Goal: Task Accomplishment & Management: Use online tool/utility

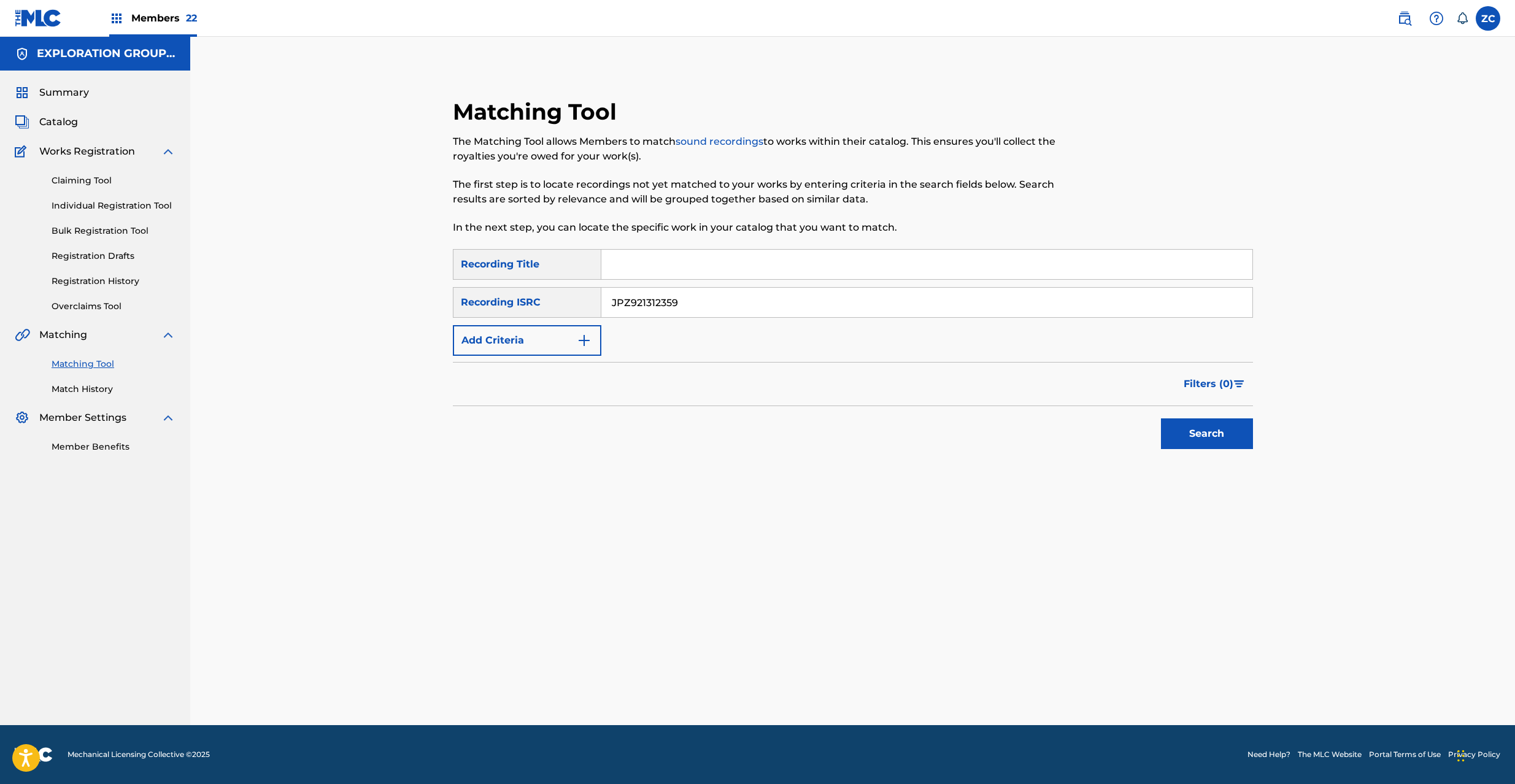
click at [1214, 440] on button "Search" at bounding box center [1207, 434] width 92 height 30
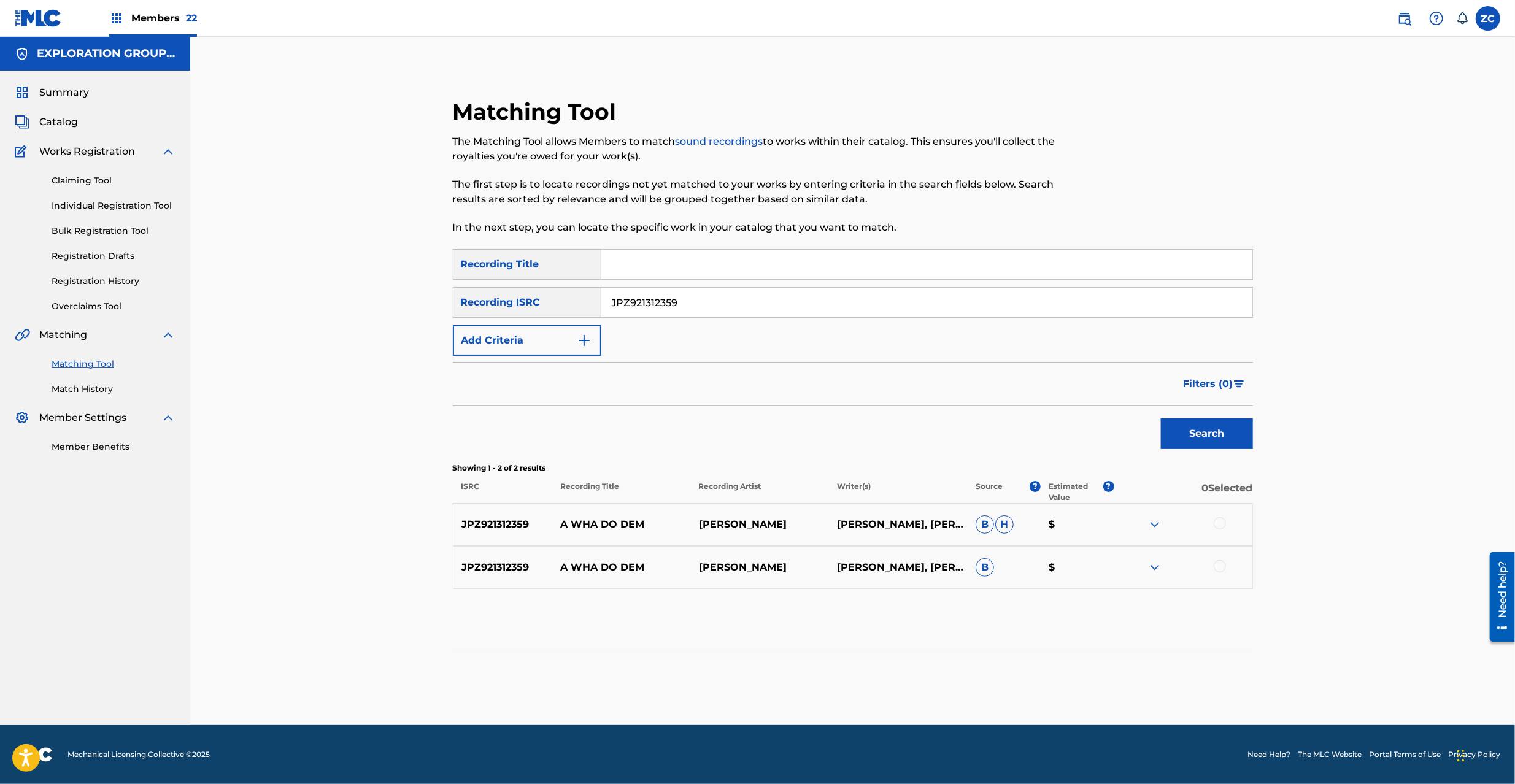
click at [1221, 522] on div at bounding box center [1220, 524] width 12 height 12
click at [1217, 569] on div at bounding box center [1220, 566] width 12 height 12
click at [857, 686] on button "Match 2 Groups" at bounding box center [862, 684] width 135 height 30
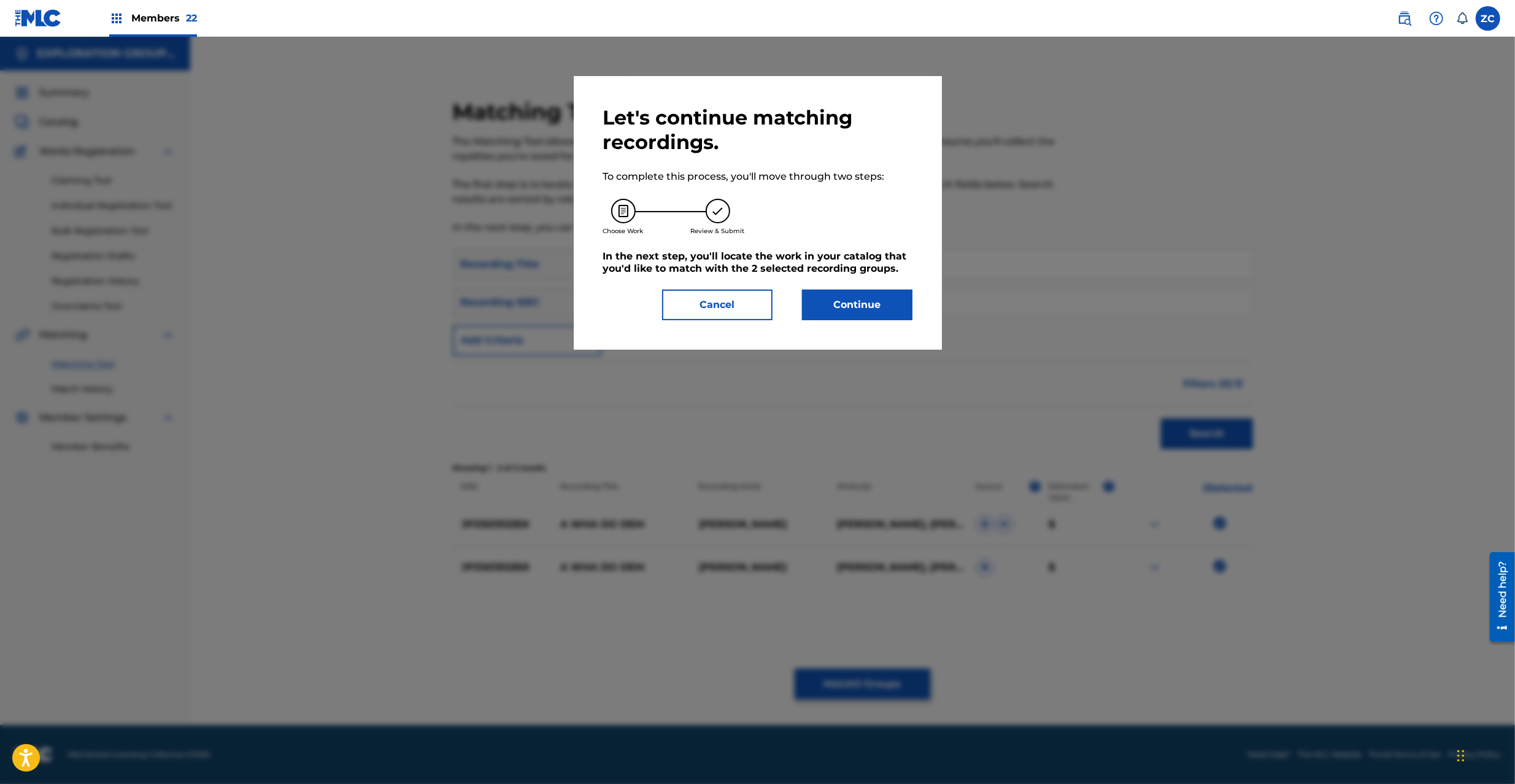
click at [852, 314] on button "Continue" at bounding box center [857, 305] width 111 height 30
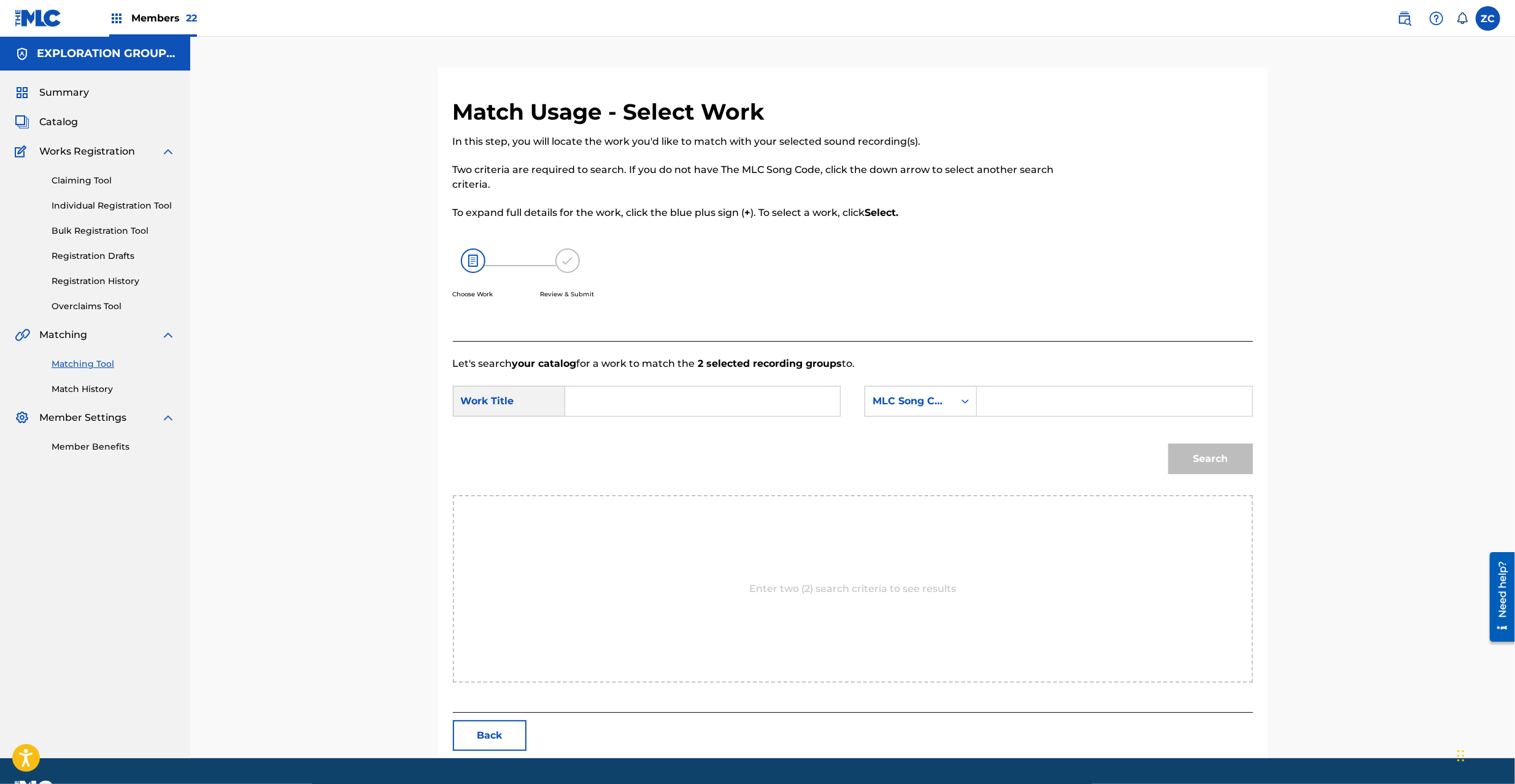
click at [734, 405] on input "Search Form" at bounding box center [703, 401] width 254 height 30
paste input "Wha Do Dem A W40TR3"
click at [689, 404] on input "Wha Do Dem A W40TR3" at bounding box center [703, 401] width 254 height 30
type input "Wha Do Dem A"
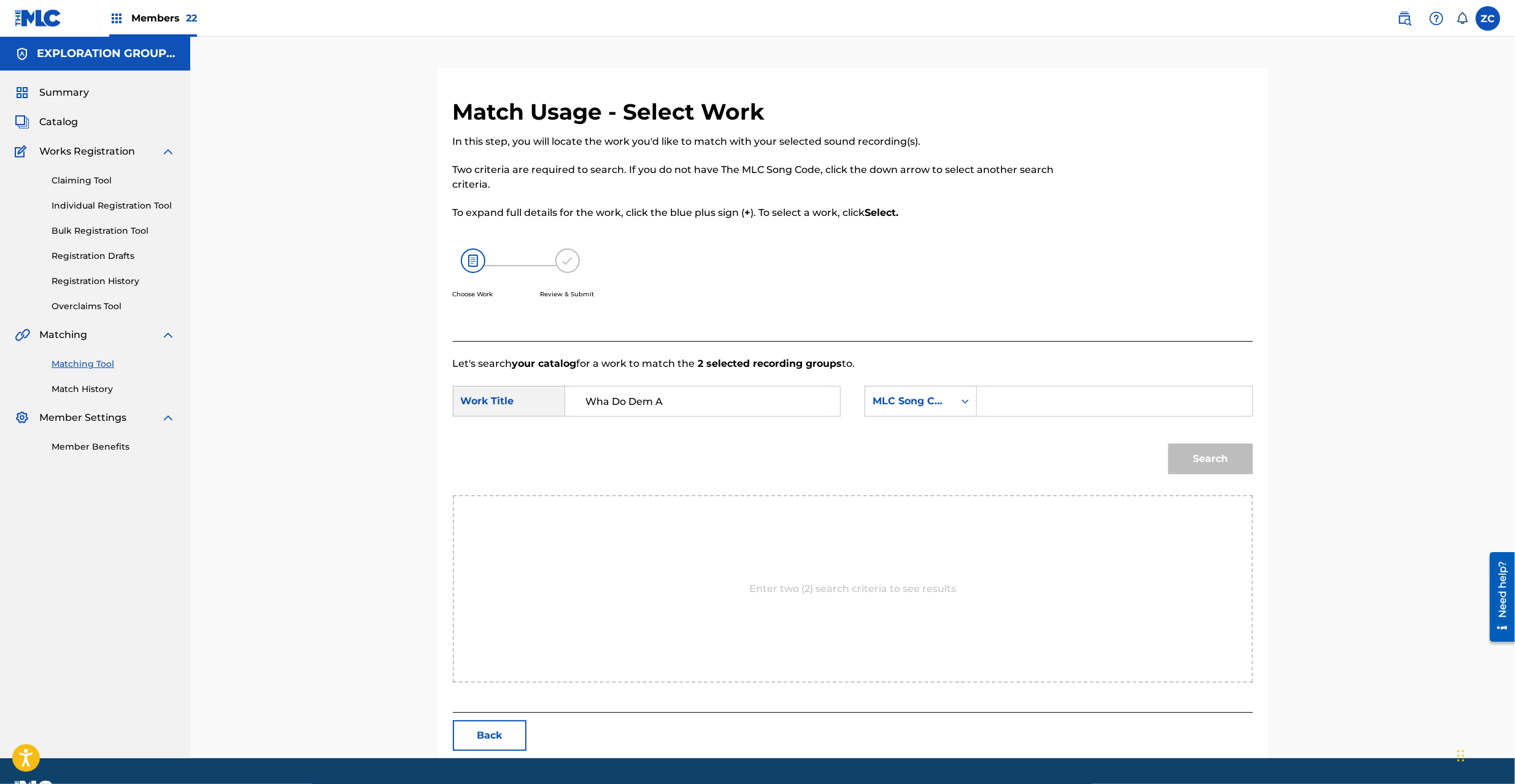
click at [1065, 391] on input "Search Form" at bounding box center [1114, 401] width 254 height 30
paste input "W40TR3"
type input "W40TR3"
click at [1234, 454] on button "Search" at bounding box center [1210, 459] width 85 height 30
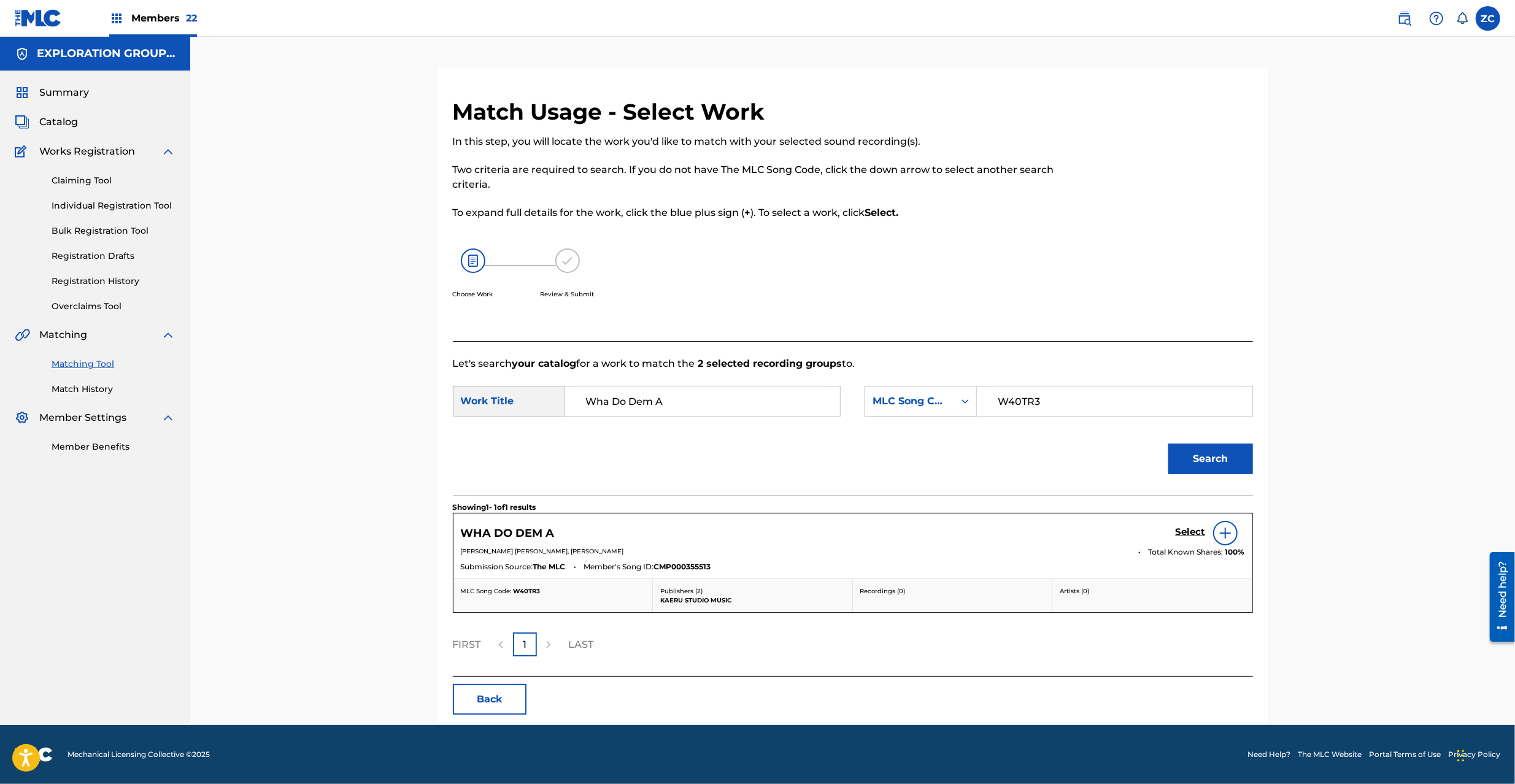
click at [1179, 529] on h5 "Select" at bounding box center [1191, 532] width 30 height 12
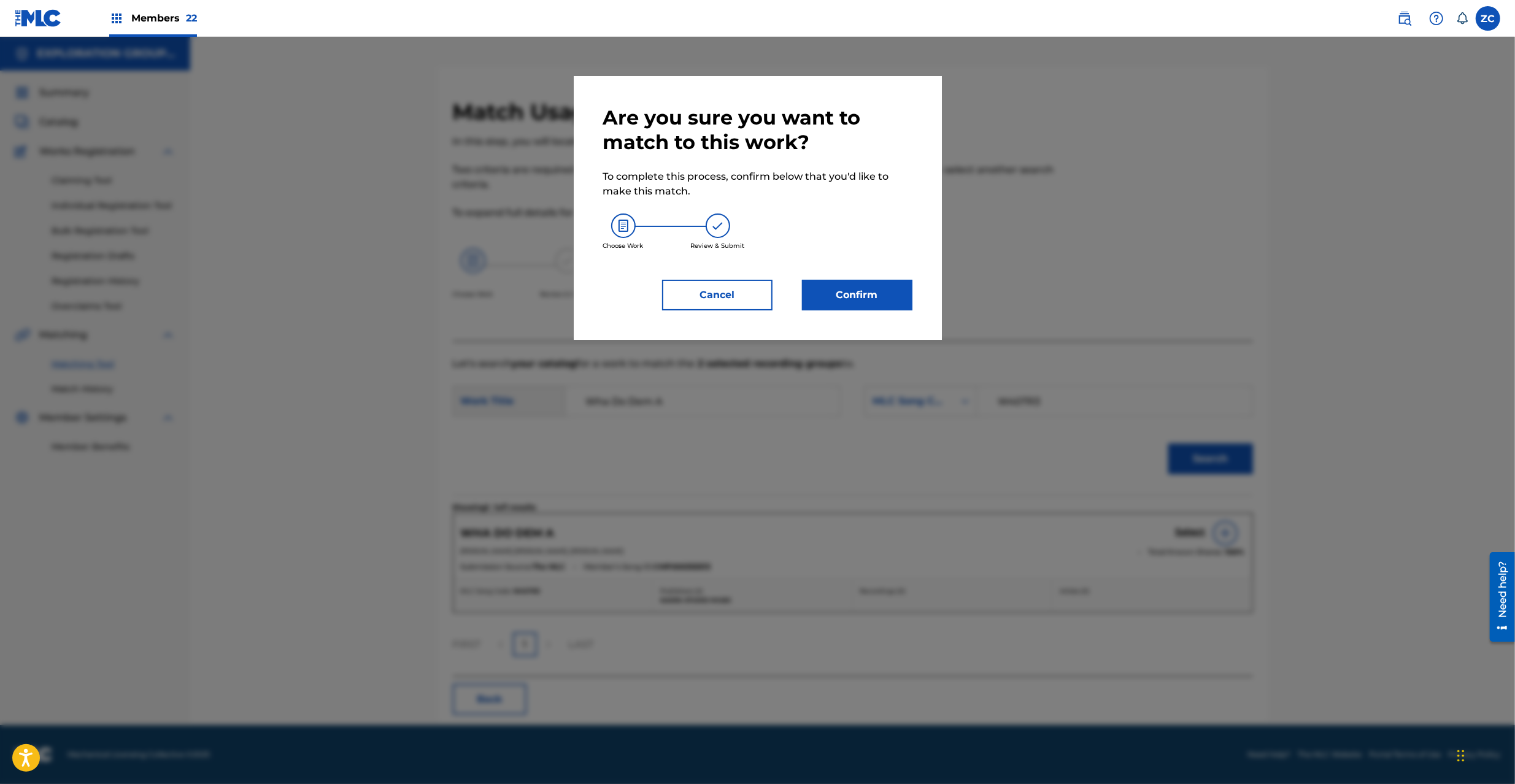
click at [897, 295] on button "Confirm" at bounding box center [857, 295] width 111 height 30
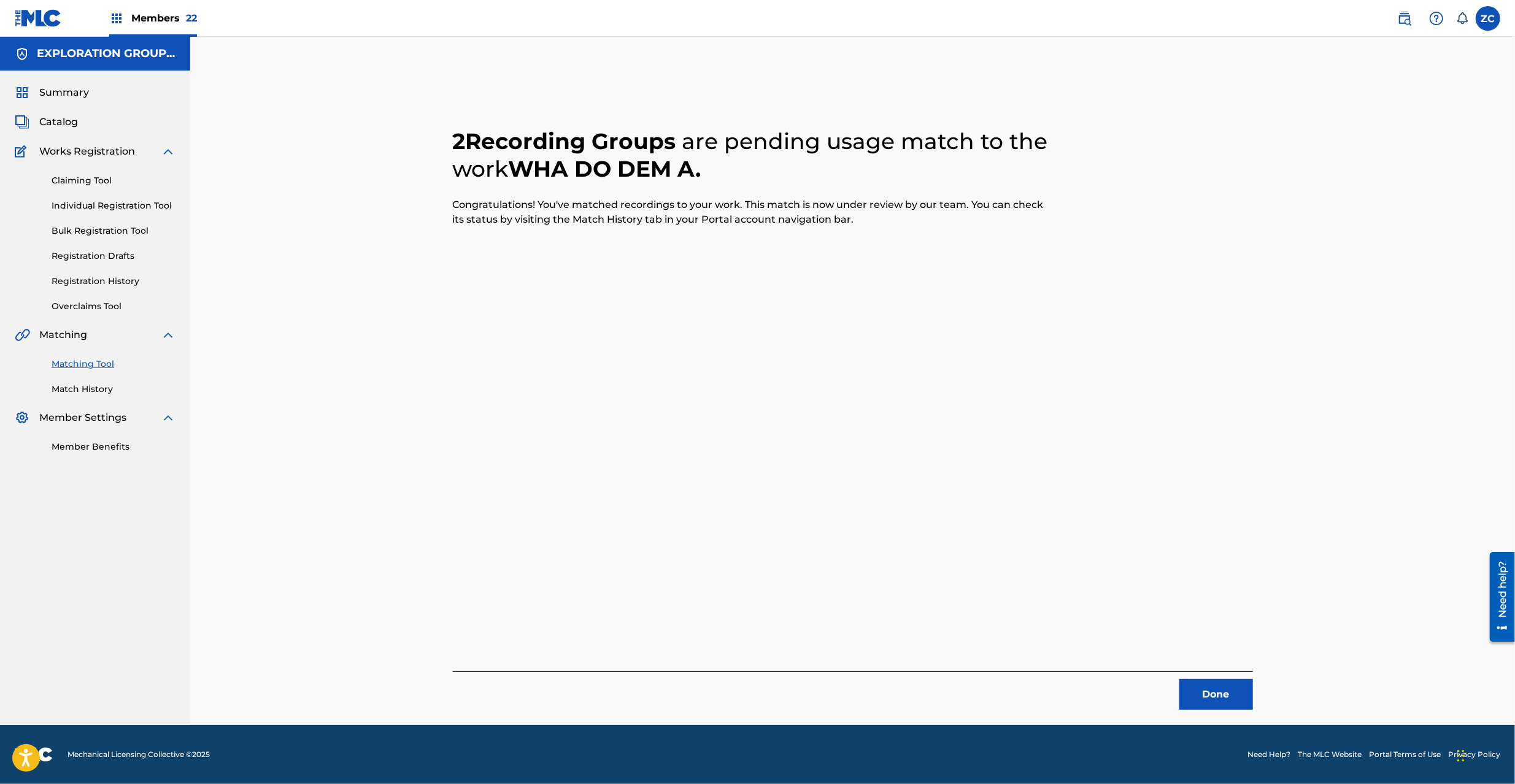
click at [1206, 691] on button "Done" at bounding box center [1216, 694] width 74 height 30
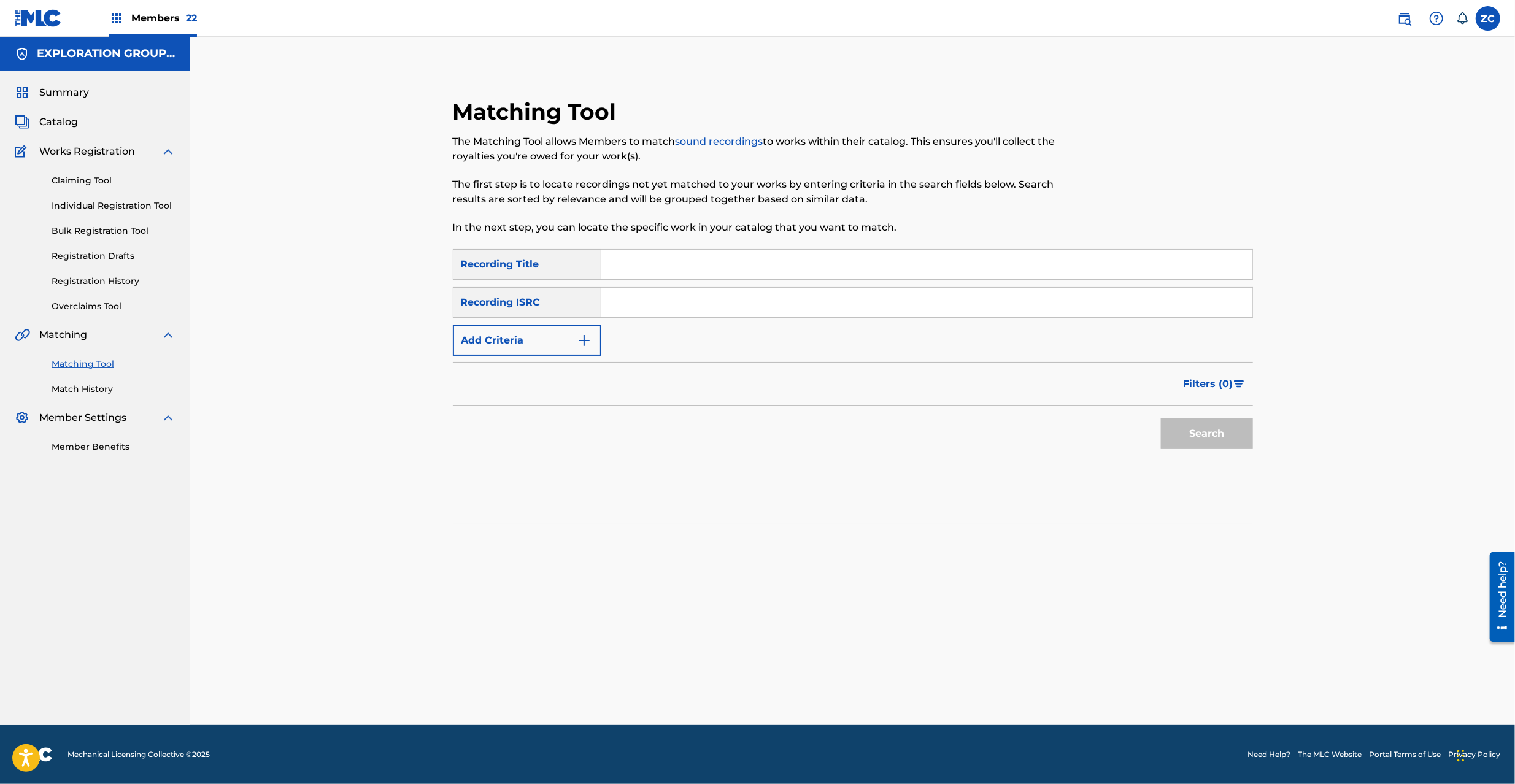
drag, startPoint x: 939, startPoint y: 294, endPoint x: 957, endPoint y: 308, distance: 22.8
click at [939, 294] on input "Search Form" at bounding box center [927, 303] width 651 height 30
paste input "TCJPO2156281"
type input "TCJPO2156281"
click at [1194, 433] on button "Search" at bounding box center [1207, 434] width 92 height 30
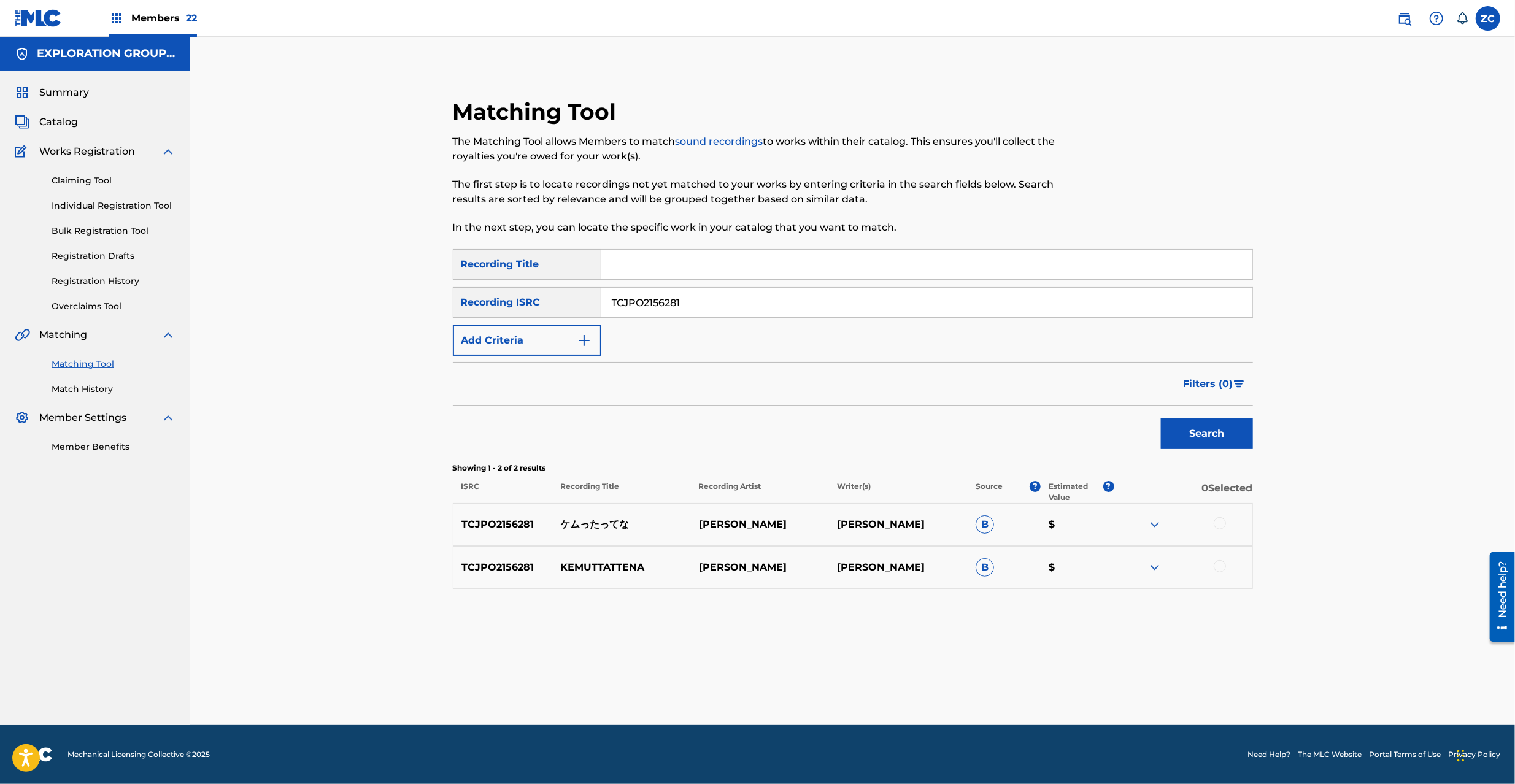
click at [1212, 521] on div at bounding box center [1183, 524] width 138 height 15
click at [1220, 525] on div at bounding box center [1220, 524] width 12 height 12
click at [1223, 568] on div at bounding box center [1220, 566] width 12 height 12
click at [861, 681] on button "Match 2 Groups" at bounding box center [862, 684] width 135 height 30
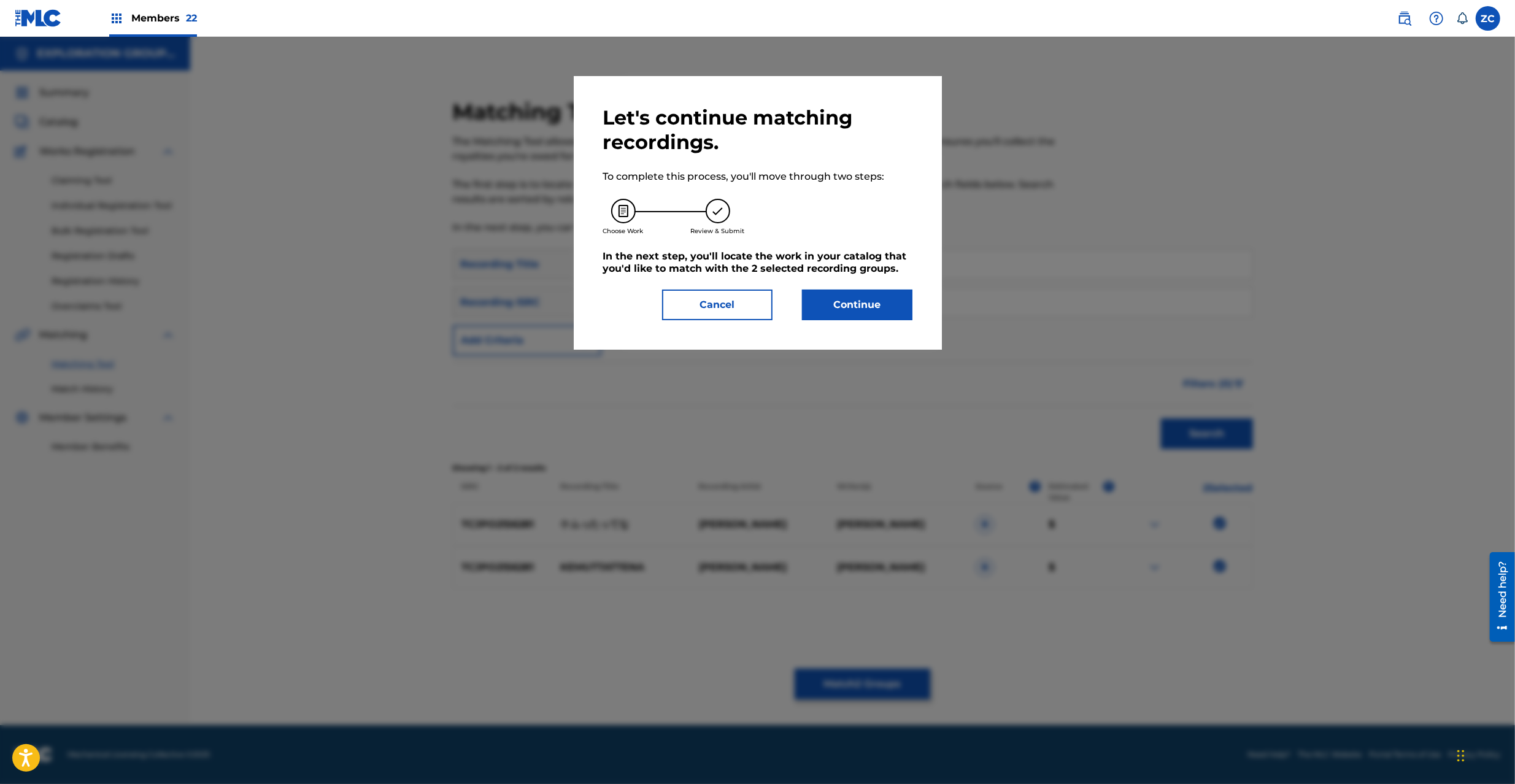
click at [836, 307] on button "Continue" at bounding box center [857, 305] width 111 height 30
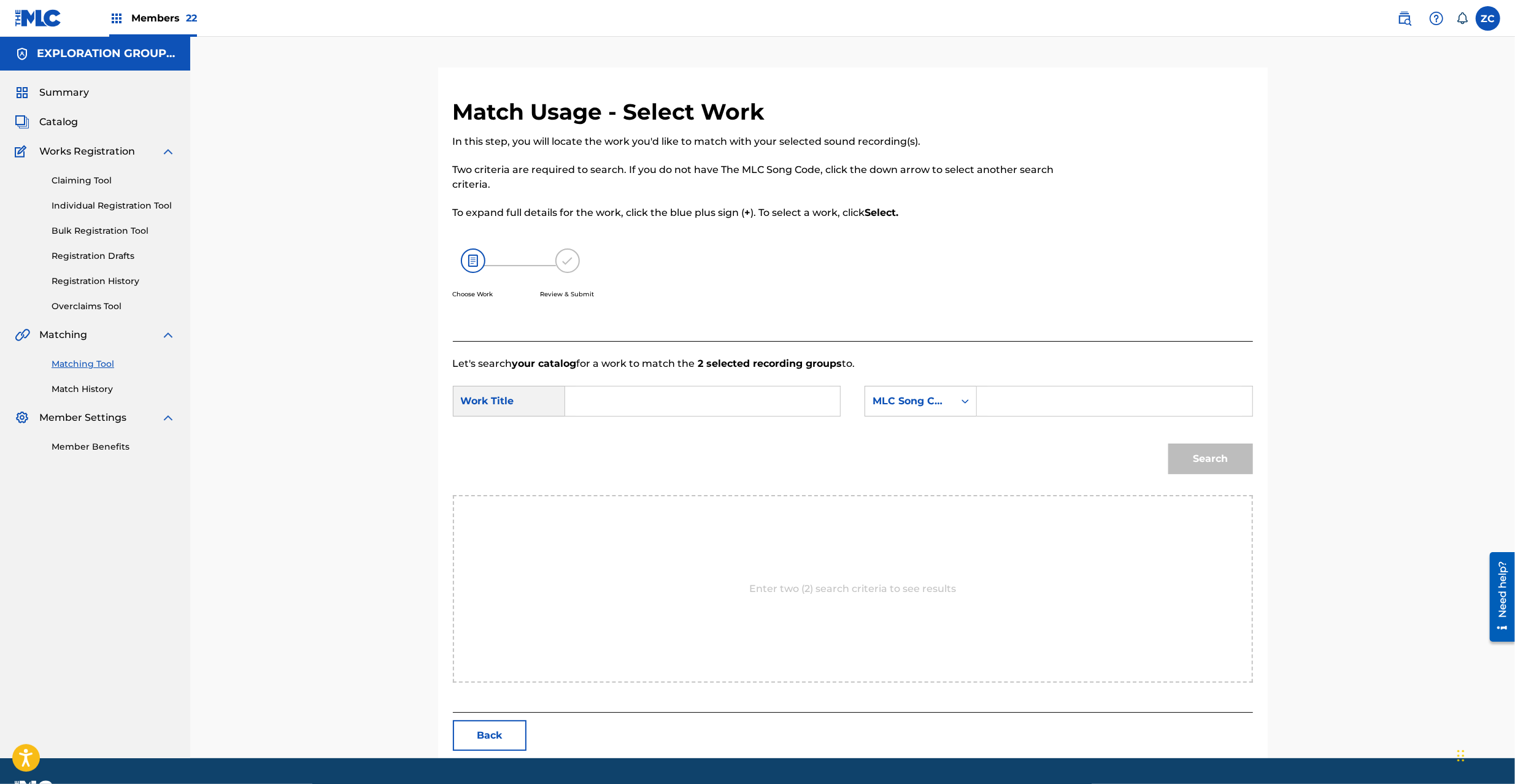
click at [717, 396] on input "Search Form" at bounding box center [703, 401] width 254 height 30
paste input "Kemuttattena KI89RL"
click at [708, 401] on input "Kemuttattena KI89RL" at bounding box center [703, 401] width 254 height 30
click at [685, 401] on input "Kemuttattena KI89RL" at bounding box center [703, 401] width 254 height 30
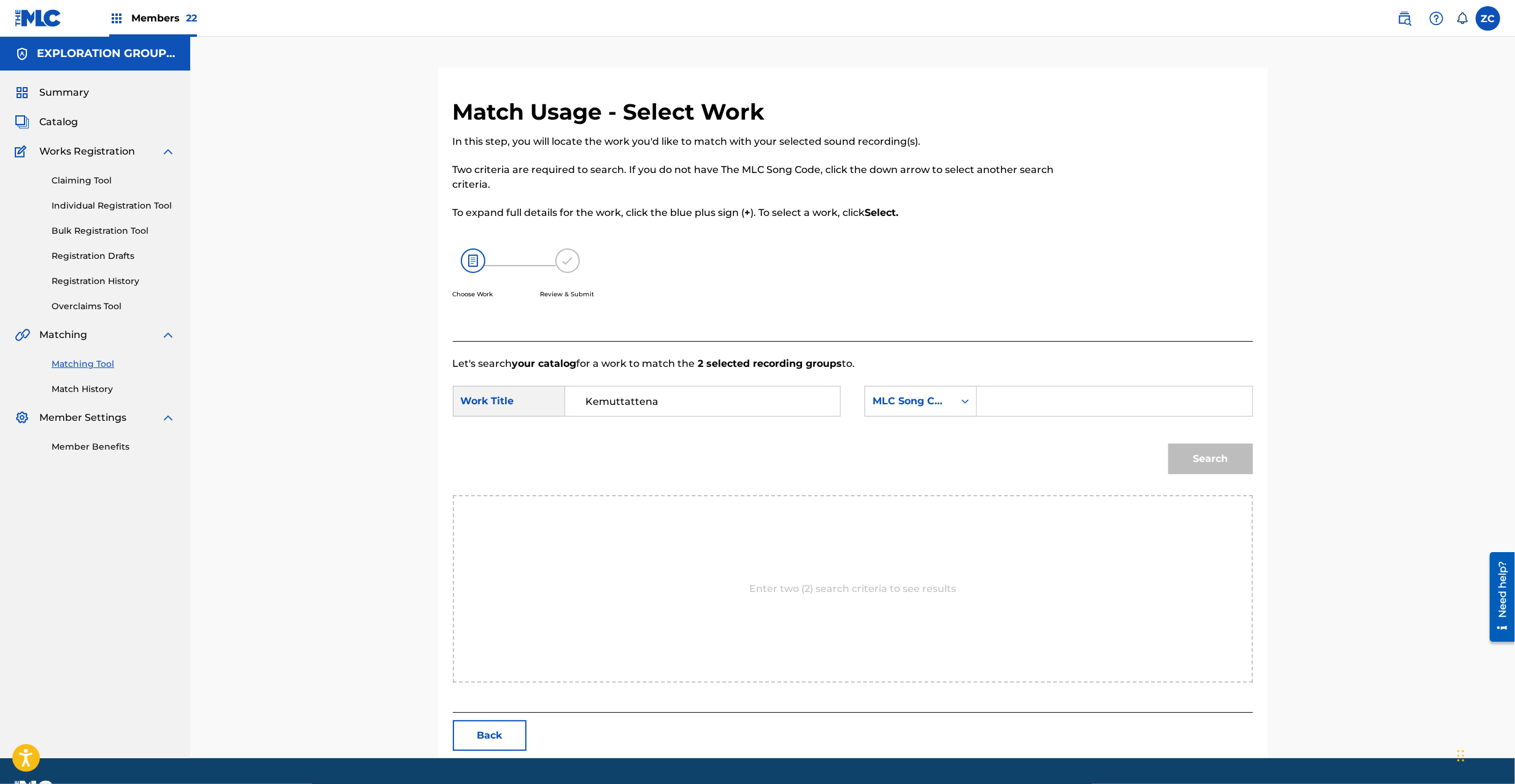
type input "Kemuttattena"
click at [1088, 398] on input "Search Form" at bounding box center [1114, 401] width 254 height 30
paste input "KI89RL"
type input "KI89RL"
click at [1223, 472] on button "Search" at bounding box center [1210, 459] width 85 height 30
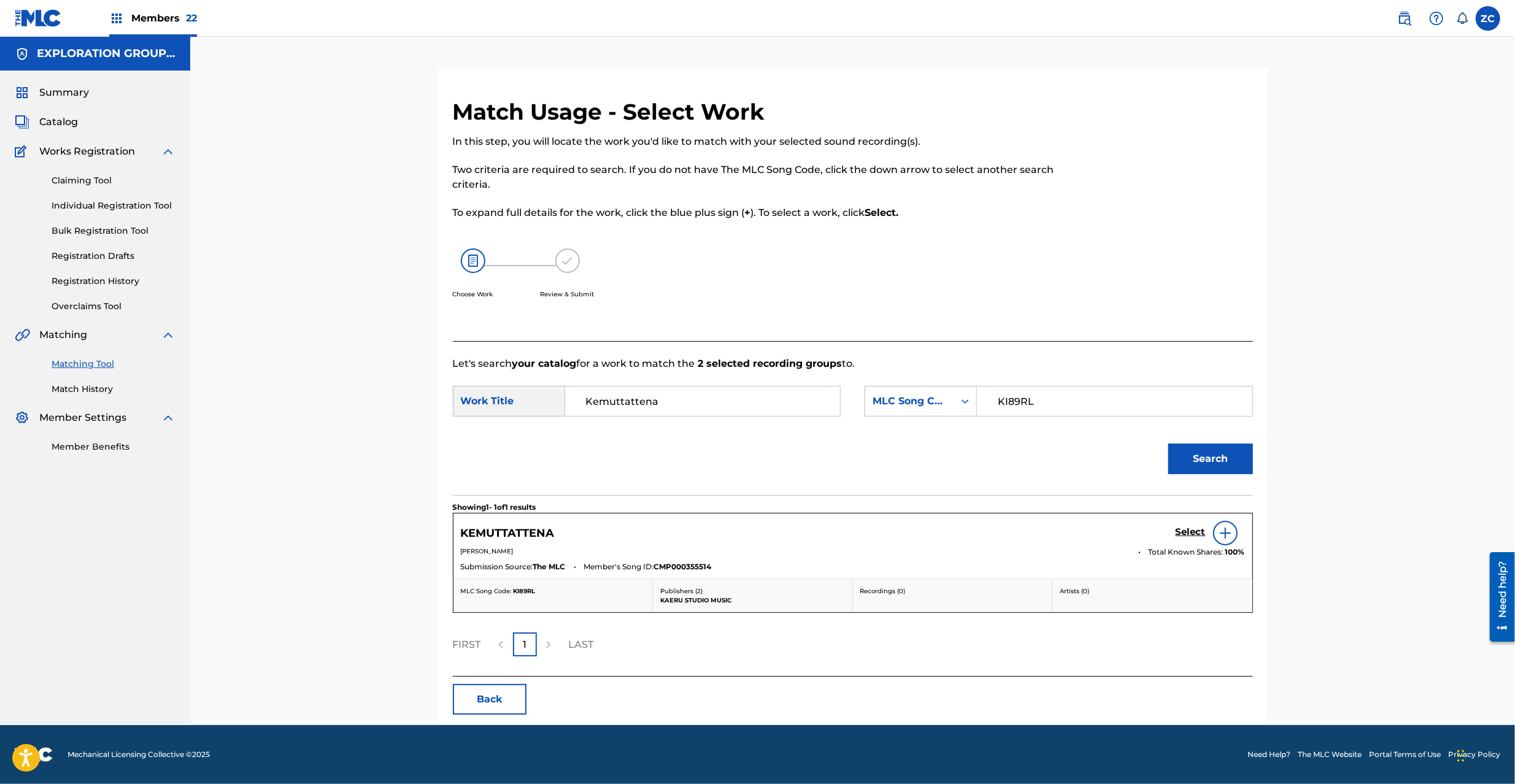
click at [1183, 533] on h5 "Select" at bounding box center [1191, 532] width 30 height 12
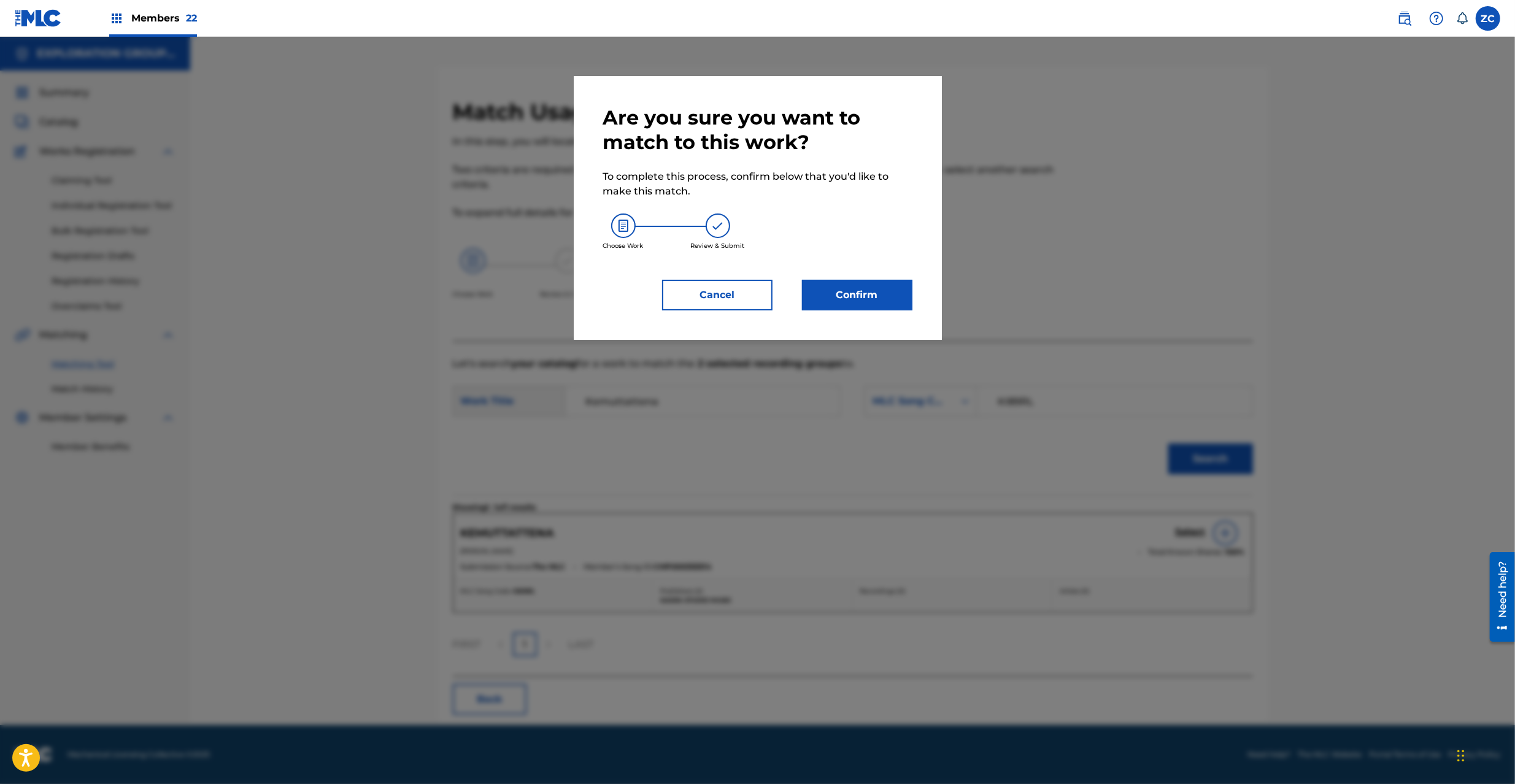
click at [877, 298] on button "Confirm" at bounding box center [857, 295] width 111 height 30
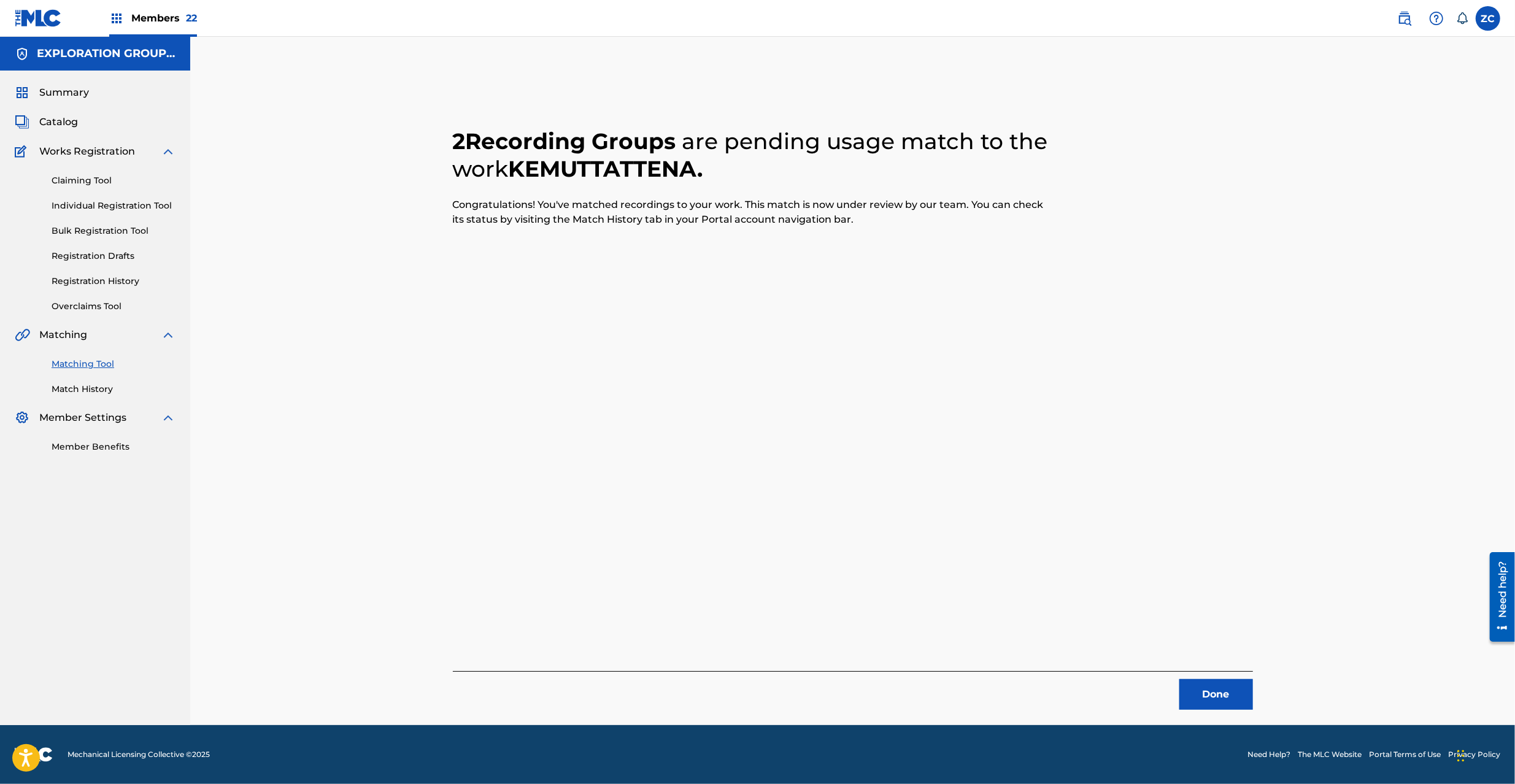
click at [1203, 695] on button "Done" at bounding box center [1216, 694] width 74 height 30
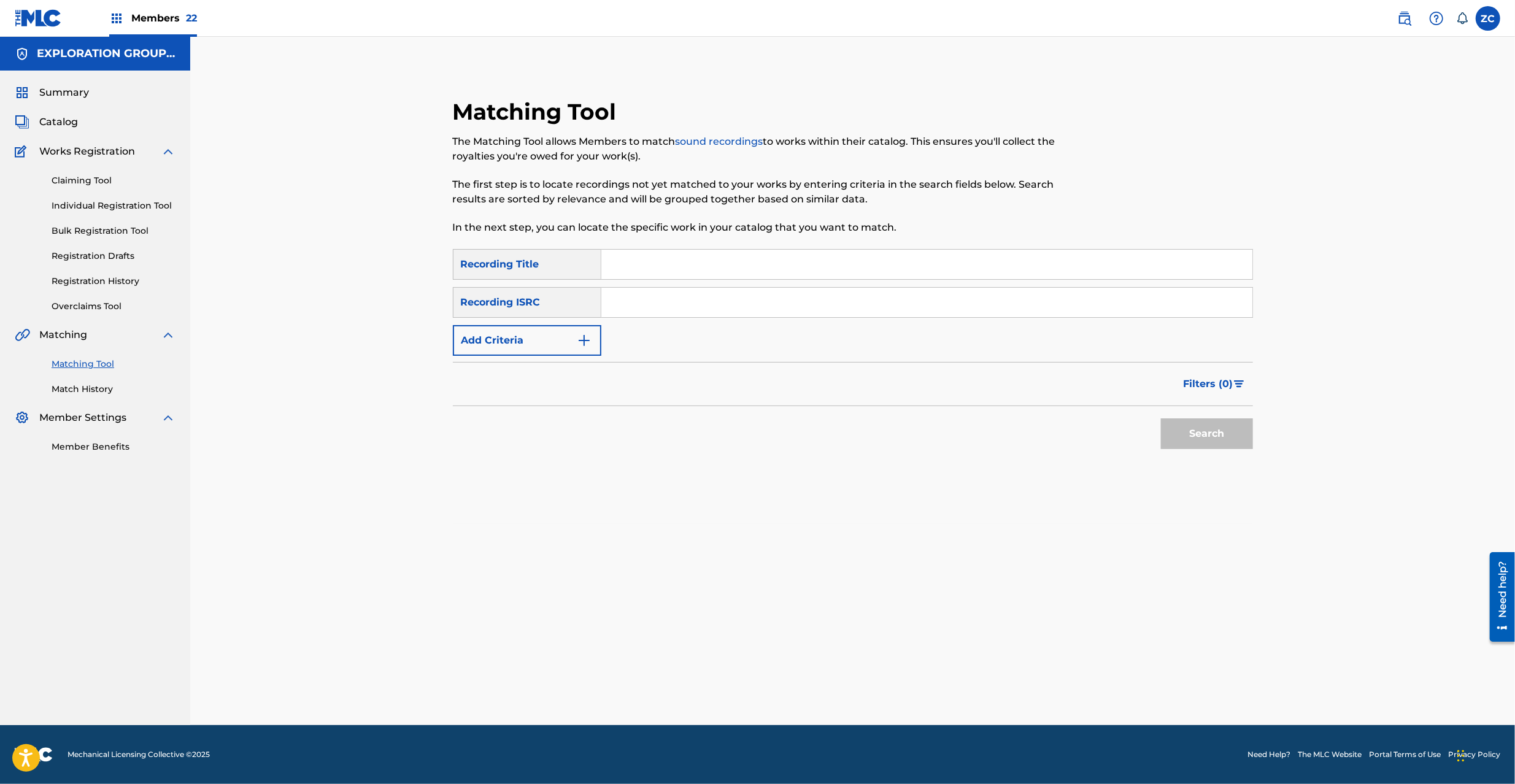
click at [732, 298] on input "Search Form" at bounding box center [927, 303] width 651 height 30
paste input "TCJPO2121729"
click at [1161, 419] on button "Search" at bounding box center [1207, 434] width 92 height 30
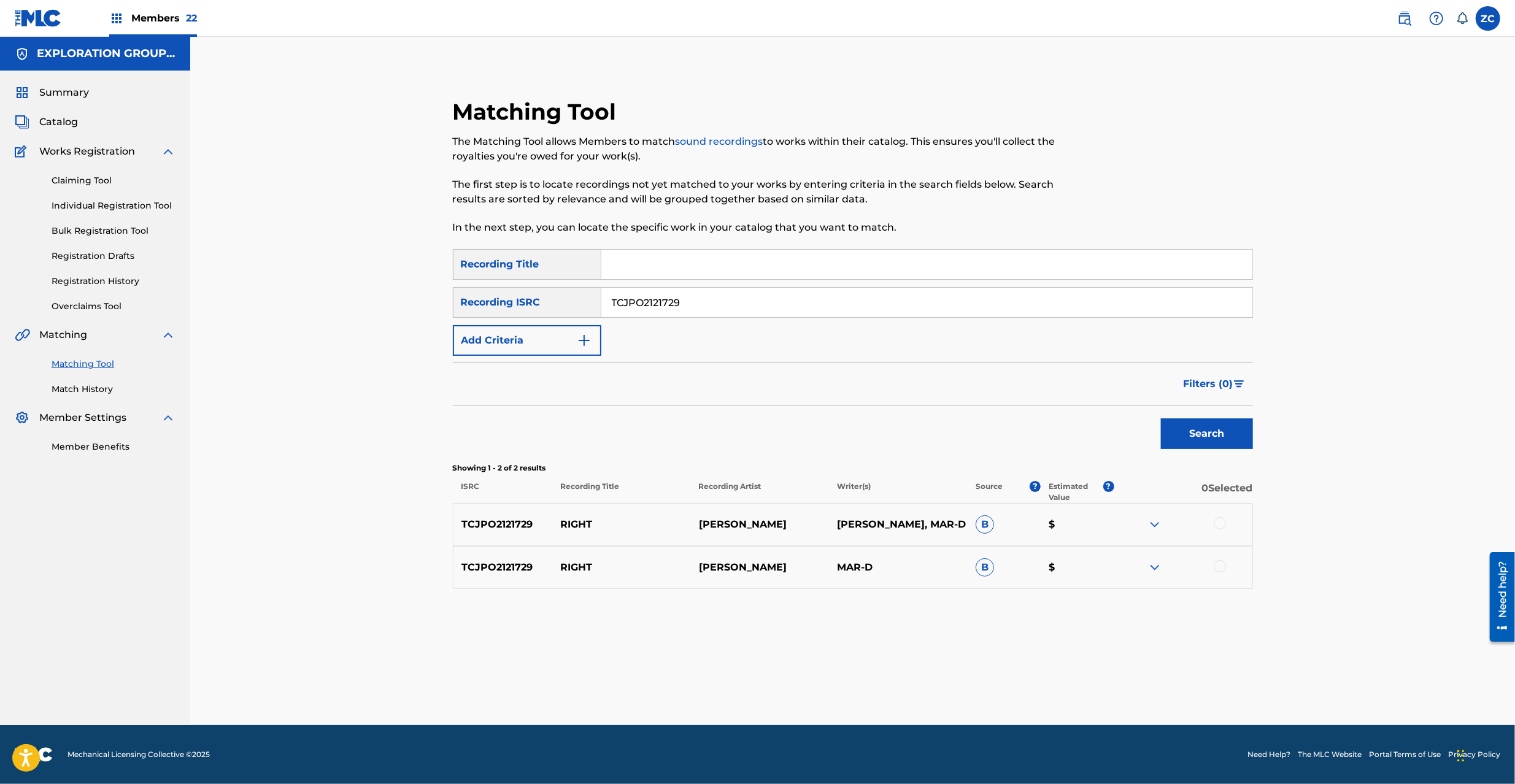
click at [1217, 523] on div at bounding box center [1220, 524] width 12 height 12
click at [1220, 565] on div at bounding box center [1220, 566] width 12 height 12
click at [910, 296] on input "TCJPO2121729" at bounding box center [927, 303] width 651 height 30
paste input "JPZ921312387"
type input "JPZ921312387"
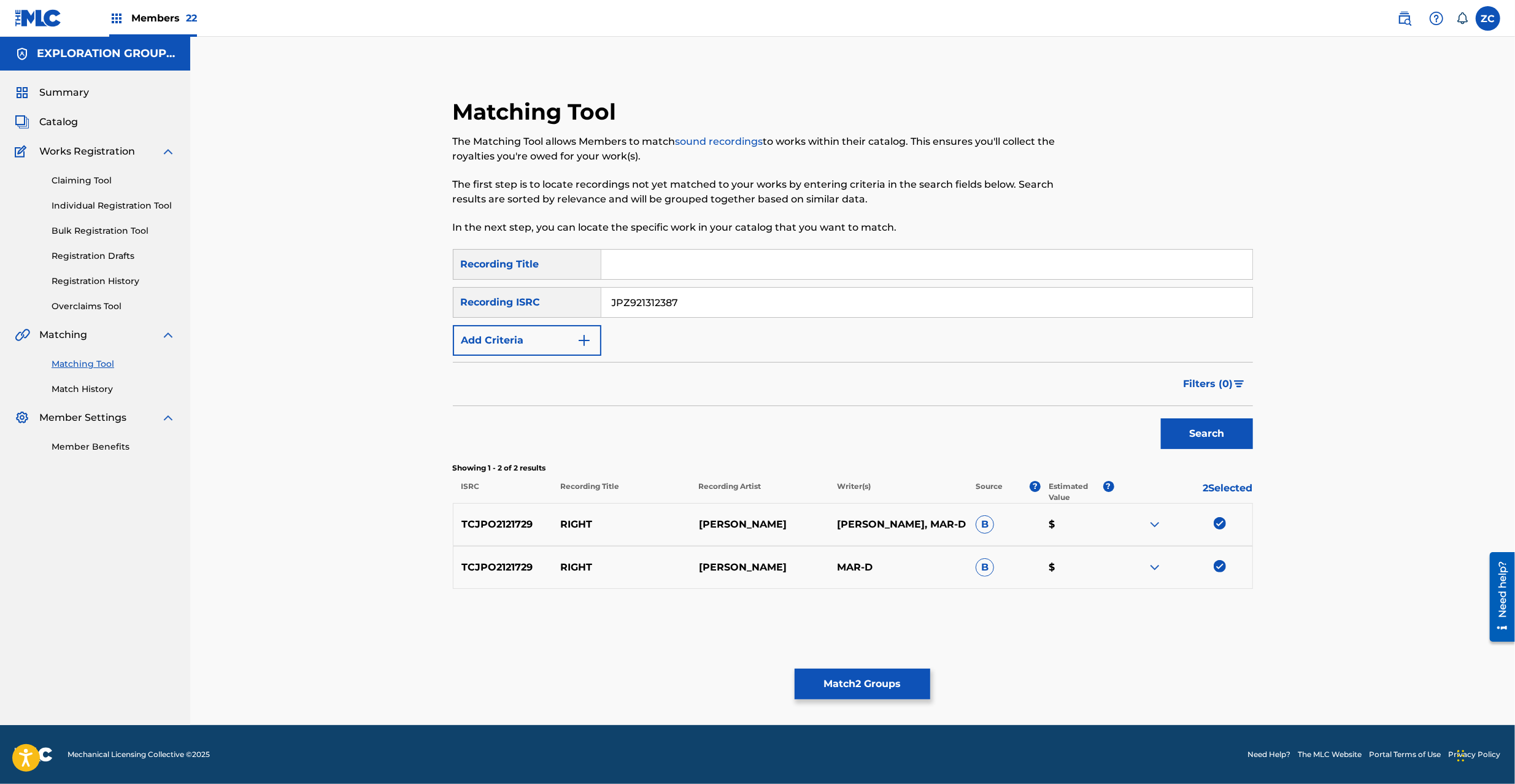
click at [1226, 432] on button "Search" at bounding box center [1207, 434] width 92 height 30
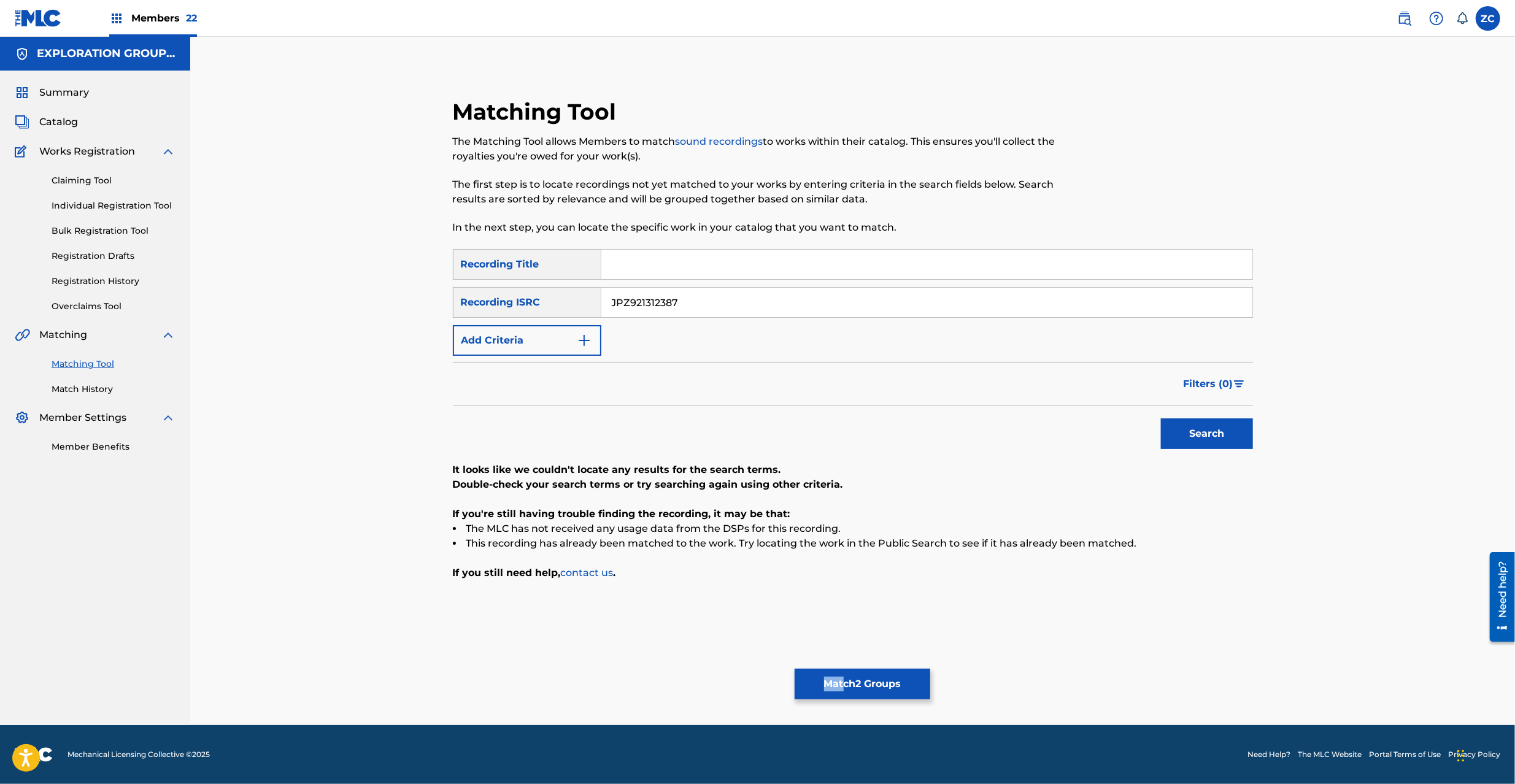
drag, startPoint x: 833, startPoint y: 658, endPoint x: 843, endPoint y: 676, distance: 20.6
click at [843, 676] on div "Matching Tool The Matching Tool allows Members to match sound recordings to wor…" at bounding box center [853, 396] width 859 height 658
click at [843, 676] on button "Match 2 Groups" at bounding box center [862, 684] width 135 height 30
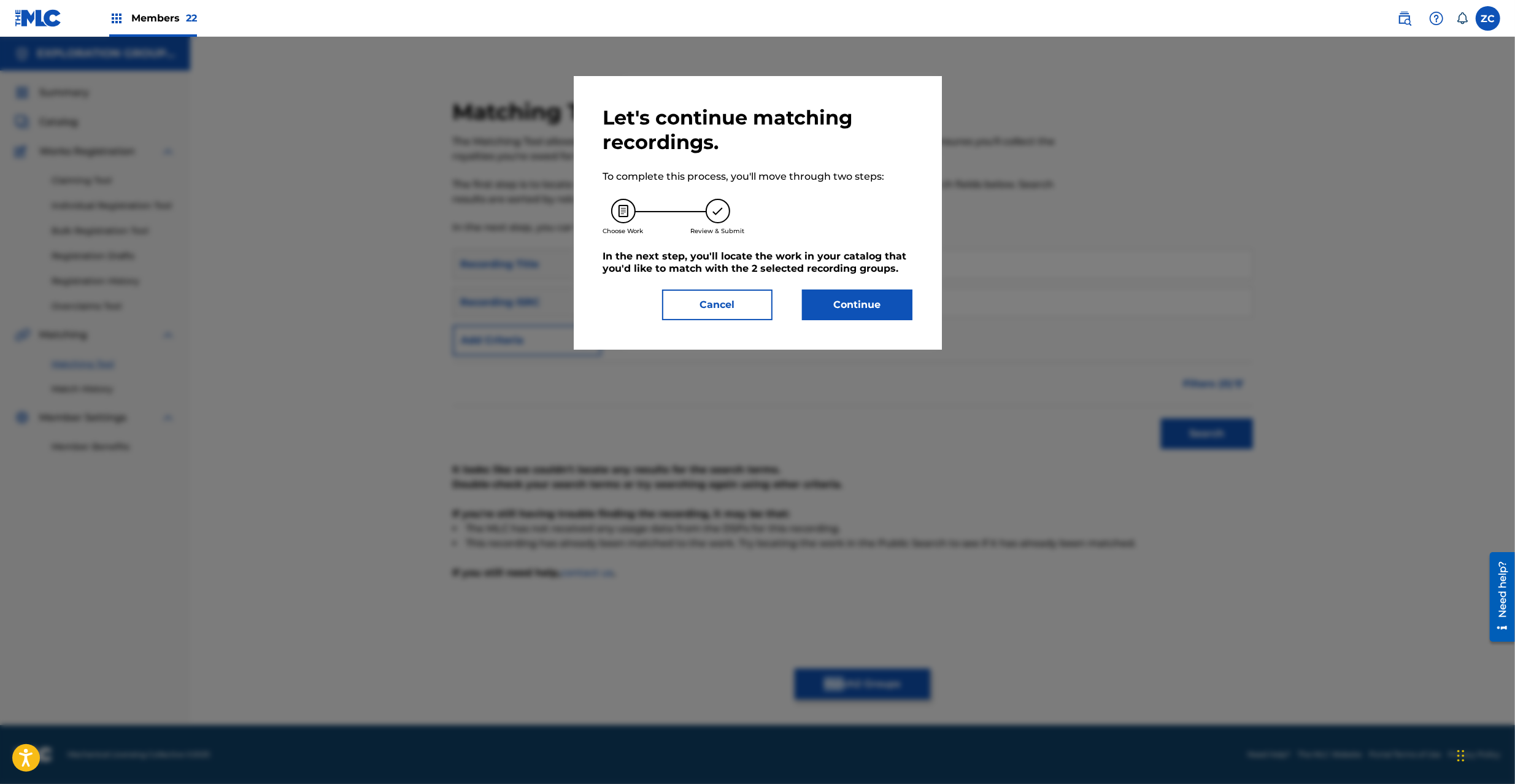
click at [828, 305] on button "Continue" at bounding box center [857, 305] width 111 height 30
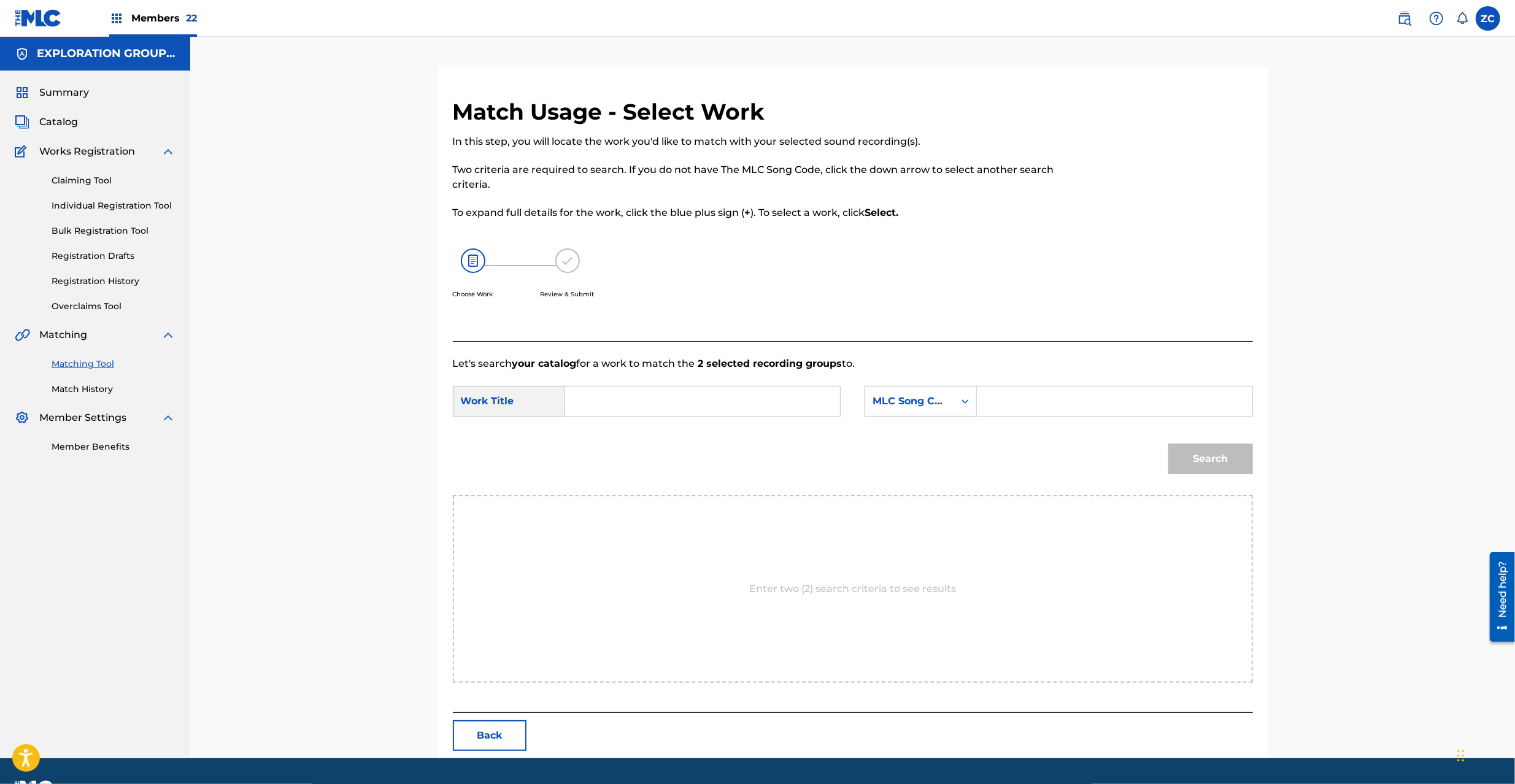
click at [734, 406] on input "Search Form" at bounding box center [703, 401] width 254 height 30
paste input "Right RN619T"
click at [673, 405] on input "Right RN619T" at bounding box center [703, 401] width 254 height 30
click at [636, 403] on input "Right RN619T" at bounding box center [703, 401] width 254 height 30
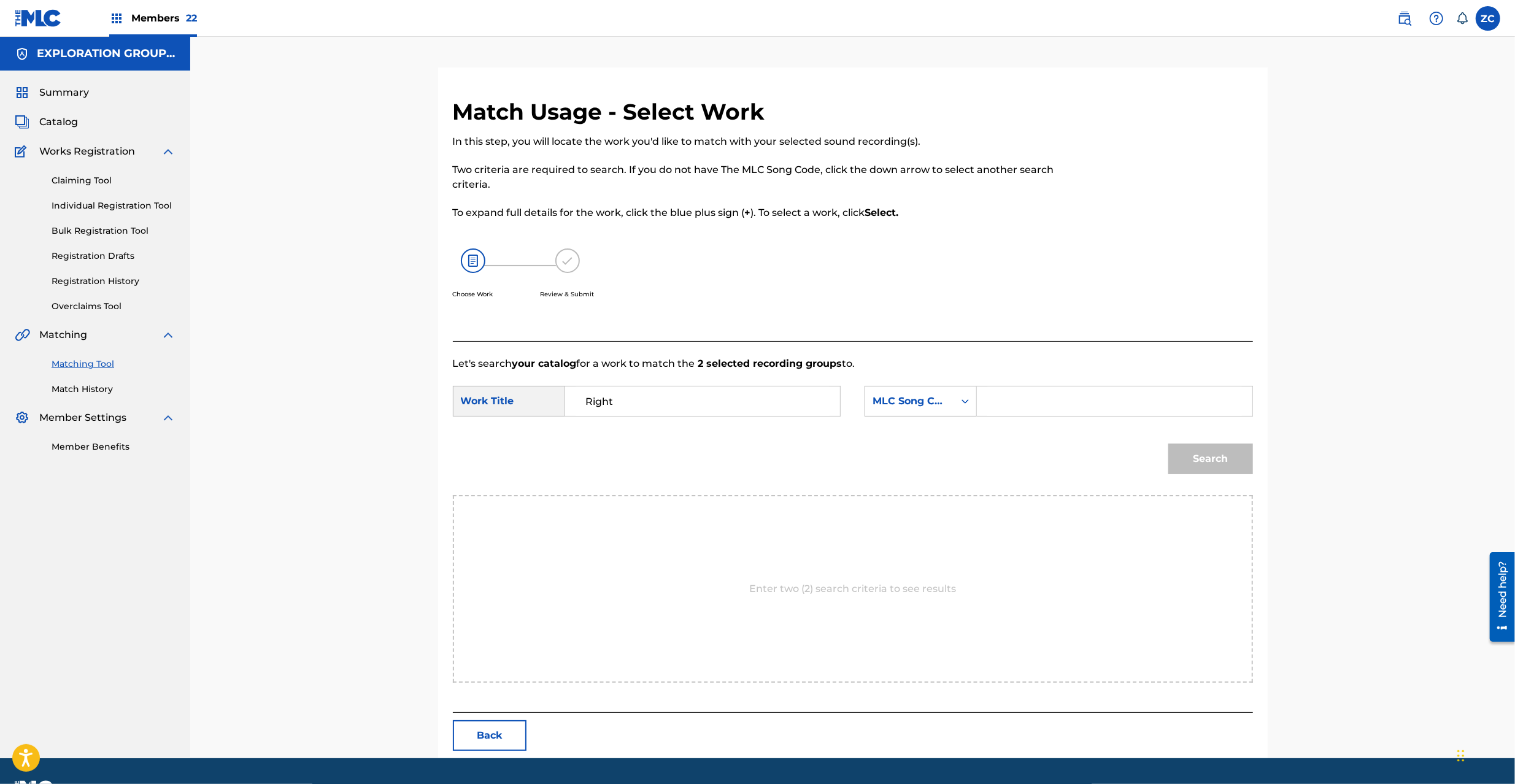
type input "Right"
click at [1020, 403] on input "Search Form" at bounding box center [1114, 401] width 254 height 30
paste input "RN619T"
type input "RN619T"
click at [1221, 462] on button "Search" at bounding box center [1210, 459] width 85 height 30
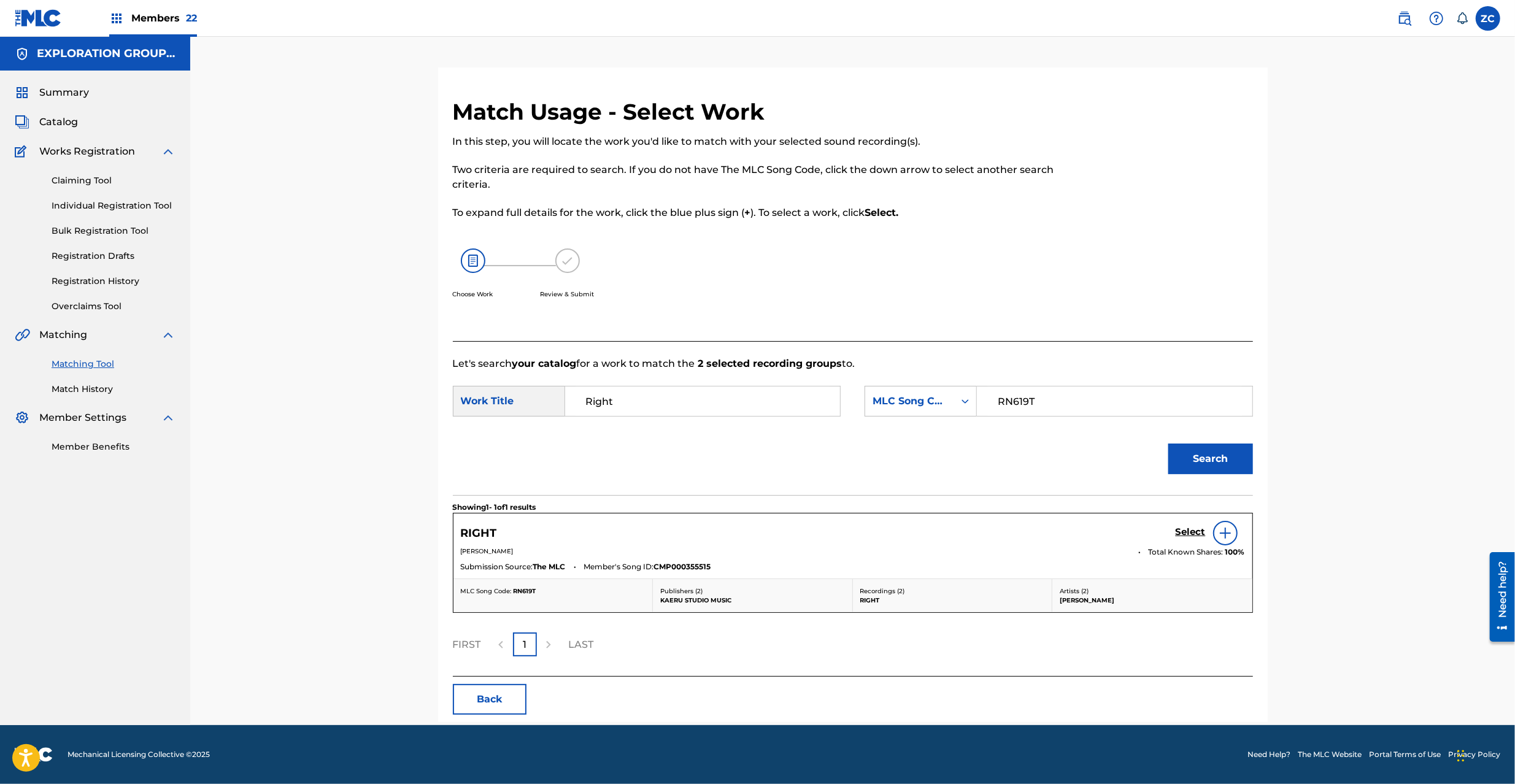
click at [1190, 538] on h5 "Select" at bounding box center [1191, 532] width 30 height 12
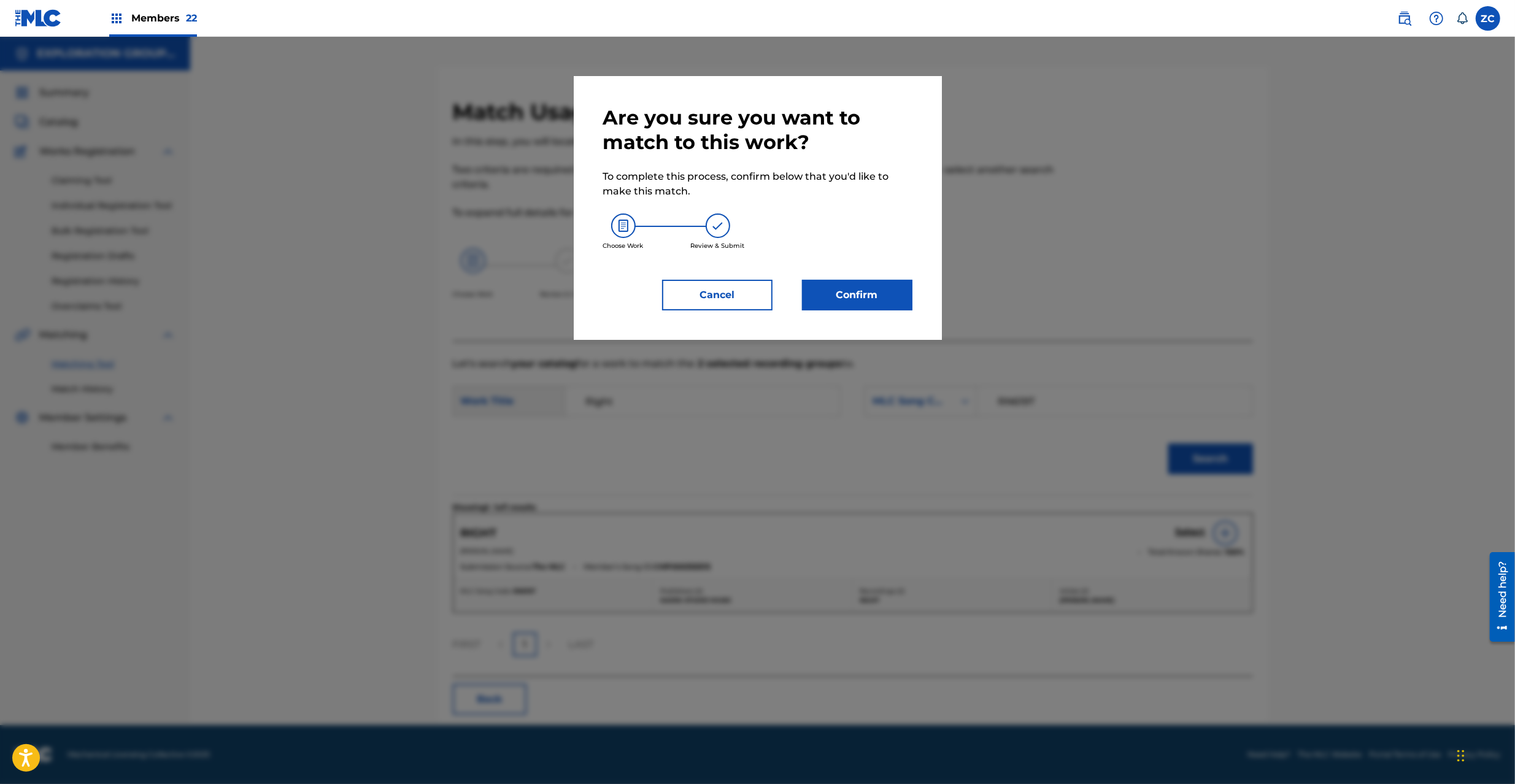
click at [848, 305] on button "Confirm" at bounding box center [857, 295] width 111 height 30
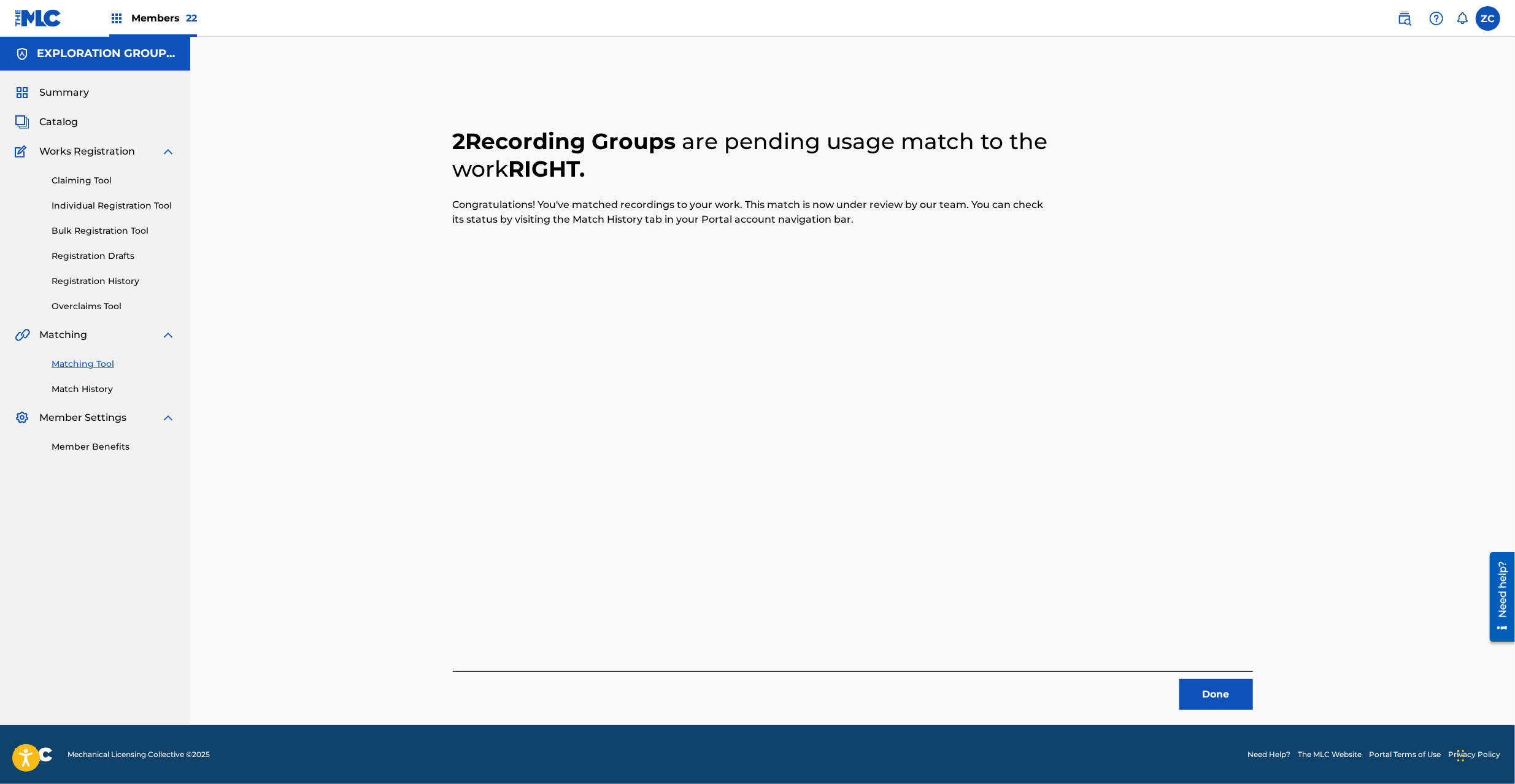
click at [1236, 693] on button "Done" at bounding box center [1216, 694] width 74 height 30
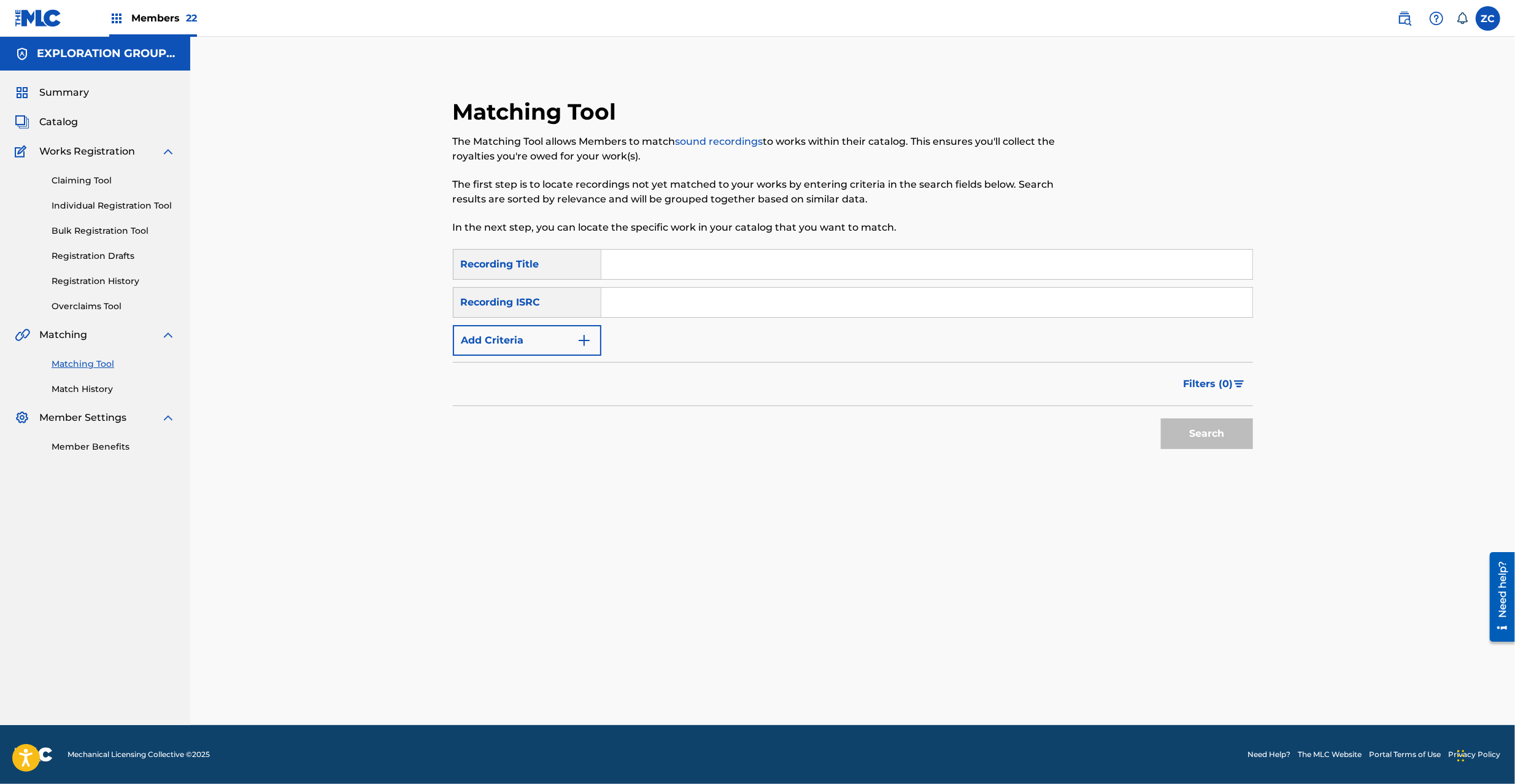
click at [794, 303] on input "Search Form" at bounding box center [927, 303] width 651 height 30
paste input "TCJPO2121724"
click at [1196, 432] on button "Search" at bounding box center [1207, 434] width 92 height 30
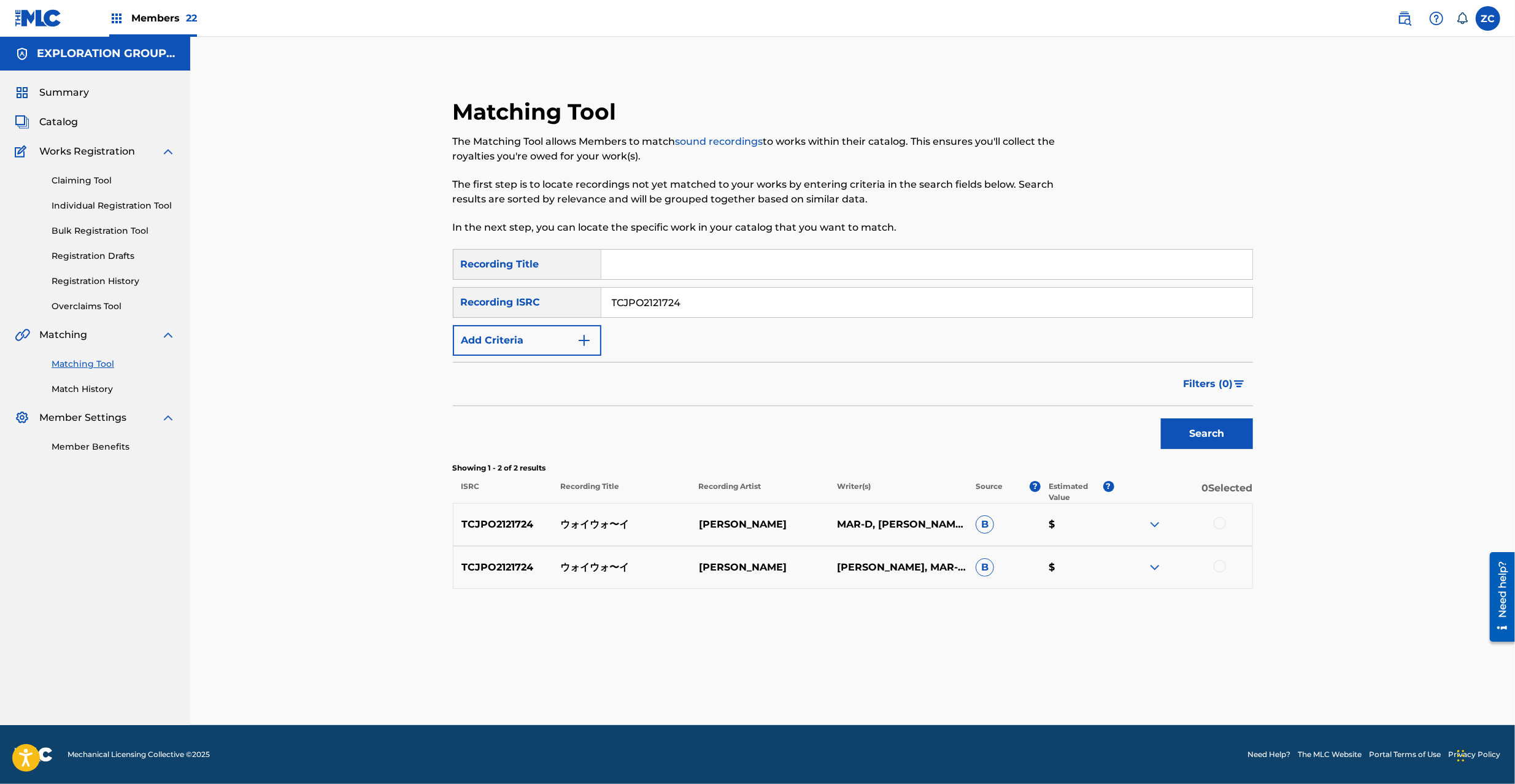
click at [1160, 317] on div "TCJPO2121724" at bounding box center [927, 303] width 651 height 30
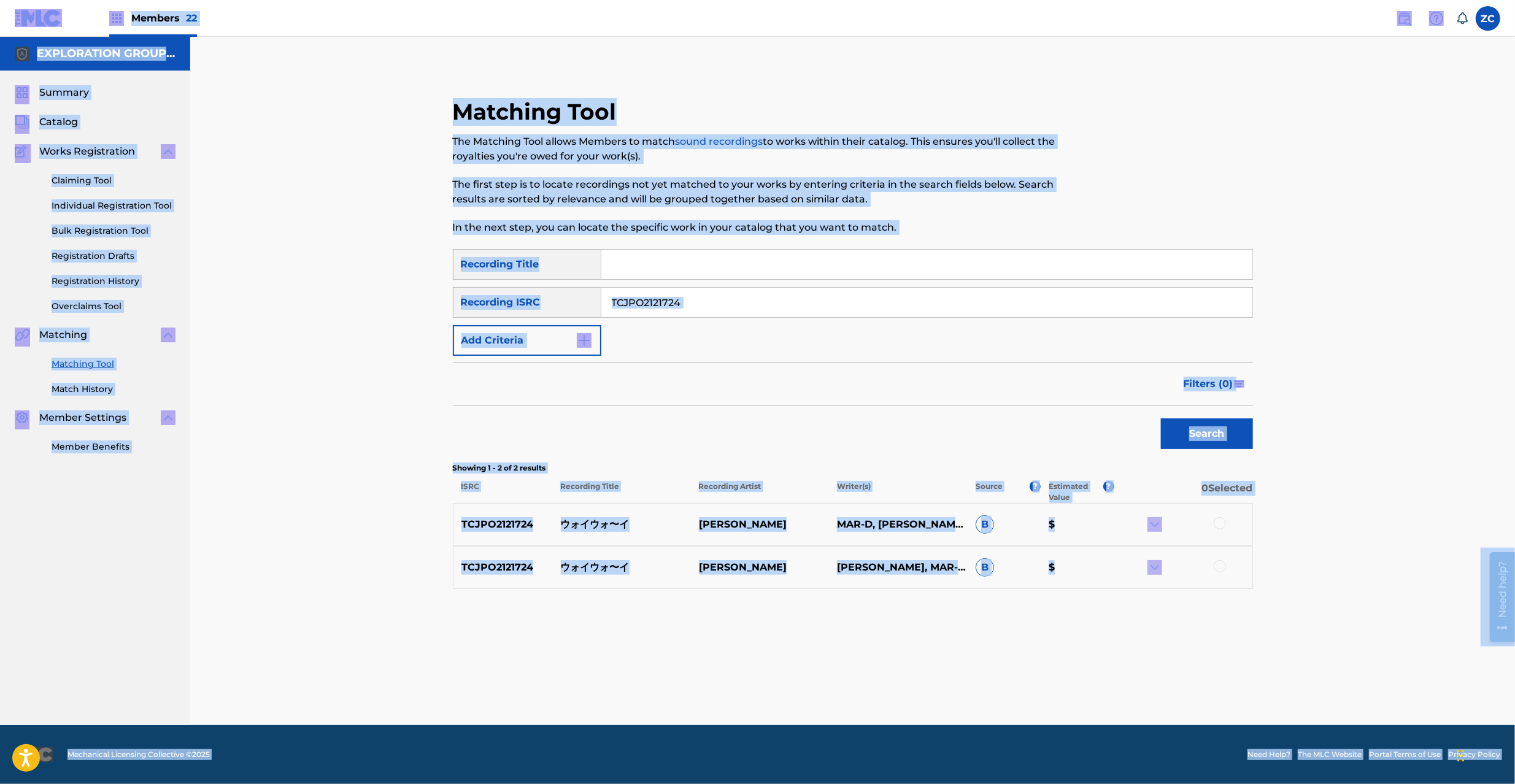
copy body "Loremipsumdol Sitame-Consec Adipi, Elitsedd, eiu Tempo Incididun | Utl etdolo M…"
drag, startPoint x: 1127, startPoint y: 300, endPoint x: 1142, endPoint y: 332, distance: 35.3
click at [1127, 300] on input "TCJPO2121724" at bounding box center [927, 303] width 651 height 30
click at [1123, 302] on input "TCJPO2121724" at bounding box center [927, 303] width 651 height 30
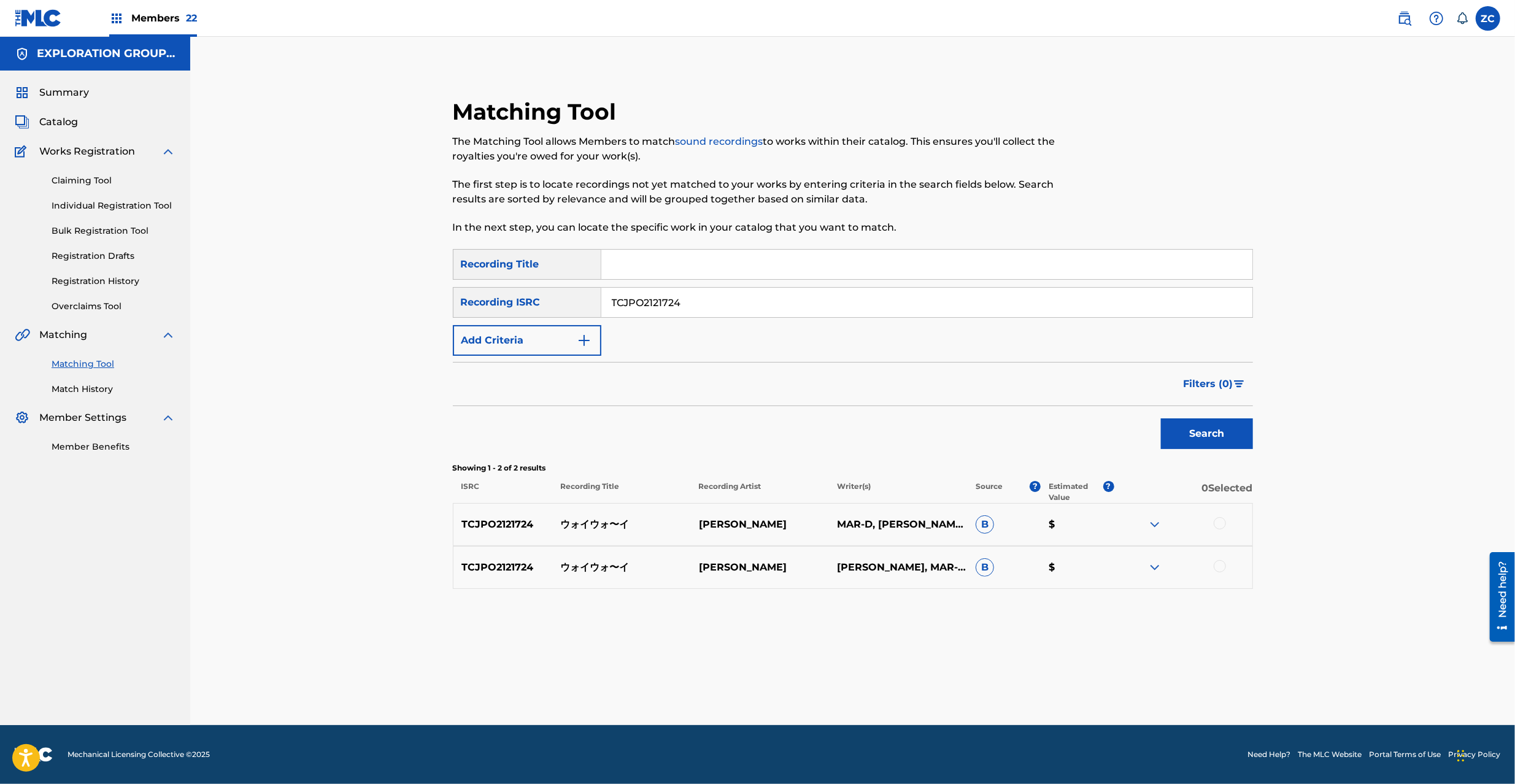
drag, startPoint x: 1219, startPoint y: 524, endPoint x: 1231, endPoint y: 585, distance: 62.2
click at [1220, 528] on div at bounding box center [1220, 524] width 12 height 12
click at [1218, 569] on div at bounding box center [1220, 566] width 12 height 12
click at [833, 298] on input "TCJPO2121724" at bounding box center [927, 303] width 651 height 30
paste input "JPZ921312385"
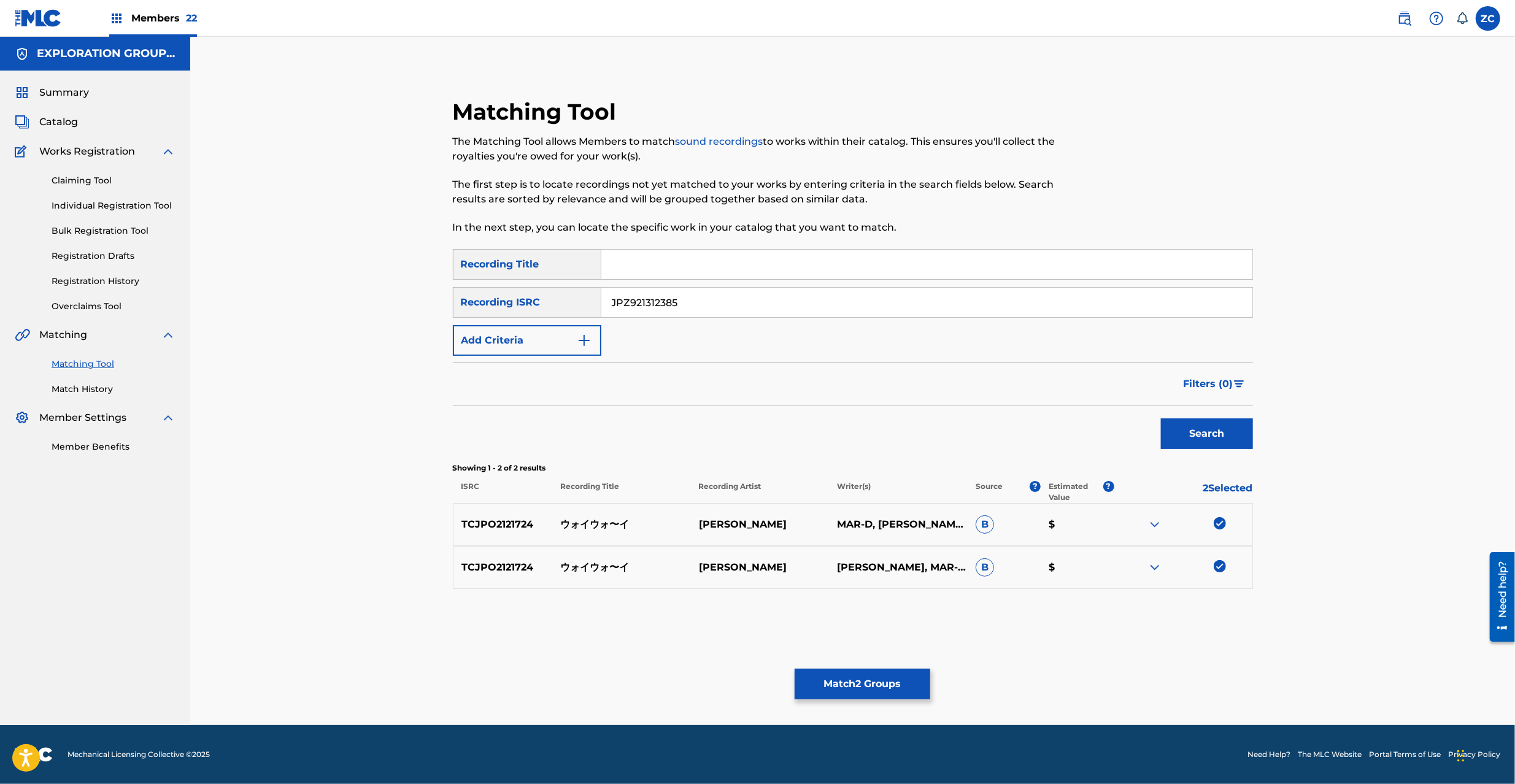
type input "JPZ921312385"
click at [1184, 436] on button "Search" at bounding box center [1207, 434] width 92 height 30
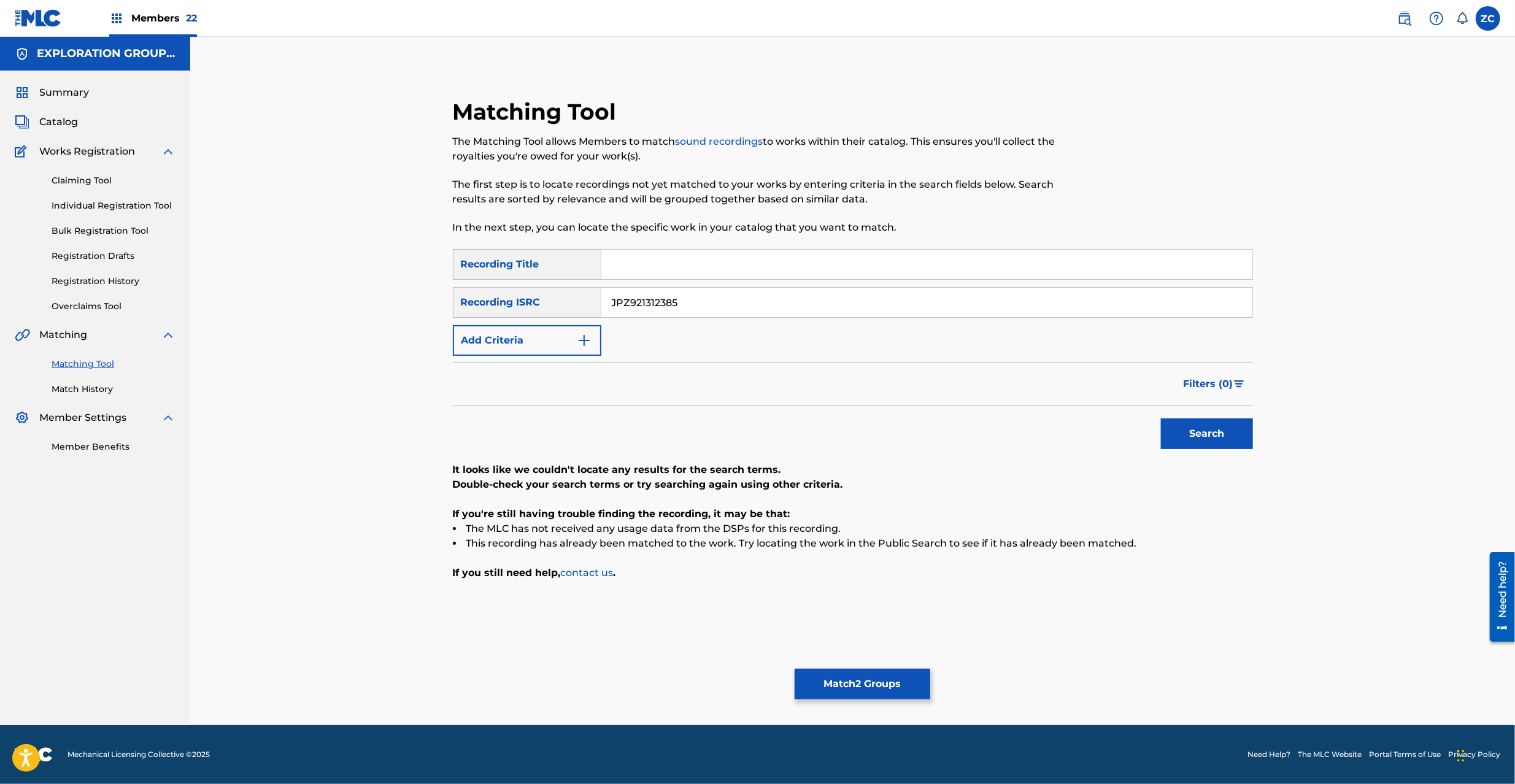
click at [852, 684] on button "Match 2 Groups" at bounding box center [862, 684] width 135 height 30
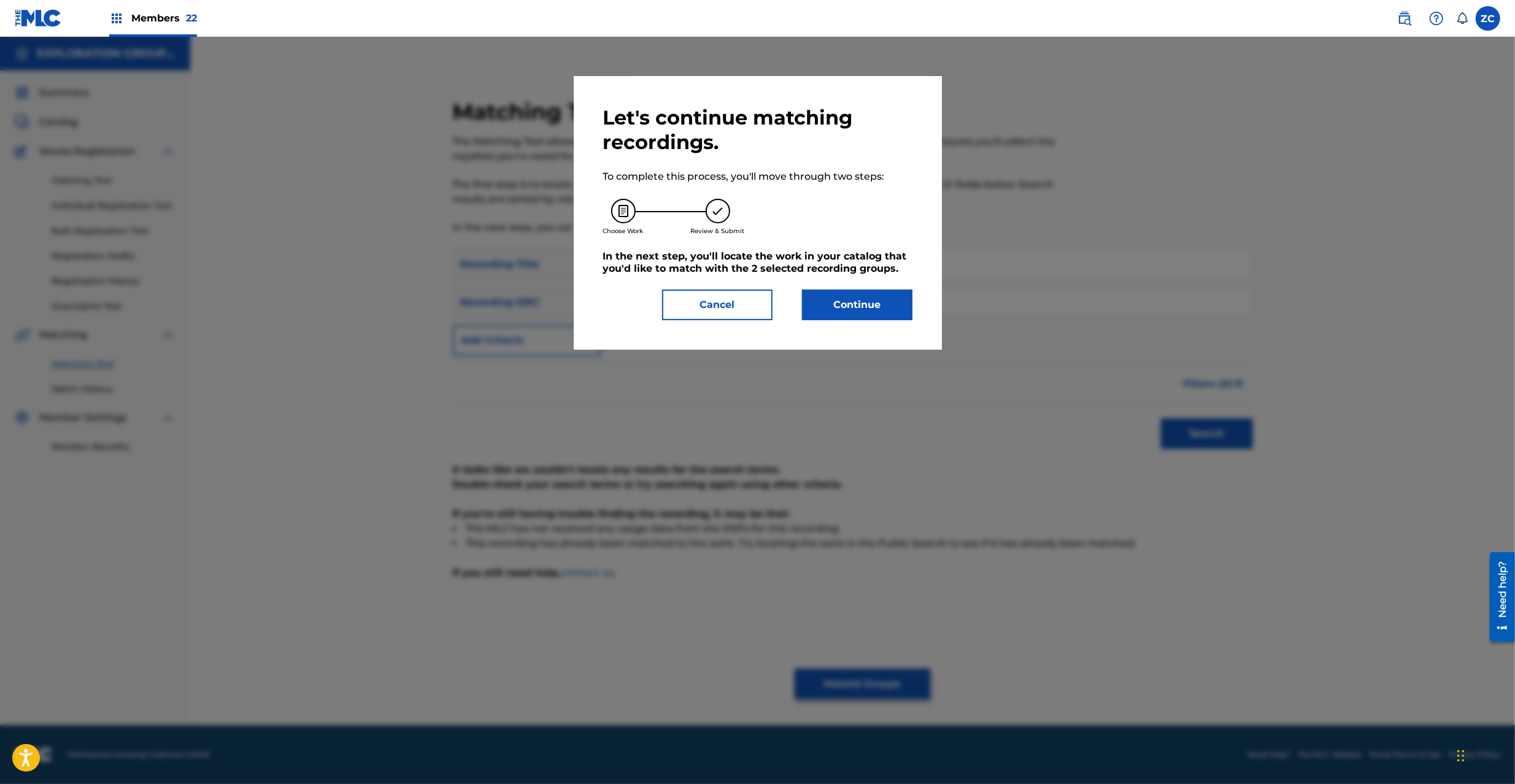
click at [848, 310] on button "Continue" at bounding box center [857, 305] width 111 height 30
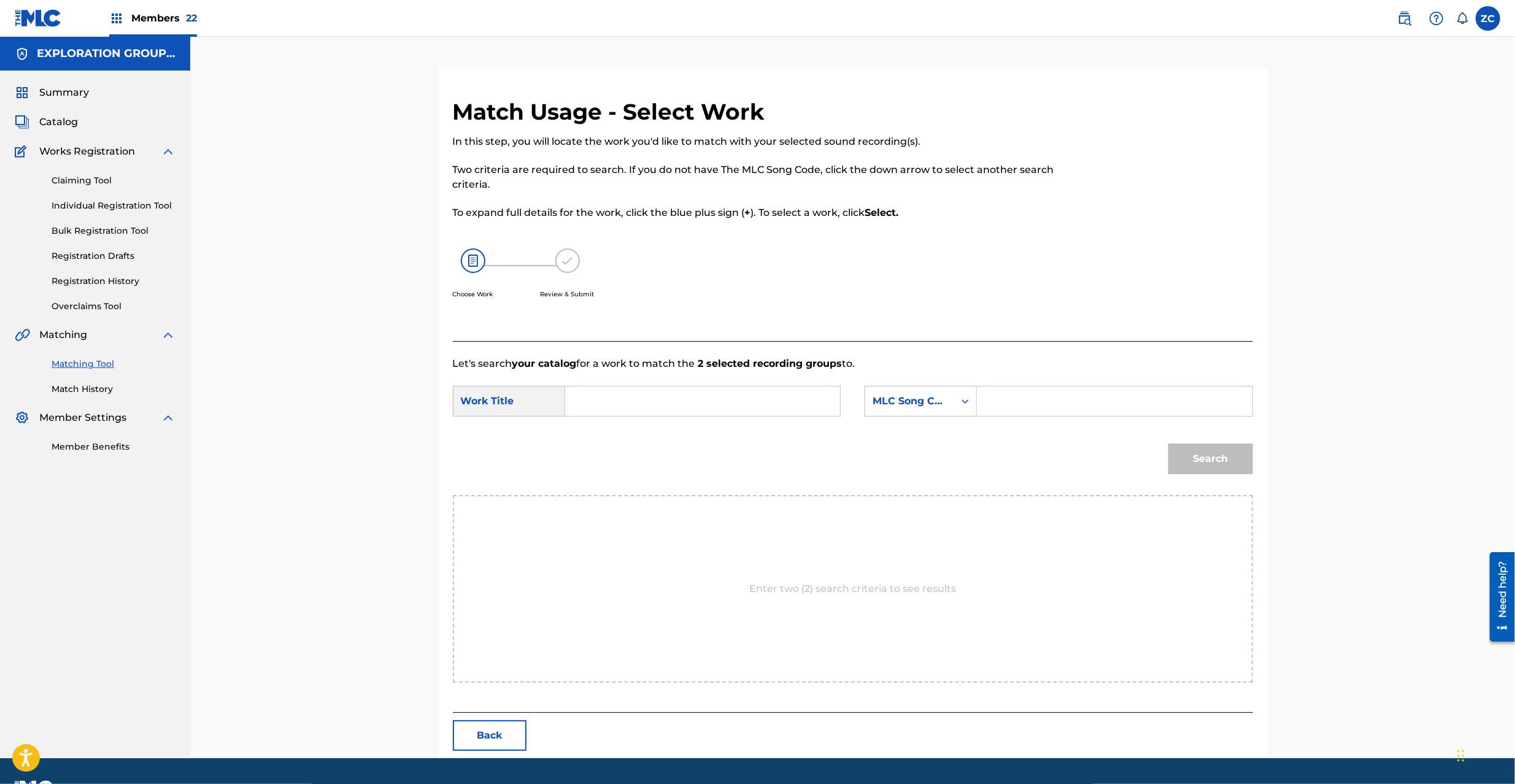
click at [721, 409] on input "Search Form" at bounding box center [703, 401] width 254 height 30
paste input "Woi Wooi W40TUS"
click at [671, 405] on input "Woi Wooi W40TUS" at bounding box center [703, 401] width 254 height 30
type input "Woi Wooi"
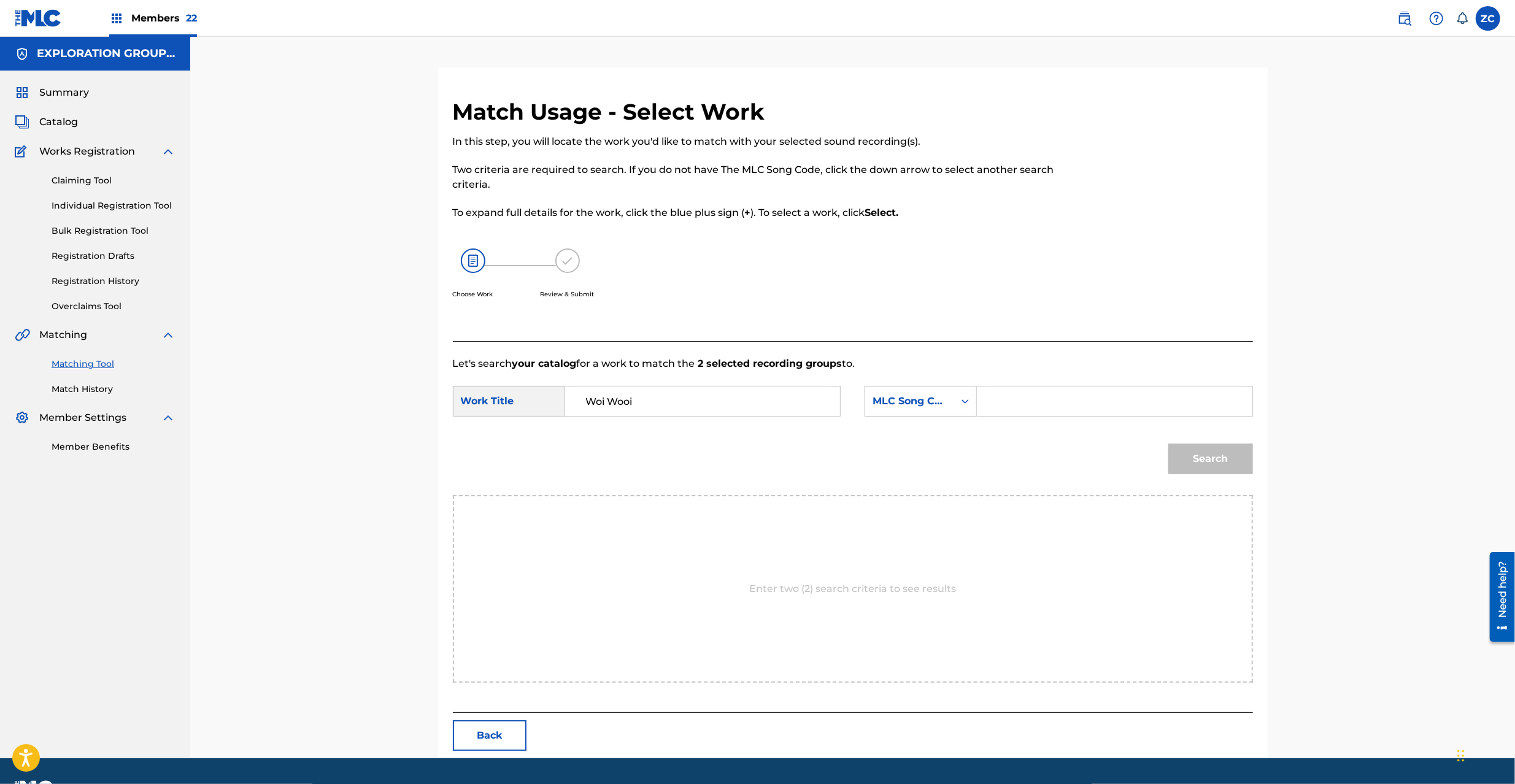
click at [1106, 408] on input "Search Form" at bounding box center [1114, 401] width 254 height 30
paste input "W40TUS"
type input "W40TUS"
click at [1228, 466] on button "Search" at bounding box center [1210, 459] width 85 height 30
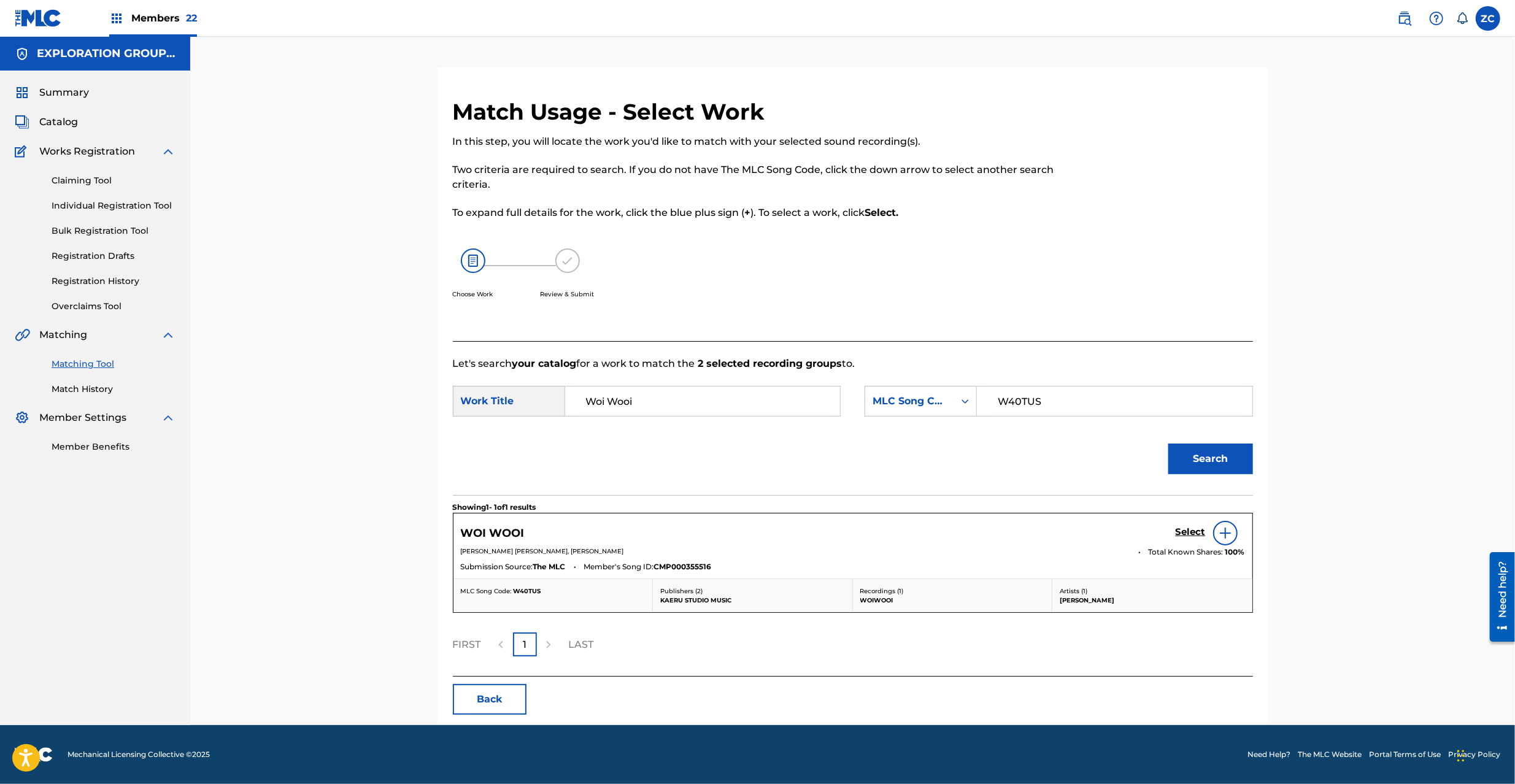
click at [1187, 535] on h5 "Select" at bounding box center [1191, 532] width 30 height 12
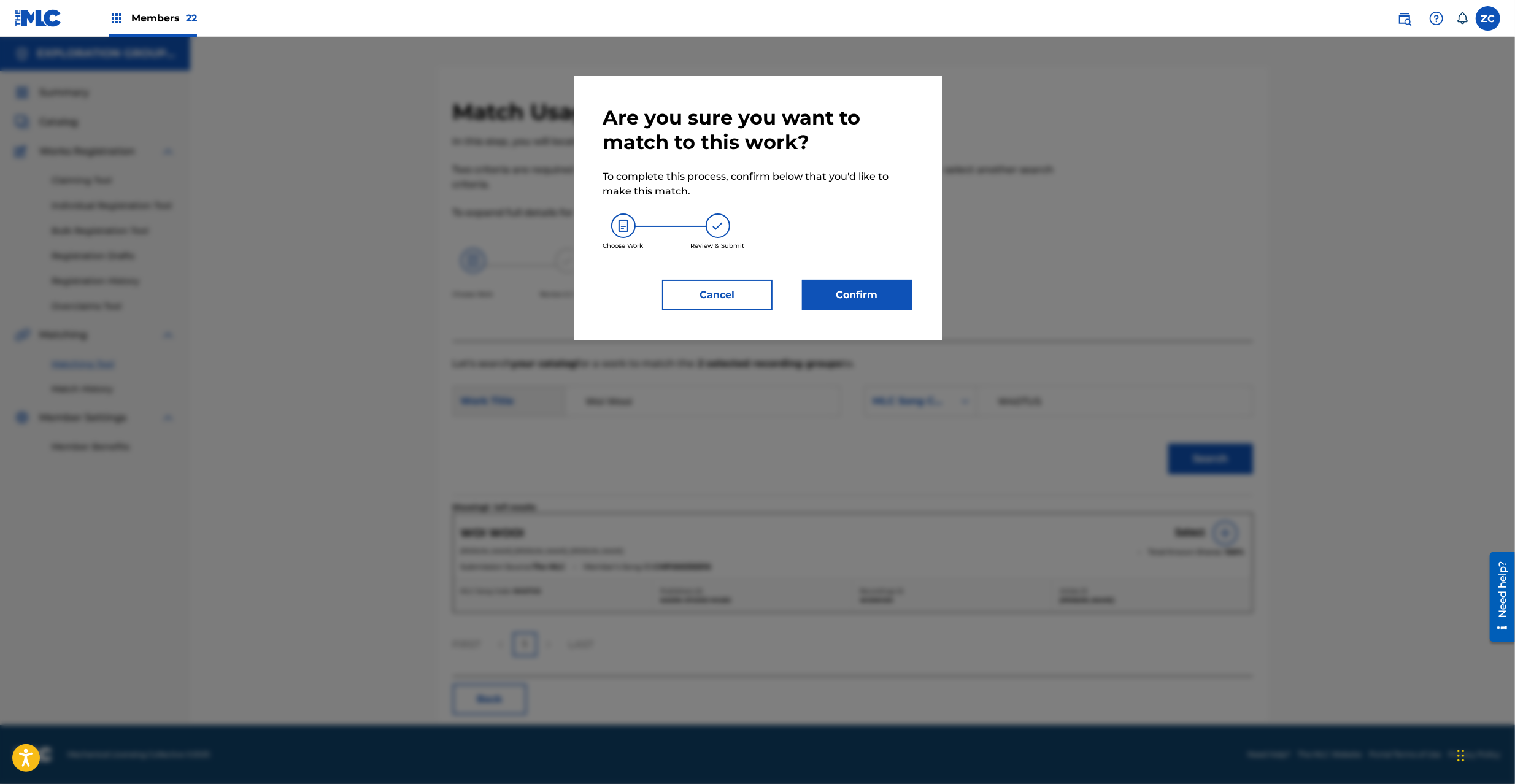
click at [855, 298] on button "Confirm" at bounding box center [857, 295] width 111 height 30
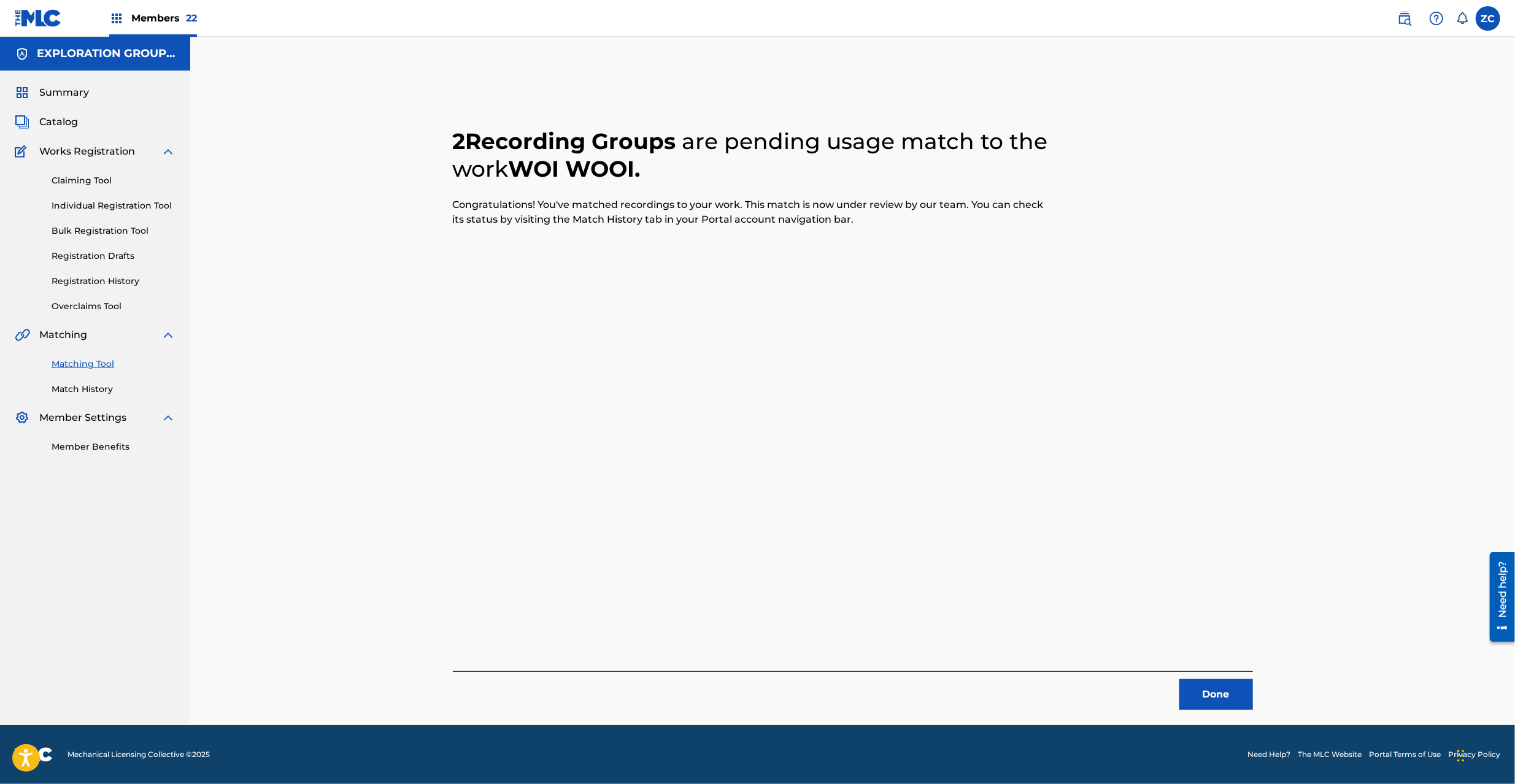
click at [1201, 686] on button "Done" at bounding box center [1216, 694] width 74 height 30
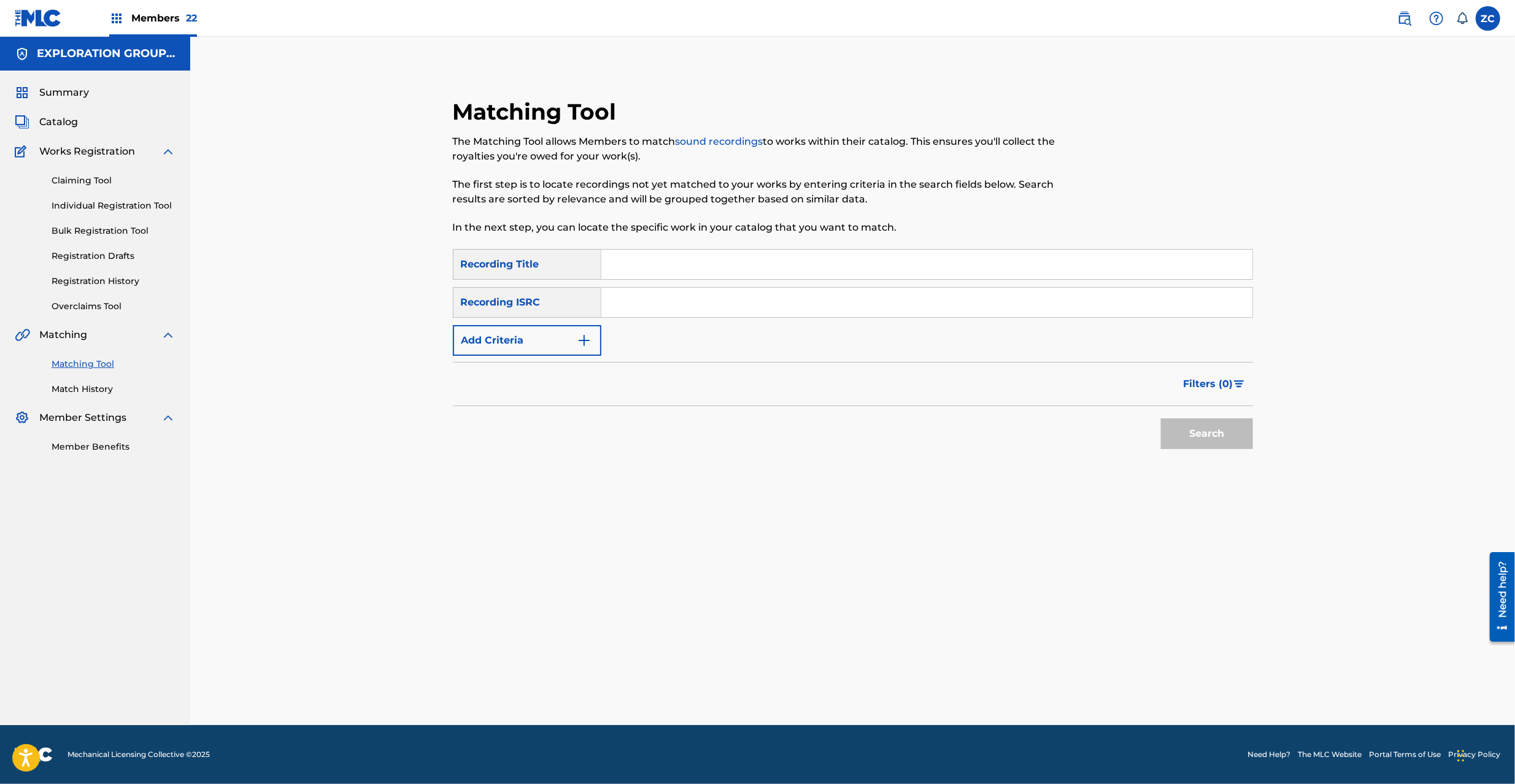
click at [723, 300] on input "Search Form" at bounding box center [927, 303] width 651 height 30
paste input "TCJPO2121710"
click at [1250, 449] on button "Search" at bounding box center [1207, 434] width 92 height 30
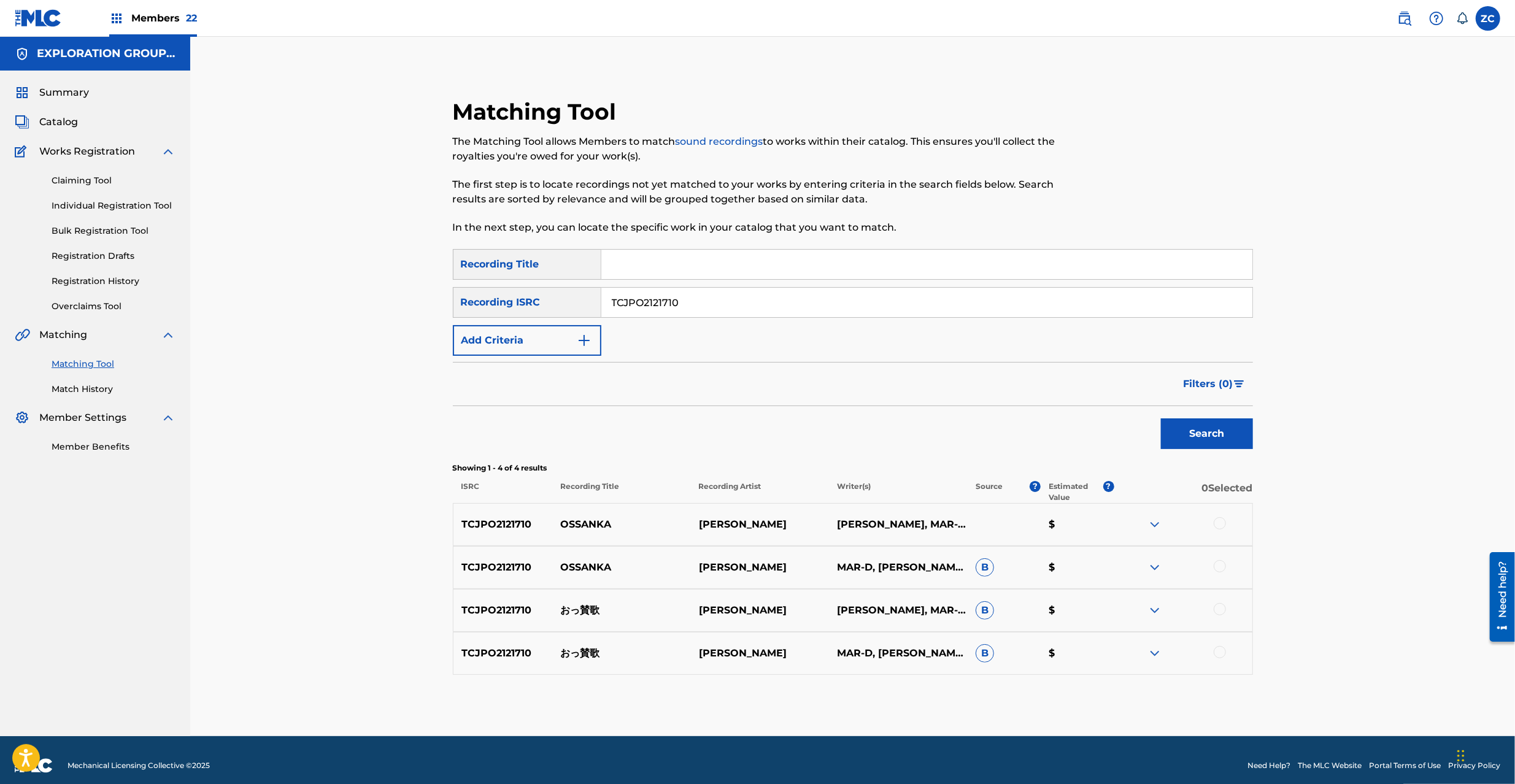
drag, startPoint x: 1218, startPoint y: 519, endPoint x: 1219, endPoint y: 533, distance: 14.0
click at [1218, 520] on div at bounding box center [1220, 524] width 12 height 12
click at [1220, 566] on div at bounding box center [1220, 566] width 12 height 12
click at [1221, 615] on div at bounding box center [1220, 609] width 12 height 12
click at [1221, 653] on div at bounding box center [1220, 652] width 12 height 12
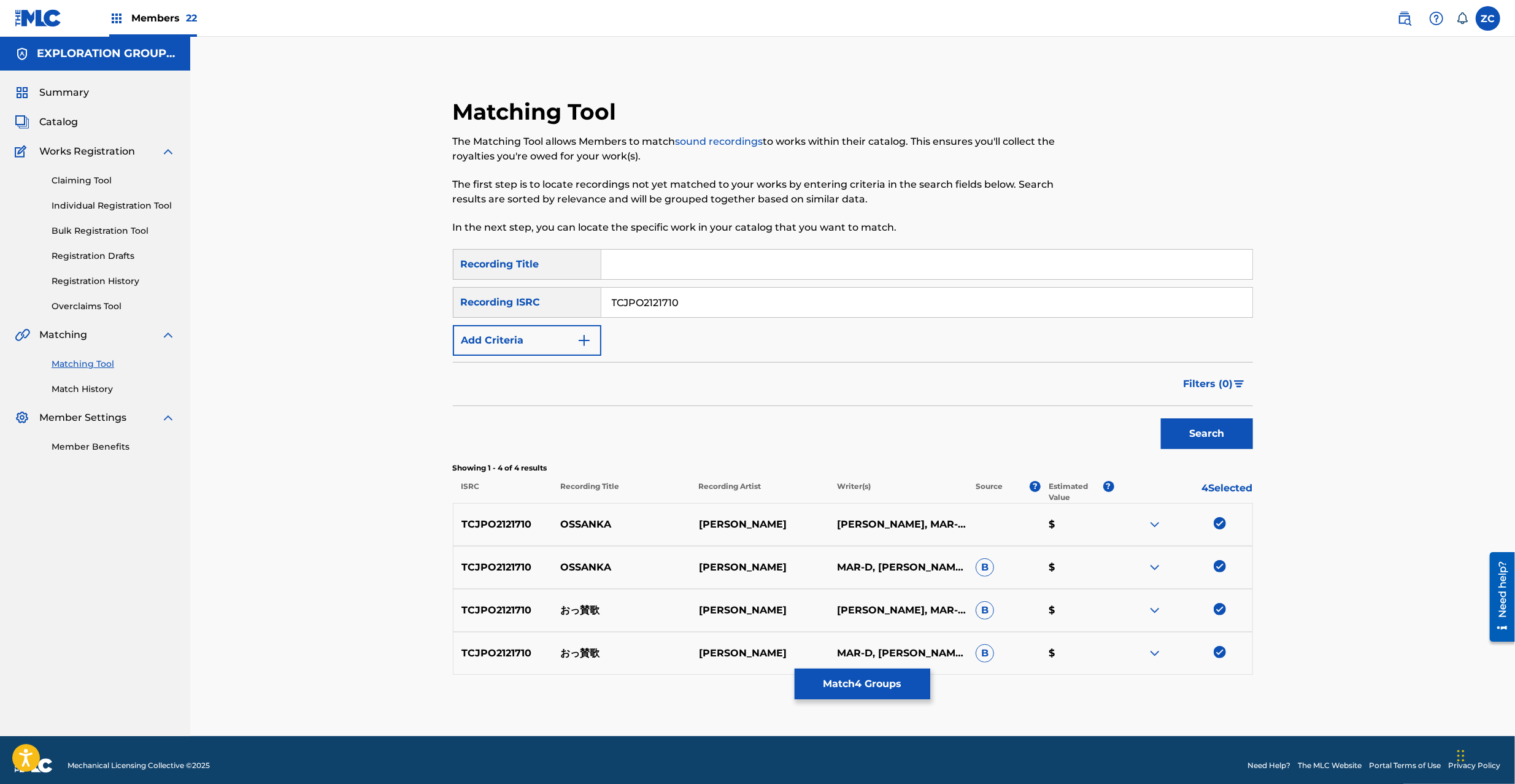
click at [815, 324] on div "SearchWithCriteriaa8ece521-67b1-4435-9b2b-da6833ea8fe5 Recording Title SearchWi…" at bounding box center [853, 303] width 800 height 107
click at [836, 296] on input "TCJPO2121710" at bounding box center [927, 303] width 651 height 30
paste input "JPZ921312383"
type input "JPZ921312383"
click at [1223, 435] on button "Search" at bounding box center [1207, 434] width 92 height 30
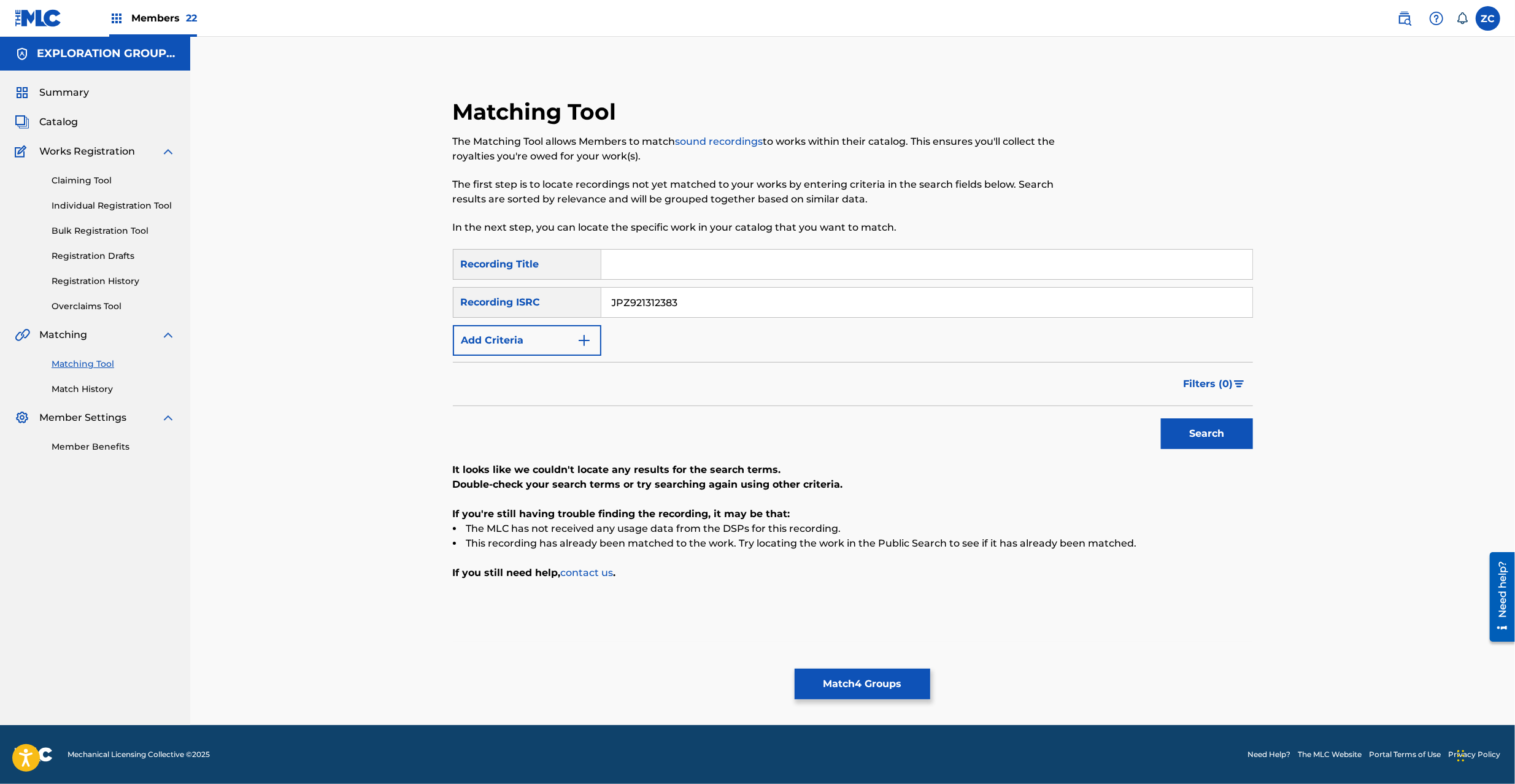
click at [871, 673] on button "Match 4 Groups" at bounding box center [862, 684] width 135 height 30
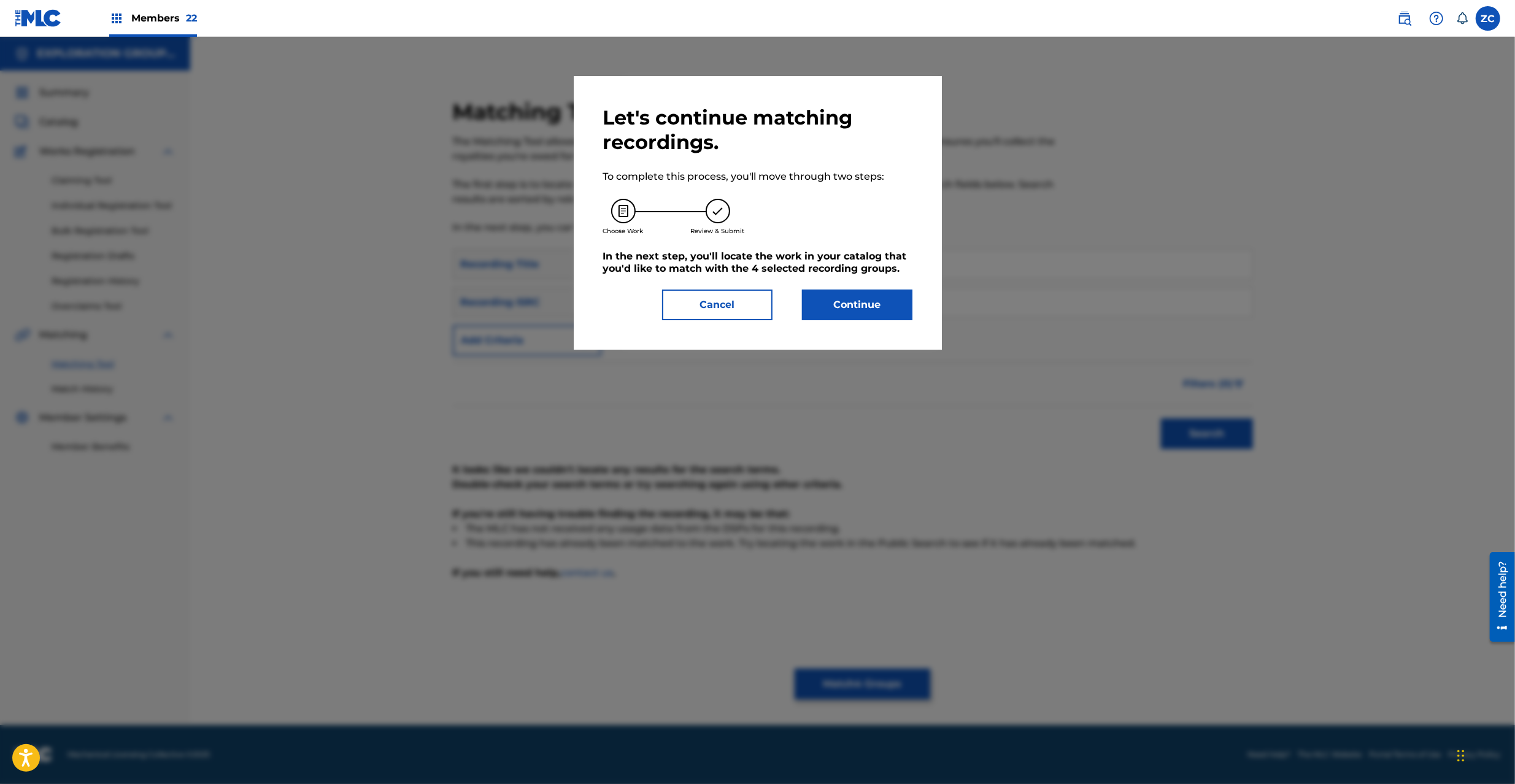
click at [844, 311] on button "Continue" at bounding box center [857, 305] width 111 height 30
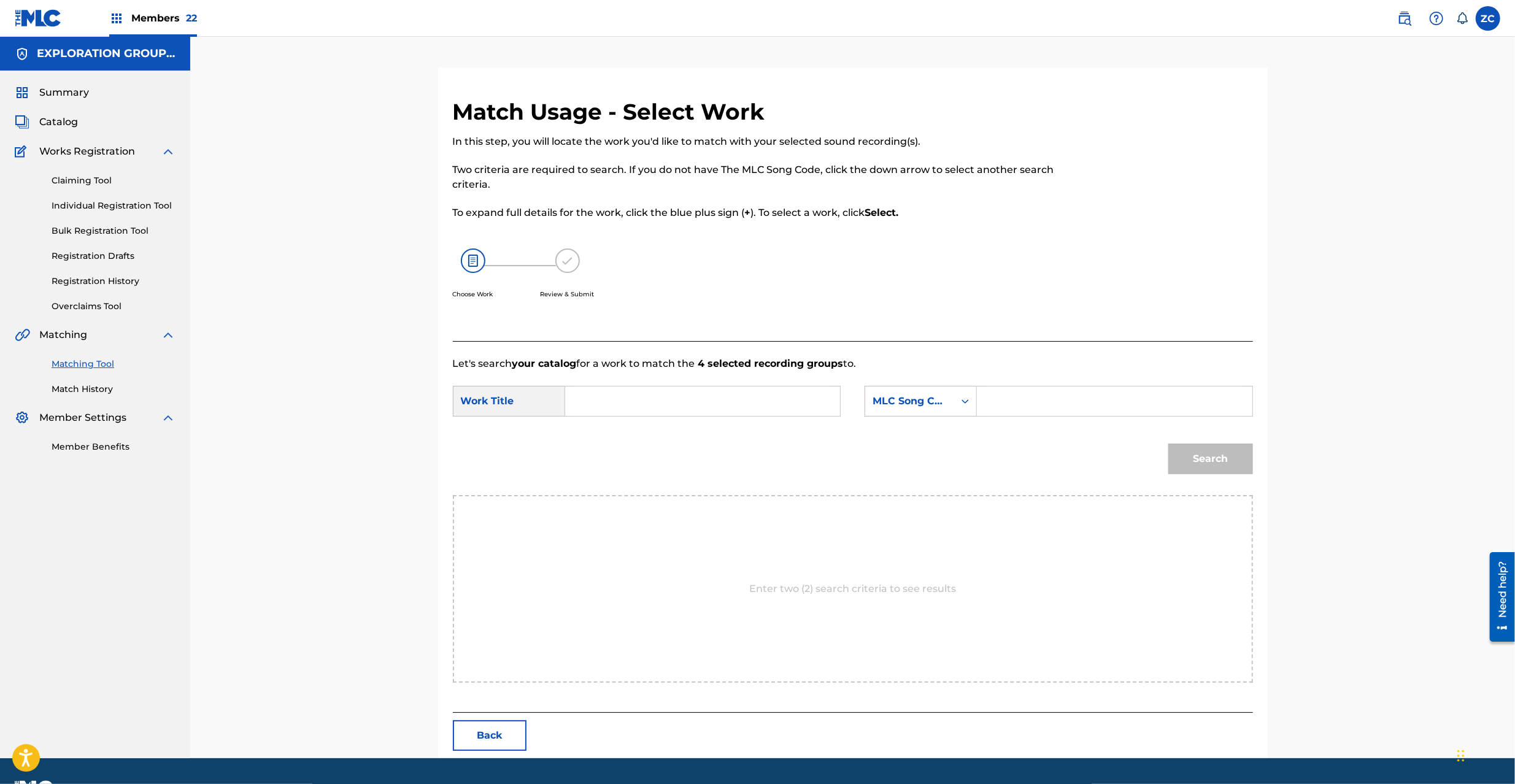
click at [774, 399] on input "Search Form" at bounding box center [703, 401] width 254 height 30
paste input "Ossanka OM652Y"
click at [676, 400] on input "Ossanka OM652Y" at bounding box center [703, 401] width 254 height 30
type input "Ossanka"
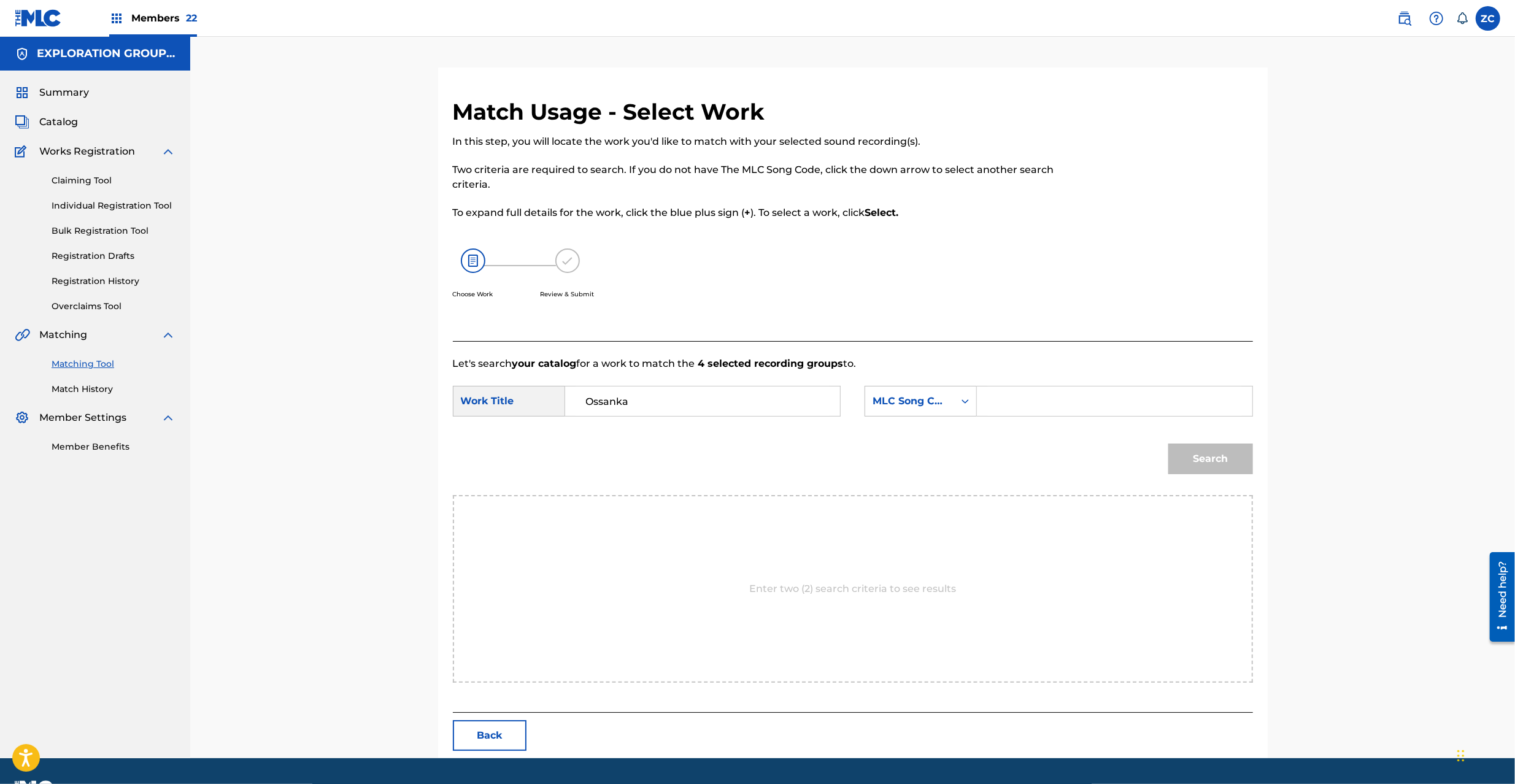
click at [1098, 410] on input "Search Form" at bounding box center [1114, 401] width 254 height 30
paste input "OM652Y"
type input "OM652Y"
click at [1225, 458] on button "Search" at bounding box center [1210, 459] width 85 height 30
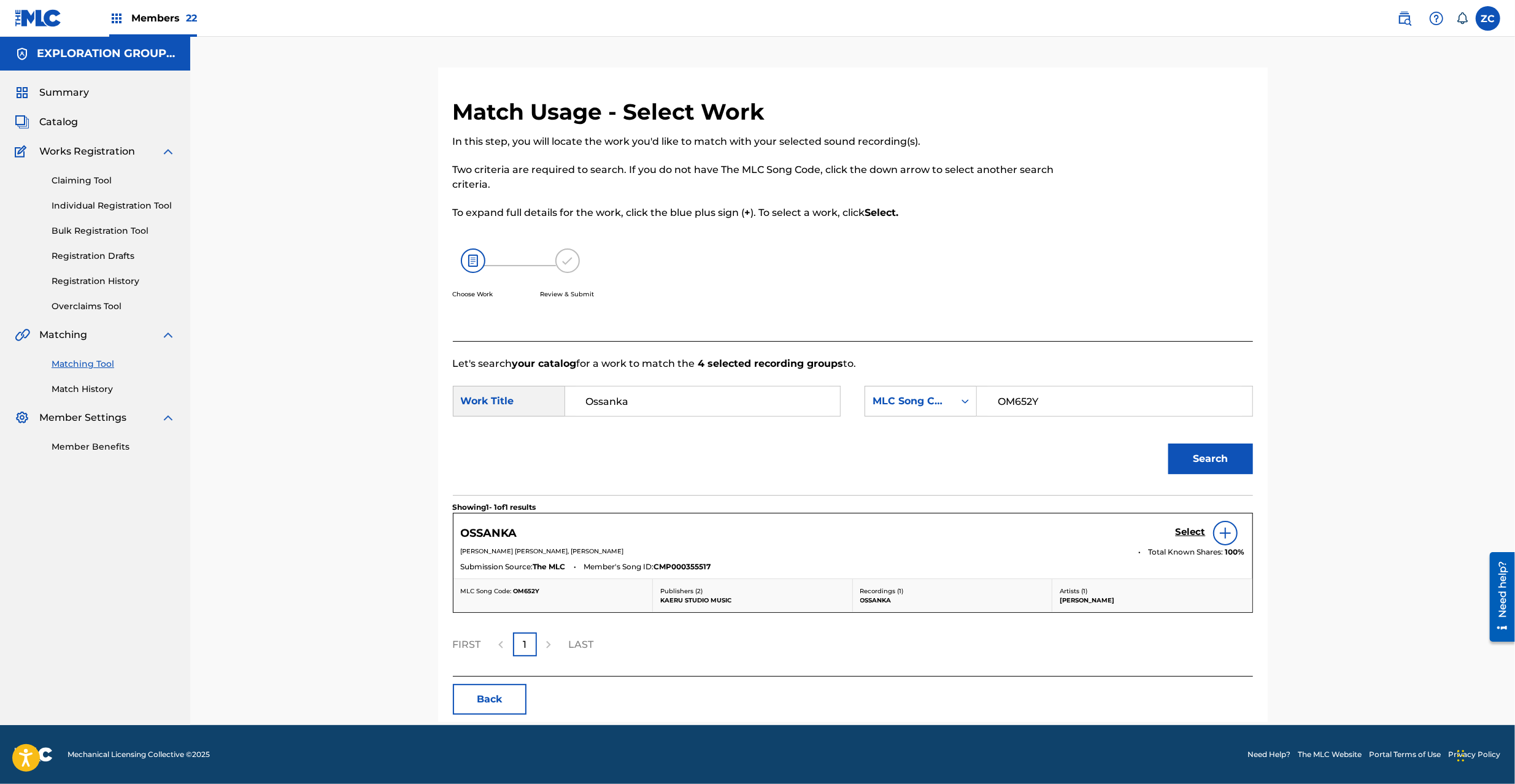
click at [1196, 529] on h5 "Select" at bounding box center [1191, 532] width 30 height 12
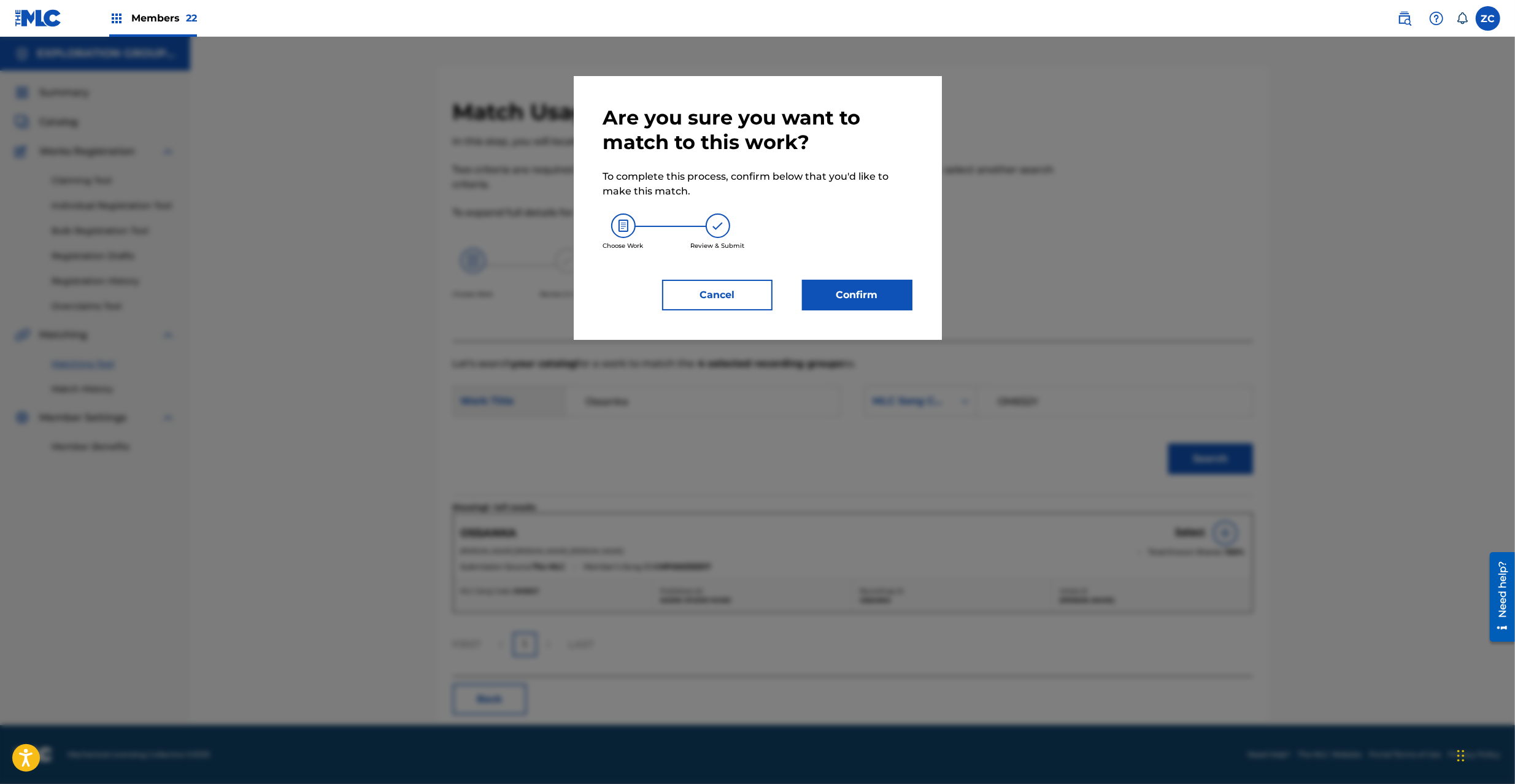
click at [866, 312] on div "Are you sure you want to match to this work? To complete this process, confirm …" at bounding box center [758, 208] width 368 height 264
click at [869, 305] on button "Confirm" at bounding box center [857, 295] width 111 height 30
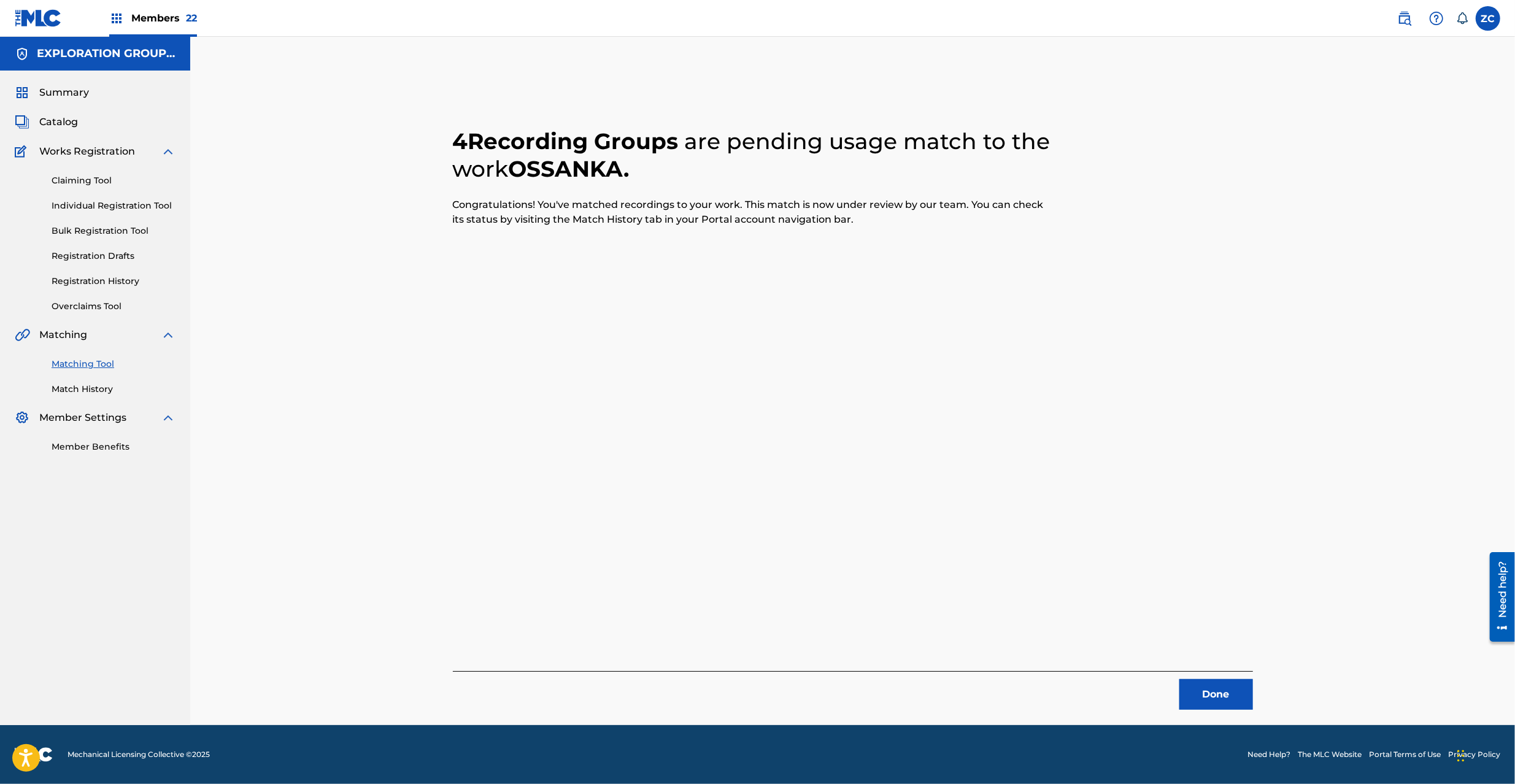
click at [1216, 693] on button "Done" at bounding box center [1216, 694] width 74 height 30
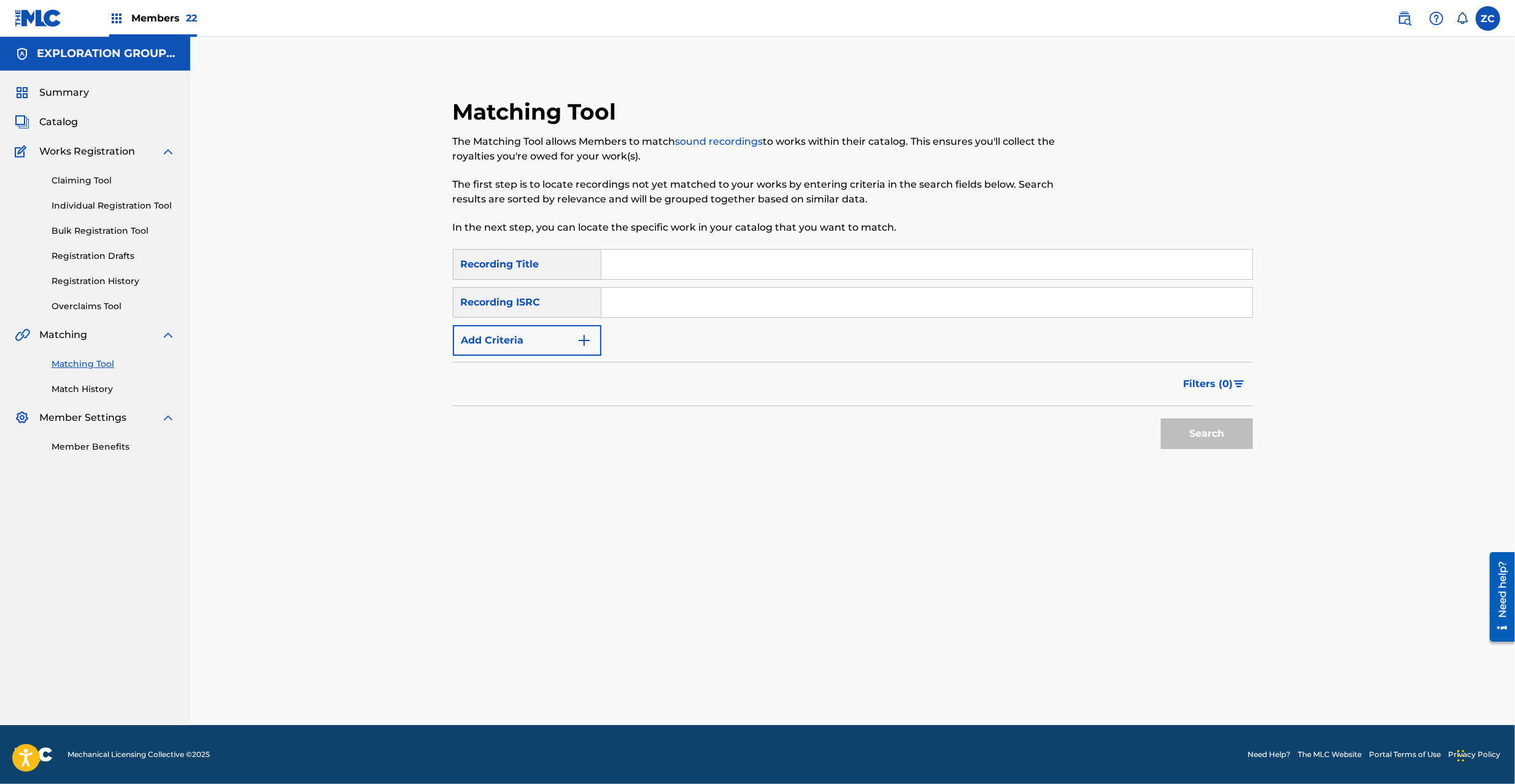
drag, startPoint x: 904, startPoint y: 297, endPoint x: 913, endPoint y: 302, distance: 10.3
click at [904, 297] on input "Search Form" at bounding box center [927, 303] width 651 height 30
paste input "TCJPO2121710"
type input "TCJPO2121710"
click at [1223, 443] on button "Search" at bounding box center [1207, 434] width 92 height 30
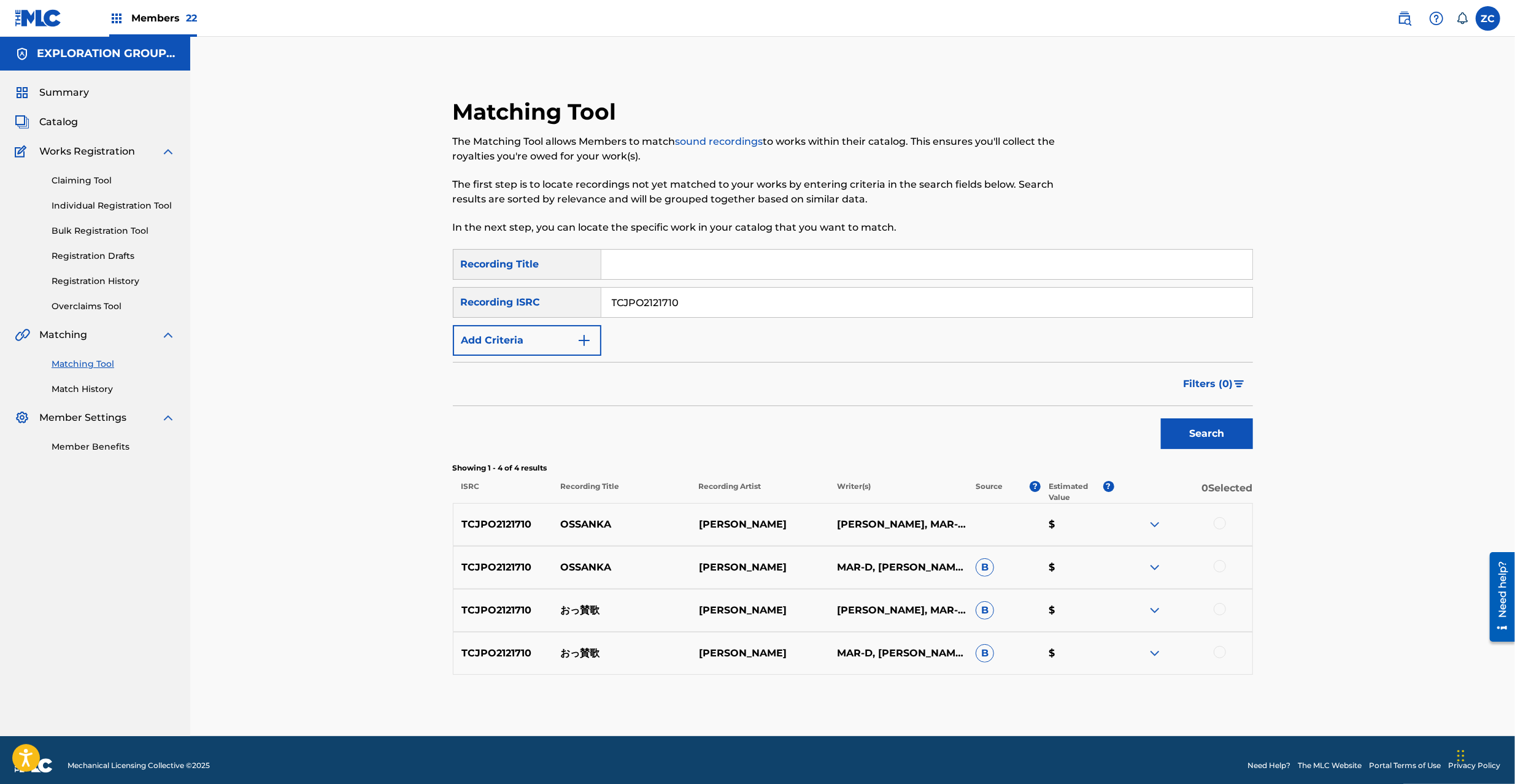
click at [564, 337] on button "Add Criteria" at bounding box center [527, 341] width 149 height 30
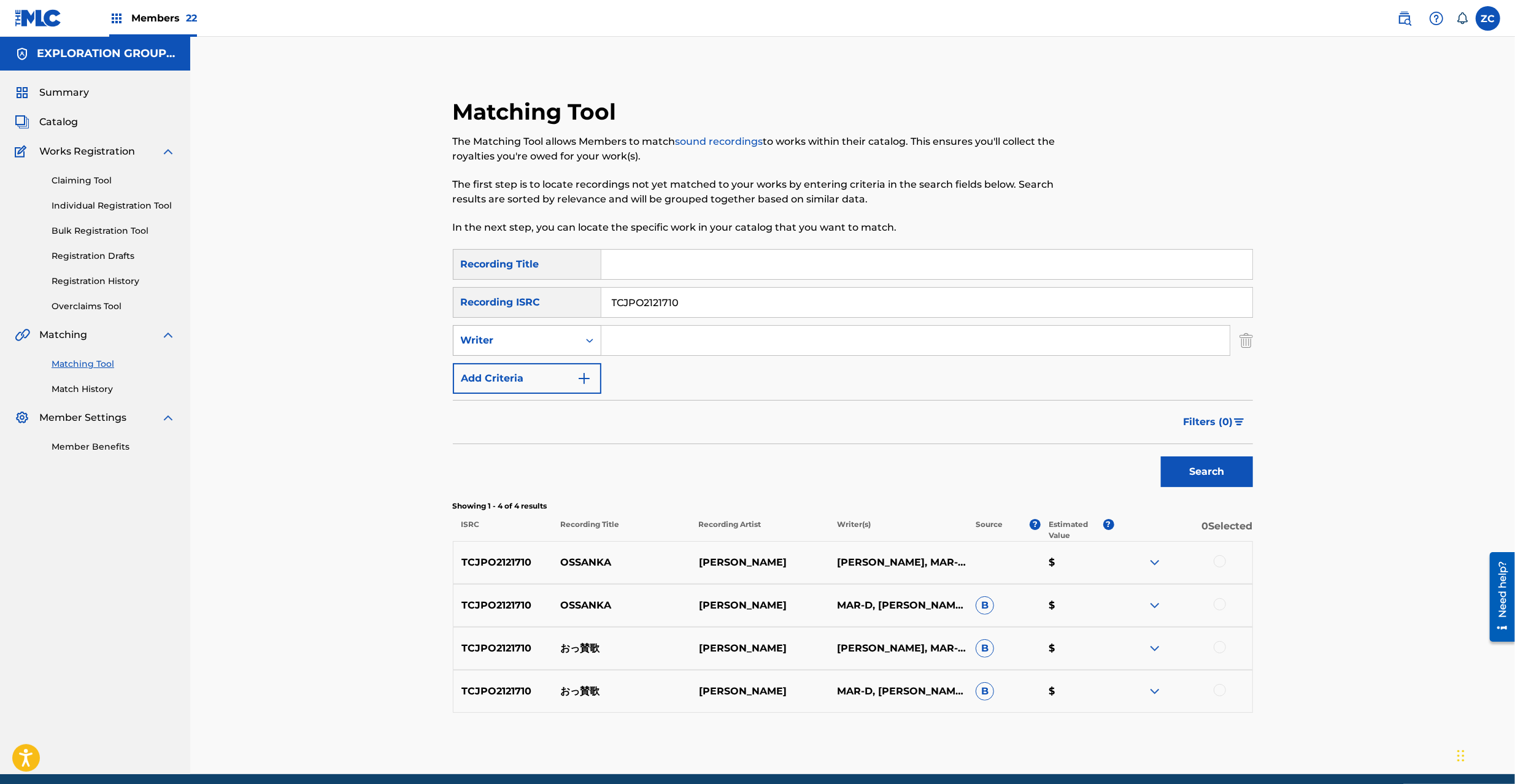
click at [553, 343] on div "Writer" at bounding box center [516, 340] width 111 height 15
drag, startPoint x: 555, startPoint y: 368, endPoint x: 631, endPoint y: 356, distance: 76.9
click at [555, 368] on div "Recording Artist" at bounding box center [526, 371] width 147 height 30
click at [643, 349] on input "Search Form" at bounding box center [916, 341] width 629 height 30
paste input "[PERSON_NAME]"
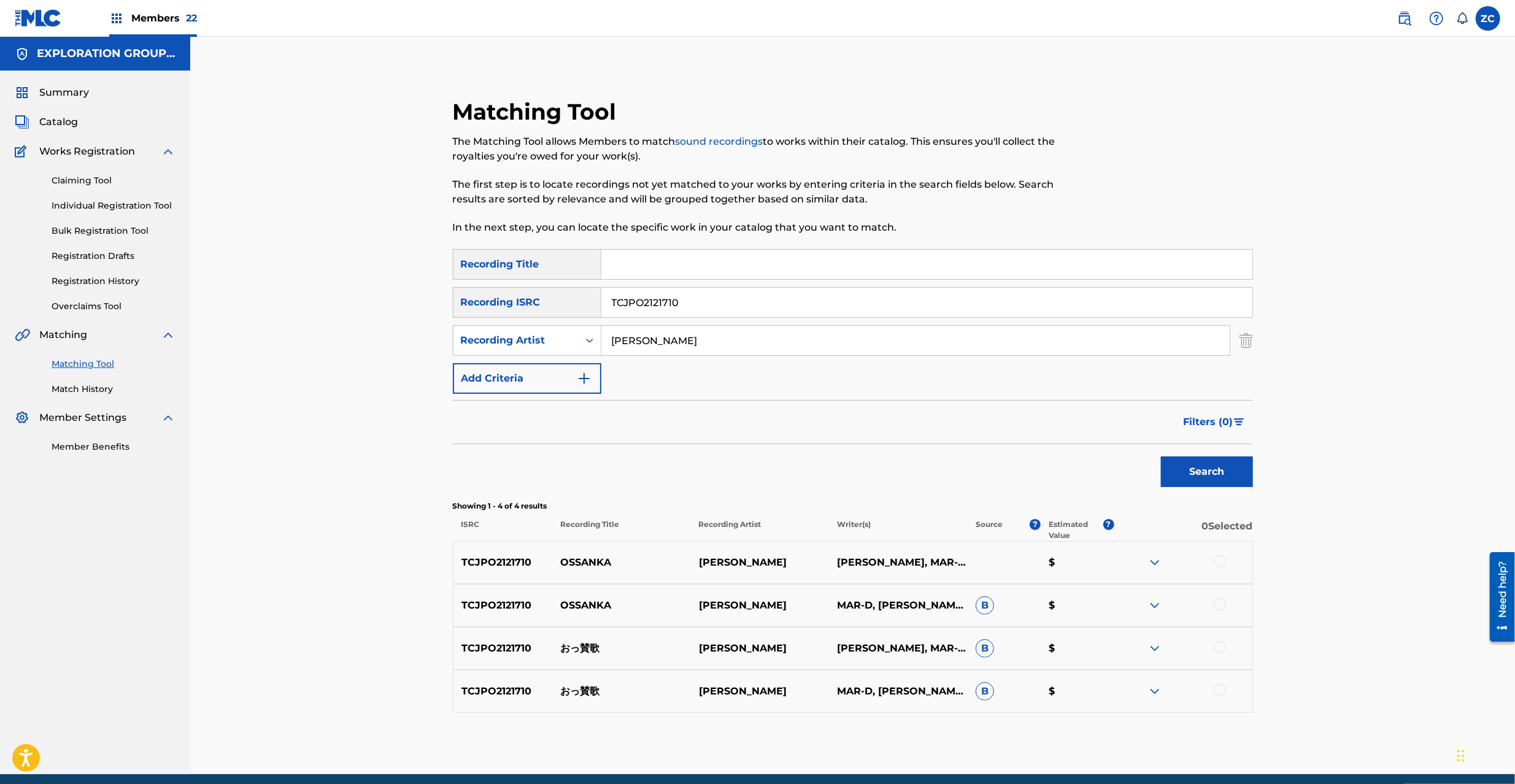
type input "[PERSON_NAME]"
click at [838, 271] on input "Search Form" at bounding box center [927, 265] width 651 height 30
paste input "Sex Pon De Bicth"
type input "Sex Pon De Bicth"
click at [657, 294] on input "TCJPO2121710" at bounding box center [927, 303] width 651 height 30
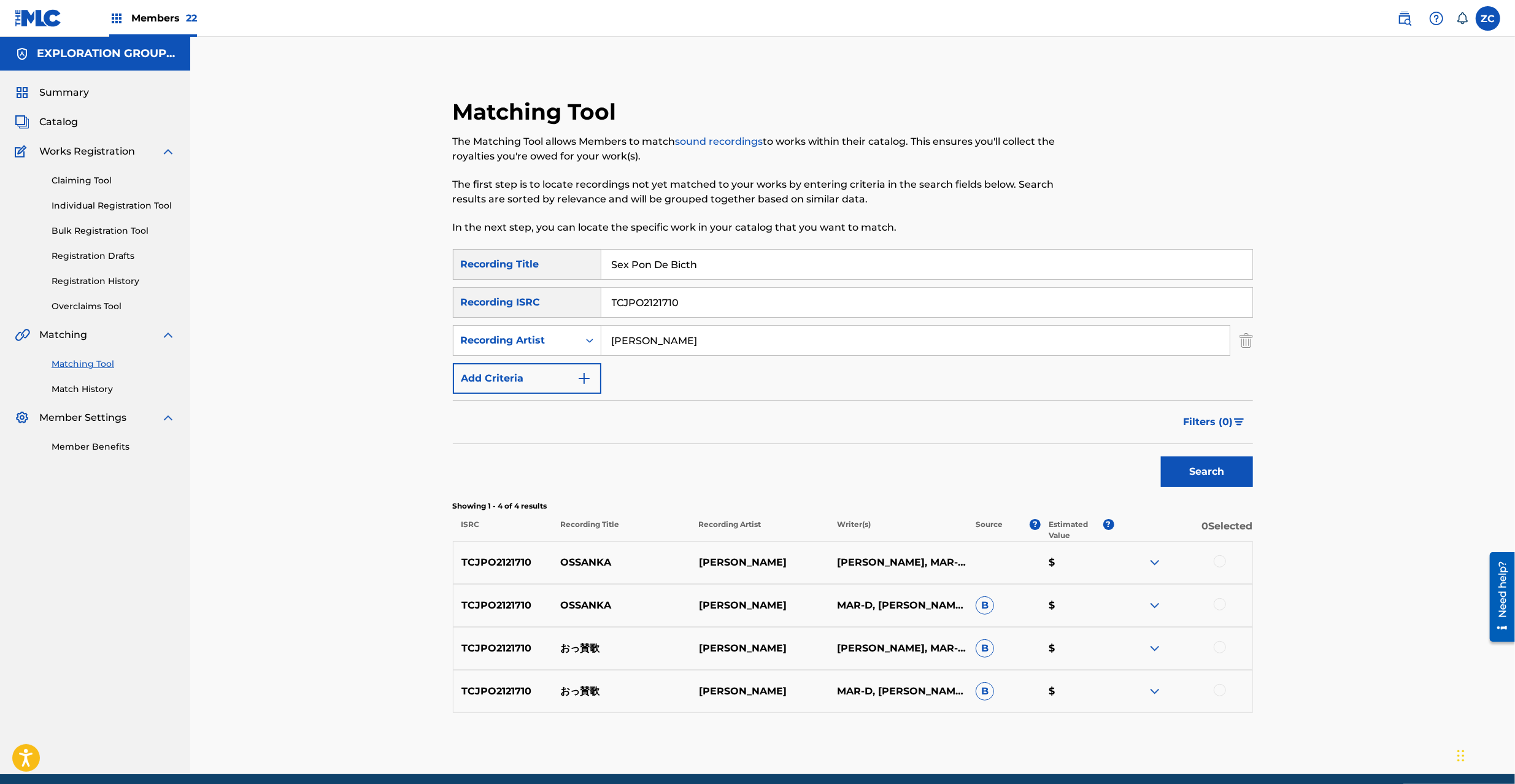
drag, startPoint x: 657, startPoint y: 294, endPoint x: 665, endPoint y: 293, distance: 8.1
click at [657, 294] on input "TCJPO2121710" at bounding box center [927, 303] width 651 height 30
click at [1246, 335] on img "Search Form" at bounding box center [1246, 341] width 14 height 30
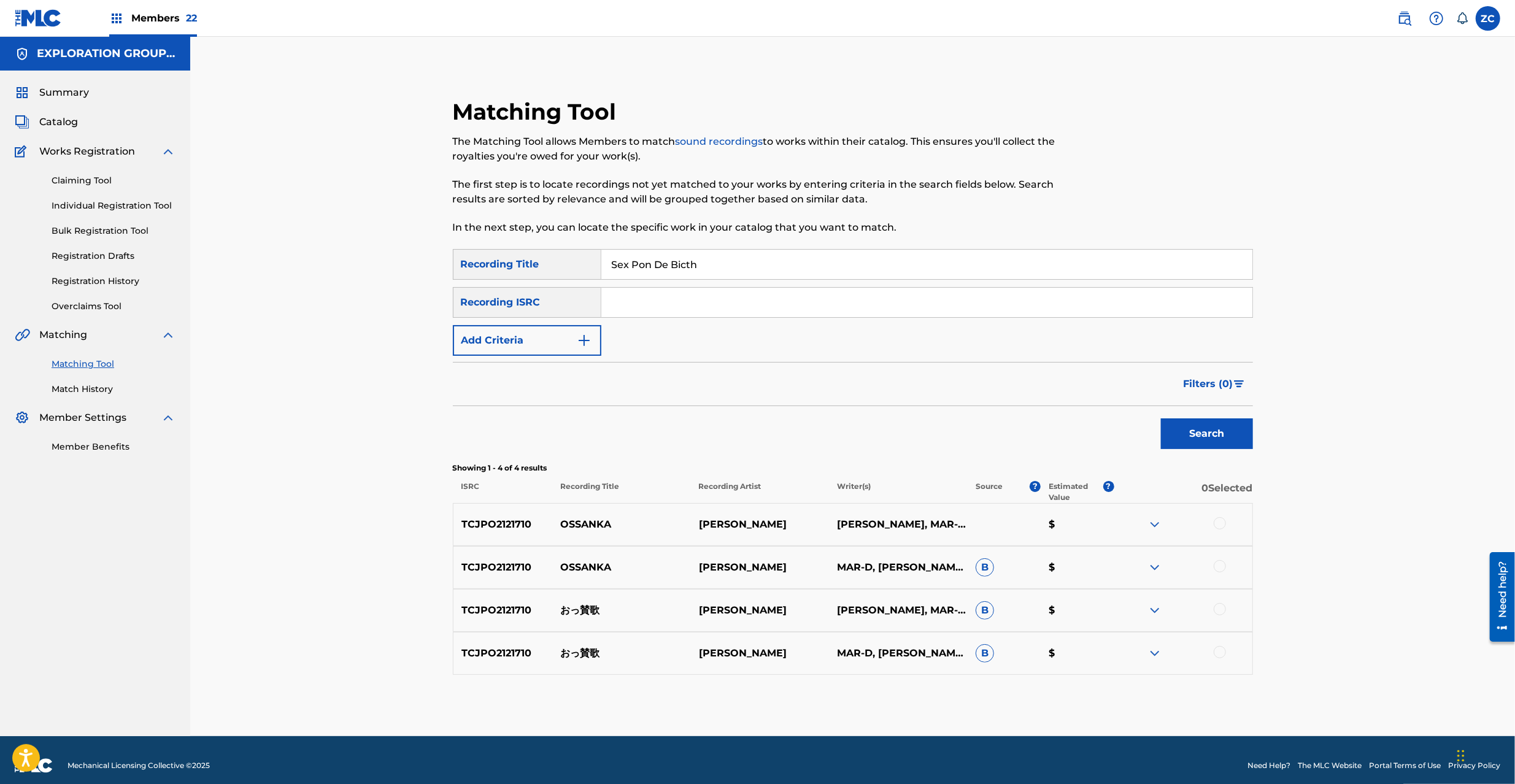
click at [1221, 434] on button "Search" at bounding box center [1207, 434] width 92 height 30
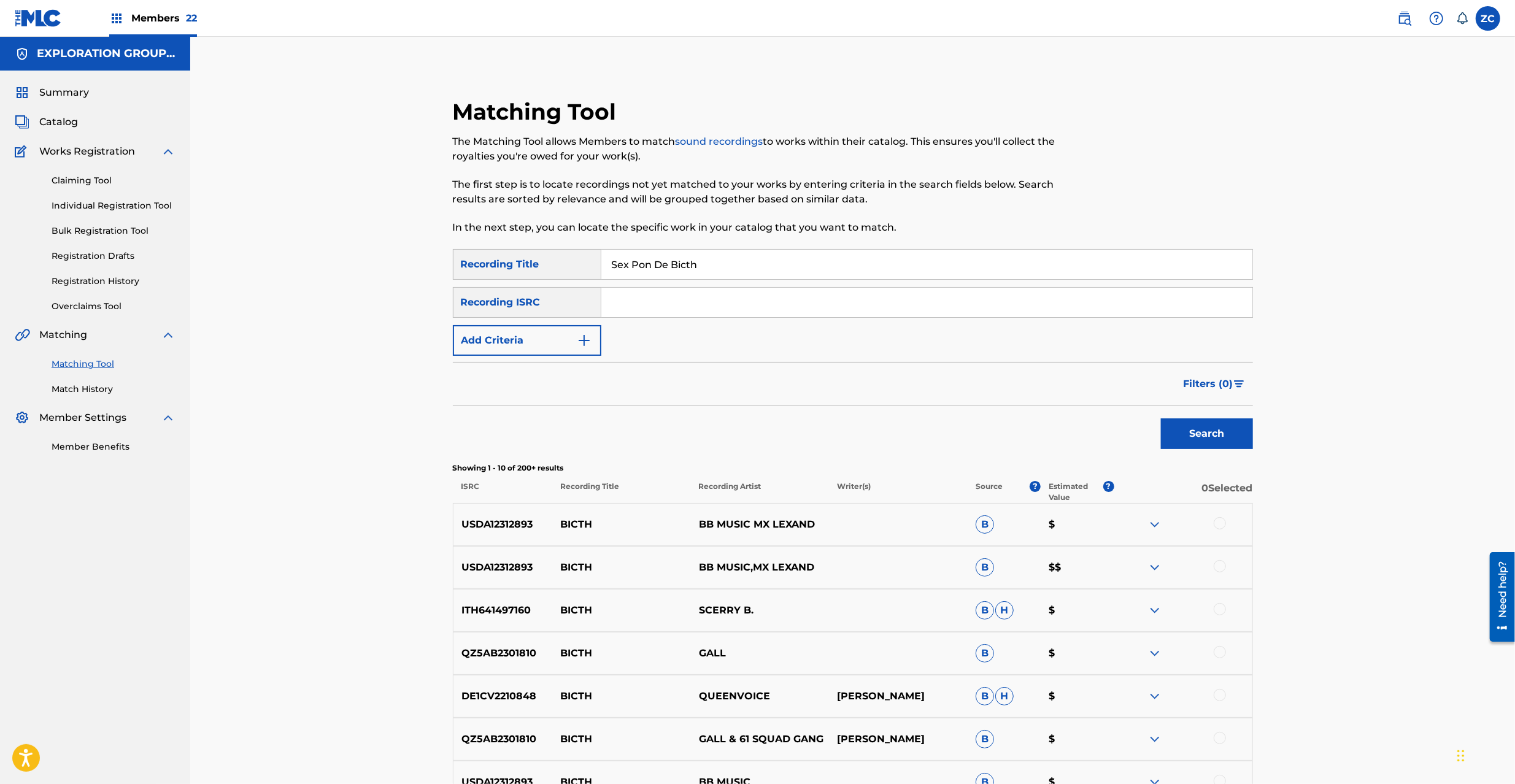
click at [558, 336] on button "Add Criteria" at bounding box center [527, 341] width 149 height 30
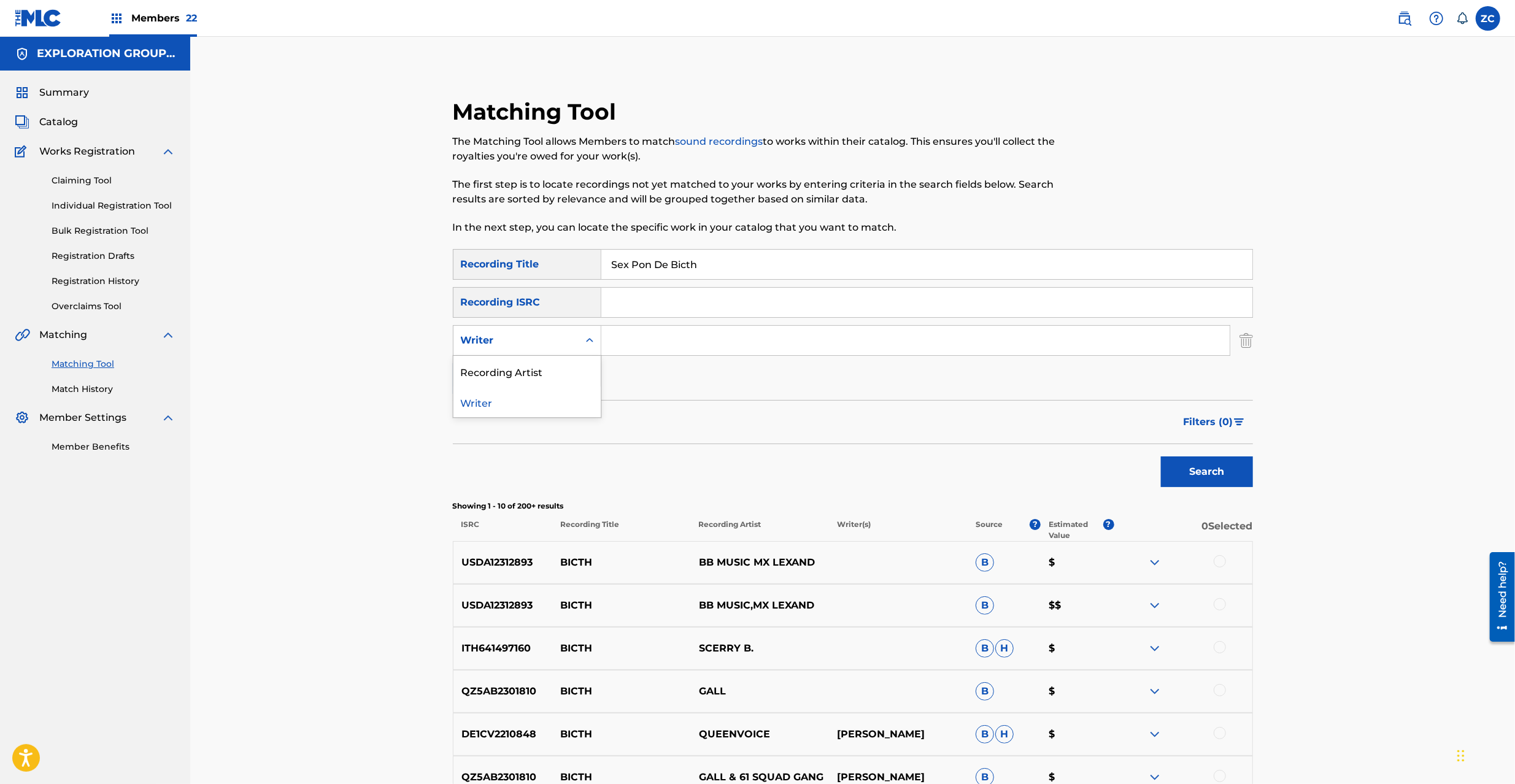
click at [520, 340] on div "Writer" at bounding box center [516, 340] width 111 height 15
click at [517, 374] on div "Recording Artist" at bounding box center [526, 371] width 147 height 30
click at [759, 332] on input "Search Form" at bounding box center [916, 341] width 629 height 30
paste input "[PERSON_NAME]"
type input "[PERSON_NAME]"
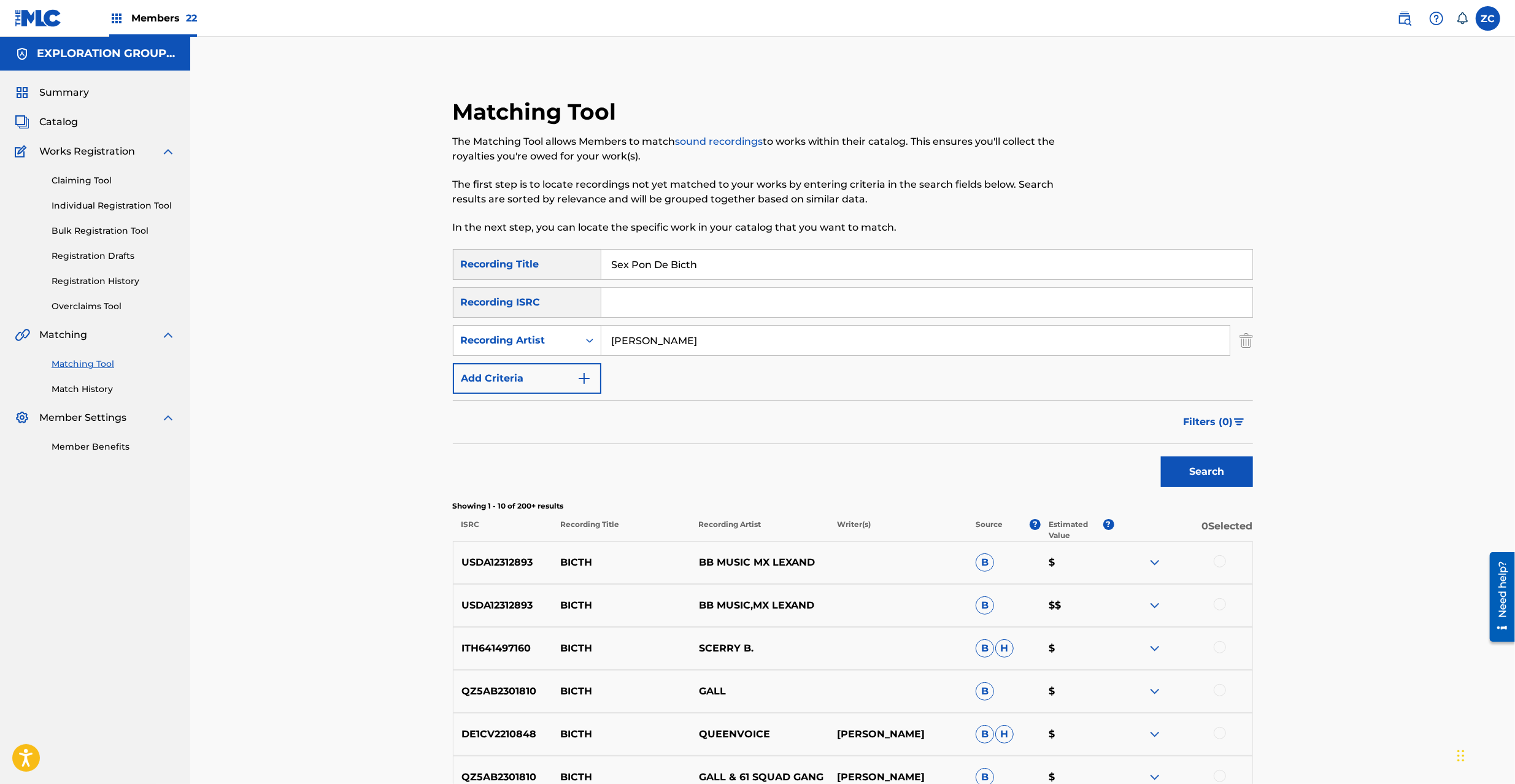
click at [1197, 481] on button "Search" at bounding box center [1207, 472] width 92 height 30
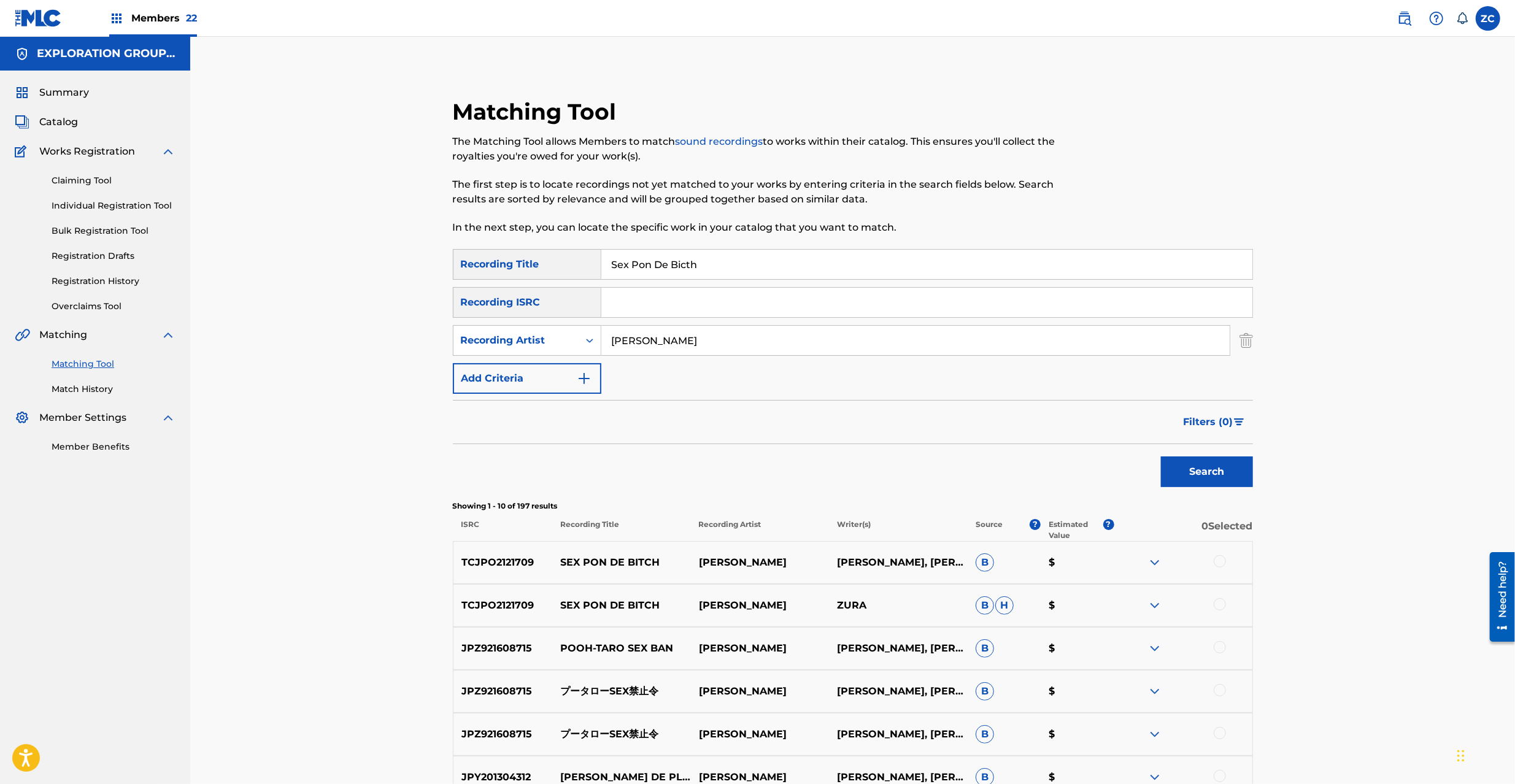
click at [517, 562] on p "TCJPO2121709" at bounding box center [503, 562] width 99 height 15
copy p "TCJPO2121709"
click at [1193, 346] on input "[PERSON_NAME]" at bounding box center [916, 341] width 629 height 30
click at [1241, 339] on img "Search Form" at bounding box center [1246, 341] width 14 height 30
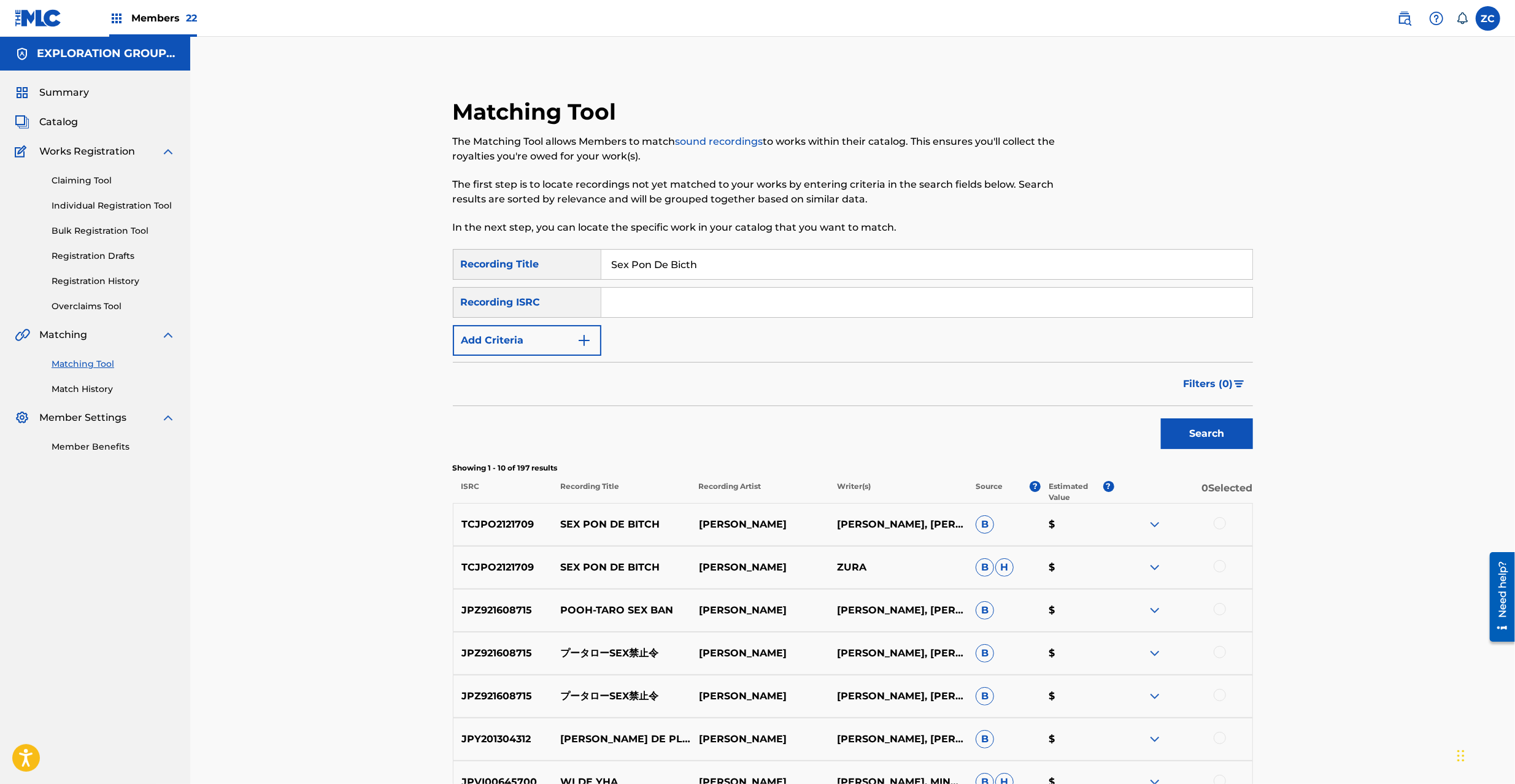
drag, startPoint x: 1232, startPoint y: 305, endPoint x: 1174, endPoint y: 295, distance: 58.9
click at [1232, 305] on input "Search Form" at bounding box center [927, 303] width 651 height 30
paste input "TCJPO2121709"
type input "TCJPO2121709"
drag, startPoint x: 646, startPoint y: 269, endPoint x: 453, endPoint y: 273, distance: 193.0
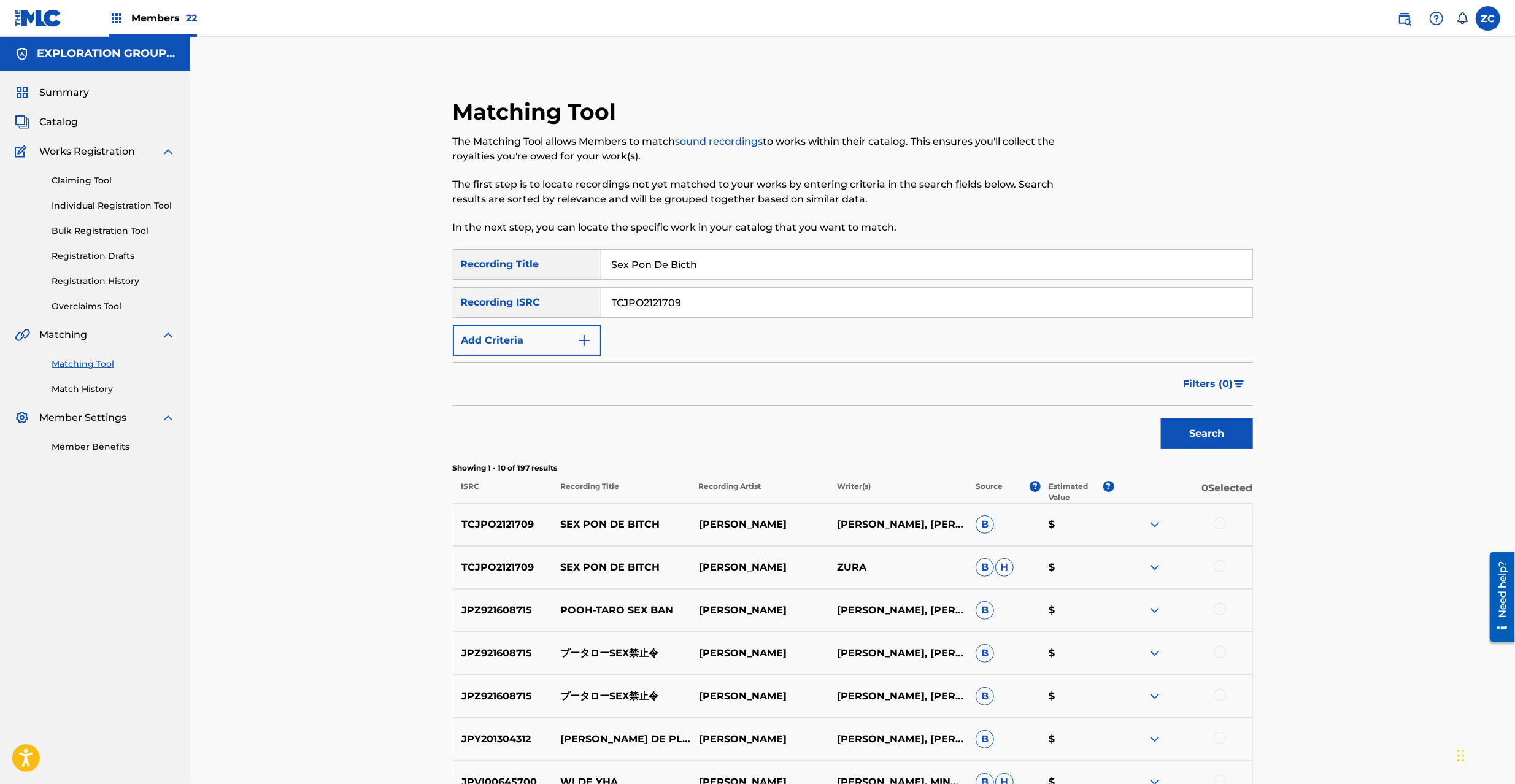
click at [435, 266] on div "Matching Tool The Matching Tool allows Members to match sound recordings to wor…" at bounding box center [853, 546] width 859 height 957
type input "="
click at [1198, 434] on button "Search" at bounding box center [1207, 434] width 92 height 30
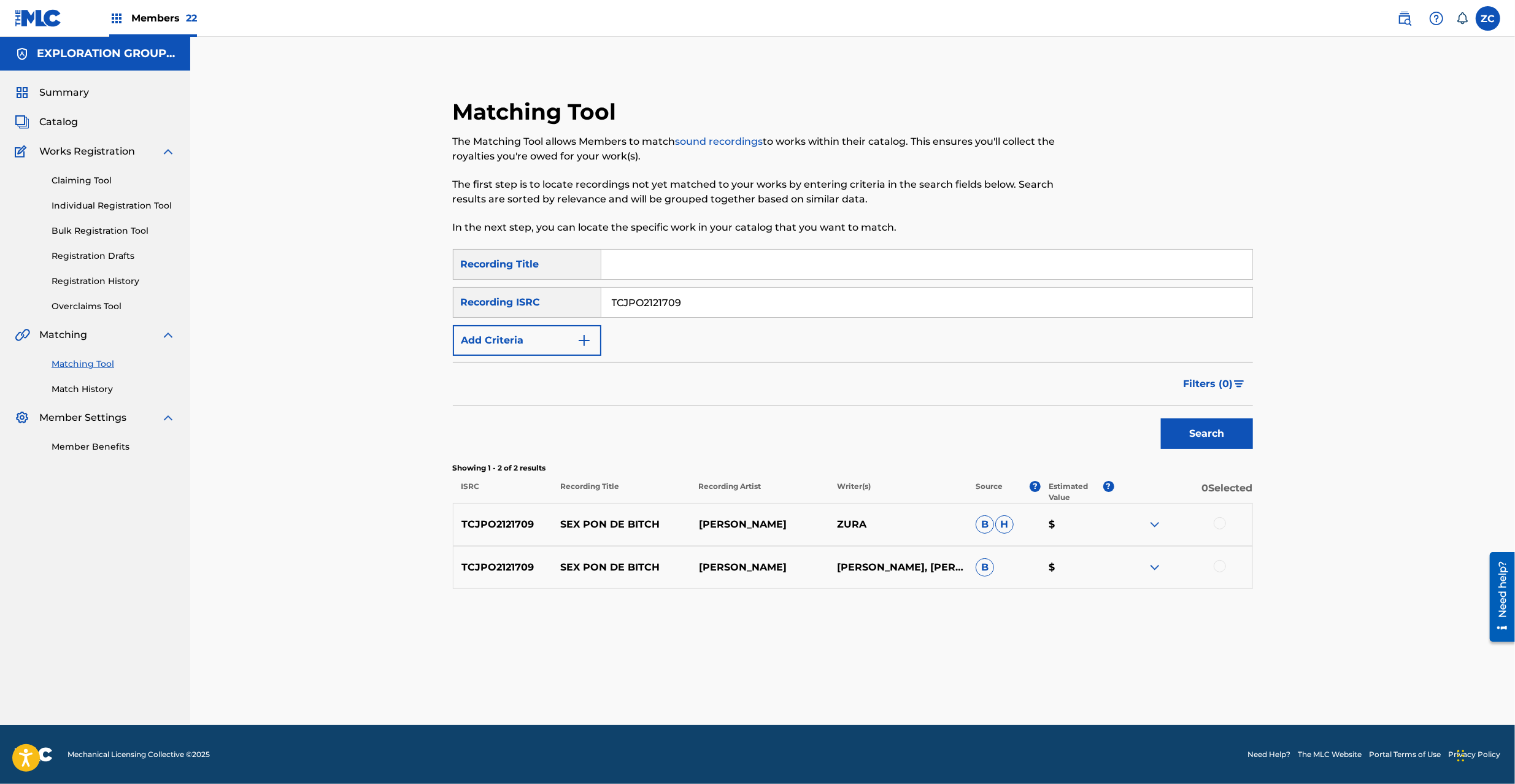
click at [1223, 524] on div at bounding box center [1220, 524] width 12 height 12
click at [1223, 566] on div at bounding box center [1220, 566] width 12 height 12
click at [870, 678] on button "Match 2 Groups" at bounding box center [862, 684] width 135 height 30
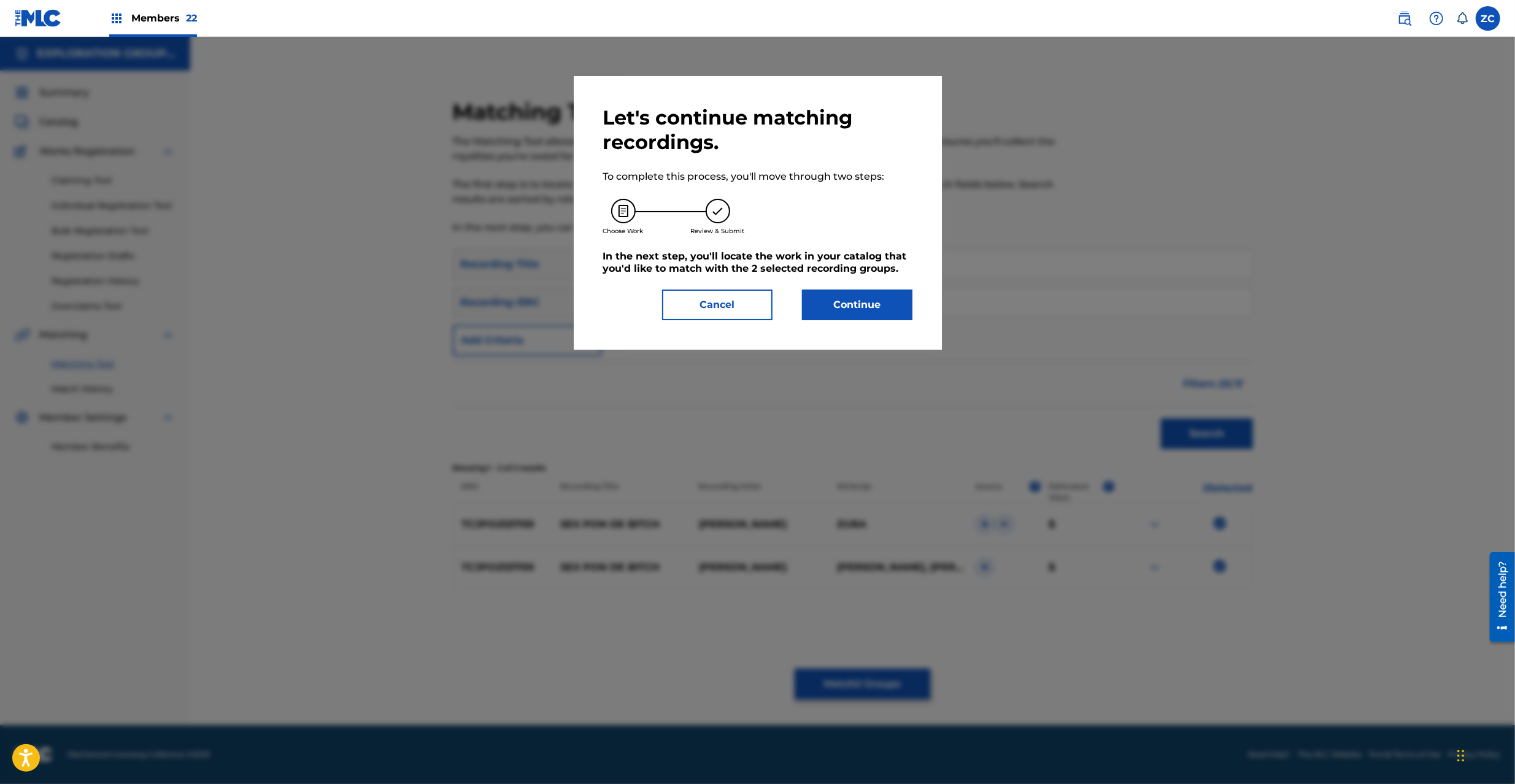
click at [864, 307] on button "Continue" at bounding box center [857, 305] width 111 height 30
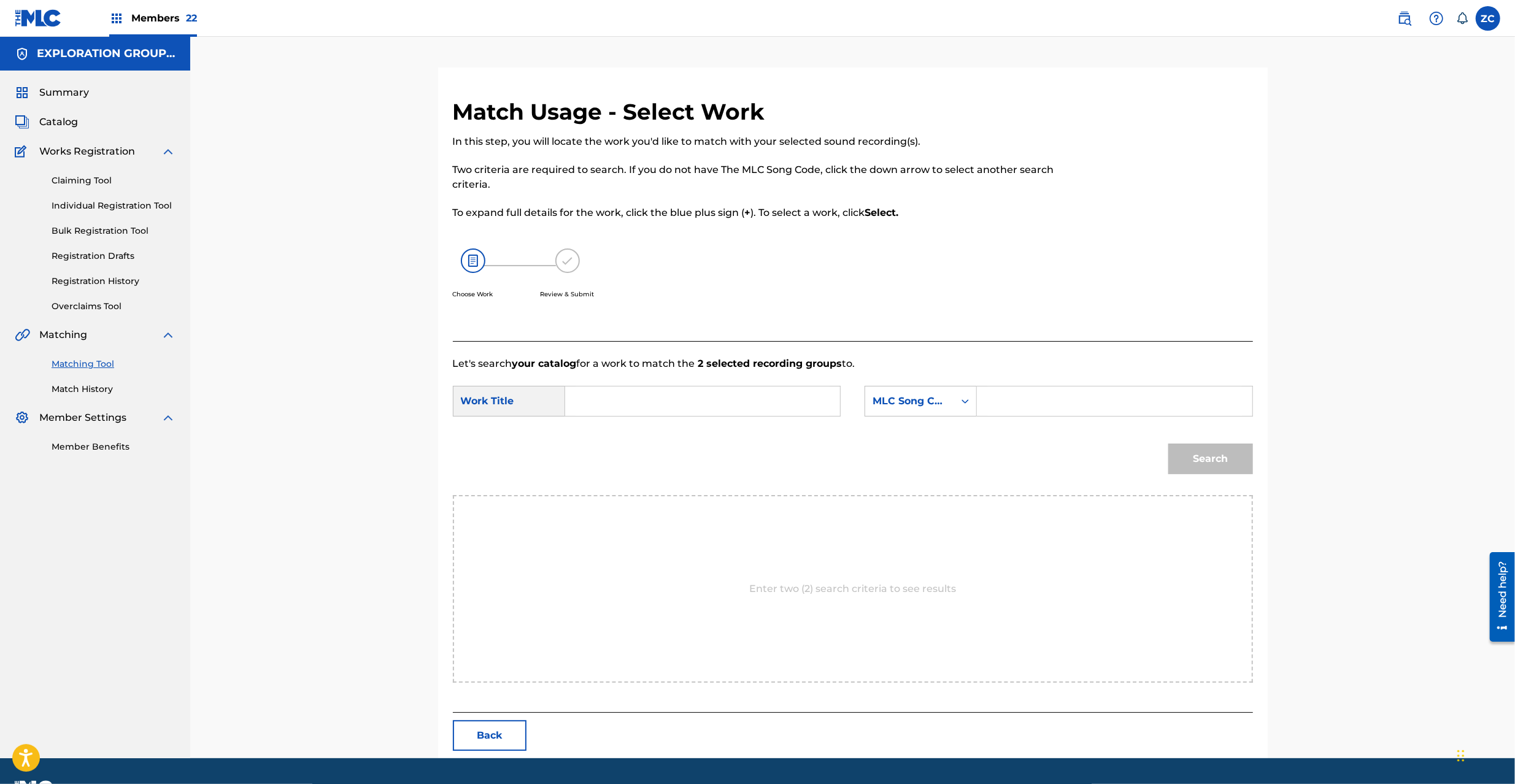
click at [751, 400] on input "Search Form" at bounding box center [703, 401] width 254 height 30
paste input "Sex Pon De Bicth S65PCV"
click at [722, 401] on input "Sex Pon De Bicth S65PCV" at bounding box center [703, 401] width 254 height 30
type input "Sex Pon De Bicth"
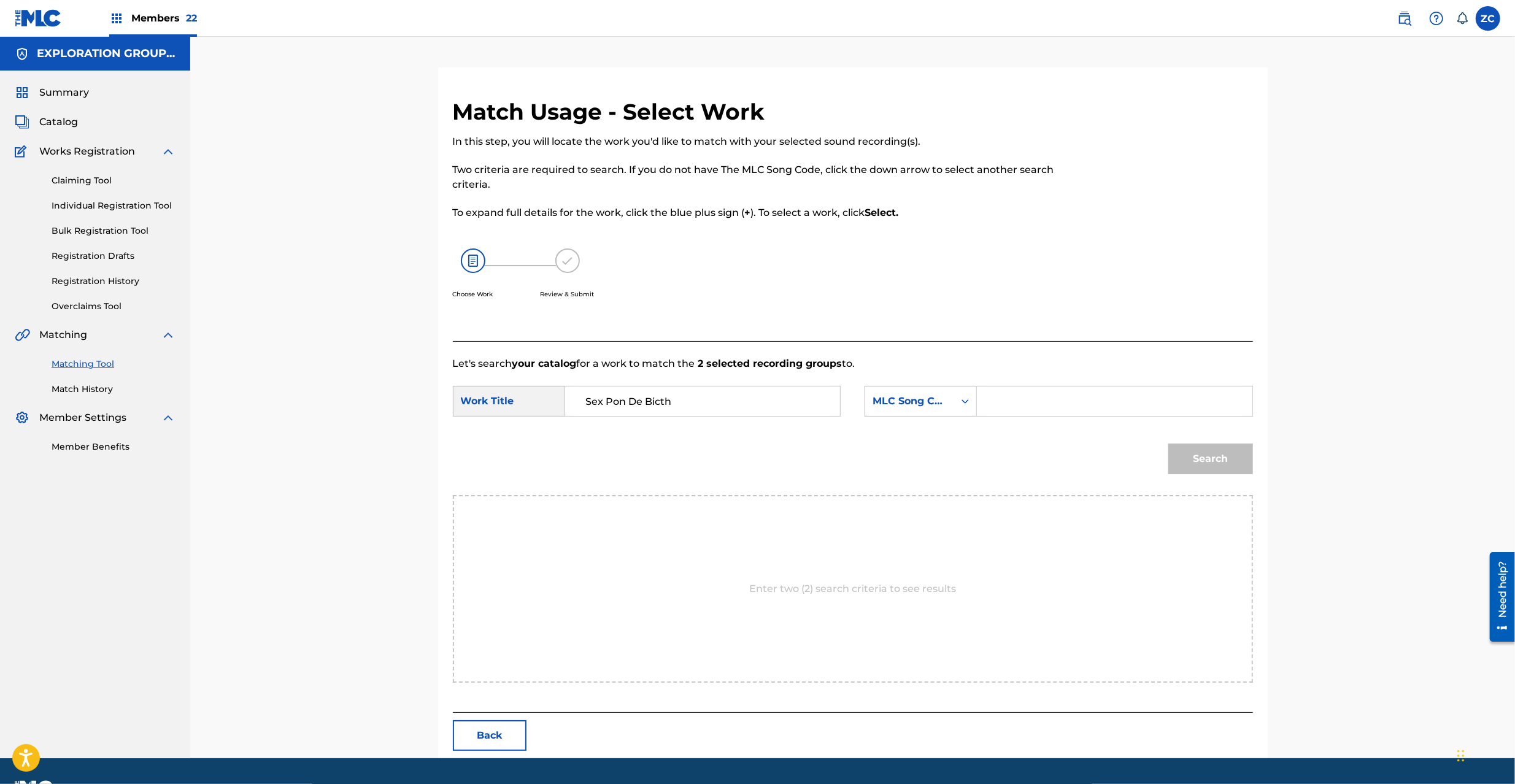
click at [1019, 401] on input "Search Form" at bounding box center [1114, 401] width 254 height 30
paste input "S65PCV"
type input "S65PCV"
click at [1211, 460] on button "Search" at bounding box center [1210, 459] width 85 height 30
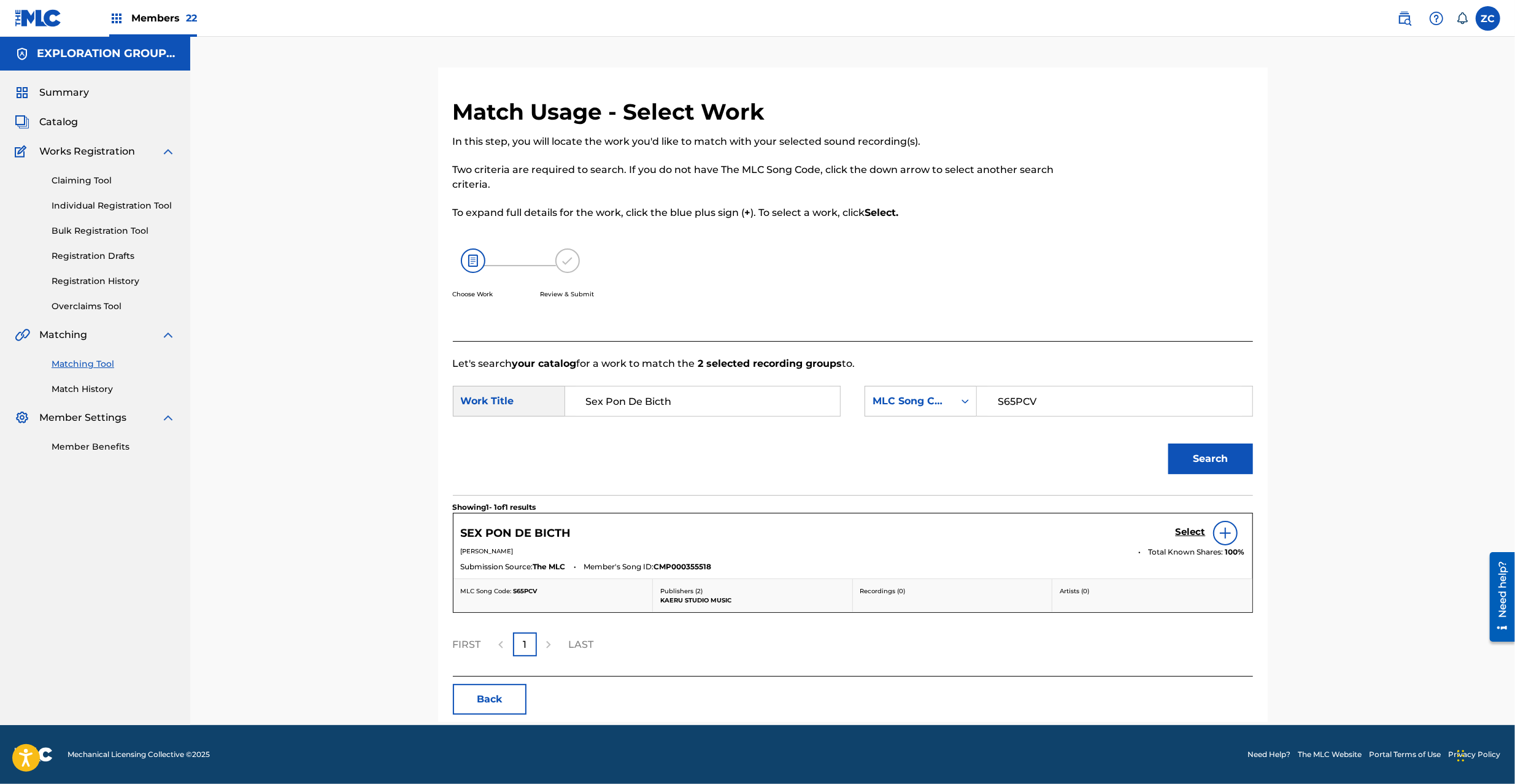
click at [1197, 533] on h5 "Select" at bounding box center [1191, 532] width 30 height 12
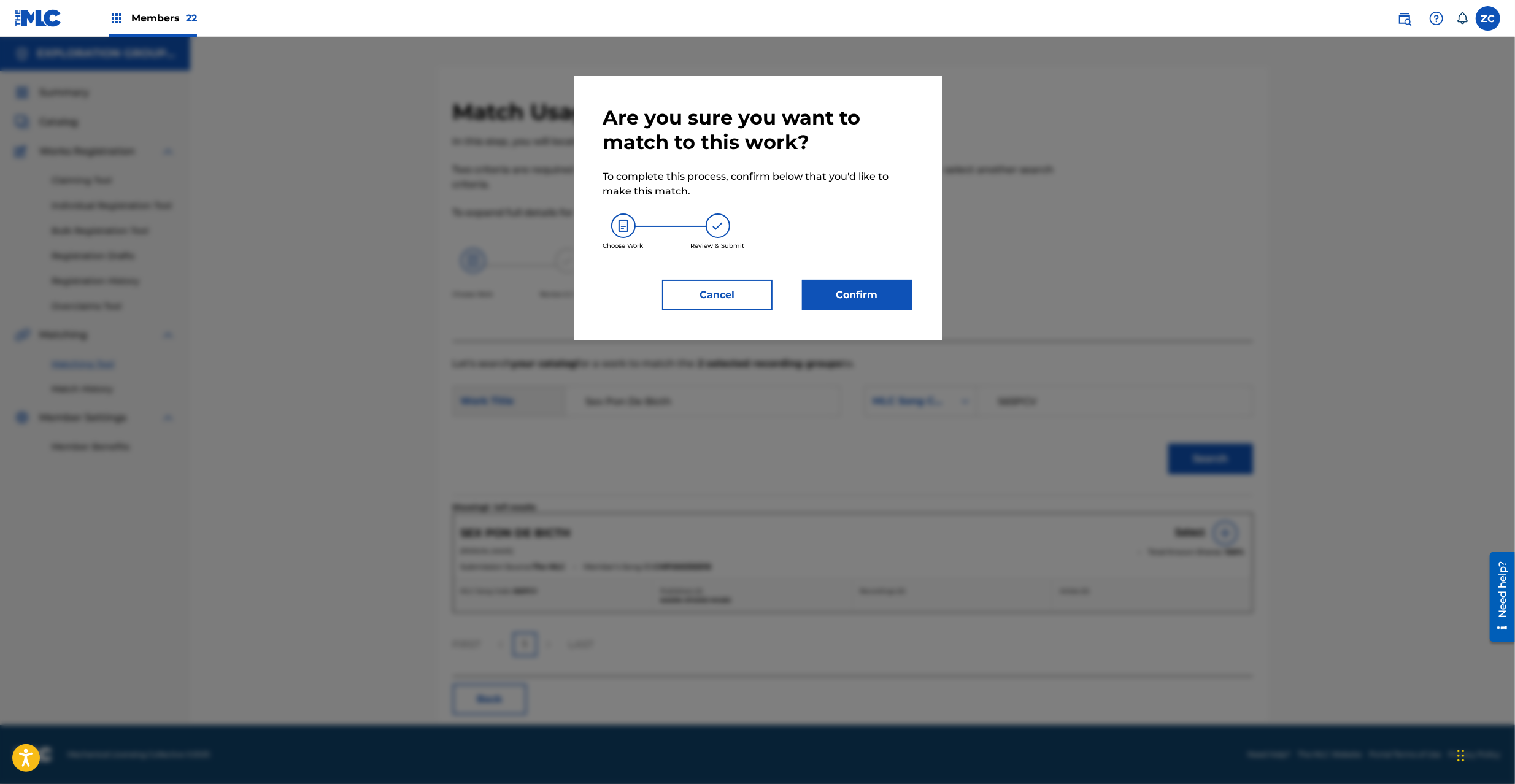
click at [888, 315] on div "Are you sure you want to match to this work? To complete this process, confirm …" at bounding box center [758, 208] width 368 height 264
click at [902, 312] on div "Are you sure you want to match to this work? To complete this process, confirm …" at bounding box center [758, 208] width 368 height 264
click at [894, 295] on button "Confirm" at bounding box center [857, 295] width 111 height 30
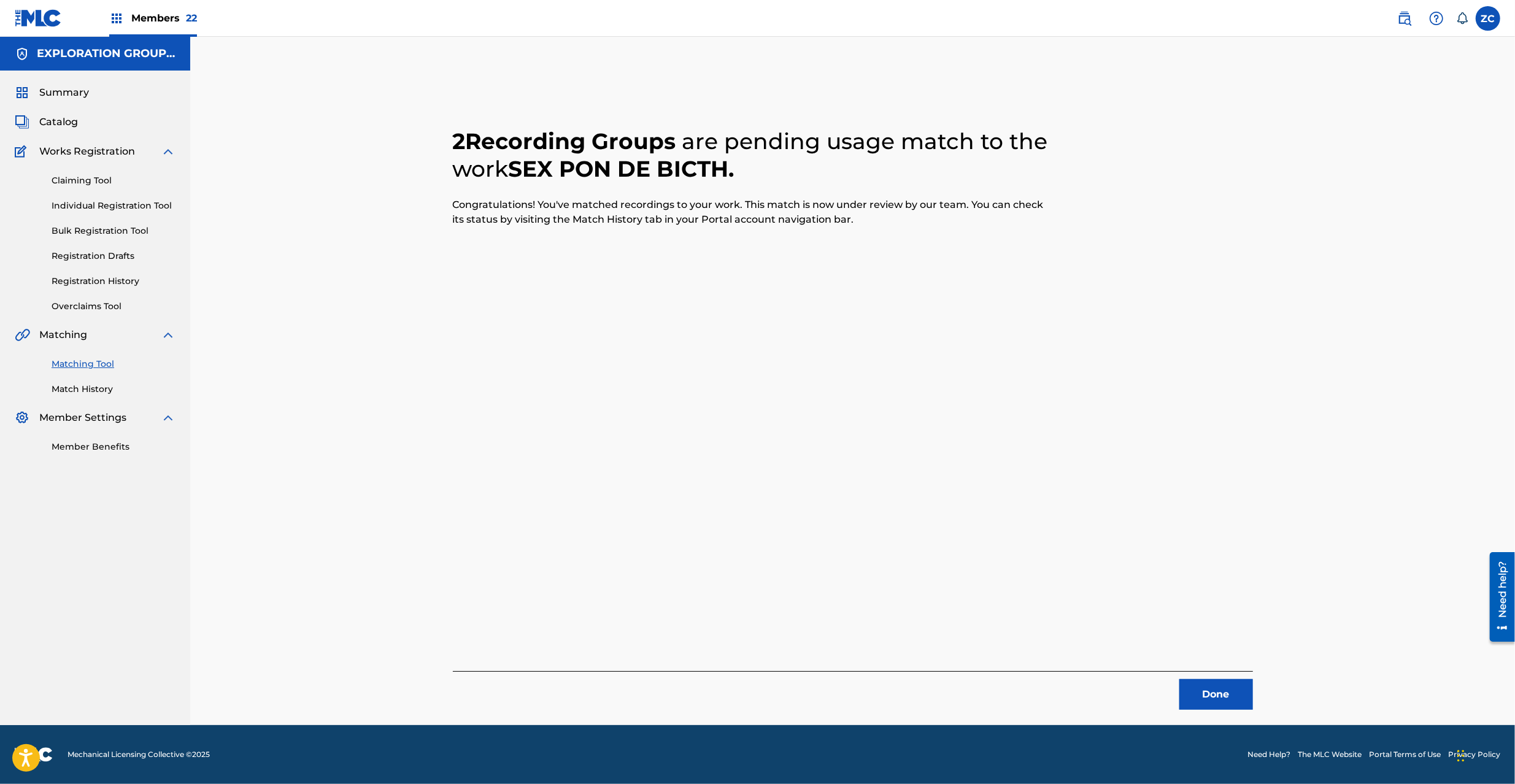
click at [1212, 684] on button "Done" at bounding box center [1216, 694] width 74 height 30
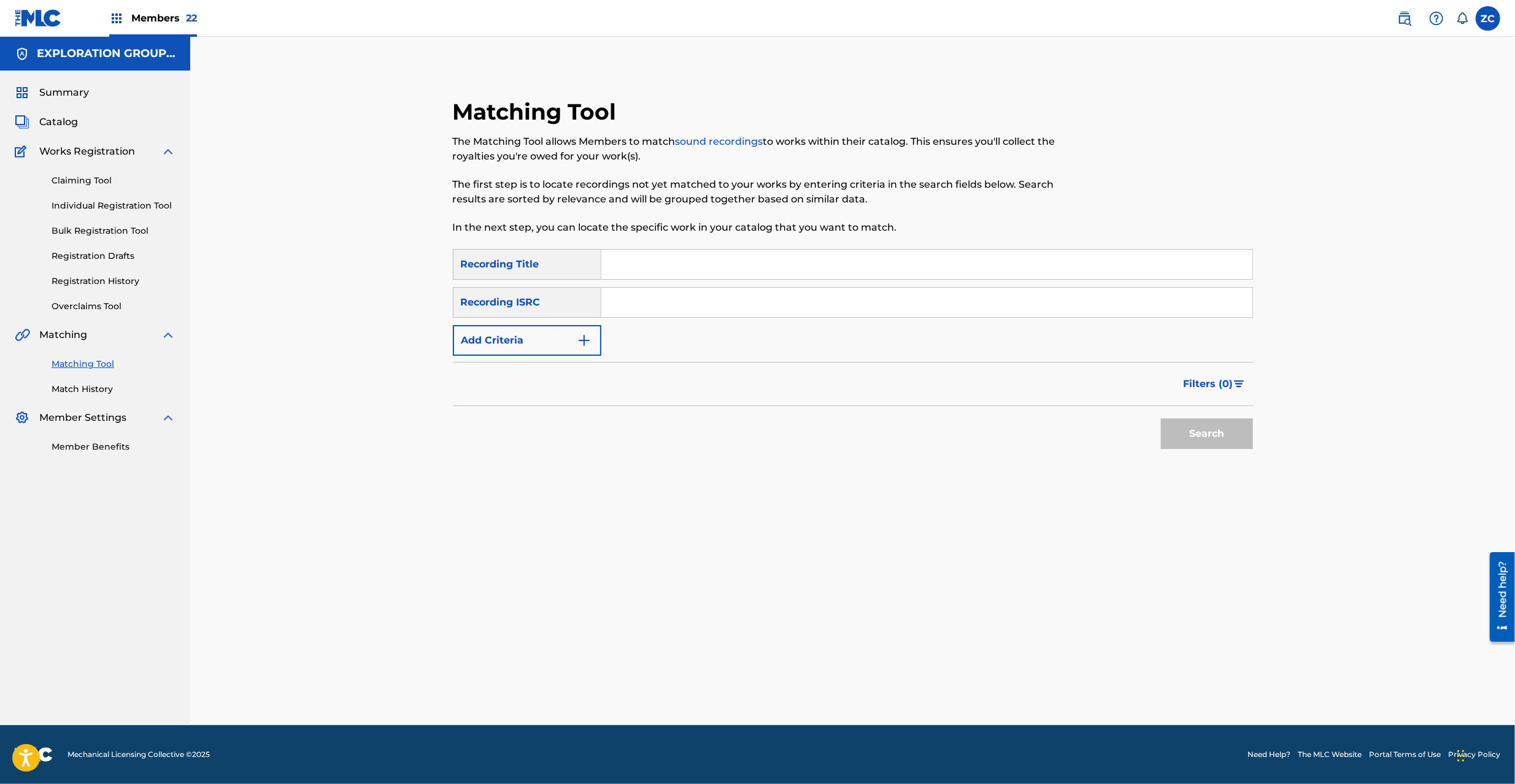
drag, startPoint x: 849, startPoint y: 307, endPoint x: 1236, endPoint y: 419, distance: 402.9
click at [849, 307] on input "Search Form" at bounding box center [927, 303] width 651 height 30
paste input "TCJPO2121705"
click at [1245, 446] on button "Search" at bounding box center [1207, 434] width 92 height 30
click at [924, 302] on input "TCJPO2121705" at bounding box center [927, 303] width 651 height 30
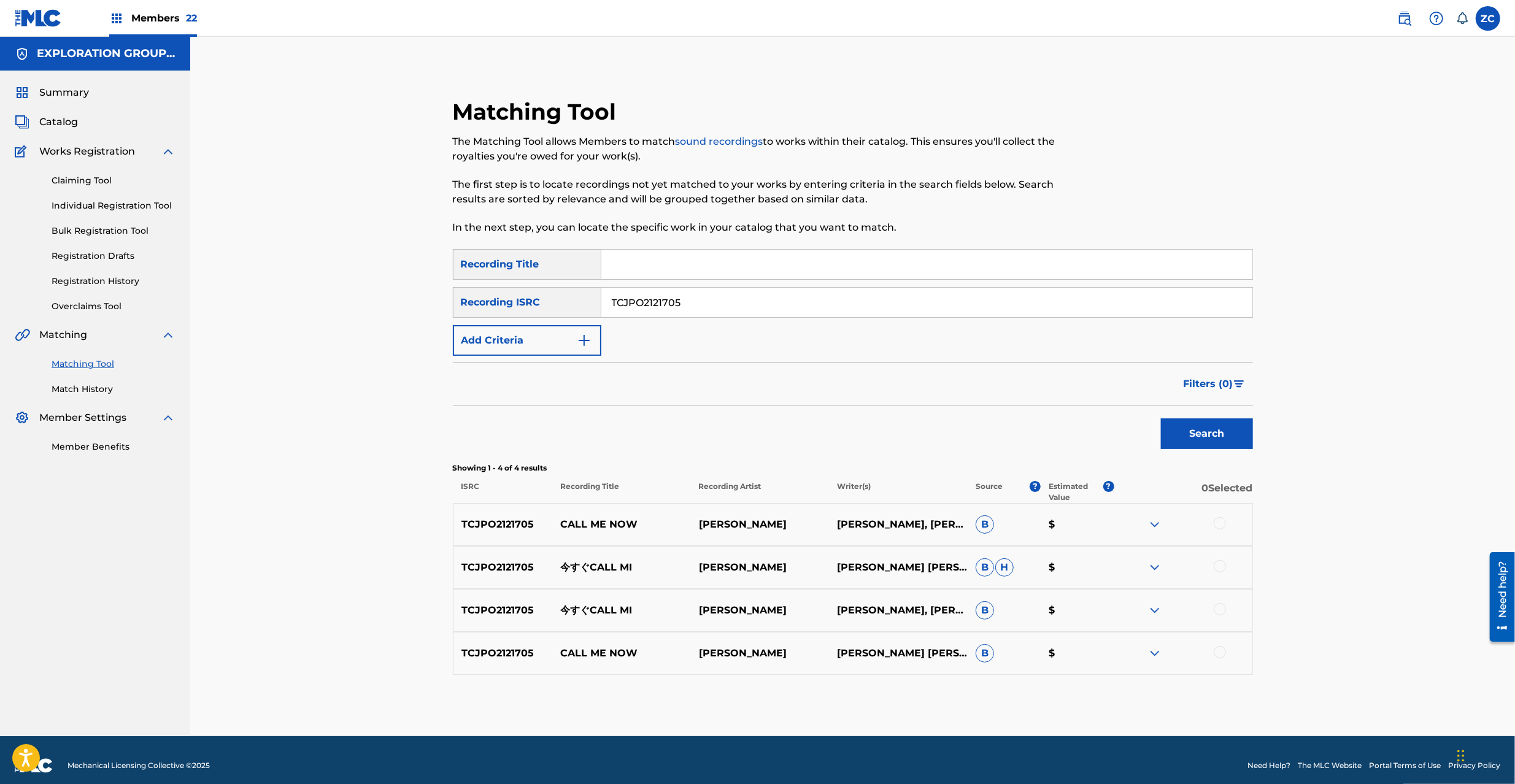
click at [1223, 528] on div at bounding box center [1220, 524] width 12 height 12
click at [1221, 564] on div at bounding box center [1220, 566] width 12 height 12
click at [1221, 610] on div at bounding box center [1220, 609] width 12 height 12
click at [1221, 651] on div at bounding box center [1220, 652] width 12 height 12
click at [831, 303] on input "TCJPO2121705" at bounding box center [927, 303] width 651 height 30
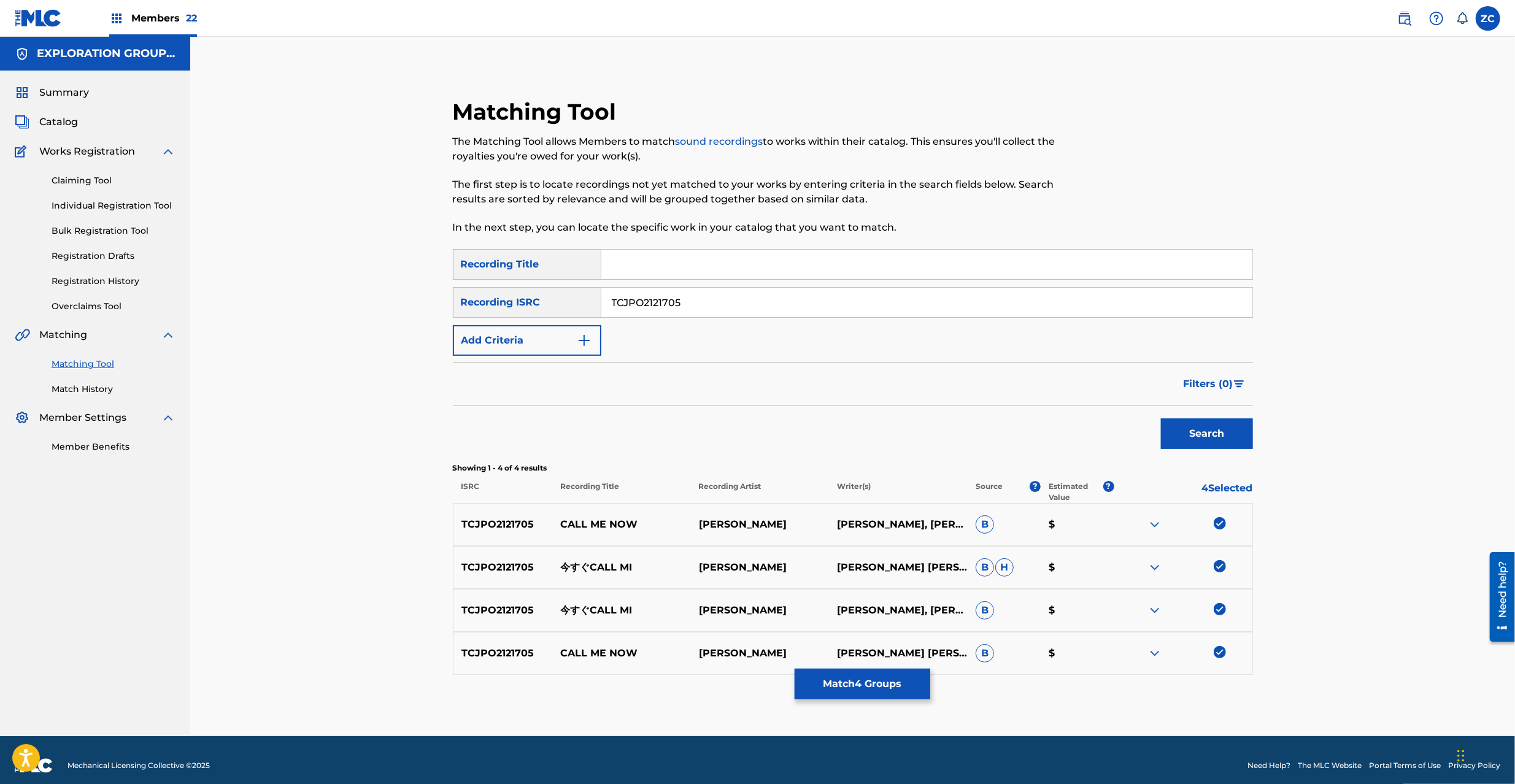
paste input "JPZ921312380"
type input "JPZ921312380"
click at [1201, 443] on button "Search" at bounding box center [1207, 434] width 92 height 30
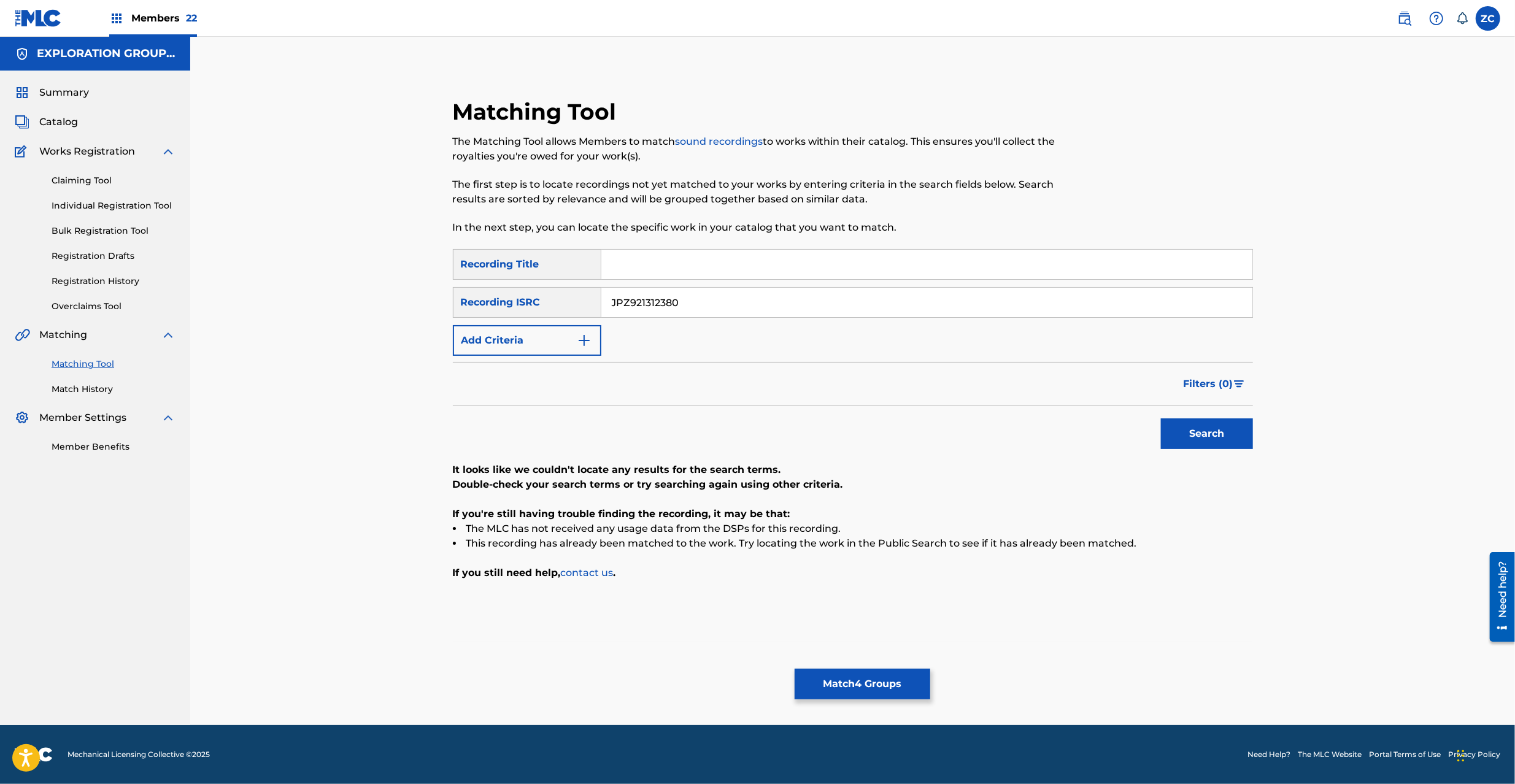
click at [897, 695] on button "Match 4 Groups" at bounding box center [862, 684] width 135 height 30
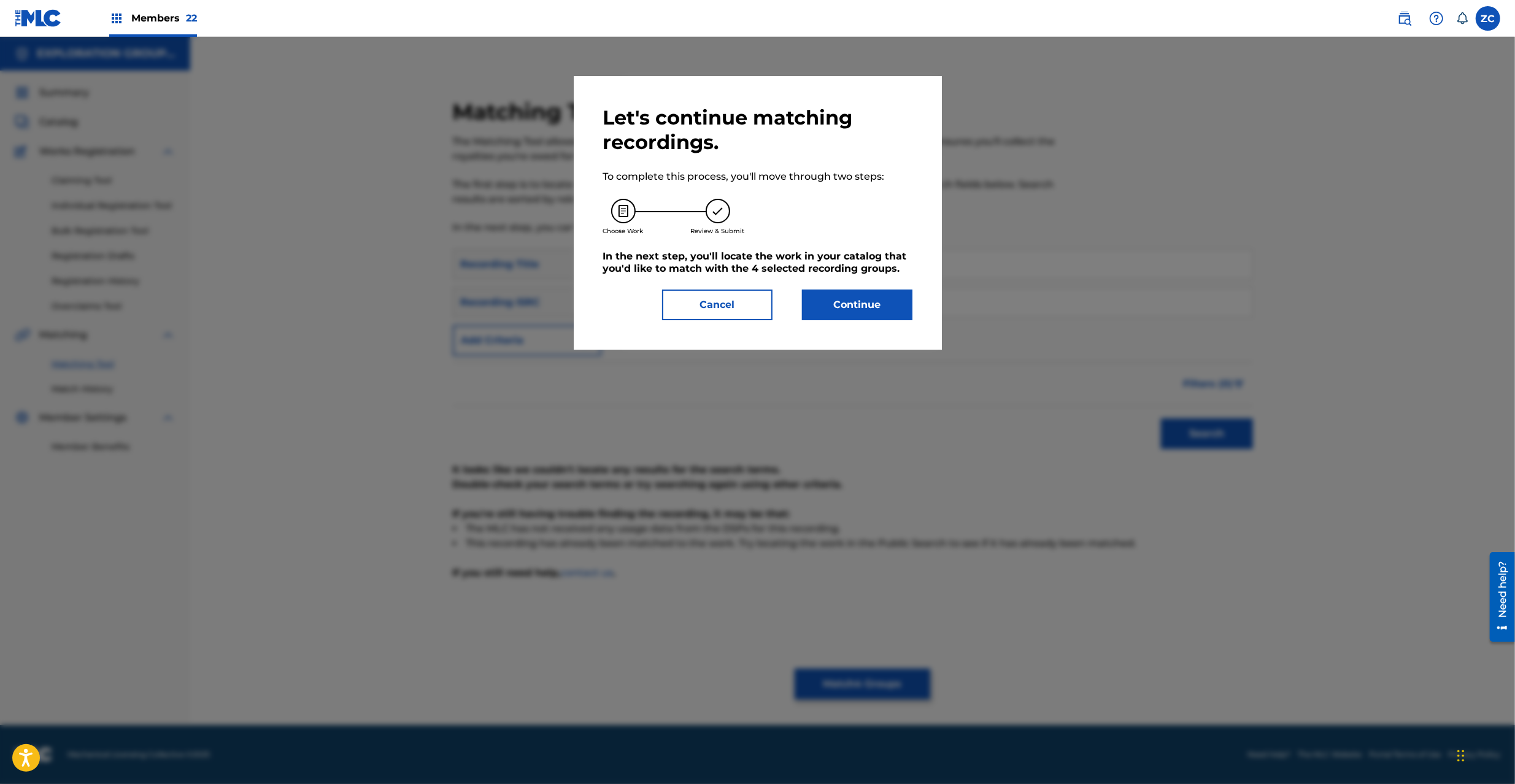
click at [879, 310] on button "Continue" at bounding box center [857, 305] width 111 height 30
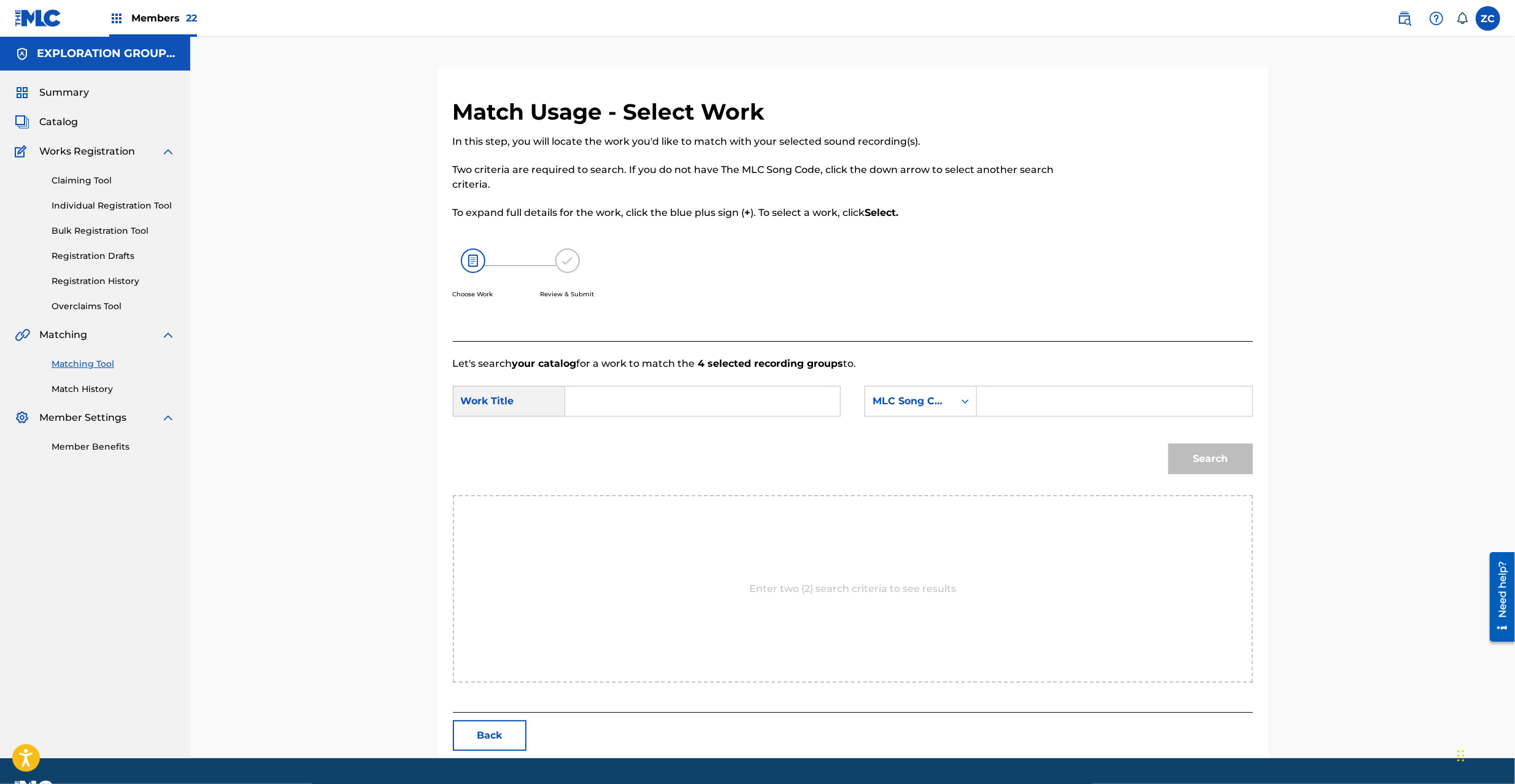
click at [695, 405] on input "Search Form" at bounding box center [703, 401] width 254 height 30
paste input "Ima Sugu Call Me I26GPH"
click at [715, 403] on input "Ima Sugu Call Me I26GPH" at bounding box center [703, 401] width 254 height 30
type input "Ima Sugu Call Me"
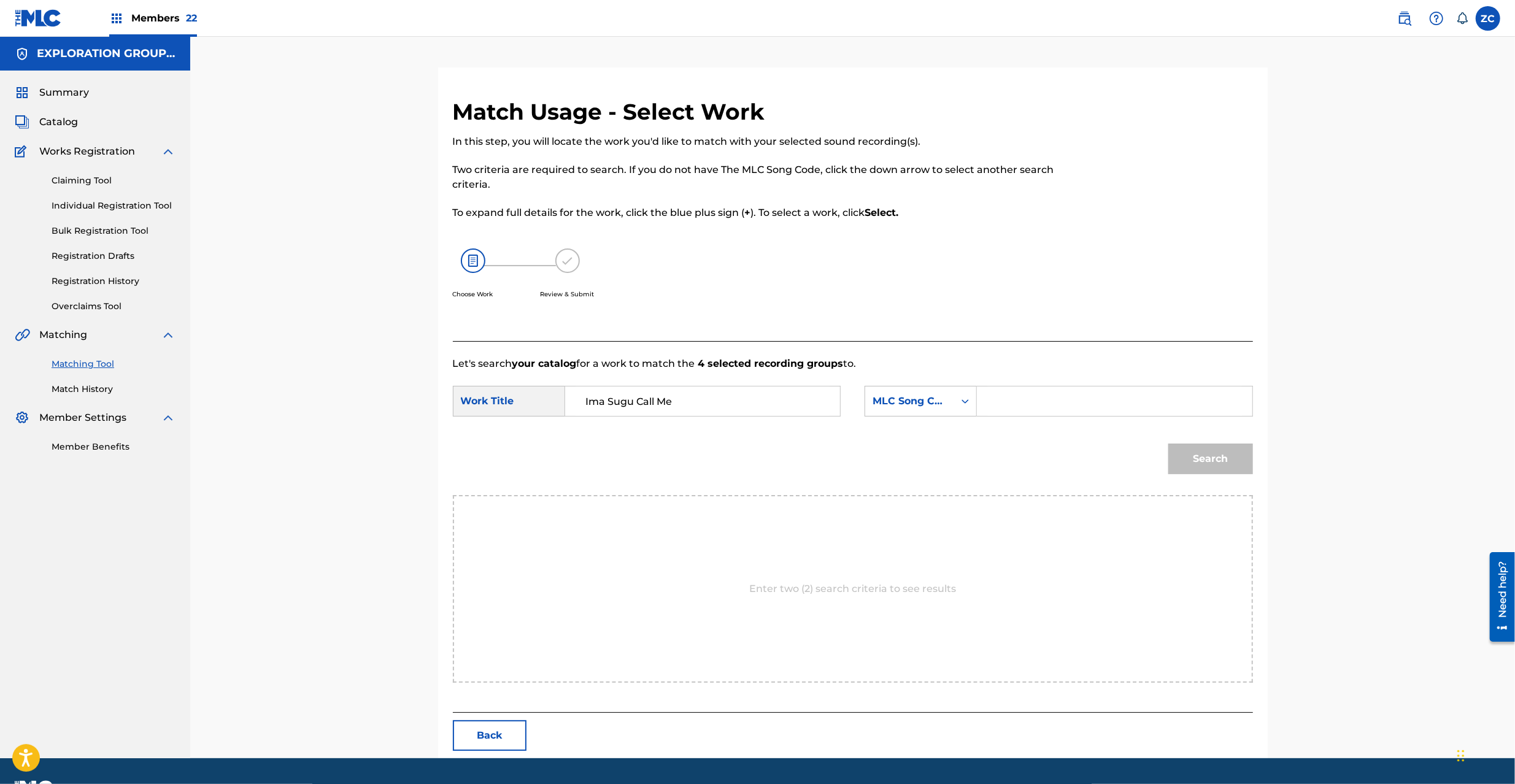
click at [1071, 396] on input "Search Form" at bounding box center [1114, 401] width 254 height 30
paste input "I26GPH"
type input "I26GPH"
click at [1216, 460] on button "Search" at bounding box center [1210, 459] width 85 height 30
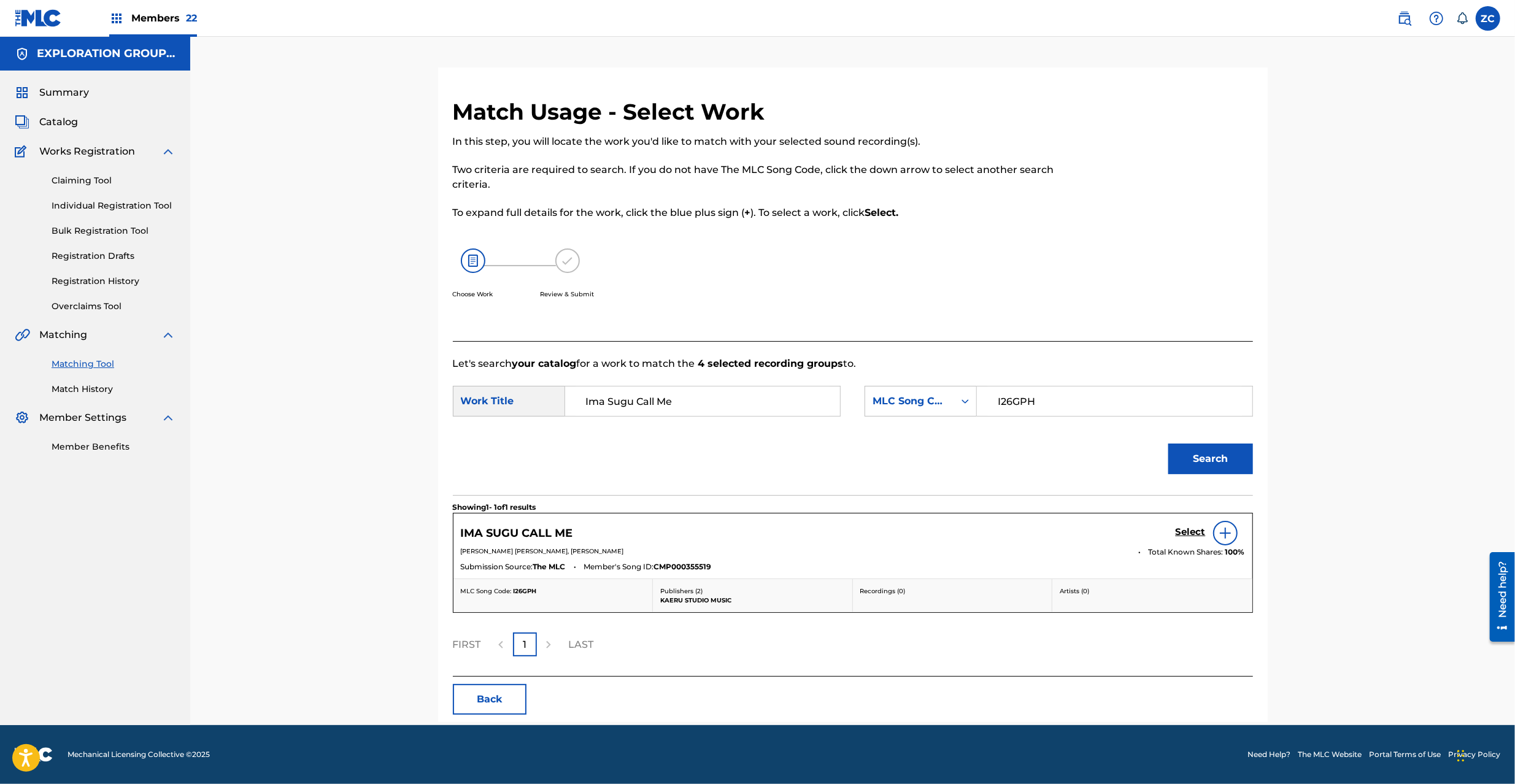
click at [1190, 538] on h5 "Select" at bounding box center [1191, 532] width 30 height 12
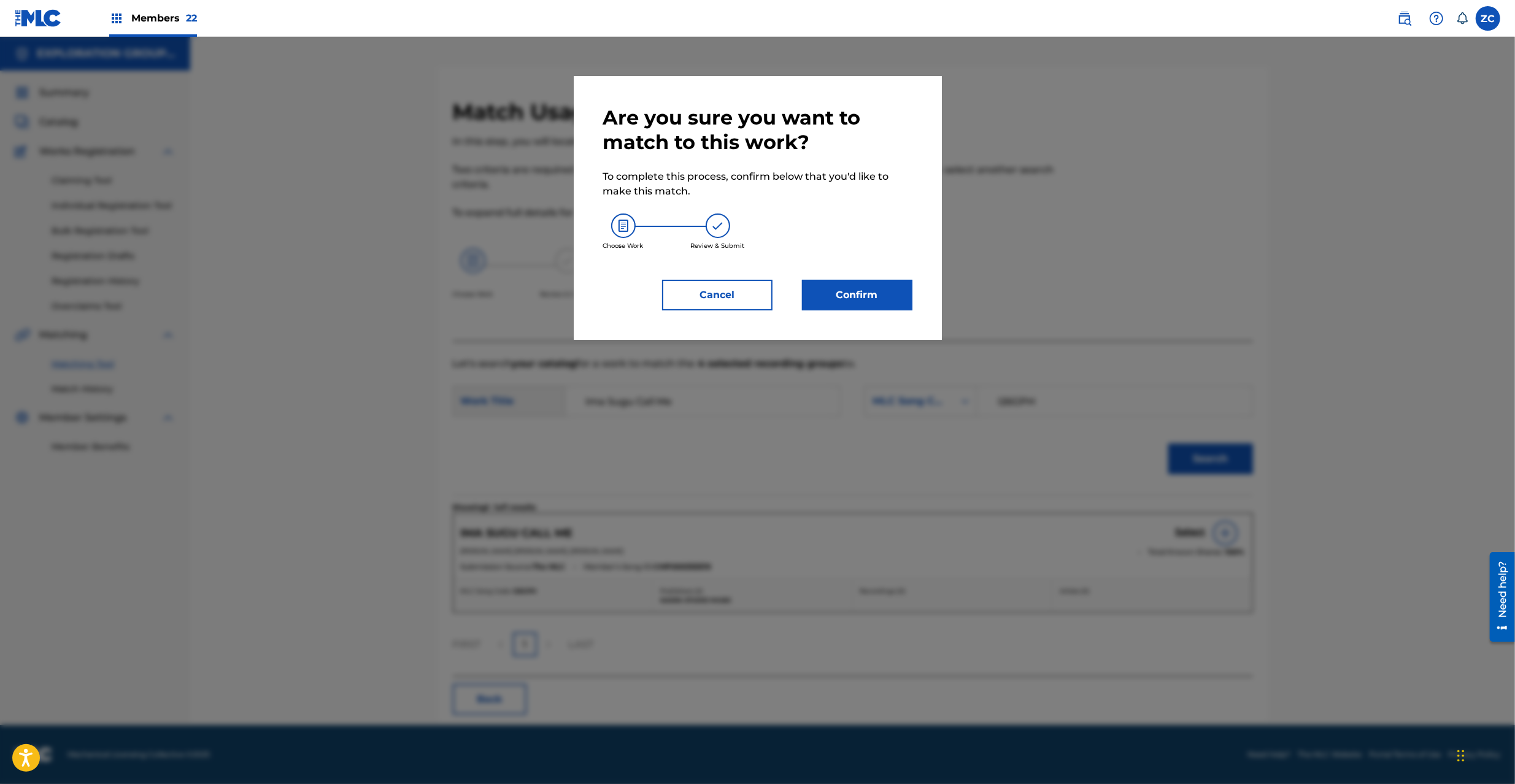
click at [832, 295] on button "Confirm" at bounding box center [857, 295] width 111 height 30
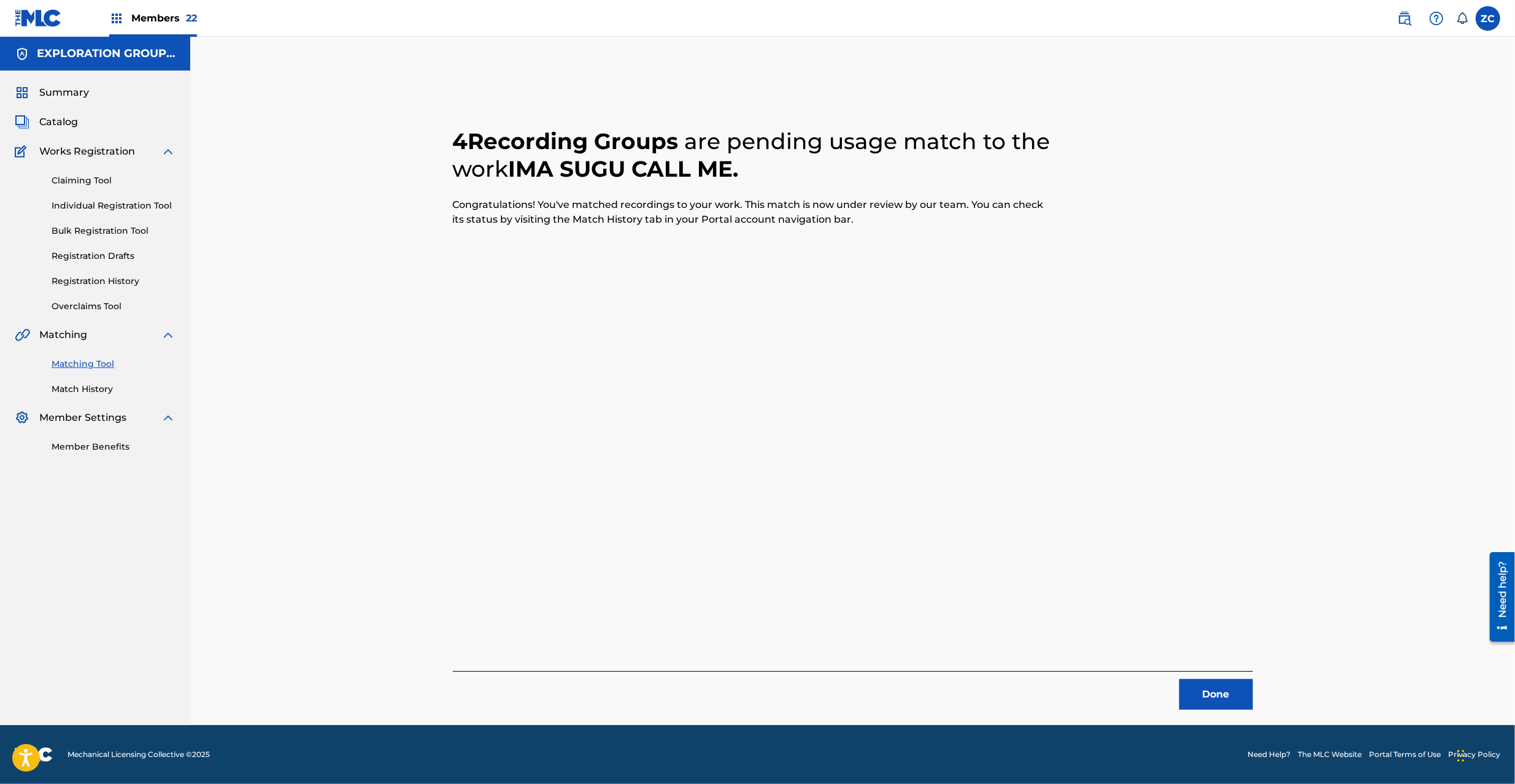
click at [1228, 686] on button "Done" at bounding box center [1216, 694] width 74 height 30
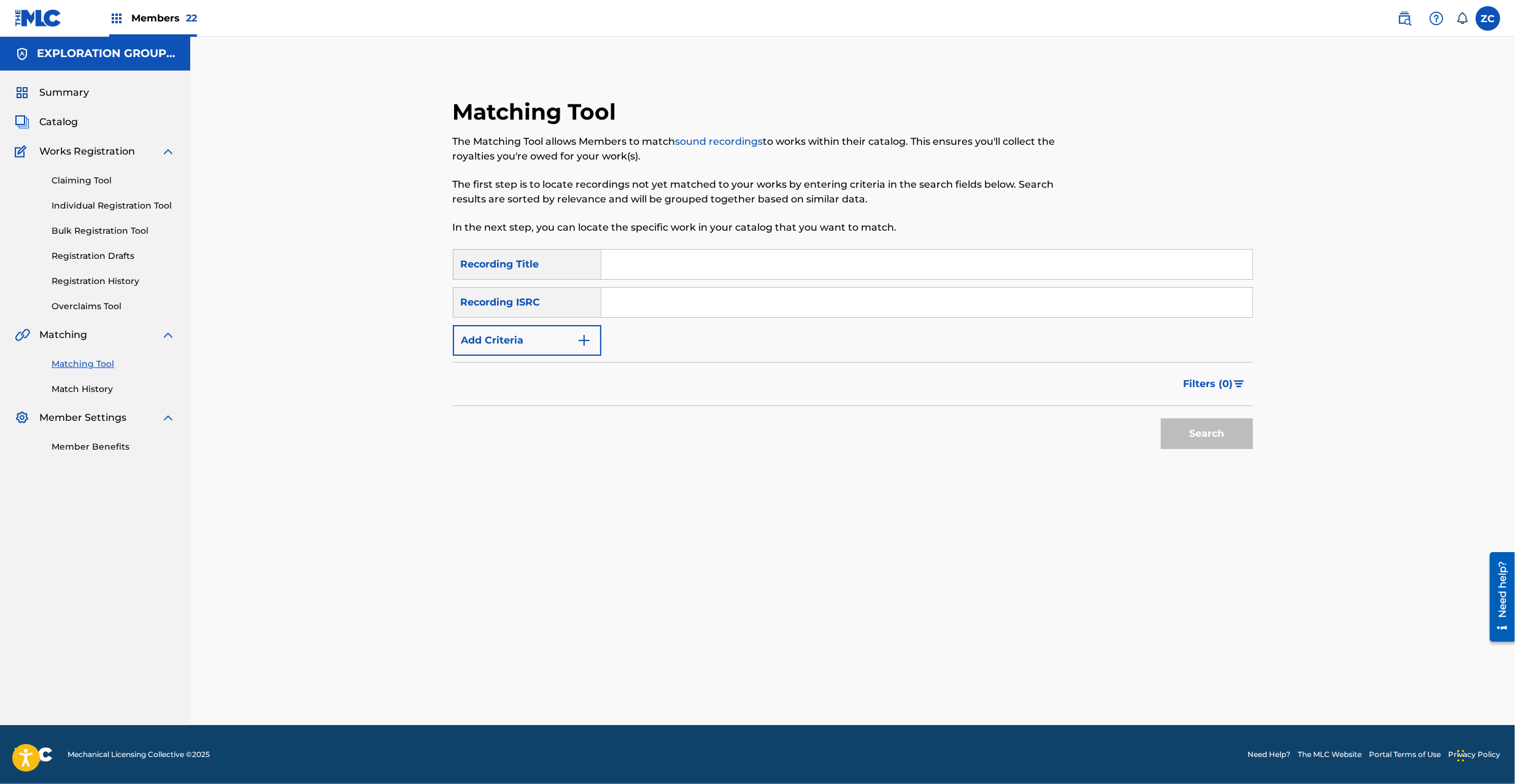
drag, startPoint x: 847, startPoint y: 300, endPoint x: 867, endPoint y: 313, distance: 23.9
click at [847, 300] on input "Search Form" at bounding box center [927, 303] width 651 height 30
paste input "TCJPO2121698"
click at [1179, 433] on button "Search" at bounding box center [1207, 434] width 92 height 30
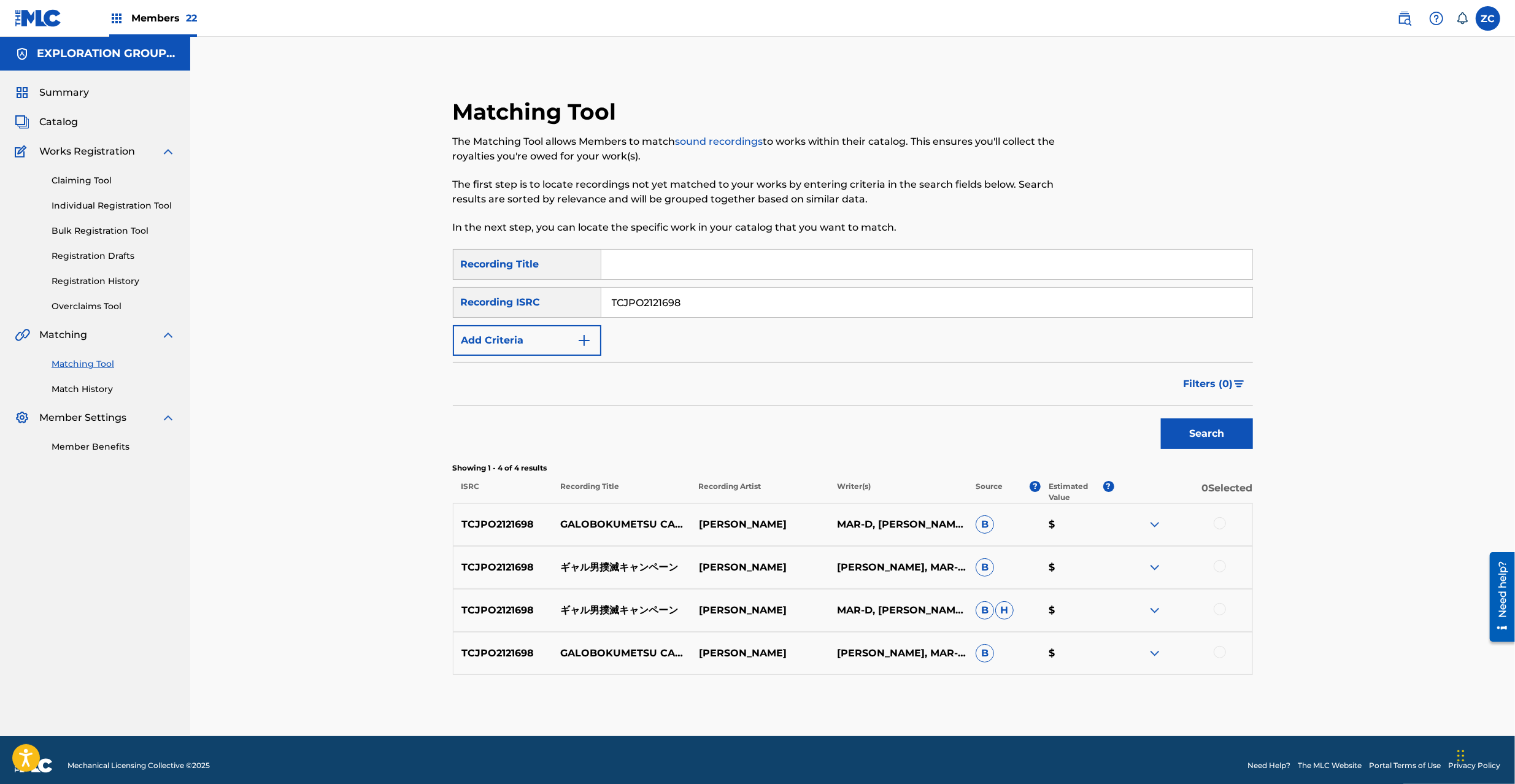
click at [880, 291] on input "TCJPO2121698" at bounding box center [927, 303] width 651 height 30
paste input "JPZ921312378"
click at [1207, 430] on button "Search" at bounding box center [1207, 434] width 92 height 30
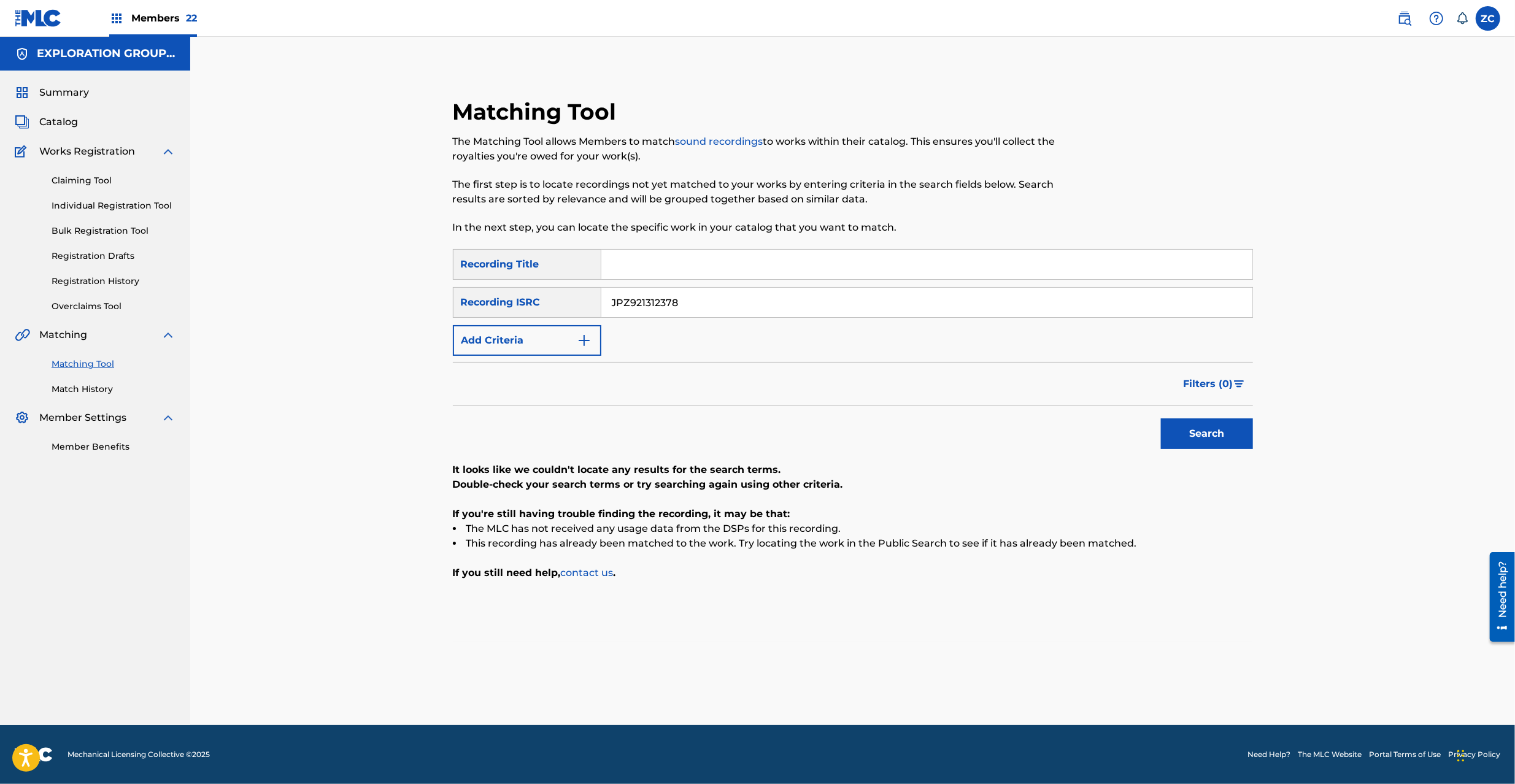
click at [909, 308] on input "JPZ921312378" at bounding box center [927, 303] width 651 height 30
paste input "TCJPO2121698"
type input "TCJPO2121698"
drag, startPoint x: 1214, startPoint y: 432, endPoint x: 1204, endPoint y: 430, distance: 10.2
click at [1213, 431] on button "Search" at bounding box center [1207, 434] width 92 height 30
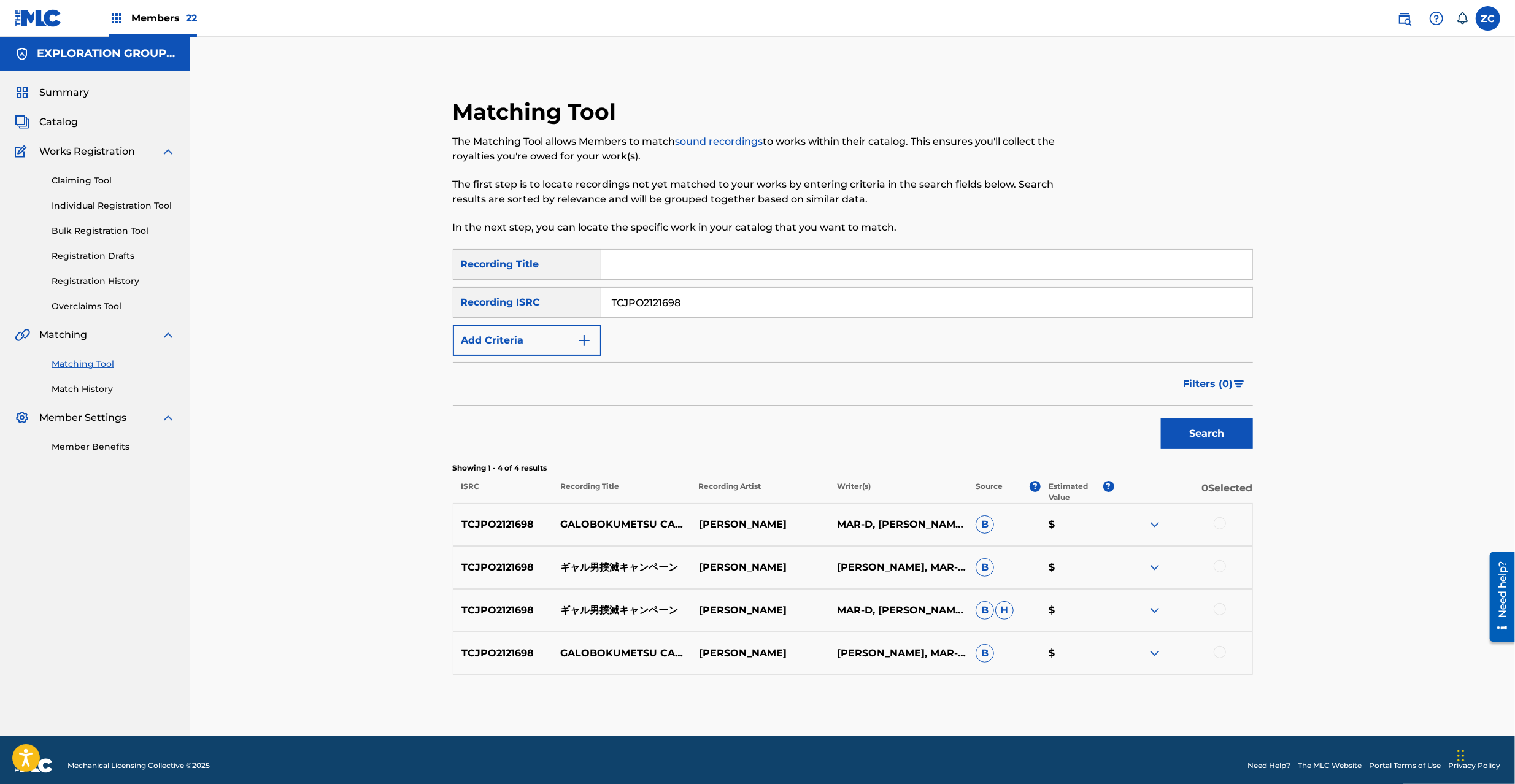
drag, startPoint x: 1223, startPoint y: 529, endPoint x: 1223, endPoint y: 541, distance: 12.0
click at [1223, 530] on div at bounding box center [1183, 524] width 138 height 15
click at [1223, 569] on div at bounding box center [1220, 566] width 12 height 12
click at [1223, 611] on div at bounding box center [1220, 609] width 12 height 12
click at [1221, 654] on div at bounding box center [1220, 652] width 12 height 12
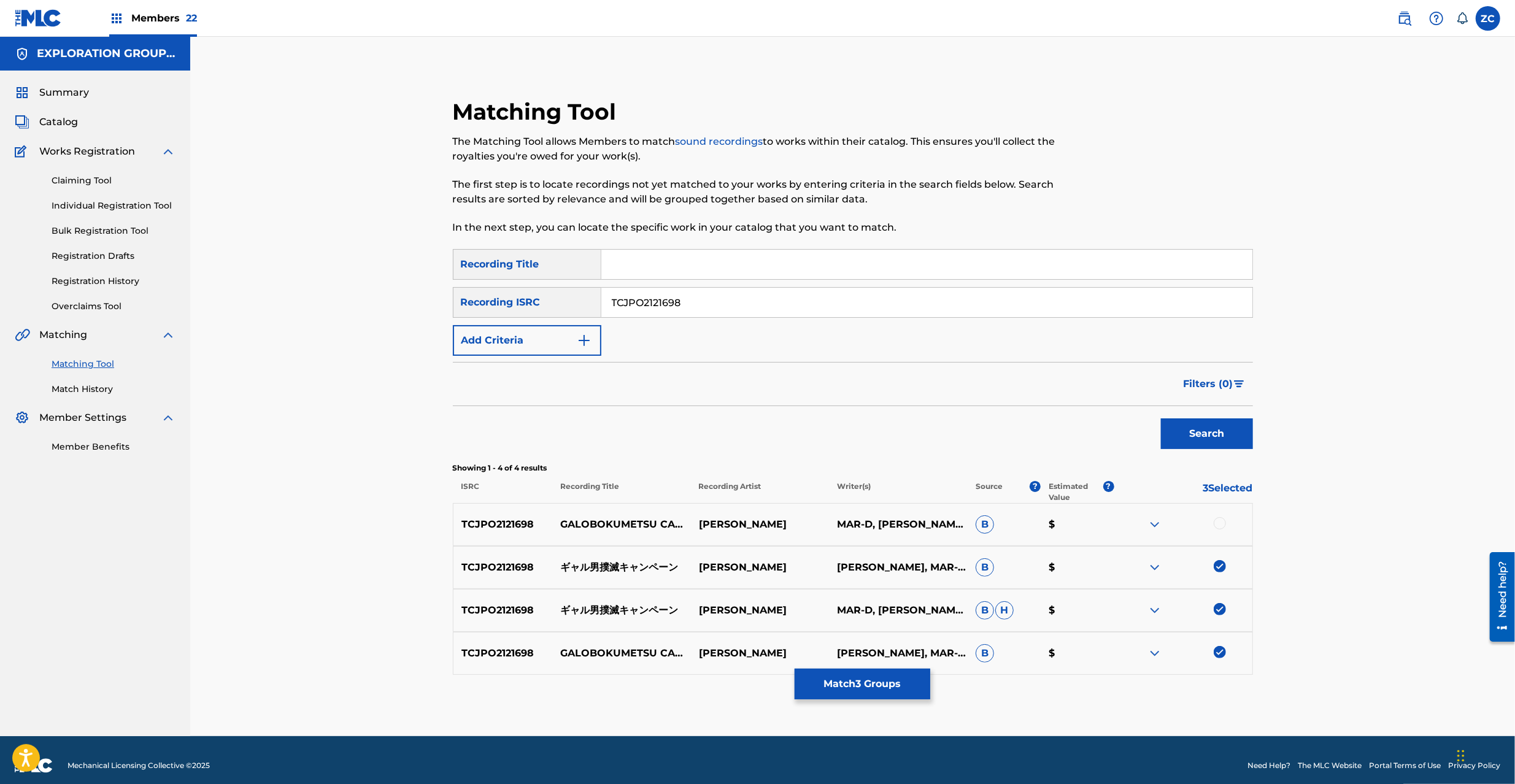
click at [1218, 523] on div at bounding box center [1220, 524] width 12 height 12
click at [906, 687] on button "Match 4 Groups" at bounding box center [862, 684] width 135 height 30
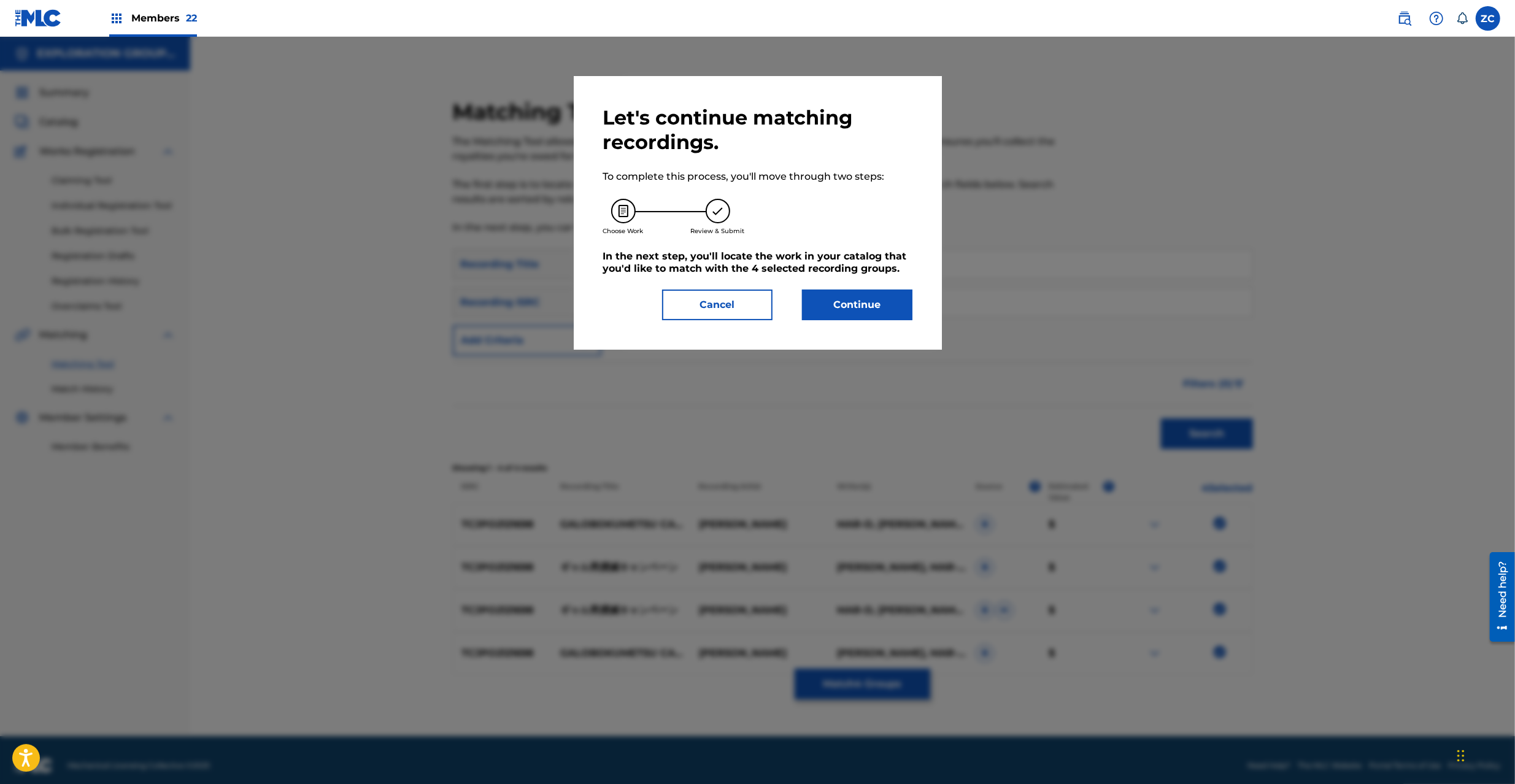
click at [888, 310] on button "Continue" at bounding box center [857, 305] width 111 height 30
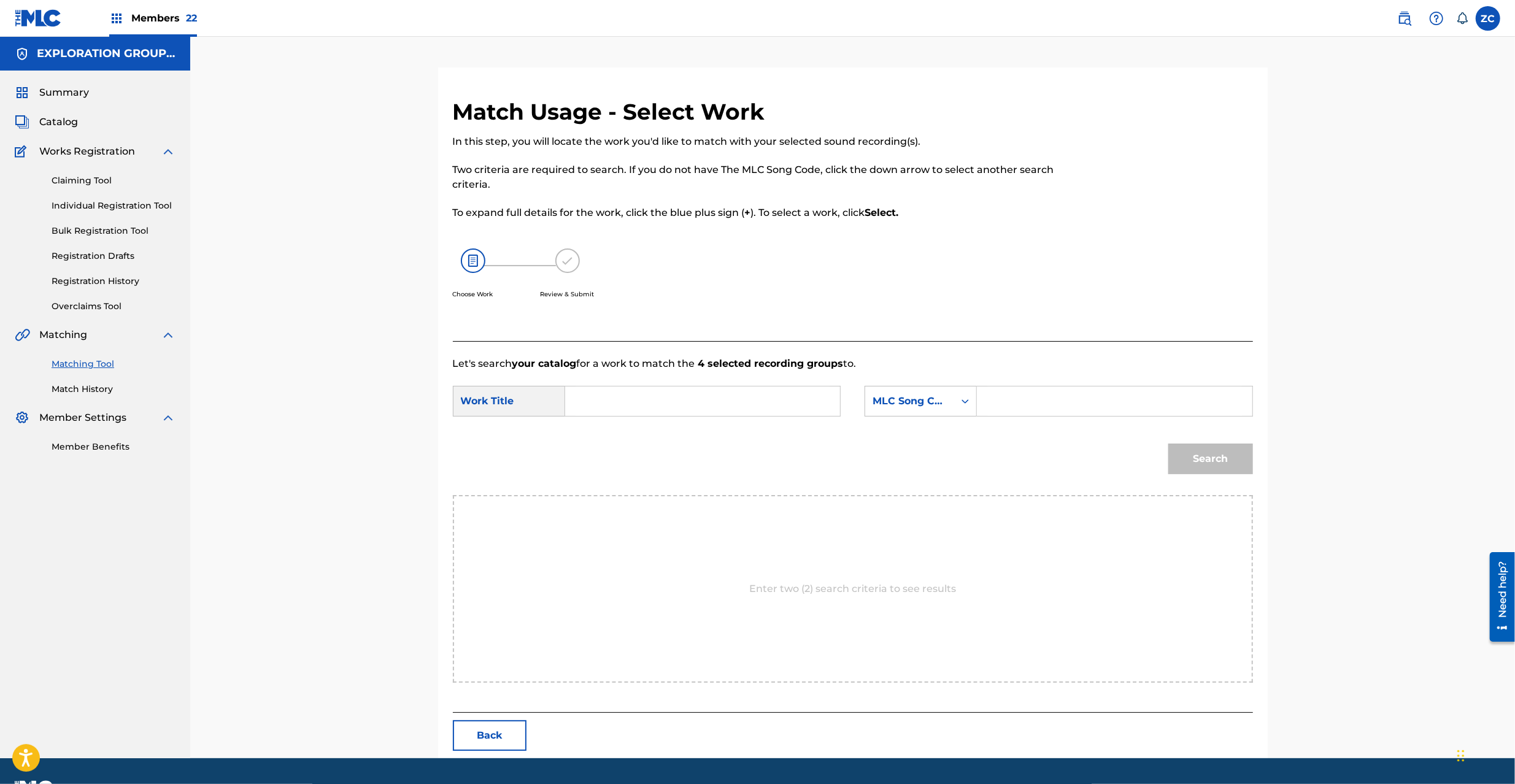
click at [777, 403] on input "Search Form" at bounding box center [703, 401] width 254 height 30
paste input "Gyaruo Bokumetsu Kyanpeen GB9DB5"
click at [755, 405] on input "Gyaruo Bokumetsu Kyanpeen GB9DB5" at bounding box center [703, 401] width 254 height 30
type input "Gyaruo Bokumetsu Kyanpeen"
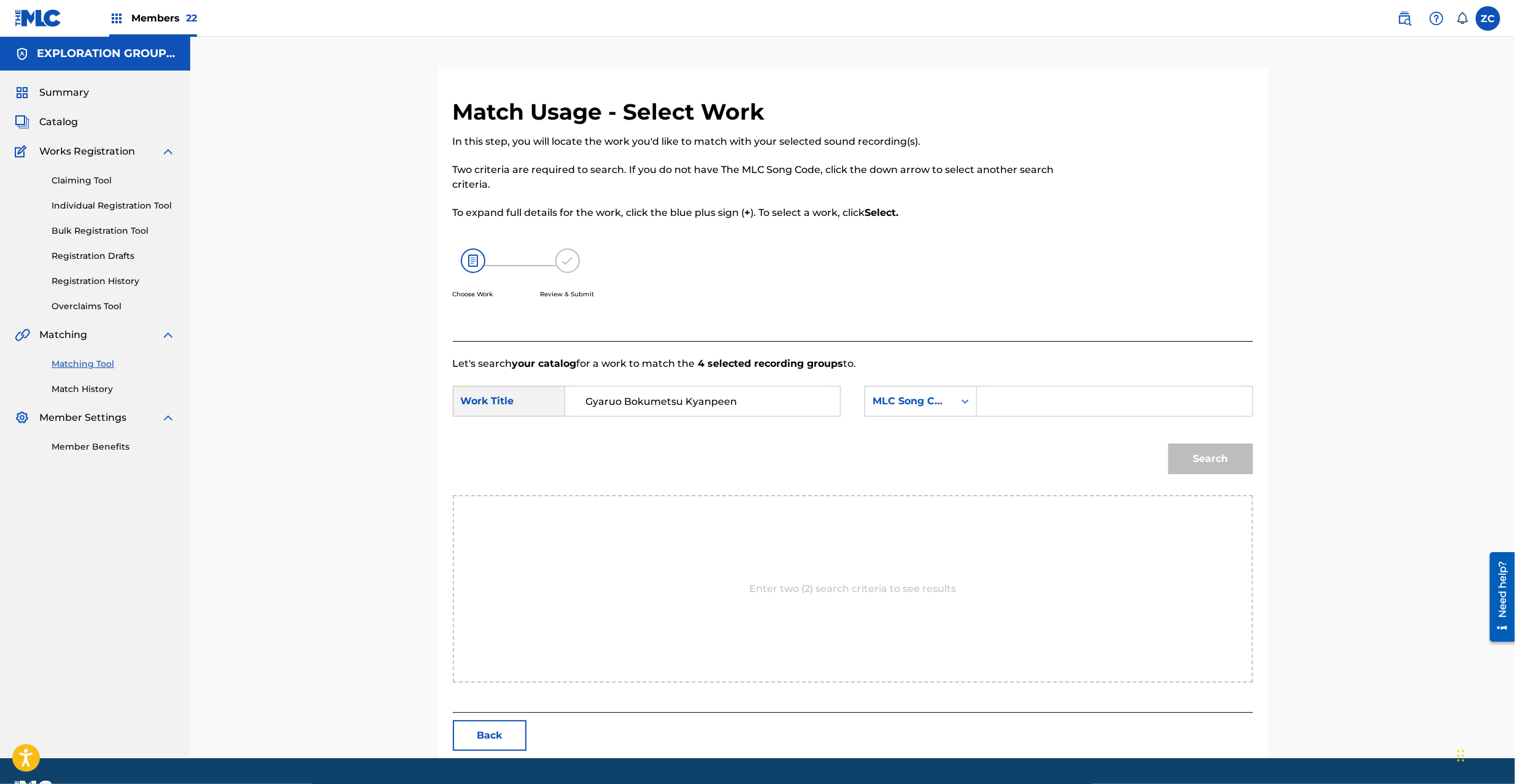
click at [1032, 411] on input "Search Form" at bounding box center [1114, 401] width 254 height 30
paste input "GB9DB5"
type input "GB9DB5"
click at [1226, 457] on button "Search" at bounding box center [1210, 459] width 85 height 30
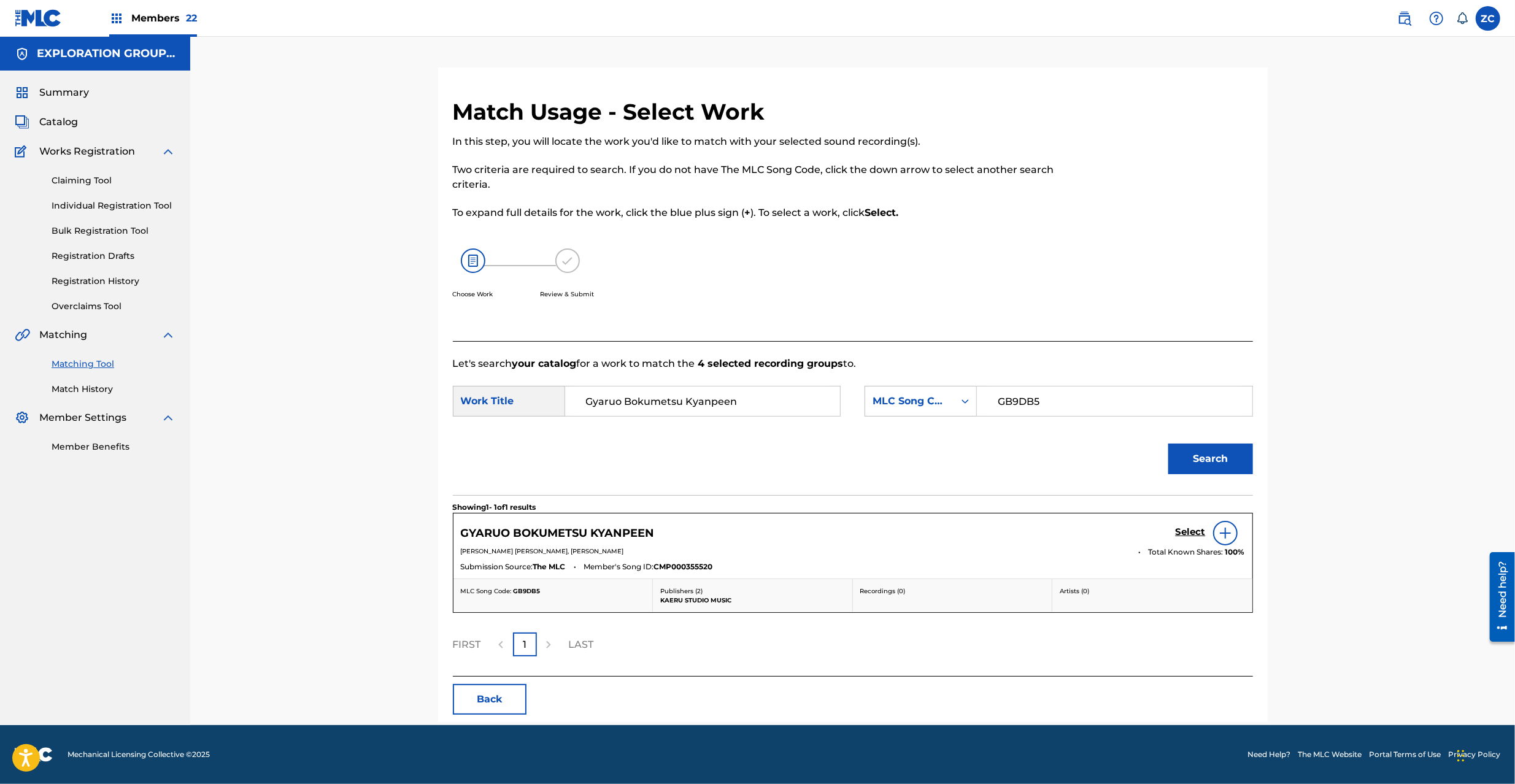
click at [1191, 531] on h5 "Select" at bounding box center [1191, 532] width 30 height 12
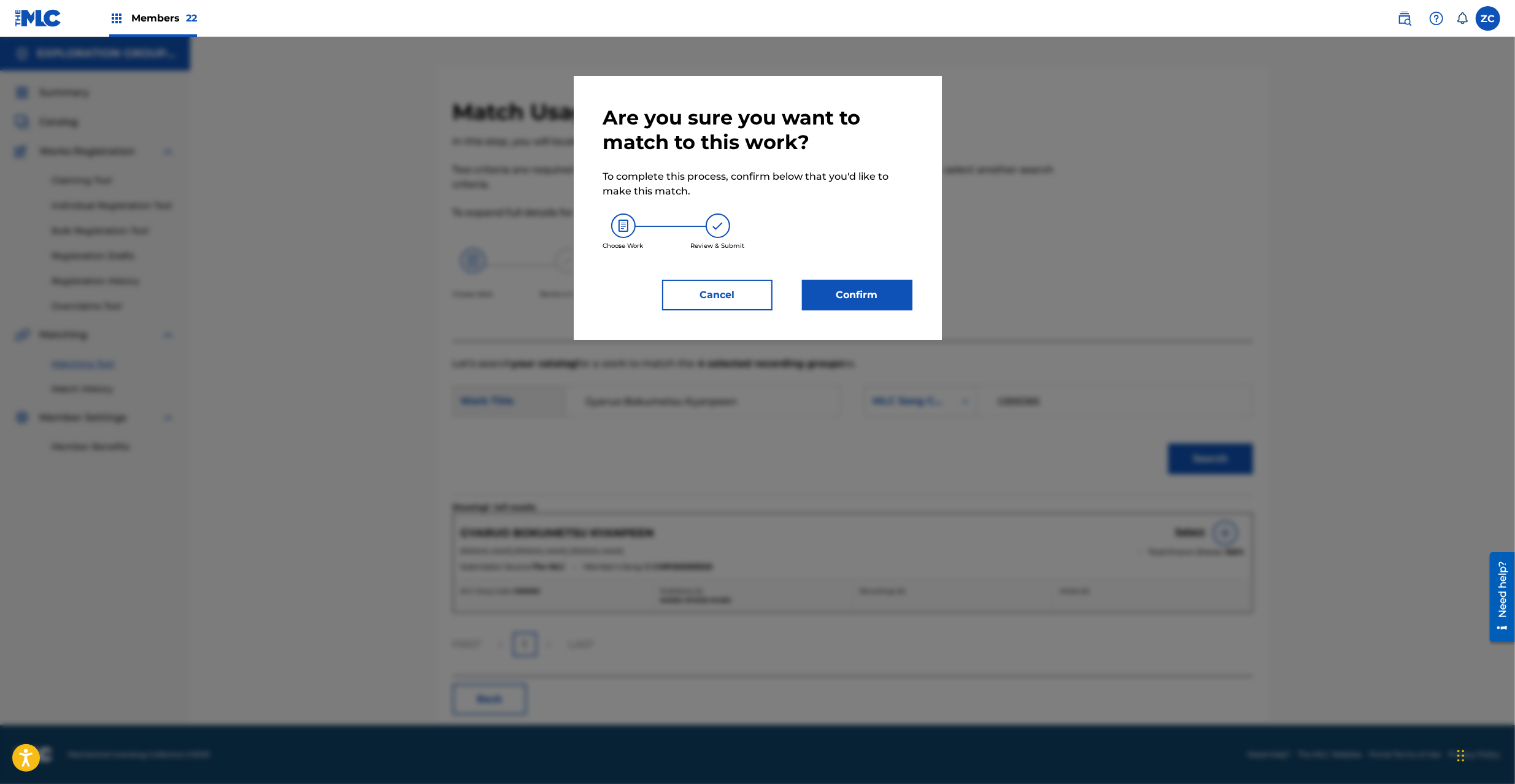
click at [873, 295] on button "Confirm" at bounding box center [857, 295] width 111 height 30
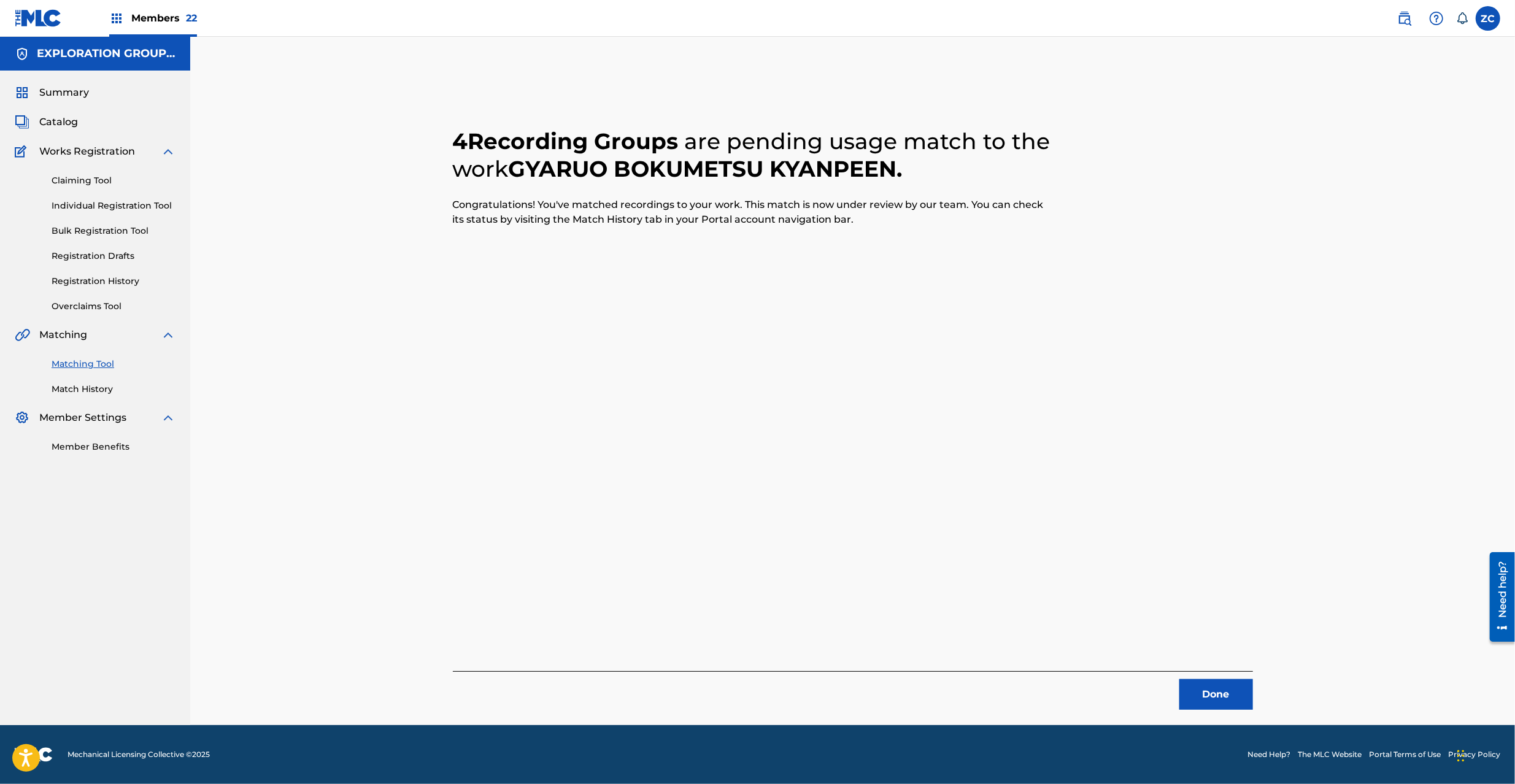
click at [1203, 706] on button "Done" at bounding box center [1216, 694] width 74 height 30
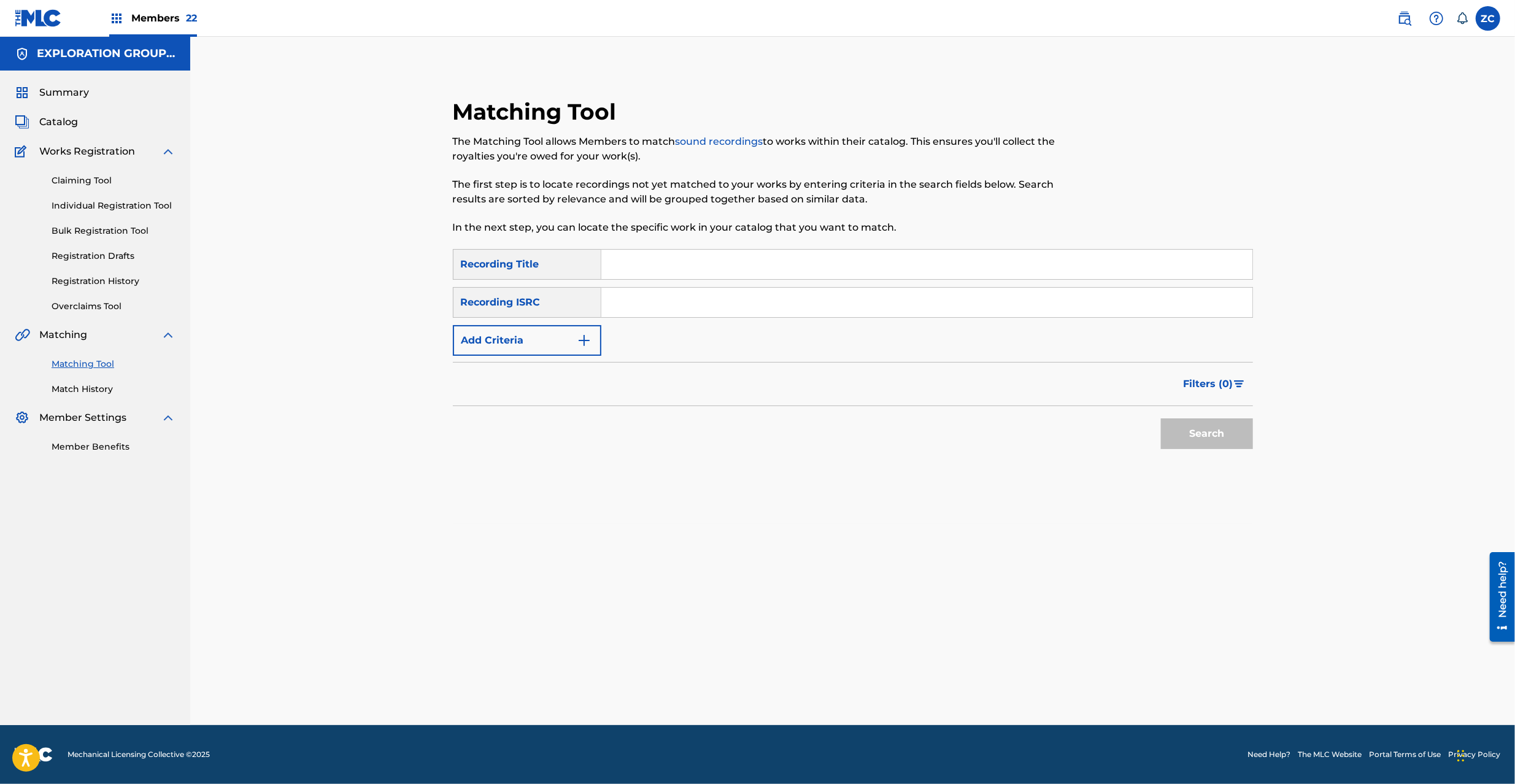
drag, startPoint x: 850, startPoint y: 296, endPoint x: 877, endPoint y: 322, distance: 37.5
click at [850, 296] on input "Search Form" at bounding box center [927, 303] width 651 height 30
paste input "TCJPO2121691"
type input "TCJPO2121691"
click at [1208, 431] on button "Search" at bounding box center [1207, 434] width 92 height 30
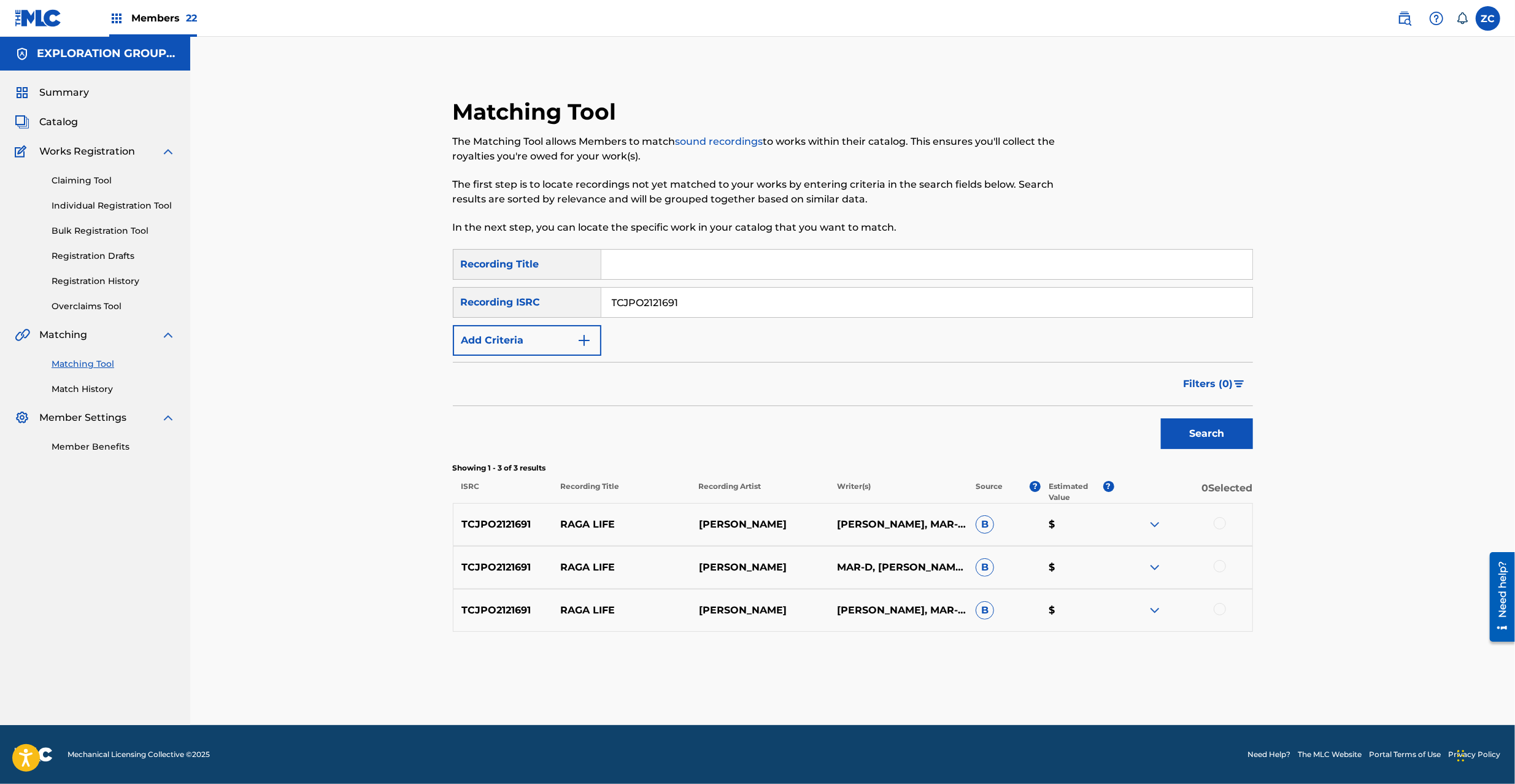
click at [1221, 524] on div at bounding box center [1220, 524] width 12 height 12
click at [1223, 568] on div at bounding box center [1220, 566] width 12 height 12
click at [1217, 613] on div at bounding box center [1220, 609] width 12 height 12
click at [908, 682] on button "Match 3 Groups" at bounding box center [862, 684] width 135 height 30
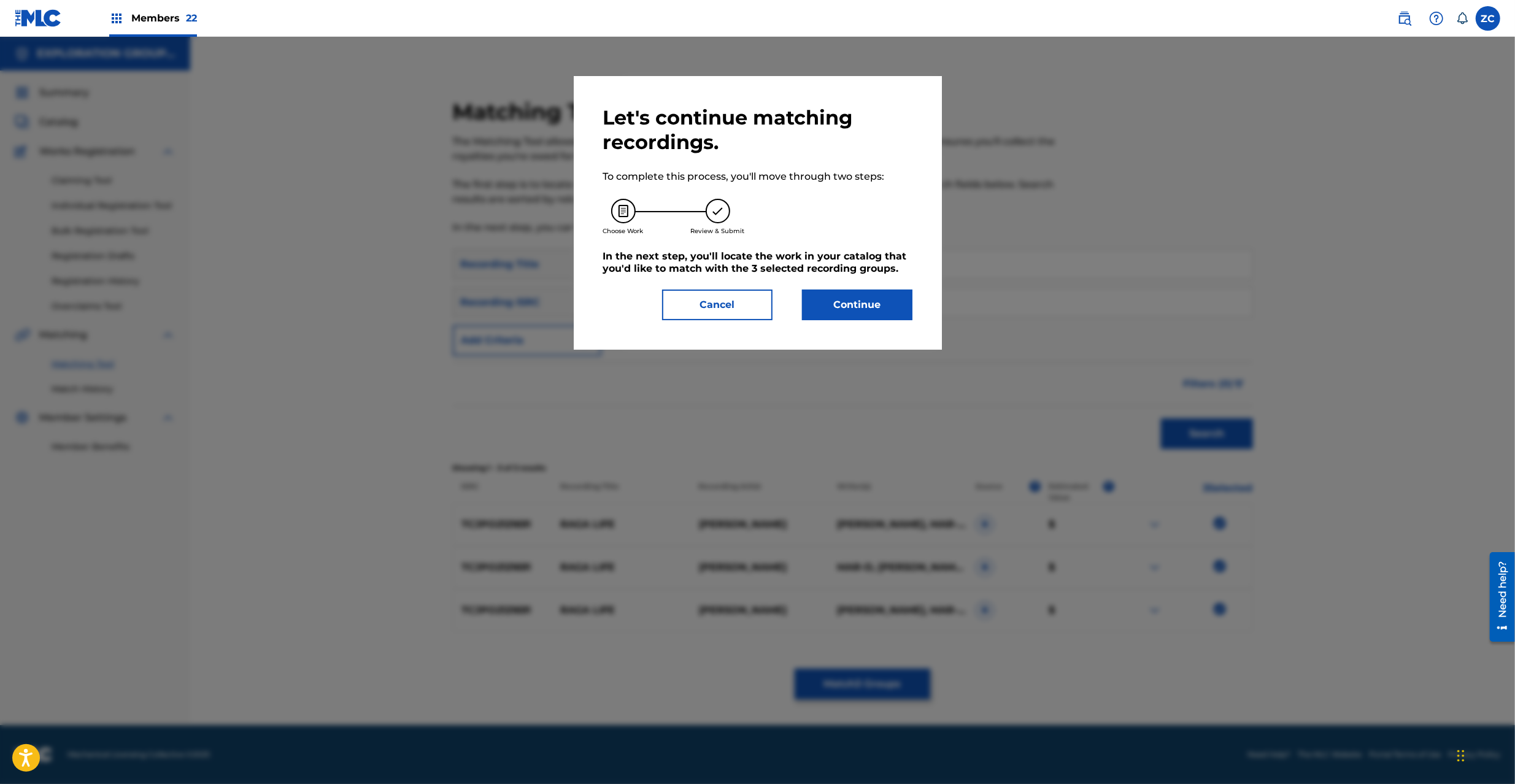
click at [863, 313] on button "Continue" at bounding box center [857, 305] width 111 height 30
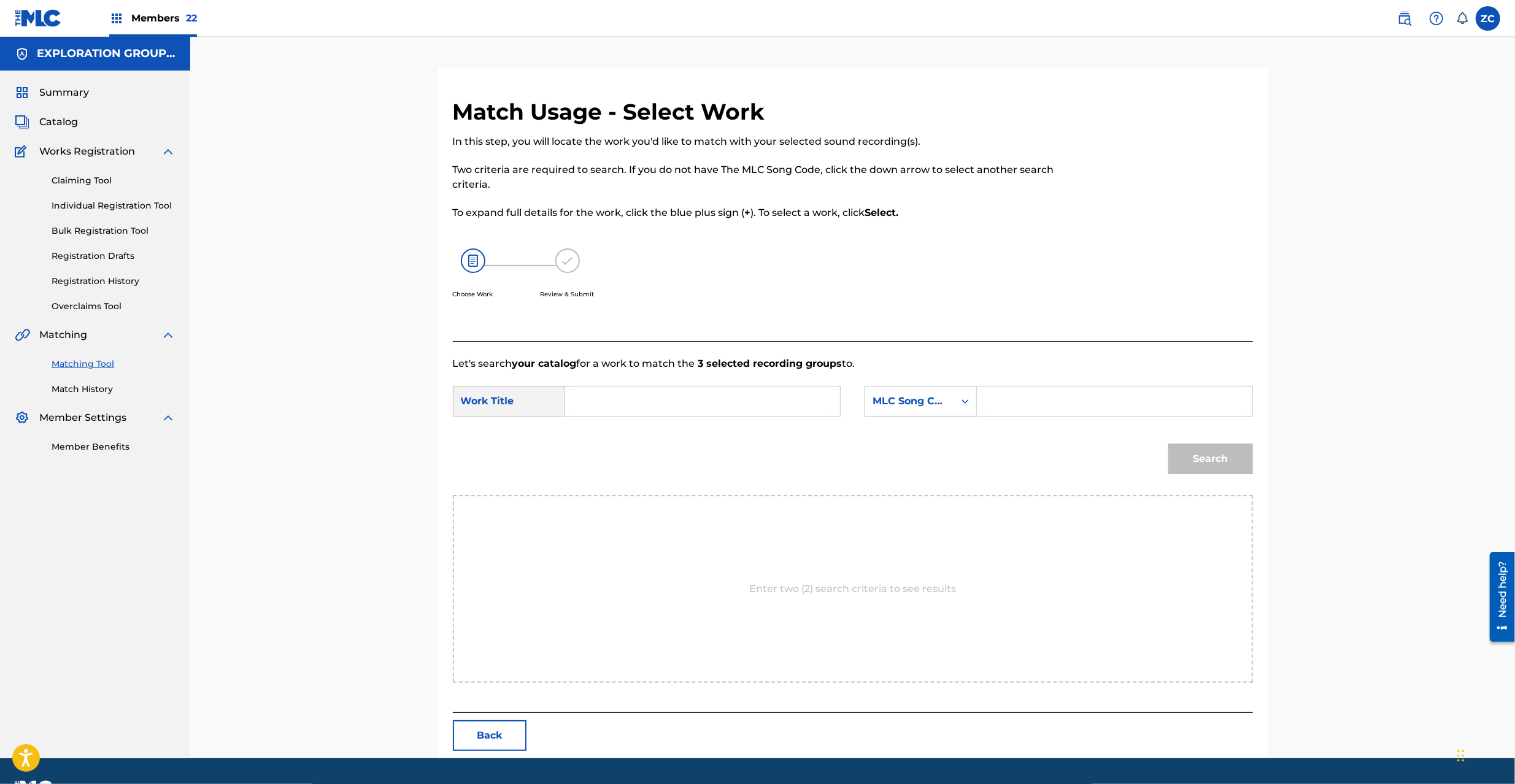
click at [747, 409] on input "Search Form" at bounding box center [703, 401] width 254 height 30
paste input "Raga Life RN62AI"
click at [654, 398] on input "Raga Life RN62AI" at bounding box center [703, 401] width 254 height 30
type input "Raga Life"
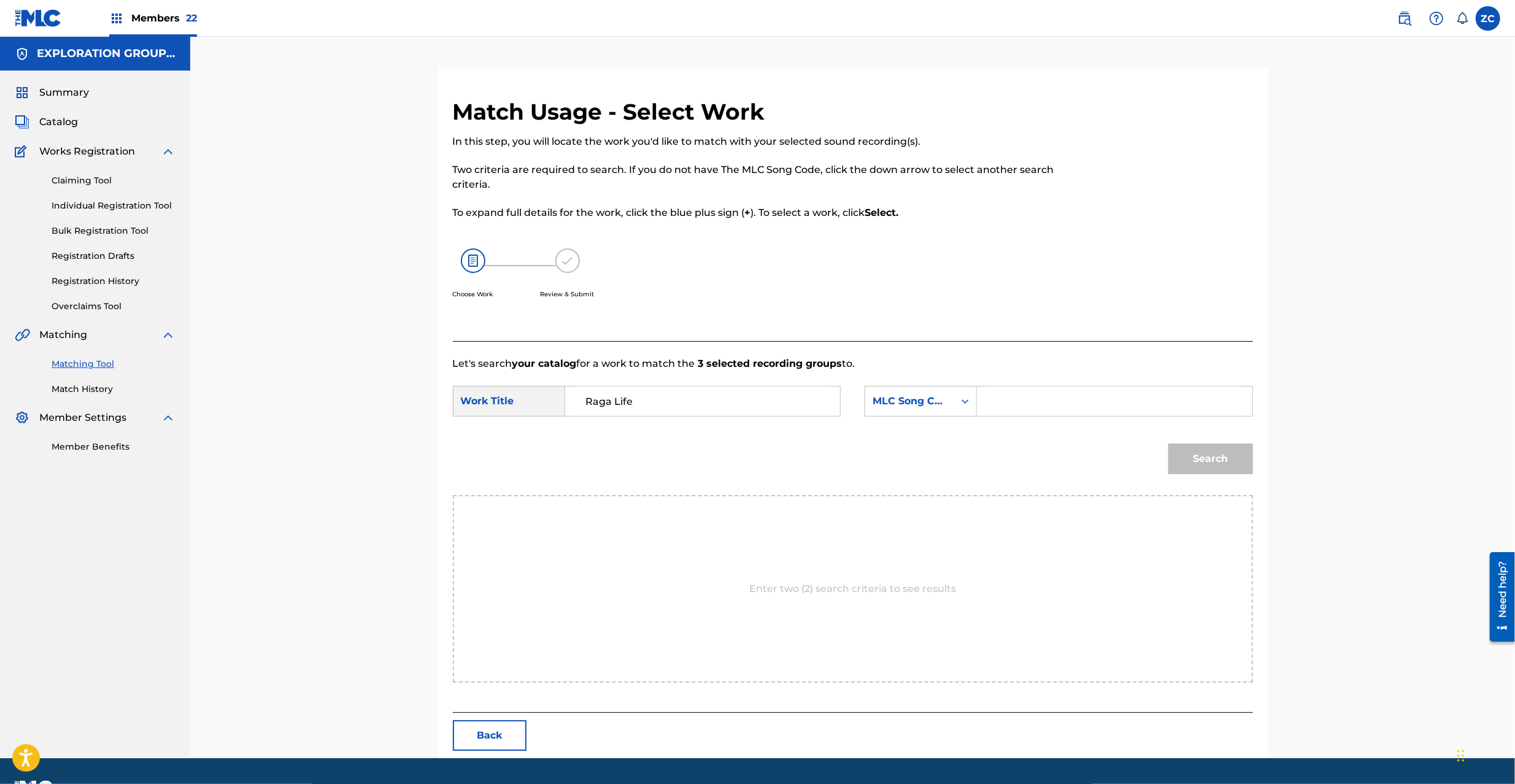
click at [1043, 393] on input "Search Form" at bounding box center [1114, 401] width 254 height 30
paste input "RN62AI"
type input "RN62AI"
click at [1204, 470] on button "Search" at bounding box center [1210, 459] width 85 height 30
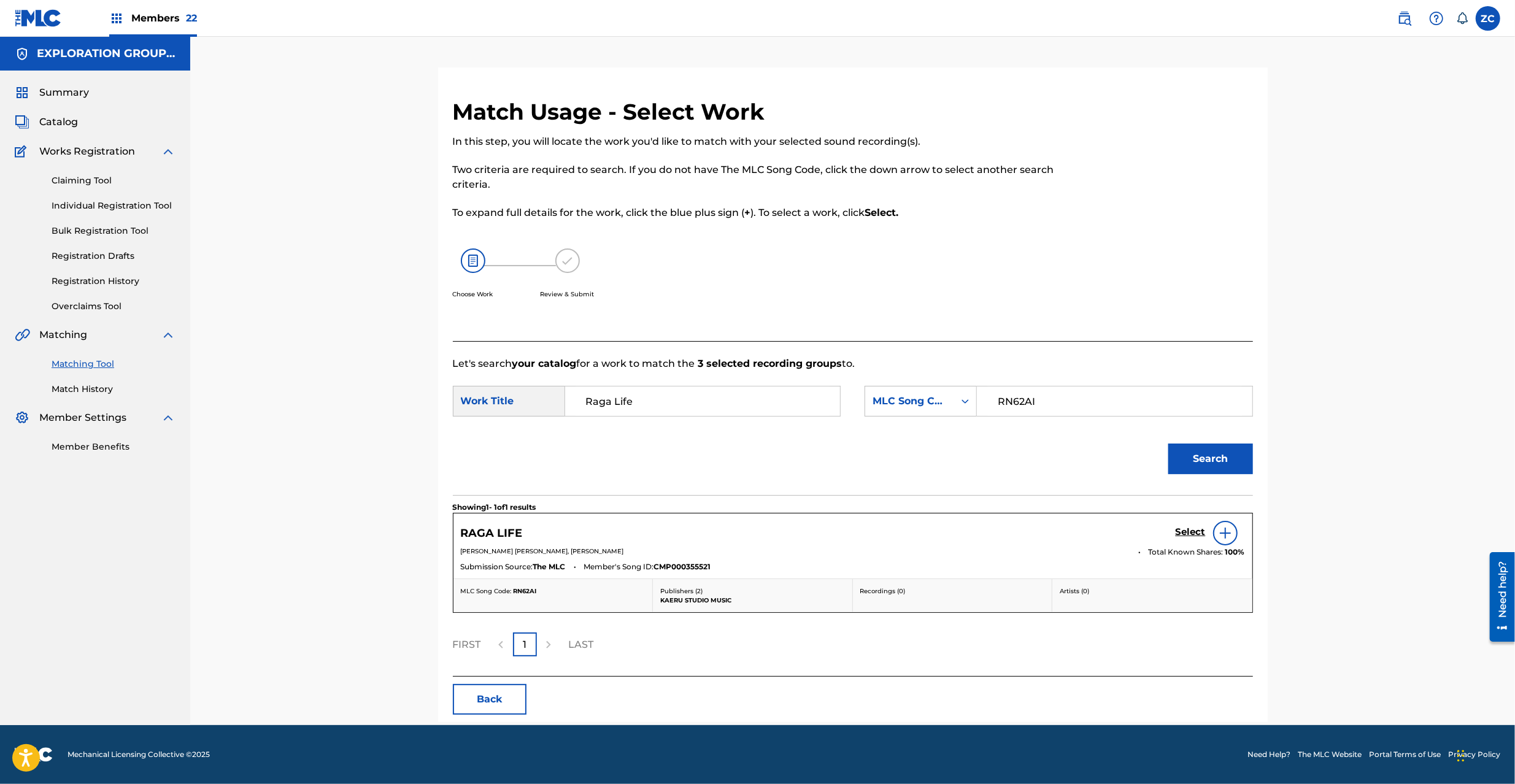
click at [1187, 530] on h5 "Select" at bounding box center [1191, 532] width 30 height 12
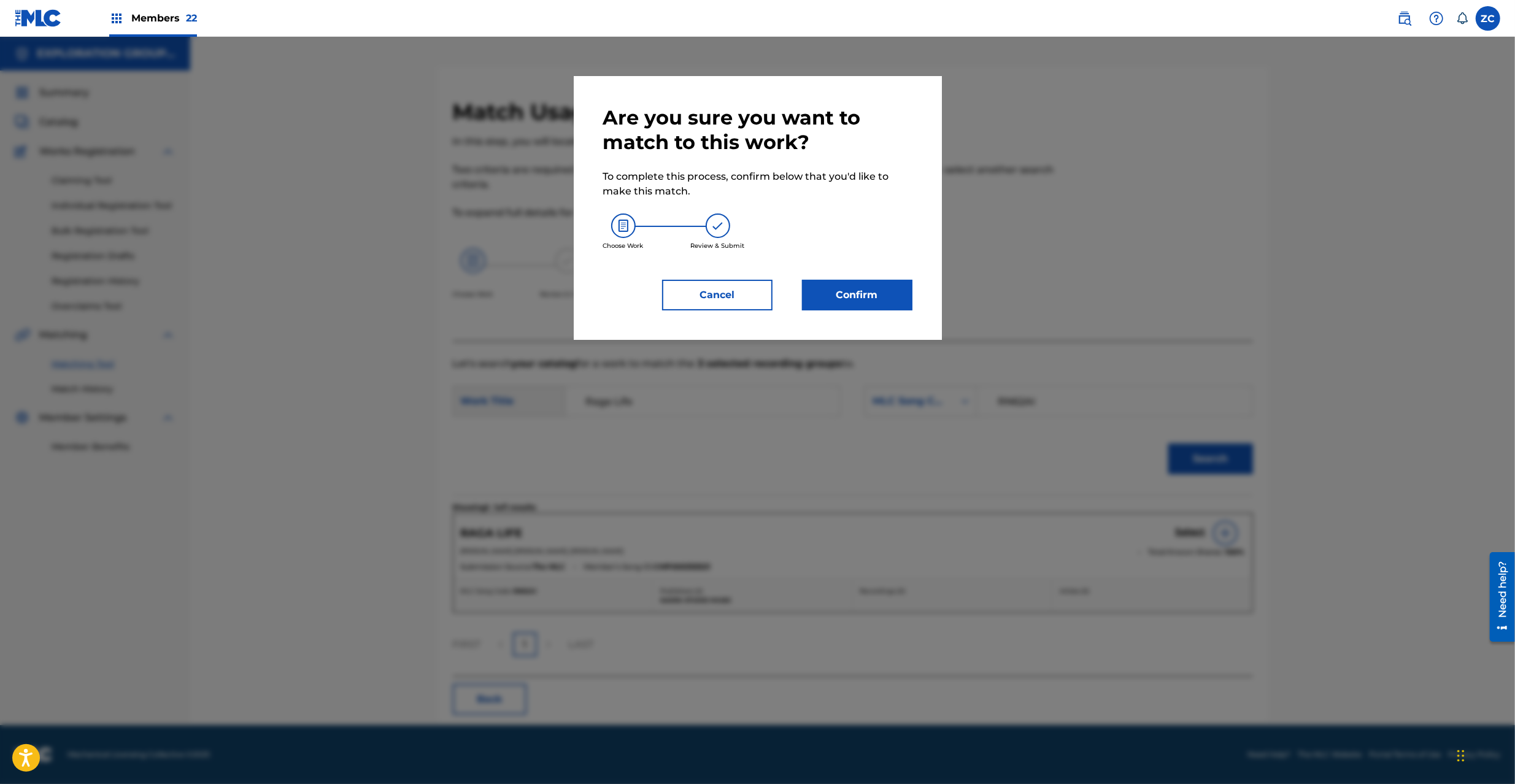
click at [874, 294] on button "Confirm" at bounding box center [857, 295] width 111 height 30
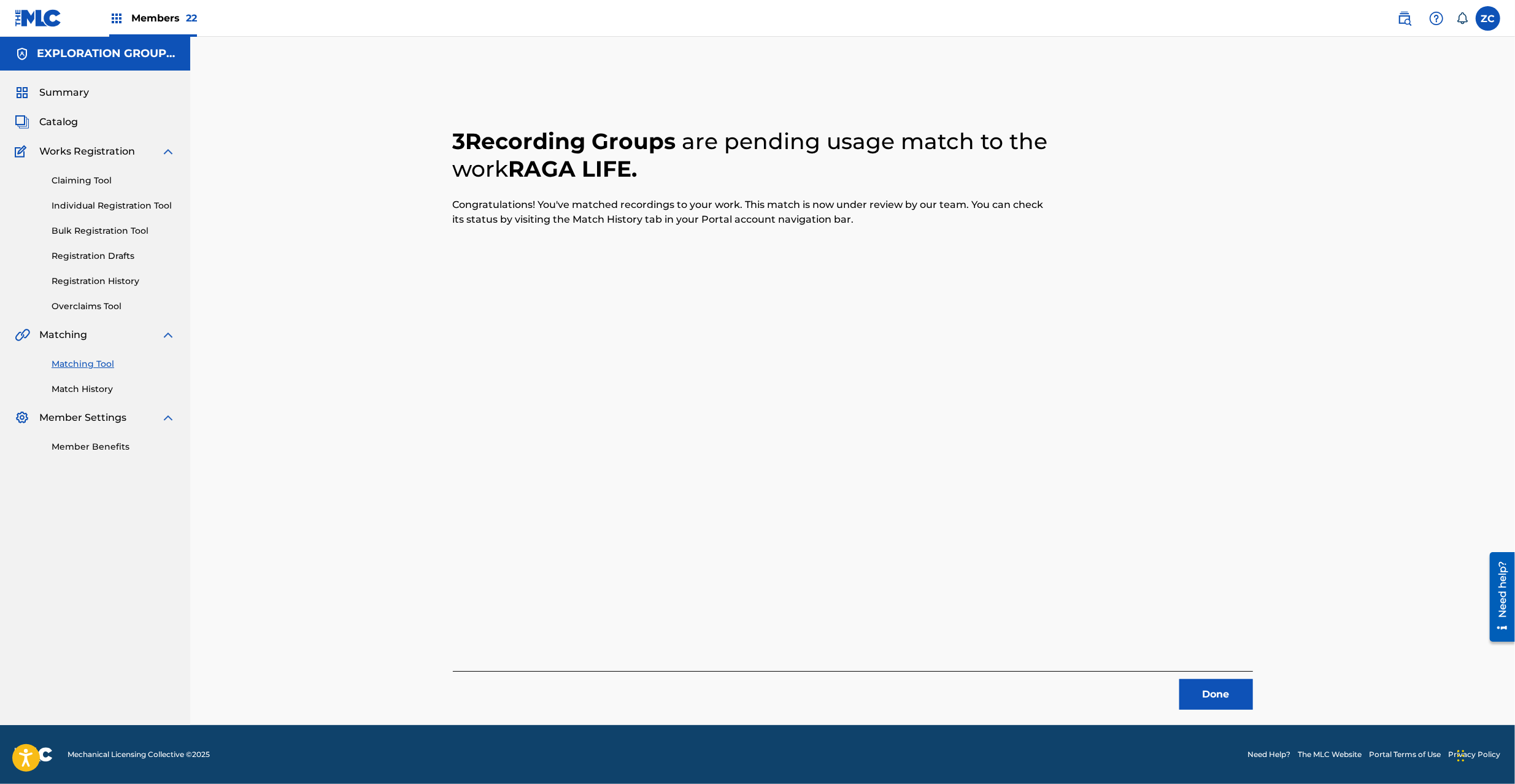
click at [1223, 690] on button "Done" at bounding box center [1216, 694] width 74 height 30
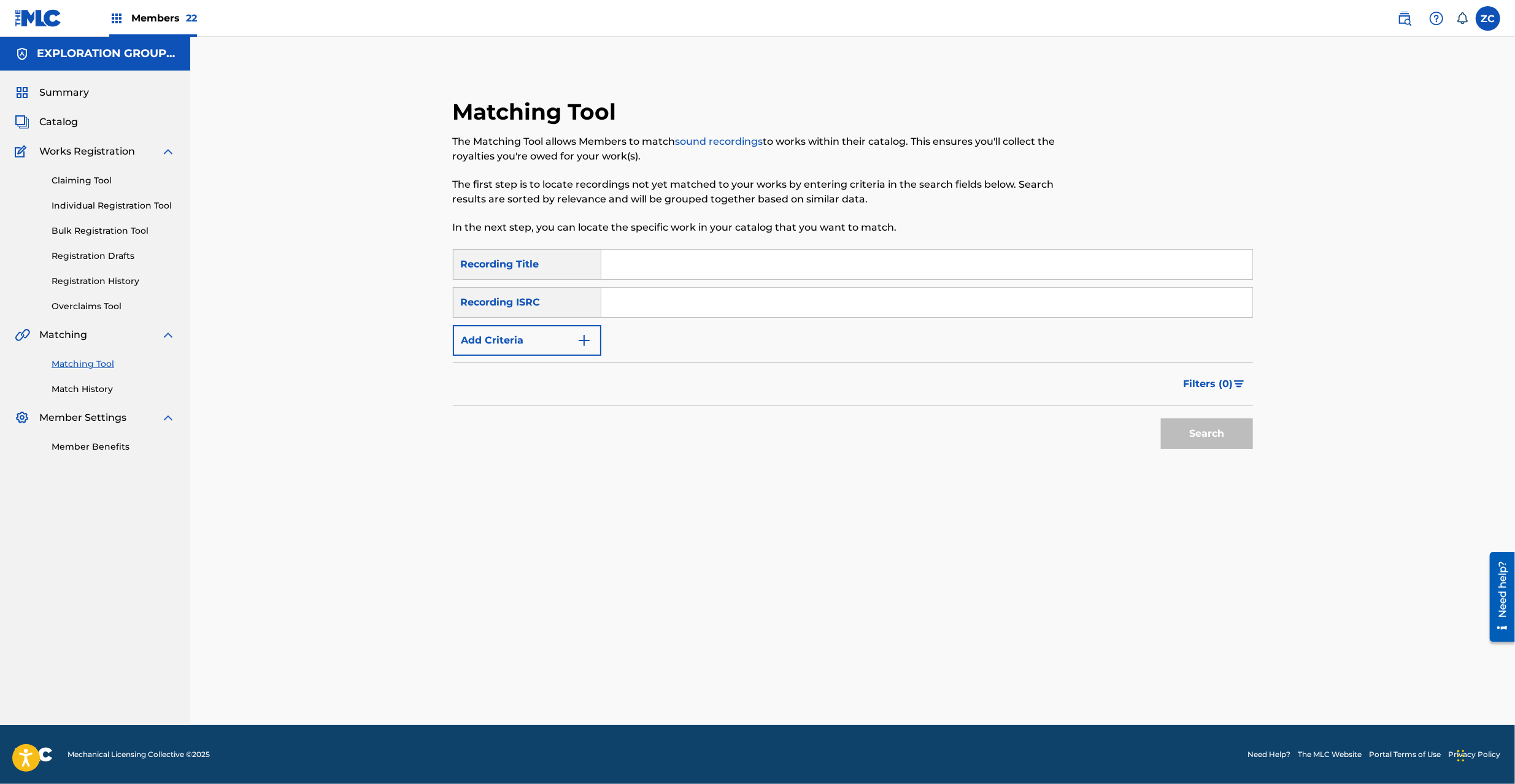
click at [1042, 287] on div "Search Form" at bounding box center [927, 303] width 651 height 30
click at [1067, 305] on input "Search Form" at bounding box center [927, 303] width 651 height 30
paste input "JPZ921608719"
type input "JPZ921608719"
click at [1193, 433] on button "Search" at bounding box center [1207, 434] width 92 height 30
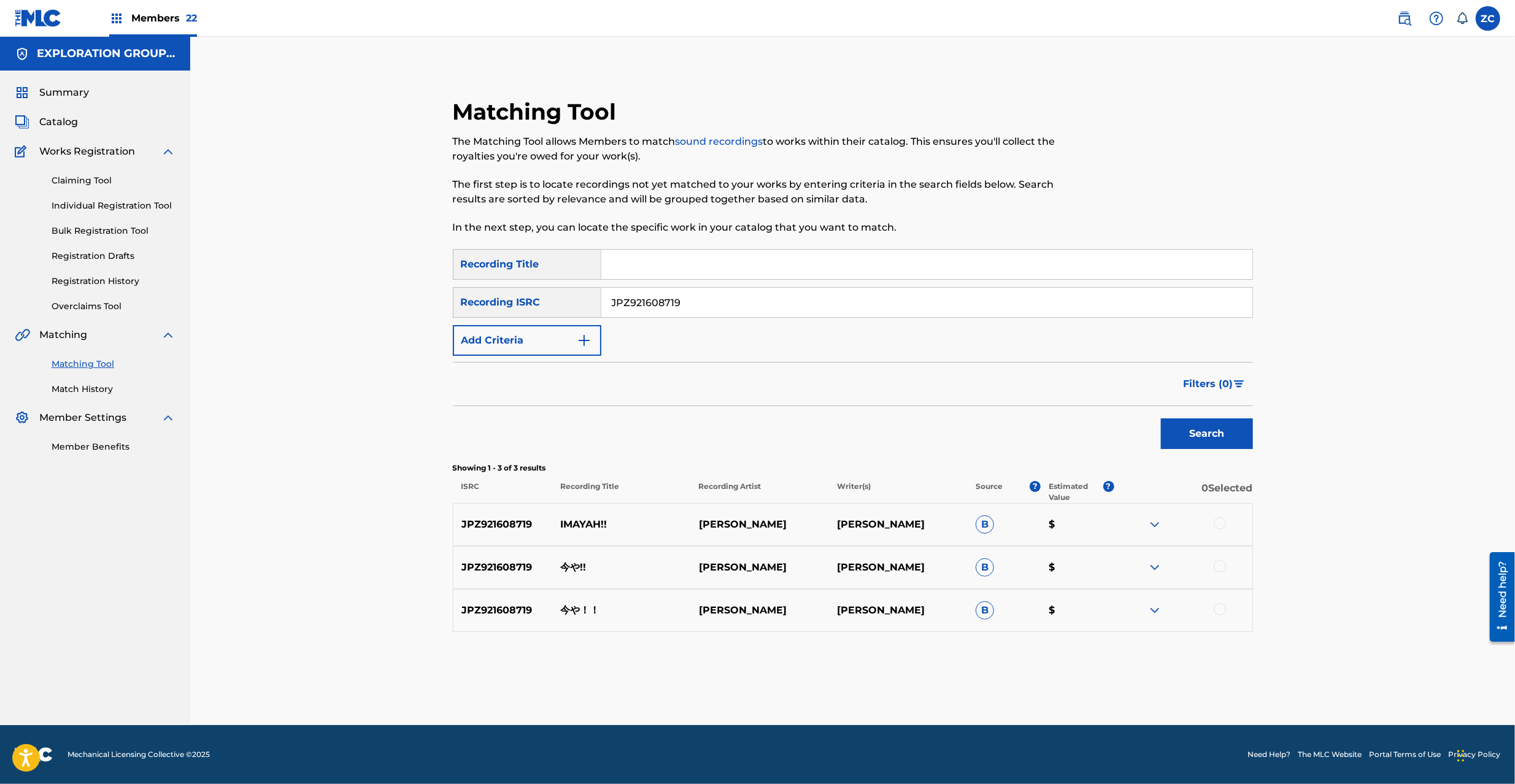
click at [1223, 523] on div at bounding box center [1220, 524] width 12 height 12
click at [1219, 568] on div at bounding box center [1220, 566] width 12 height 12
click at [1220, 613] on div at bounding box center [1220, 609] width 12 height 12
click at [868, 678] on button "Match 3 Groups" at bounding box center [862, 684] width 135 height 30
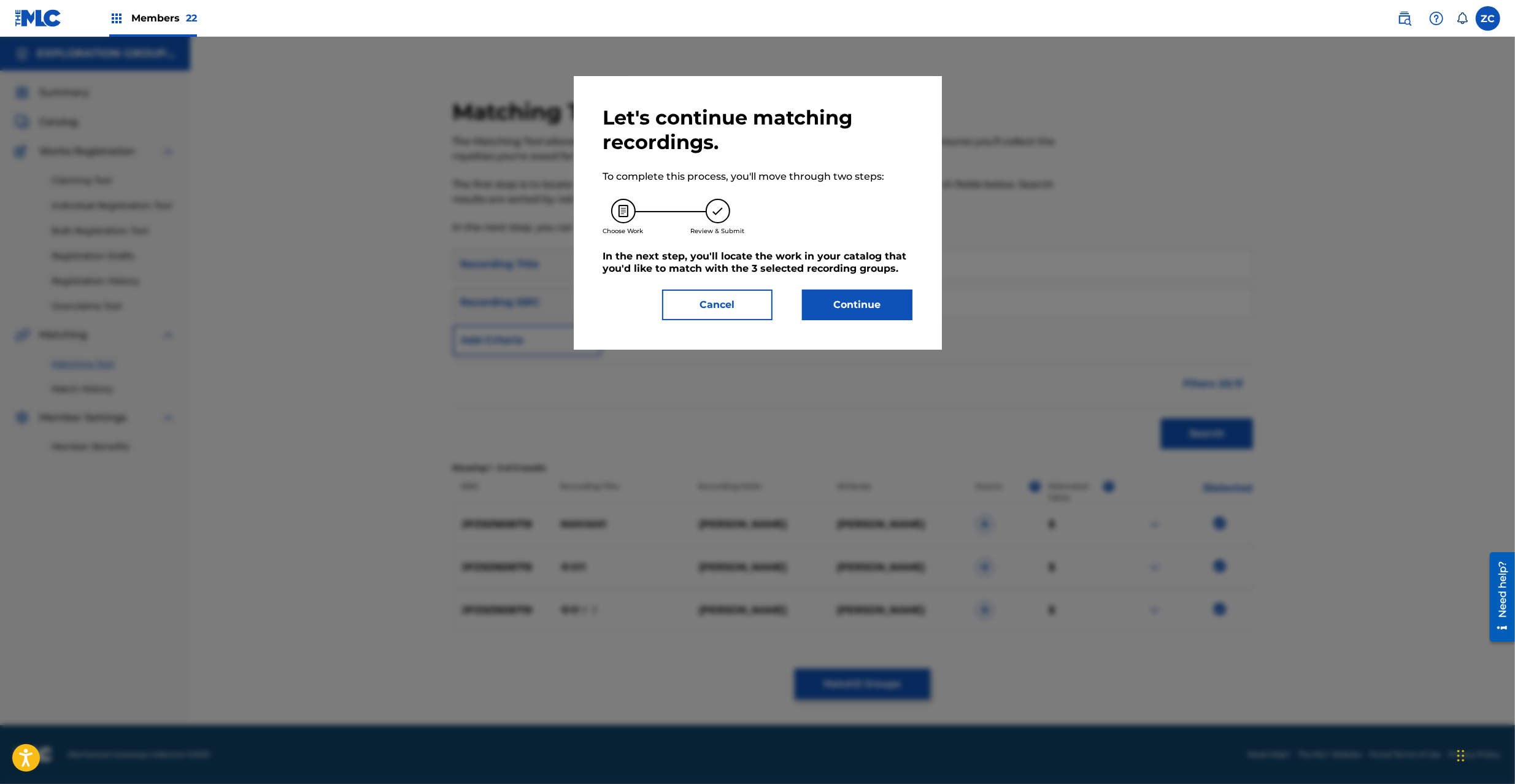
click at [893, 308] on button "Continue" at bounding box center [857, 305] width 111 height 30
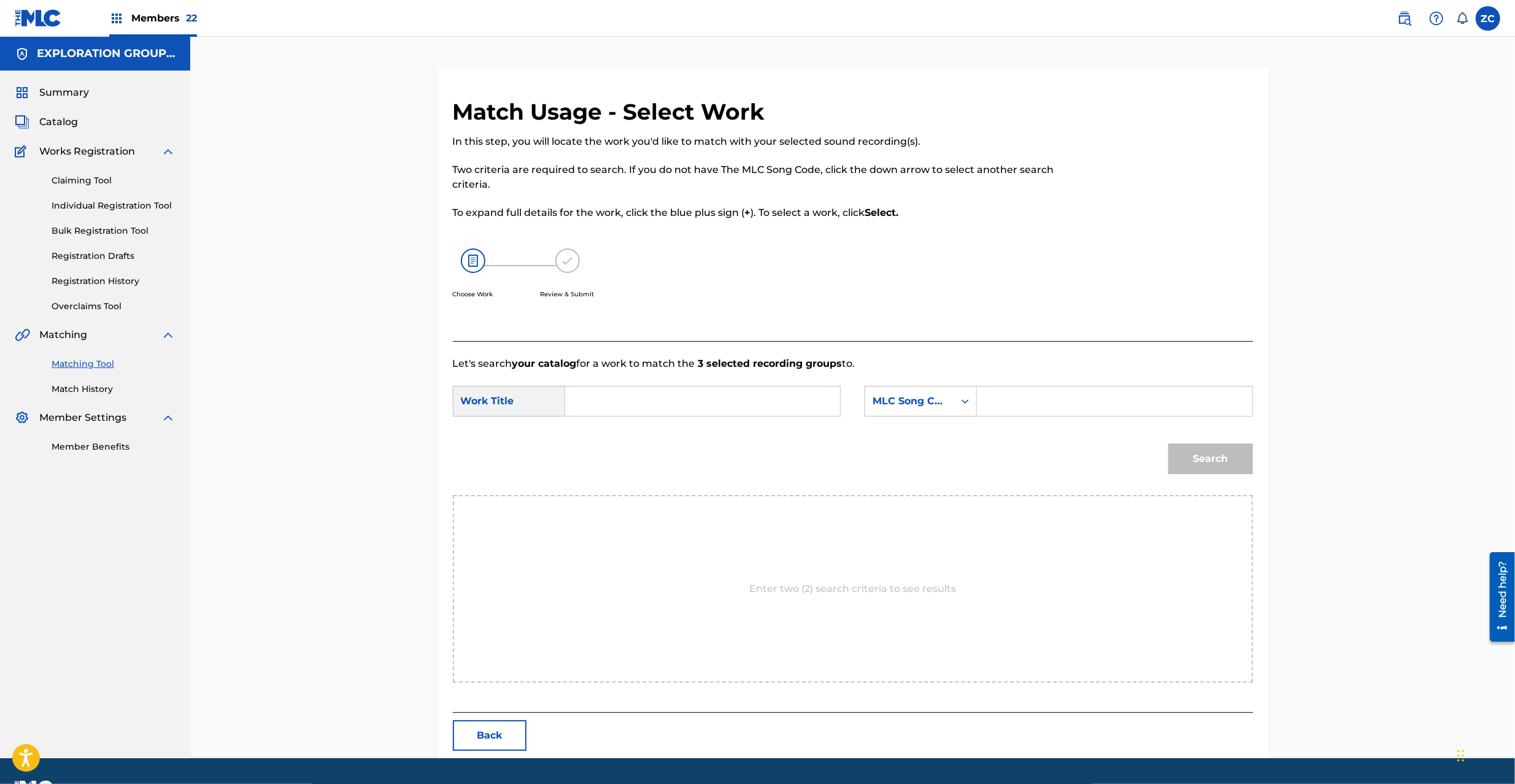
click at [777, 403] on input "Search Form" at bounding box center [703, 401] width 254 height 30
paste input "Imaya I26GK5"
click at [649, 399] on input "Imaya I26GK5" at bounding box center [703, 401] width 254 height 30
type input "Imaya"
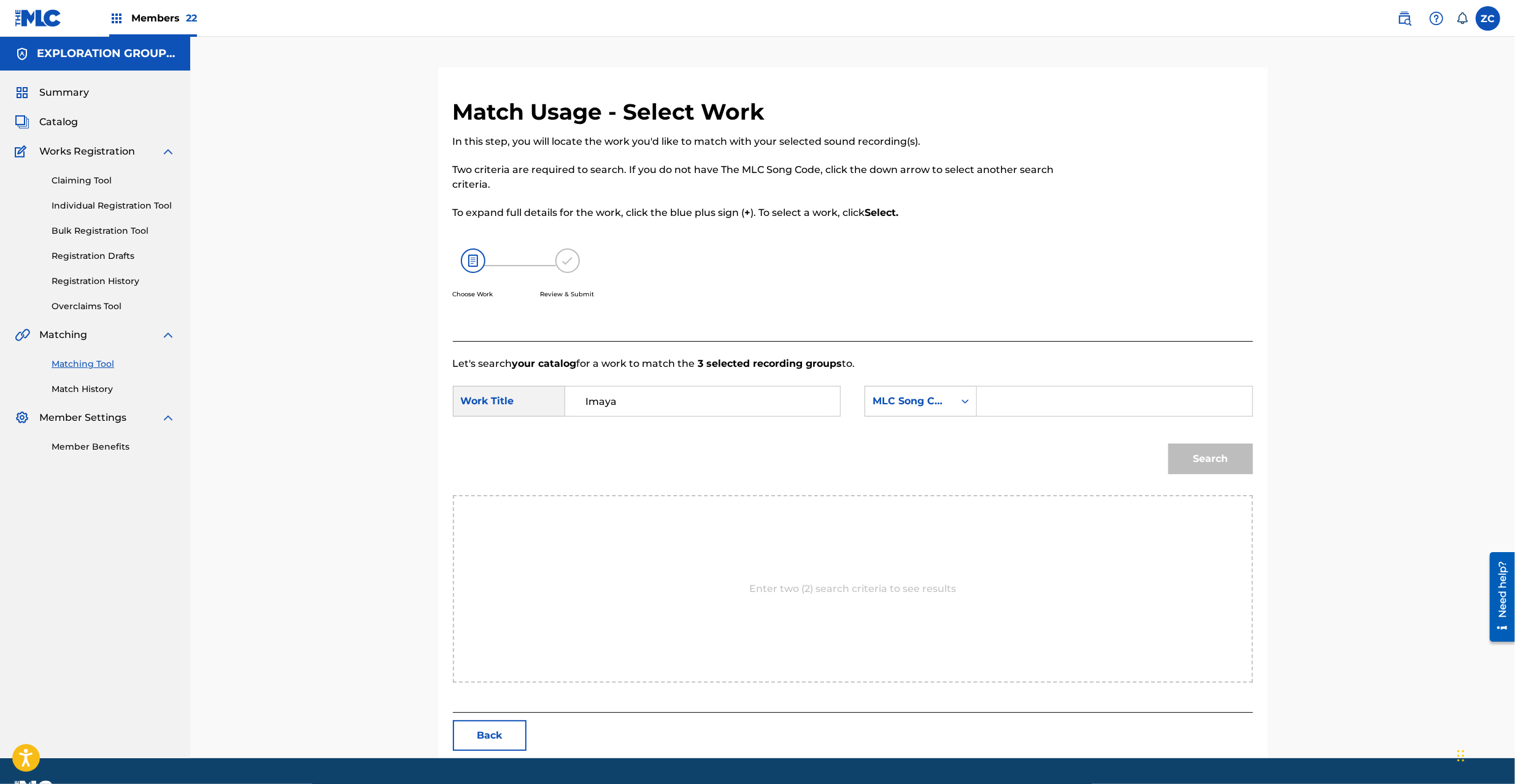
click at [1092, 406] on input "Search Form" at bounding box center [1114, 401] width 254 height 30
paste input "I26GK5"
type input "I26GK5"
click at [1214, 449] on button "Search" at bounding box center [1210, 459] width 85 height 30
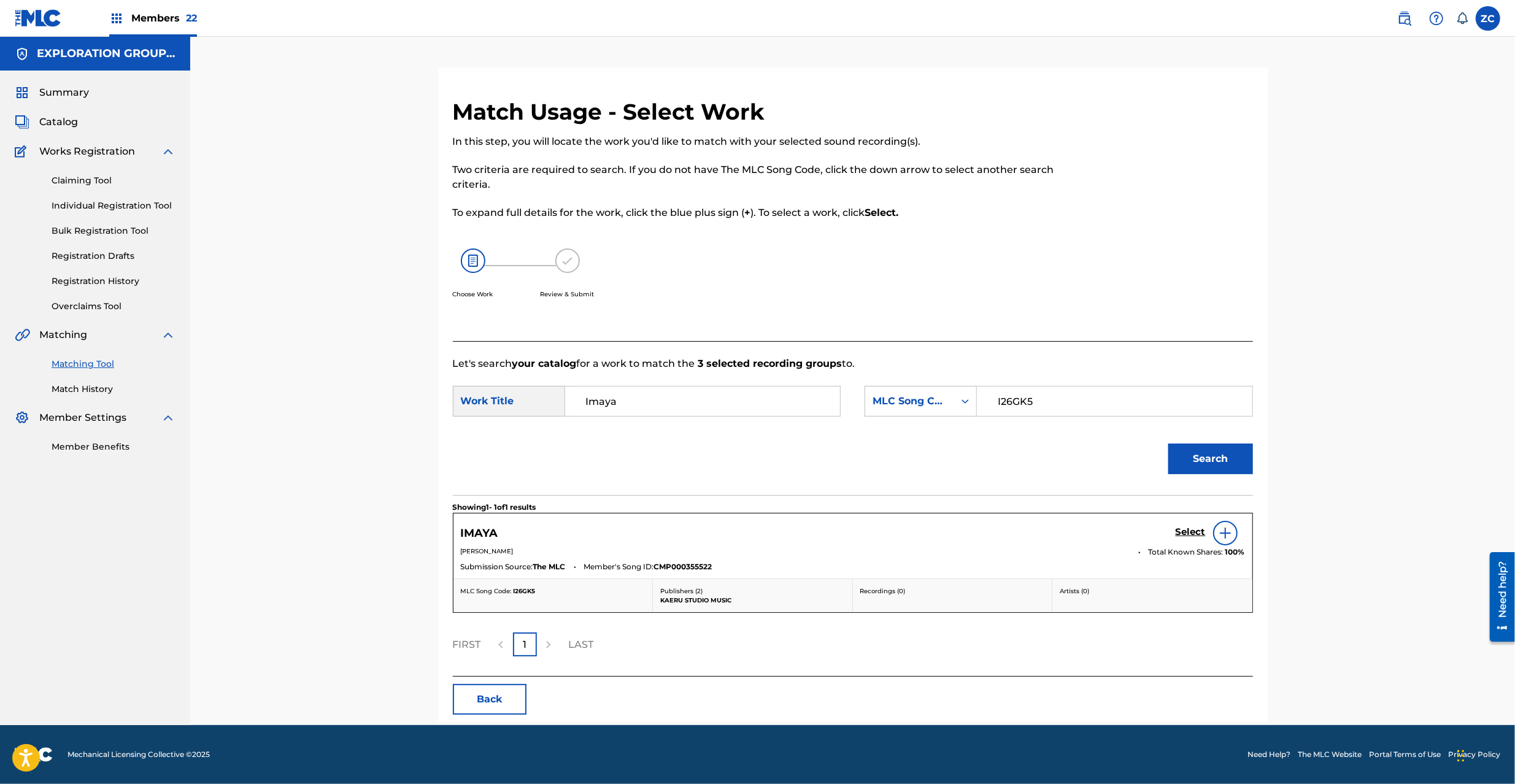
click at [1184, 533] on h5 "Select" at bounding box center [1191, 532] width 30 height 12
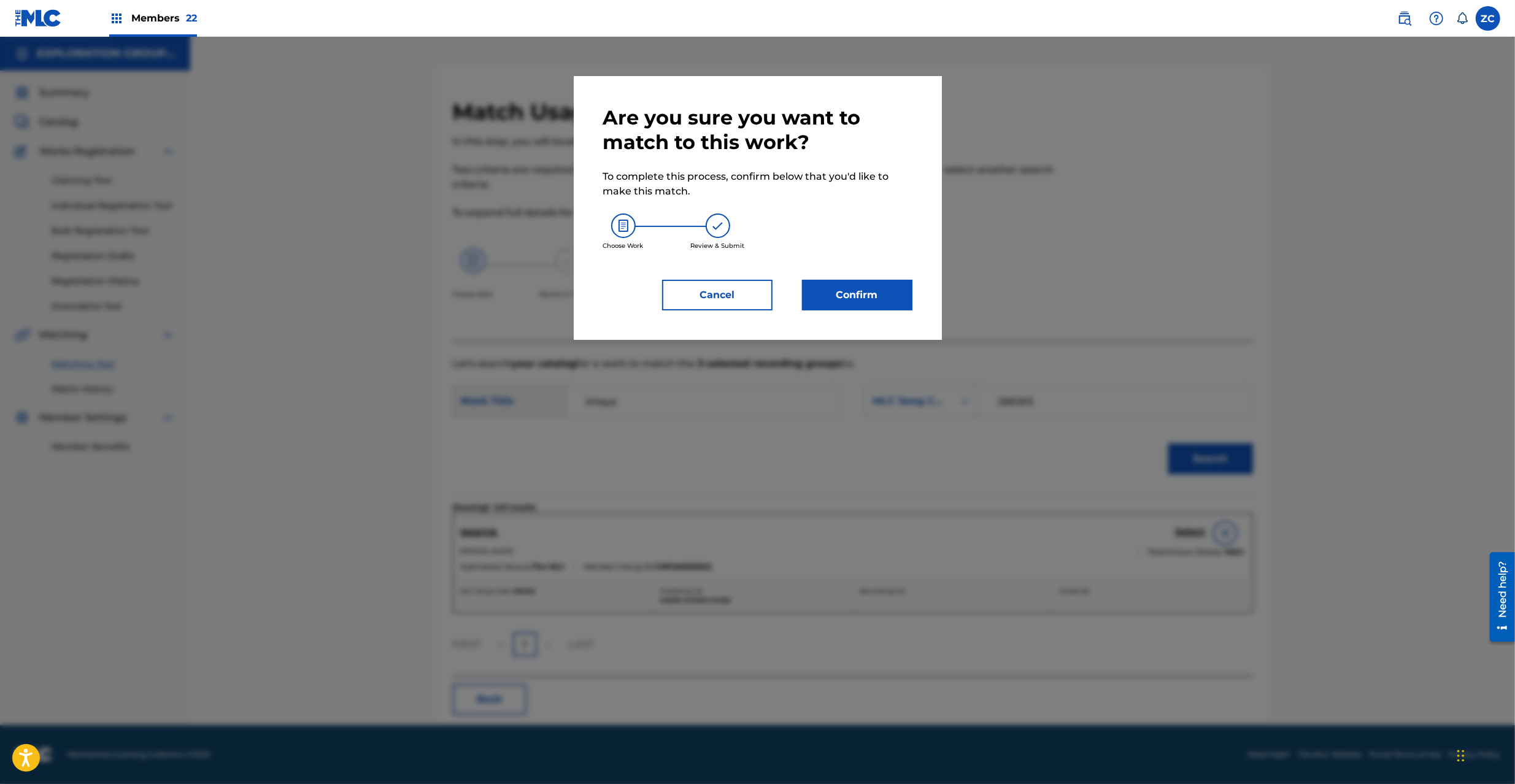
click at [872, 297] on button "Confirm" at bounding box center [857, 295] width 111 height 30
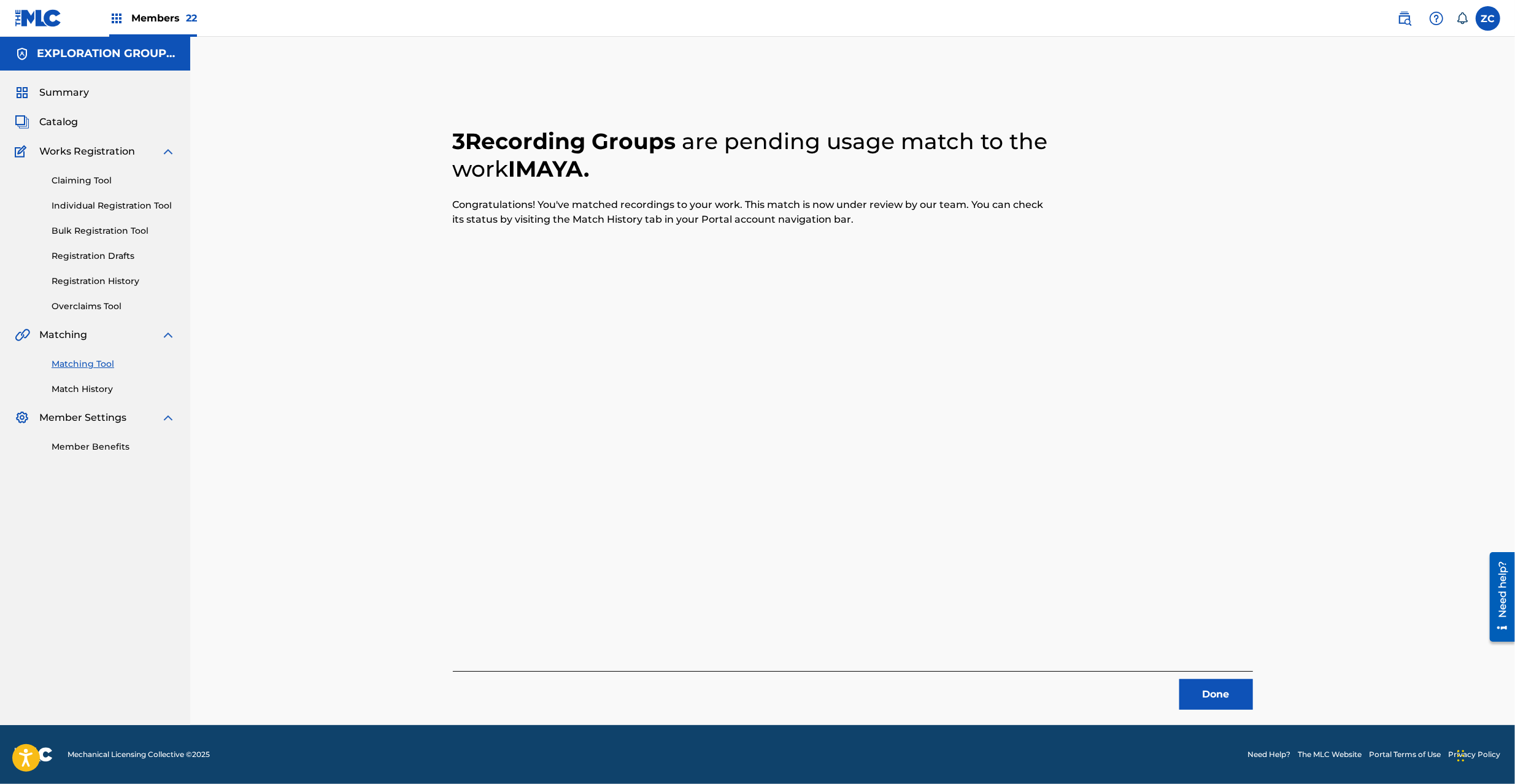
click at [1228, 687] on button "Done" at bounding box center [1216, 694] width 74 height 30
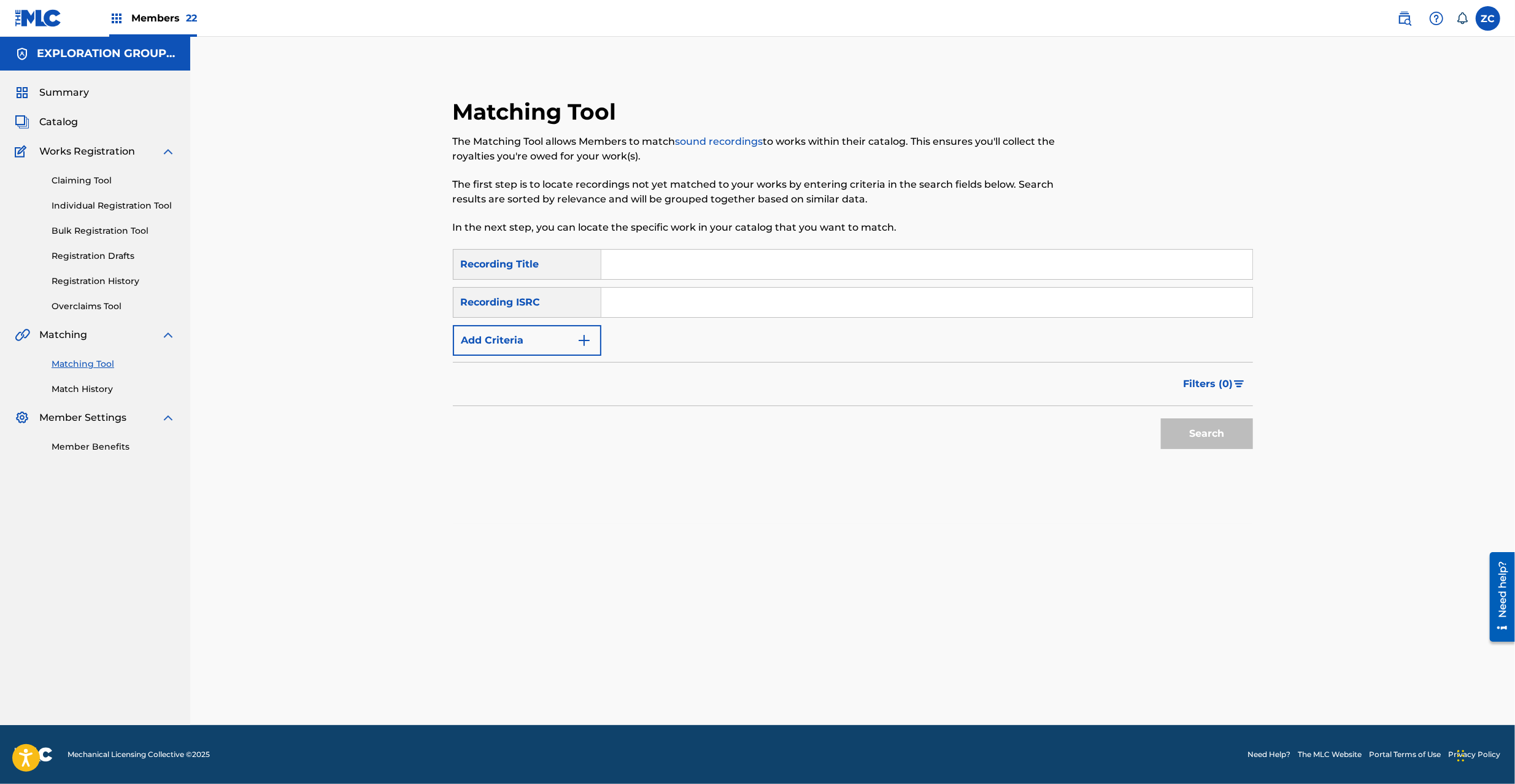
click at [935, 309] on input "Search Form" at bounding box center [927, 303] width 651 height 30
paste input "JPZ921608718"
type input "JPZ921608718"
click at [1194, 421] on button "Search" at bounding box center [1207, 434] width 92 height 30
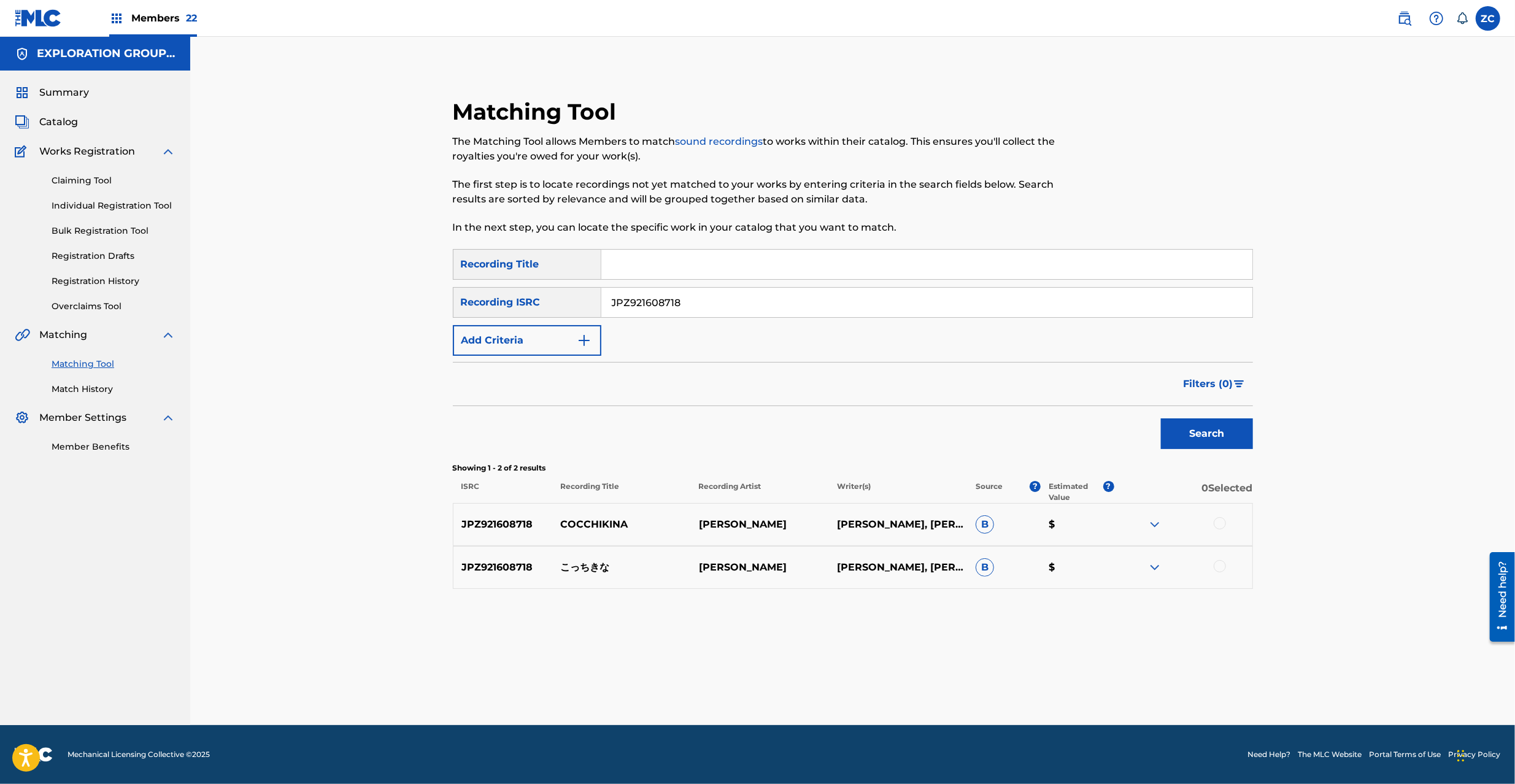
drag, startPoint x: 1216, startPoint y: 523, endPoint x: 1220, endPoint y: 553, distance: 30.3
click at [1216, 523] on div at bounding box center [1220, 524] width 12 height 12
click at [1223, 566] on div at bounding box center [1220, 566] width 12 height 12
click at [875, 690] on button "Match 2 Groups" at bounding box center [862, 684] width 135 height 30
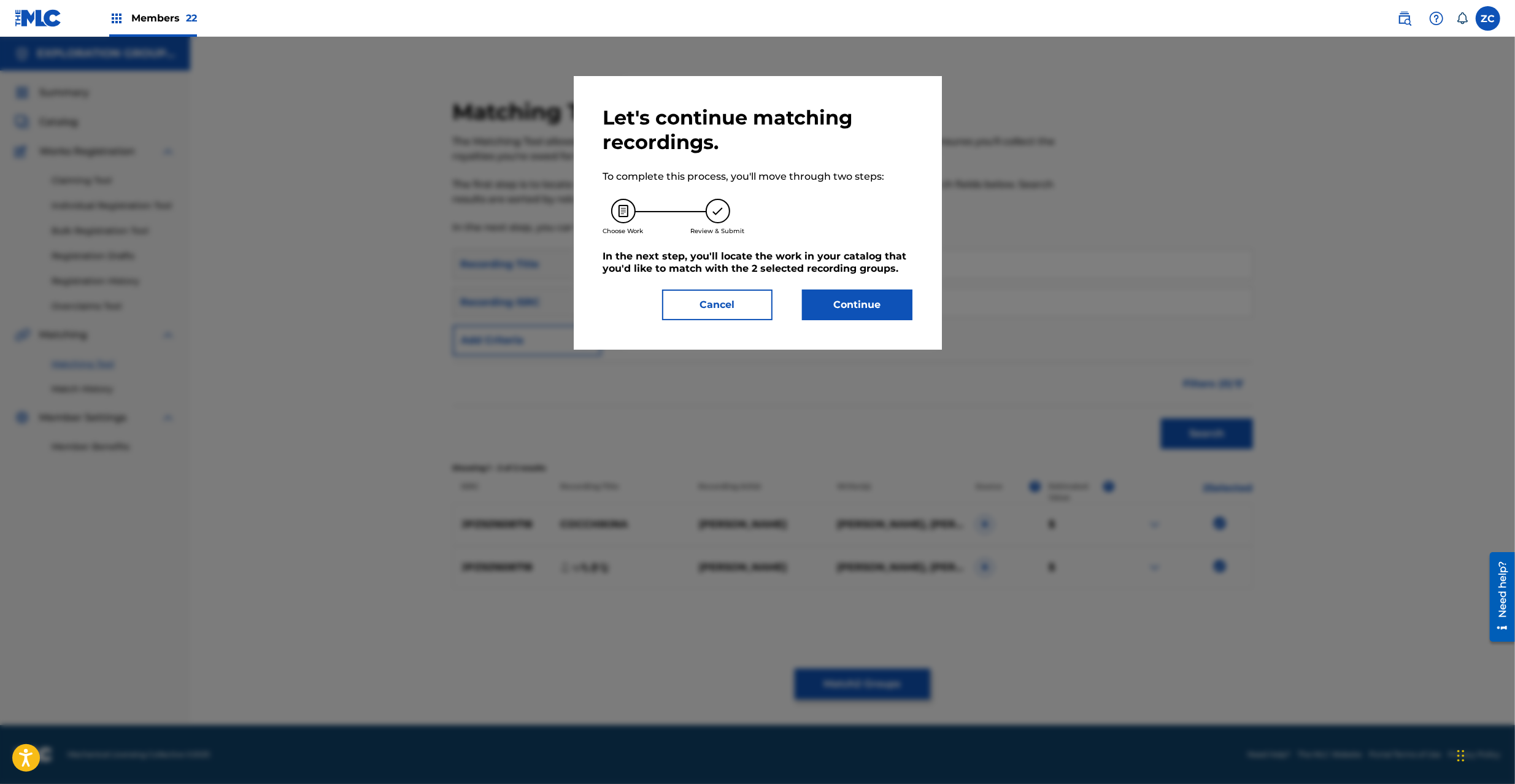
click at [902, 296] on button "Continue" at bounding box center [857, 305] width 111 height 30
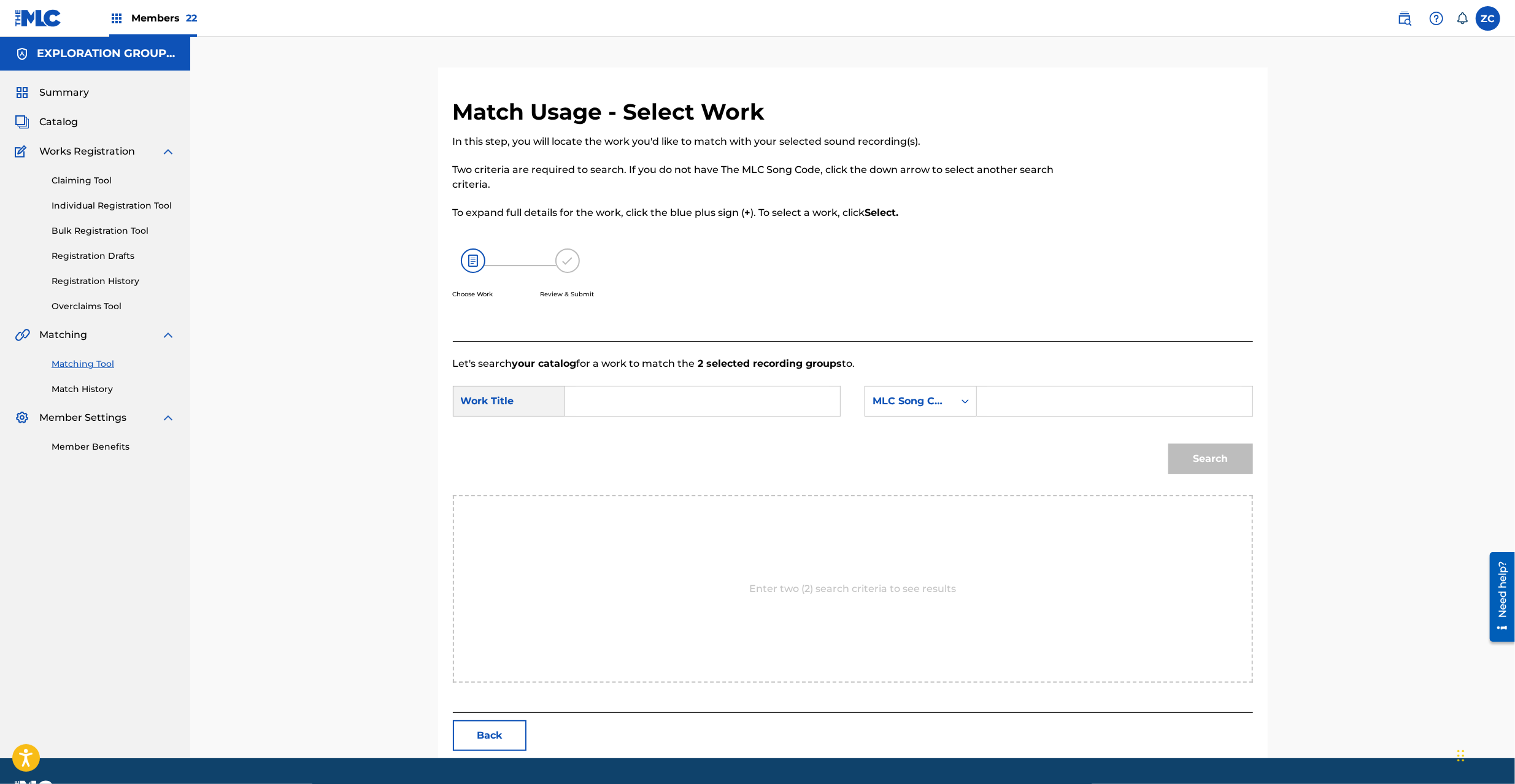
click at [744, 398] on input "Search Form" at bounding box center [703, 401] width 254 height 30
paste input "[PERSON_NAME] KI89OX"
click at [670, 401] on input "[PERSON_NAME] KI89OX" at bounding box center [703, 401] width 254 height 30
type input "[PERSON_NAME][GEOGRAPHIC_DATA]"
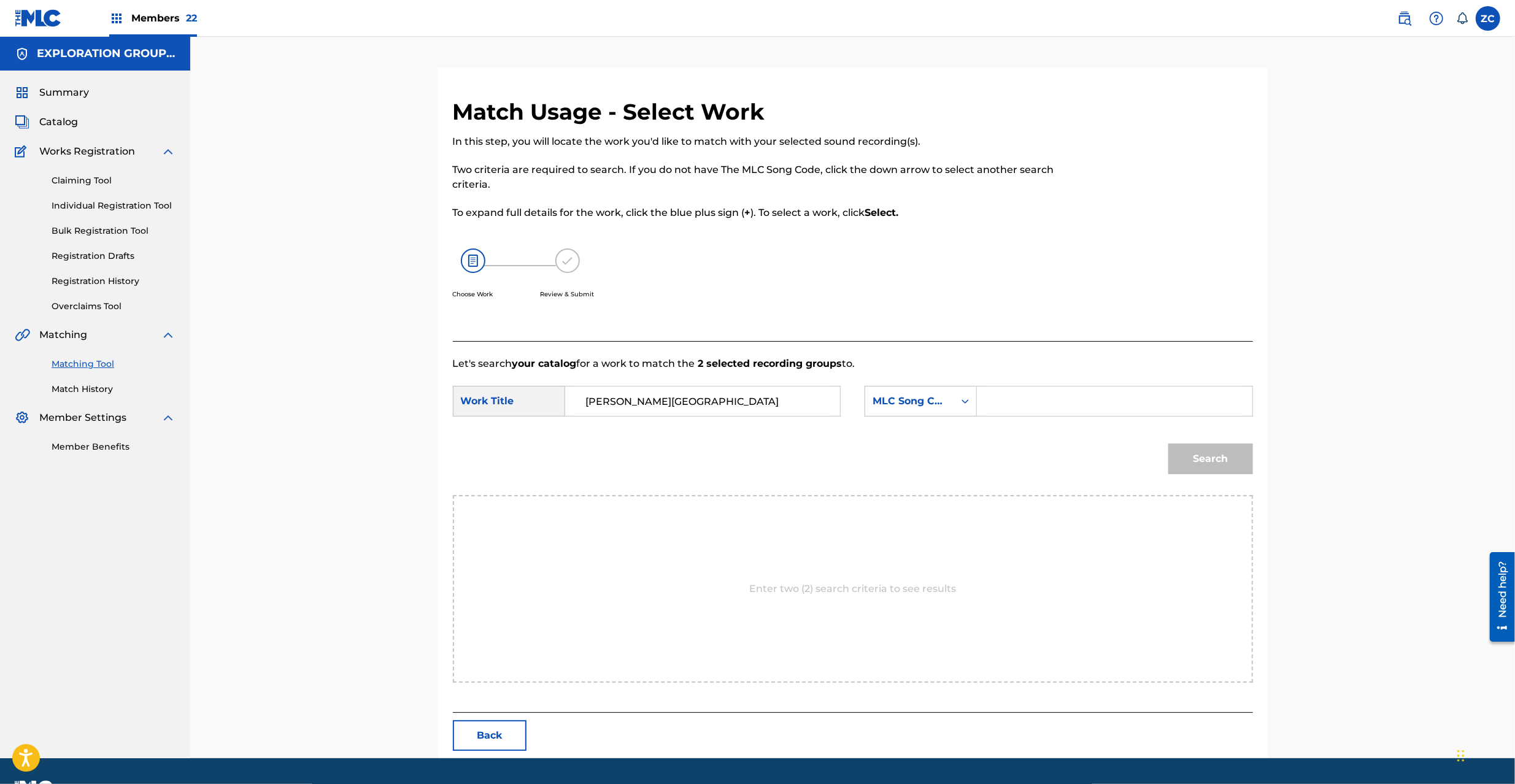
click at [1054, 396] on input "Search Form" at bounding box center [1114, 401] width 254 height 30
paste input "KI89OX"
type input "KI89OX"
click at [1217, 457] on button "Search" at bounding box center [1210, 459] width 85 height 30
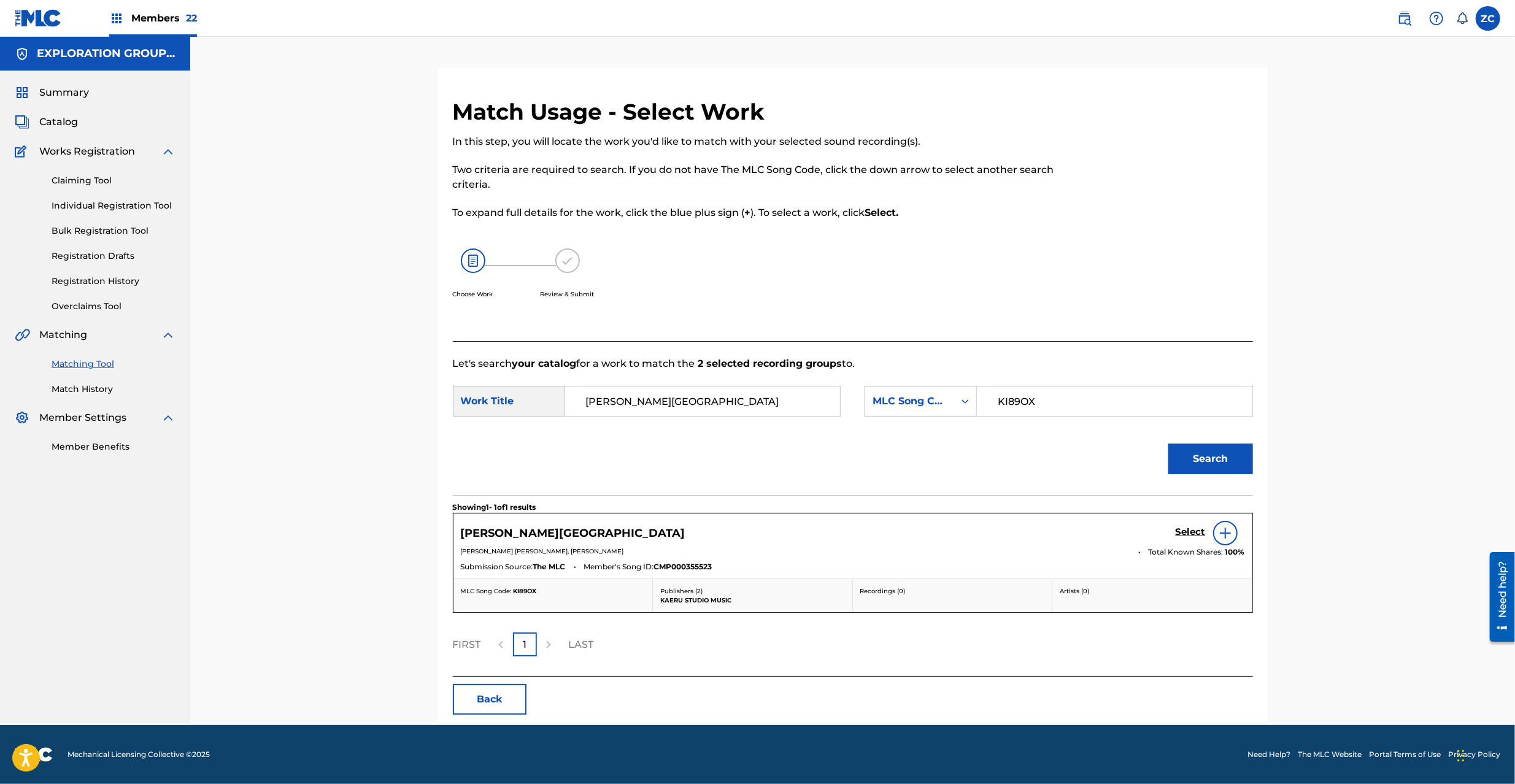
click at [1186, 533] on h5 "Select" at bounding box center [1191, 532] width 30 height 12
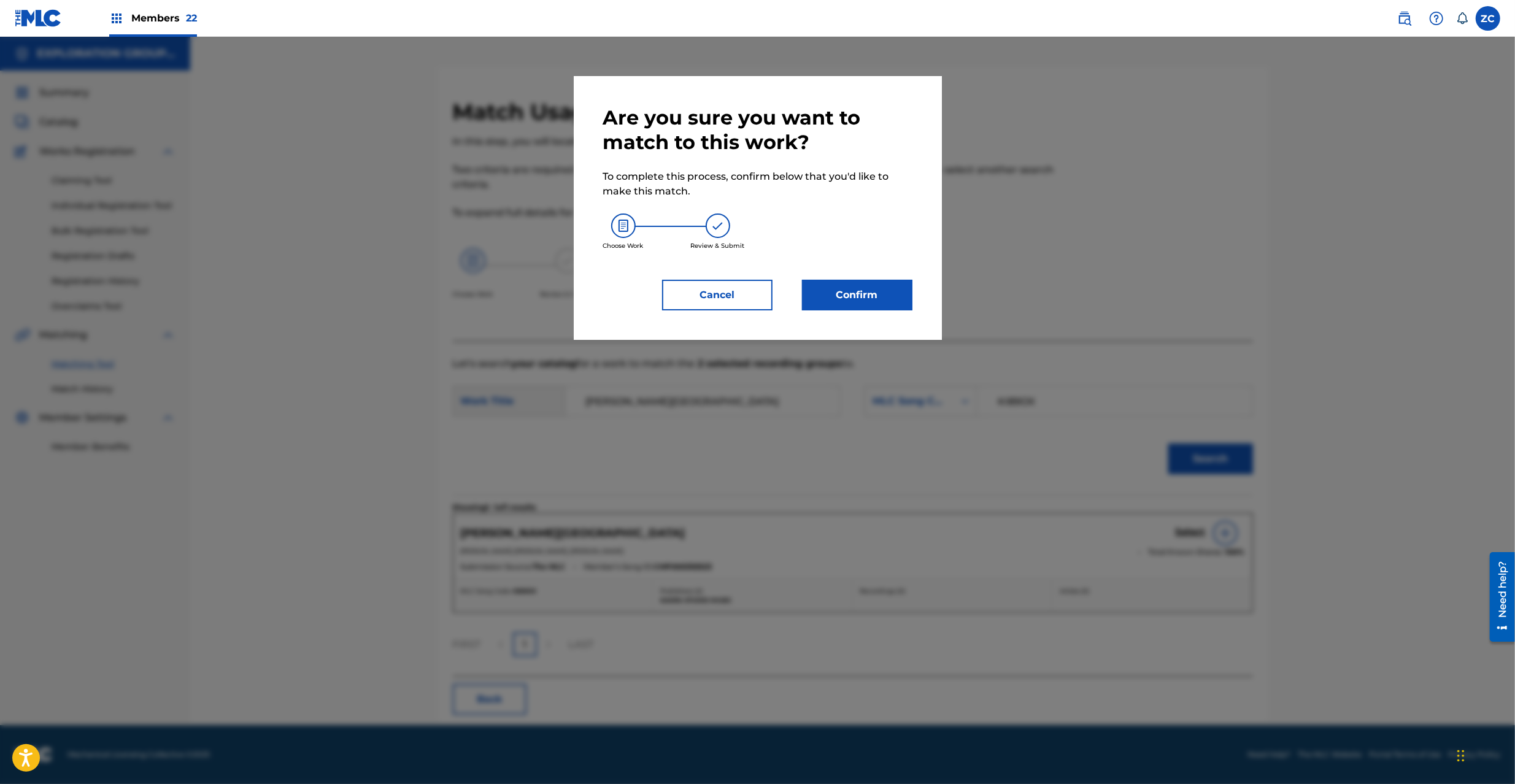
click at [867, 285] on button "Confirm" at bounding box center [857, 295] width 111 height 30
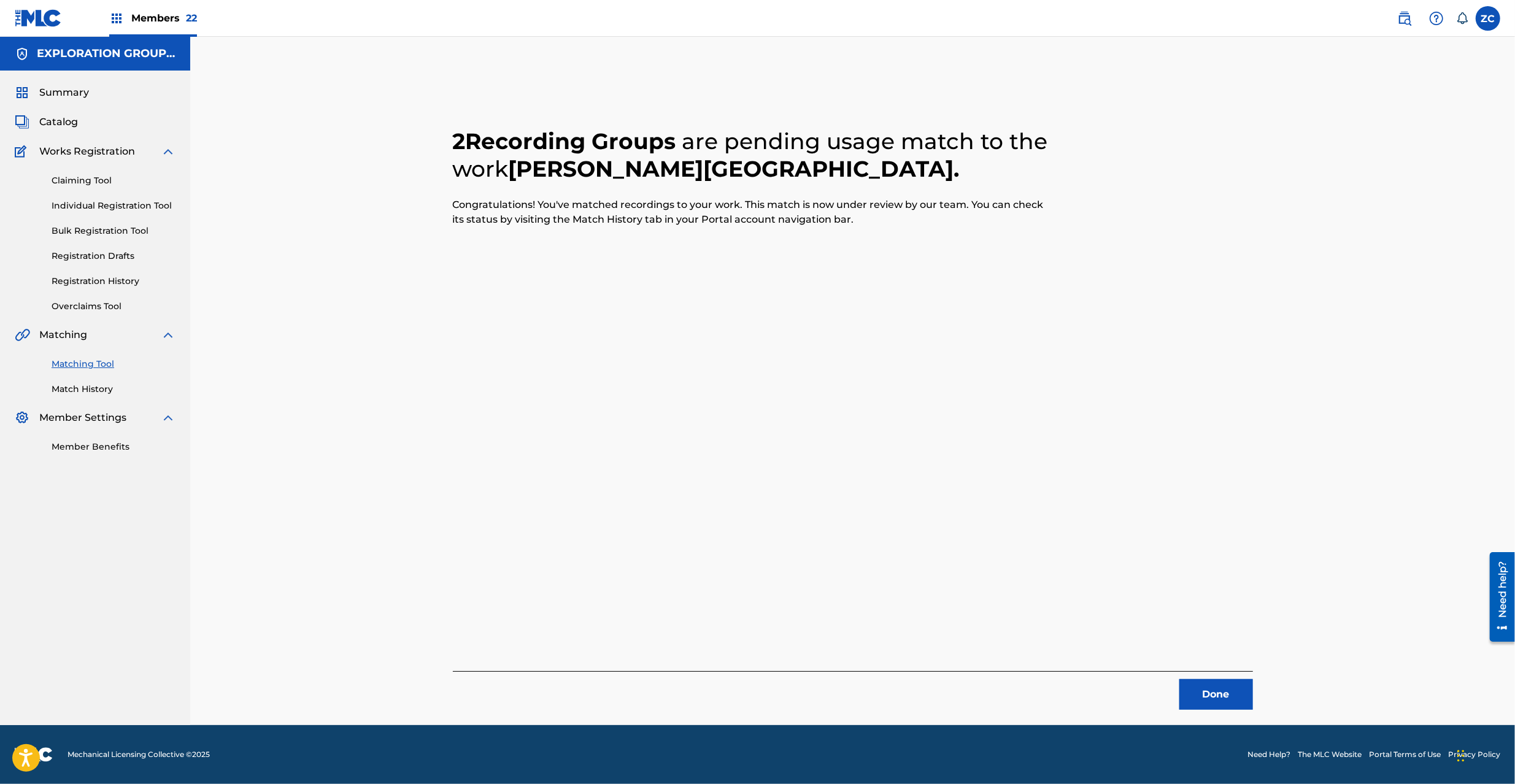
click at [1214, 701] on button "Done" at bounding box center [1216, 694] width 74 height 30
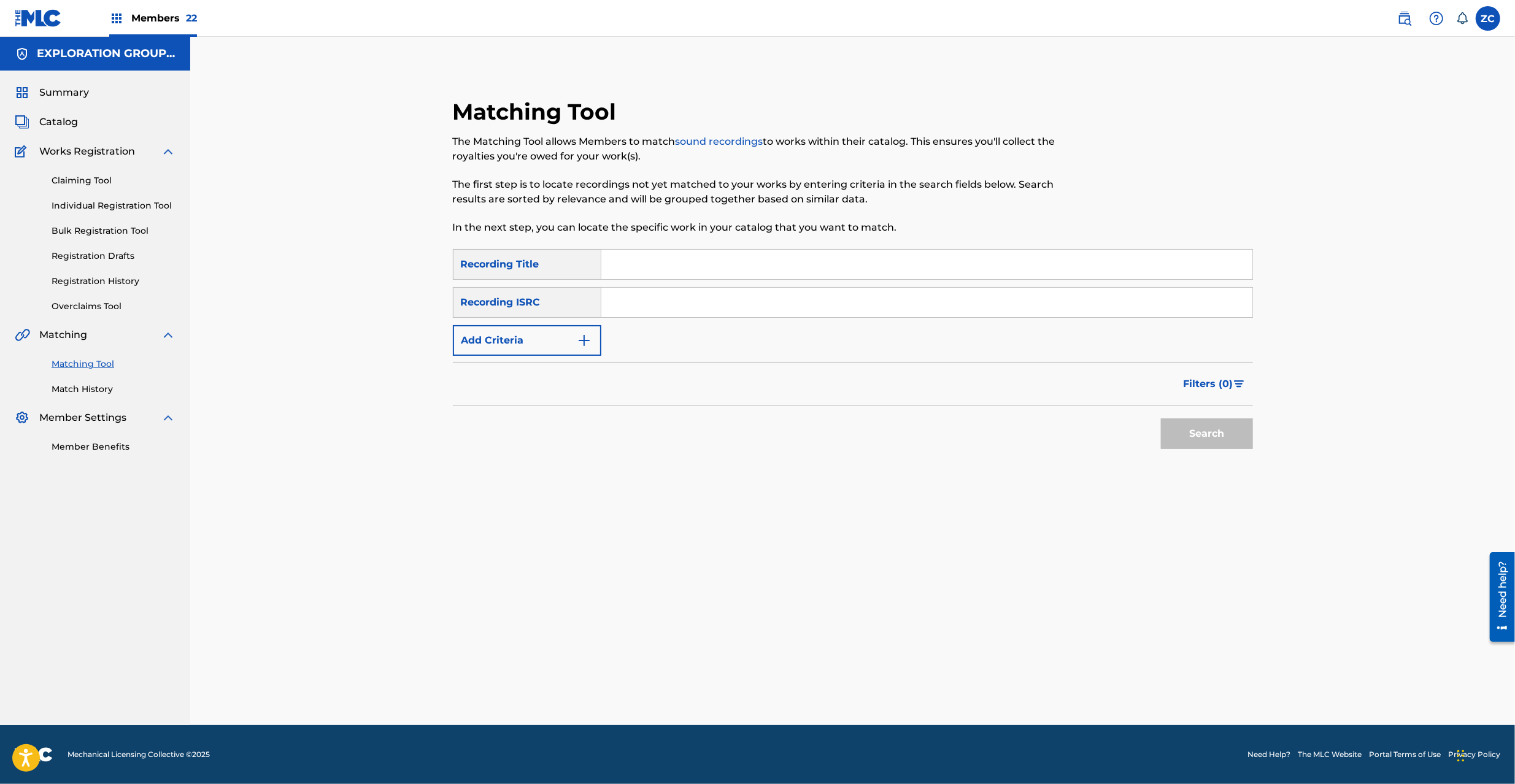
click at [786, 305] on input "Search Form" at bounding box center [927, 303] width 651 height 30
paste input "JPZ921608716"
type input "JPZ921608716"
click at [1194, 434] on button "Search" at bounding box center [1207, 434] width 92 height 30
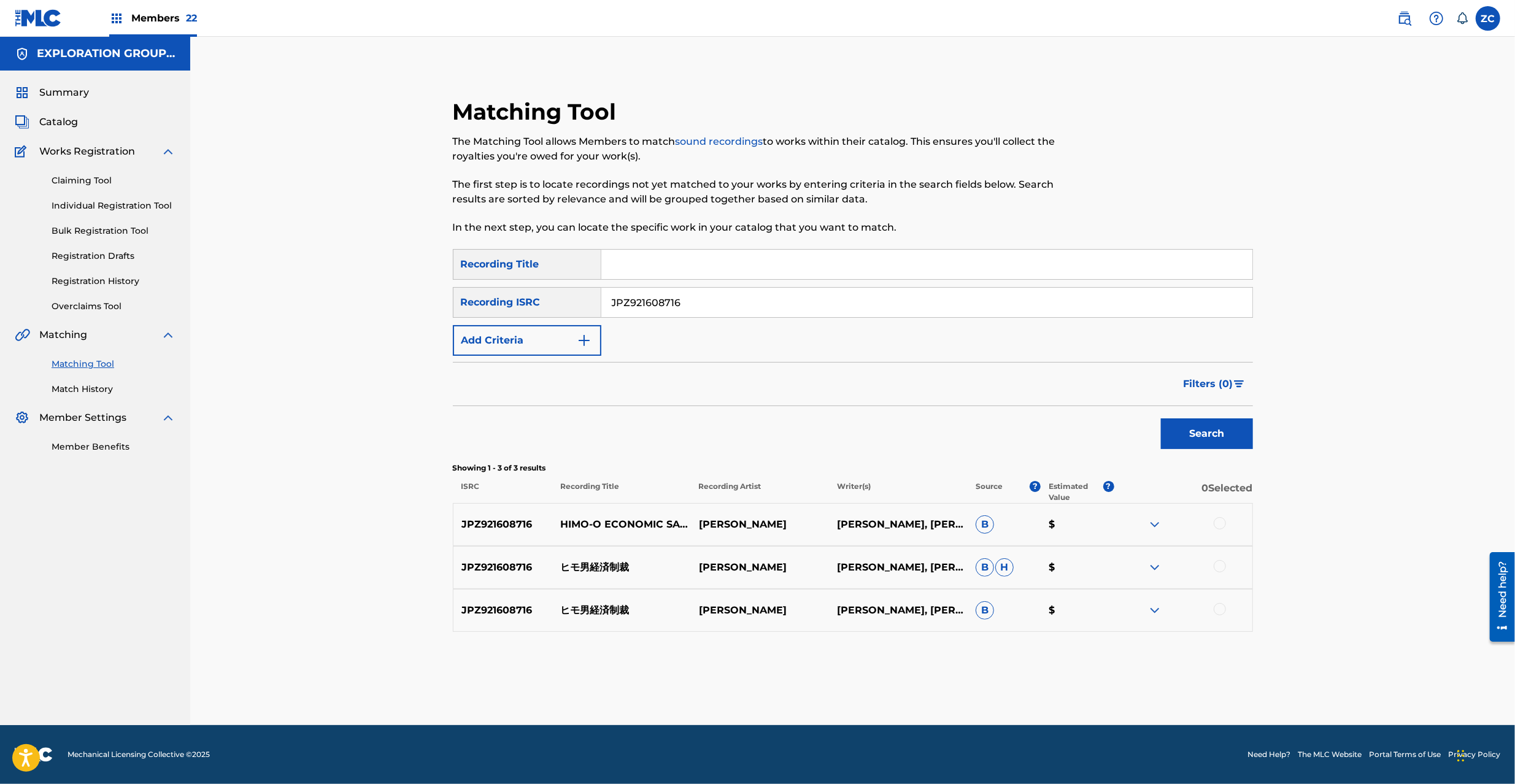
click at [1221, 523] on div at bounding box center [1220, 524] width 12 height 12
click at [1223, 568] on div at bounding box center [1220, 566] width 12 height 12
click at [1221, 611] on div at bounding box center [1220, 609] width 12 height 12
click at [842, 686] on button "Match 3 Groups" at bounding box center [862, 684] width 135 height 30
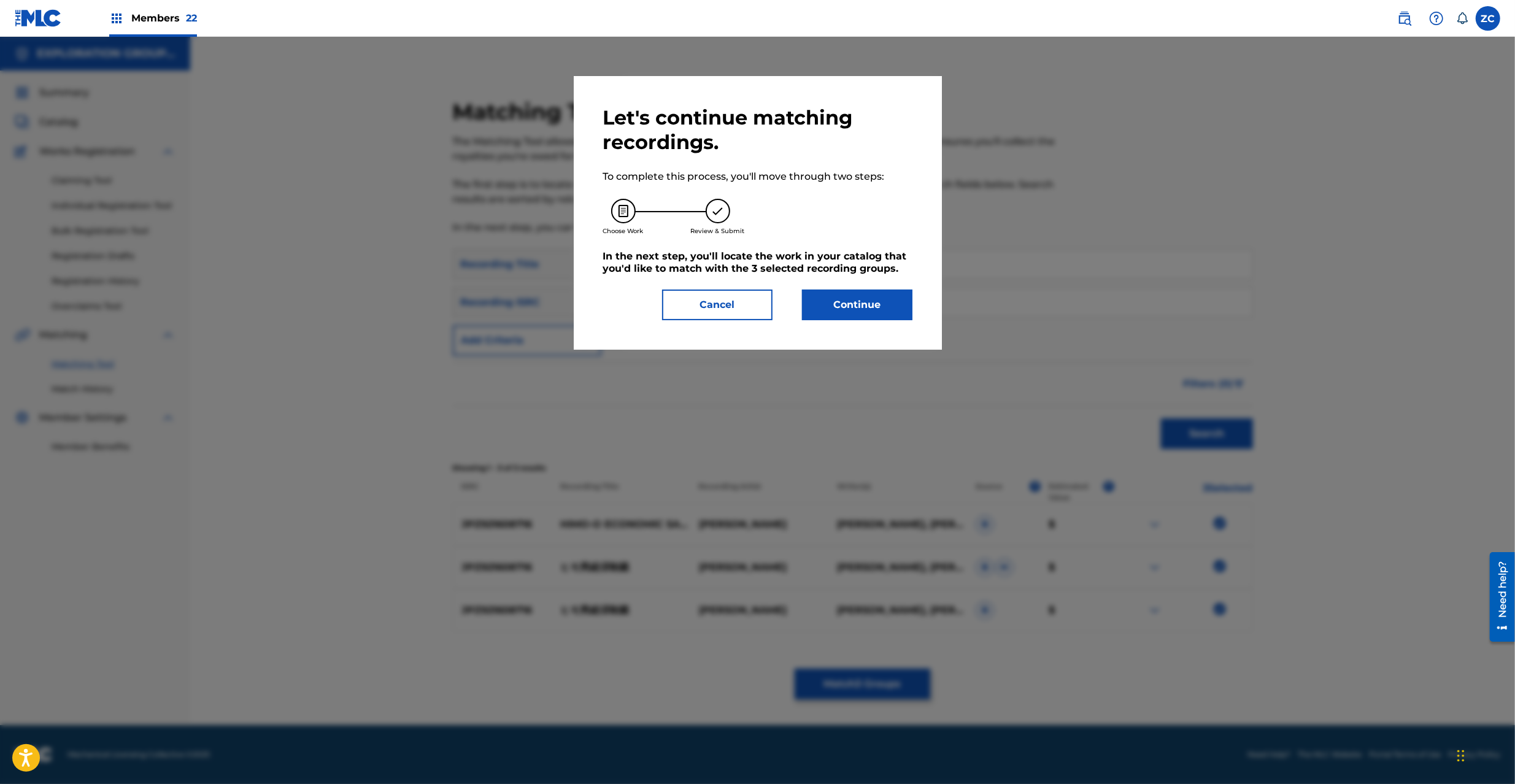
click at [855, 312] on button "Continue" at bounding box center [857, 305] width 111 height 30
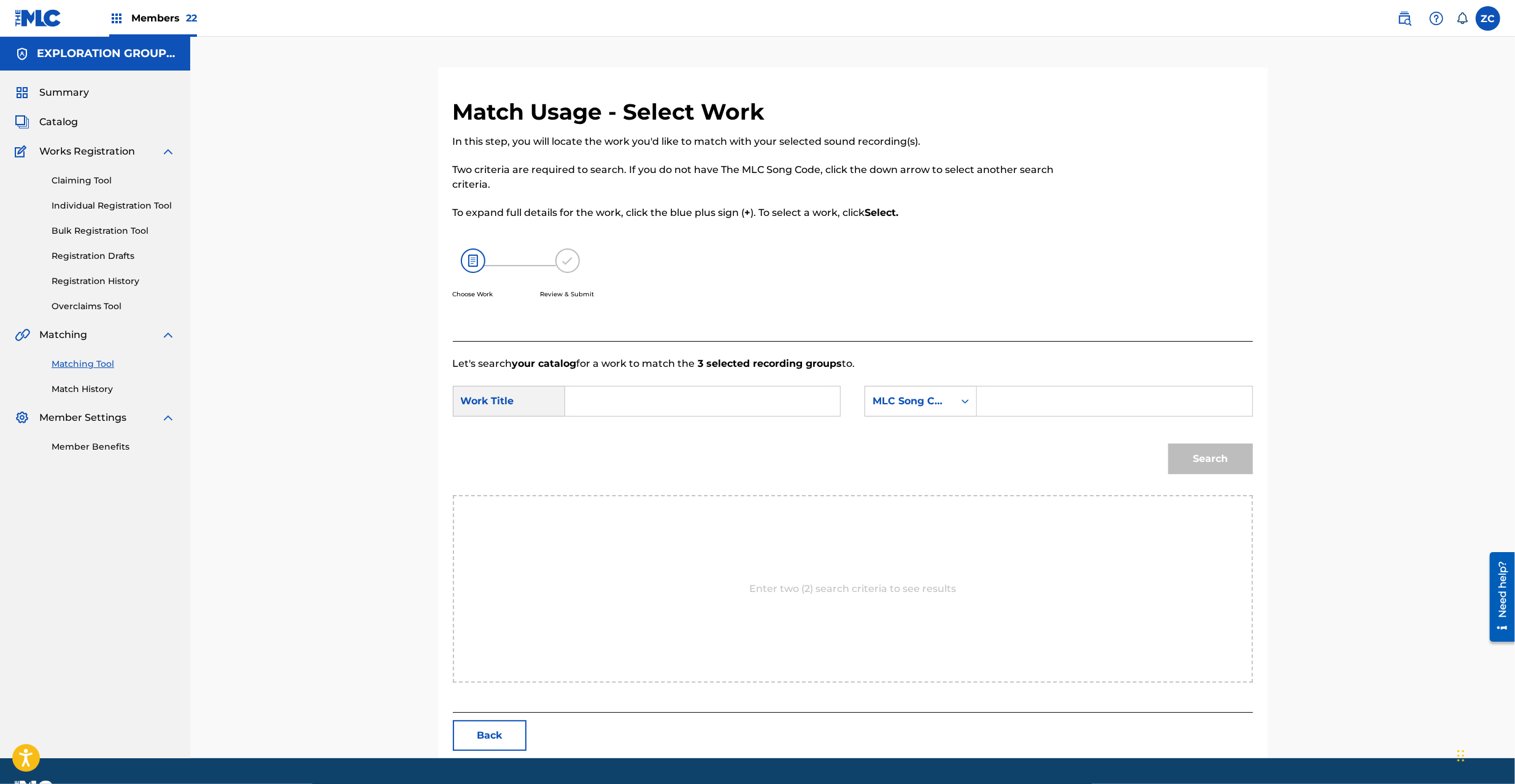
click at [665, 408] on input "Search Form" at bounding box center [703, 401] width 254 height 30
paste input "Himootoko Keizai Seisai HQ3YAK"
click at [719, 393] on input "Himootoko Keizai Seisai HQ3YAK" at bounding box center [703, 401] width 254 height 30
type input "Himootoko Keizai Seisai"
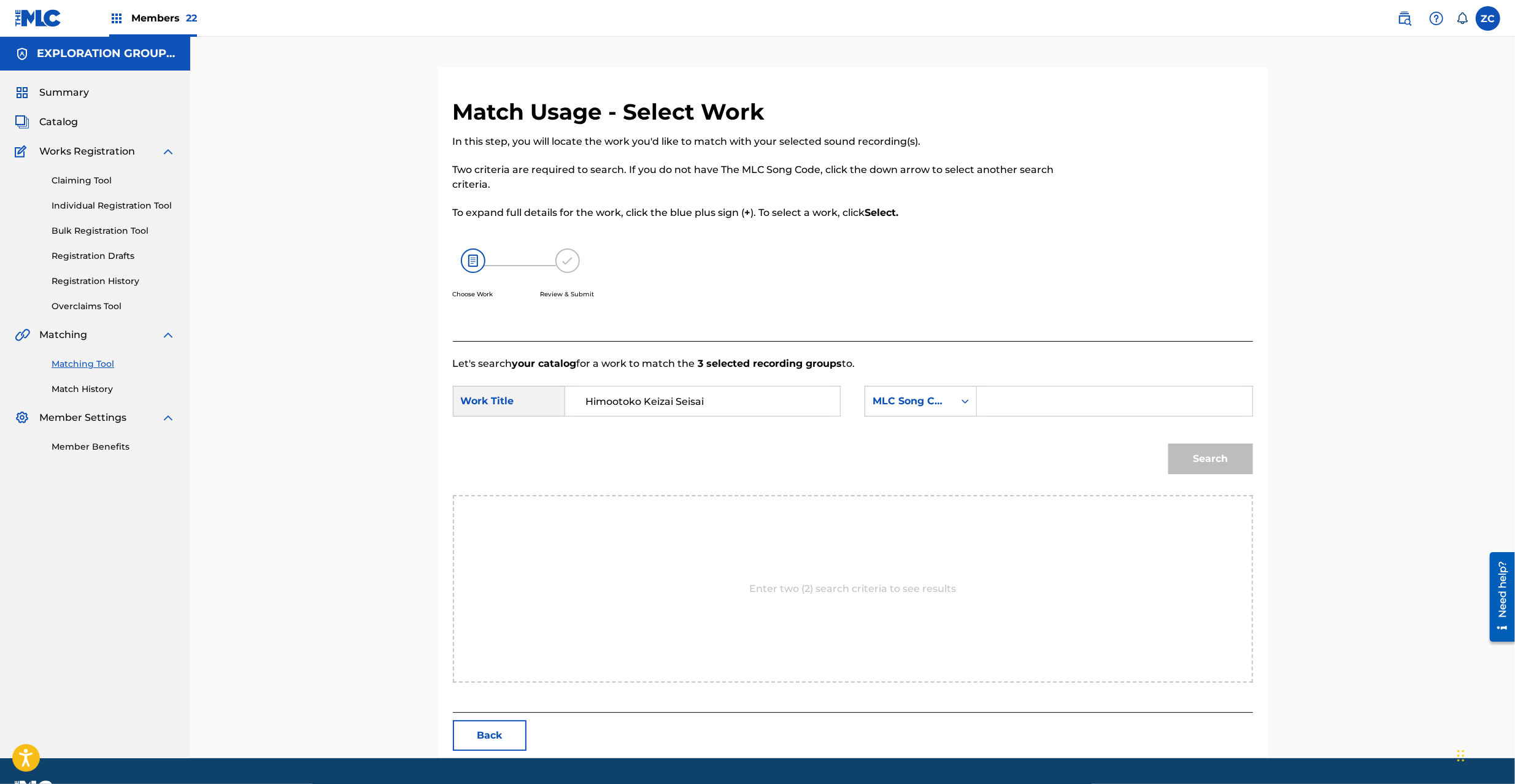
click at [1092, 395] on input "Search Form" at bounding box center [1114, 401] width 254 height 30
paste input "HQ3YAK"
type input "HQ3YAK"
click at [1237, 462] on button "Search" at bounding box center [1210, 459] width 85 height 30
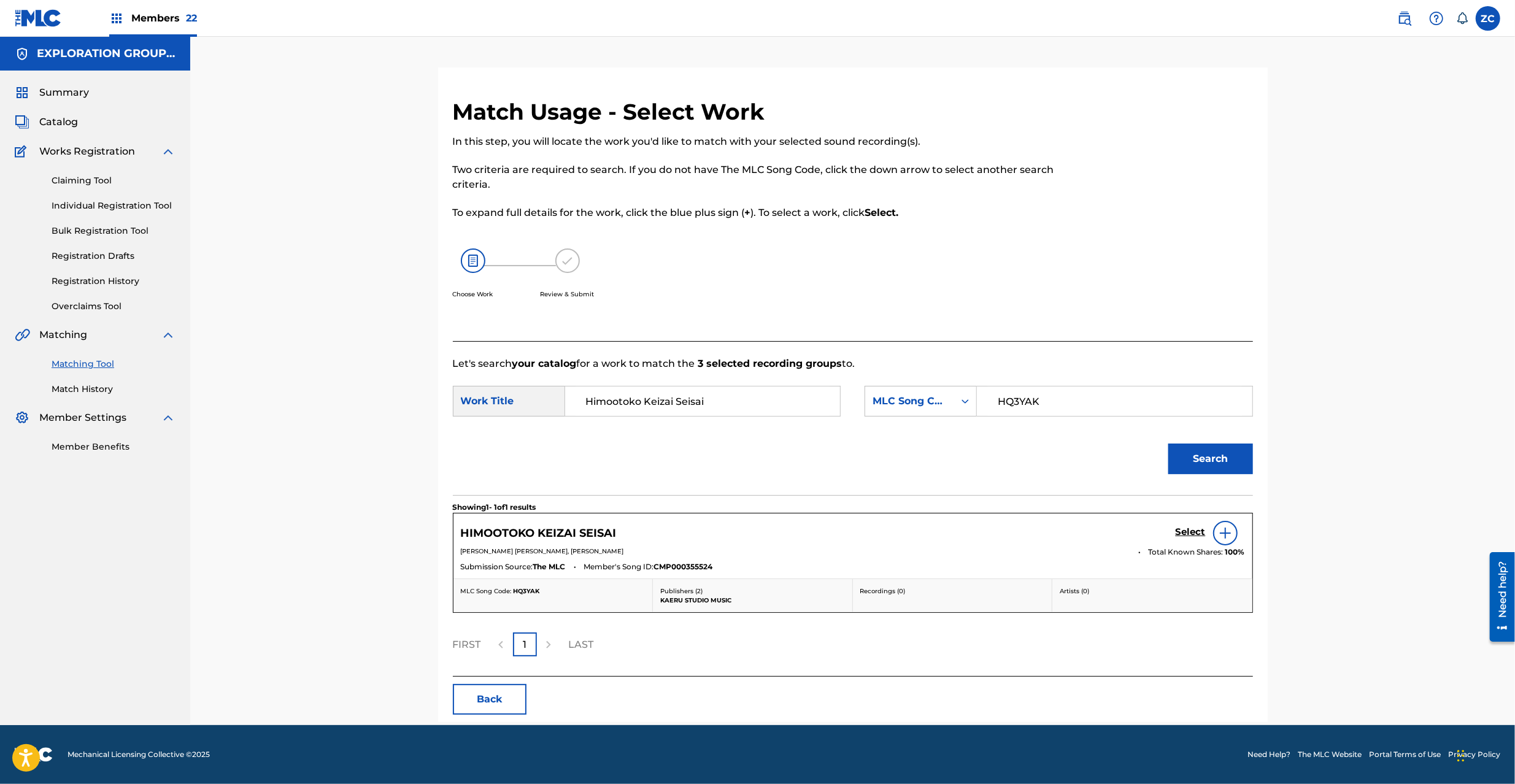
click at [1186, 535] on h5 "Select" at bounding box center [1191, 532] width 30 height 12
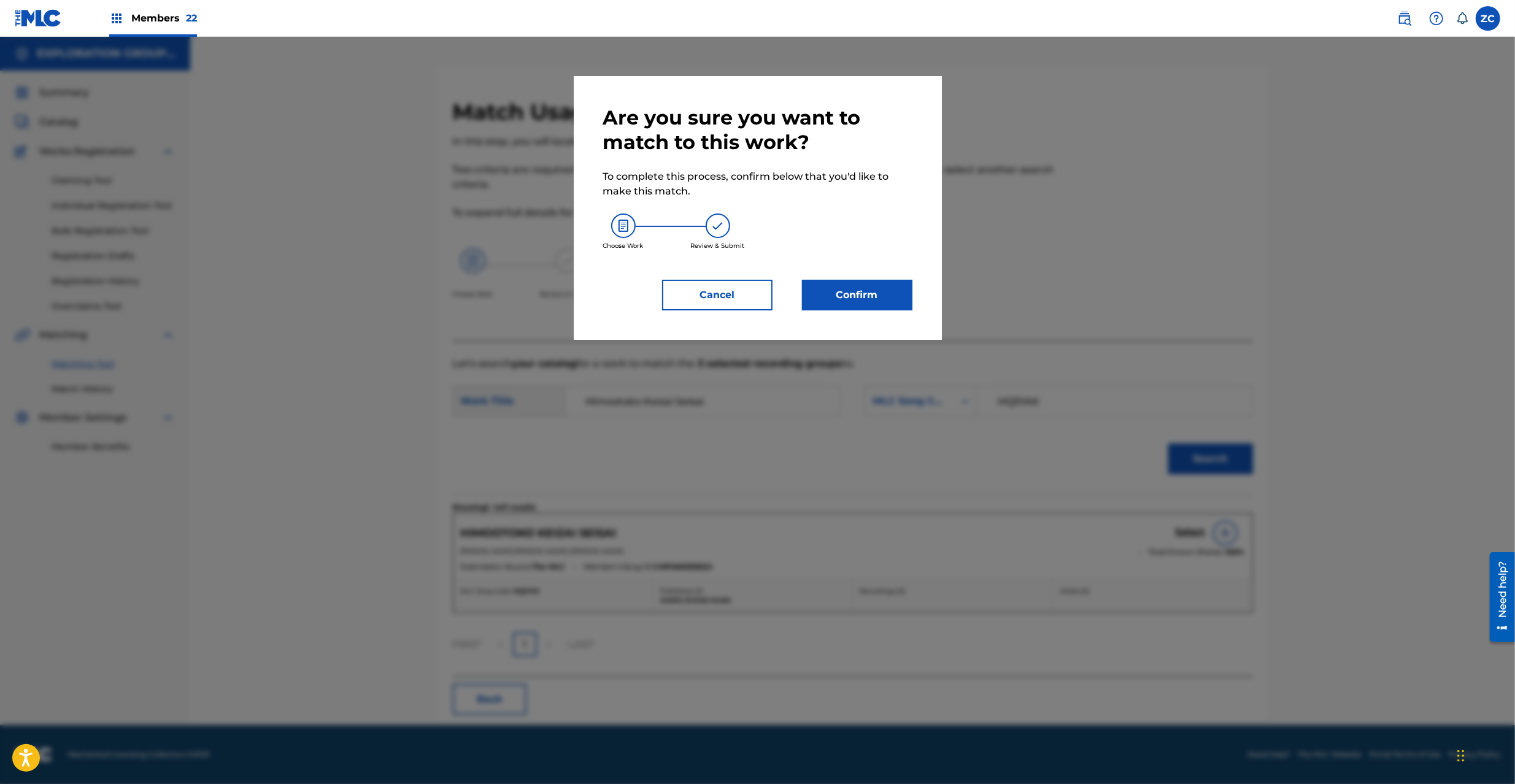
click at [838, 287] on button "Confirm" at bounding box center [857, 295] width 111 height 30
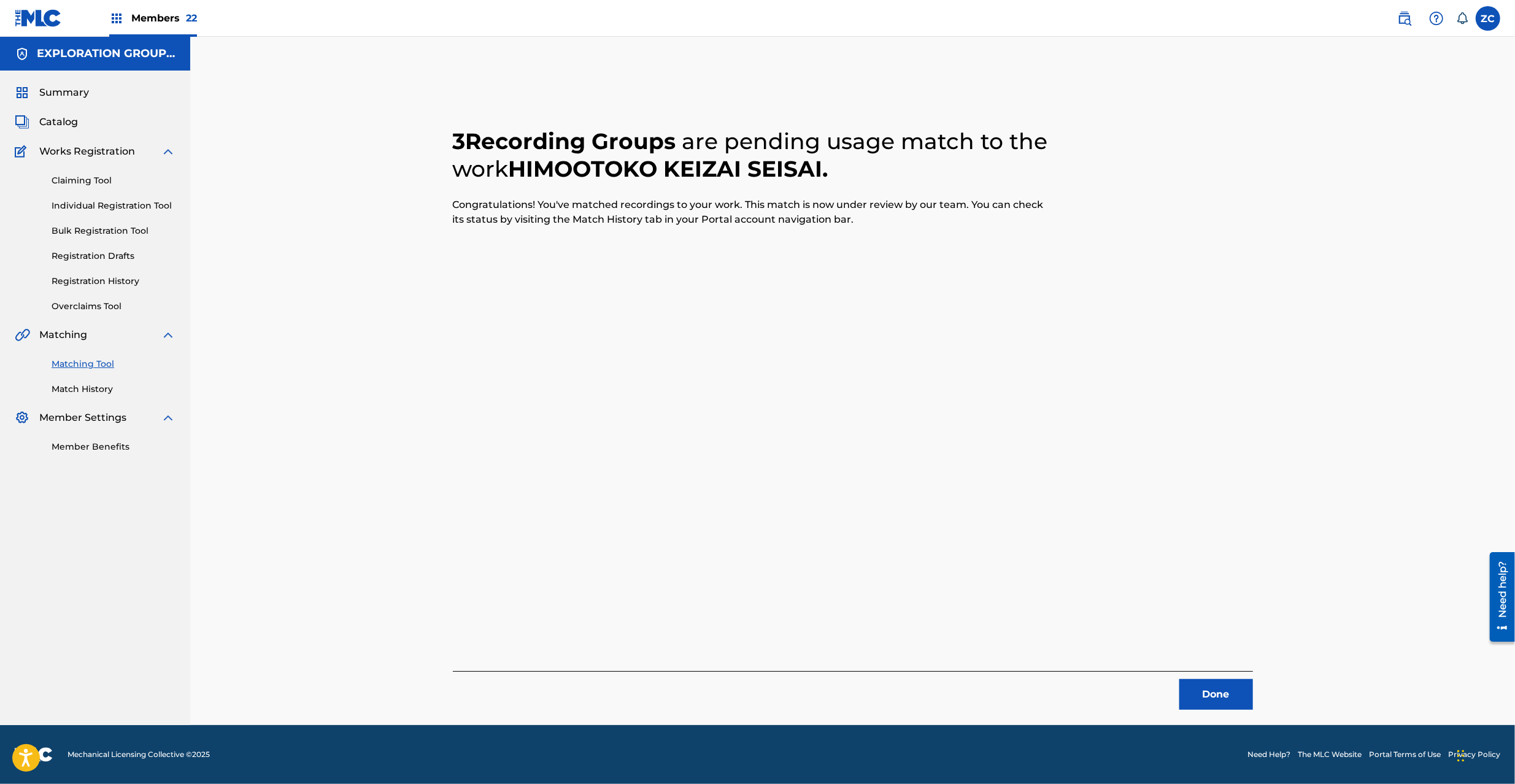
drag, startPoint x: 1201, startPoint y: 689, endPoint x: 1083, endPoint y: 555, distance: 178.5
click at [1194, 679] on button "Done" at bounding box center [1216, 694] width 74 height 30
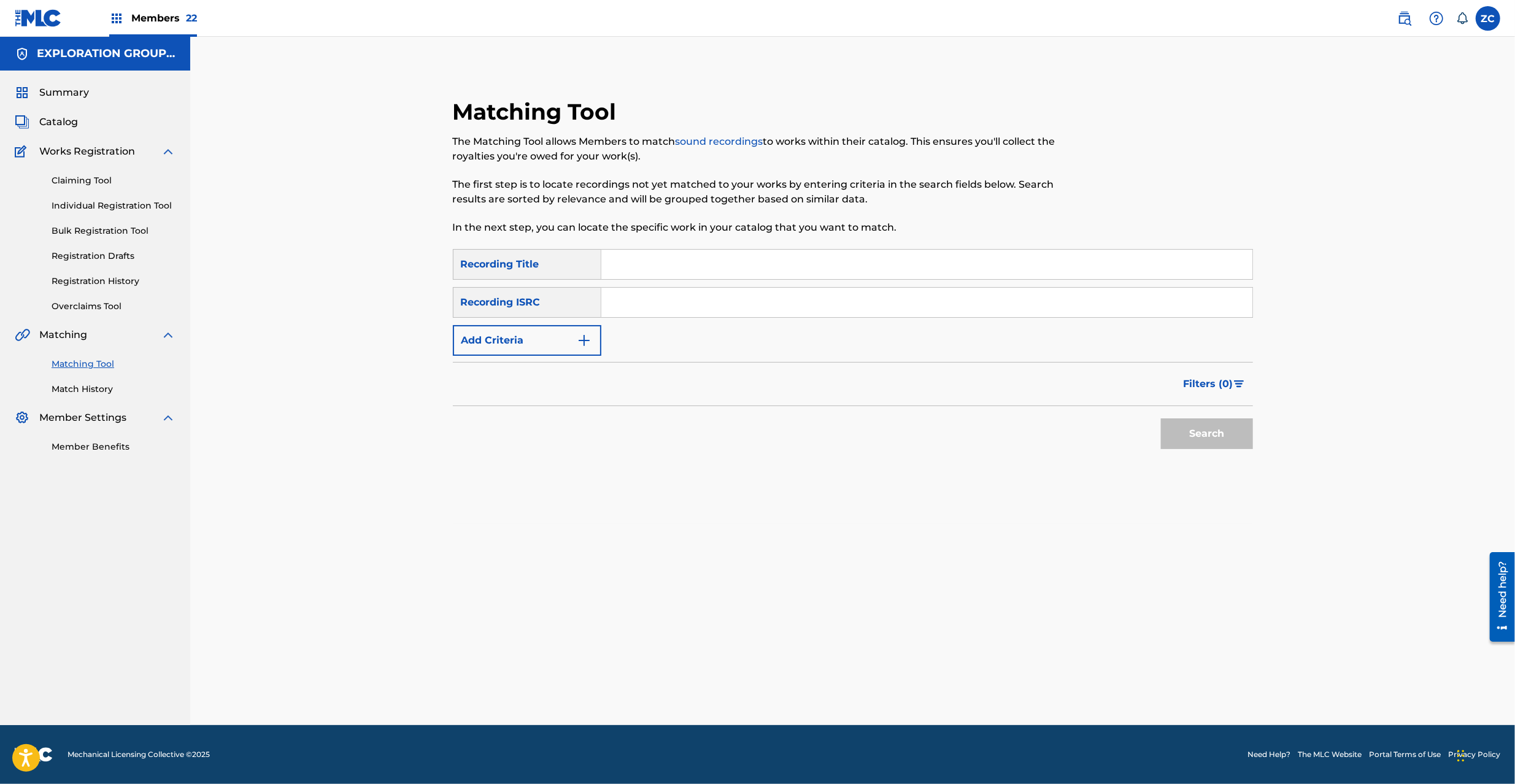
click at [776, 303] on input "Search Form" at bounding box center [927, 303] width 651 height 30
paste input "JPPO01329629"
click at [1238, 440] on button "Search" at bounding box center [1207, 434] width 92 height 30
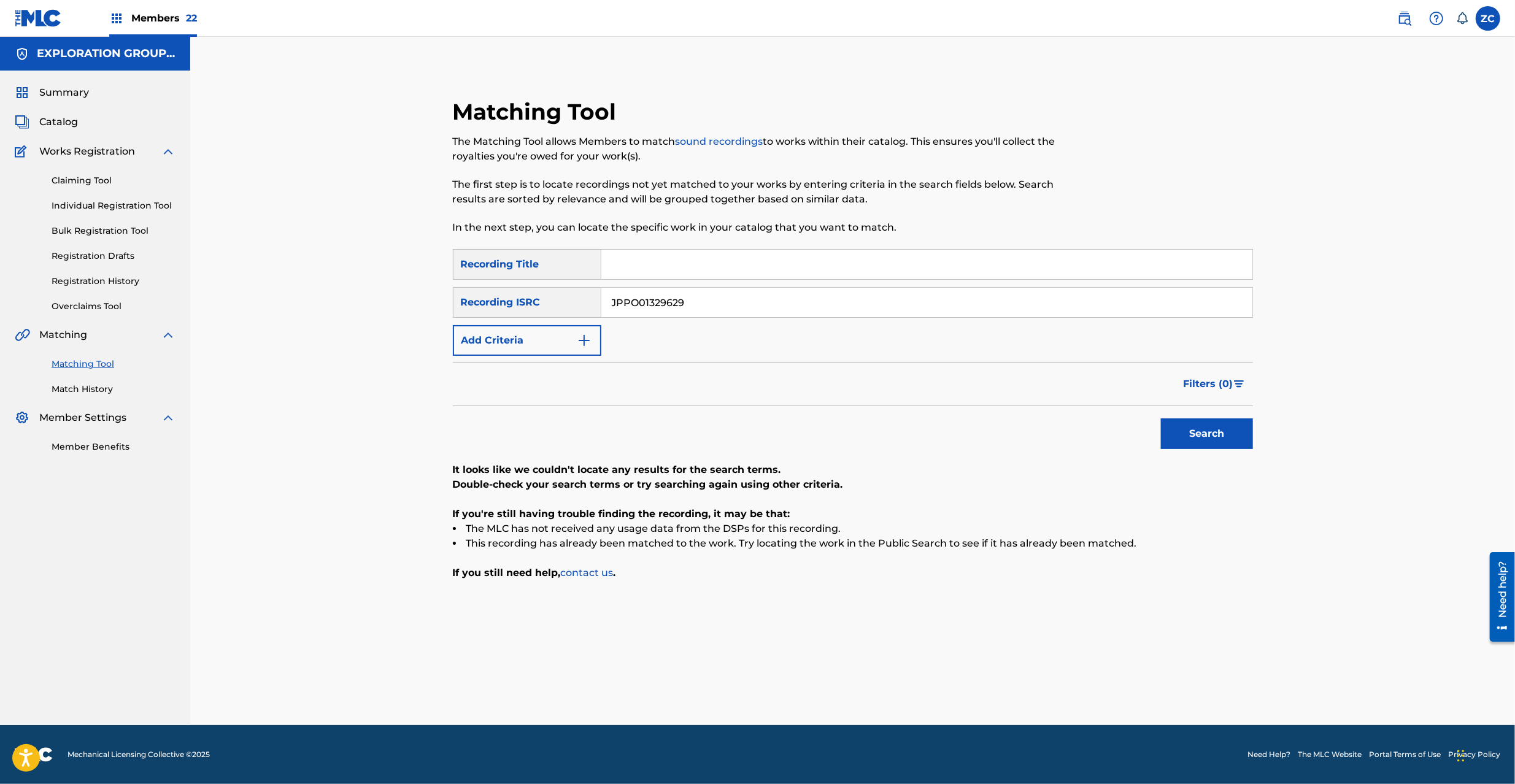
drag, startPoint x: 840, startPoint y: 315, endPoint x: 848, endPoint y: 318, distance: 8.5
click at [840, 314] on input "JPPO01329629" at bounding box center [927, 303] width 651 height 30
paste input "Z921312375"
click at [1212, 437] on button "Search" at bounding box center [1207, 434] width 92 height 30
click at [752, 309] on input "JPZ921312375" at bounding box center [927, 303] width 651 height 30
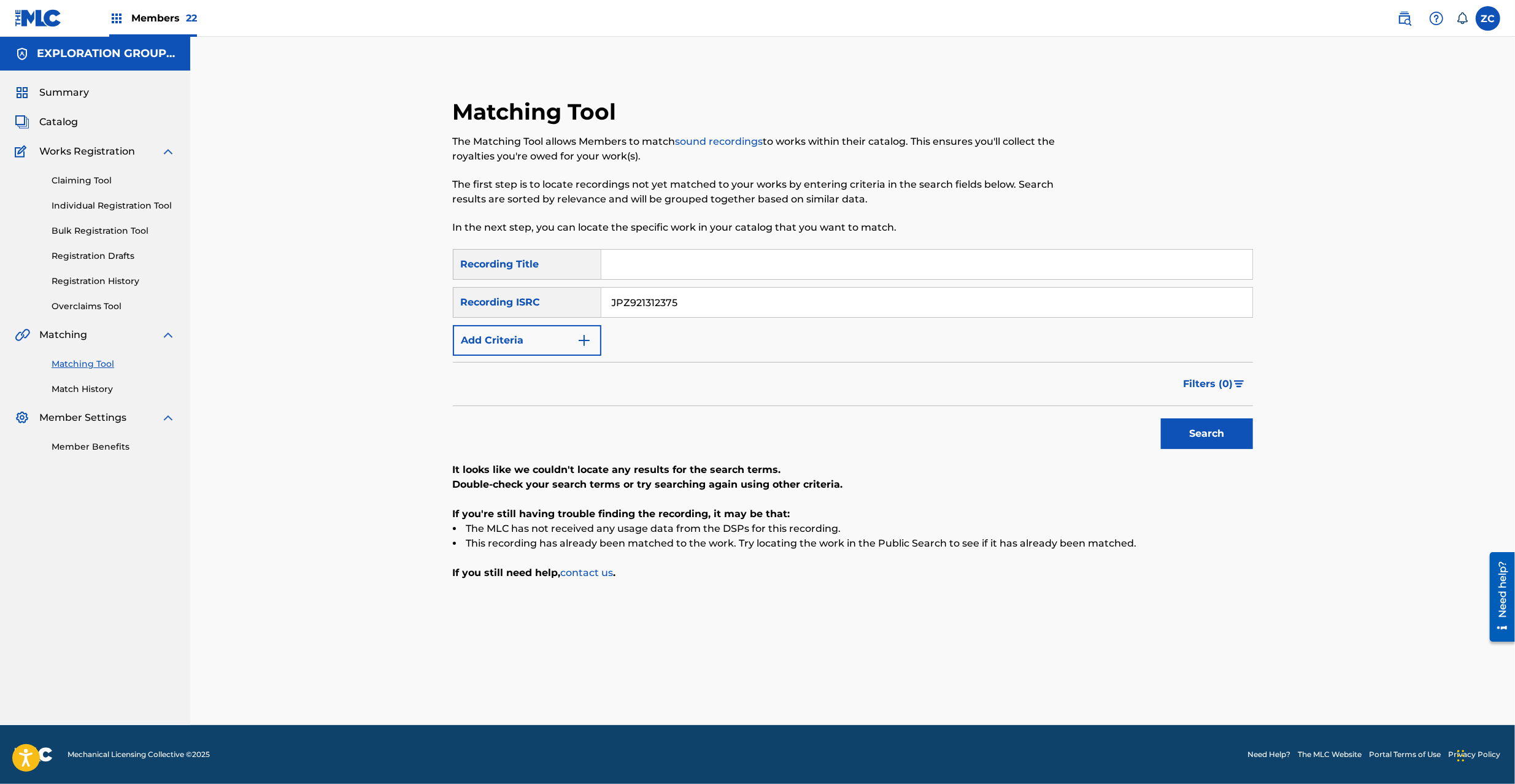
paste input "TCJPO2121690"
type input "TCJPO2121690"
click at [1232, 444] on button "Search" at bounding box center [1207, 434] width 92 height 30
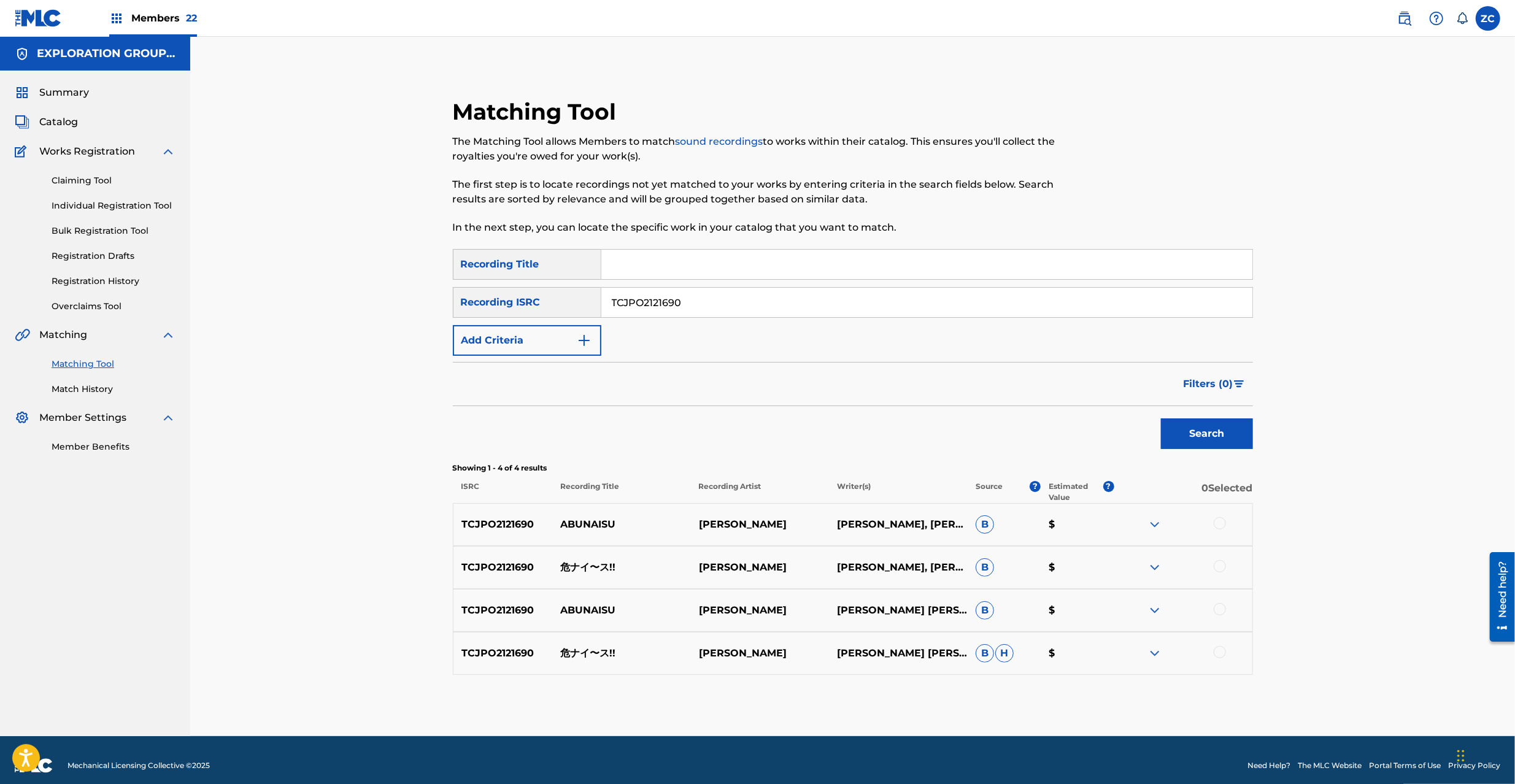
click at [1219, 519] on div at bounding box center [1220, 524] width 12 height 12
drag, startPoint x: 1223, startPoint y: 567, endPoint x: 1223, endPoint y: 580, distance: 13.0
click at [1223, 566] on div at bounding box center [1220, 566] width 12 height 12
click at [1220, 613] on div at bounding box center [1220, 609] width 12 height 12
click at [1221, 653] on div at bounding box center [1220, 652] width 12 height 12
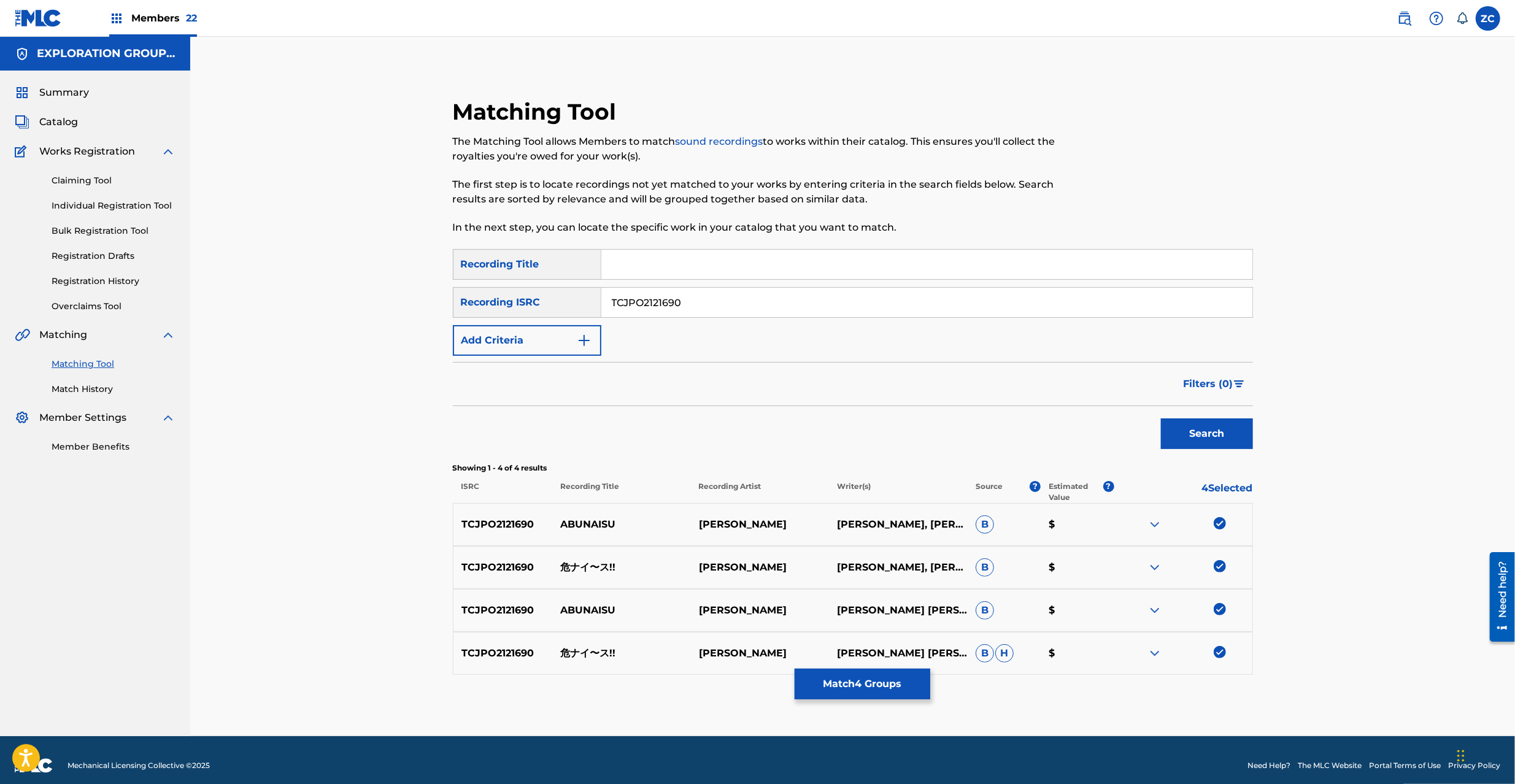
click at [861, 692] on button "Match 4 Groups" at bounding box center [862, 684] width 135 height 30
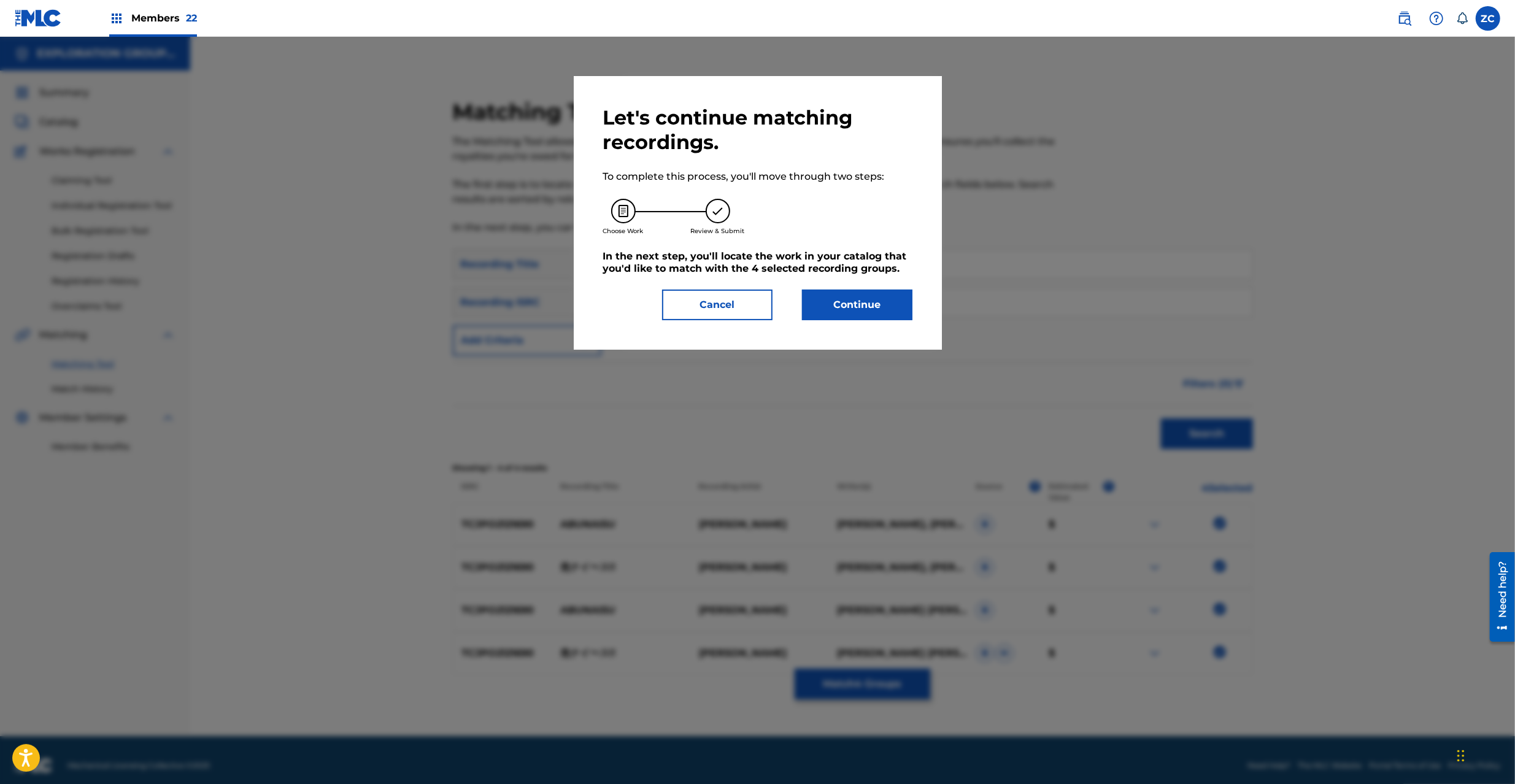
click at [880, 321] on div "Let's continue matching recordings. To complete this process, you'll move throu…" at bounding box center [758, 213] width 368 height 274
click at [857, 313] on button "Continue" at bounding box center [857, 305] width 111 height 30
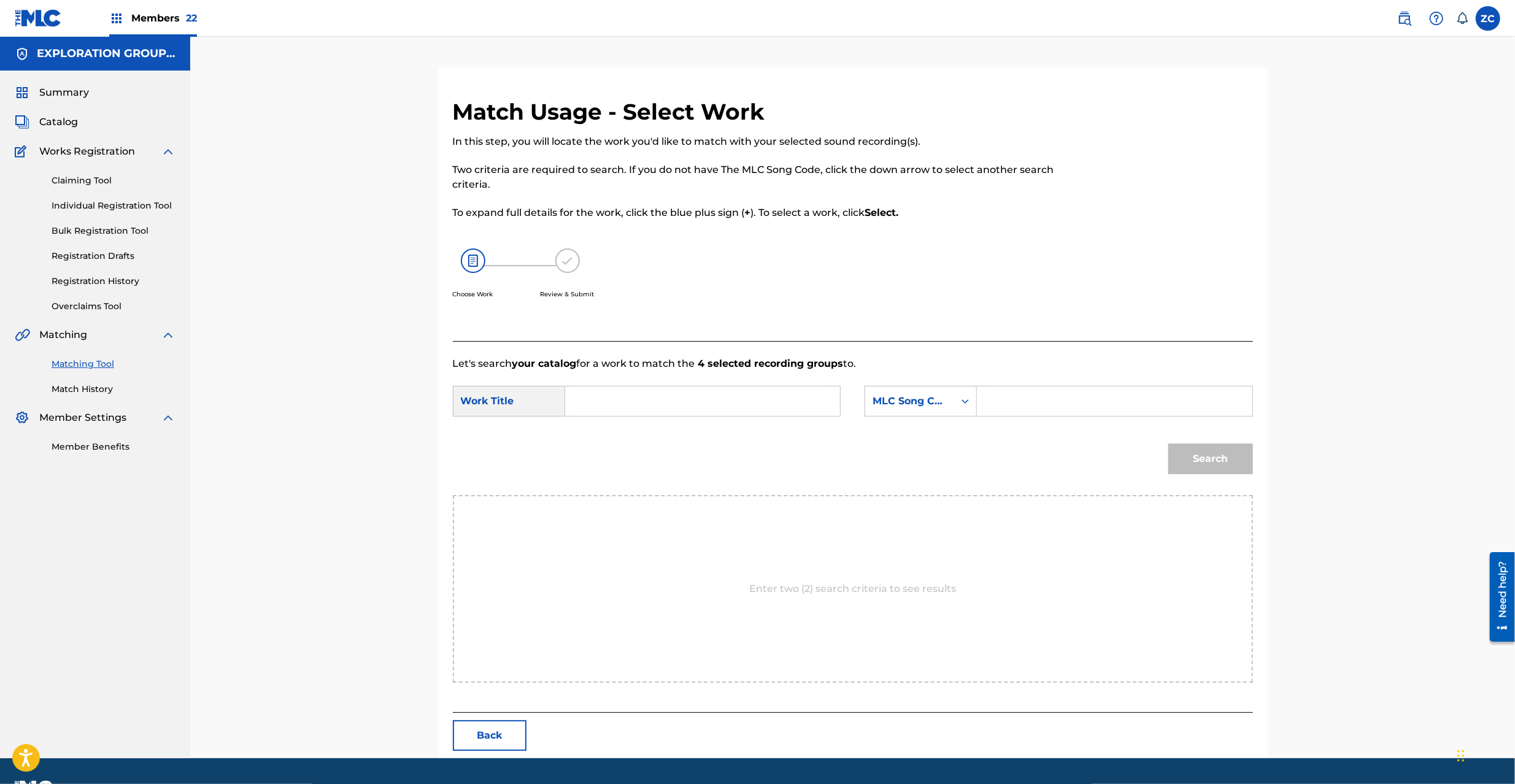
click at [705, 391] on input "Search Form" at bounding box center [703, 401] width 254 height 30
paste input "Abunaiisu AW55H3"
click at [649, 400] on input "Abunaiisu AW55H3" at bounding box center [703, 401] width 254 height 30
click at [651, 401] on input "Abunaiisu AW55H3" at bounding box center [703, 401] width 254 height 30
click at [680, 405] on input "Abunaiisu AW55H3" at bounding box center [703, 401] width 254 height 30
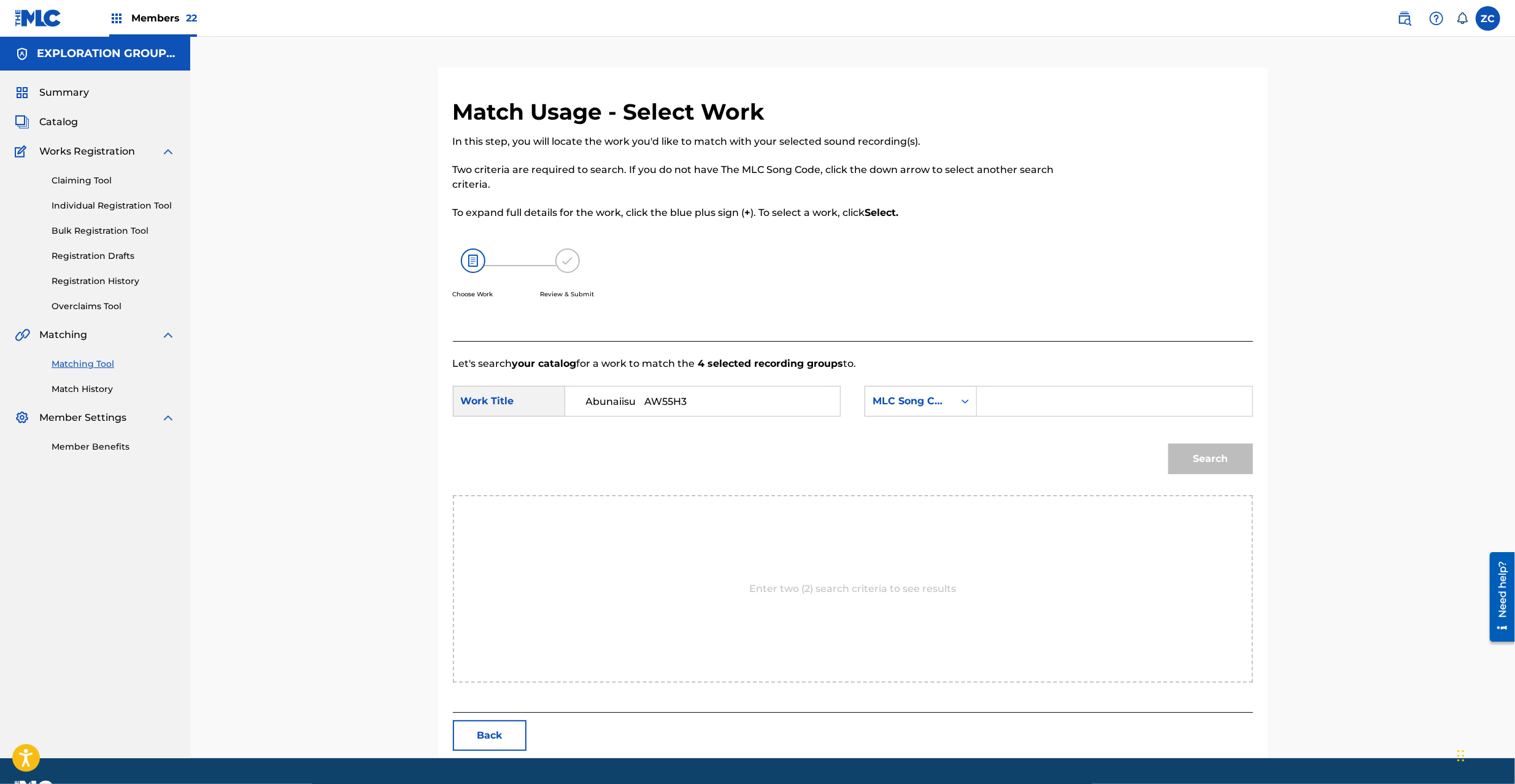
click at [680, 405] on input "Abunaiisu AW55H3" at bounding box center [703, 401] width 254 height 30
type input "Abunaiisu"
click at [1052, 405] on input "Search Form" at bounding box center [1114, 401] width 254 height 30
paste input "AW55H3"
type input "AW55H3"
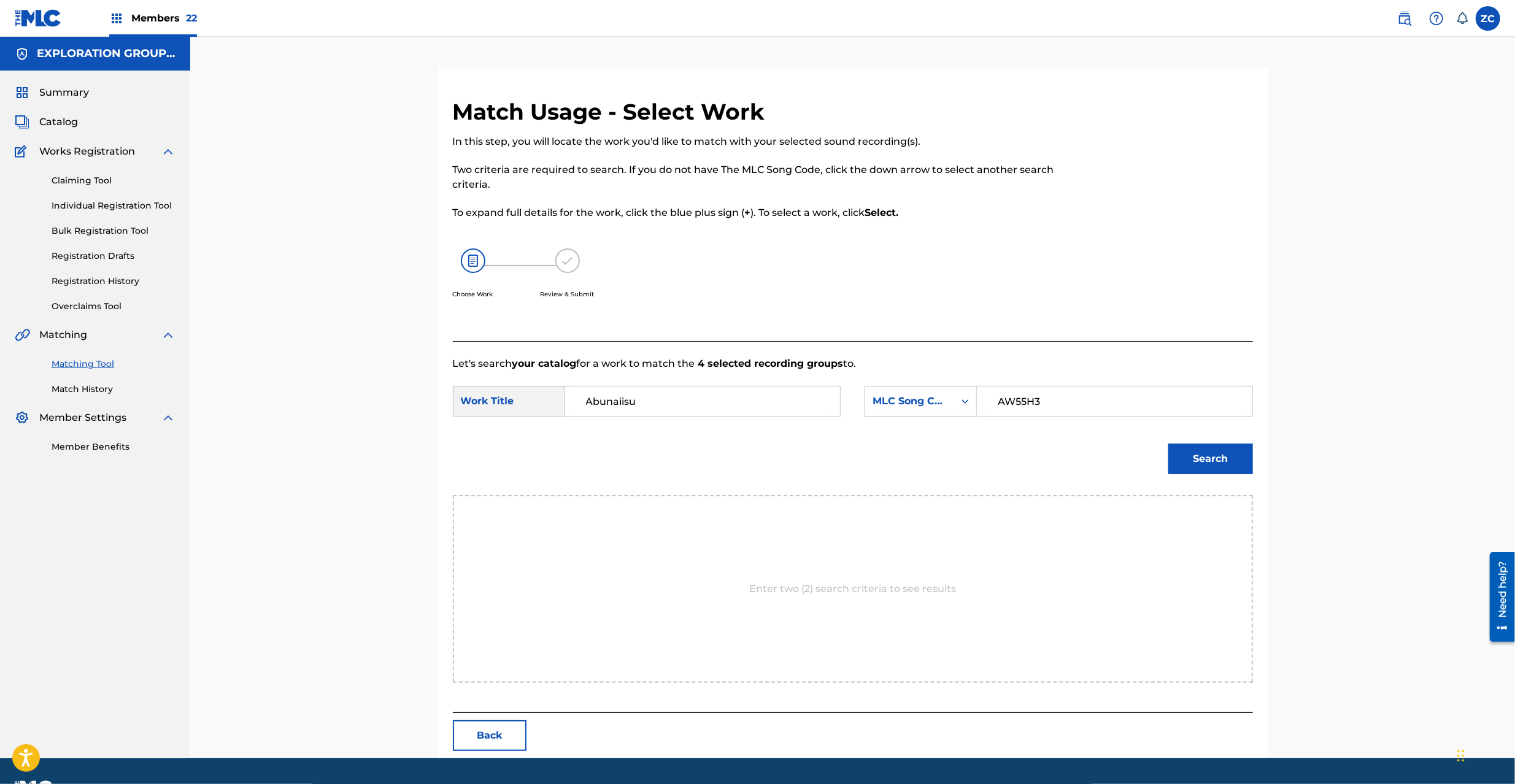
click at [1236, 459] on button "Search" at bounding box center [1210, 459] width 85 height 30
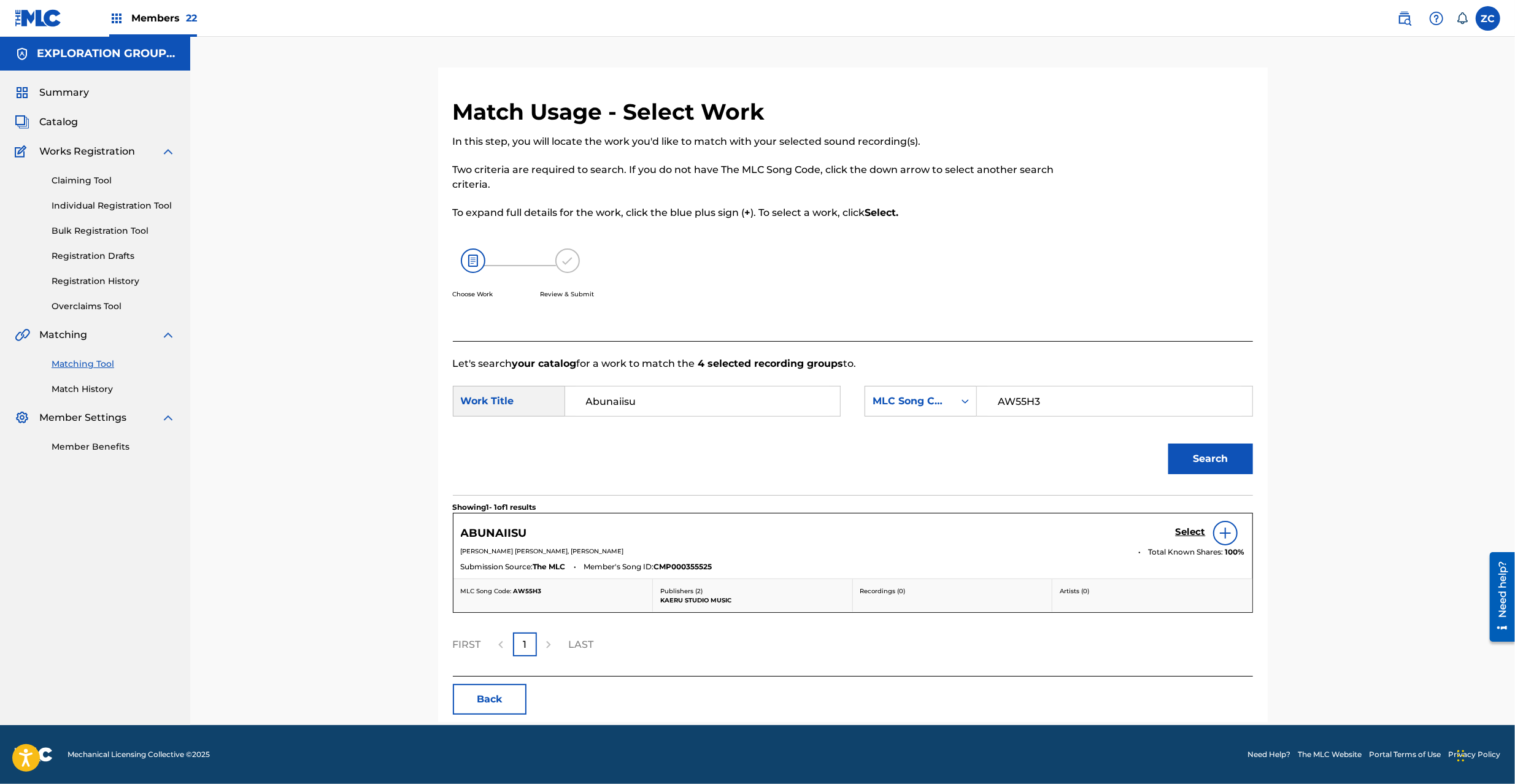
click at [1179, 534] on h5 "Select" at bounding box center [1191, 532] width 30 height 12
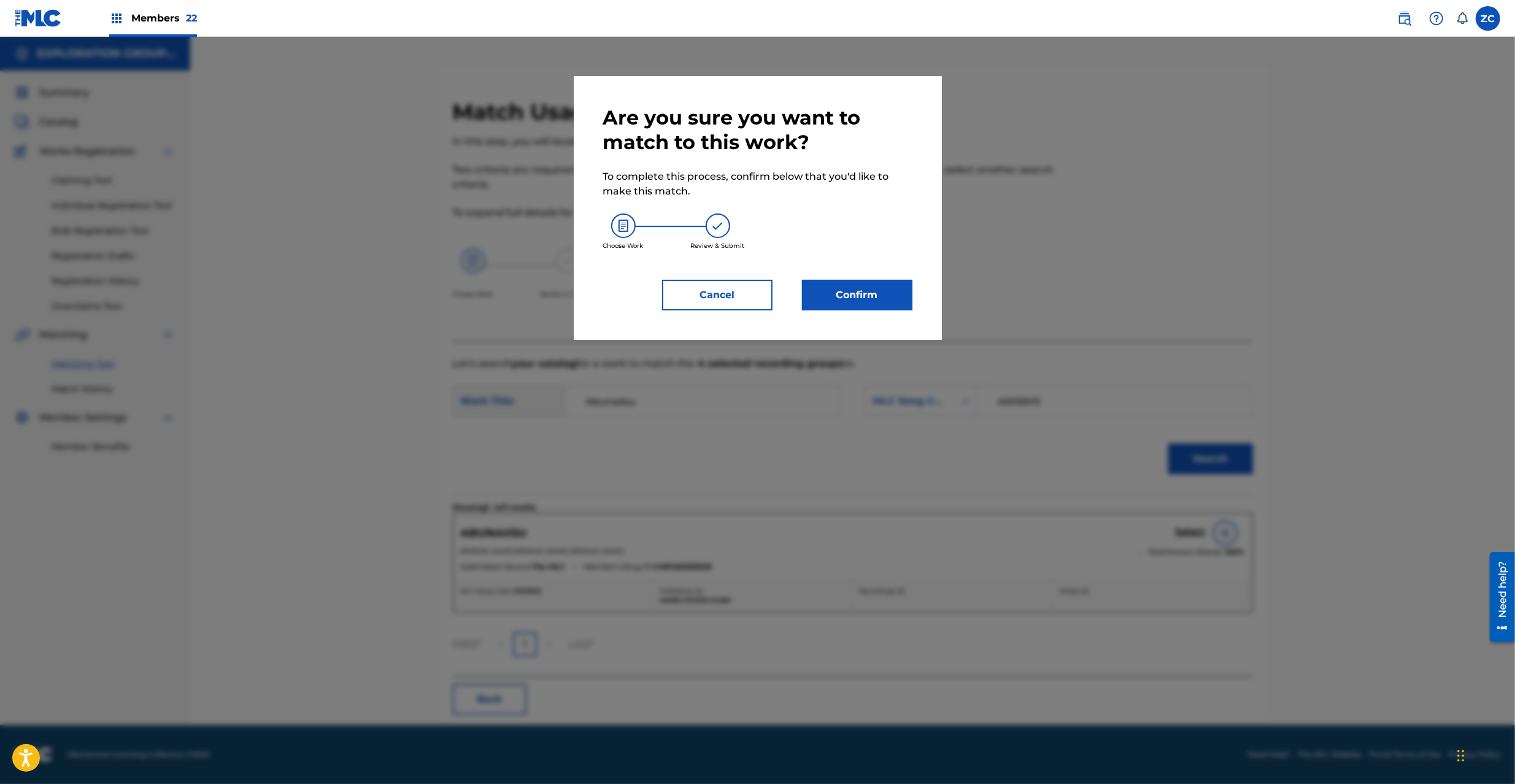
click at [859, 292] on button "Confirm" at bounding box center [857, 295] width 111 height 30
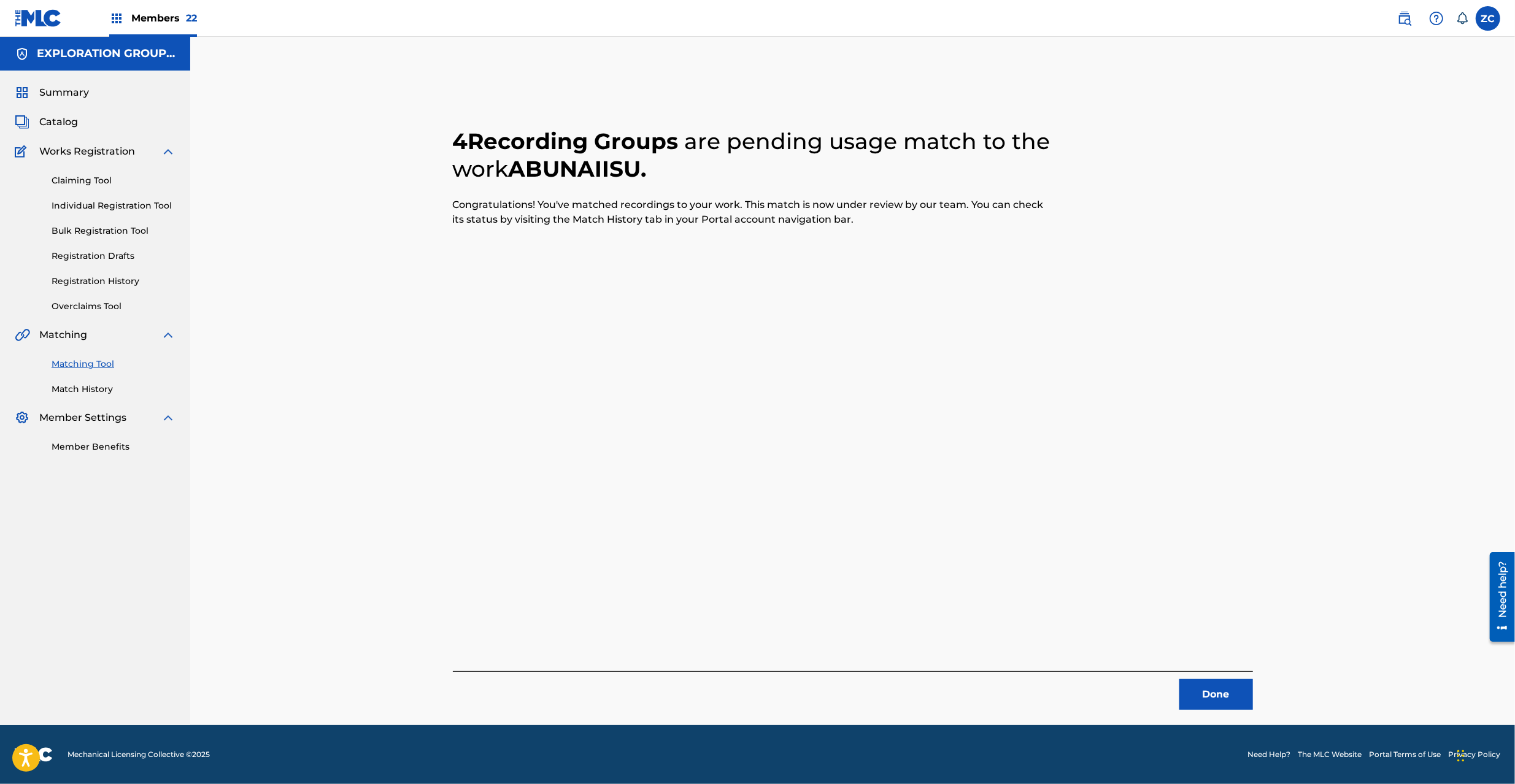
click at [1203, 705] on button "Done" at bounding box center [1216, 694] width 74 height 30
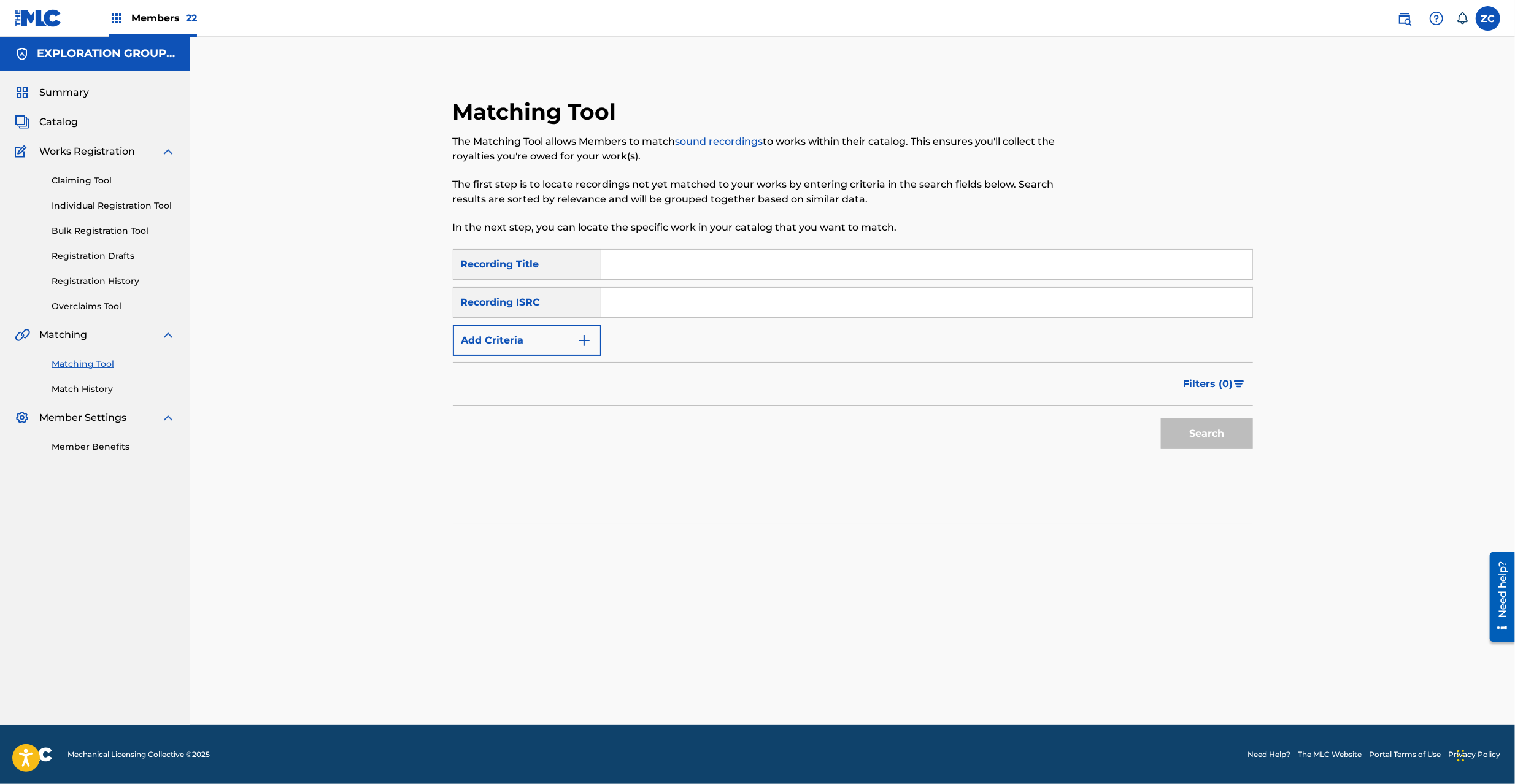
click at [779, 316] on input "Search Form" at bounding box center [927, 303] width 651 height 30
paste input "JPZ921608714"
type input "JPZ921608714"
click at [1203, 439] on button "Search" at bounding box center [1207, 434] width 92 height 30
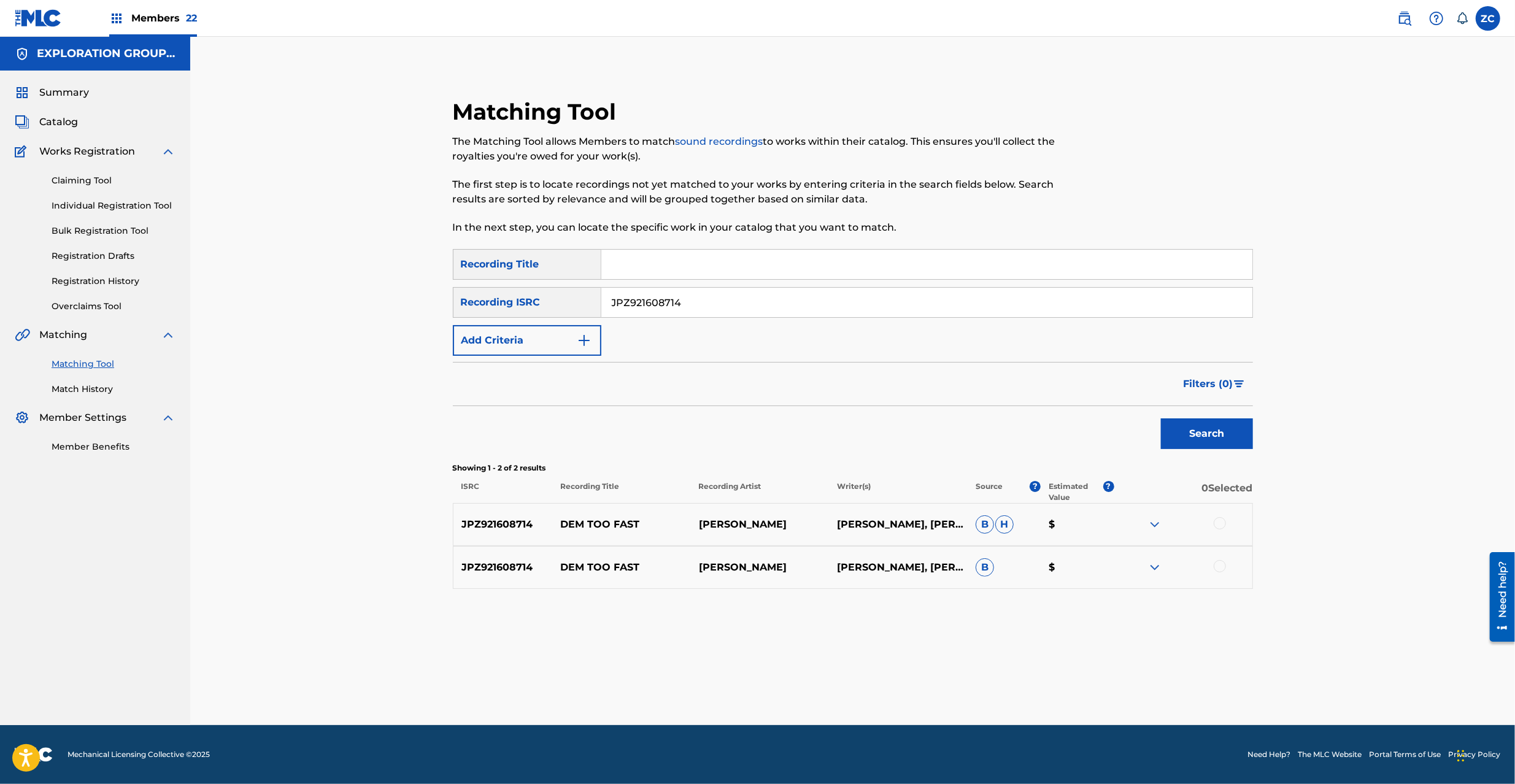
drag, startPoint x: 1221, startPoint y: 526, endPoint x: 1221, endPoint y: 536, distance: 10.0
click at [1221, 526] on div at bounding box center [1220, 524] width 12 height 12
click at [1218, 567] on div at bounding box center [1220, 566] width 12 height 12
click at [855, 680] on button "Match 2 Groups" at bounding box center [862, 684] width 135 height 30
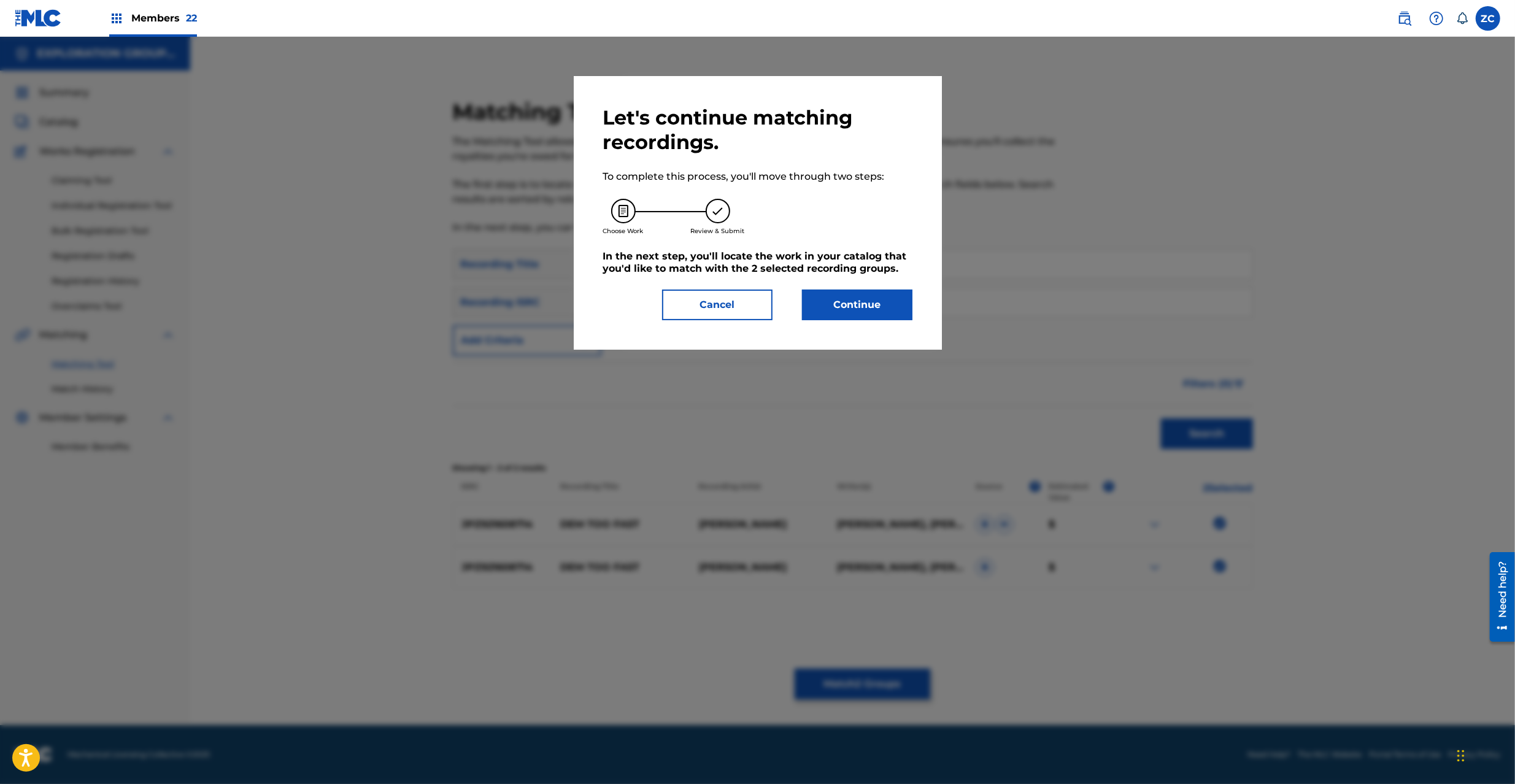
click at [859, 305] on button "Continue" at bounding box center [857, 305] width 111 height 30
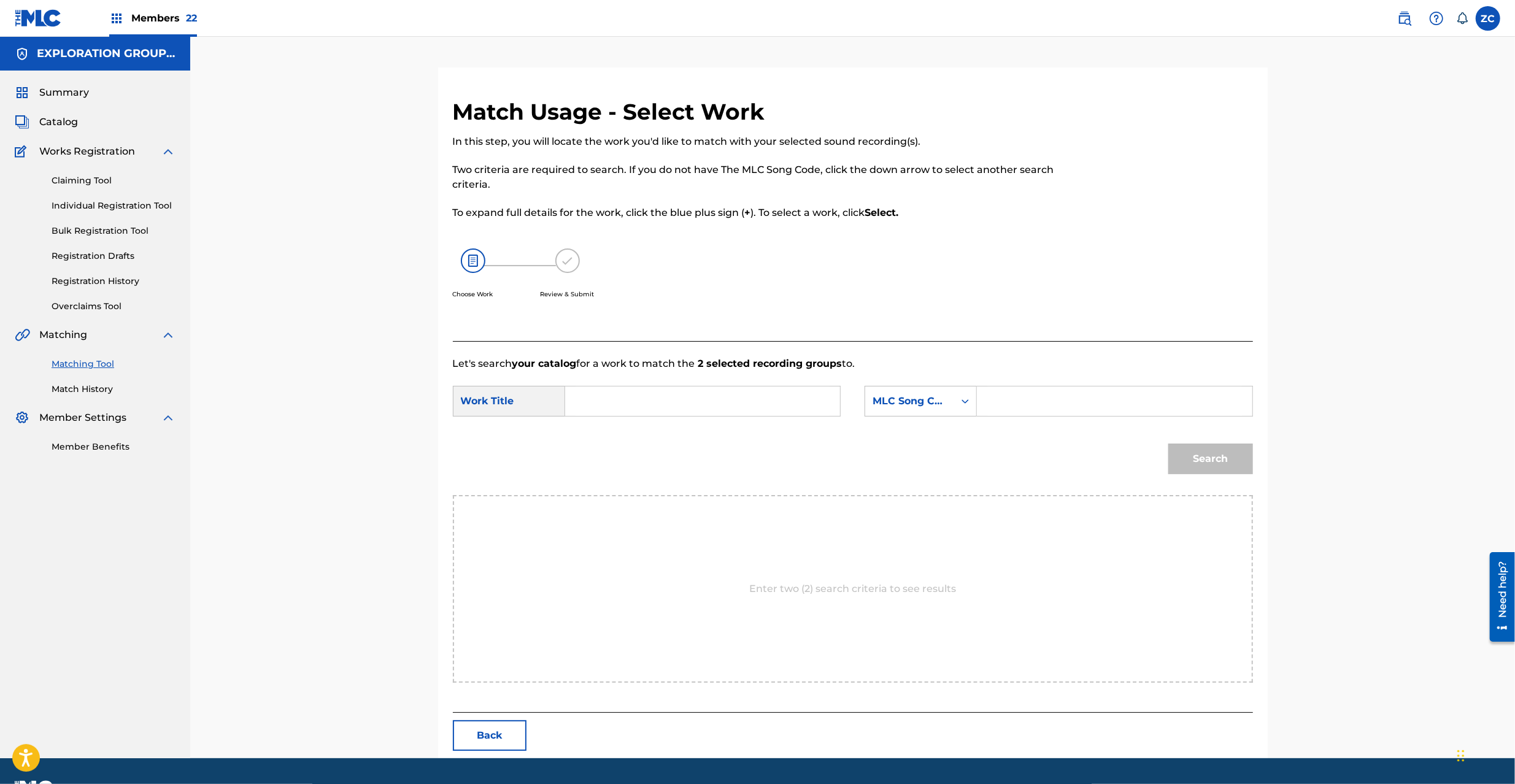
click at [720, 396] on input "Search Form" at bounding box center [703, 401] width 254 height 30
paste input "Dem Too Fast DQ2A06"
click at [680, 396] on input "Dem Too Fast DQ2A06" at bounding box center [703, 401] width 254 height 30
type input "Dem Too Fast"
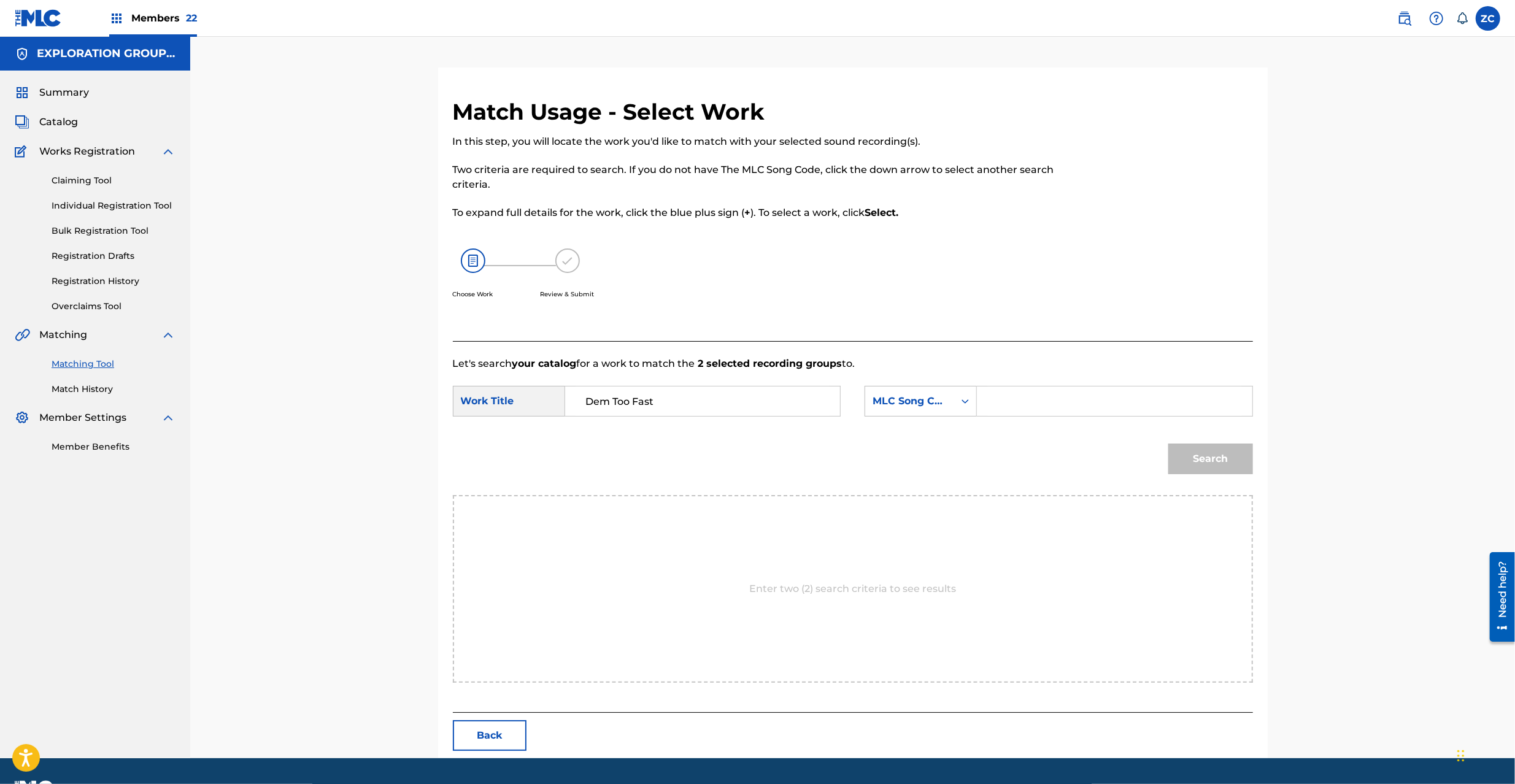
click at [1090, 389] on input "Search Form" at bounding box center [1114, 401] width 254 height 30
paste input "DQ2A06"
type input "DQ2A06"
click at [1219, 459] on button "Search" at bounding box center [1210, 459] width 85 height 30
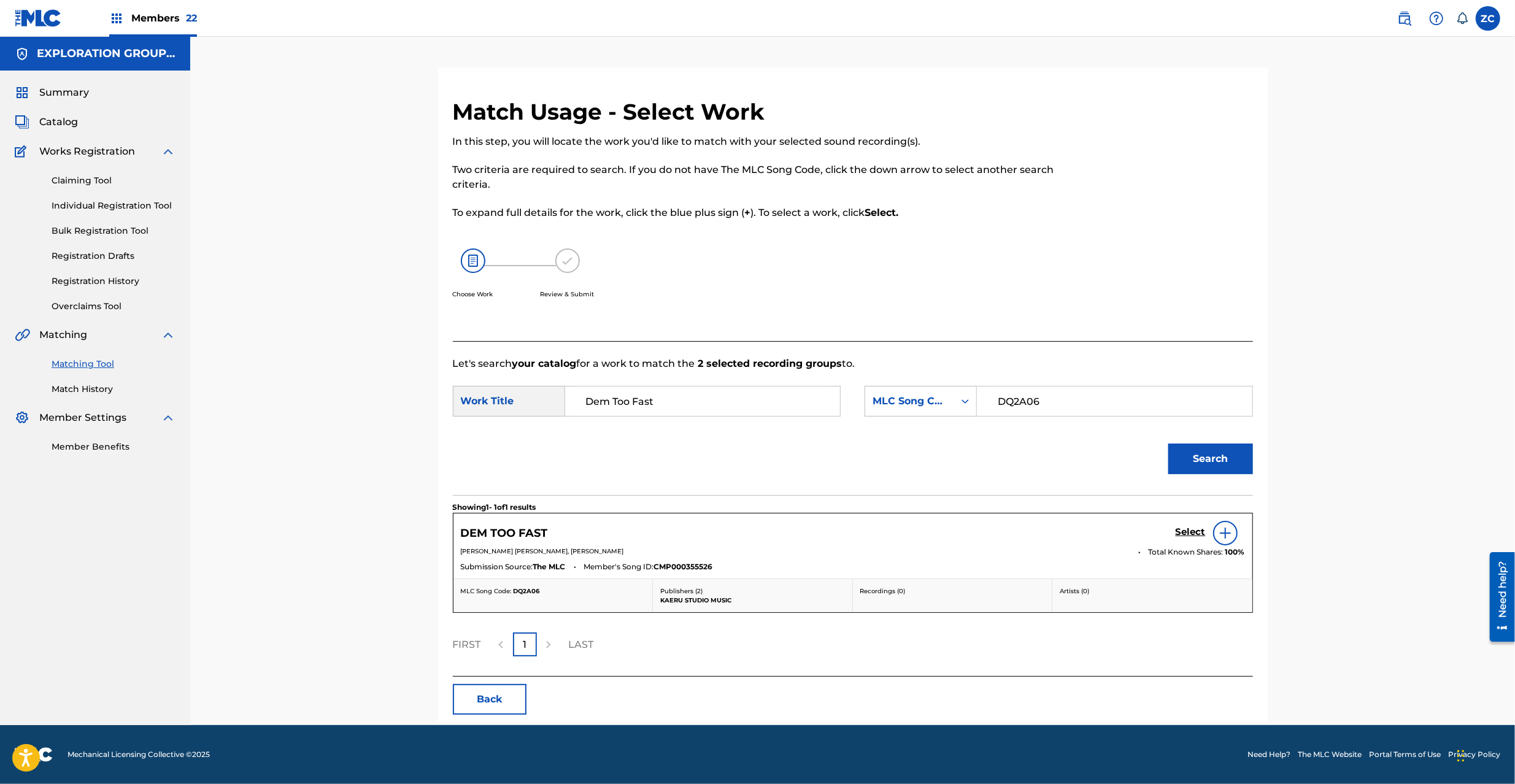
click at [1196, 535] on h5 "Select" at bounding box center [1191, 532] width 30 height 12
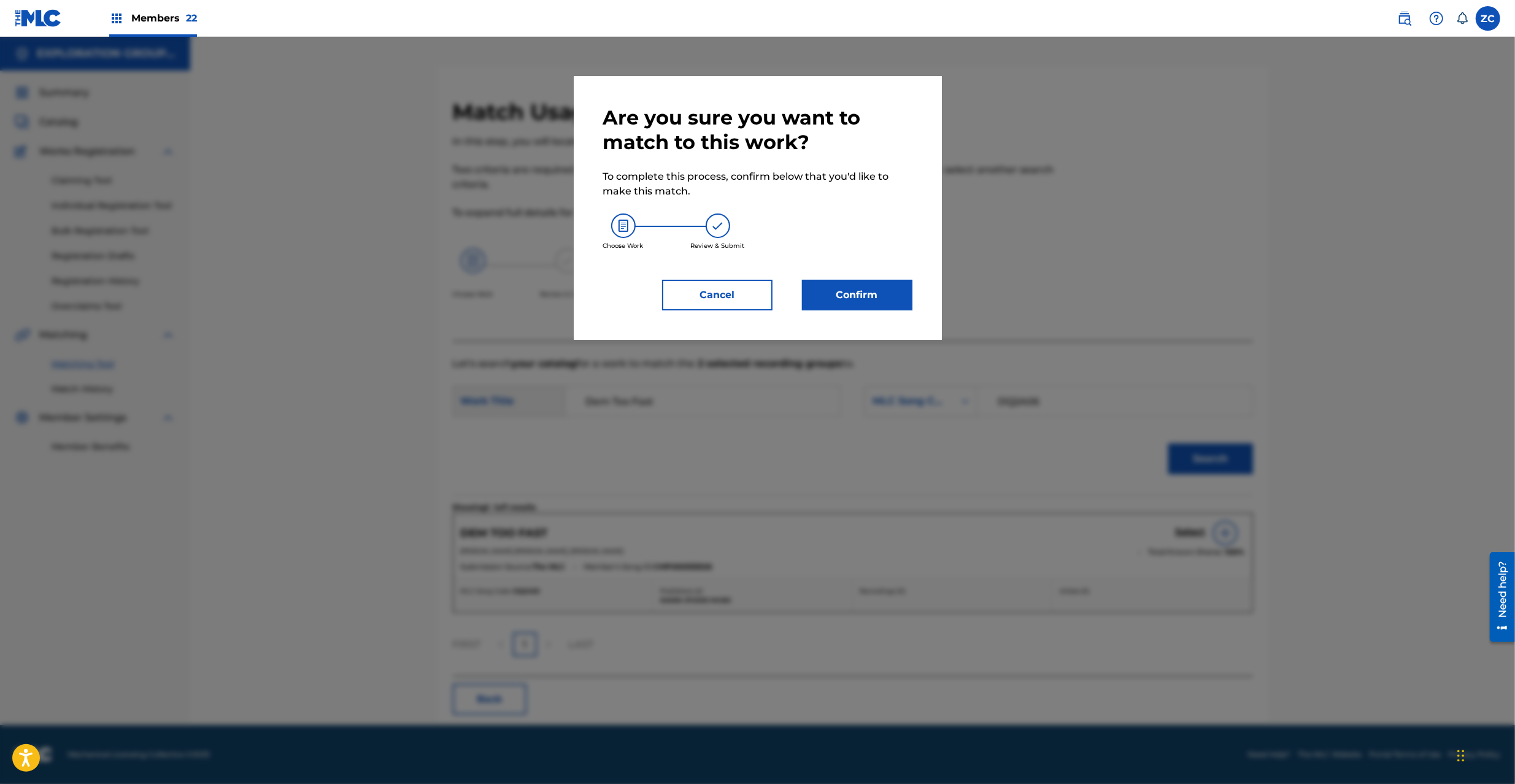
click at [846, 297] on button "Confirm" at bounding box center [857, 295] width 111 height 30
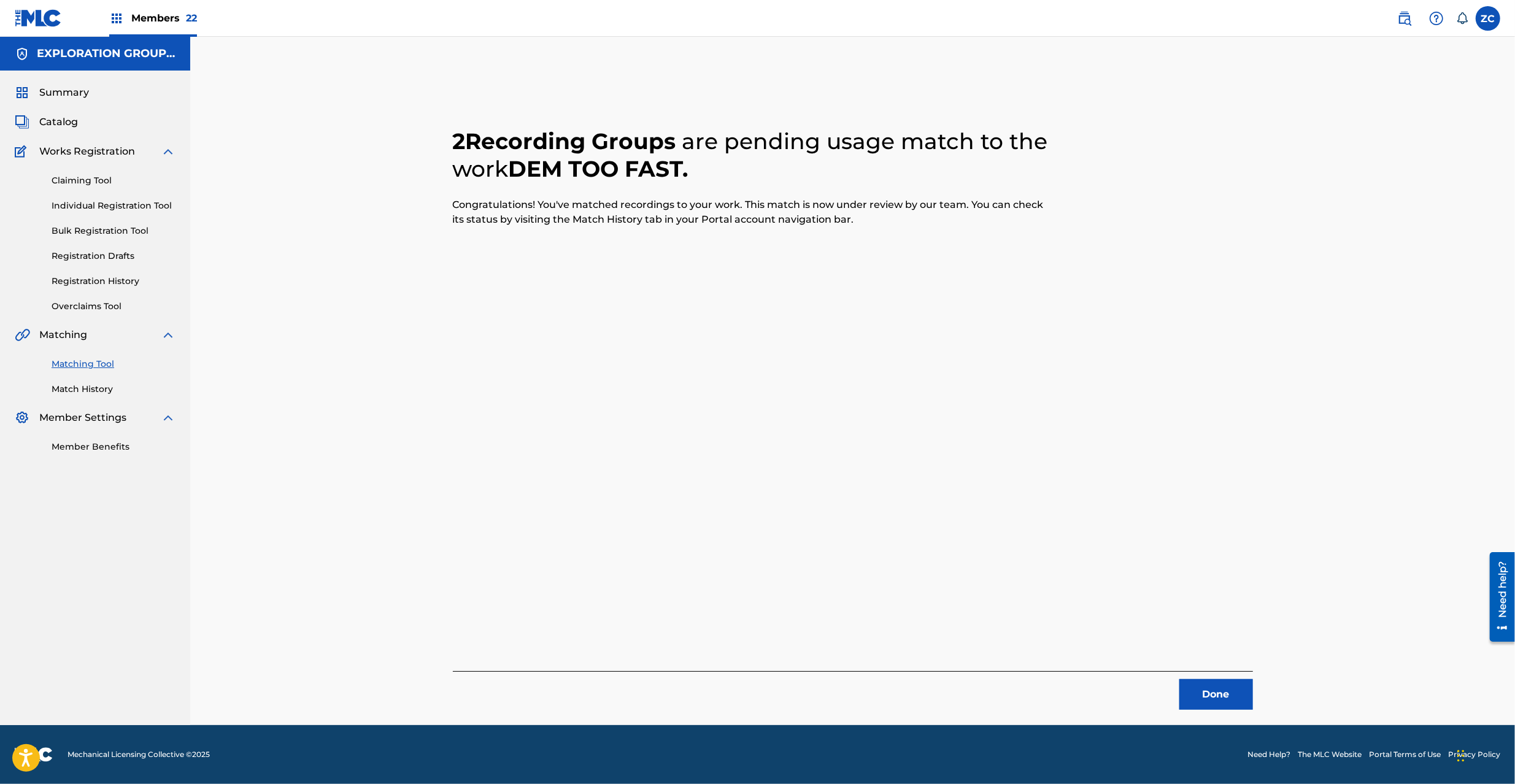
drag, startPoint x: 1208, startPoint y: 696, endPoint x: 1140, endPoint y: 600, distance: 117.6
click at [1206, 692] on button "Done" at bounding box center [1216, 694] width 74 height 30
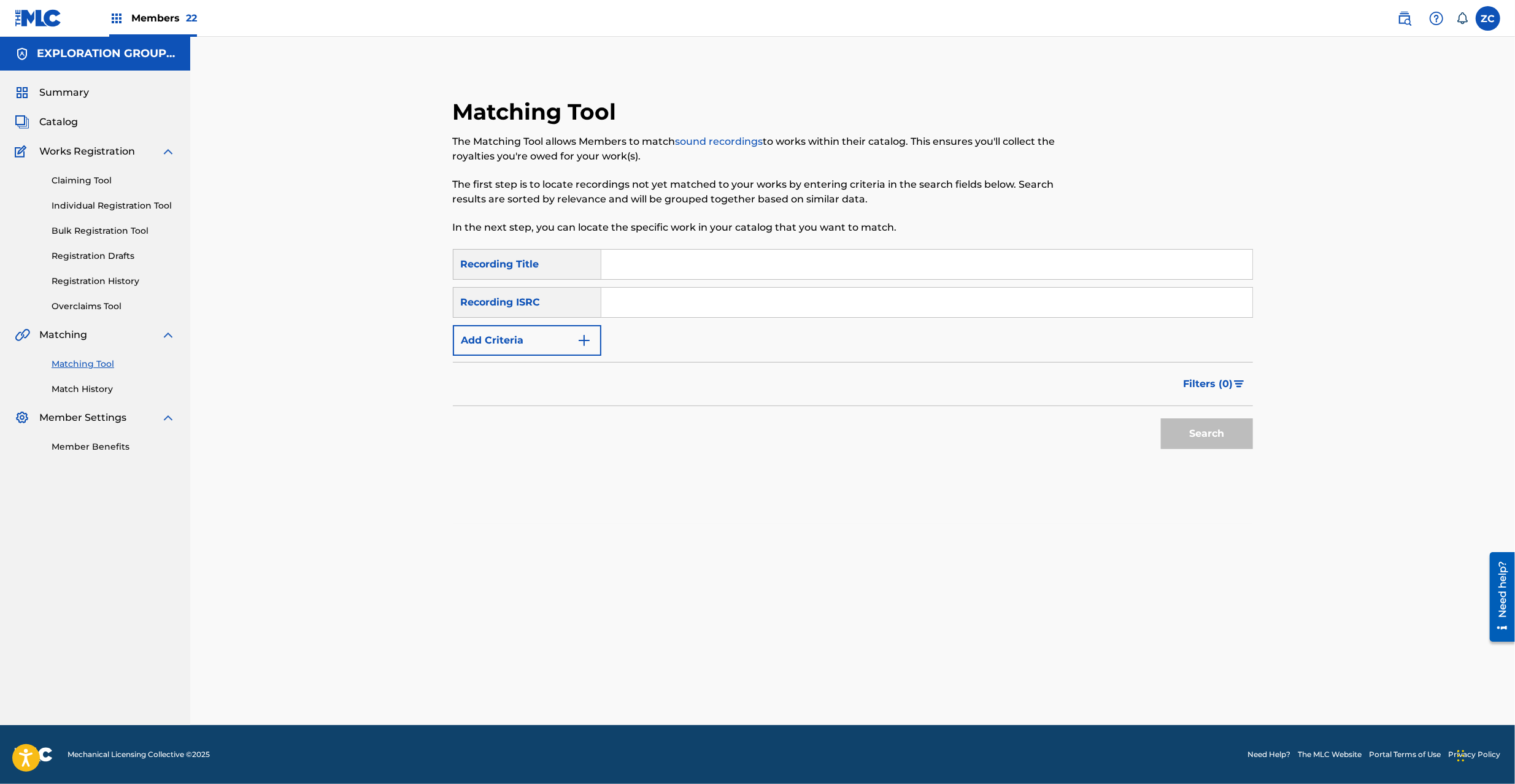
click at [739, 309] on input "Search Form" at bounding box center [927, 303] width 651 height 30
paste input "JPZ921608713"
type input "JPZ921608713"
click at [1187, 432] on button "Search" at bounding box center [1207, 434] width 92 height 30
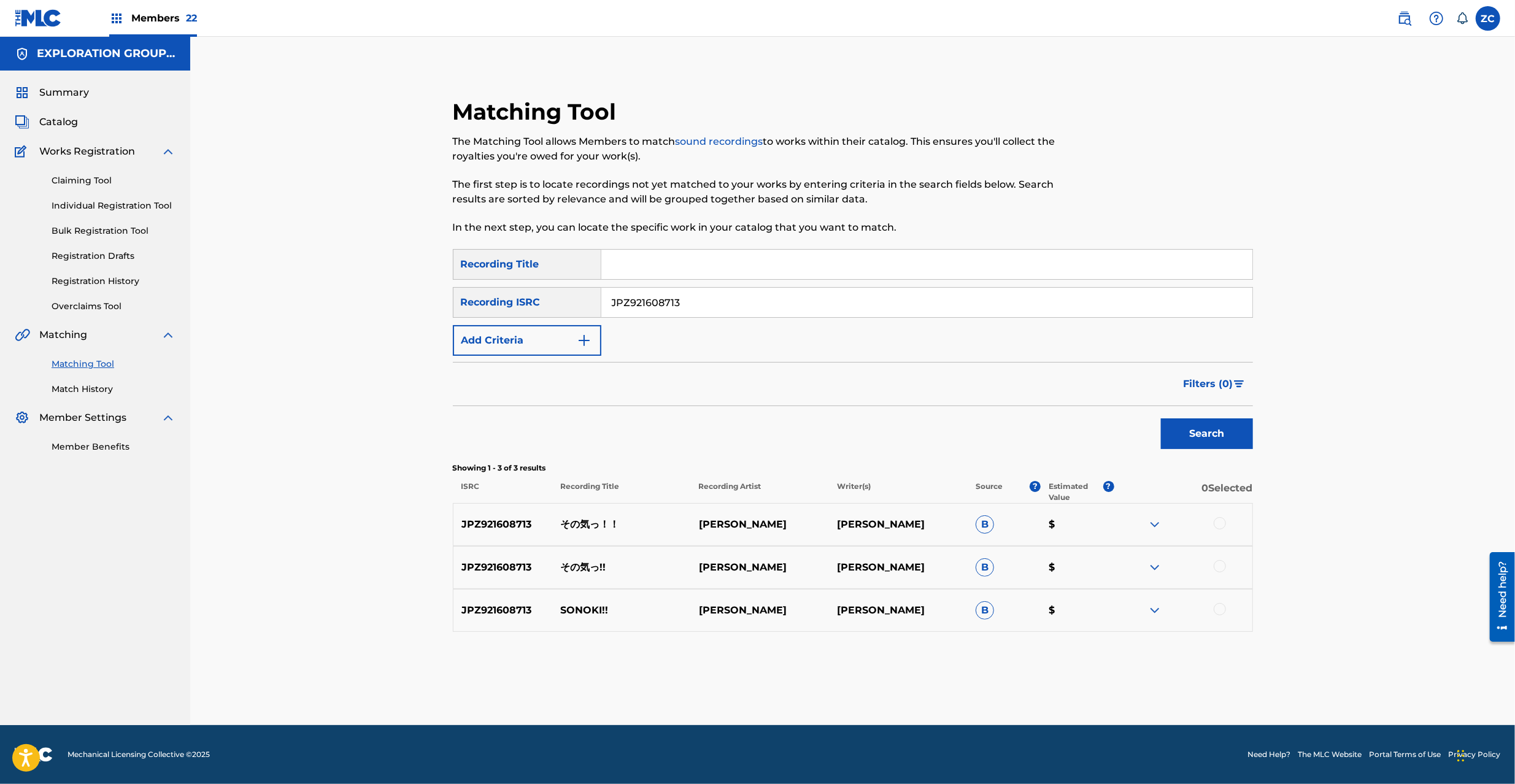
click at [1226, 522] on div at bounding box center [1220, 524] width 12 height 12
click at [1223, 564] on div at bounding box center [1220, 566] width 12 height 12
click at [1223, 606] on div at bounding box center [1220, 609] width 12 height 12
click at [893, 676] on button "Match 3 Groups" at bounding box center [862, 684] width 135 height 30
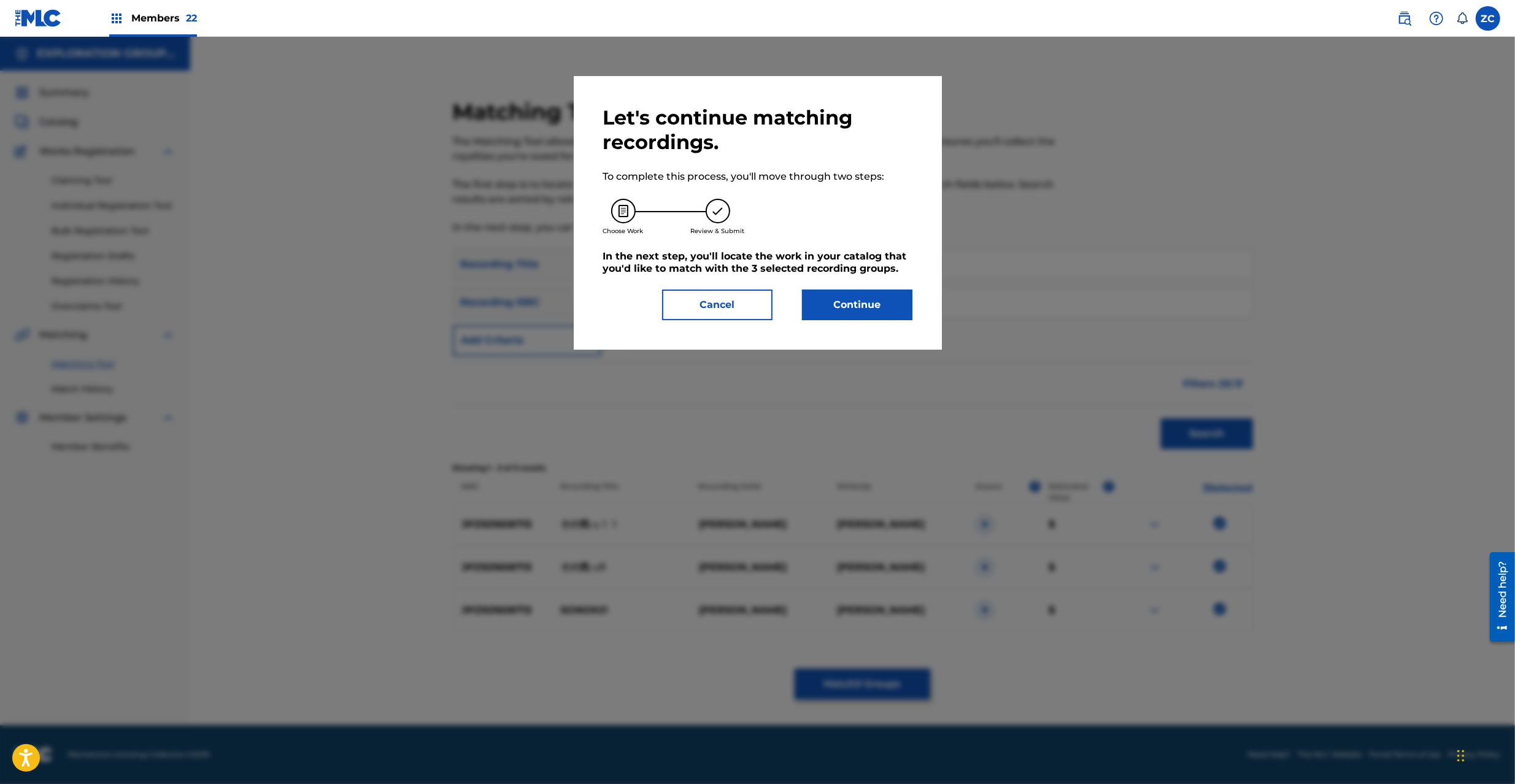
click at [836, 307] on button "Continue" at bounding box center [857, 305] width 111 height 30
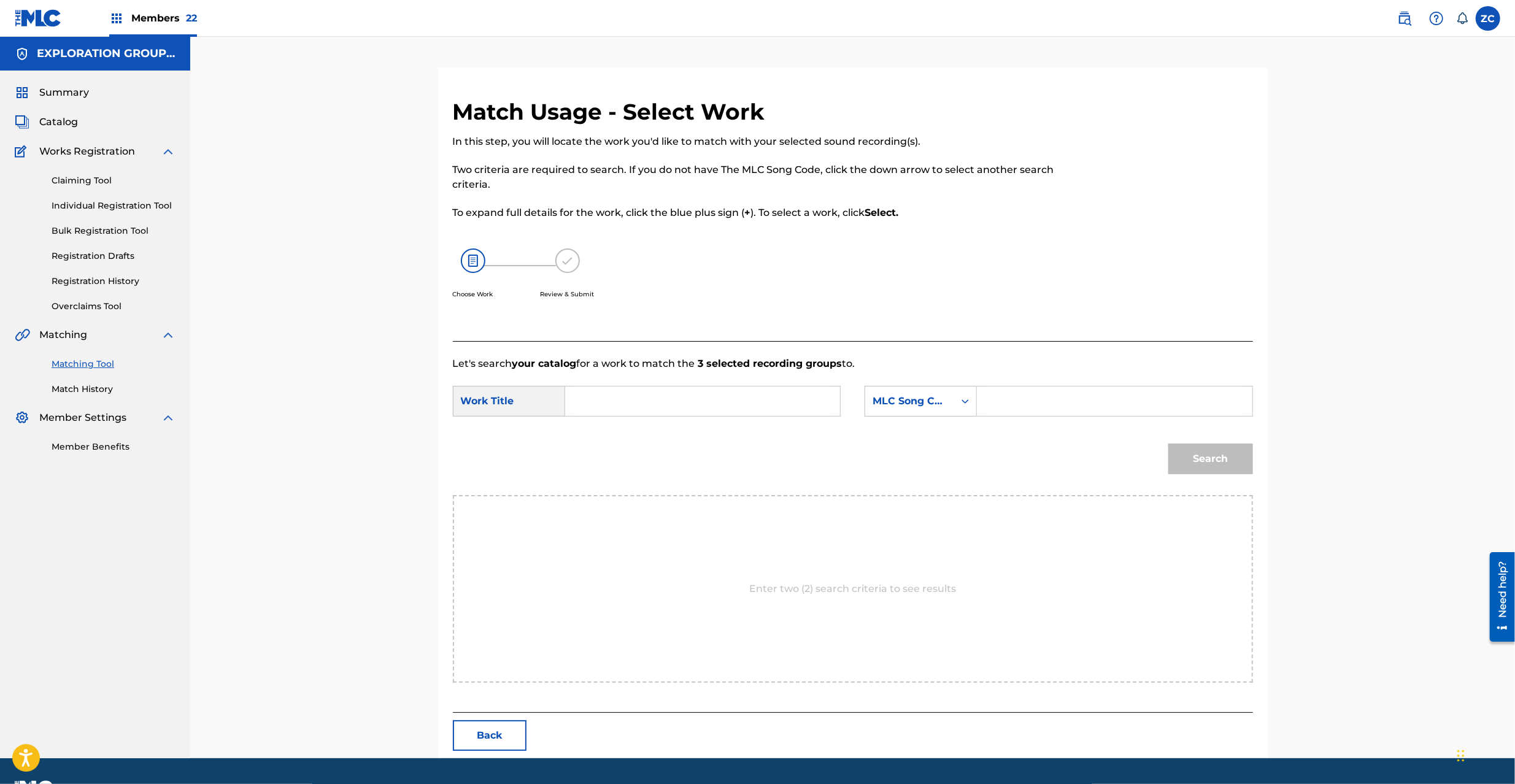
click at [737, 408] on input "Search Form" at bounding box center [703, 401] width 254 height 30
paste input "Sonoki S65WHA"
click at [648, 405] on input "Sonoki S65WHA" at bounding box center [703, 401] width 254 height 30
type input "Sonoki"
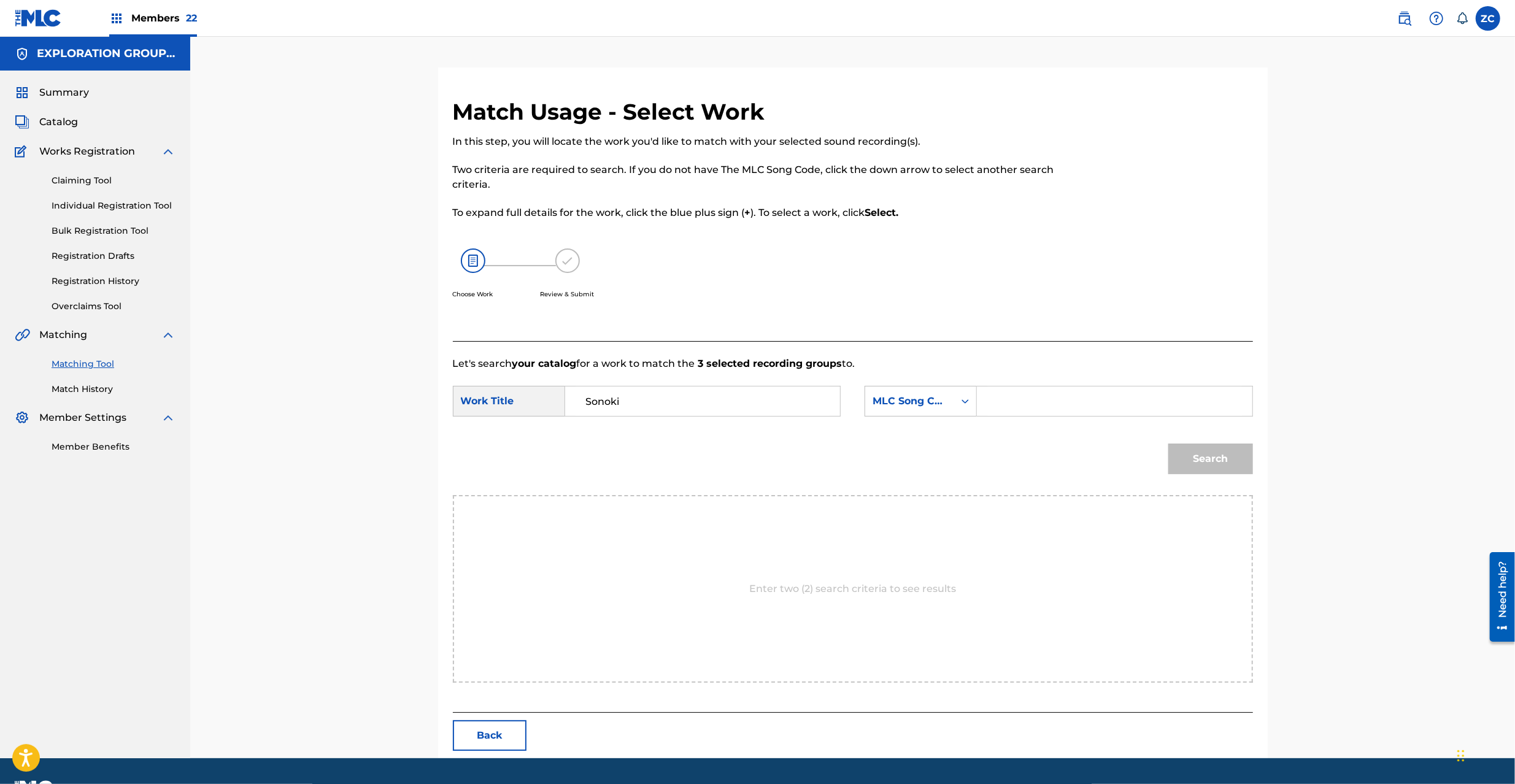
click at [1075, 414] on input "Search Form" at bounding box center [1114, 401] width 254 height 30
paste input "S65WHA"
type input "S65WHA"
click at [1201, 457] on button "Search" at bounding box center [1210, 459] width 85 height 30
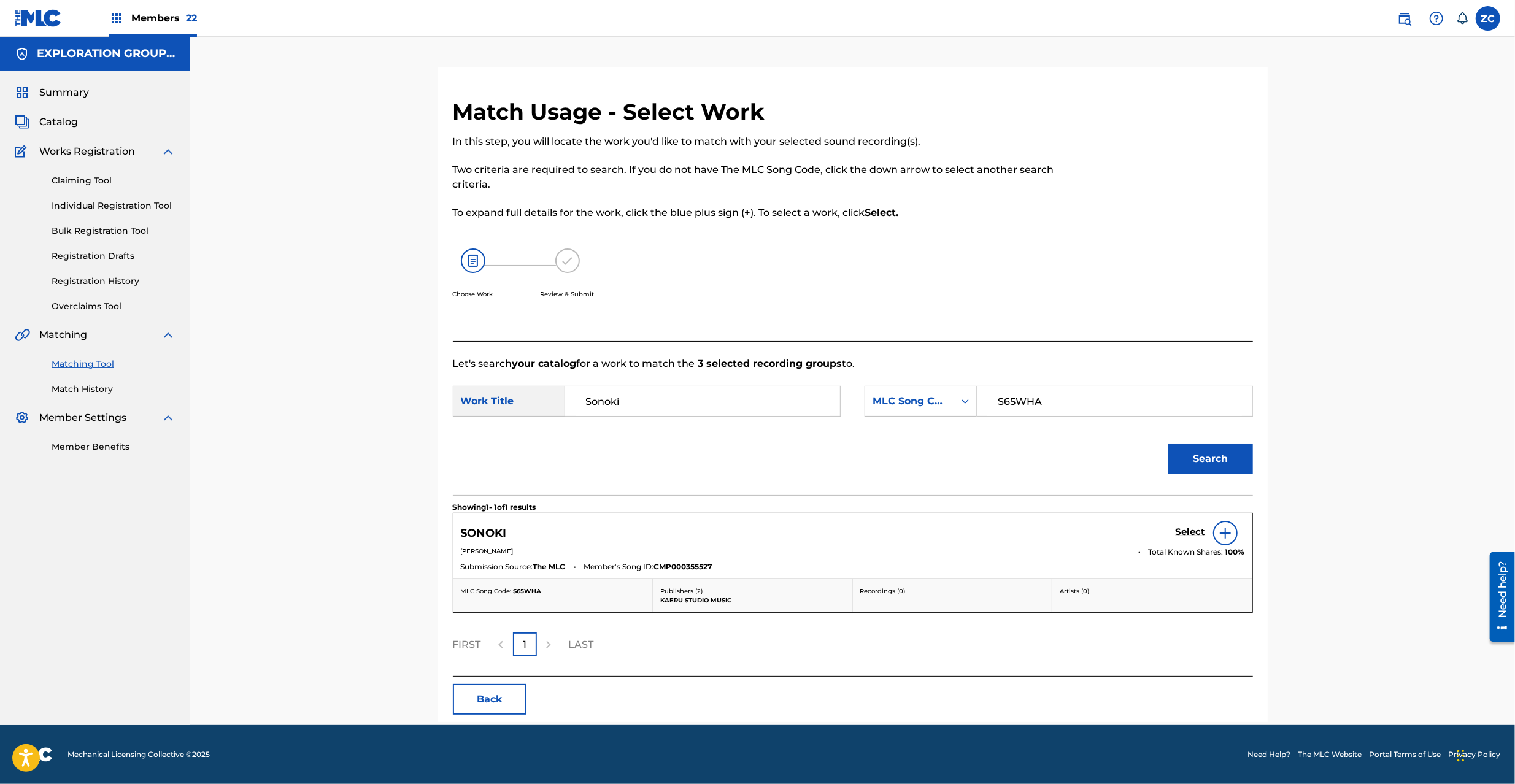
click at [1188, 533] on h5 "Select" at bounding box center [1191, 532] width 30 height 12
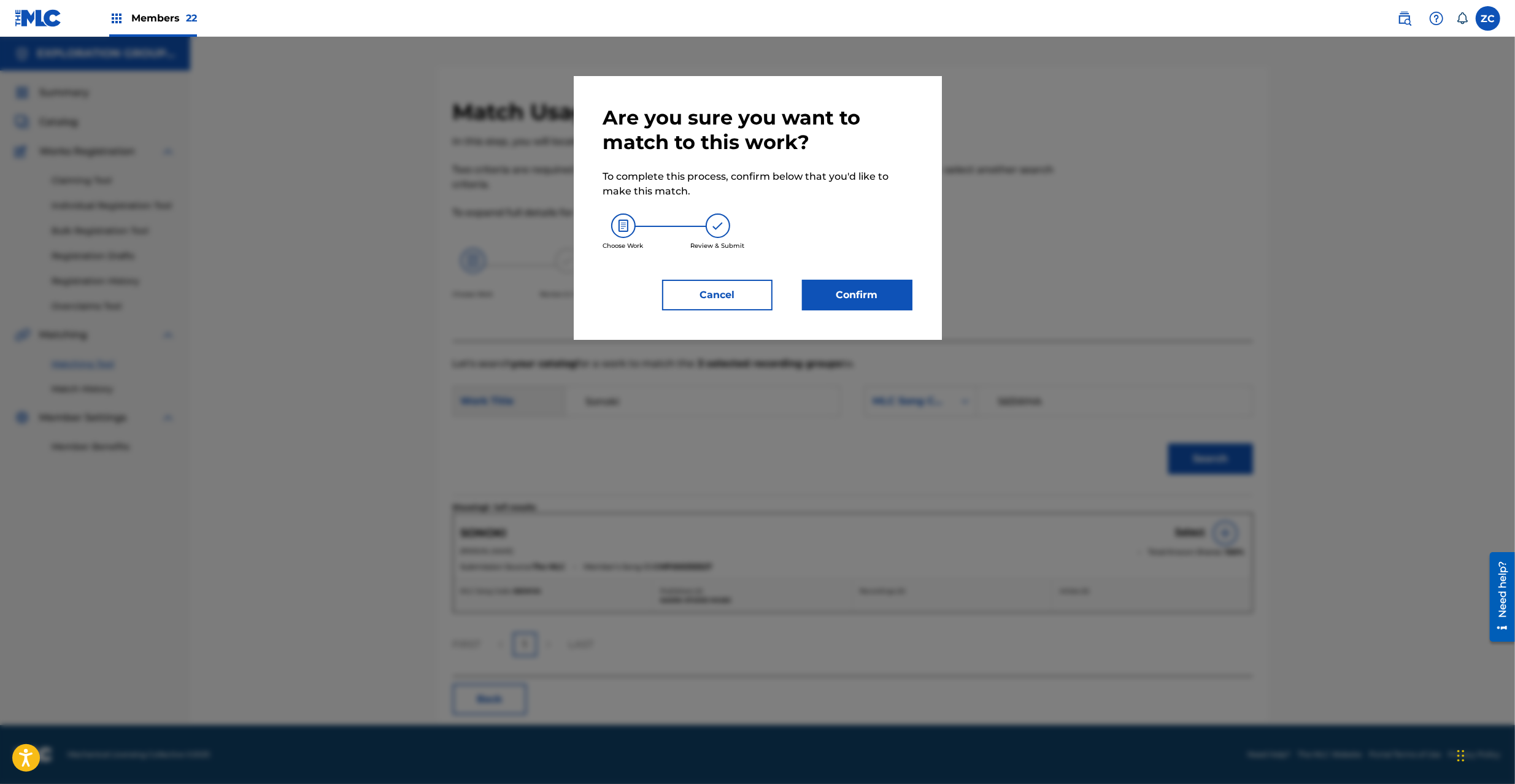
click at [857, 300] on button "Confirm" at bounding box center [857, 295] width 111 height 30
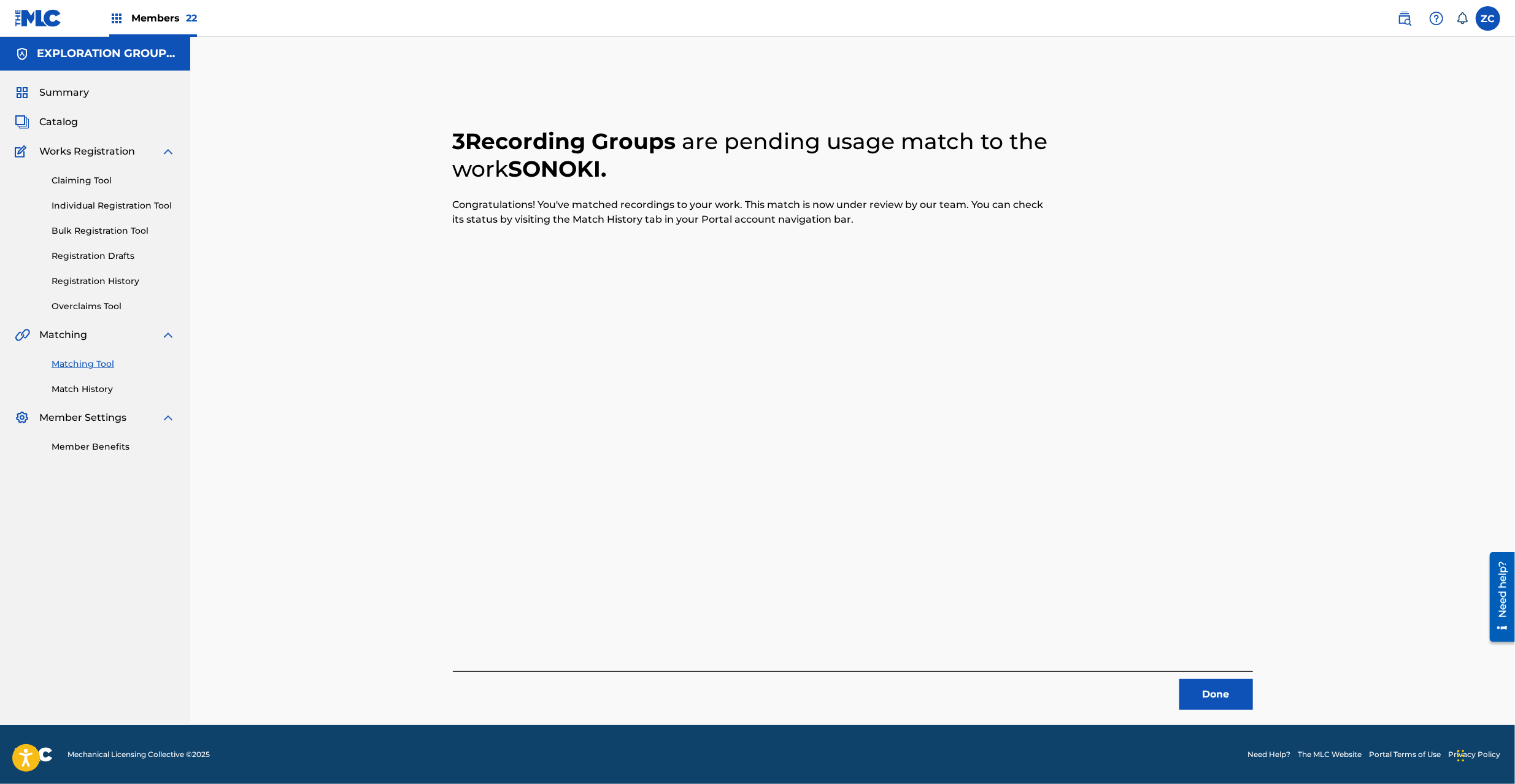
click at [1217, 700] on button "Done" at bounding box center [1216, 694] width 74 height 30
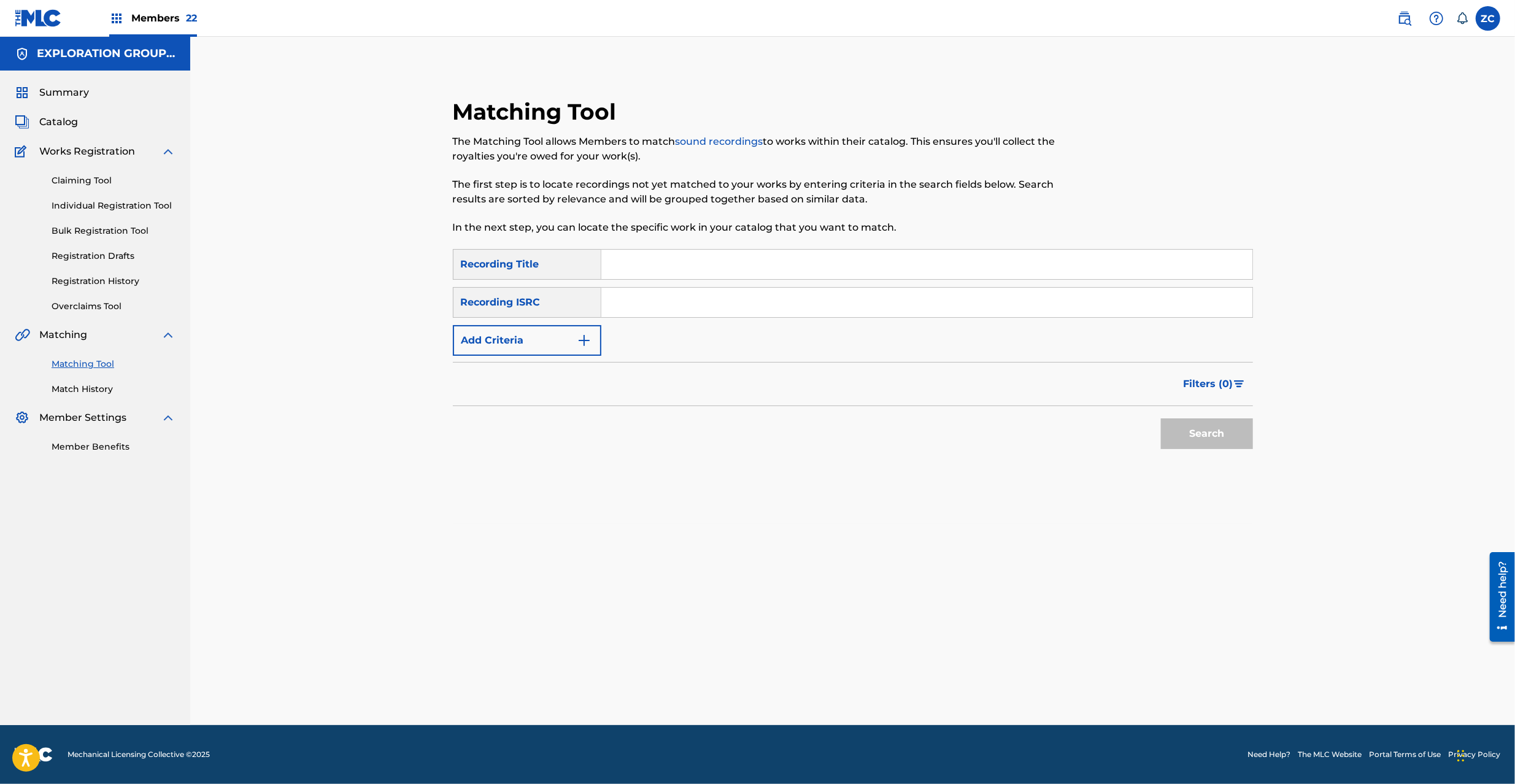
click at [707, 312] on input "Search Form" at bounding box center [927, 303] width 651 height 30
paste input "JPZ921609093"
type input "JPZ921609093"
click at [1214, 428] on button "Search" at bounding box center [1207, 434] width 92 height 30
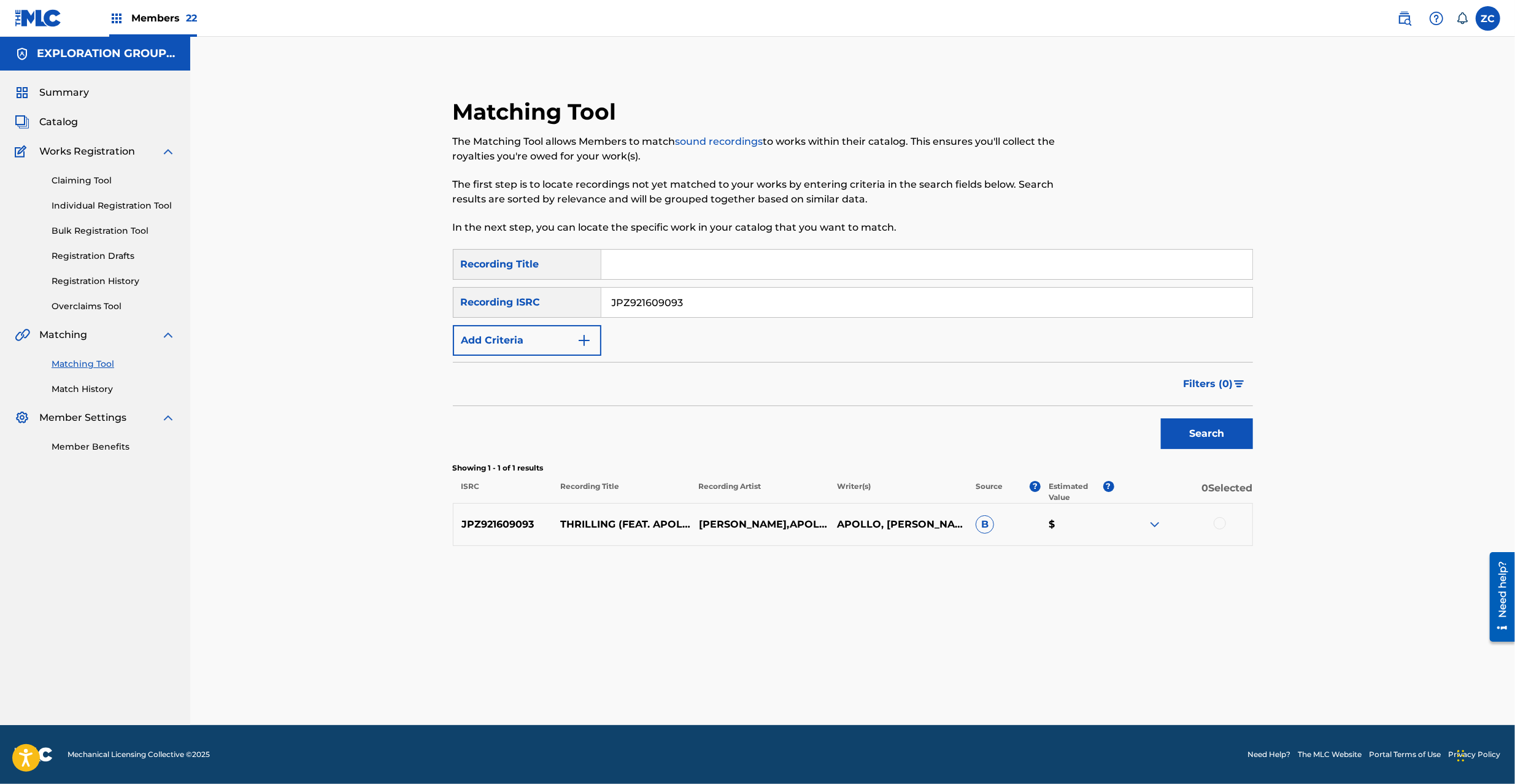
click at [1223, 529] on div at bounding box center [1220, 524] width 12 height 12
click at [838, 690] on button "Match 1 Group" at bounding box center [862, 684] width 135 height 30
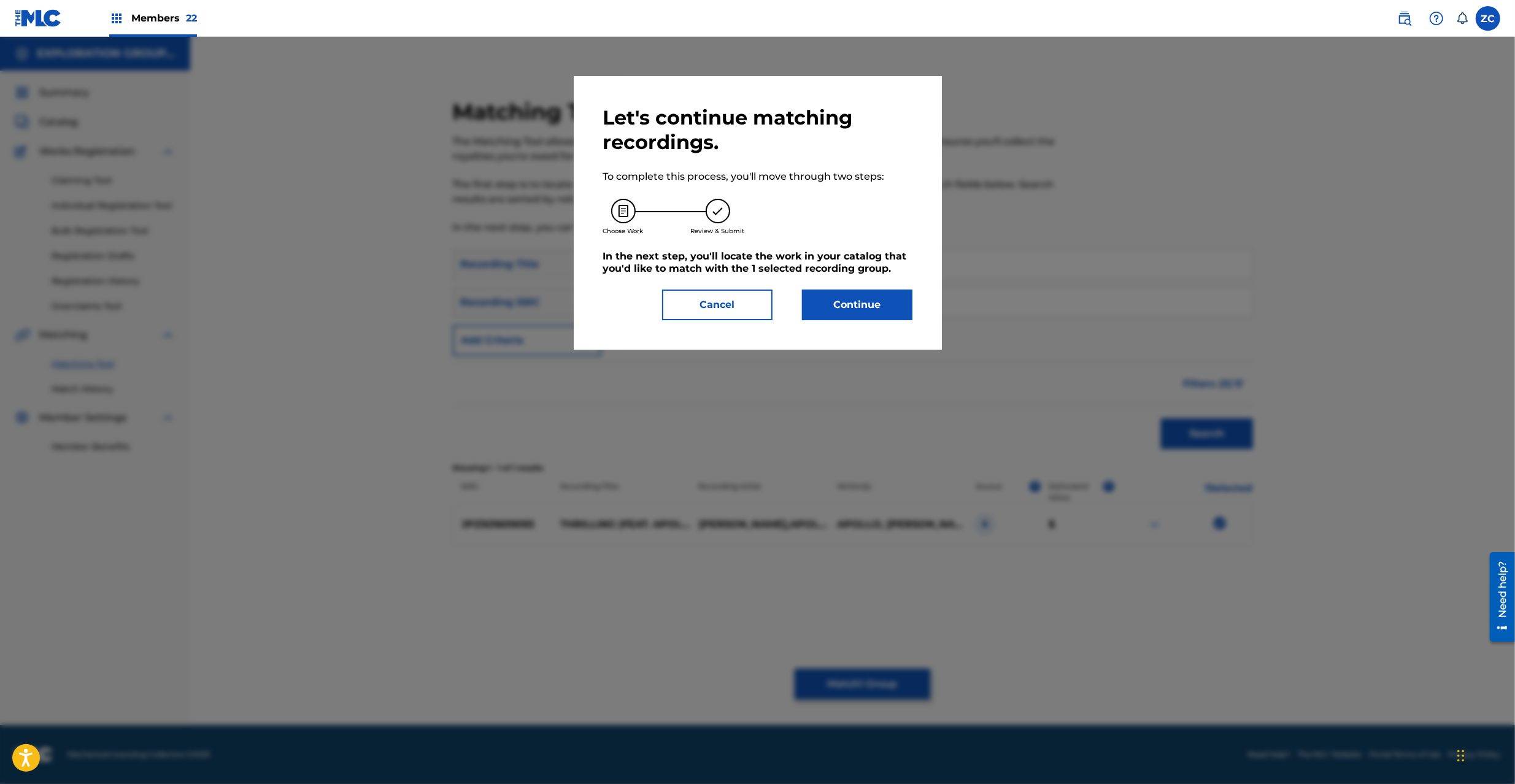
click at [850, 300] on button "Continue" at bounding box center [857, 305] width 111 height 30
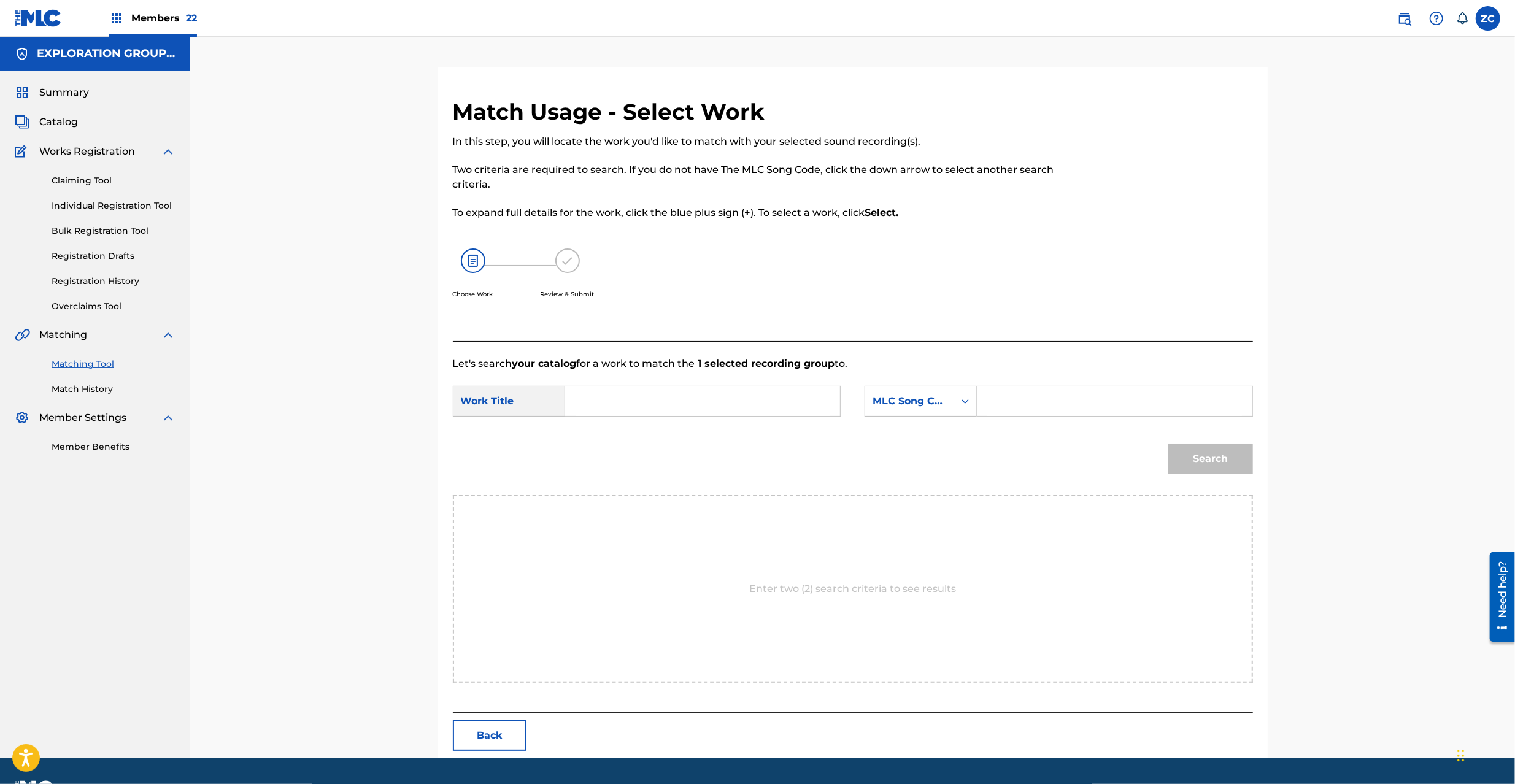
click at [701, 418] on div "SearchWithCriteria8aba570a-5a28-4681-bdc7-5d3642ed1d0e Work Title SearchWithCri…" at bounding box center [853, 405] width 800 height 38
click at [702, 404] on input "Search Form" at bounding box center [703, 401] width 254 height 30
paste input "Suririn Feat Apollo S65WG3"
click at [681, 404] on input "Suririn Feat Apollo S65WG3" at bounding box center [703, 401] width 254 height 30
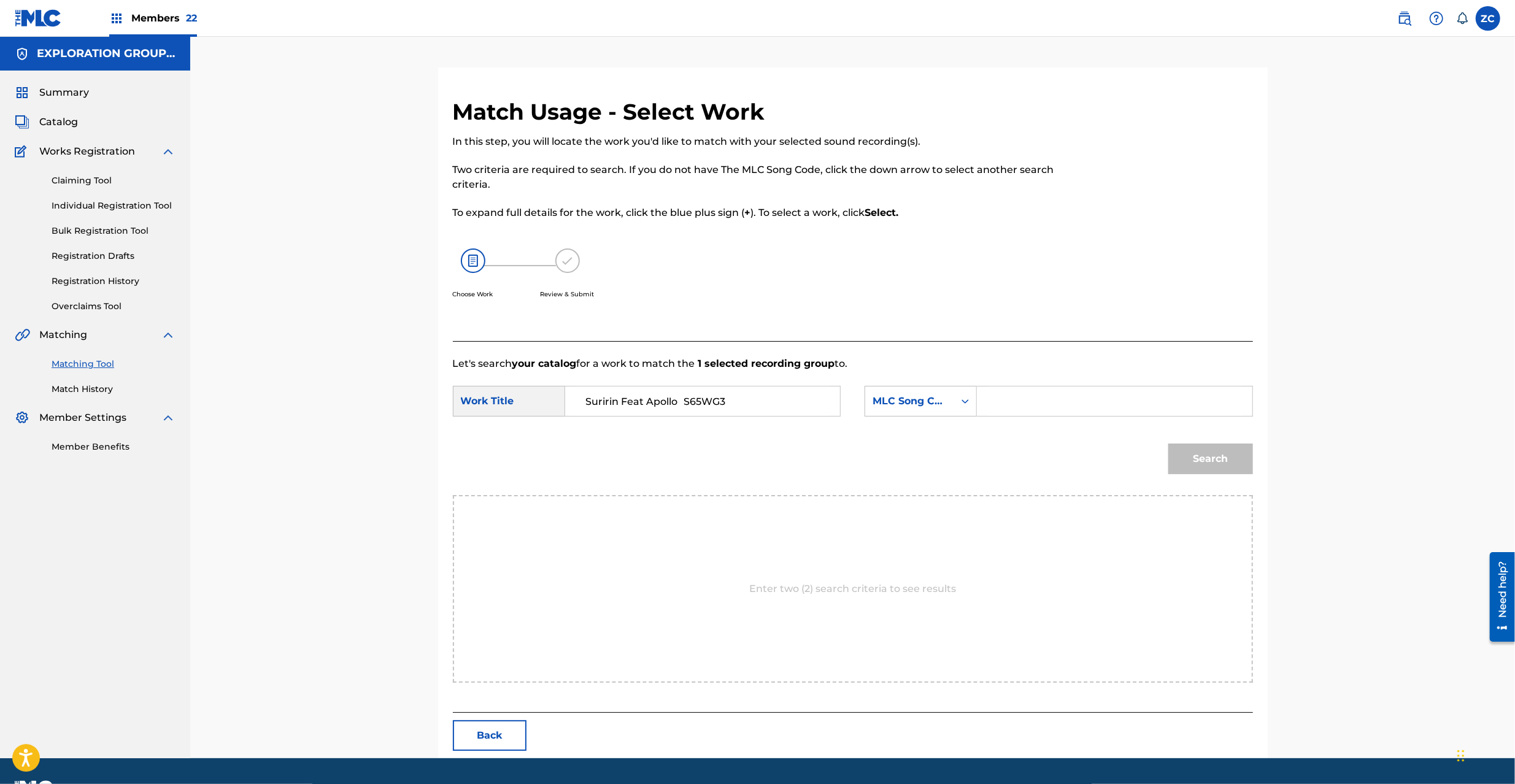
click at [698, 401] on input "Suririn Feat Apollo S65WG3" at bounding box center [703, 401] width 254 height 30
type input "Suririn Feat Apollo"
click at [1034, 410] on input "Search Form" at bounding box center [1114, 401] width 254 height 30
paste input "S65WG3"
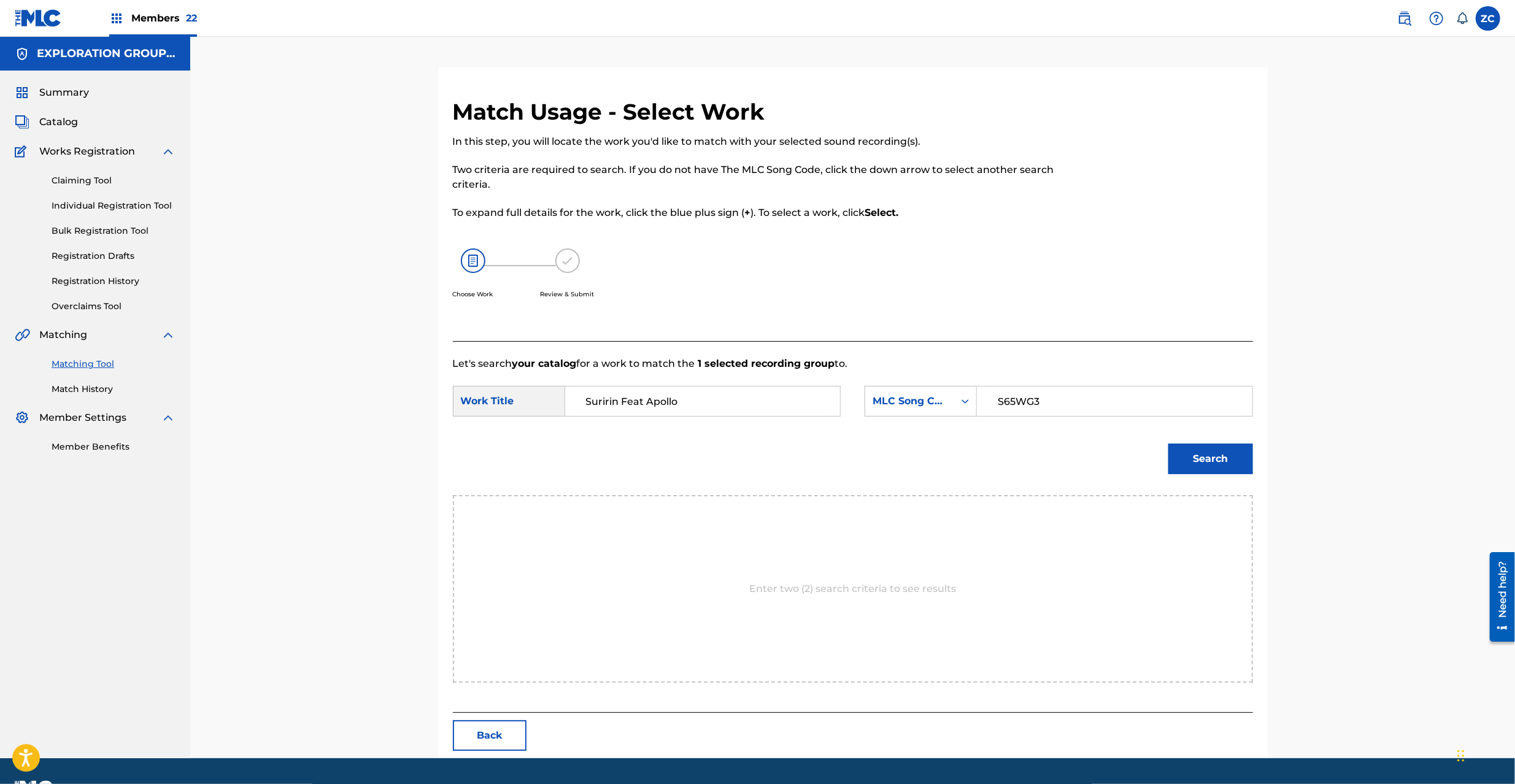
type input "S65WG3"
click at [1214, 472] on button "Search" at bounding box center [1210, 459] width 85 height 30
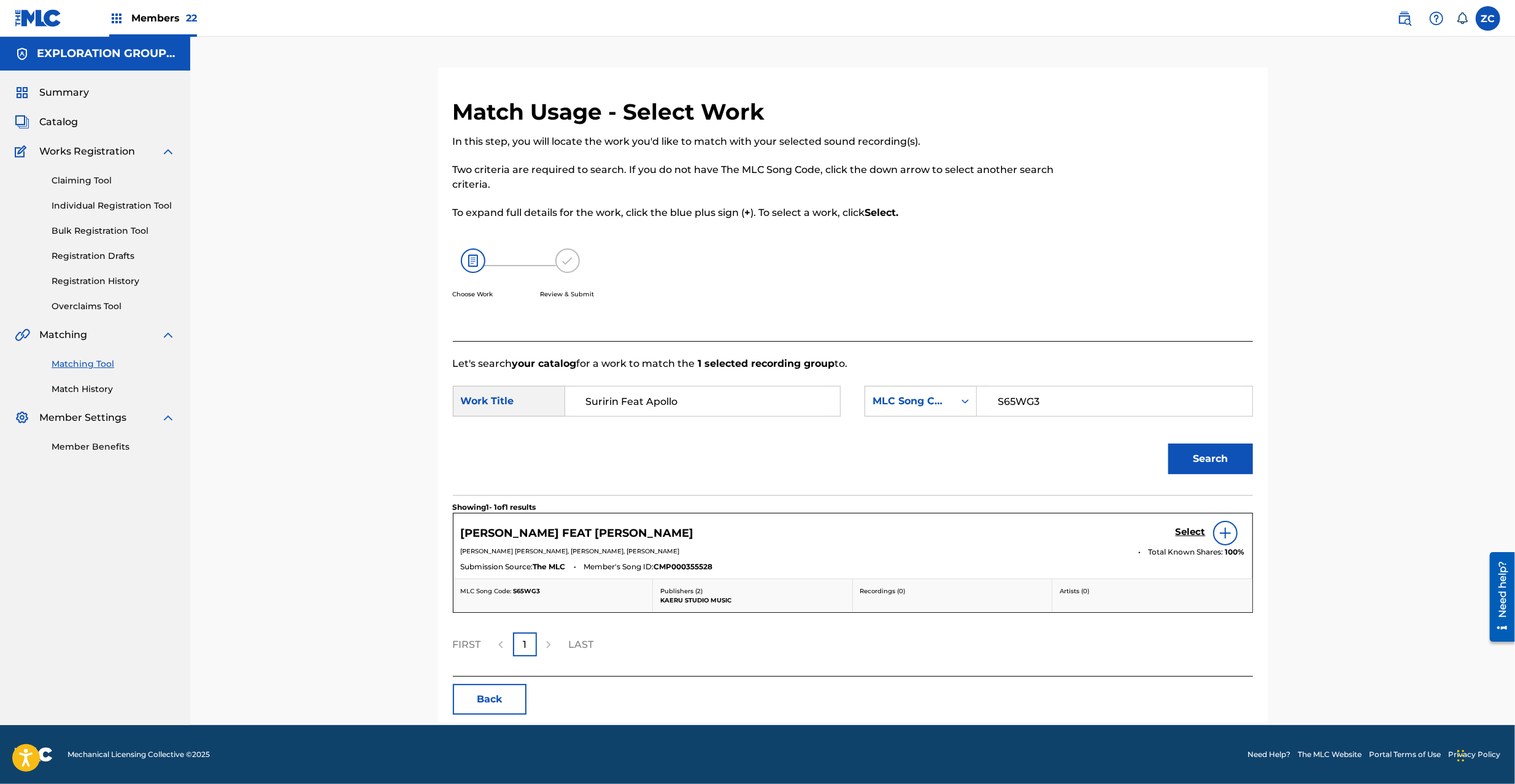
click at [1176, 534] on h5 "Select" at bounding box center [1191, 532] width 30 height 12
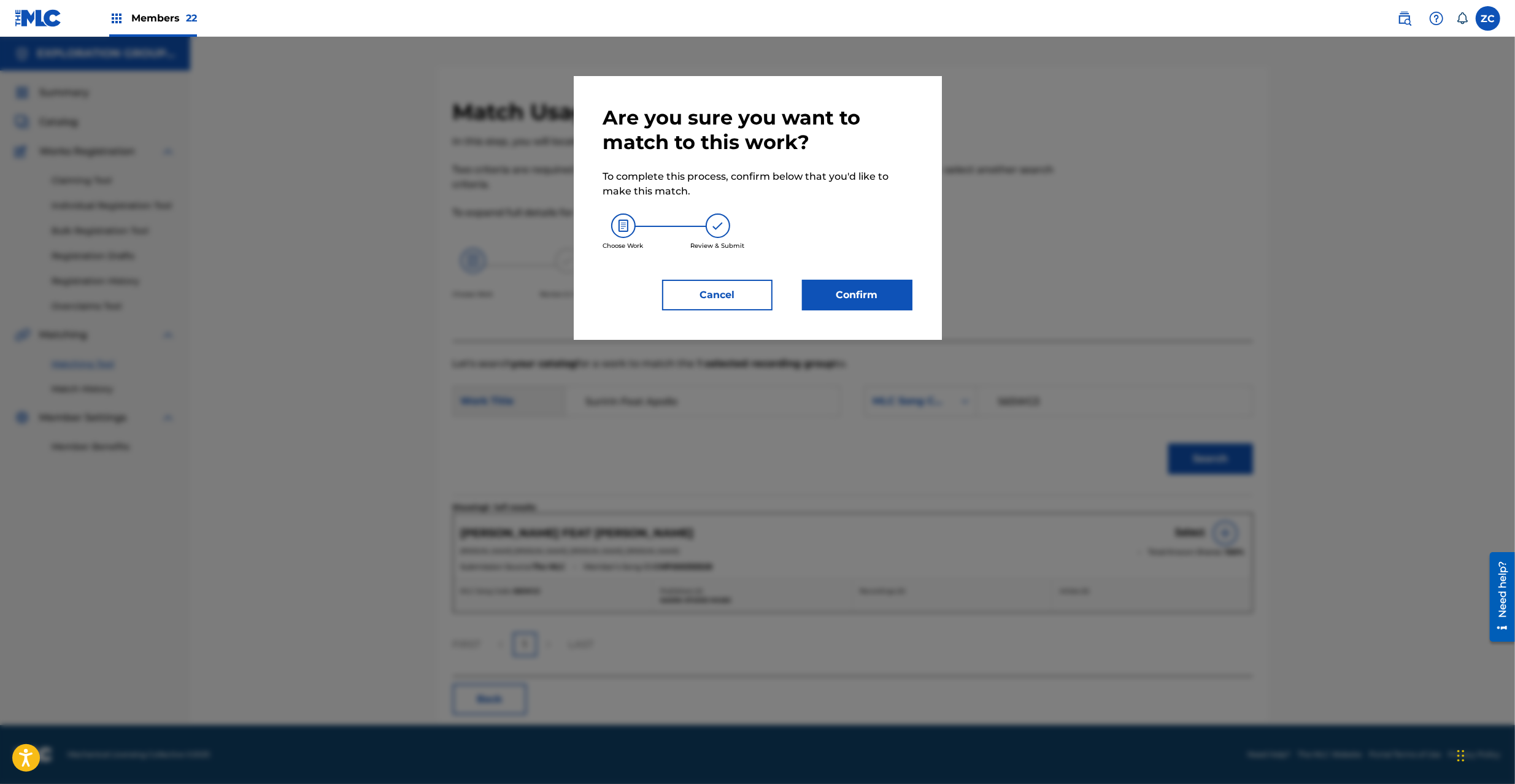
click at [850, 303] on button "Confirm" at bounding box center [857, 295] width 111 height 30
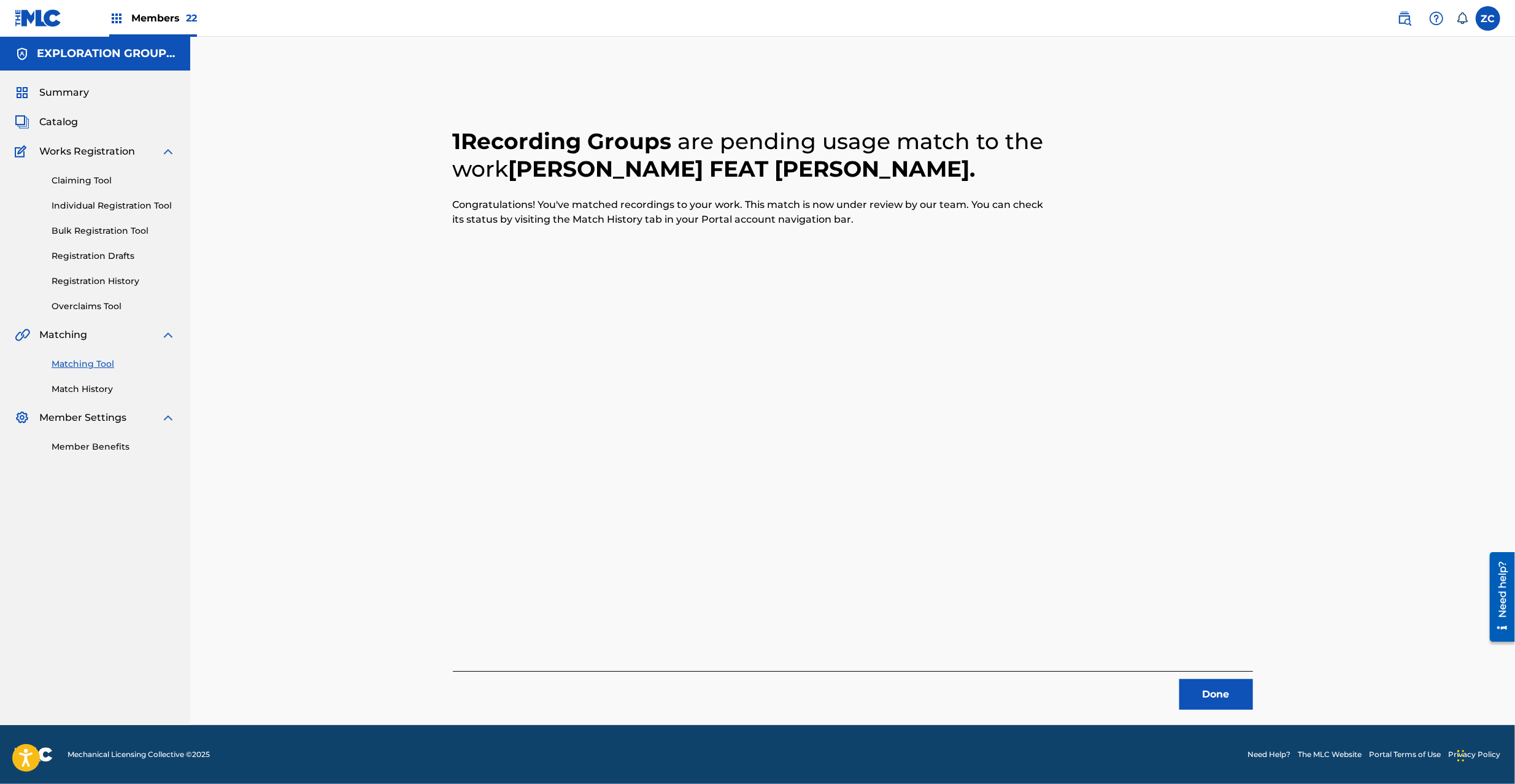
click at [1216, 694] on button "Done" at bounding box center [1216, 694] width 74 height 30
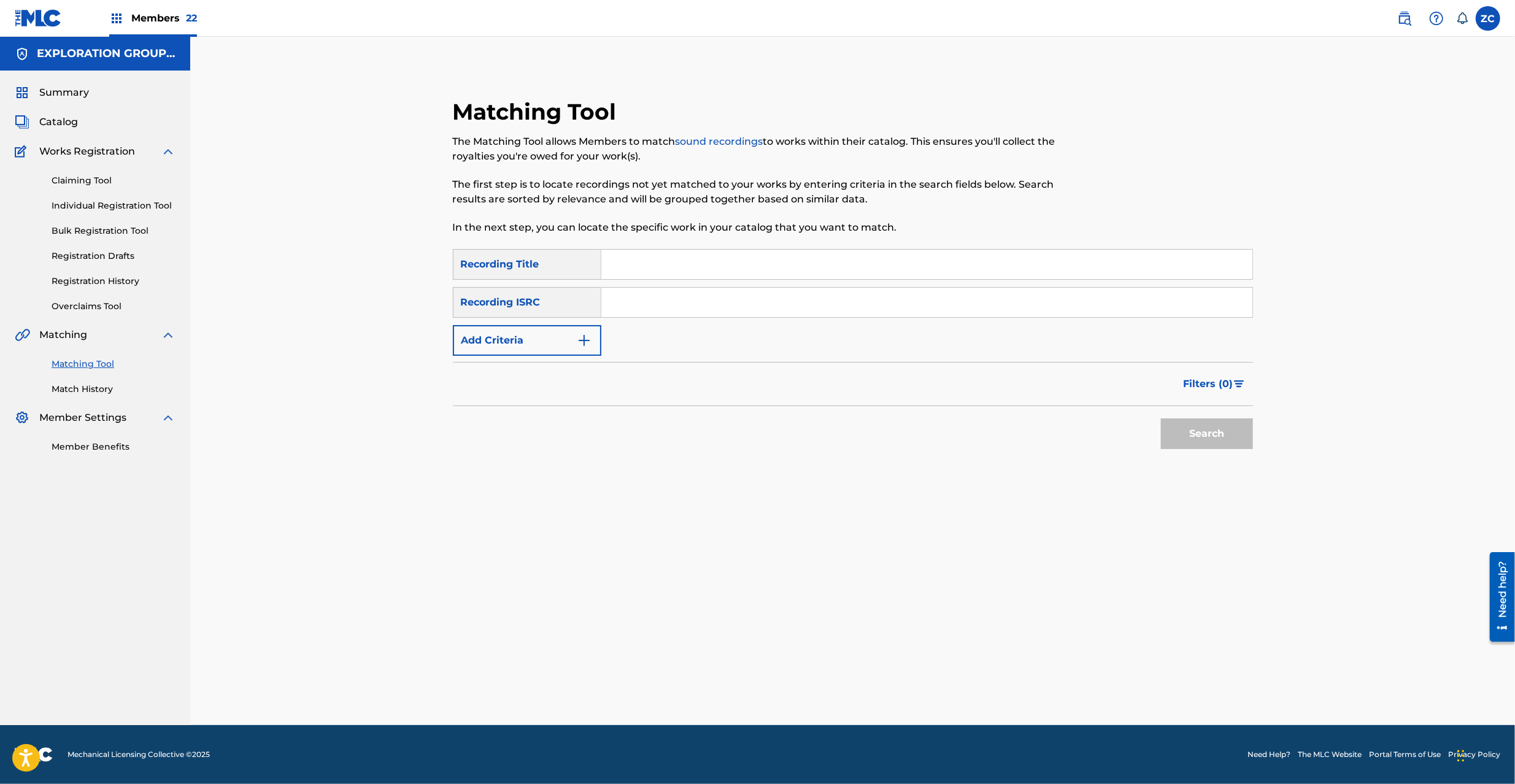
click at [899, 293] on input "Search Form" at bounding box center [927, 303] width 651 height 30
paste input "JPZ921608712"
type input "JPZ921608712"
click at [1194, 428] on button "Search" at bounding box center [1207, 434] width 92 height 30
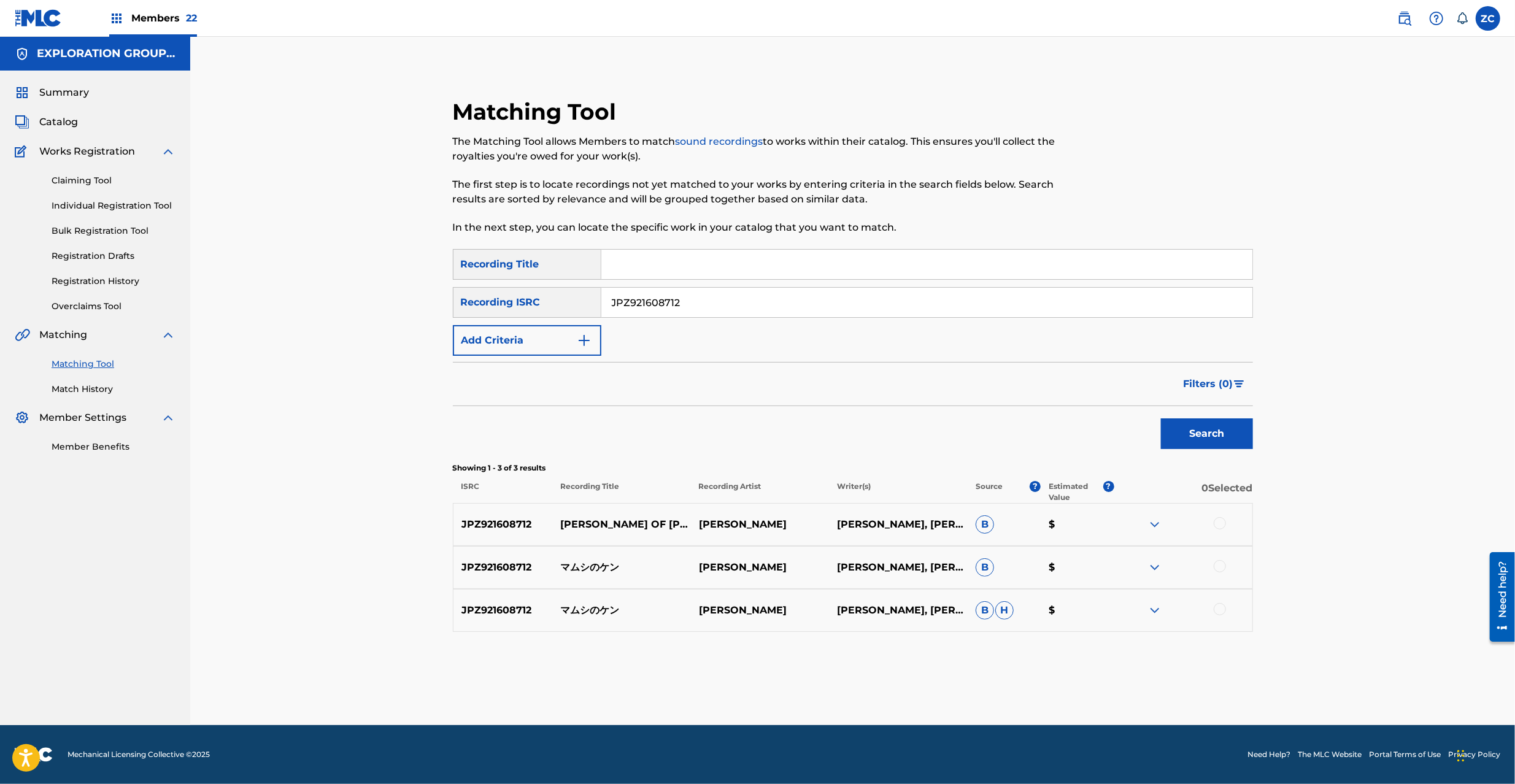
drag, startPoint x: 1223, startPoint y: 524, endPoint x: 1226, endPoint y: 536, distance: 12.4
click at [1223, 524] on div at bounding box center [1220, 524] width 12 height 12
click at [1212, 567] on div at bounding box center [1183, 567] width 138 height 15
drag, startPoint x: 1218, startPoint y: 563, endPoint x: 1228, endPoint y: 610, distance: 48.1
click at [1218, 564] on div at bounding box center [1220, 566] width 12 height 12
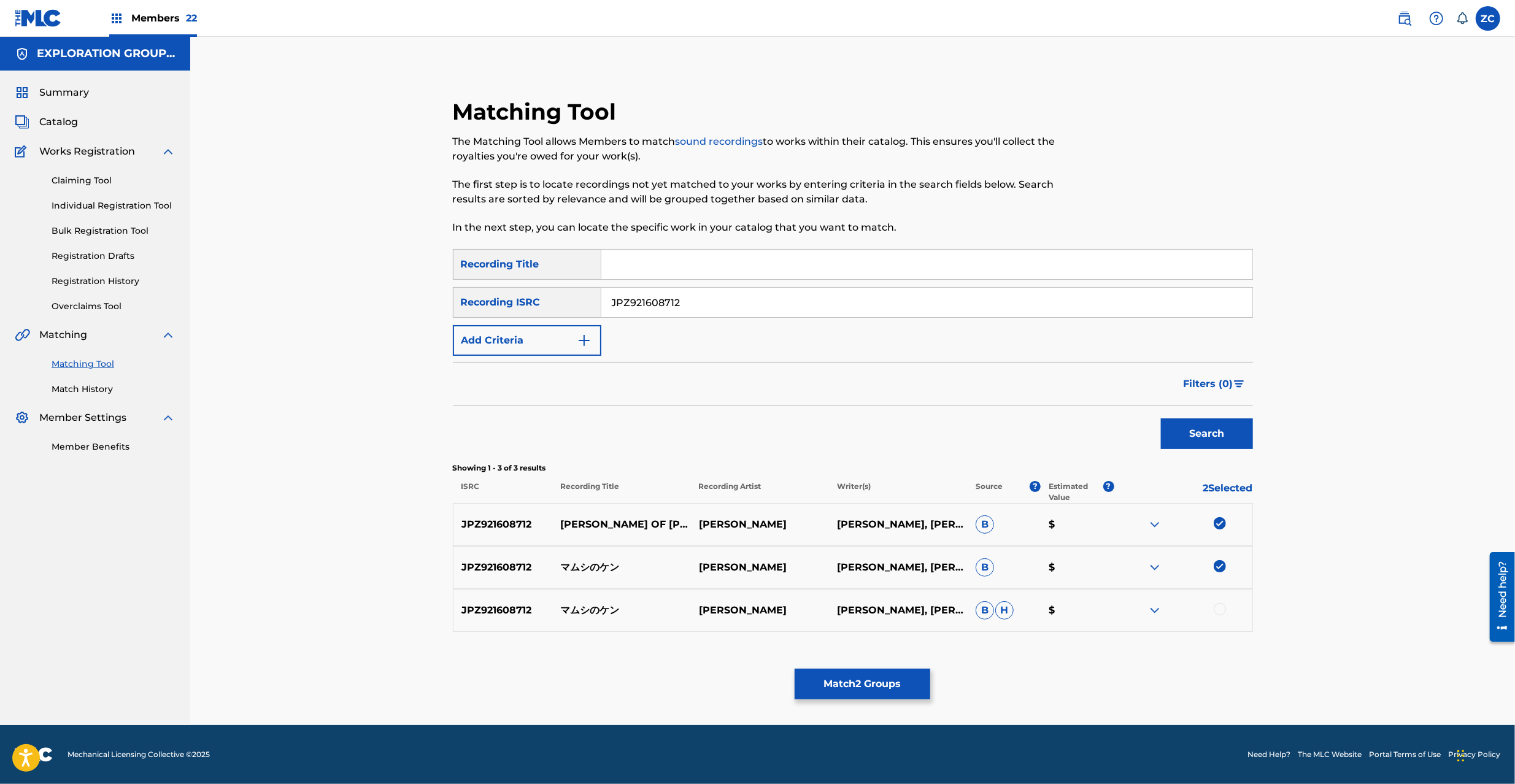
click at [1219, 613] on div at bounding box center [1220, 609] width 12 height 12
click at [910, 679] on button "Match 3 Groups" at bounding box center [862, 684] width 135 height 30
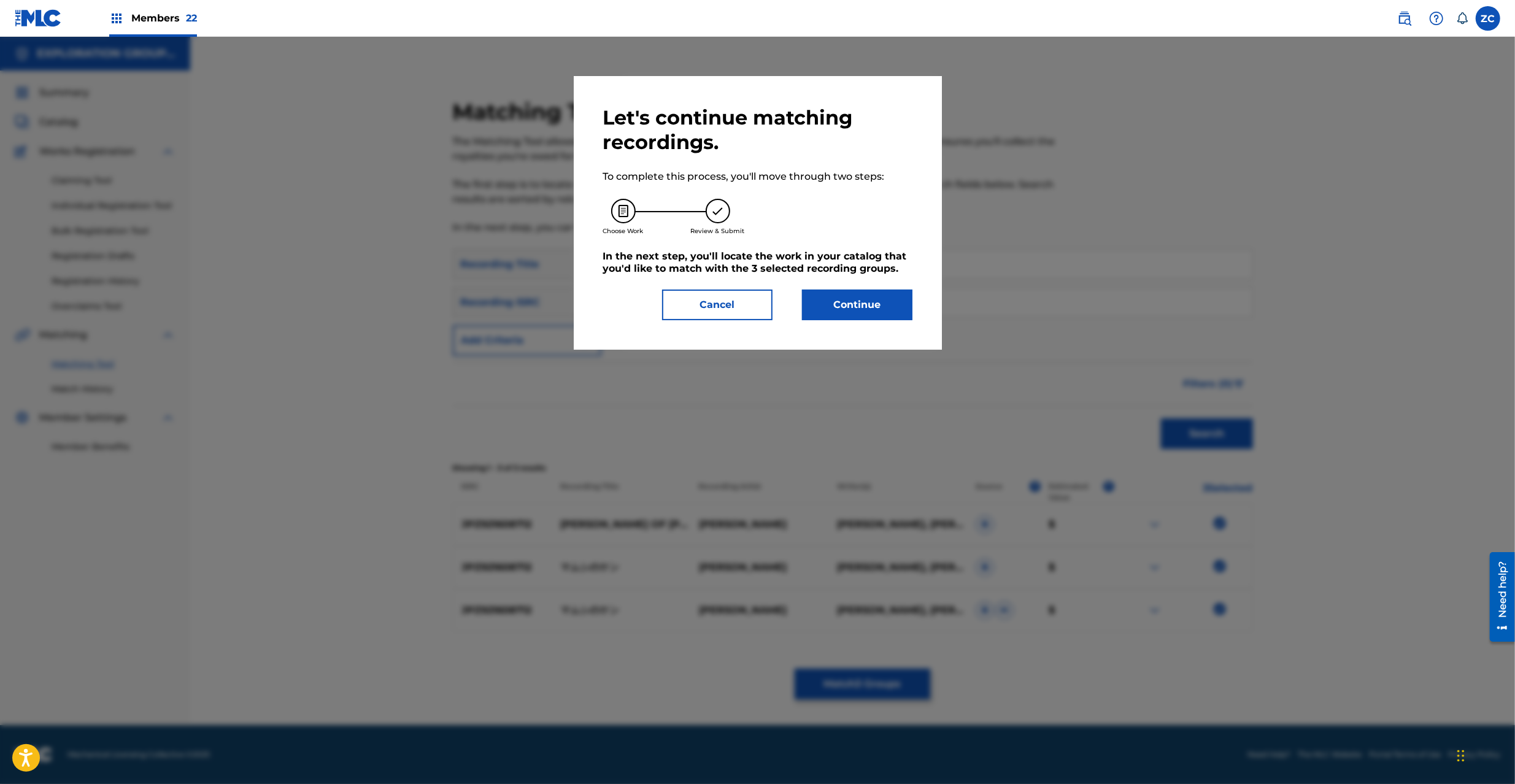
click at [874, 309] on button "Continue" at bounding box center [857, 305] width 111 height 30
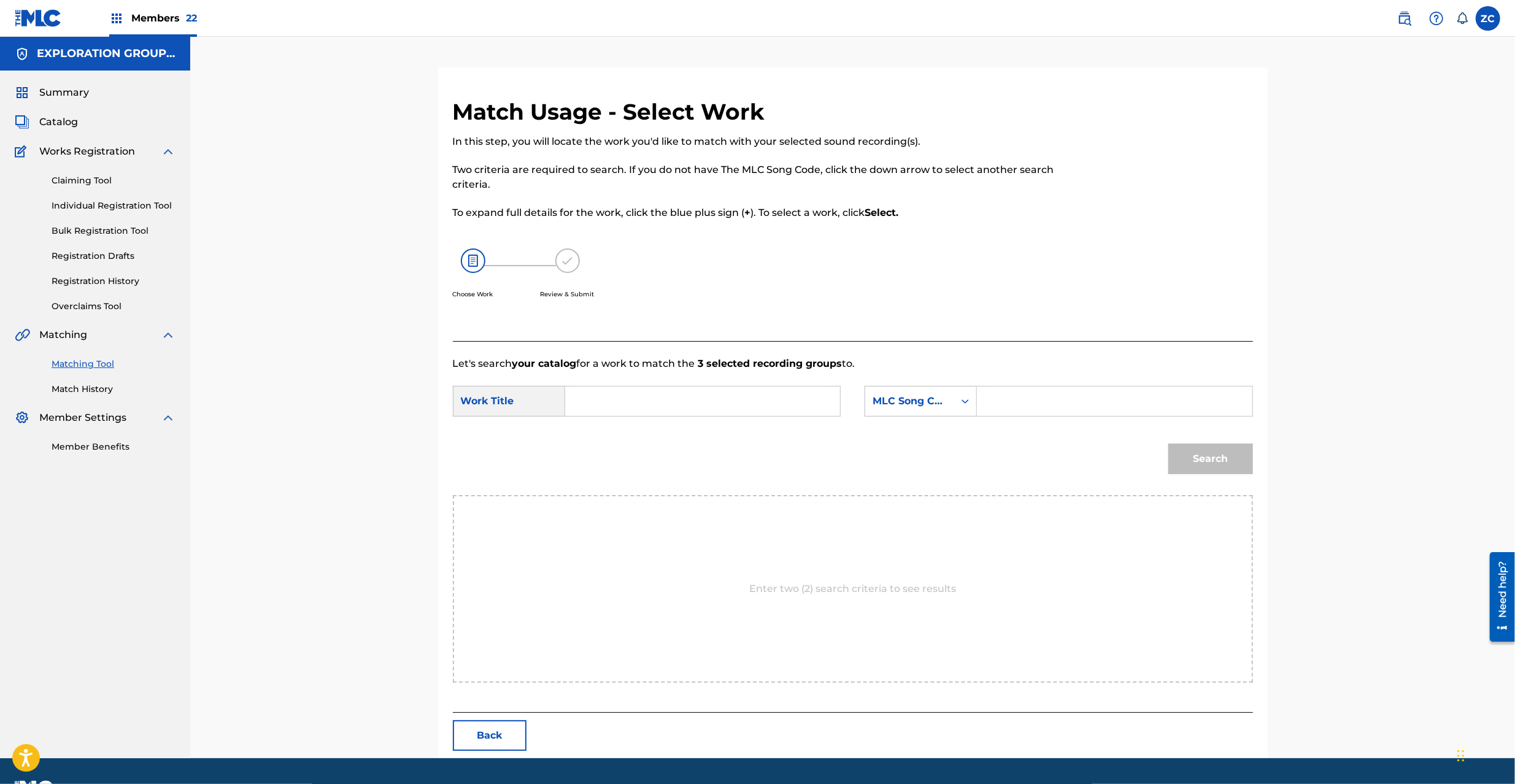
click at [725, 405] on input "Search Form" at bounding box center [703, 401] width 254 height 30
paste input "Mamushino [PERSON_NAME] MV6207"
click at [698, 404] on input "Mamushino [PERSON_NAME] MV6207" at bounding box center [703, 401] width 254 height 30
type input "[PERSON_NAME]"
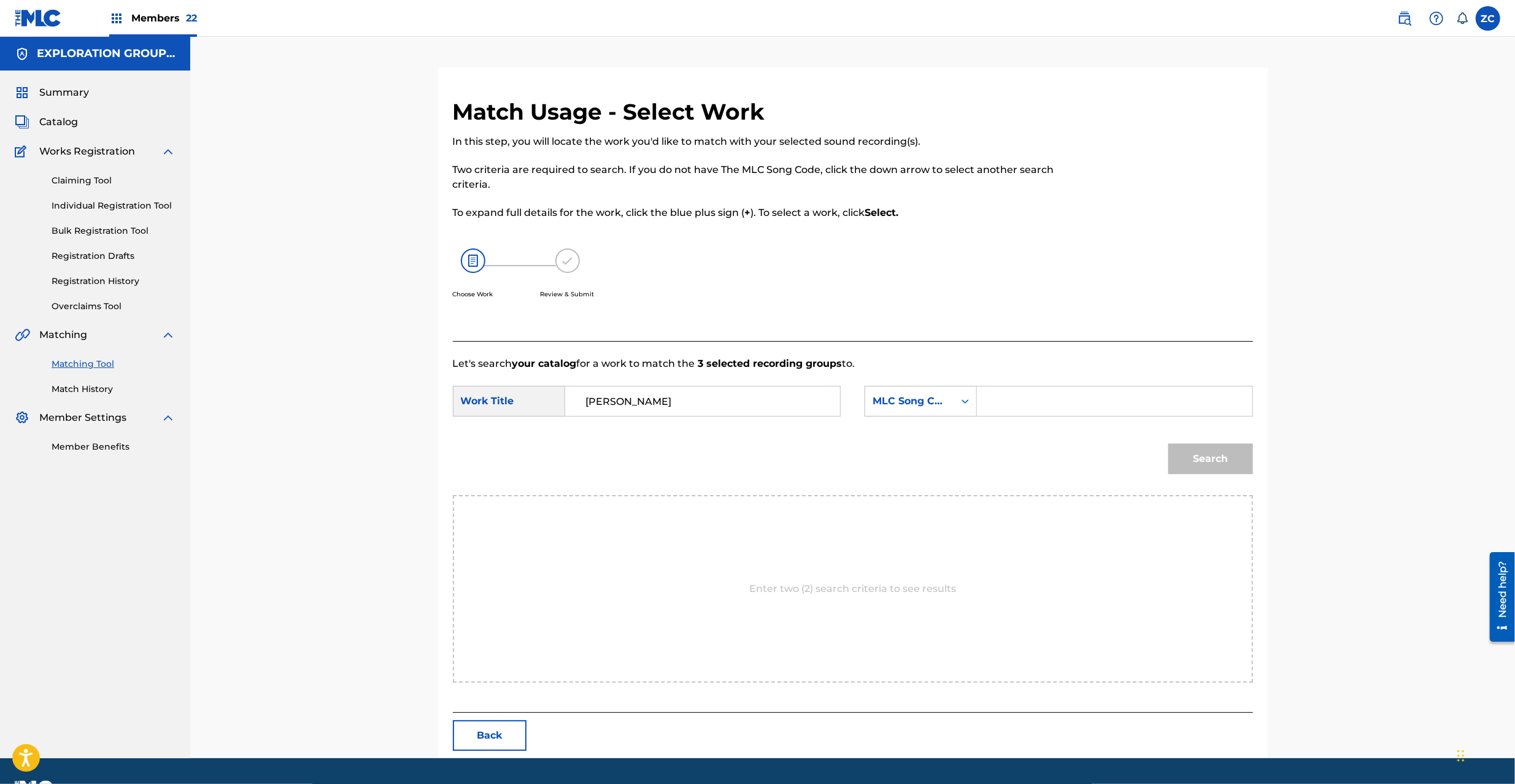
click at [1087, 399] on input "Search Form" at bounding box center [1114, 401] width 254 height 30
paste input "MV6207"
type input "MV6207"
drag, startPoint x: 1209, startPoint y: 433, endPoint x: 1218, endPoint y: 455, distance: 23.8
click at [1213, 443] on div "Search" at bounding box center [1208, 456] width 90 height 49
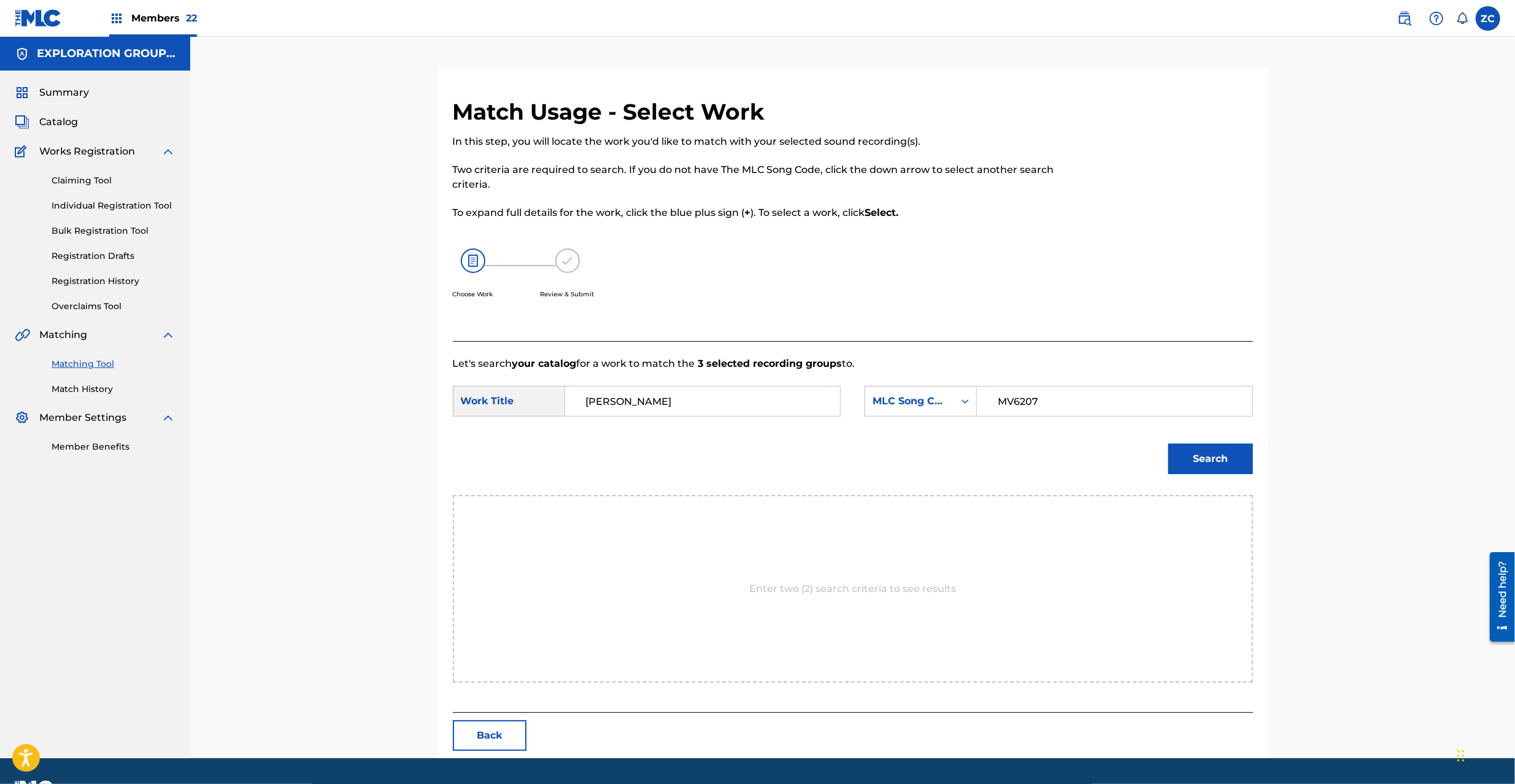
click at [1218, 455] on button "Search" at bounding box center [1210, 459] width 85 height 30
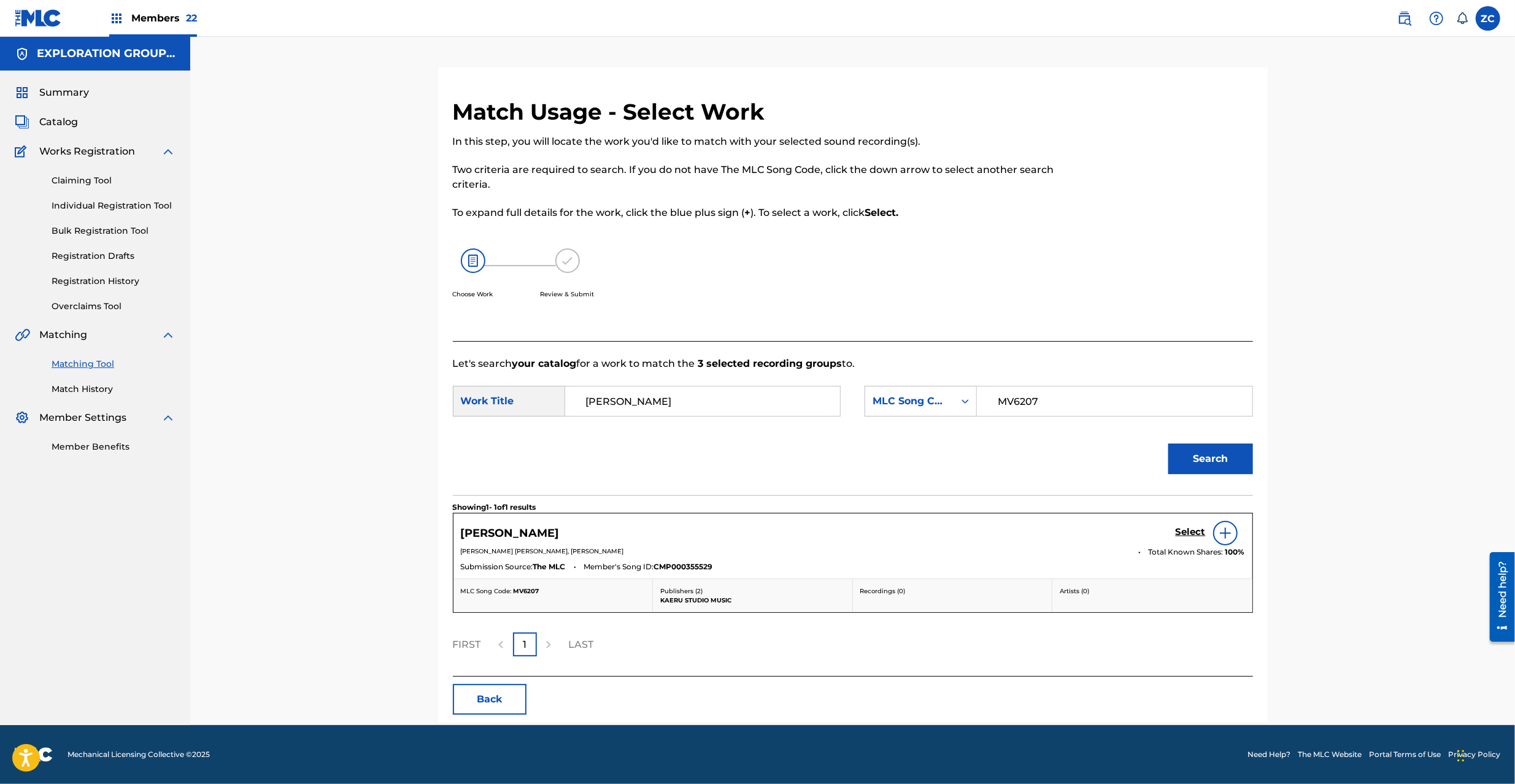
click at [1189, 535] on h5 "Select" at bounding box center [1191, 532] width 30 height 12
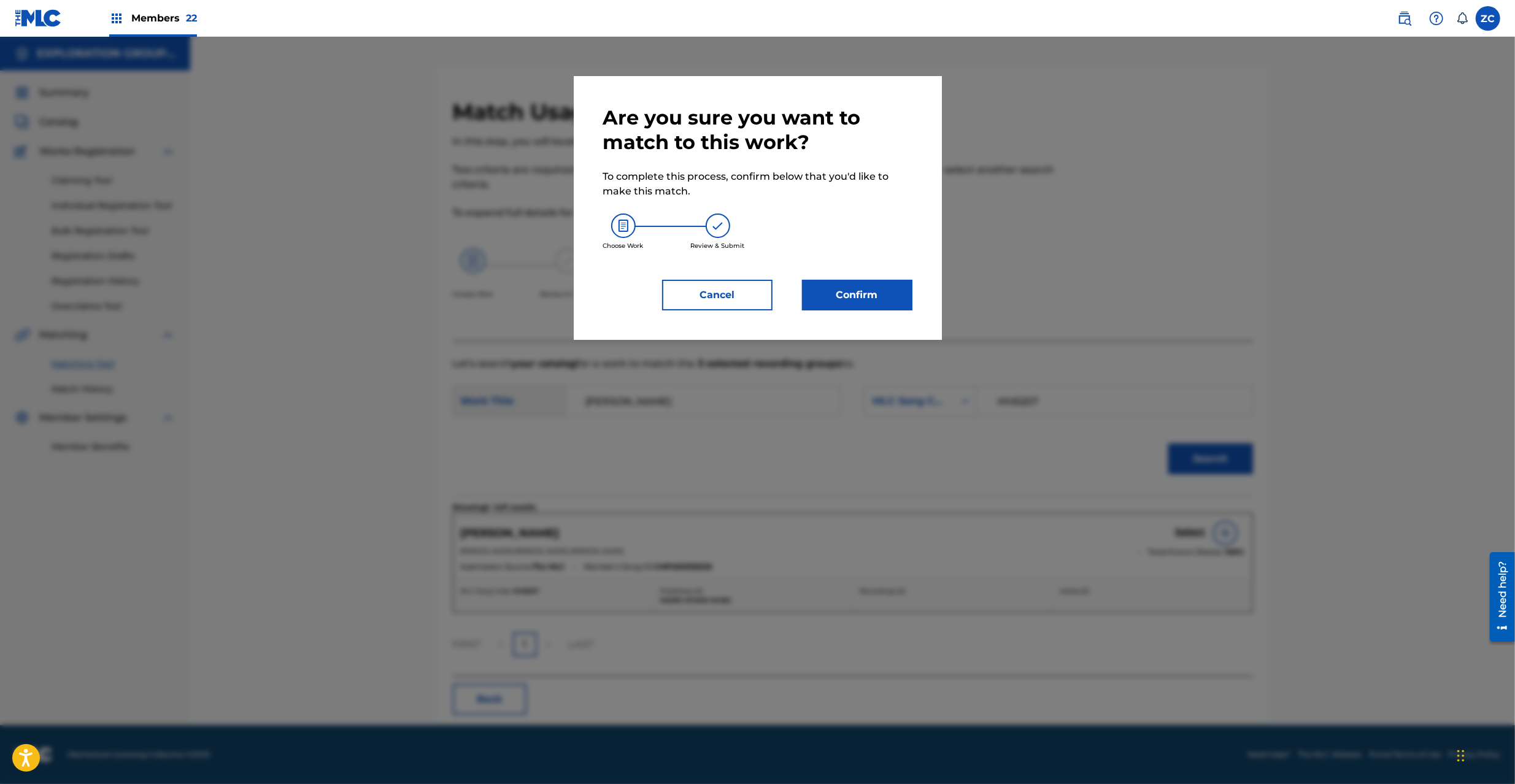
click at [842, 294] on button "Confirm" at bounding box center [857, 295] width 111 height 30
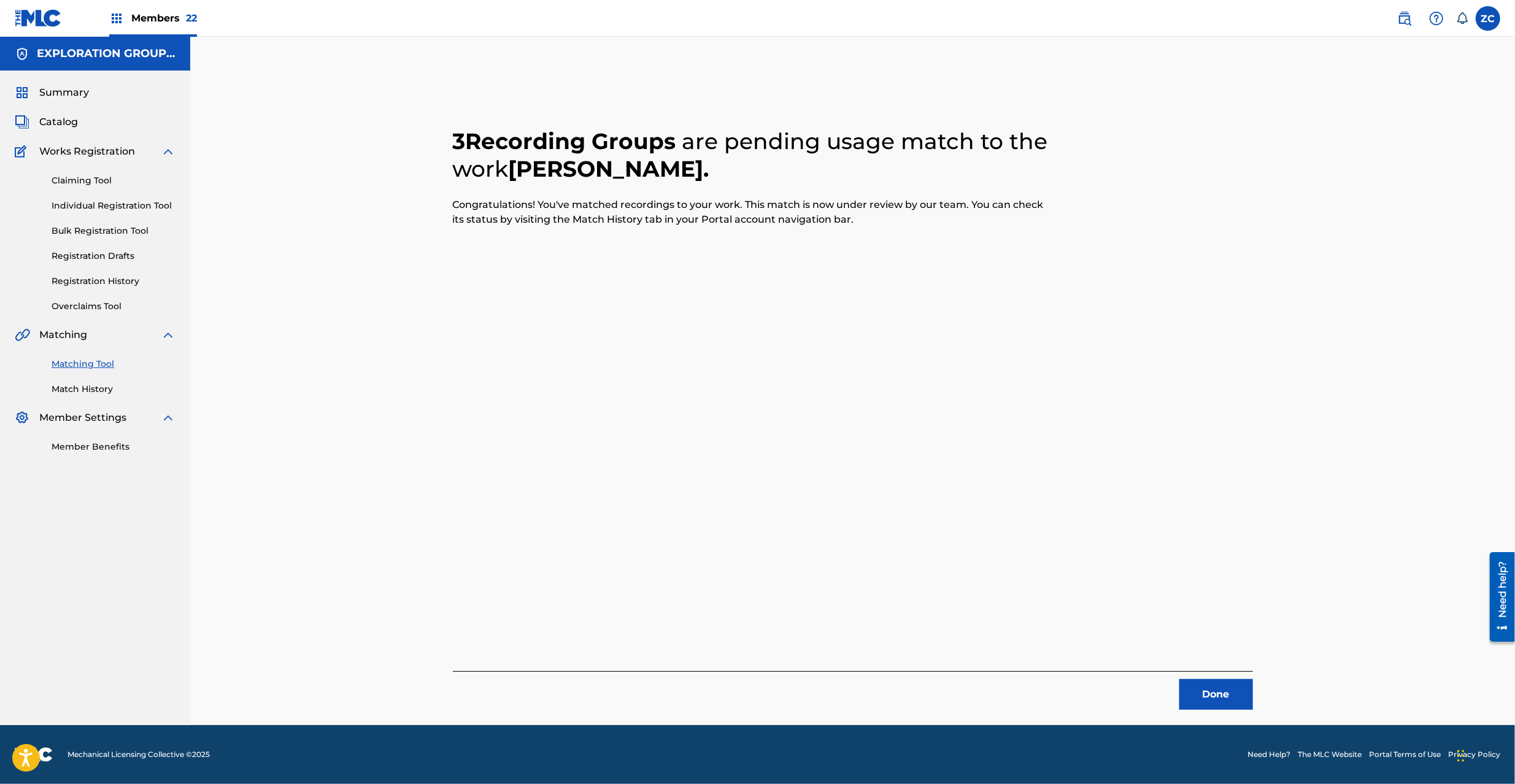
click at [1223, 690] on button "Done" at bounding box center [1216, 694] width 74 height 30
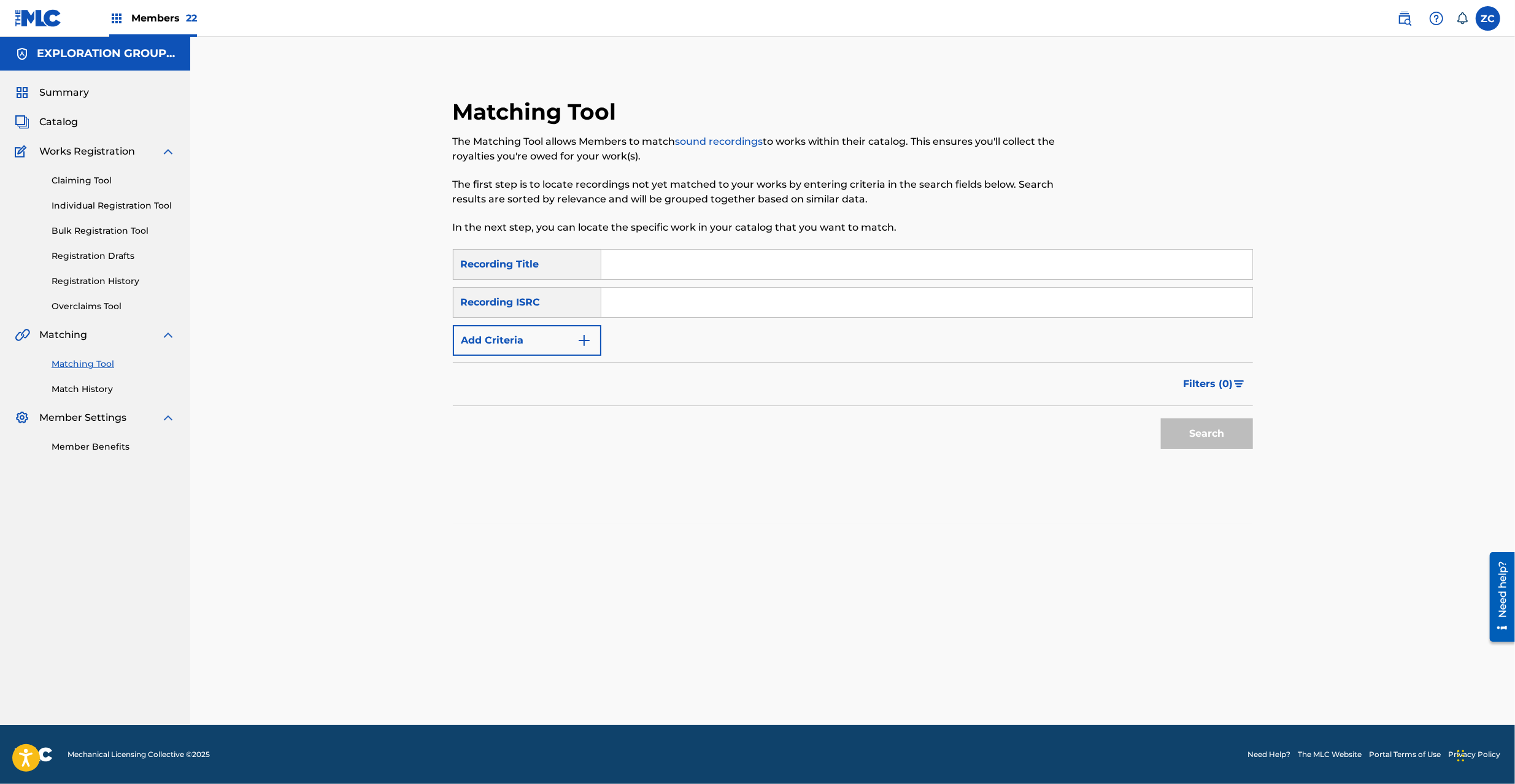
drag, startPoint x: 887, startPoint y: 289, endPoint x: 897, endPoint y: 311, distance: 24.2
click at [887, 292] on input "Search Form" at bounding box center [927, 303] width 651 height 30
paste input "JPZ921312371"
type input "JPZ921312371"
click at [1226, 438] on button "Search" at bounding box center [1207, 434] width 92 height 30
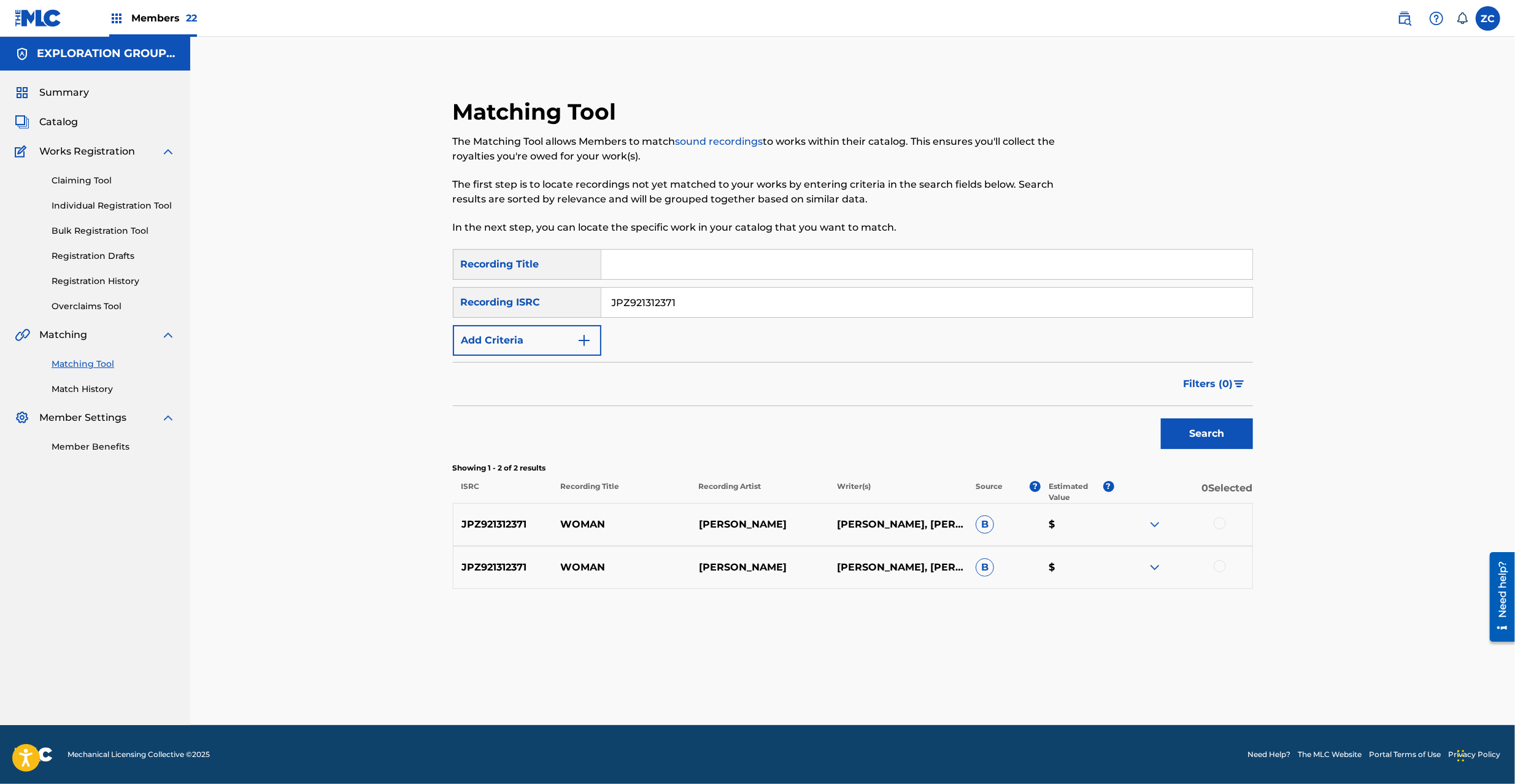
drag, startPoint x: 1218, startPoint y: 523, endPoint x: 1219, endPoint y: 555, distance: 32.0
click at [1218, 524] on div at bounding box center [1220, 524] width 12 height 12
click at [1223, 570] on div at bounding box center [1220, 566] width 12 height 12
click at [865, 689] on button "Match 2 Groups" at bounding box center [862, 684] width 135 height 30
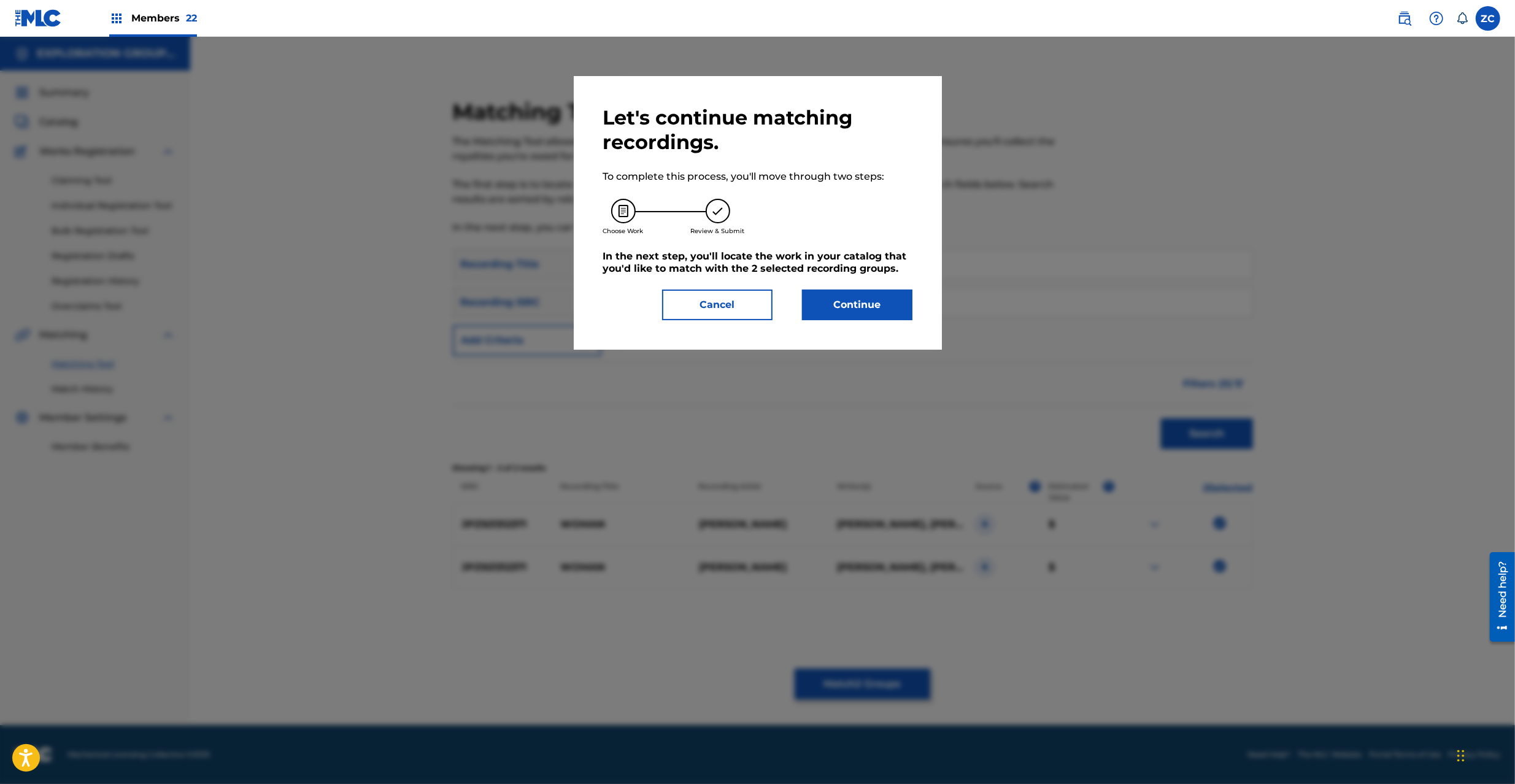
click at [852, 313] on button "Continue" at bounding box center [857, 305] width 111 height 30
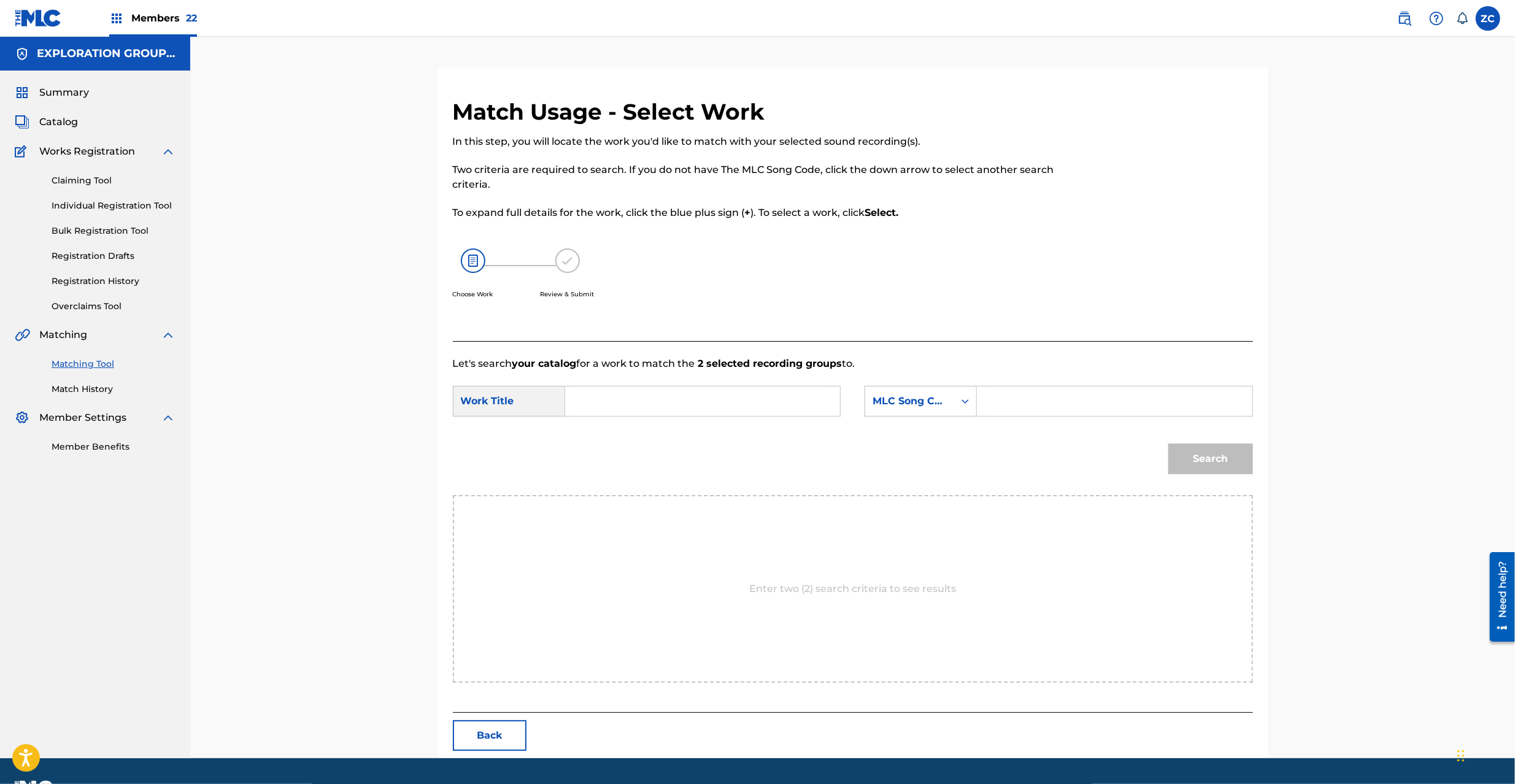
click at [703, 401] on input "Search Form" at bounding box center [703, 401] width 254 height 30
paste input "Woman W40TSC"
click at [654, 400] on input "Woman W40TSC" at bounding box center [703, 401] width 254 height 30
type input "Woman"
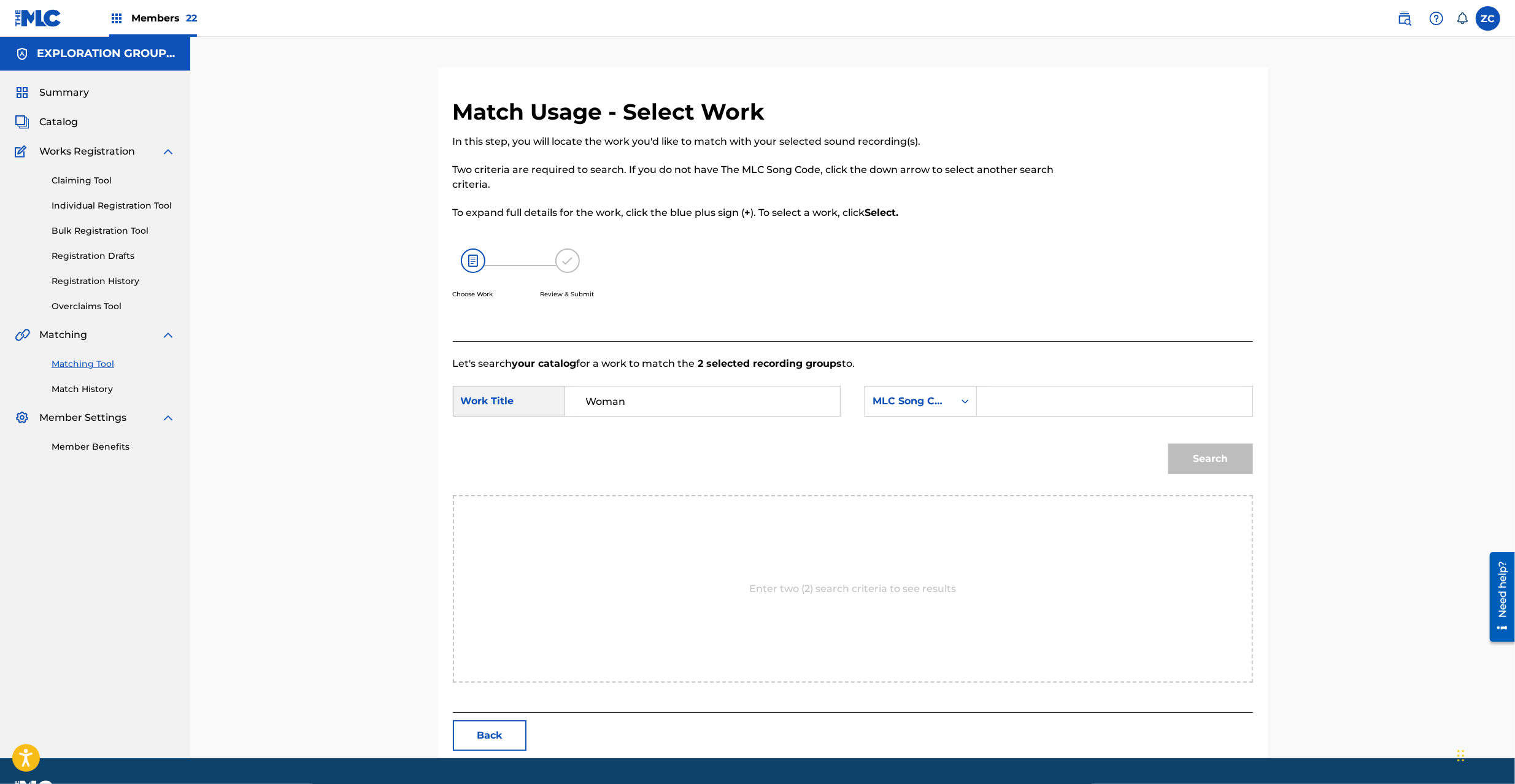
click at [1044, 403] on input "Search Form" at bounding box center [1114, 401] width 254 height 30
paste input "W40TSC"
type input "W40TSC"
click at [1223, 457] on button "Search" at bounding box center [1210, 459] width 85 height 30
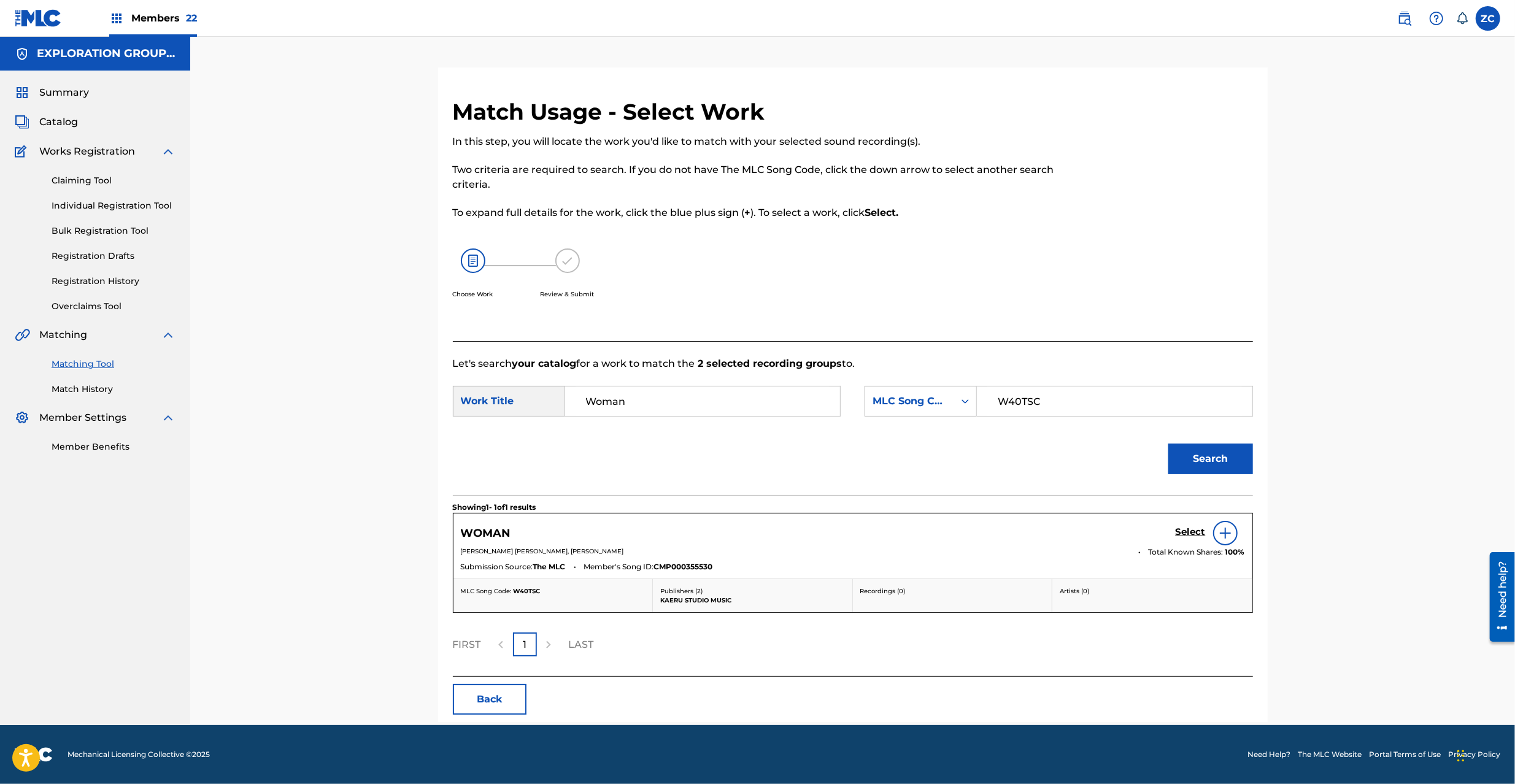
click at [1176, 534] on h5 "Select" at bounding box center [1191, 532] width 30 height 12
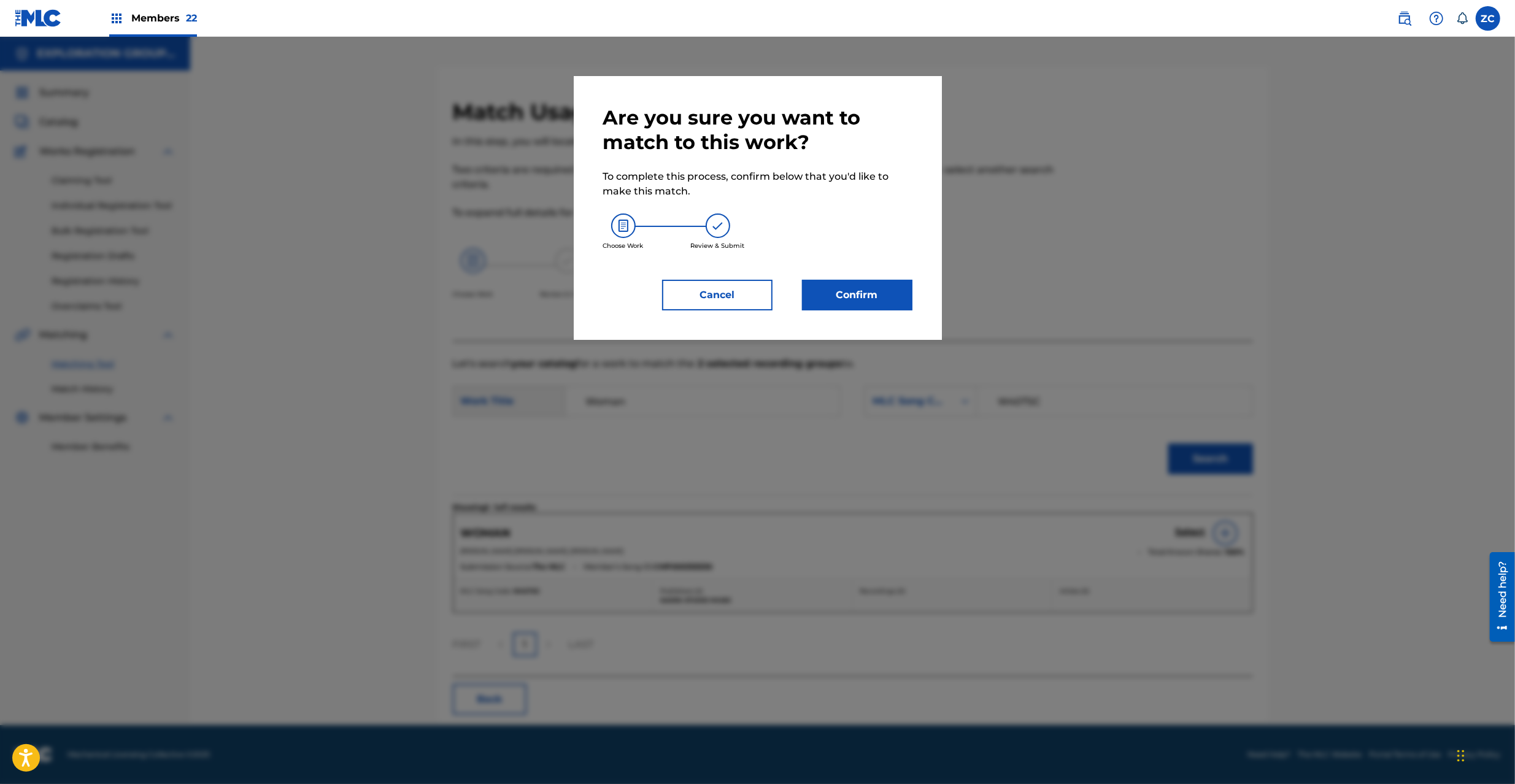
click at [869, 300] on button "Confirm" at bounding box center [857, 295] width 111 height 30
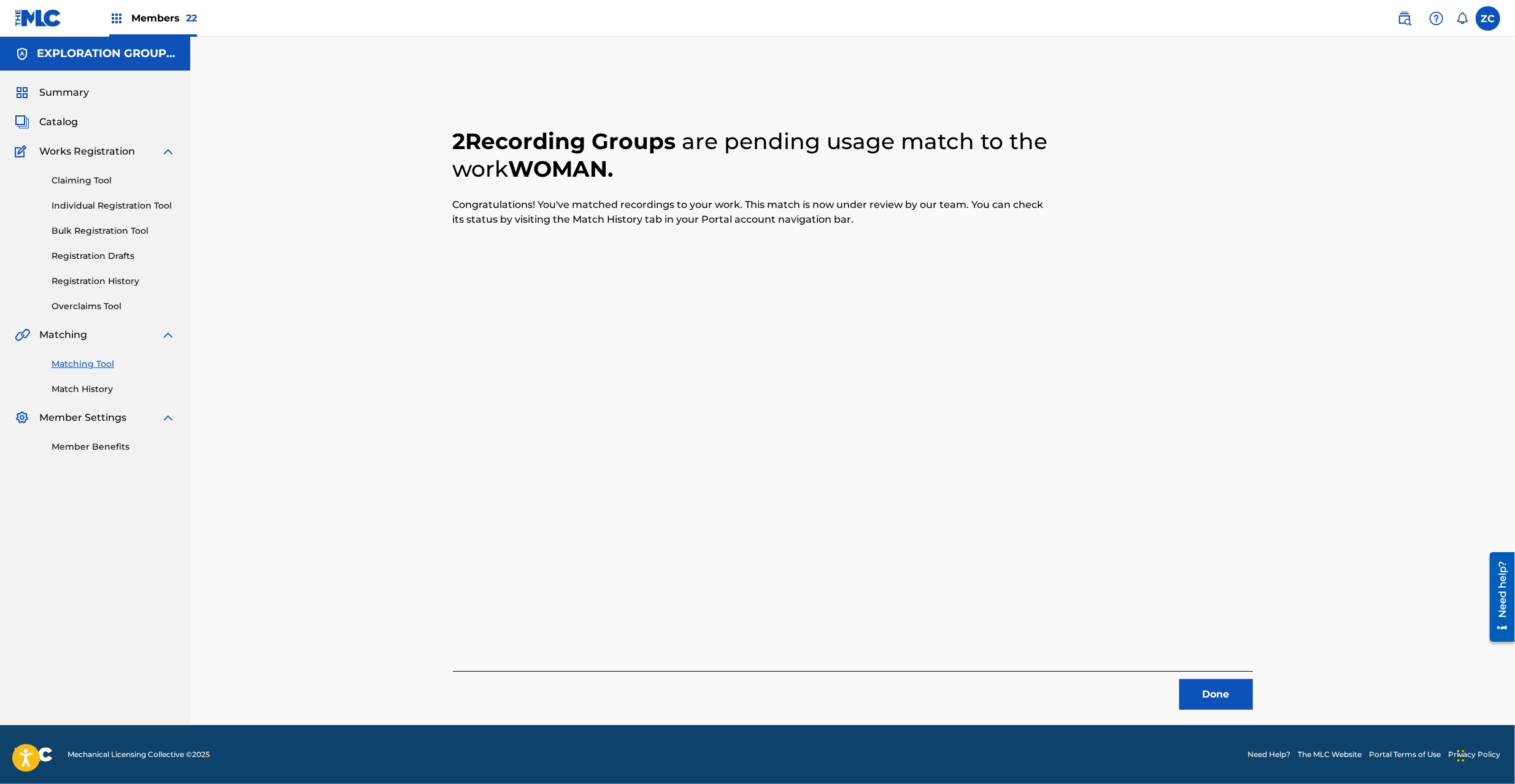
click at [1221, 688] on button "Done" at bounding box center [1216, 694] width 74 height 30
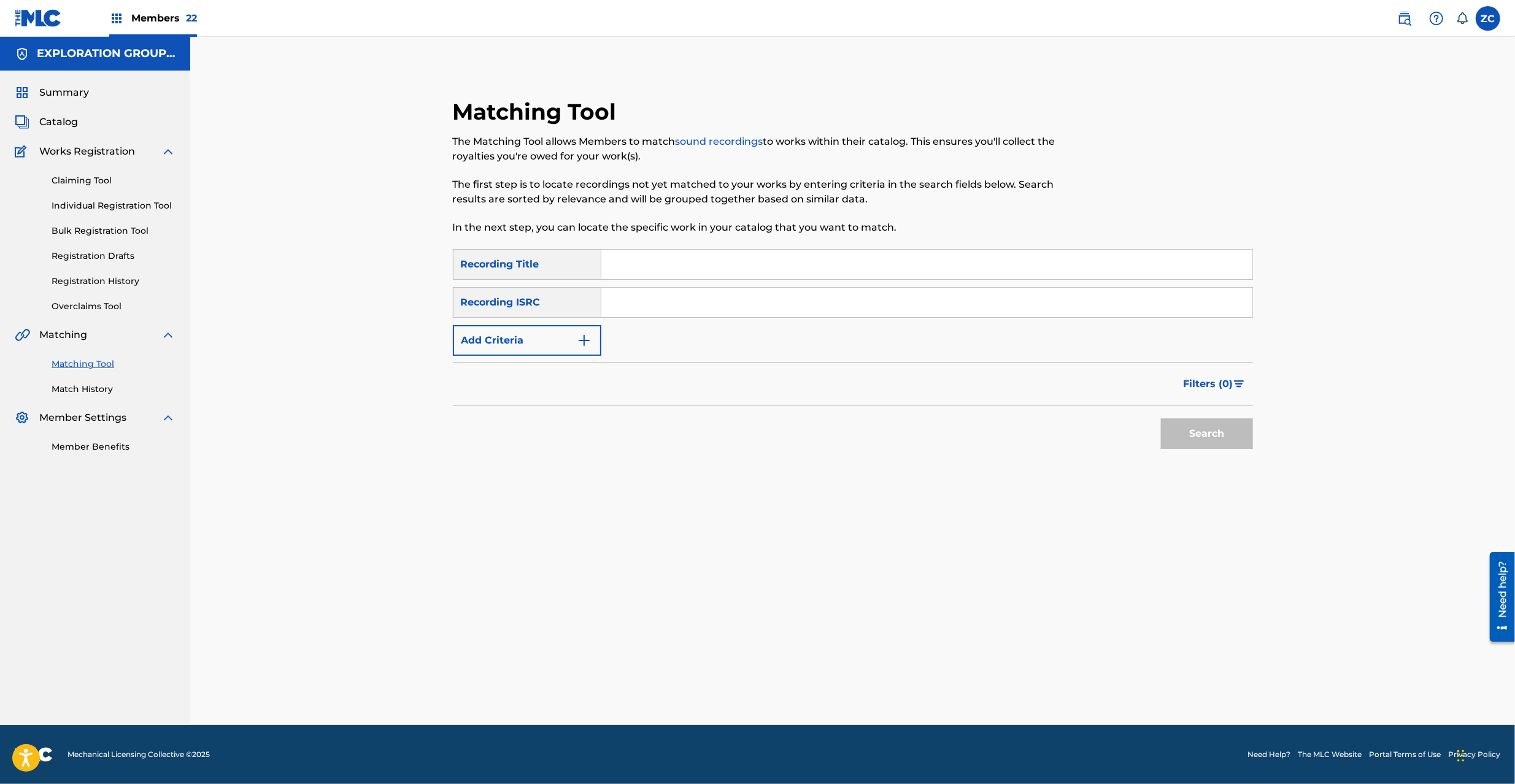
click at [882, 302] on input "Search Form" at bounding box center [927, 303] width 651 height 30
paste input "JPZ921312369"
type input "JPZ921312369"
click at [1213, 442] on button "Search" at bounding box center [1207, 434] width 92 height 30
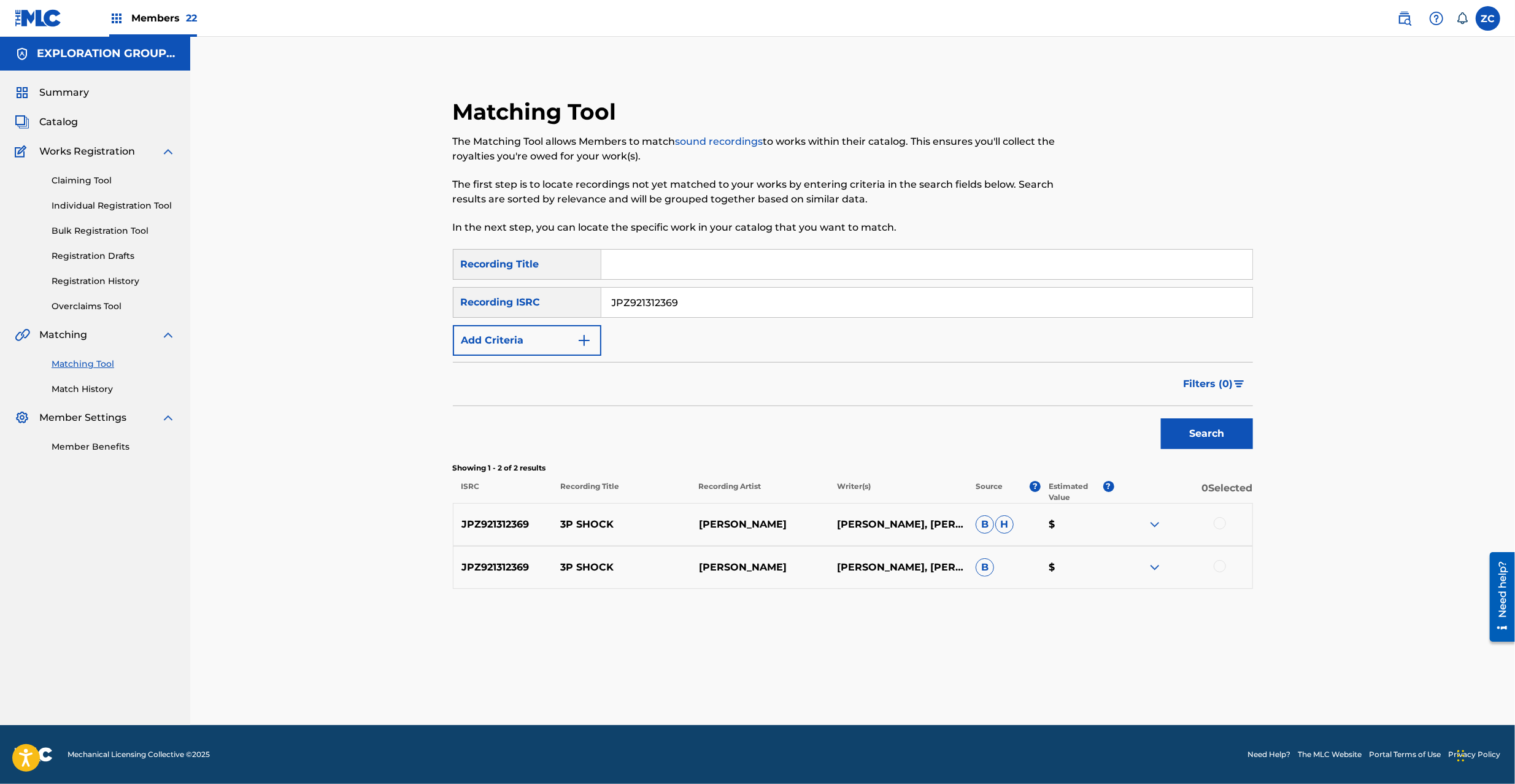
click at [1223, 522] on div at bounding box center [1220, 524] width 12 height 12
click at [1223, 568] on div at bounding box center [1220, 566] width 12 height 12
click at [869, 692] on button "Match 2 Groups" at bounding box center [862, 684] width 135 height 30
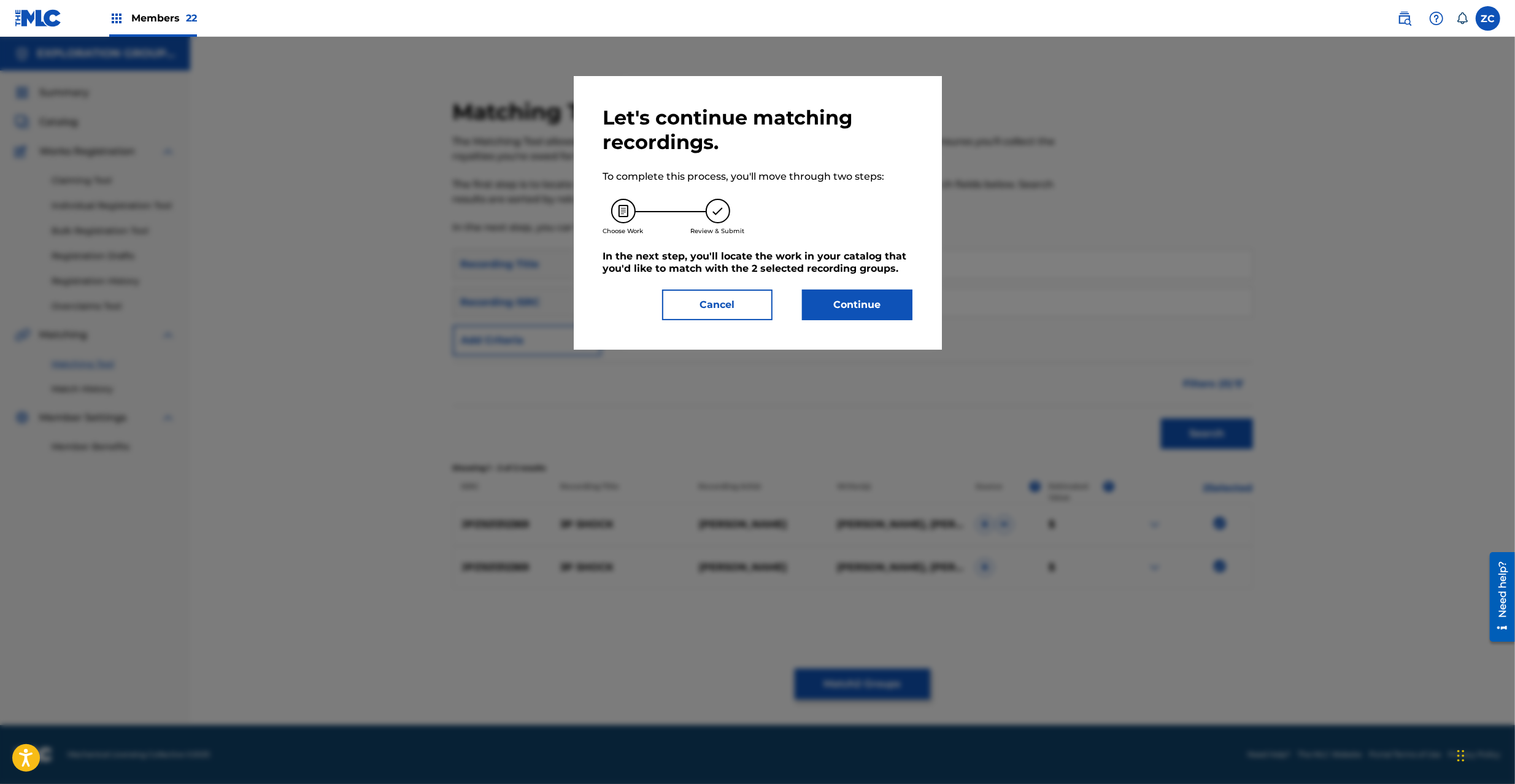
click at [865, 312] on button "Continue" at bounding box center [857, 305] width 111 height 30
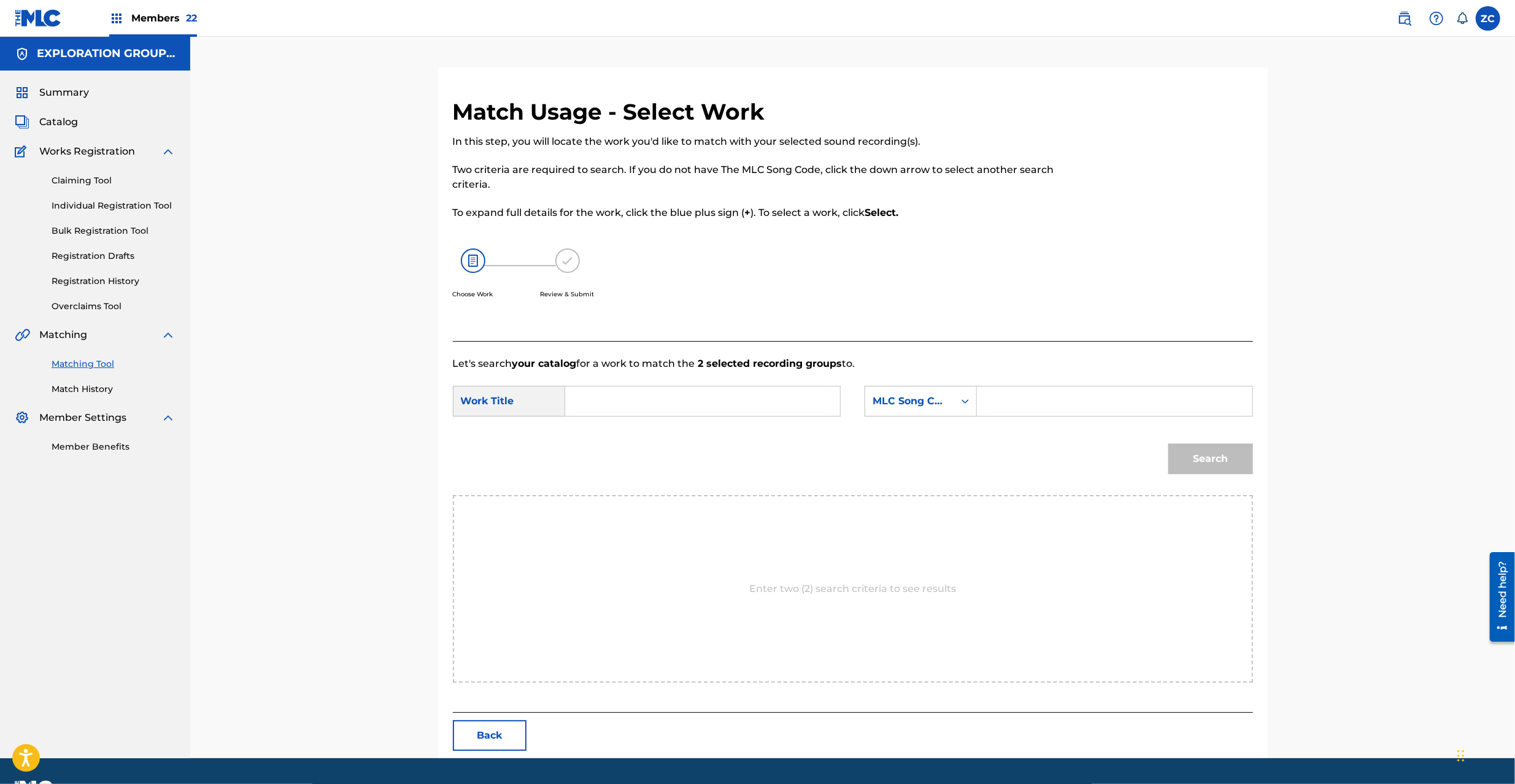
click at [745, 405] on input "Search Form" at bounding box center [703, 401] width 254 height 30
paste input "3P Shock 3U5HUA"
click at [690, 401] on input "3P Shock 3U5HUA" at bounding box center [703, 401] width 254 height 30
type input "3P Shock"
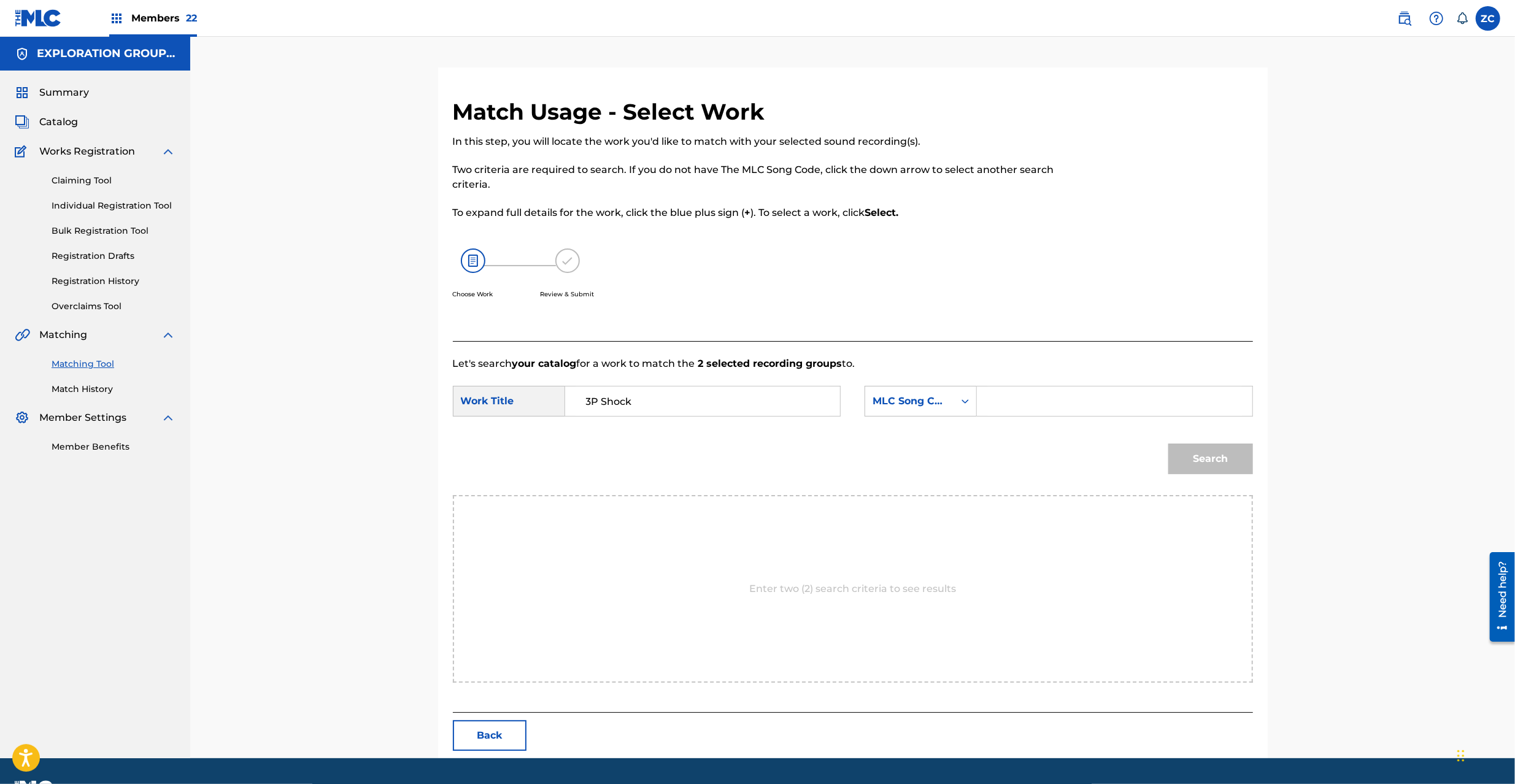
click at [1097, 405] on input "Search Form" at bounding box center [1114, 401] width 254 height 30
paste input "3U5HUA"
type input "3U5HUA"
click at [1238, 464] on button "Search" at bounding box center [1210, 459] width 85 height 30
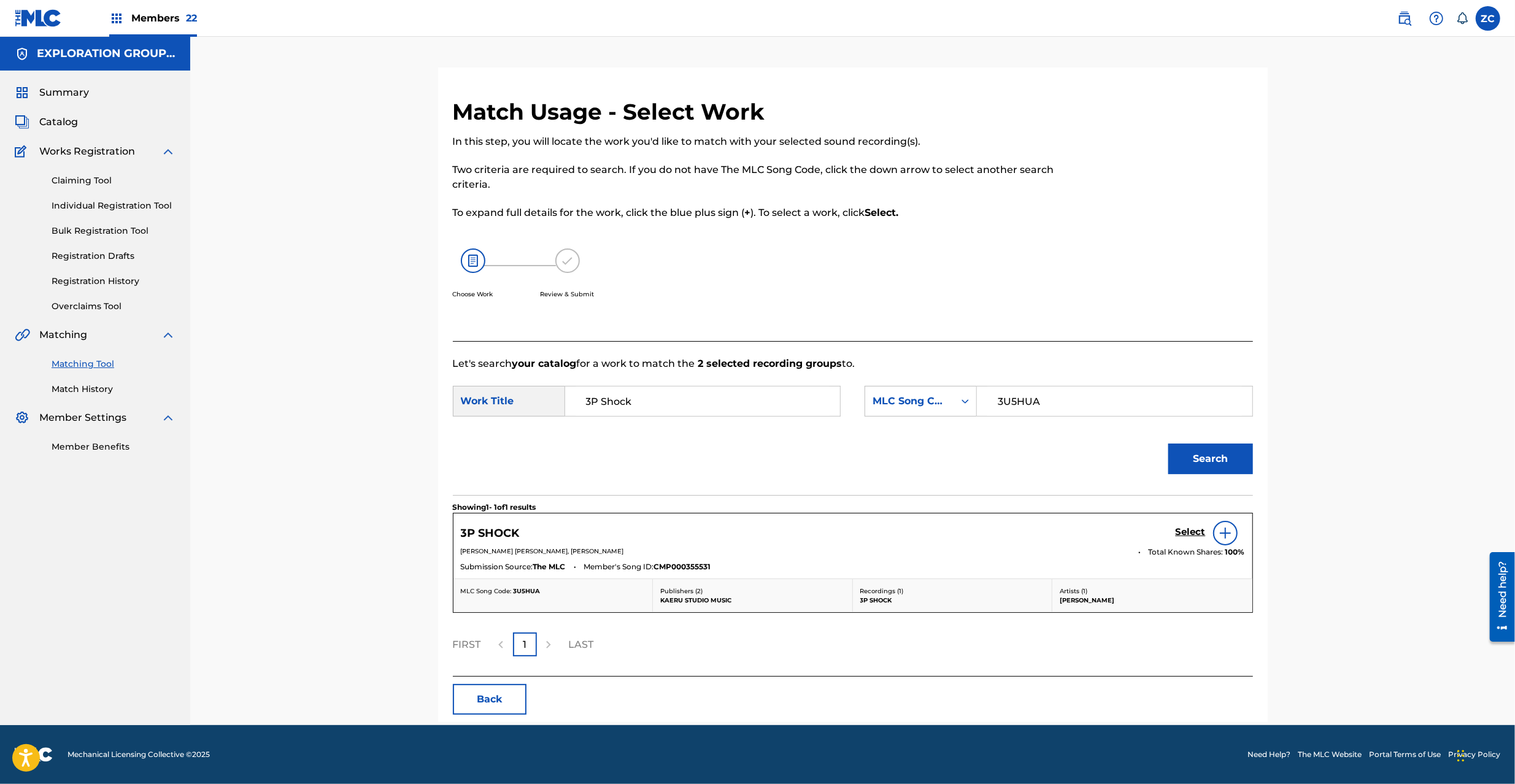
click at [1179, 536] on h5 "Select" at bounding box center [1191, 532] width 30 height 12
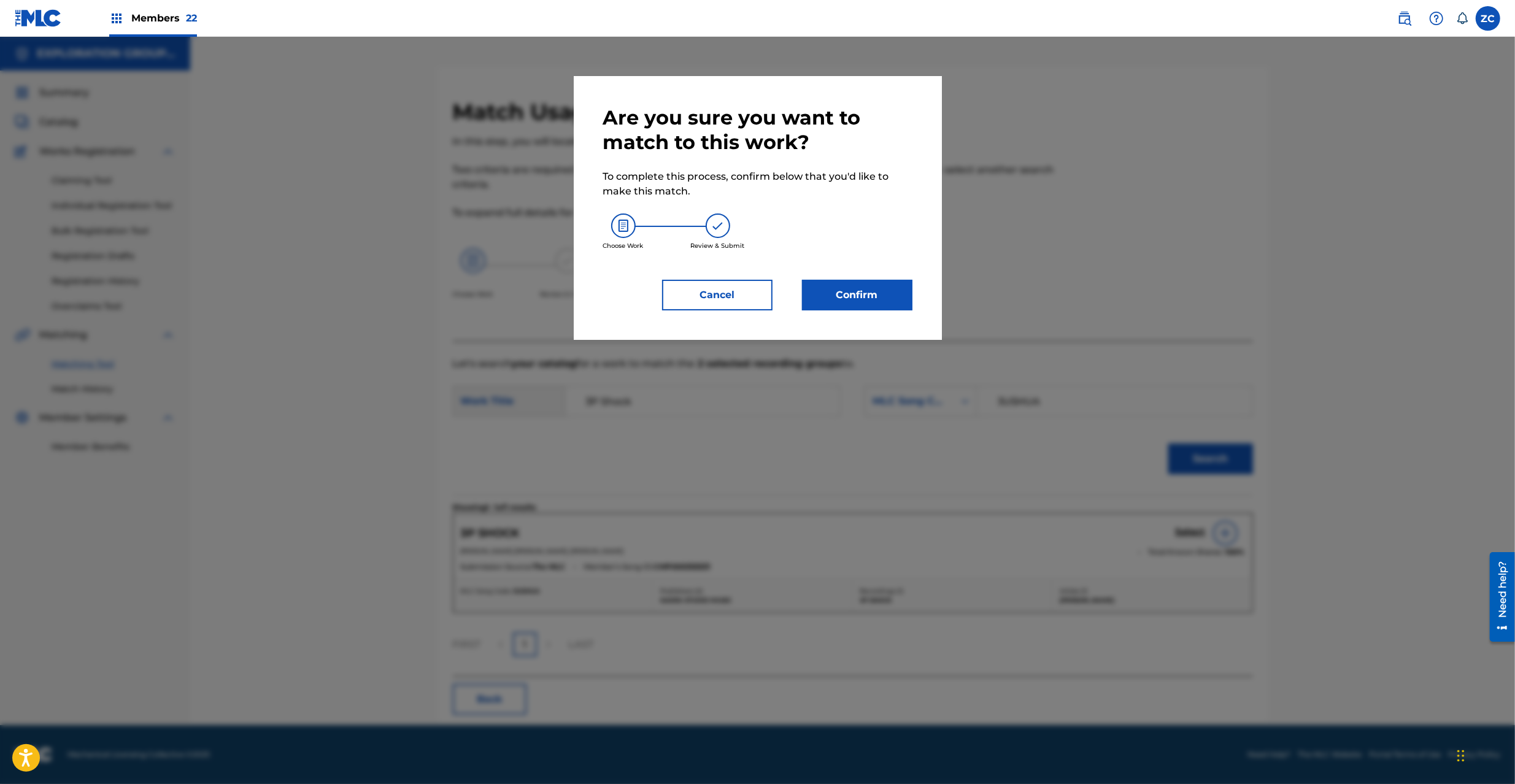
click at [850, 300] on button "Confirm" at bounding box center [857, 295] width 111 height 30
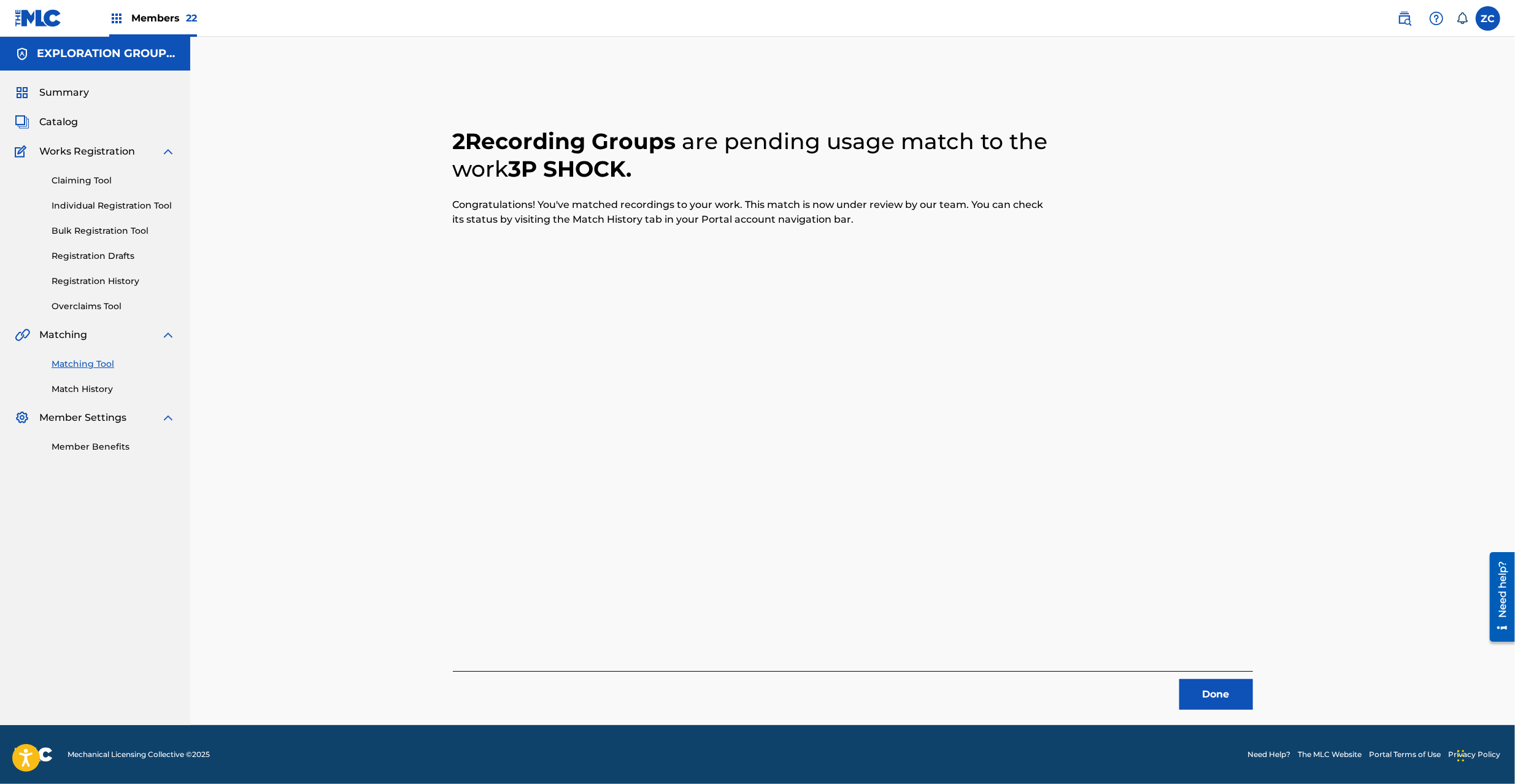
click at [1197, 695] on button "Done" at bounding box center [1216, 694] width 74 height 30
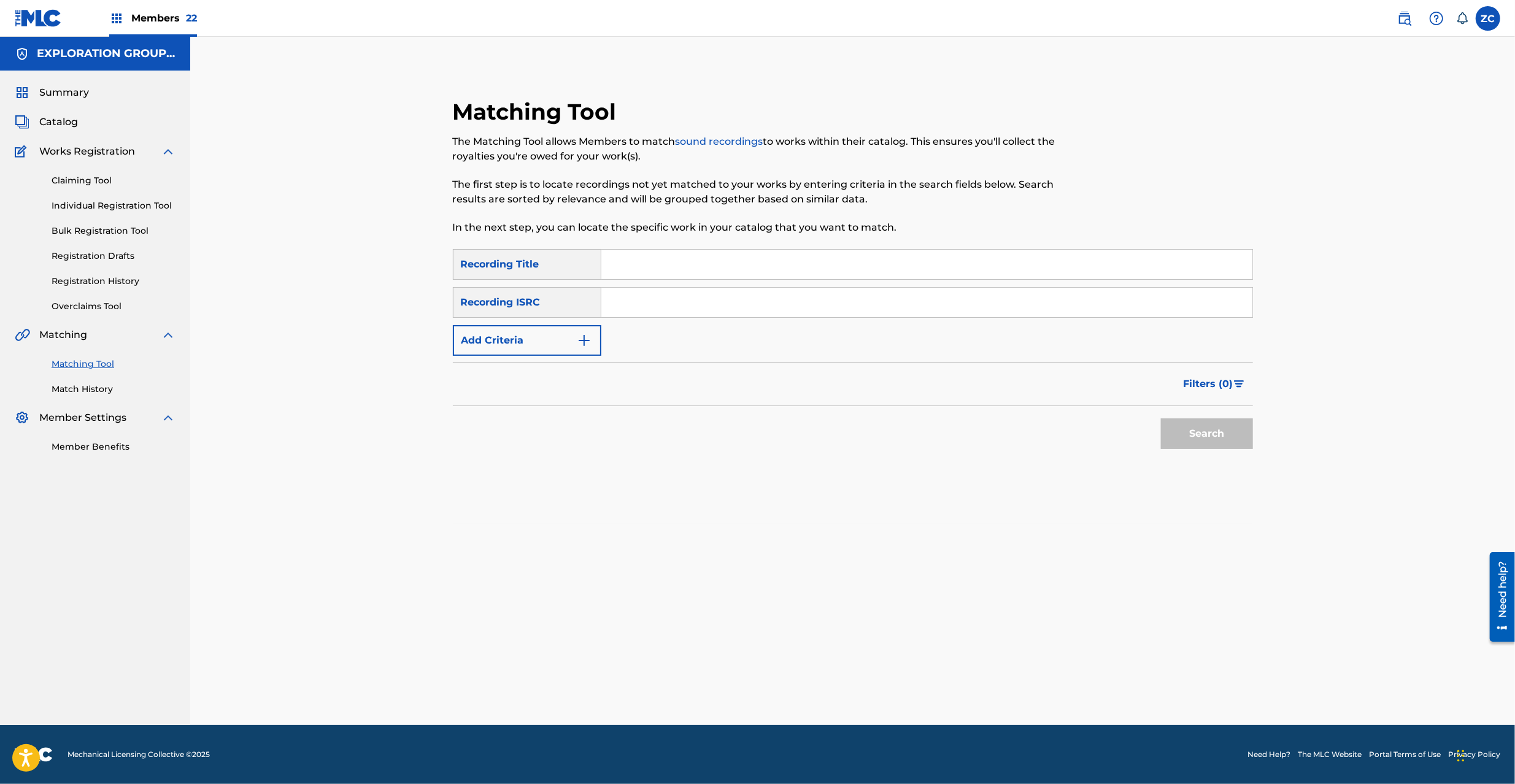
click at [767, 313] on input "Search Form" at bounding box center [927, 303] width 651 height 30
paste input "JPZ921312366"
type input "JPZ921312366"
click at [1194, 426] on button "Search" at bounding box center [1207, 434] width 92 height 30
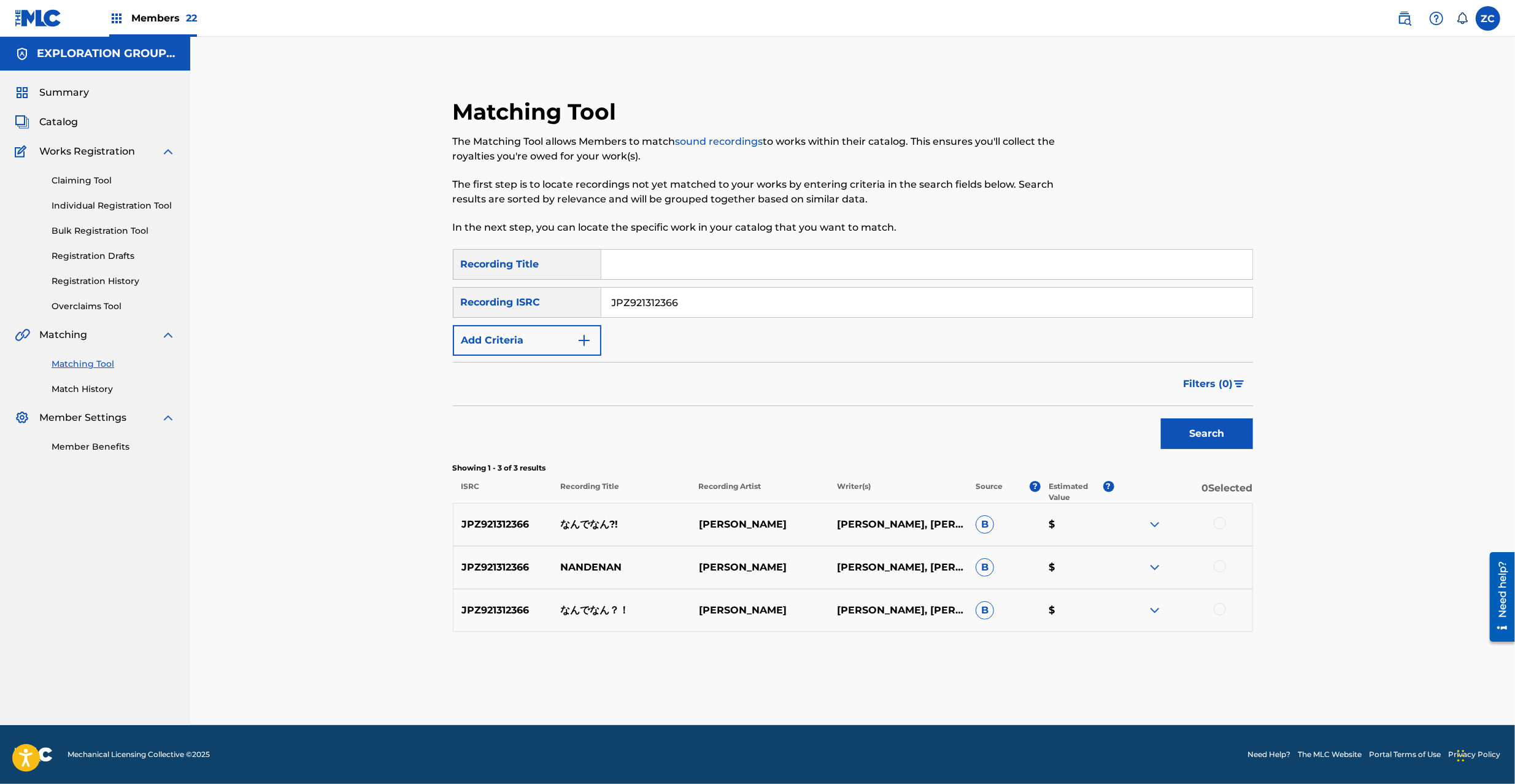
click at [1216, 524] on div at bounding box center [1220, 524] width 12 height 12
click at [1221, 562] on div at bounding box center [1220, 566] width 12 height 12
click at [1218, 609] on div at bounding box center [1220, 609] width 12 height 12
click at [871, 684] on button "Match 3 Groups" at bounding box center [862, 684] width 135 height 30
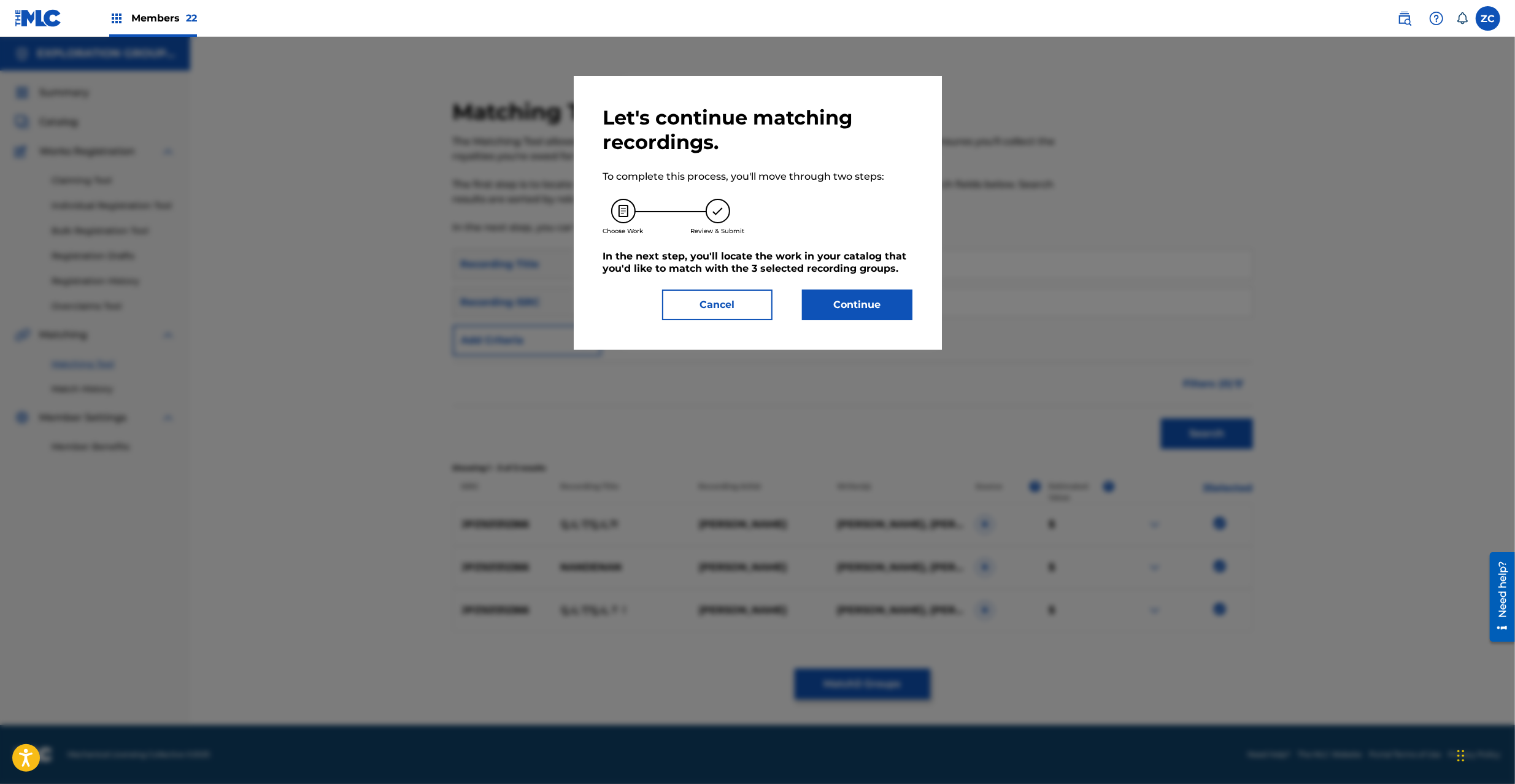
click at [843, 311] on button "Continue" at bounding box center [857, 305] width 111 height 30
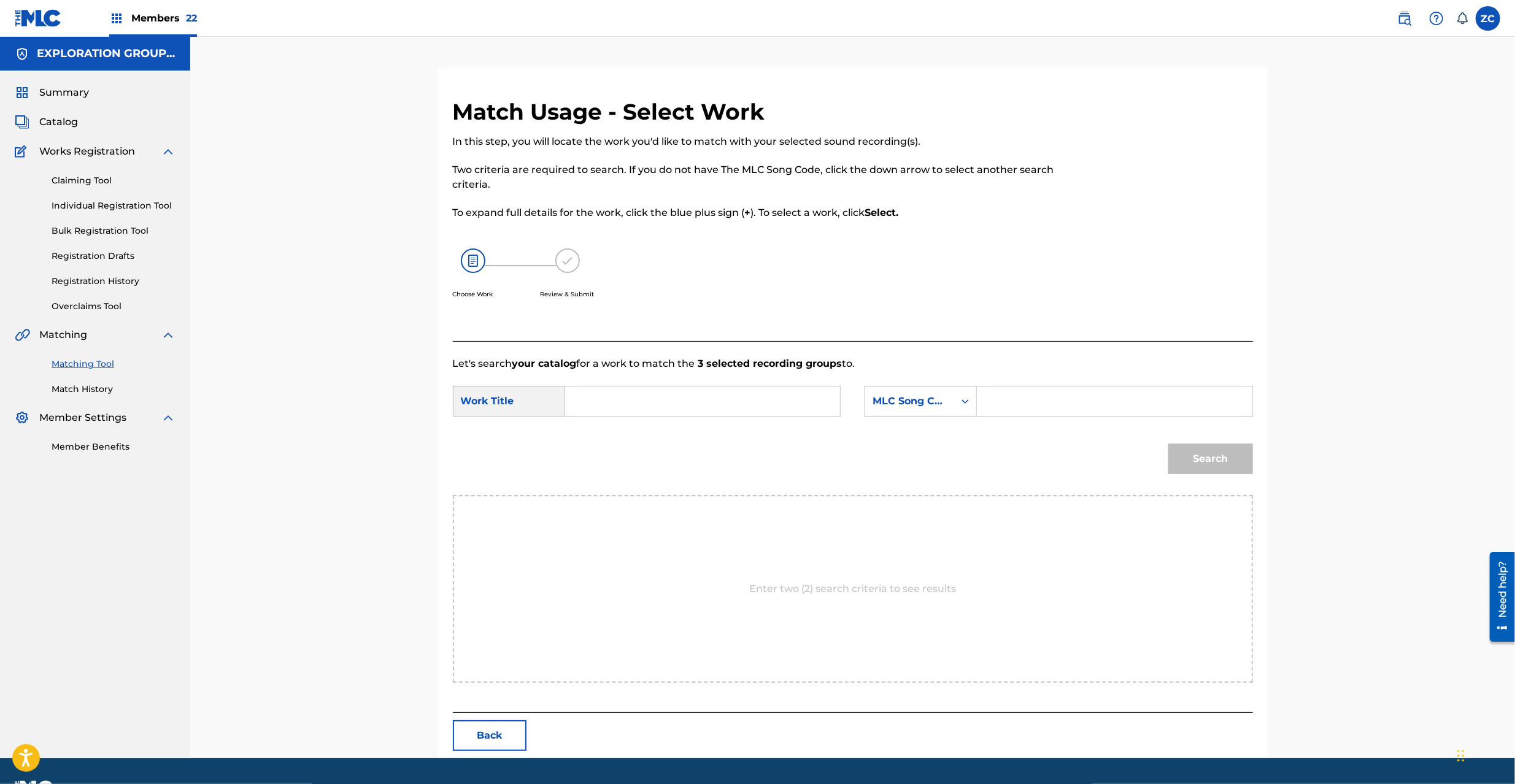
click at [685, 387] on input "Search Form" at bounding box center [703, 401] width 254 height 30
paste input "Nandenan N70KL8"
click at [685, 401] on input "Nandenan N70KL8" at bounding box center [703, 401] width 254 height 30
type input "Nandenan"
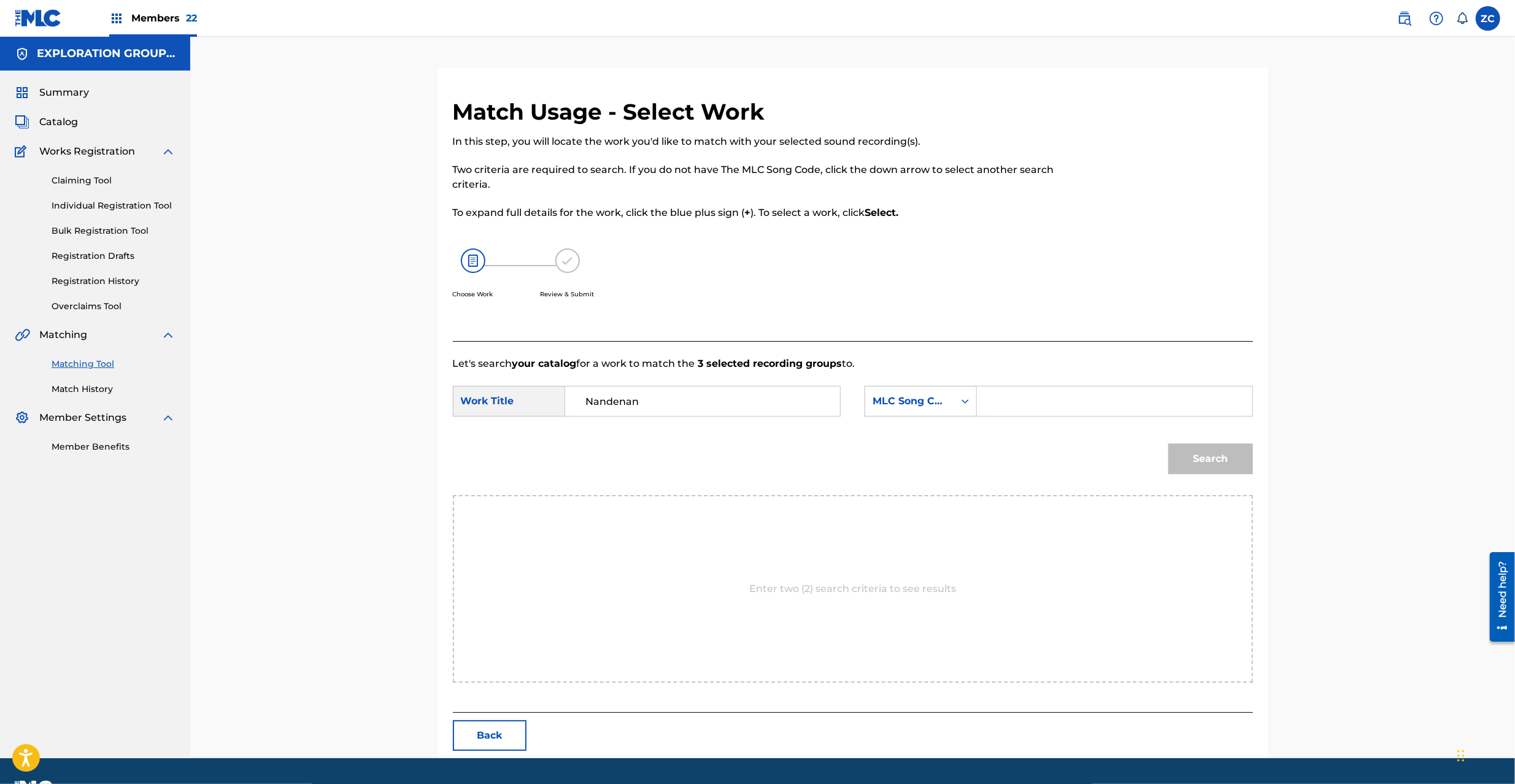
drag, startPoint x: 1095, startPoint y: 401, endPoint x: 1103, endPoint y: 403, distance: 8.2
click at [1095, 401] on input "Search Form" at bounding box center [1114, 401] width 254 height 30
paste input "N70KL8"
type input "N70KL8"
click at [1230, 465] on button "Search" at bounding box center [1210, 459] width 85 height 30
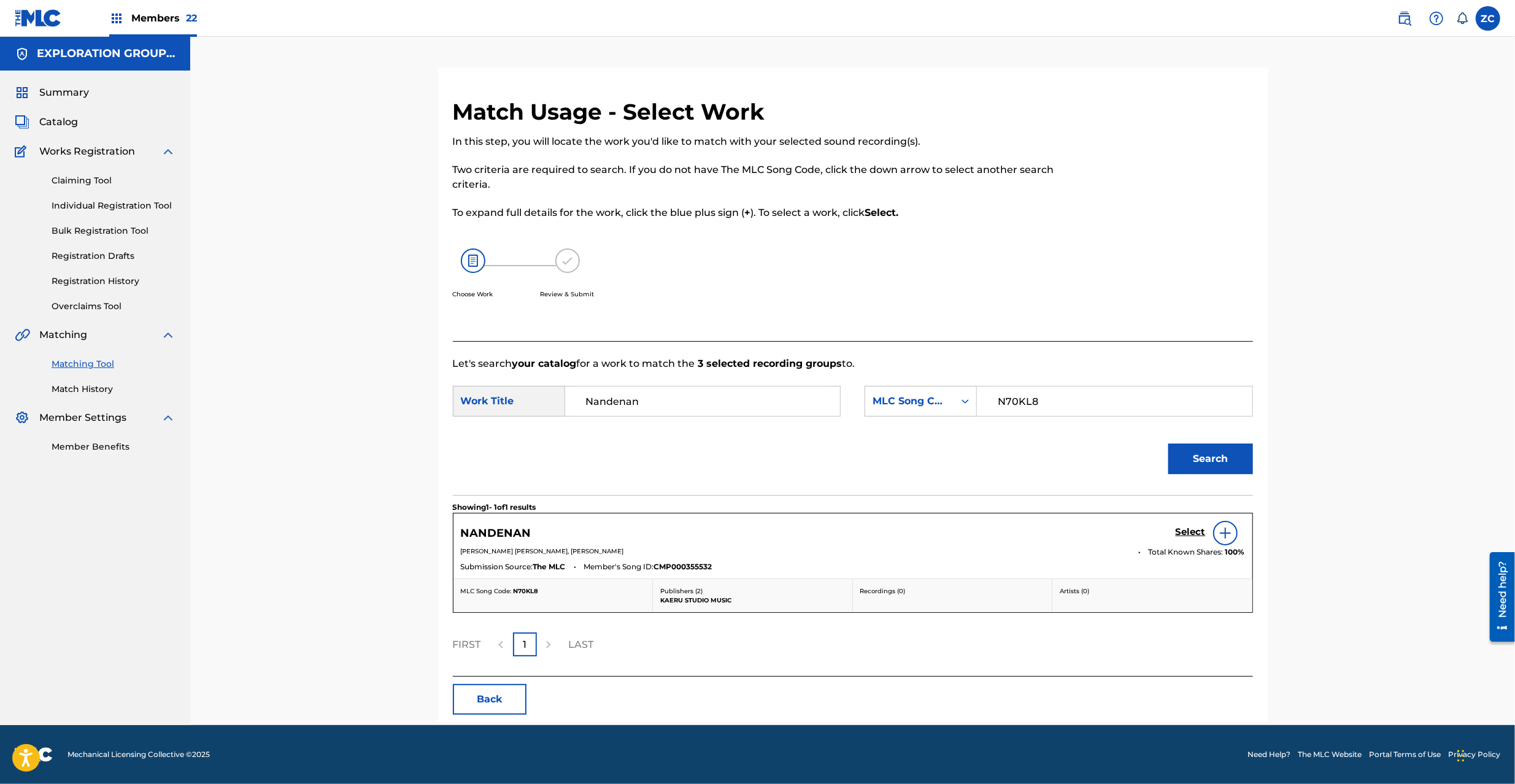
click at [1181, 531] on h5 "Select" at bounding box center [1191, 532] width 30 height 12
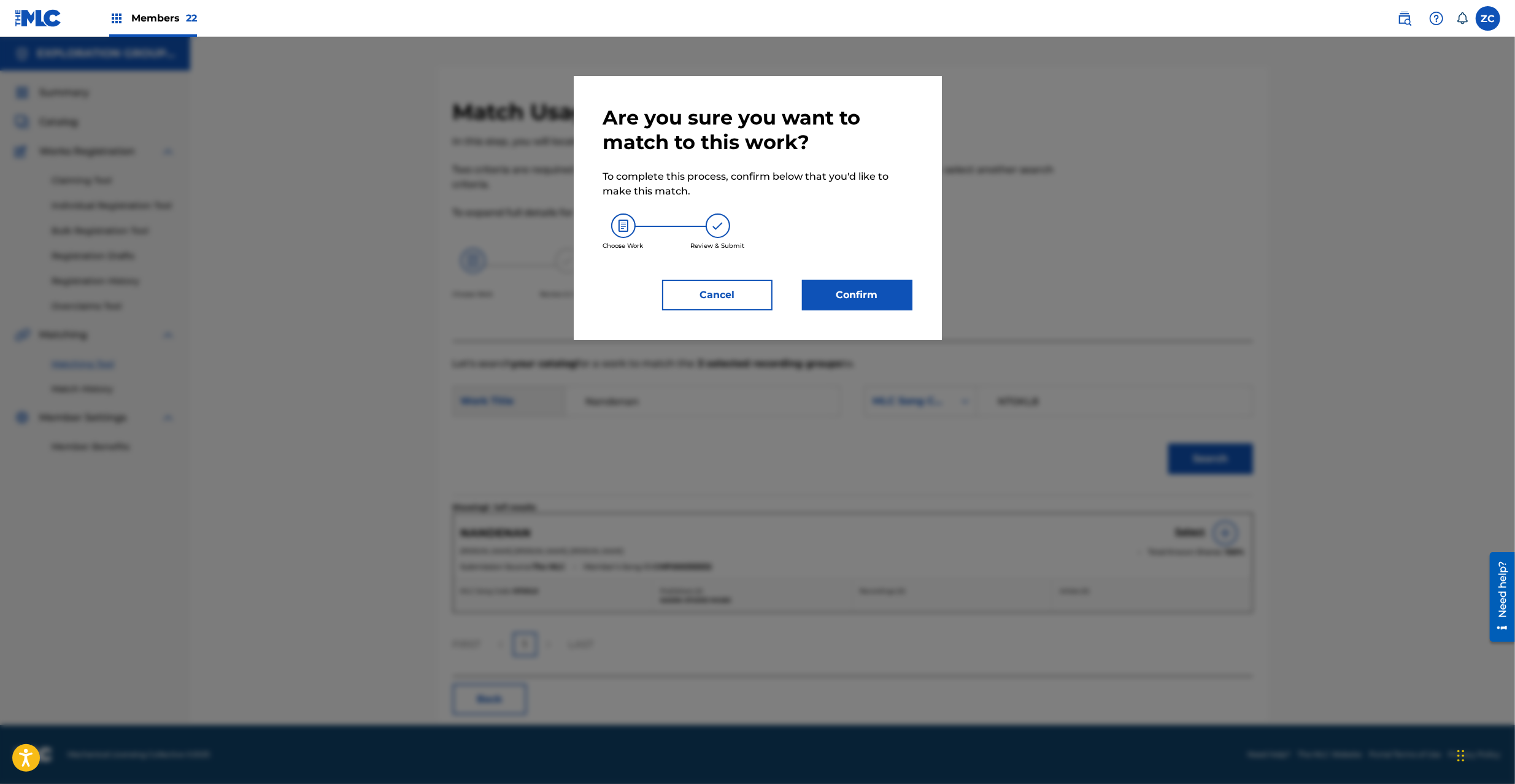
click at [870, 298] on button "Confirm" at bounding box center [857, 295] width 111 height 30
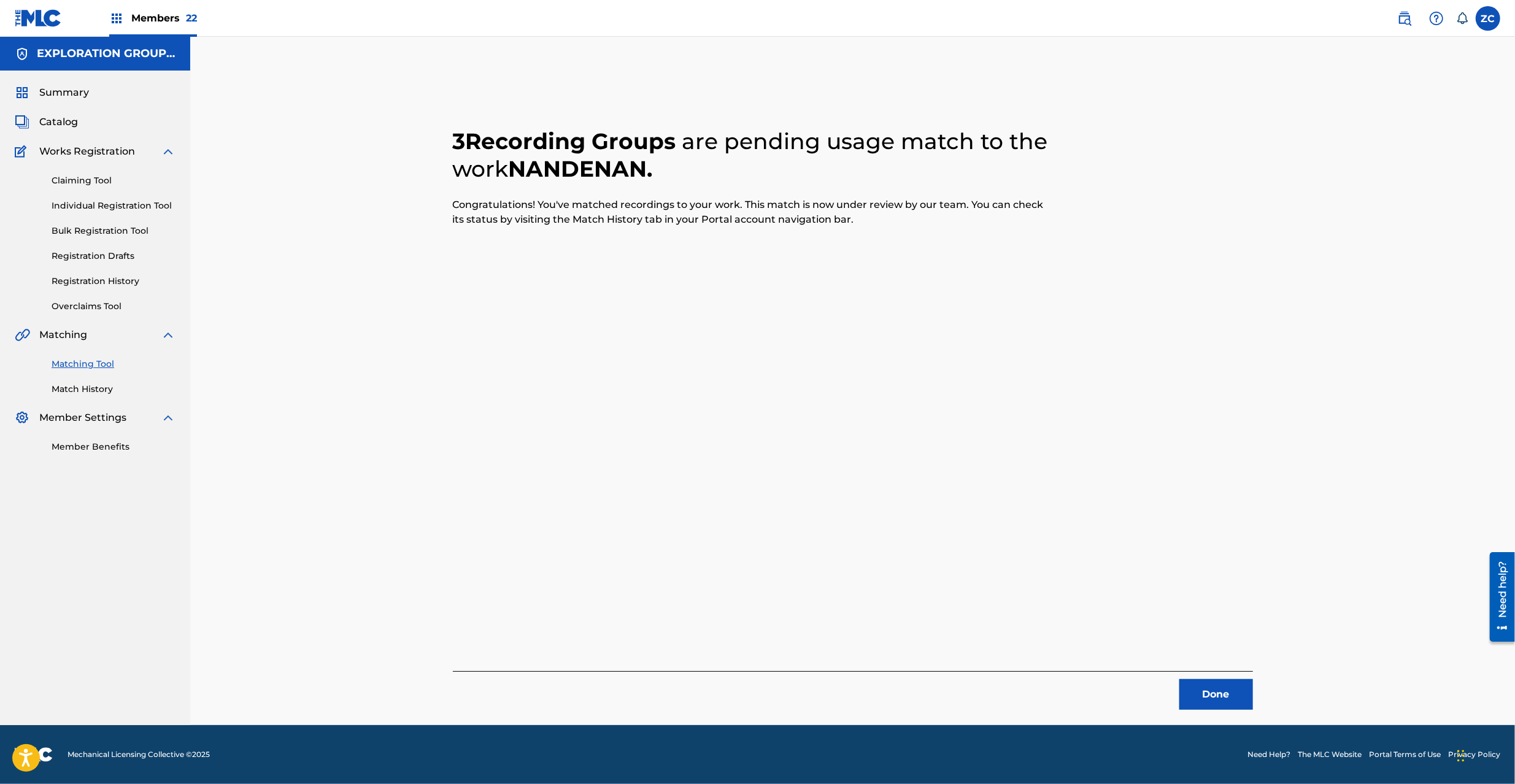
click at [1216, 700] on button "Done" at bounding box center [1216, 694] width 74 height 30
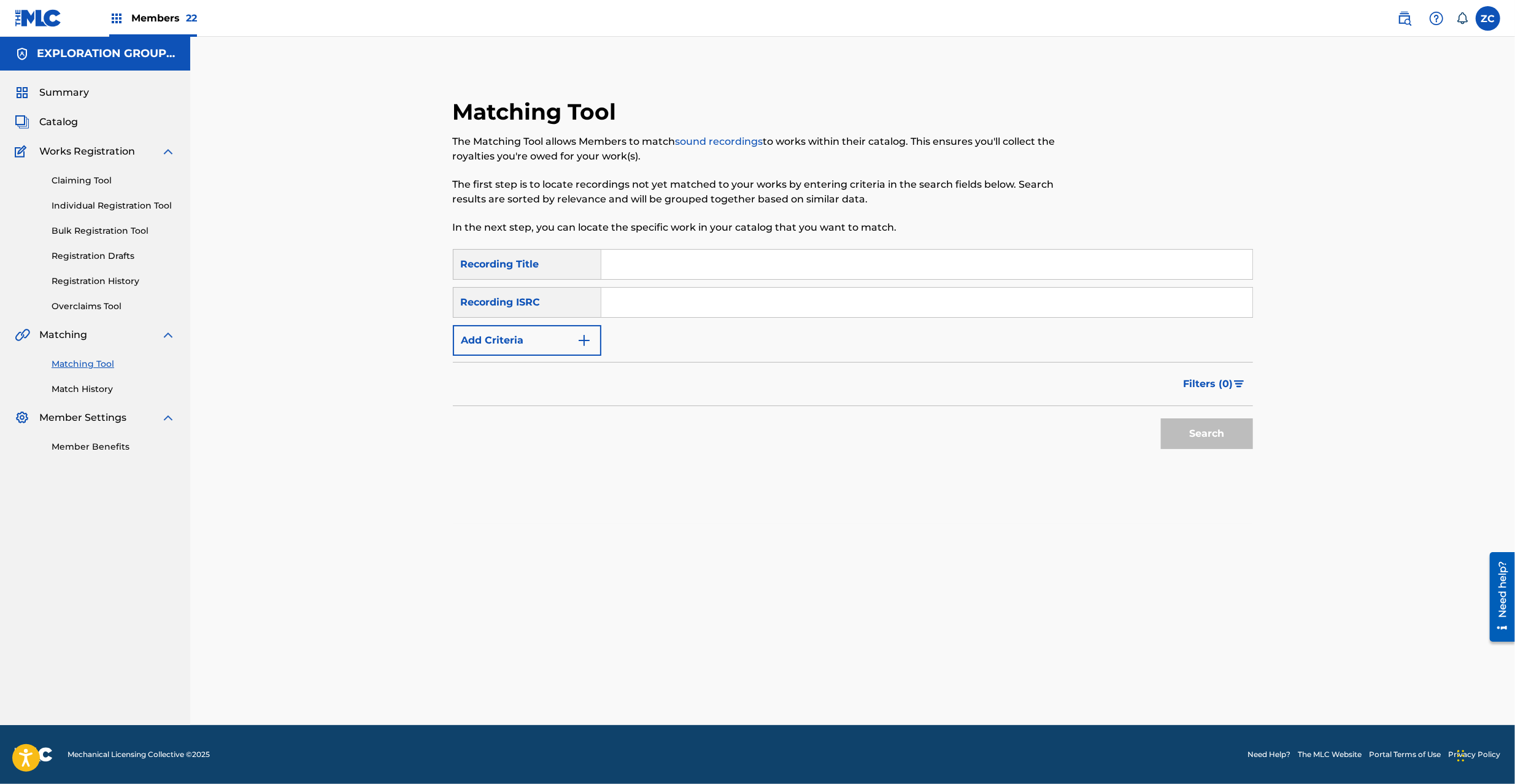
drag, startPoint x: 774, startPoint y: 307, endPoint x: 781, endPoint y: 312, distance: 8.6
click at [774, 307] on input "Search Form" at bounding box center [927, 303] width 651 height 30
paste input "JPZ921608715"
type input "JPZ921608715"
click at [1208, 438] on button "Search" at bounding box center [1207, 434] width 92 height 30
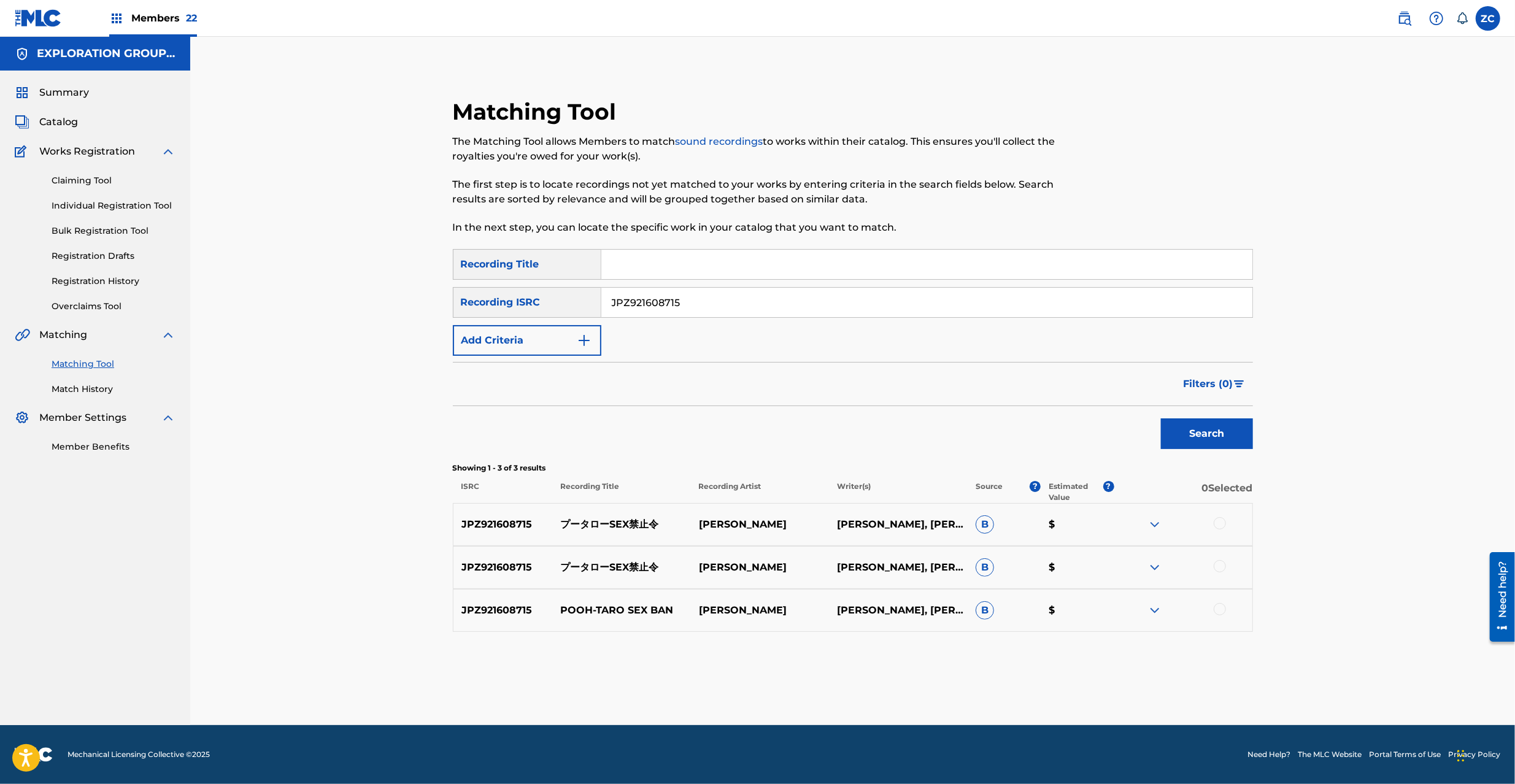
click at [1225, 525] on div at bounding box center [1220, 524] width 12 height 12
drag, startPoint x: 1218, startPoint y: 566, endPoint x: 1219, endPoint y: 575, distance: 9.1
click at [1218, 567] on div at bounding box center [1220, 566] width 12 height 12
click at [1221, 609] on div at bounding box center [1220, 609] width 12 height 12
click at [882, 673] on button "Match 3 Groups" at bounding box center [862, 684] width 135 height 30
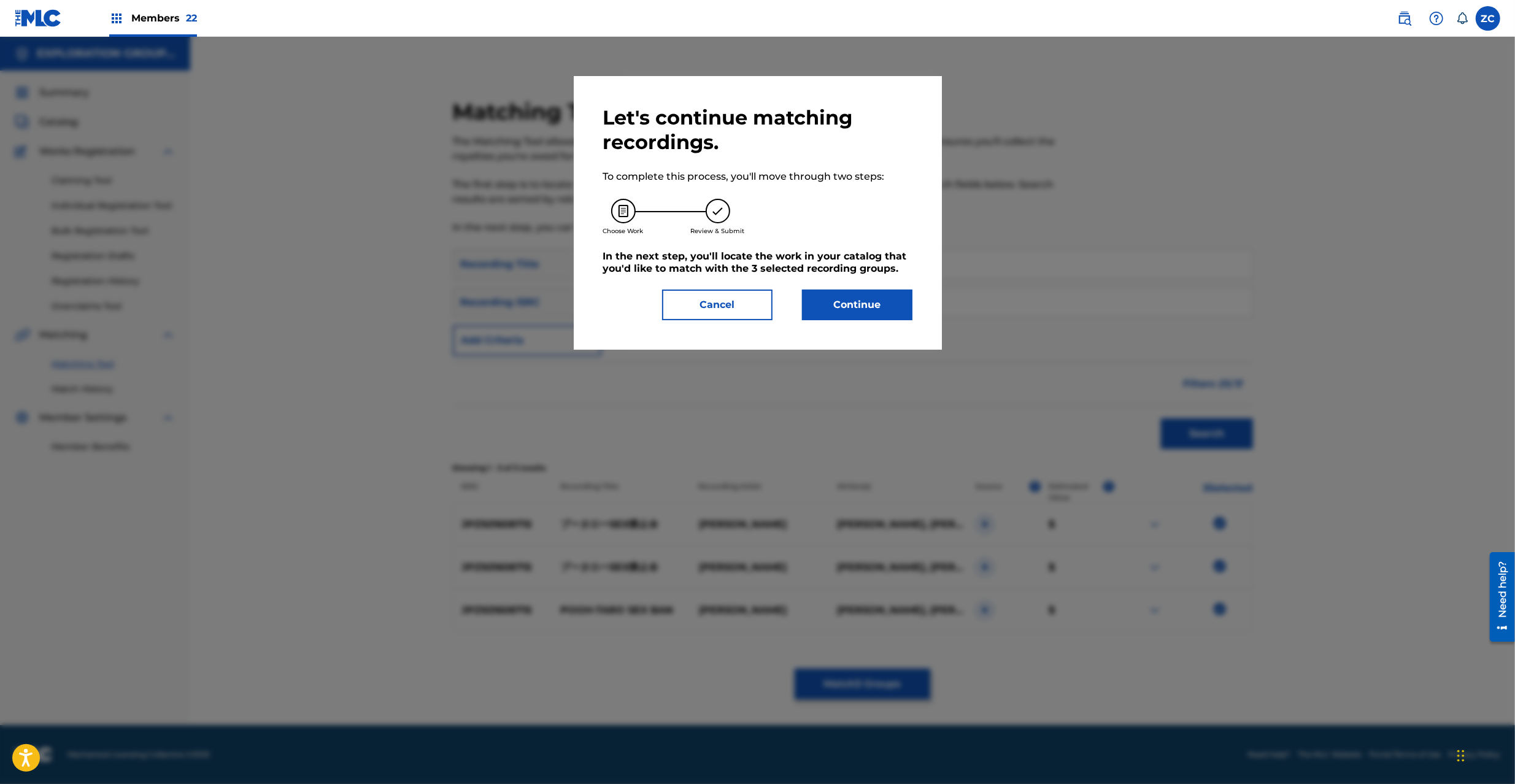
click at [877, 317] on button "Continue" at bounding box center [857, 305] width 111 height 30
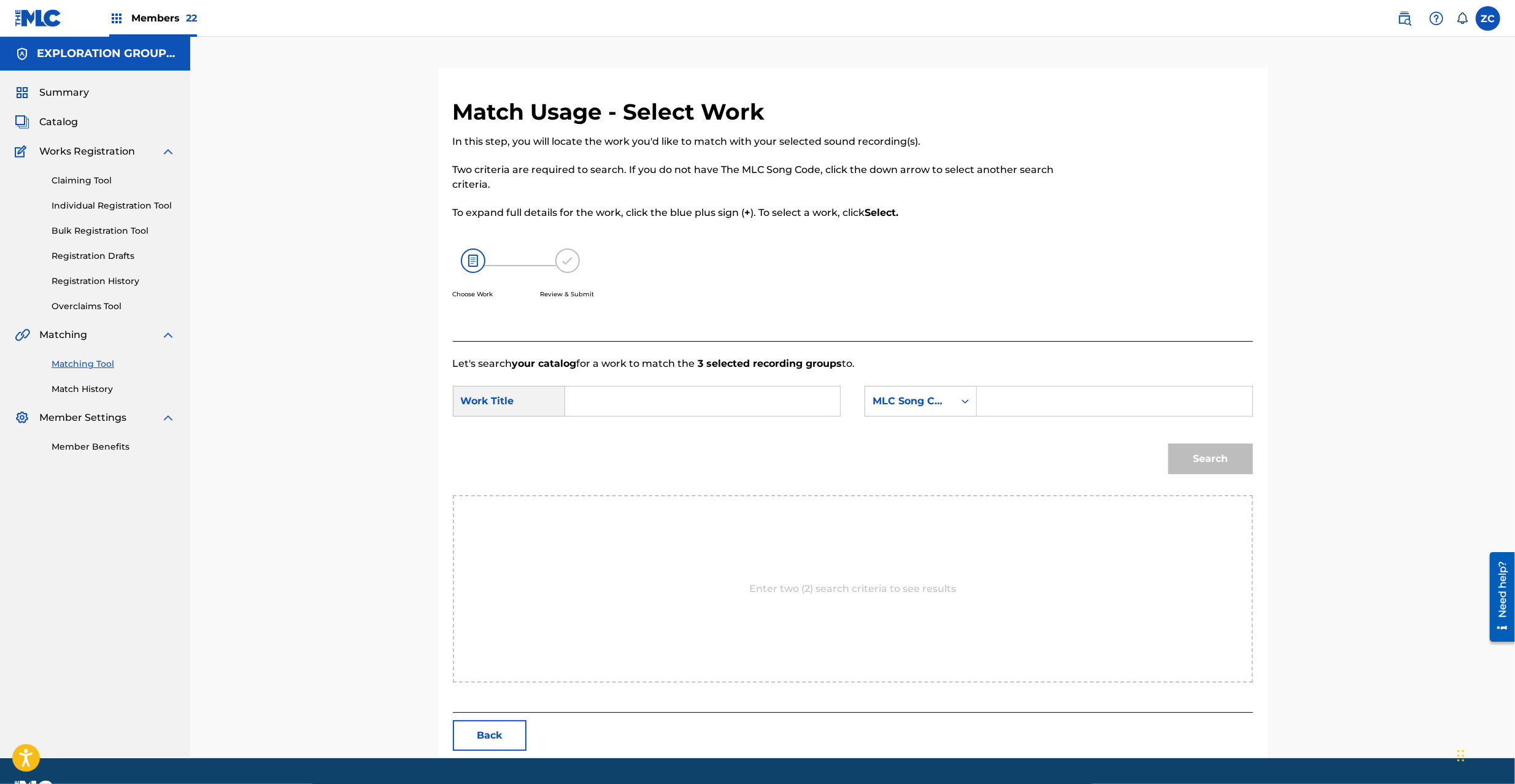
click at [724, 386] on div "Search Form" at bounding box center [703, 401] width 276 height 30
click at [722, 399] on input "Search Form" at bounding box center [703, 401] width 254 height 30
paste input "Puutaroo Sex Kinshirei PN7DCF"
click at [756, 403] on input "Puutaroo Sex Kinshirei PN7DCF" at bounding box center [703, 401] width 254 height 30
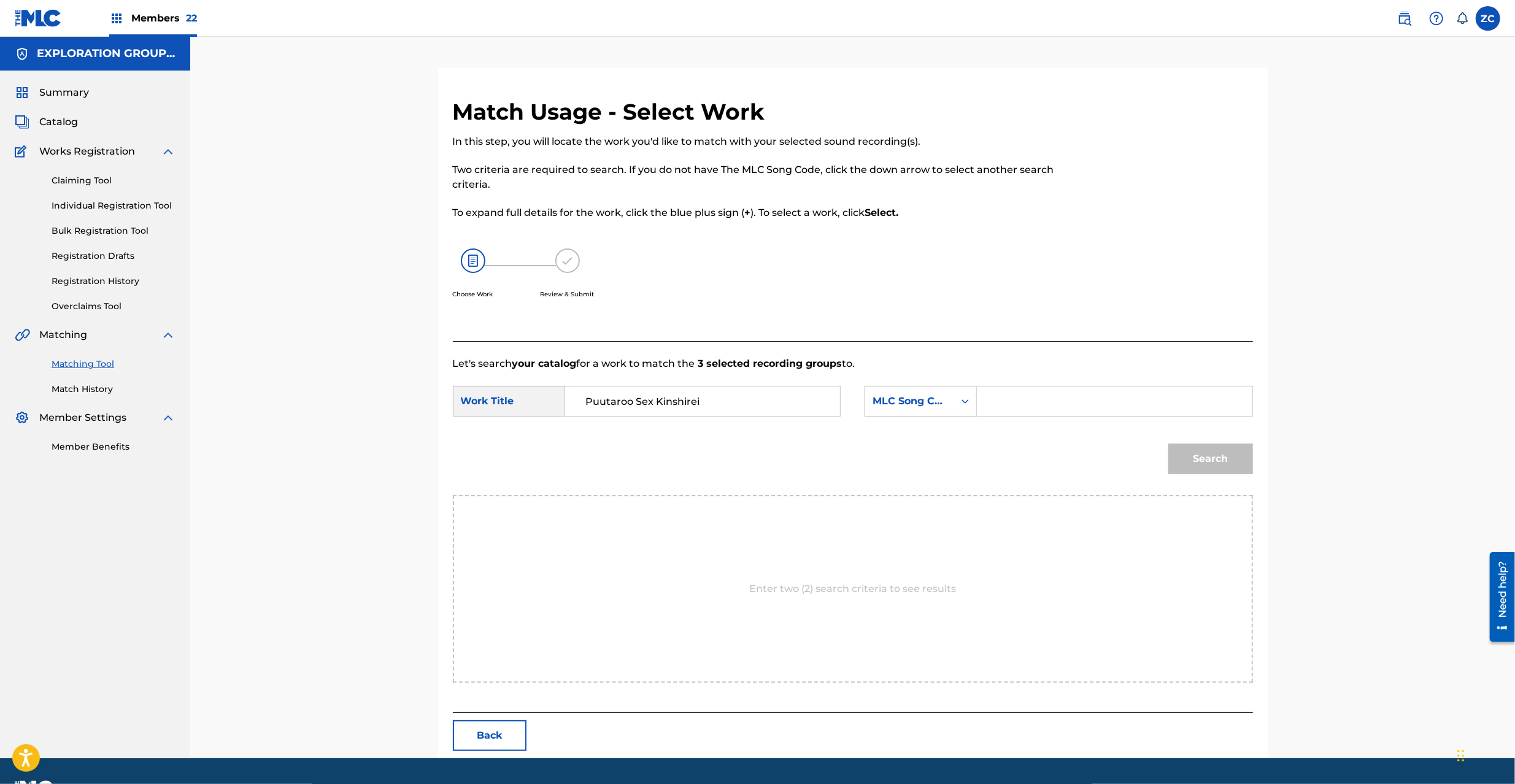
type input "Puutaroo Sex Kinshirei"
click at [1038, 406] on input "Search Form" at bounding box center [1114, 401] width 254 height 30
paste input "PN7DCF"
type input "PN7DCF"
click at [1223, 464] on button "Search" at bounding box center [1210, 459] width 85 height 30
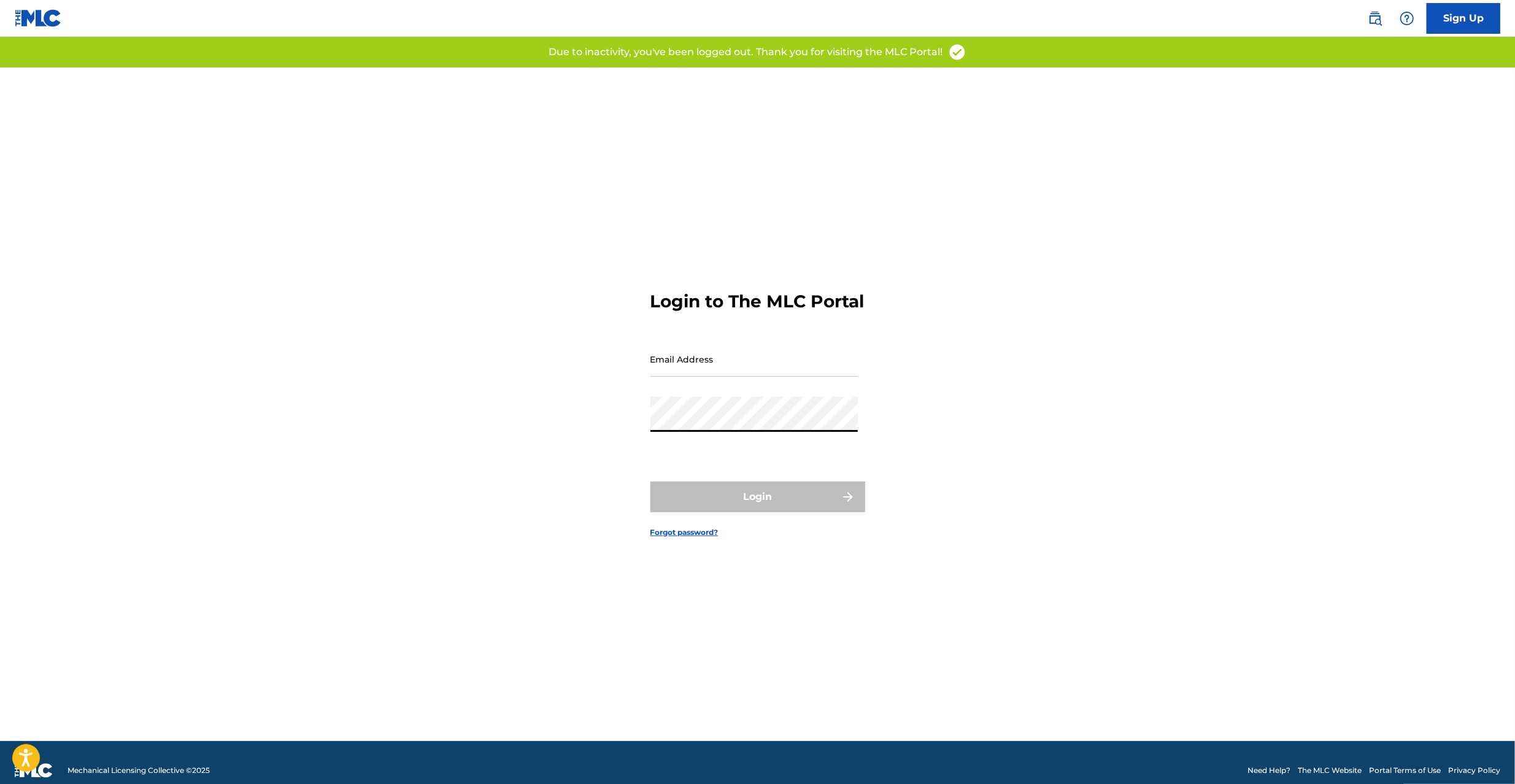
type input "[PERSON_NAME][EMAIL_ADDRESS][PERSON_NAME][DOMAIN_NAME]"
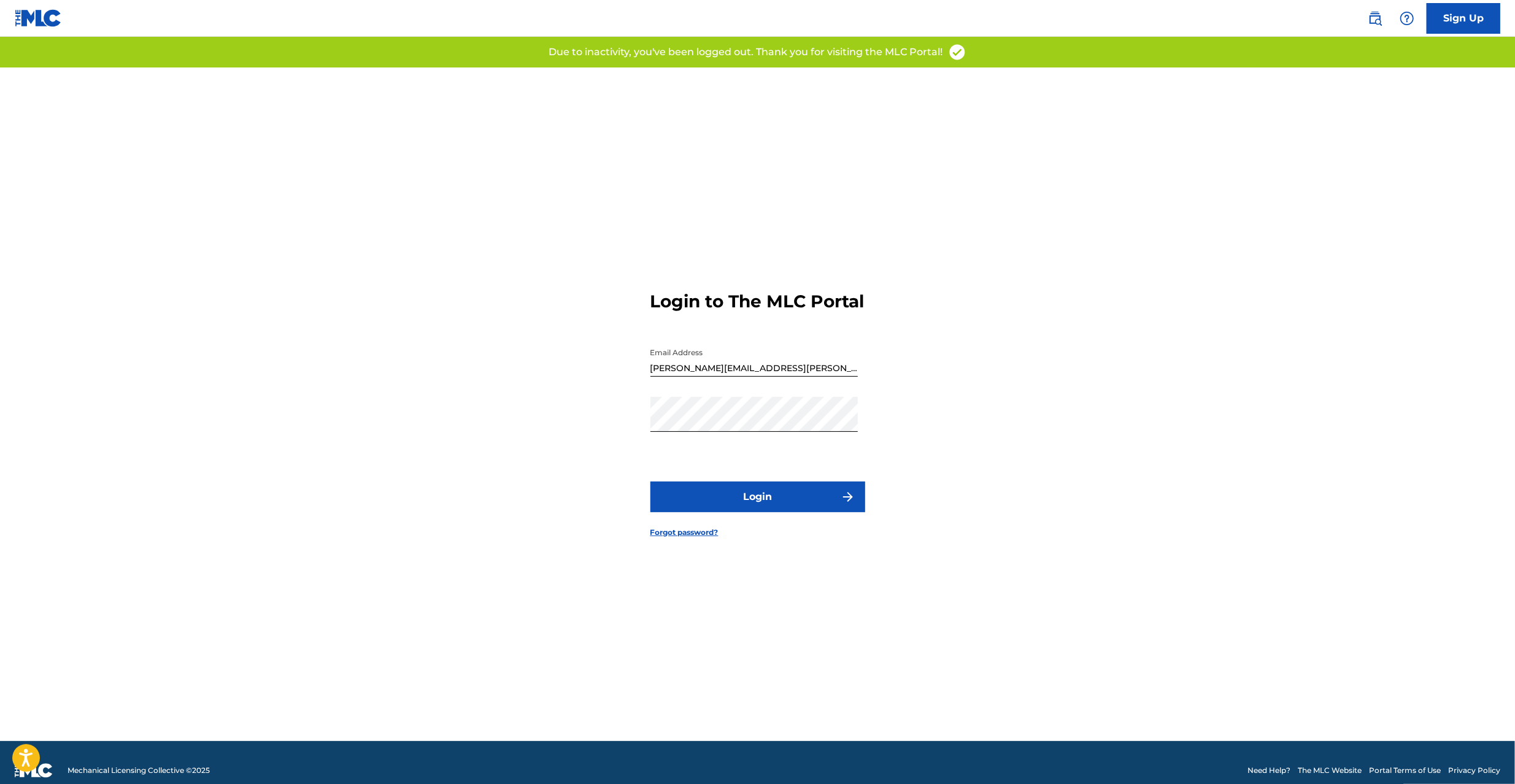
click at [733, 513] on button "Login" at bounding box center [758, 497] width 215 height 30
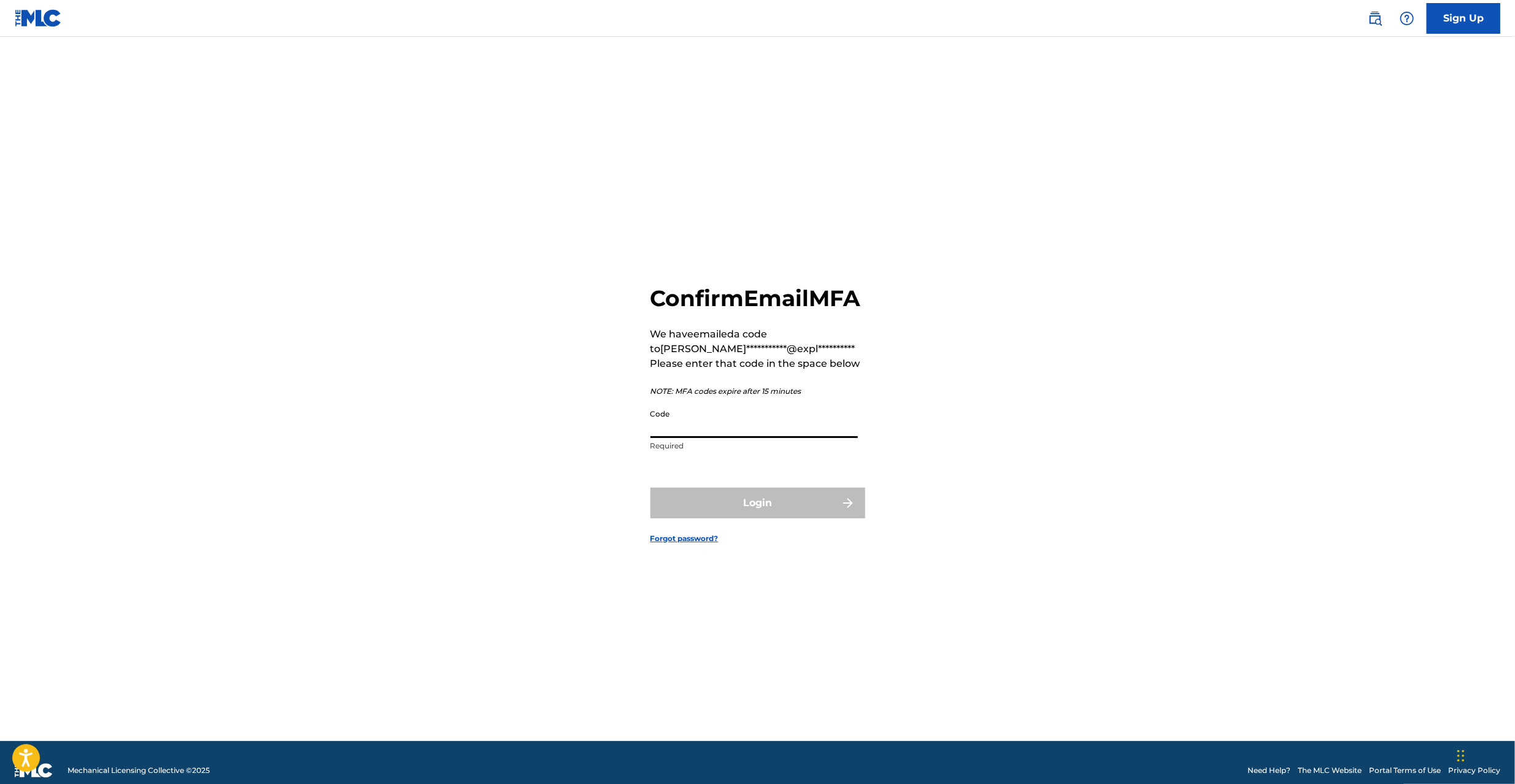
click at [700, 432] on input "Code" at bounding box center [754, 421] width 207 height 35
paste input "286099"
type input "286099"
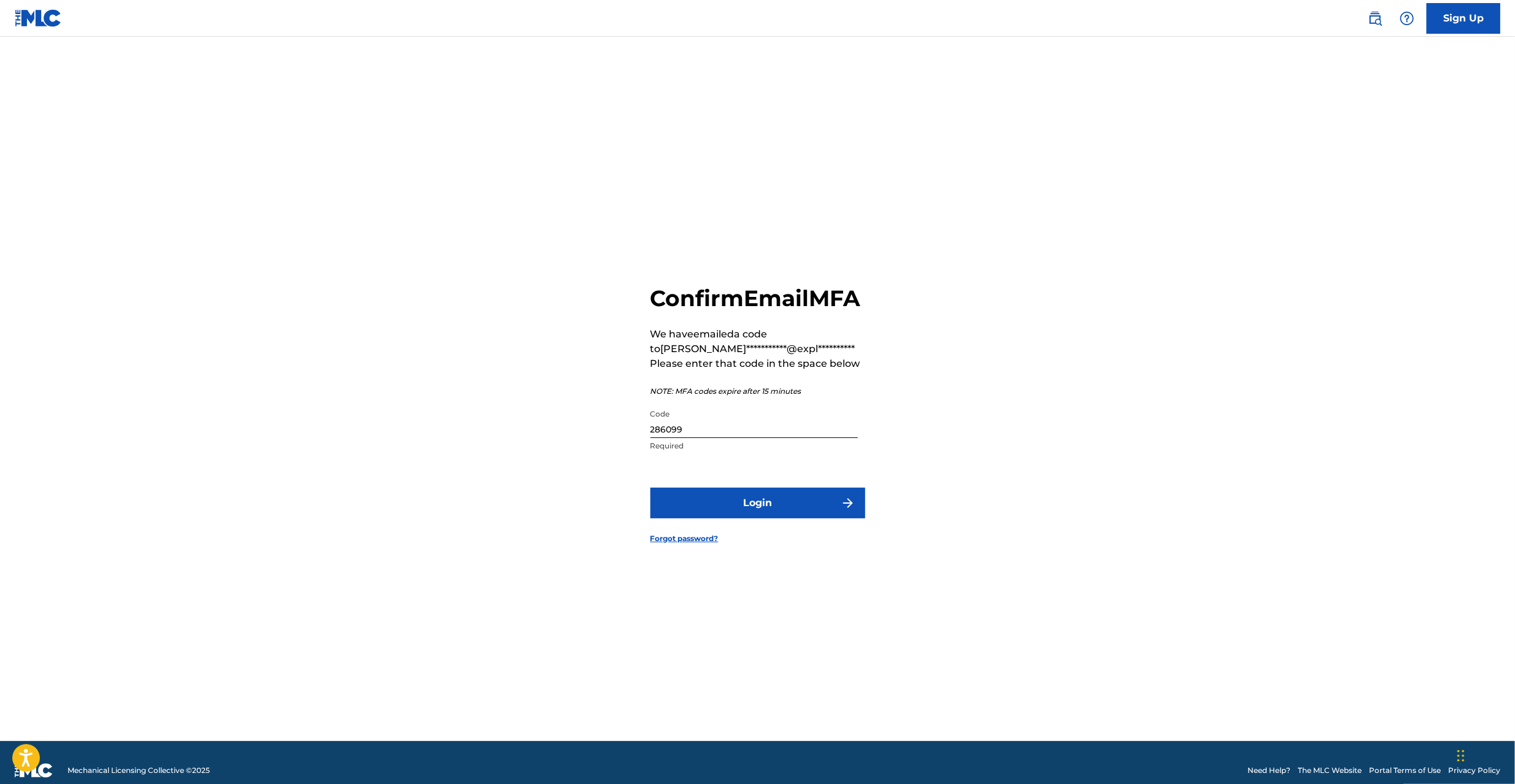
click at [769, 508] on button "Login" at bounding box center [758, 503] width 215 height 30
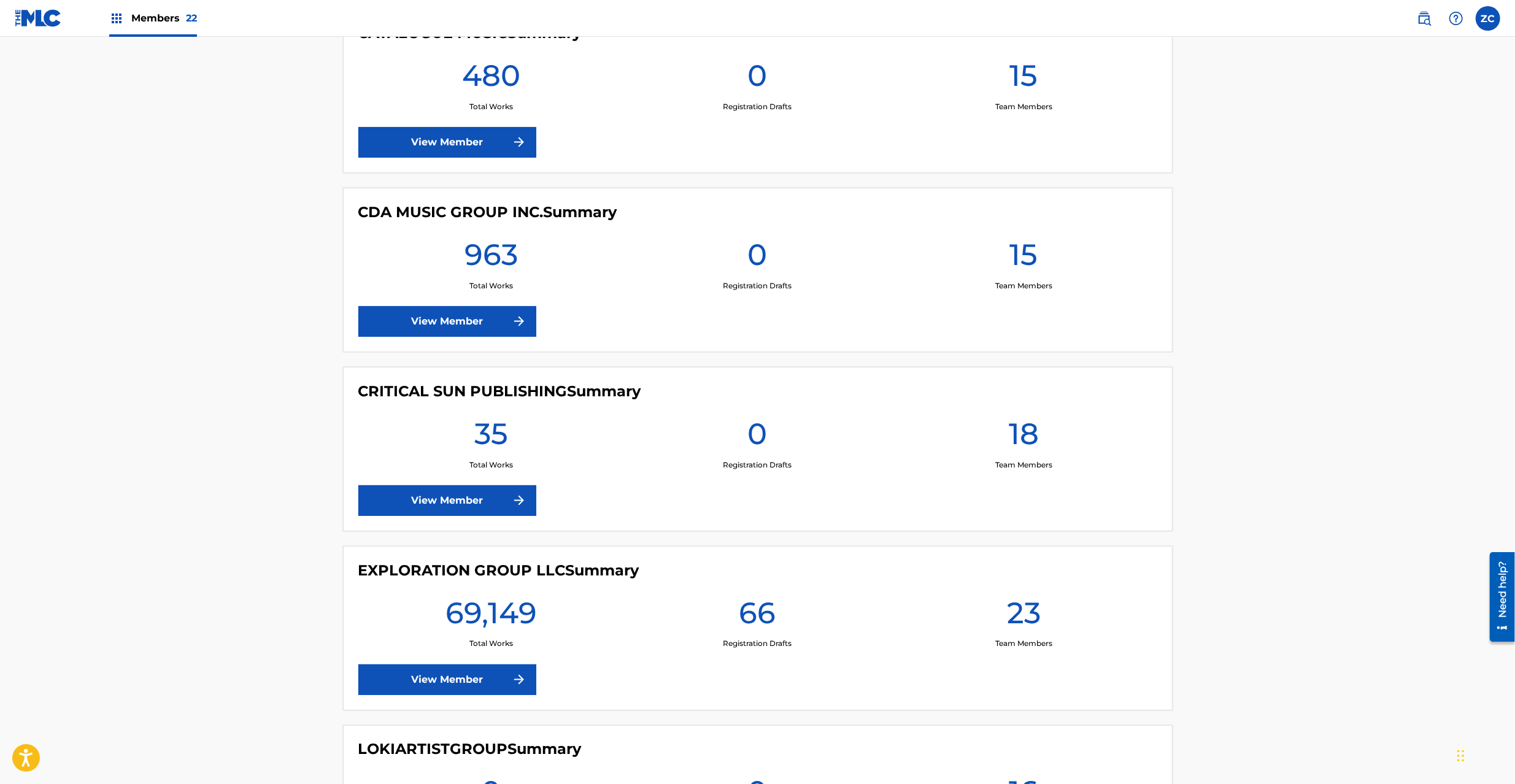
scroll to position [1855, 0]
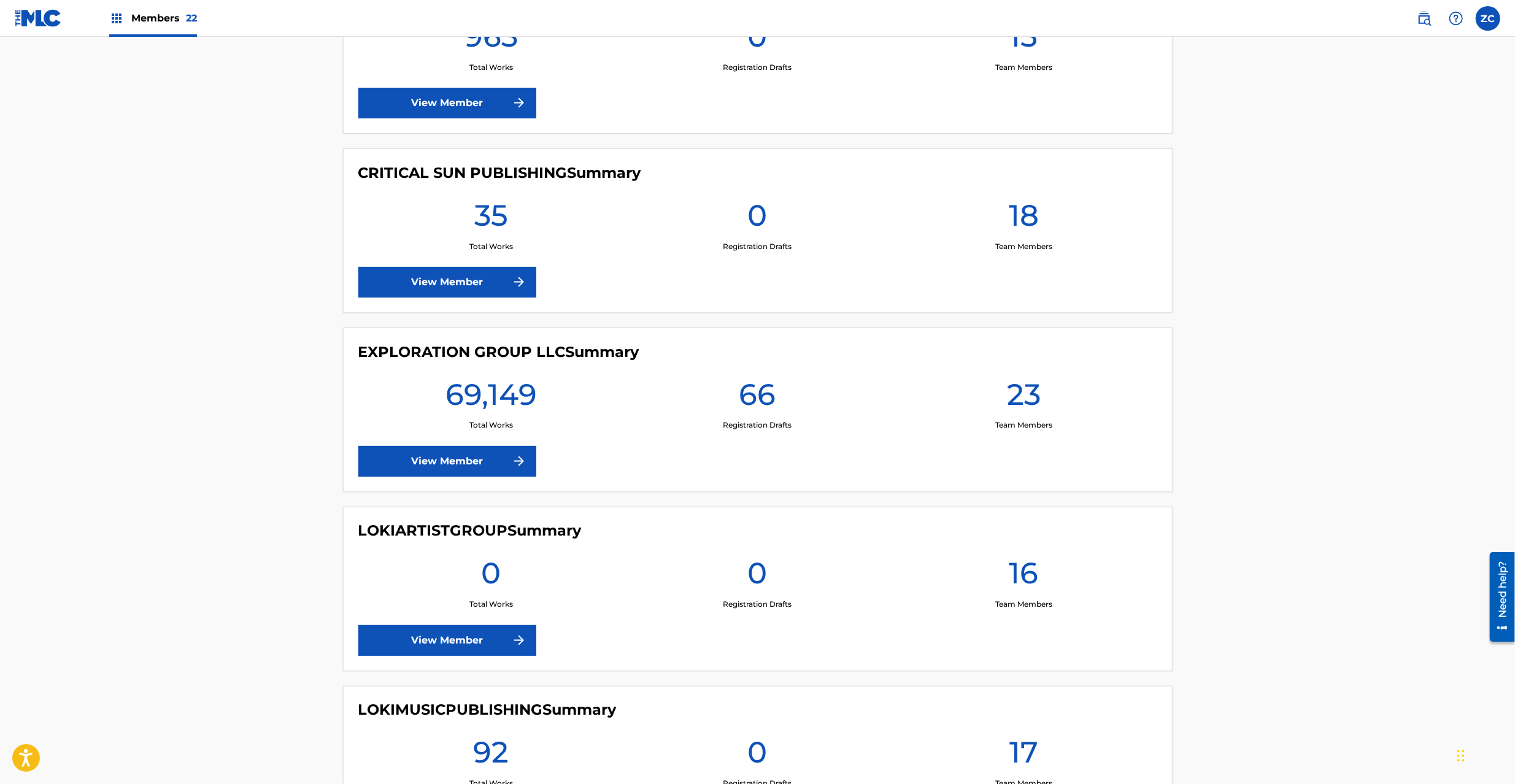
click at [475, 463] on link "View Member" at bounding box center [448, 461] width 178 height 30
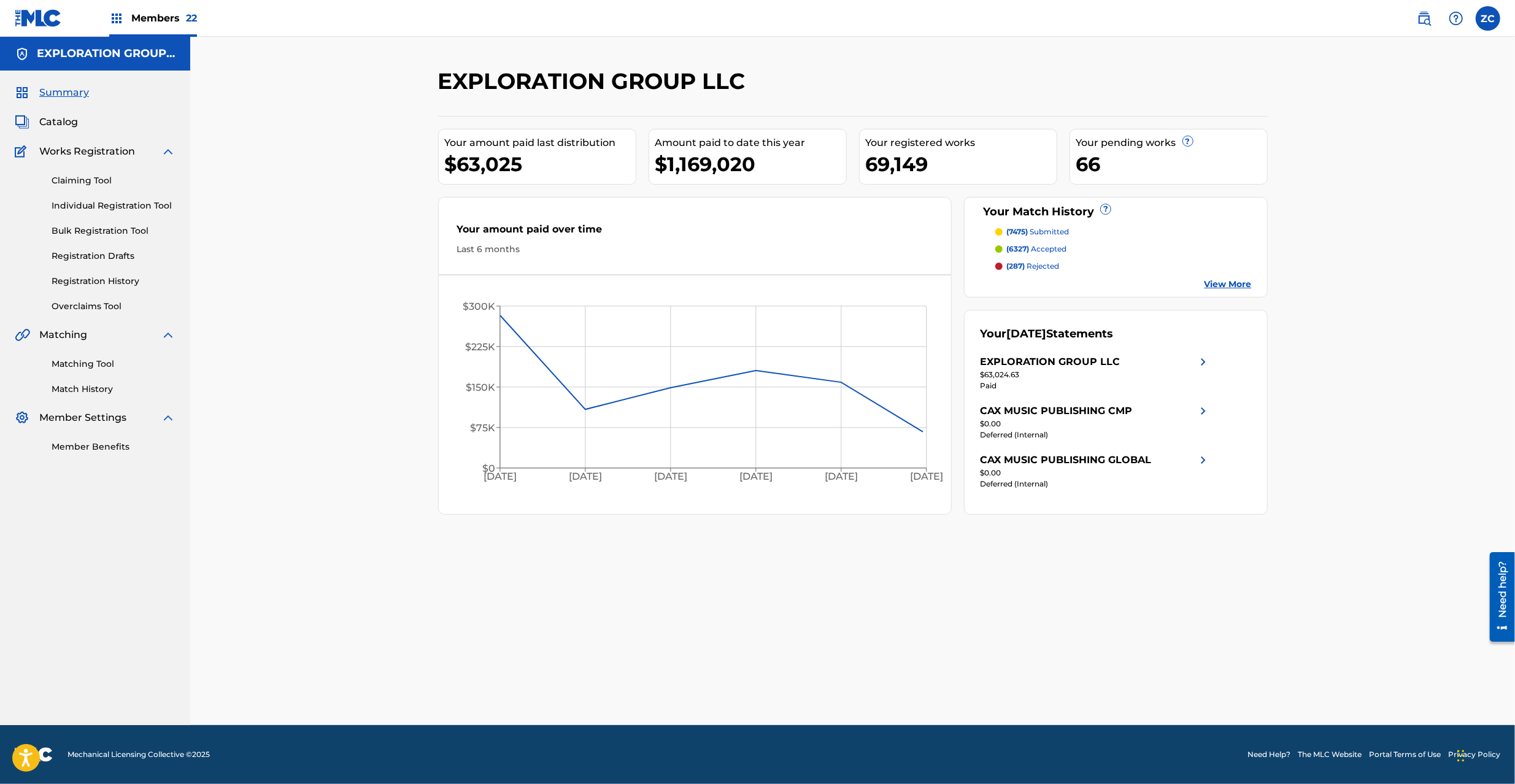
click at [90, 361] on link "Matching Tool" at bounding box center [113, 364] width 124 height 13
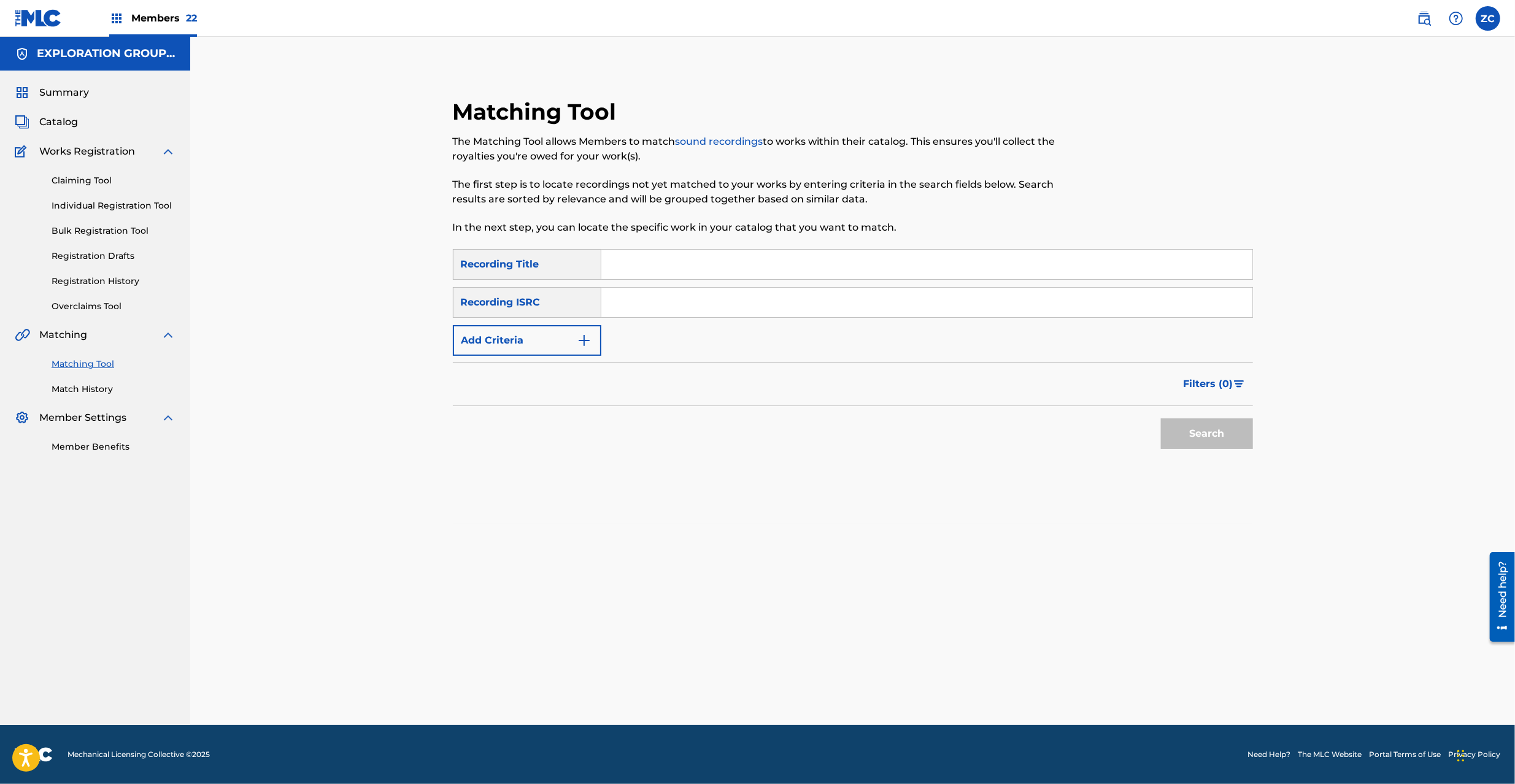
click at [710, 311] on input "Search Form" at bounding box center [927, 303] width 651 height 30
paste input "JPZ921608715"
type input "JPZ921608715"
drag, startPoint x: 1221, startPoint y: 443, endPoint x: 1161, endPoint y: 408, distance: 69.5
click at [1221, 443] on button "Search" at bounding box center [1207, 434] width 92 height 30
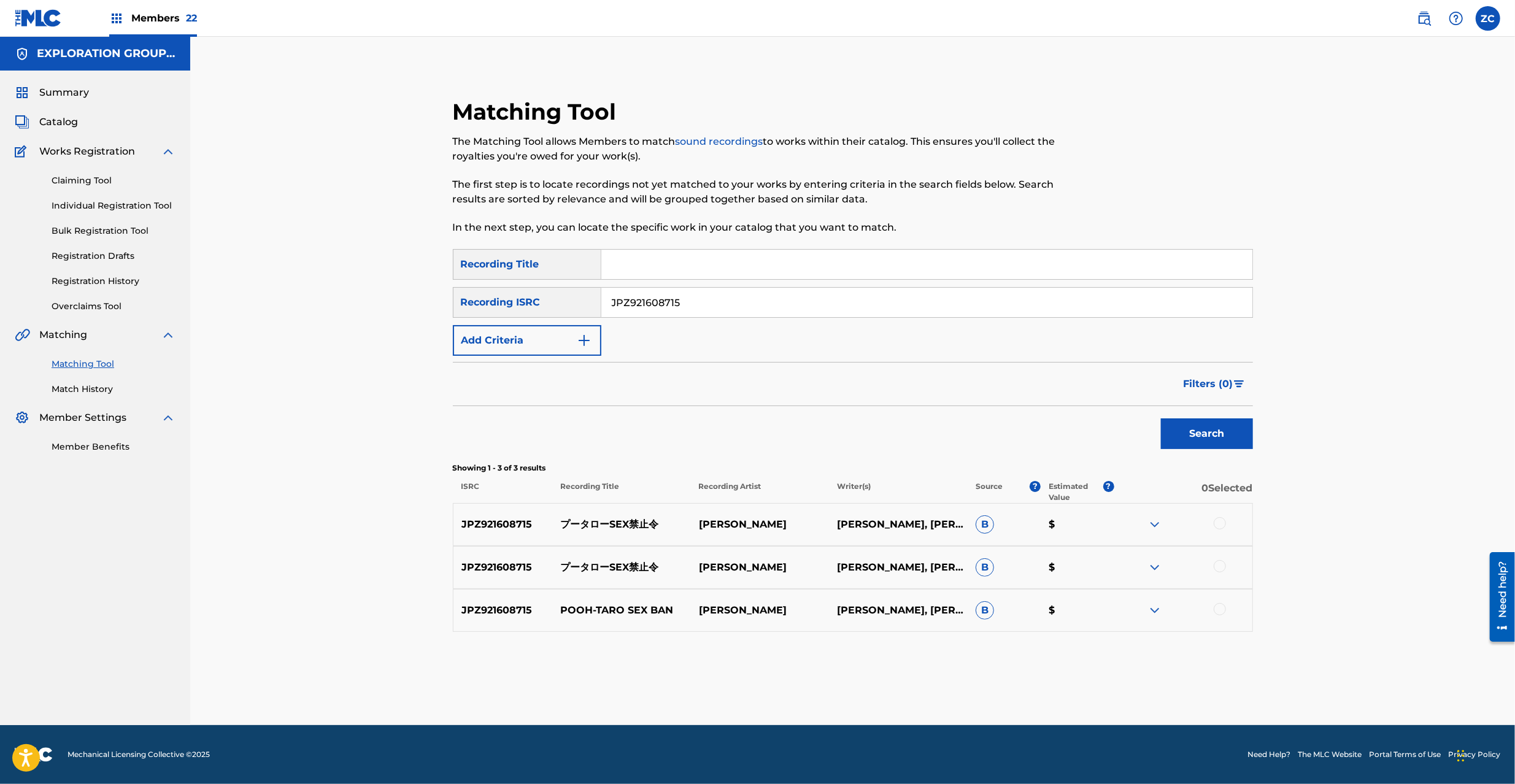
click at [1226, 523] on div at bounding box center [1220, 524] width 12 height 12
click at [1221, 568] on div at bounding box center [1220, 566] width 12 height 12
click at [1221, 610] on div at bounding box center [1220, 609] width 12 height 12
drag, startPoint x: 888, startPoint y: 683, endPoint x: 887, endPoint y: 676, distance: 7.1
click at [887, 676] on button "Match 3 Groups" at bounding box center [862, 684] width 135 height 30
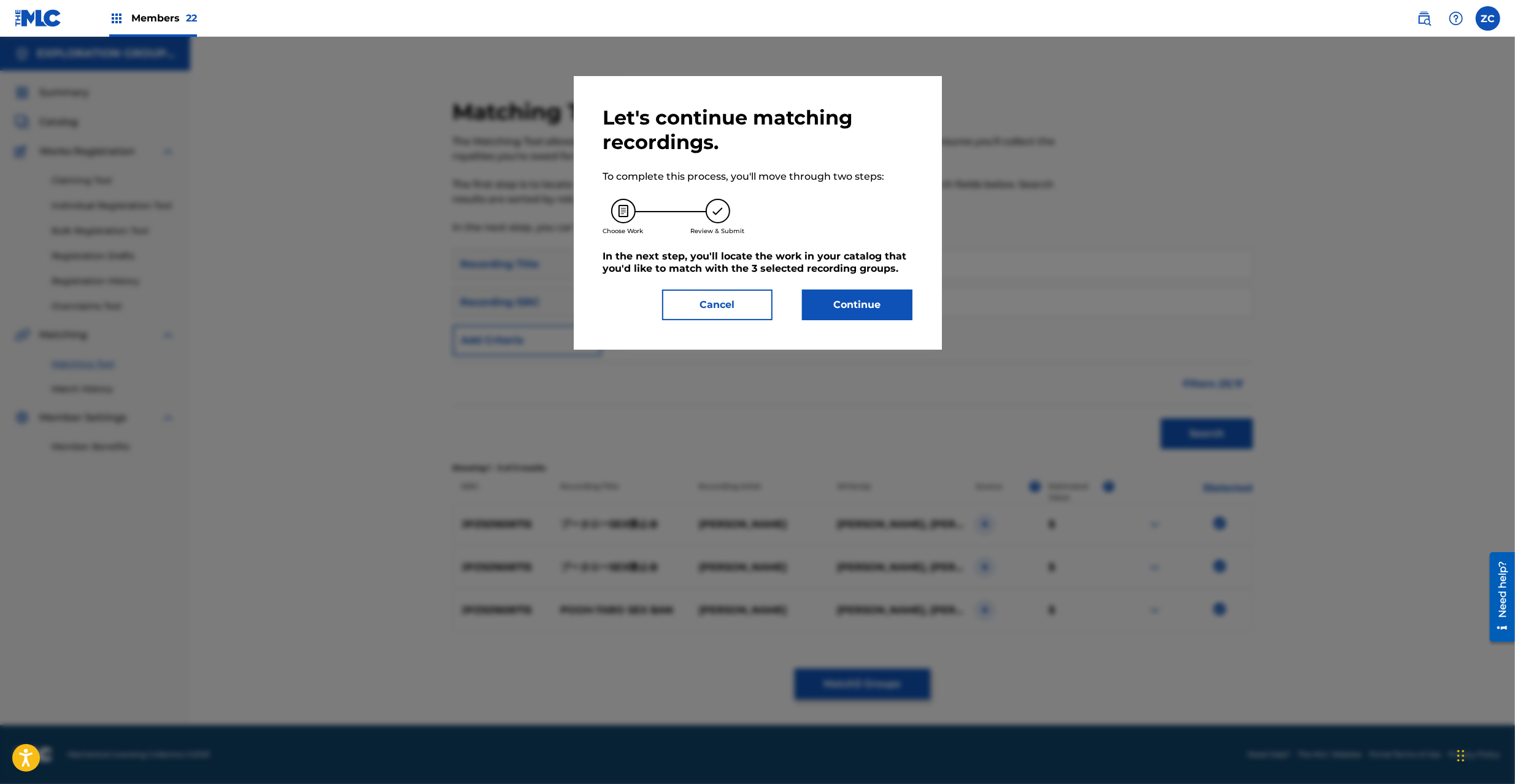
click at [865, 321] on div "Let's continue matching recordings. To complete this process, you'll move throu…" at bounding box center [758, 213] width 368 height 274
click at [874, 310] on button "Continue" at bounding box center [857, 305] width 111 height 30
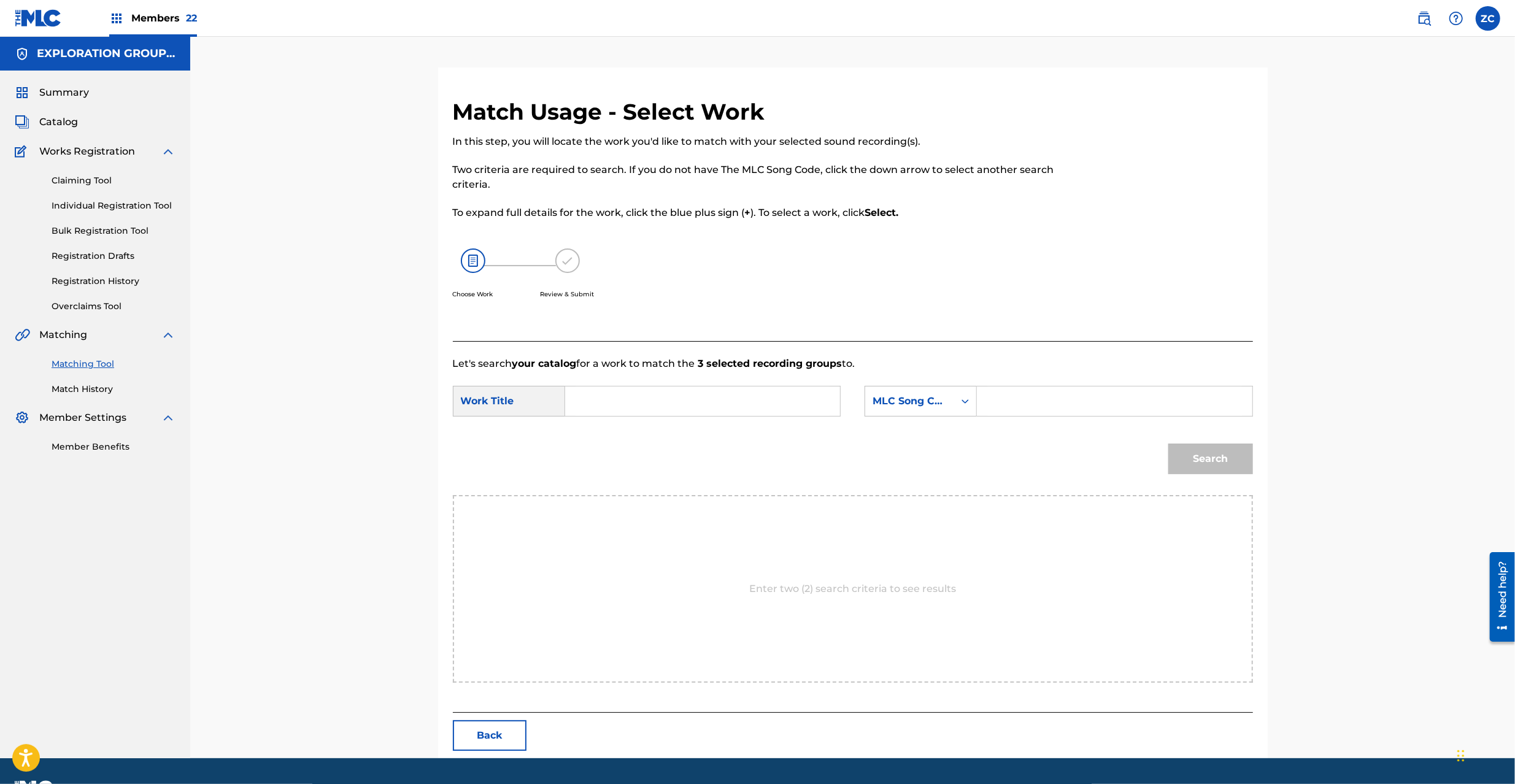
click at [676, 399] on input "Search Form" at bounding box center [703, 401] width 254 height 30
paste input "Puutaroo Sex Kinshirei PN7DCF"
click at [734, 406] on input "Puutaroo Sex Kinshirei PN7DCF" at bounding box center [703, 401] width 254 height 30
type input "Puutaroo Sex Kinshirei"
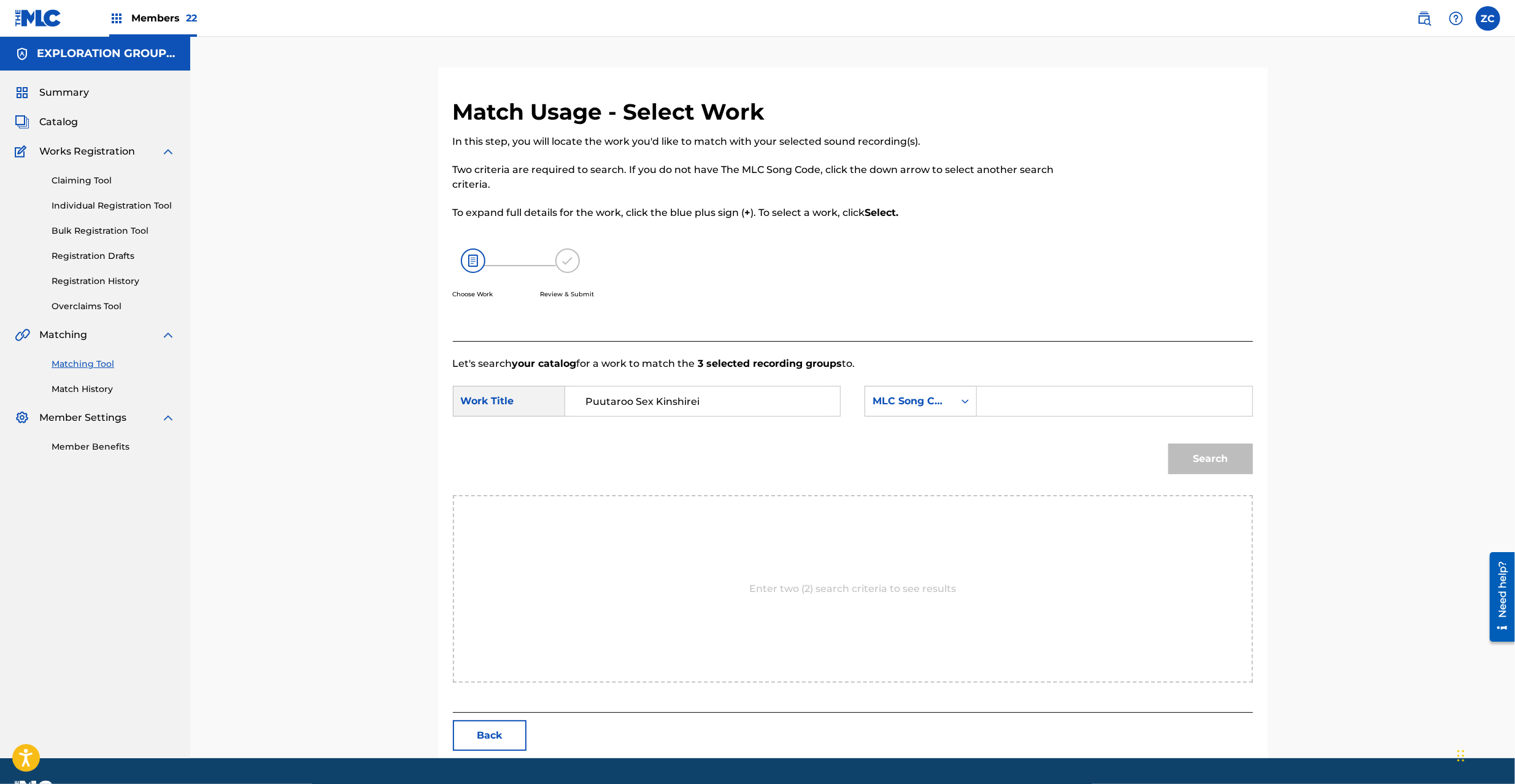
click at [1114, 406] on input "Search Form" at bounding box center [1114, 401] width 254 height 30
paste input "PN7DCF"
type input "PN7DCF"
click at [1239, 461] on button "Search" at bounding box center [1210, 459] width 85 height 30
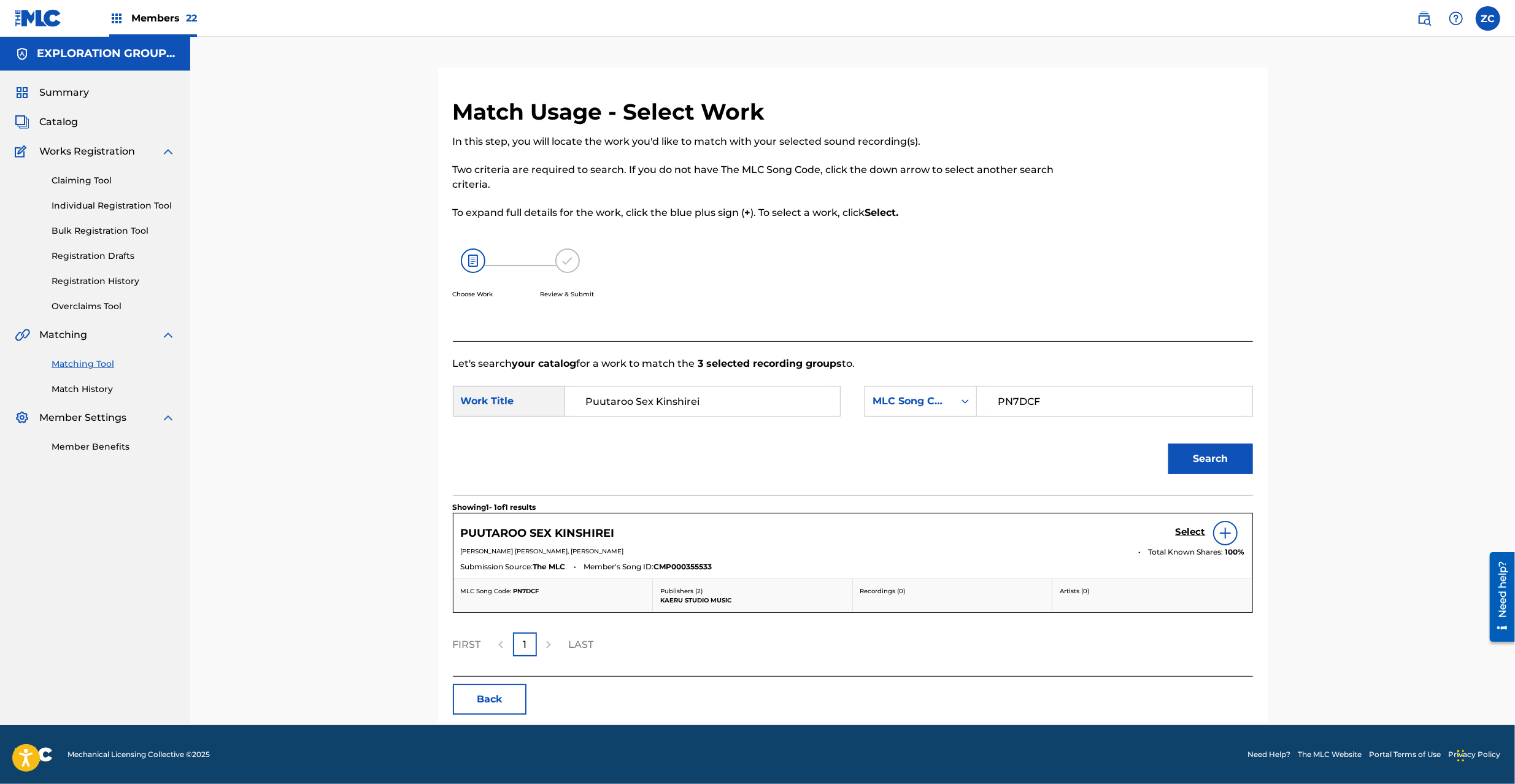
click at [1192, 530] on h5 "Select" at bounding box center [1191, 532] width 30 height 12
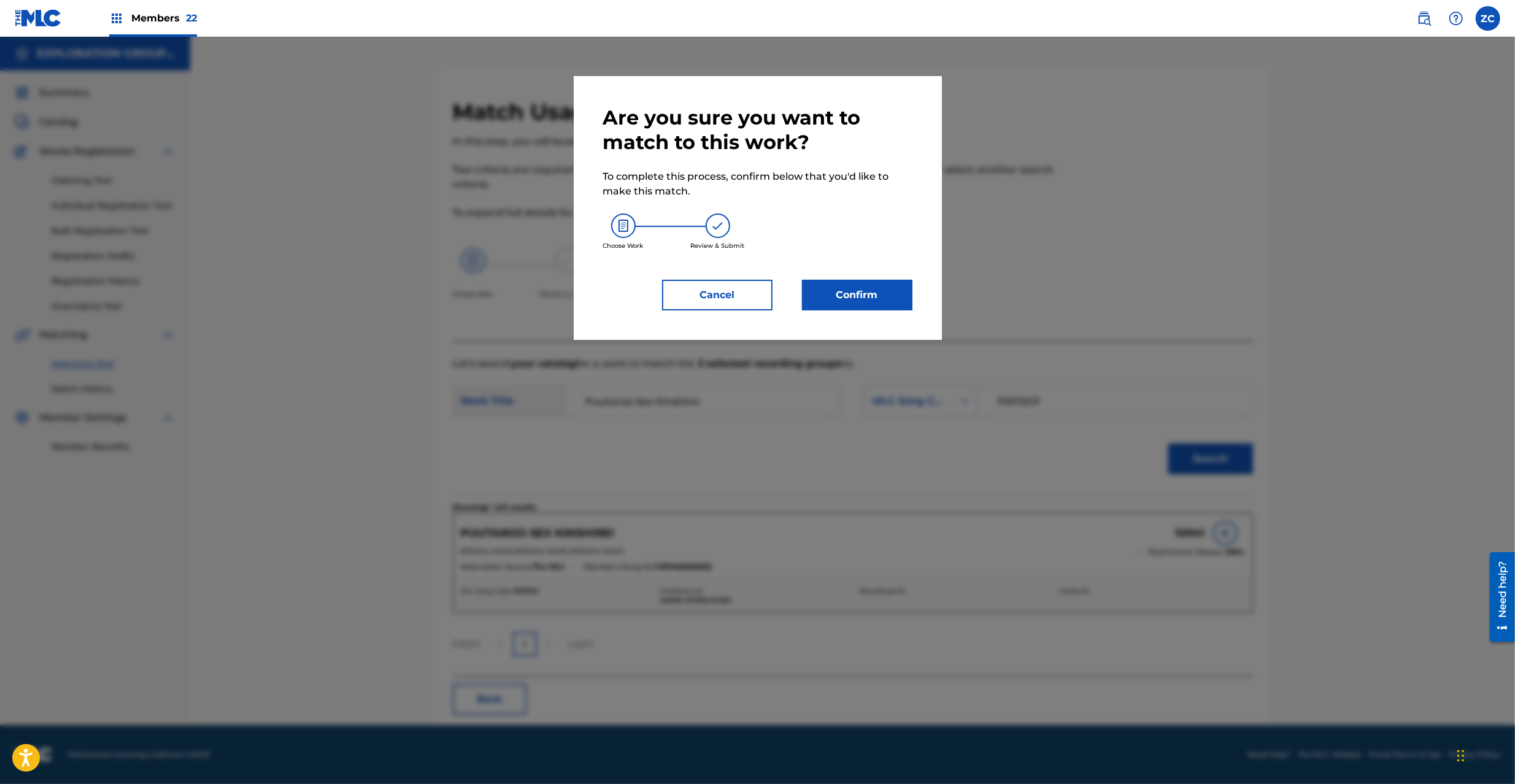
click at [877, 281] on button "Confirm" at bounding box center [857, 295] width 111 height 30
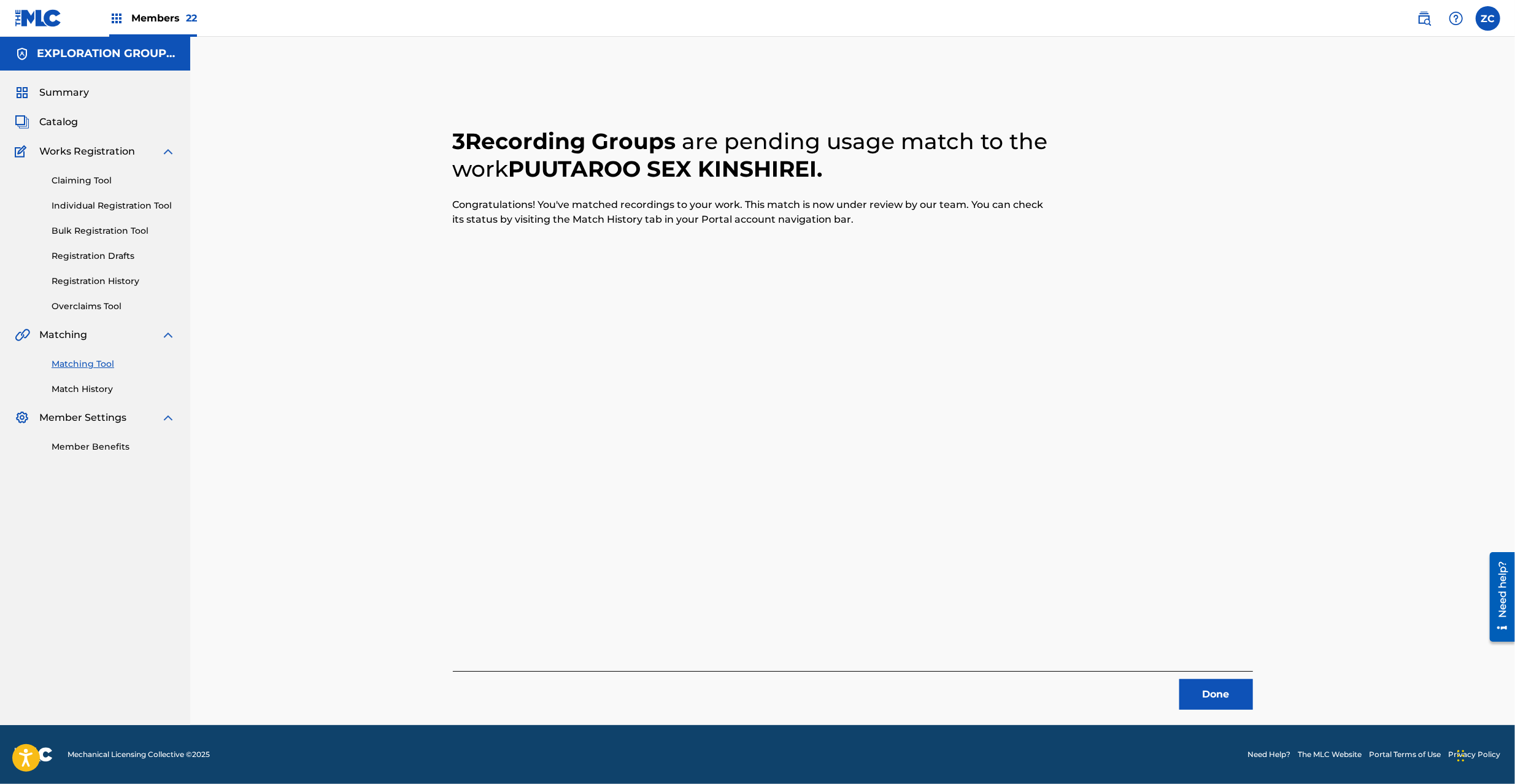
click at [1230, 689] on button "Done" at bounding box center [1216, 694] width 74 height 30
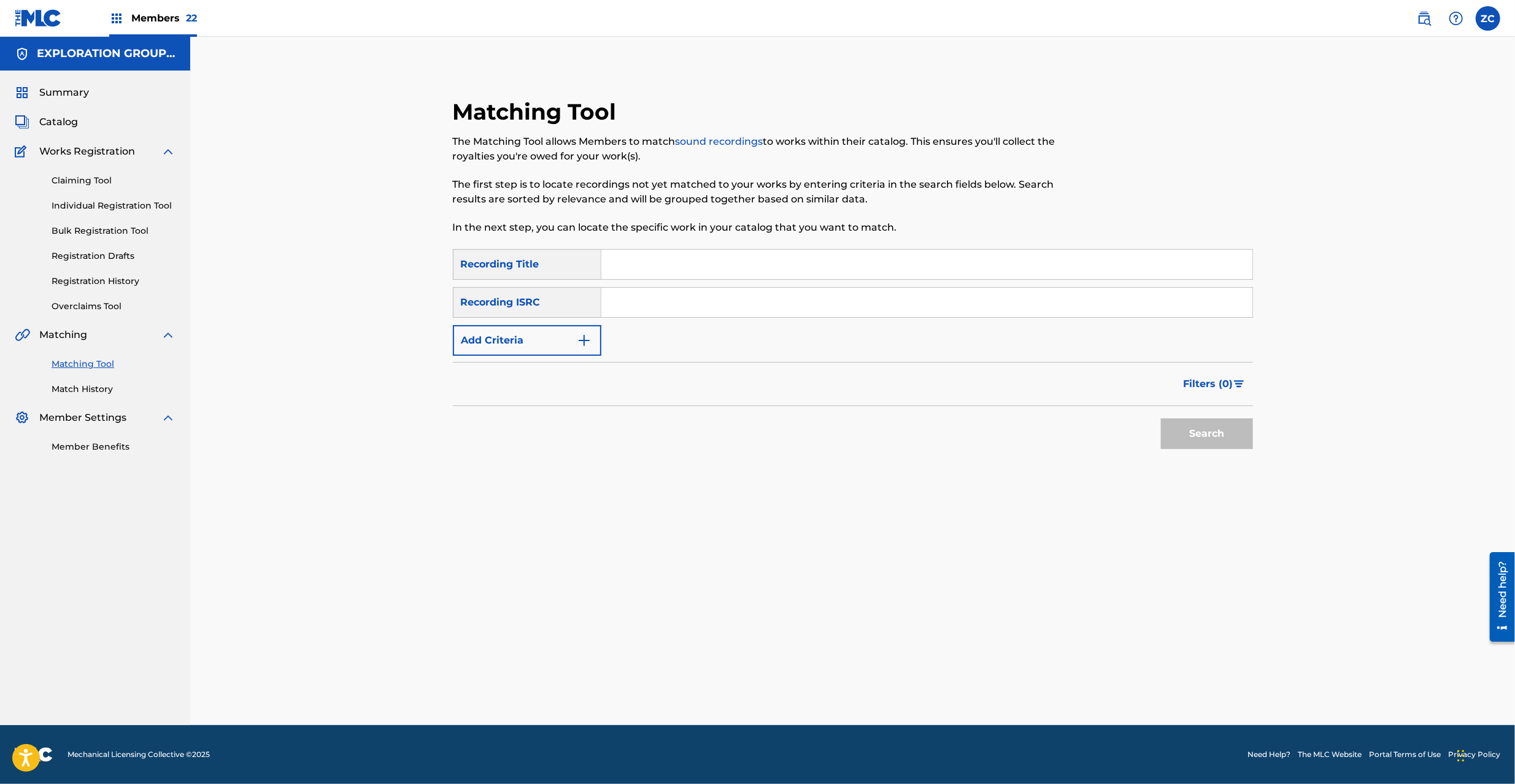
drag, startPoint x: 848, startPoint y: 300, endPoint x: 910, endPoint y: 339, distance: 73.2
click at [848, 300] on input "Search Form" at bounding box center [927, 303] width 651 height 30
paste input "JPZ921312364"
type input "JPZ921312364"
click at [1212, 442] on button "Search" at bounding box center [1207, 434] width 92 height 30
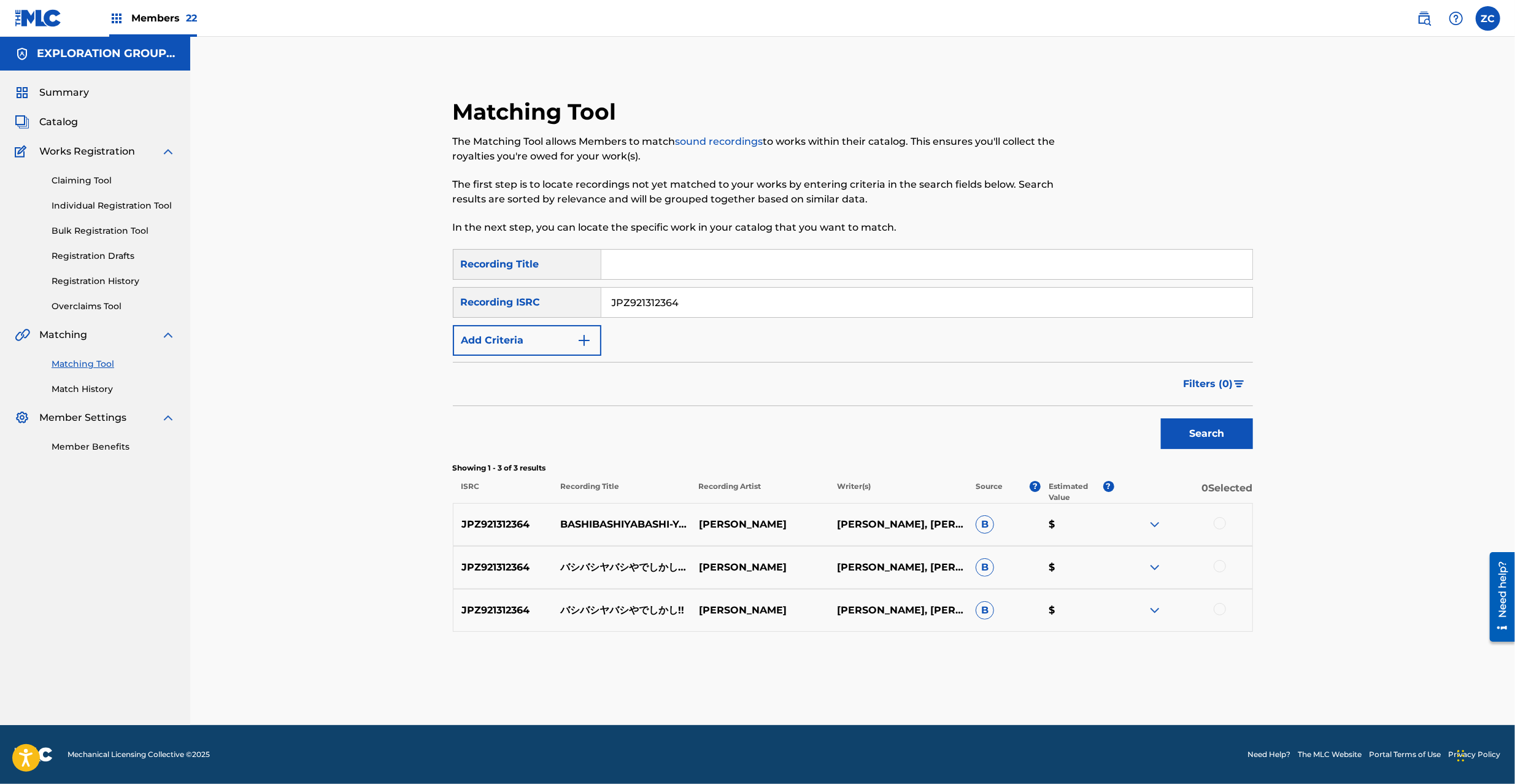
click at [1218, 520] on div at bounding box center [1220, 524] width 12 height 12
click at [1223, 565] on div at bounding box center [1220, 566] width 12 height 12
click at [1219, 604] on div at bounding box center [1220, 609] width 12 height 12
click at [875, 686] on button "Match 3 Groups" at bounding box center [862, 684] width 135 height 30
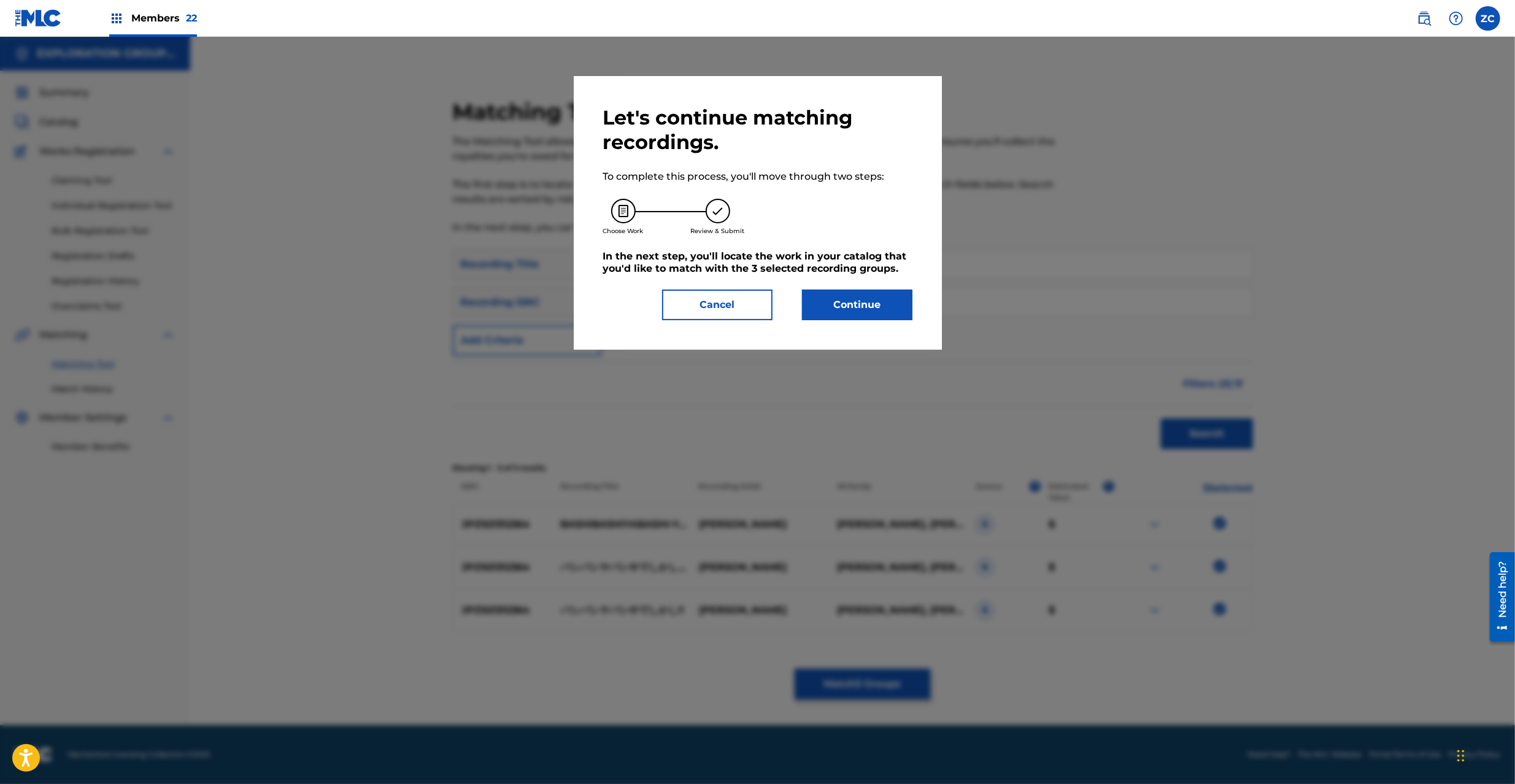
click at [884, 303] on button "Continue" at bounding box center [857, 305] width 111 height 30
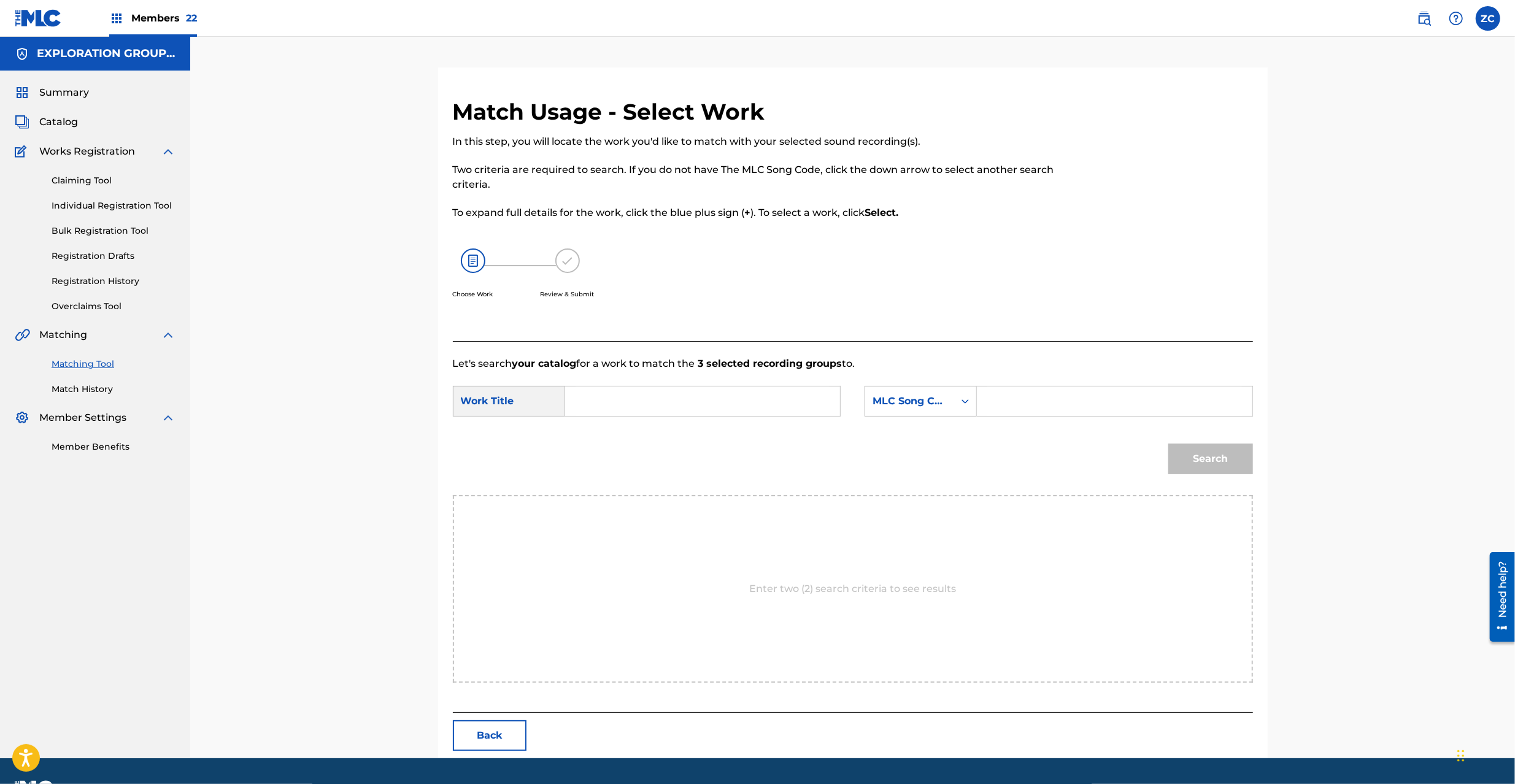
click at [764, 396] on input "Search Form" at bounding box center [703, 401] width 254 height 30
click at [803, 403] on input "Search Form" at bounding box center [703, 401] width 254 height 30
paste input "Bashibashi Yabashiyade Shikashi BD65KI"
click at [688, 403] on input "Bashibashi Yabashiyade Shikashi BD65KI" at bounding box center [703, 401] width 254 height 30
click at [779, 406] on input "Bashibashi Yabashiyade Shikashi BD65KI" at bounding box center [703, 401] width 254 height 30
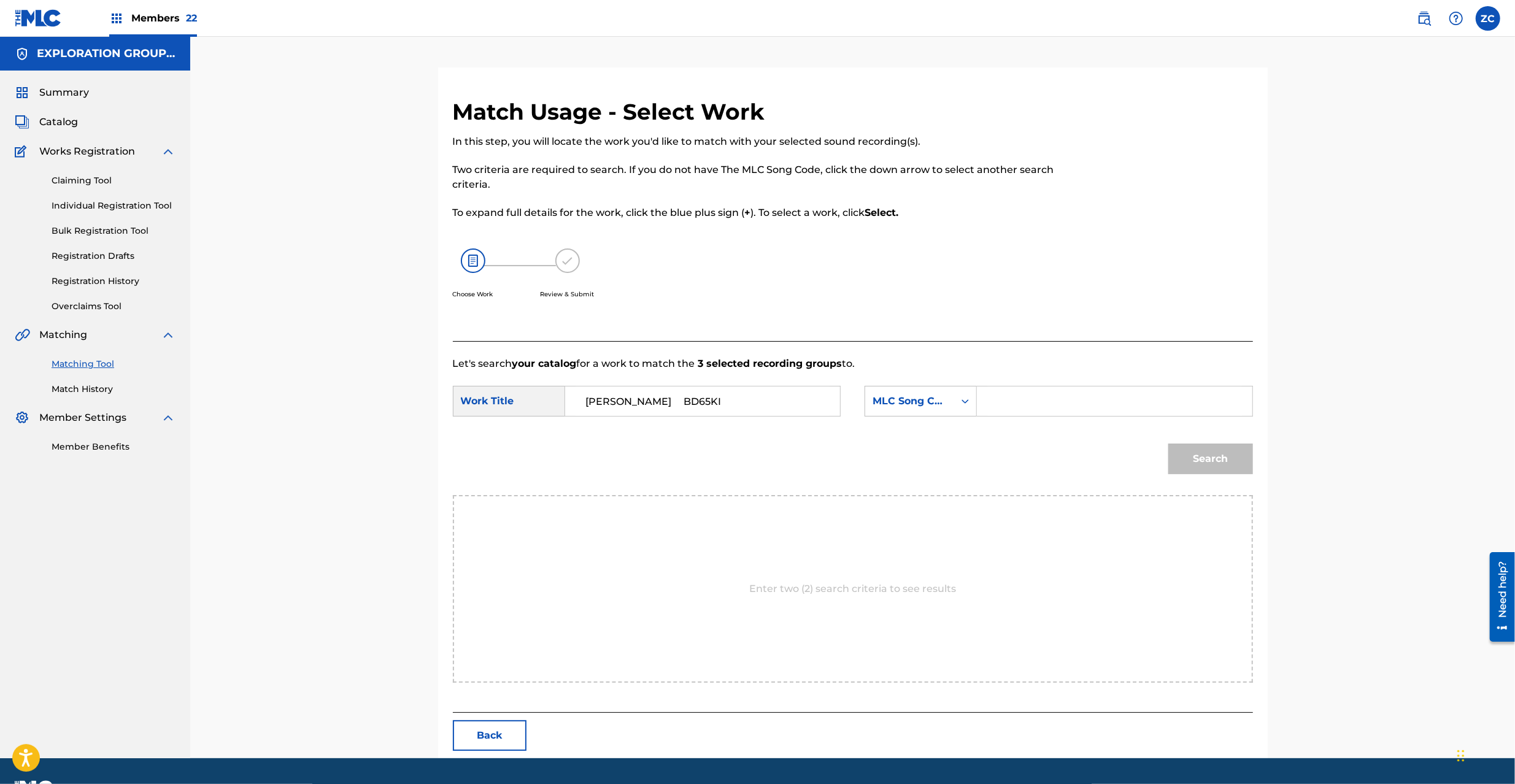
click at [779, 406] on input "Bashibashi Yabashiyade Shikashi BD65KI" at bounding box center [703, 401] width 254 height 30
type input "Bashibashi Yabashiyade Shikashi"
click at [1042, 406] on input "Search Form" at bounding box center [1114, 401] width 254 height 30
paste input "BD65KI"
type input "BD65KI"
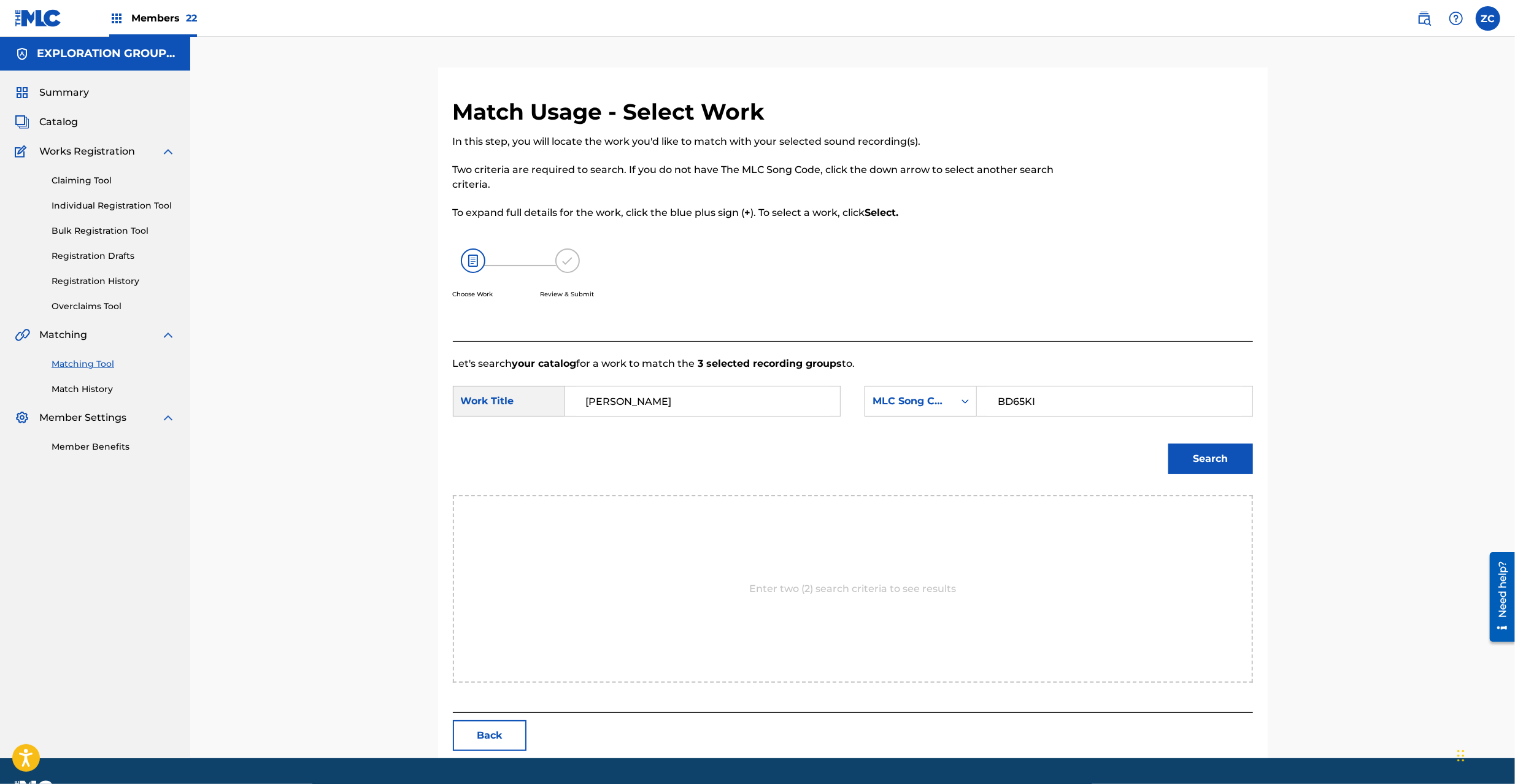
click at [1210, 462] on button "Search" at bounding box center [1210, 459] width 85 height 30
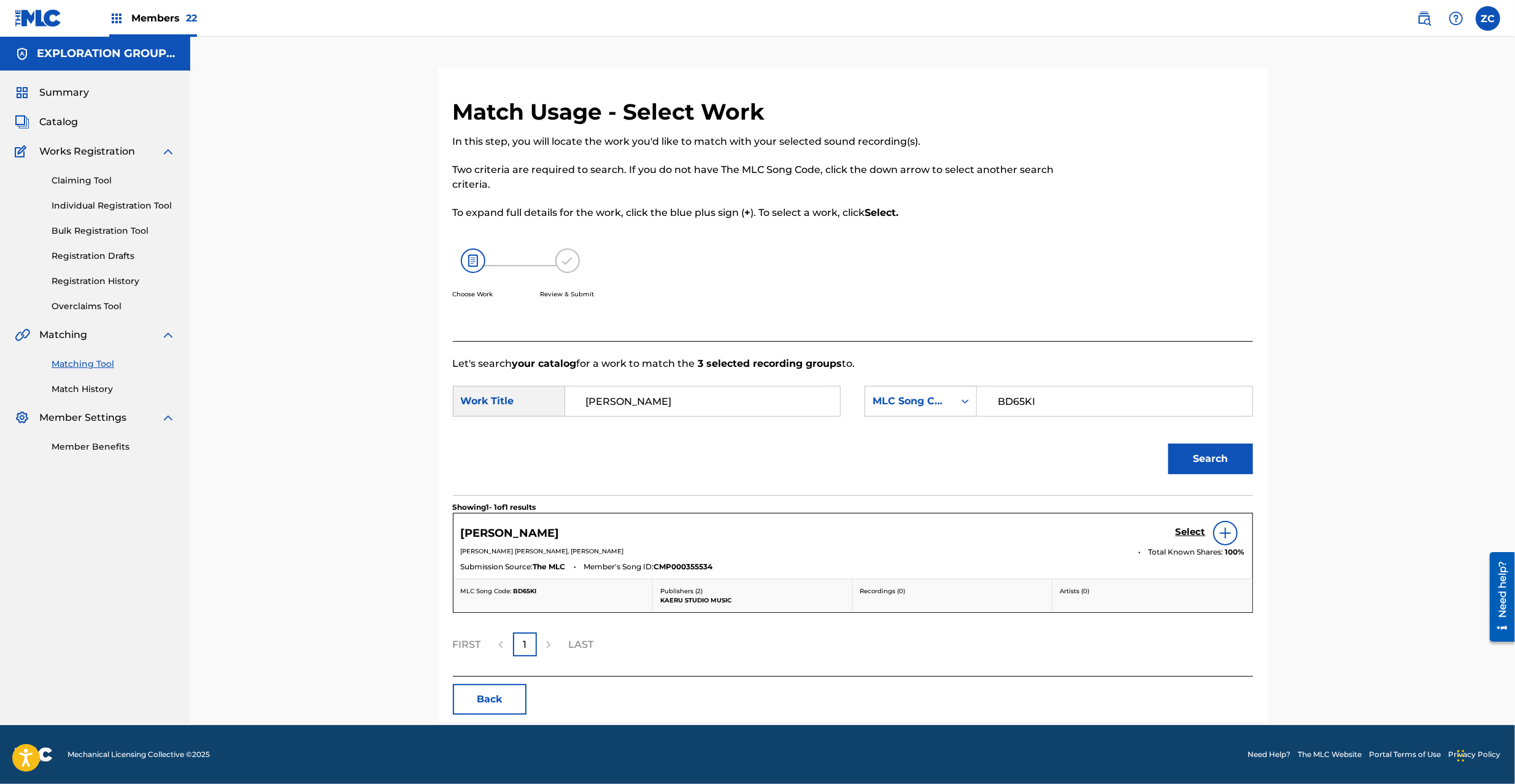
click at [1185, 528] on h5 "Select" at bounding box center [1191, 532] width 30 height 12
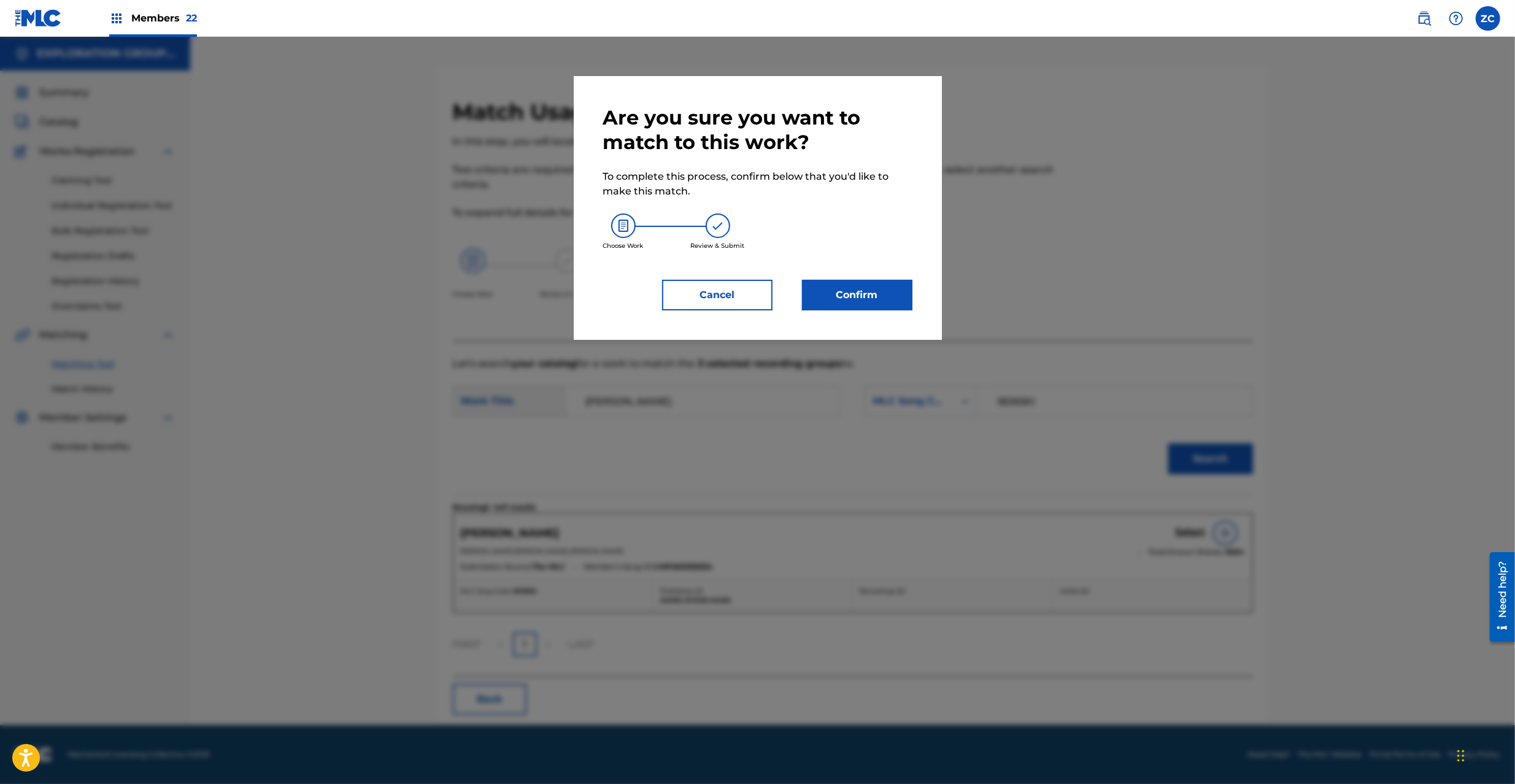
click at [849, 268] on div "Are you sure you want to match to this work? To complete this process, confirm …" at bounding box center [758, 208] width 309 height 205
click at [855, 280] on button "Confirm" at bounding box center [857, 295] width 111 height 30
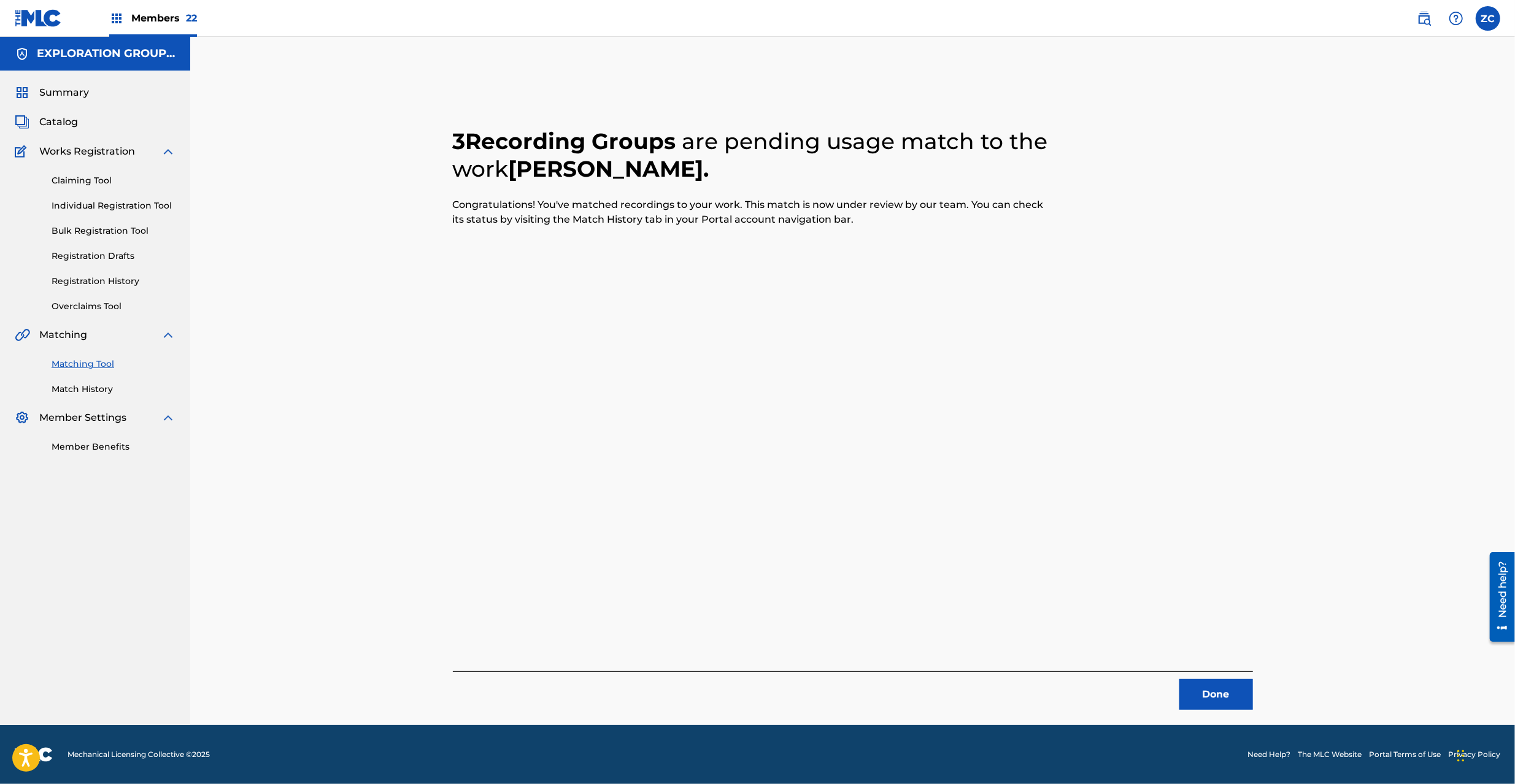
click at [1225, 701] on button "Done" at bounding box center [1216, 694] width 74 height 30
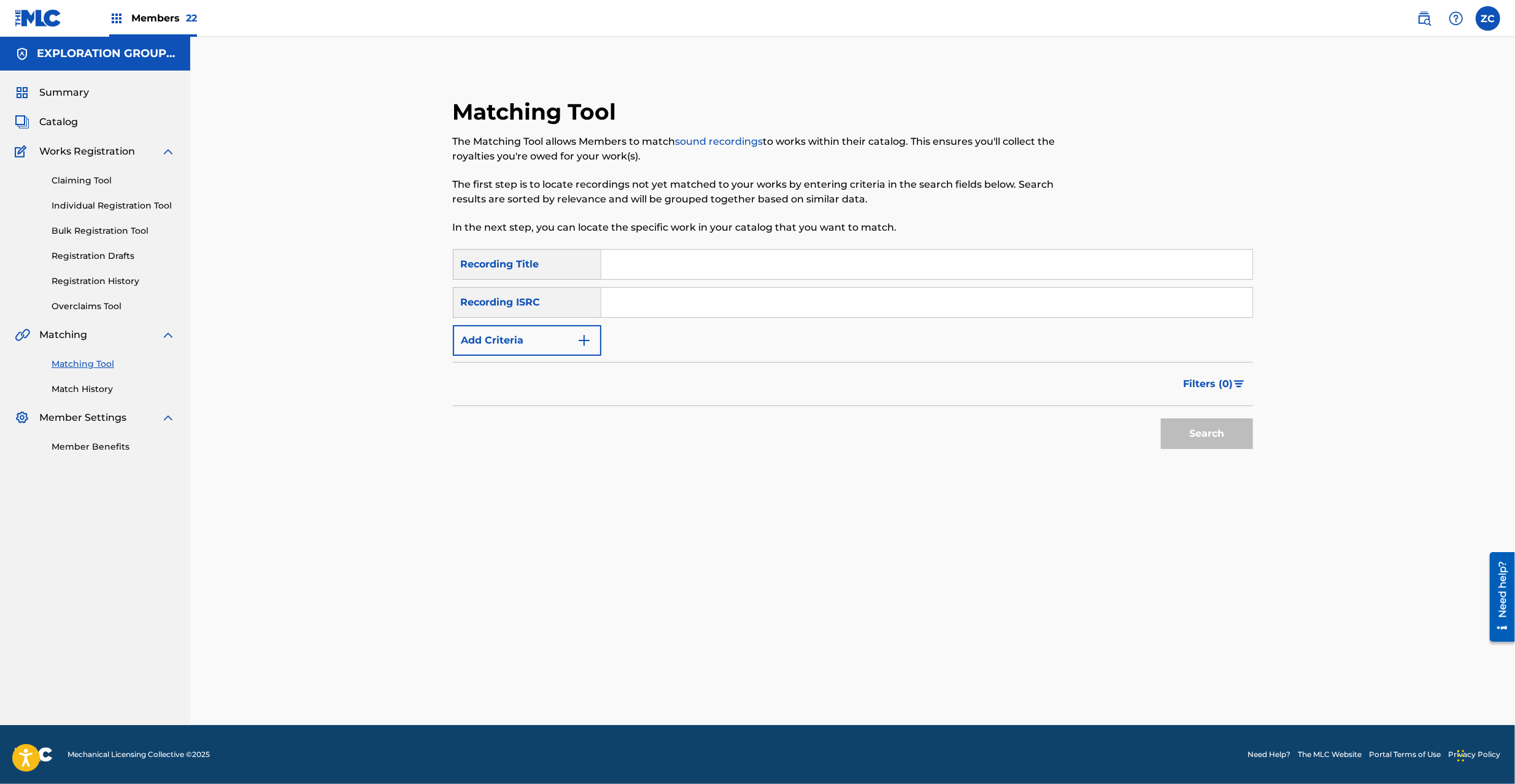
click at [867, 312] on input "Search Form" at bounding box center [927, 303] width 651 height 30
paste input "JPZ921312363"
type input "JPZ921312363"
click at [1228, 434] on button "Search" at bounding box center [1207, 434] width 92 height 30
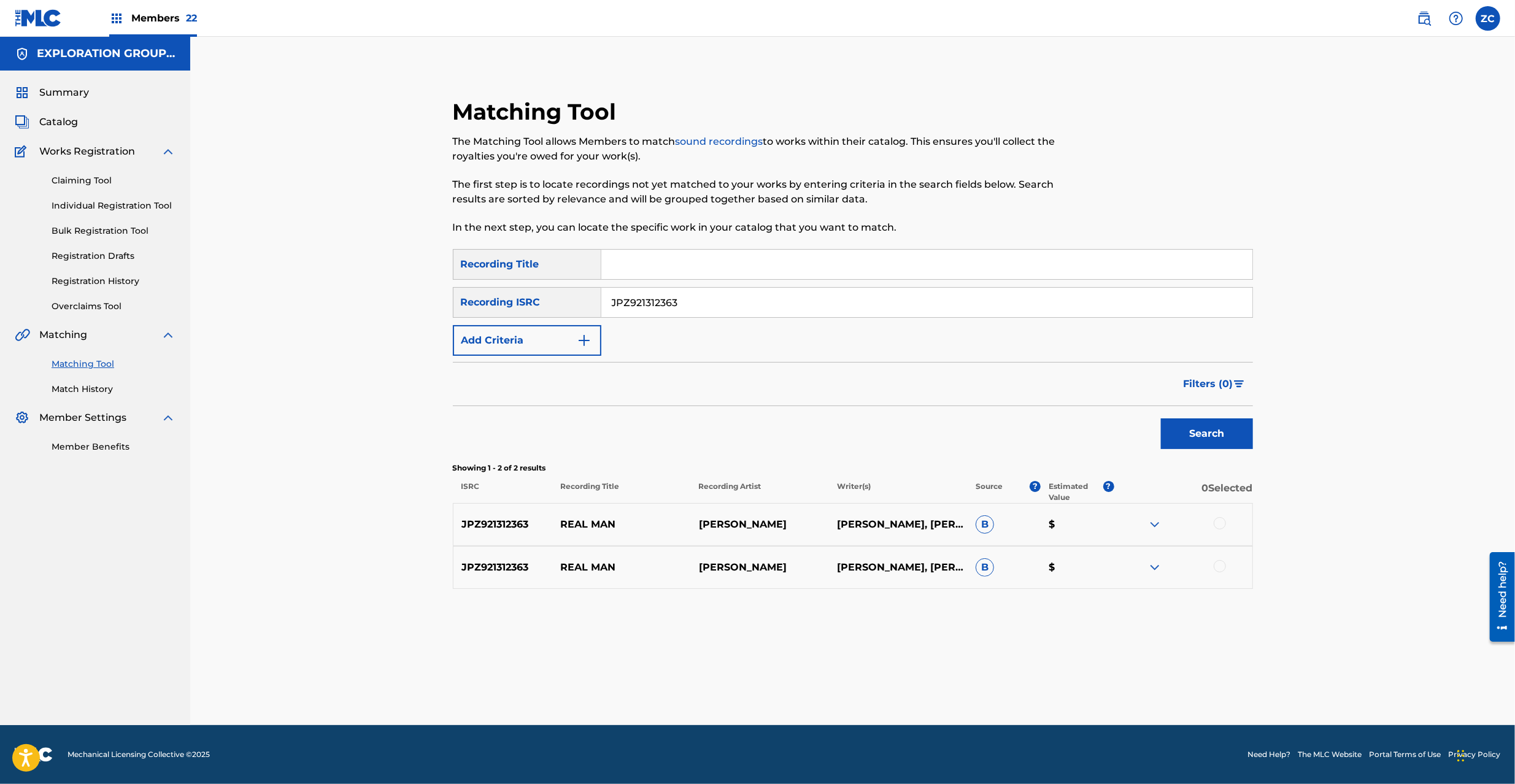
click at [1219, 525] on div at bounding box center [1220, 524] width 12 height 12
click at [1218, 567] on div at bounding box center [1220, 566] width 12 height 12
click at [924, 671] on button "Match 2 Groups" at bounding box center [862, 684] width 135 height 30
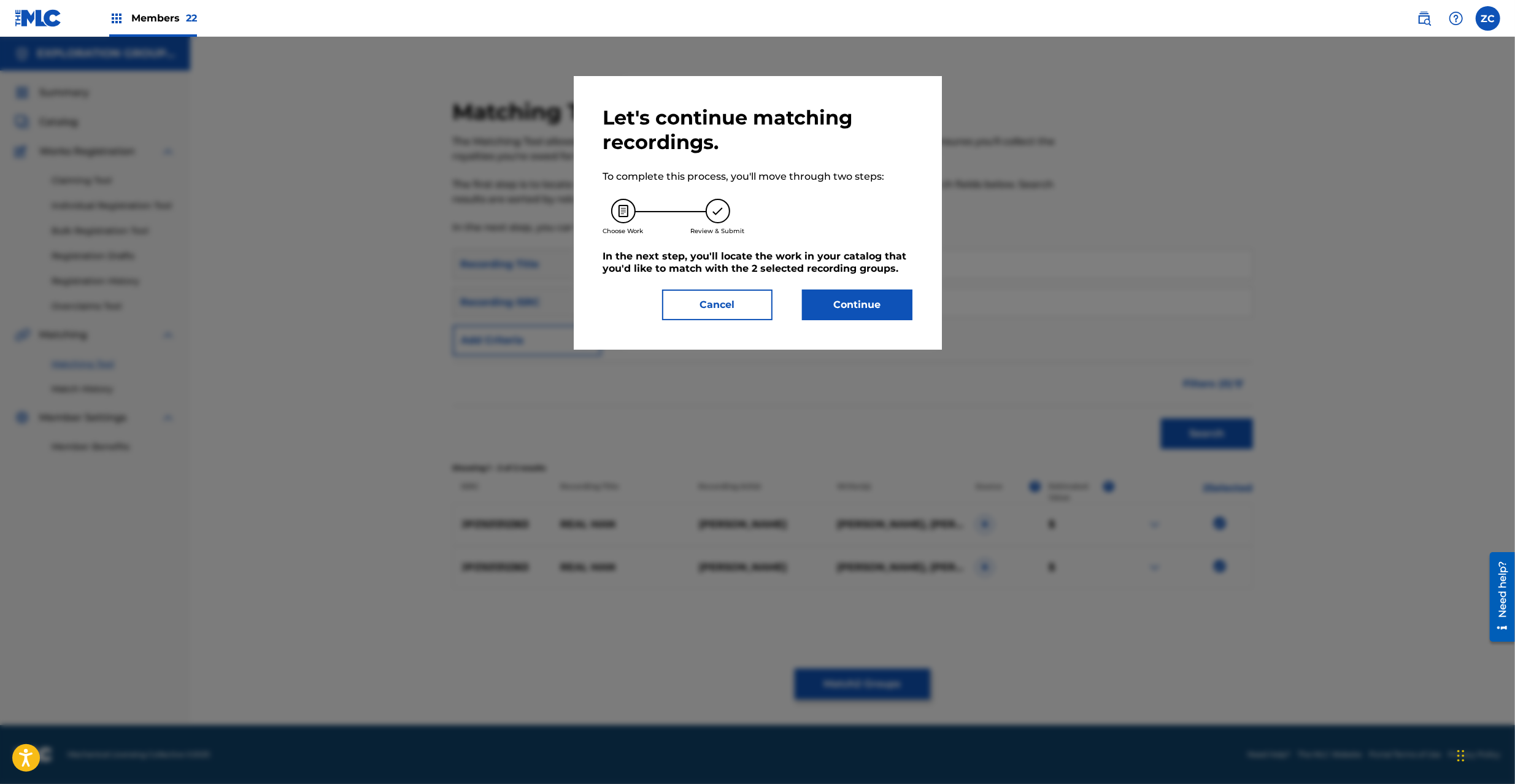
click at [877, 305] on button "Continue" at bounding box center [857, 305] width 111 height 30
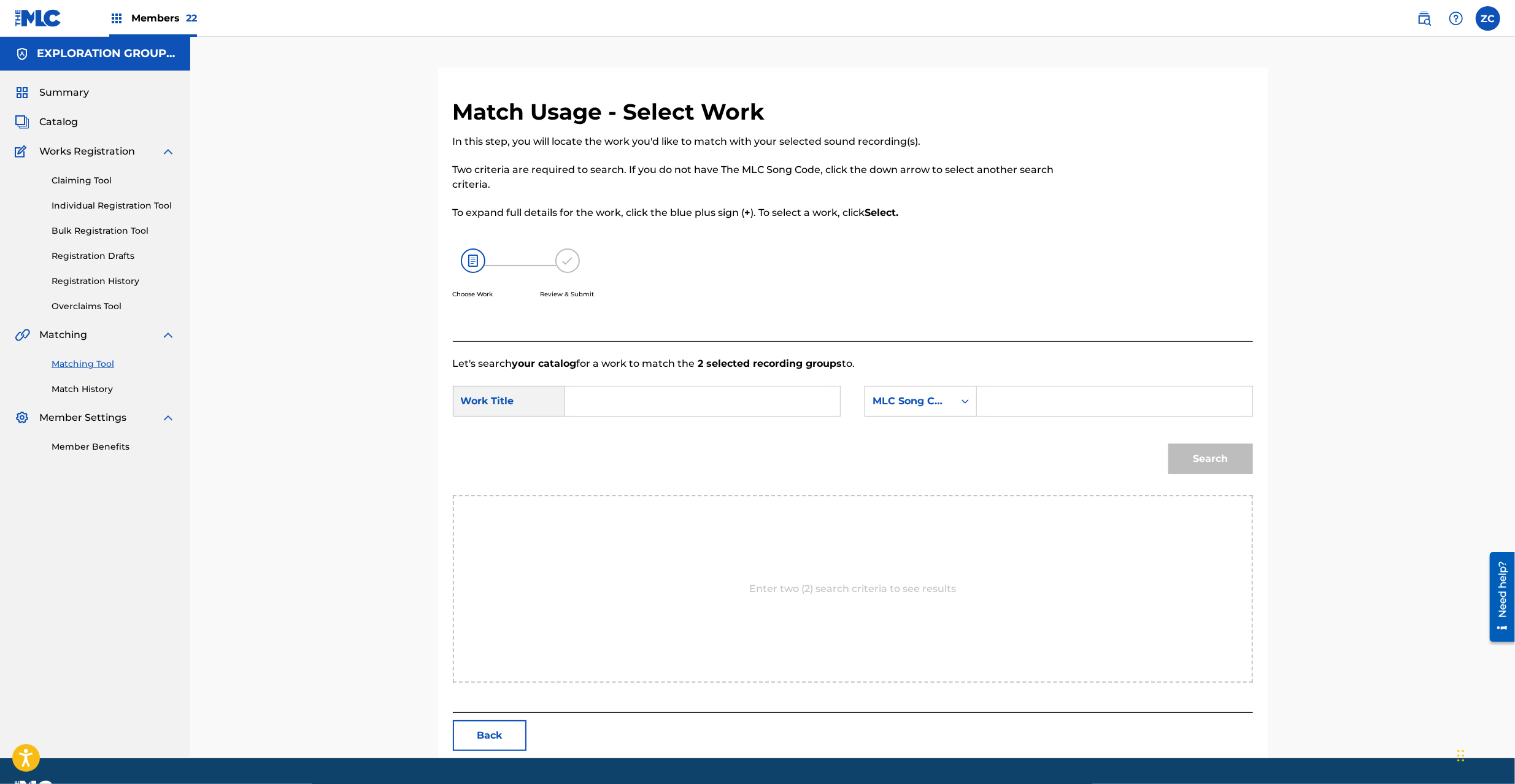
click at [822, 408] on input "Search Form" at bounding box center [703, 401] width 254 height 30
paste input "Real Man RN62EN"
click at [693, 399] on input "Real Man RN62EN" at bounding box center [703, 401] width 254 height 30
click at [667, 401] on input "Real Man RN62EN" at bounding box center [703, 401] width 254 height 30
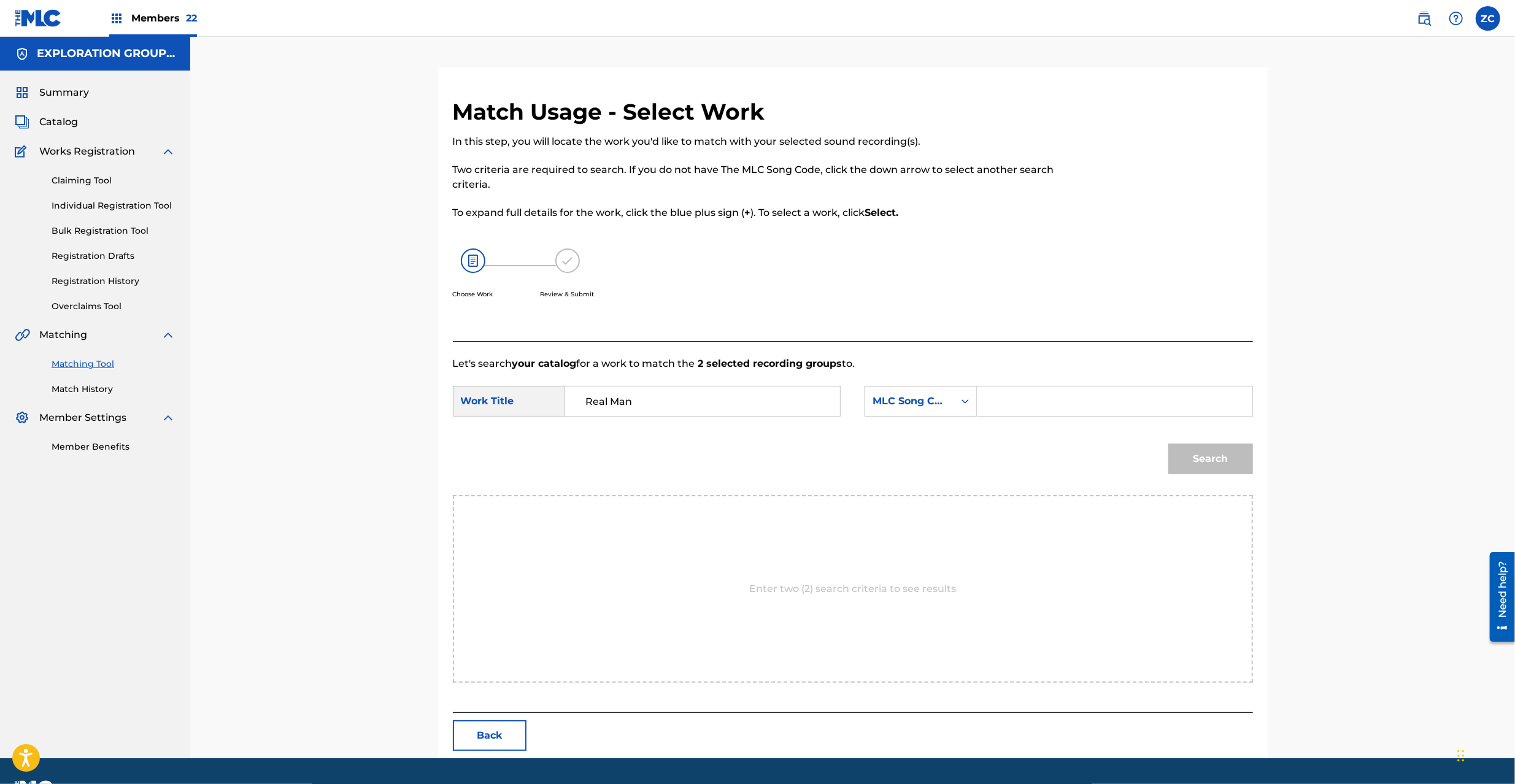
type input "Real Man"
click at [1130, 404] on input "Search Form" at bounding box center [1114, 401] width 254 height 30
paste input "RN62EN"
type input "RN62EN"
click at [1239, 452] on button "Search" at bounding box center [1210, 459] width 85 height 30
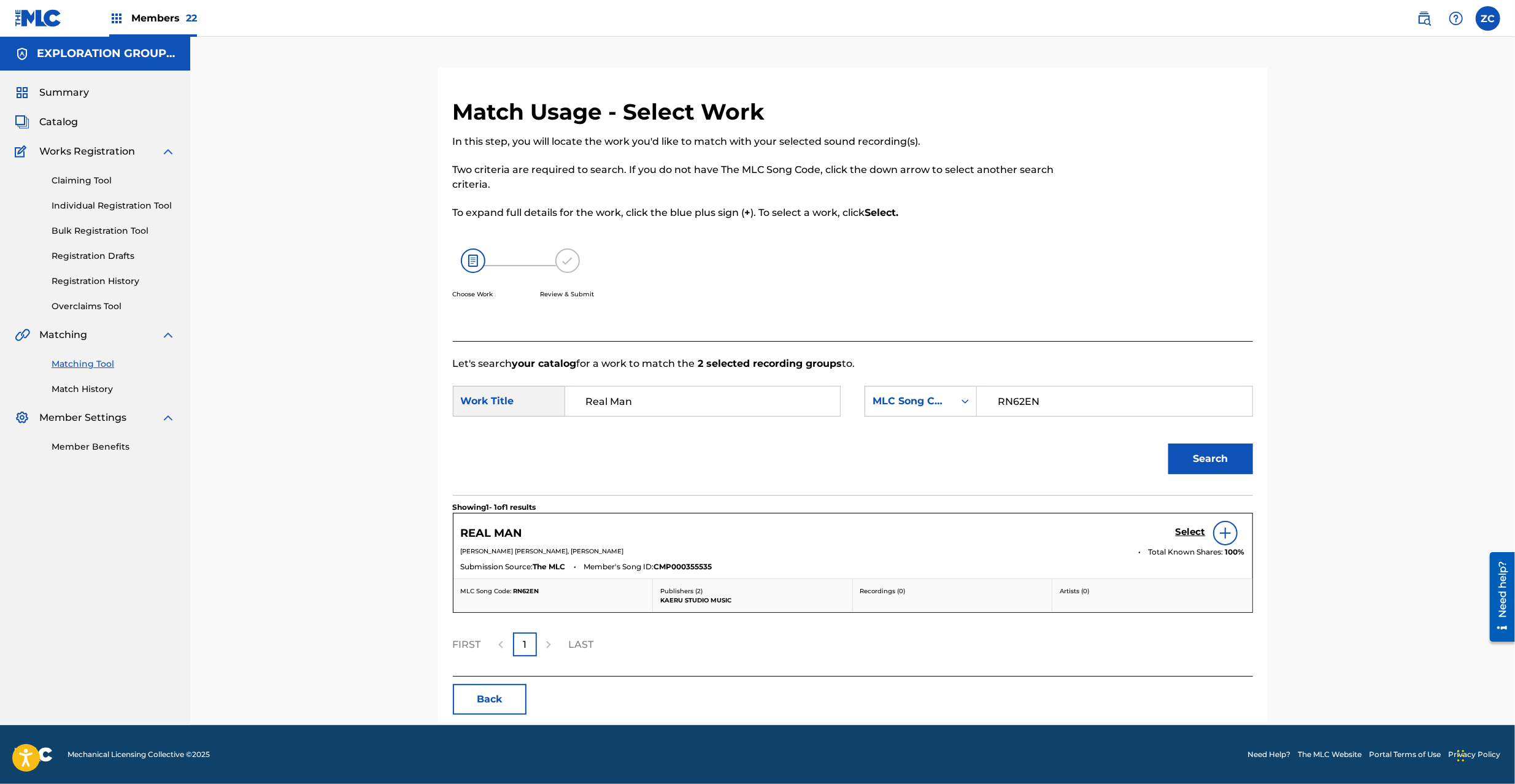
click at [1186, 530] on h5 "Select" at bounding box center [1191, 532] width 30 height 12
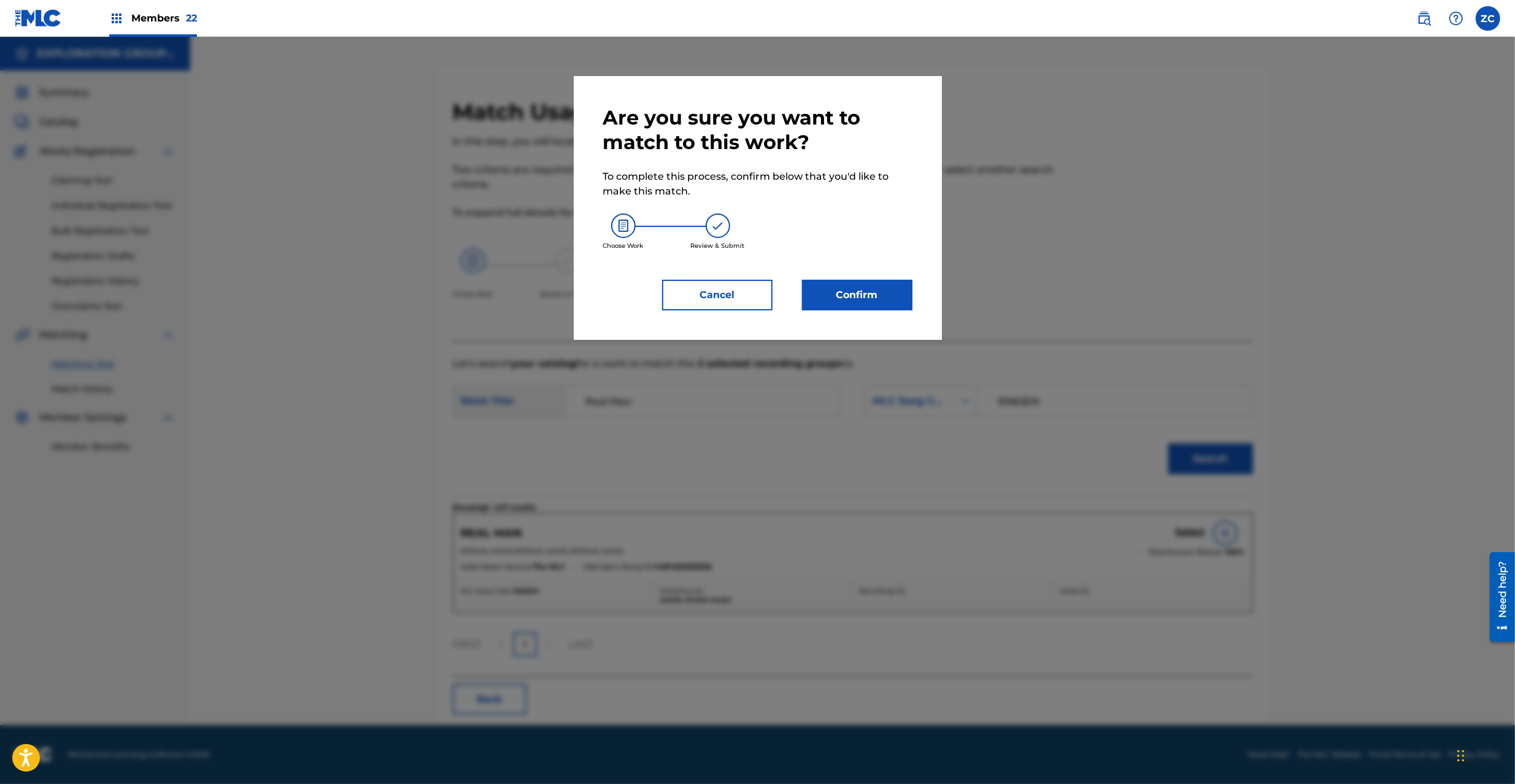
click at [831, 281] on button "Confirm" at bounding box center [857, 295] width 111 height 30
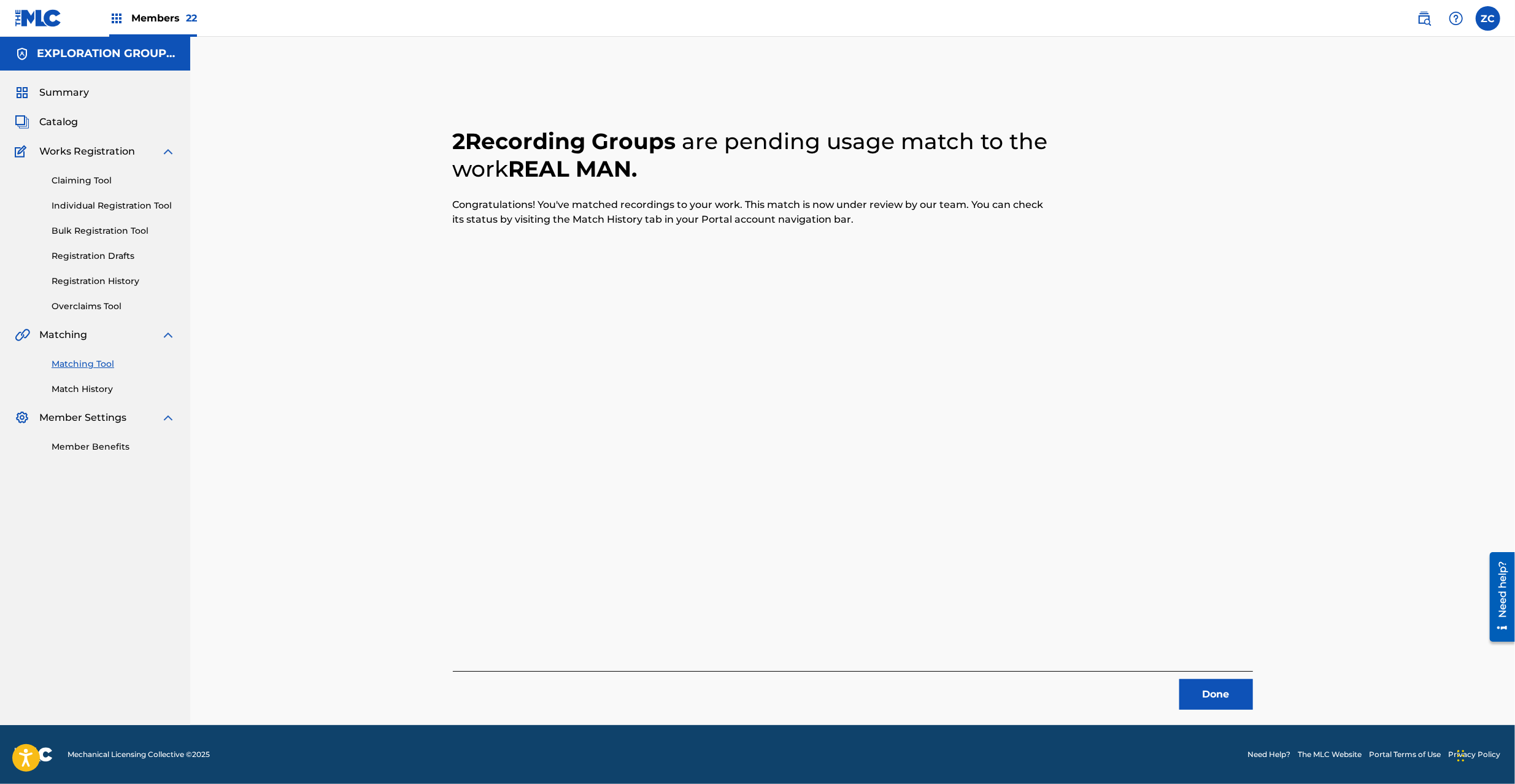
click at [1212, 696] on button "Done" at bounding box center [1216, 694] width 74 height 30
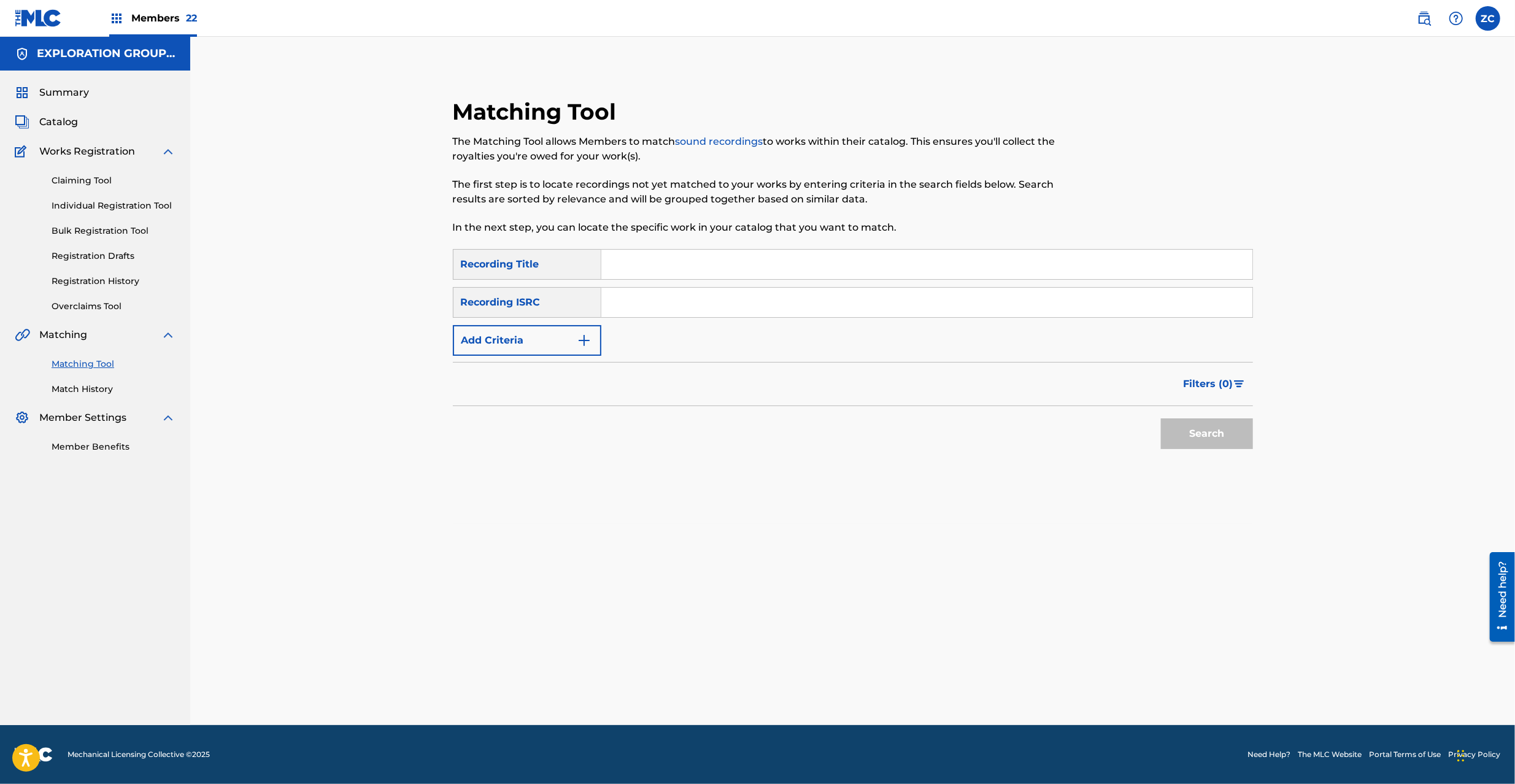
click at [847, 300] on input "Search Form" at bounding box center [927, 303] width 651 height 30
paste input "JPZ921312360"
type input "JPZ921312360"
click at [1201, 430] on button "Search" at bounding box center [1207, 434] width 92 height 30
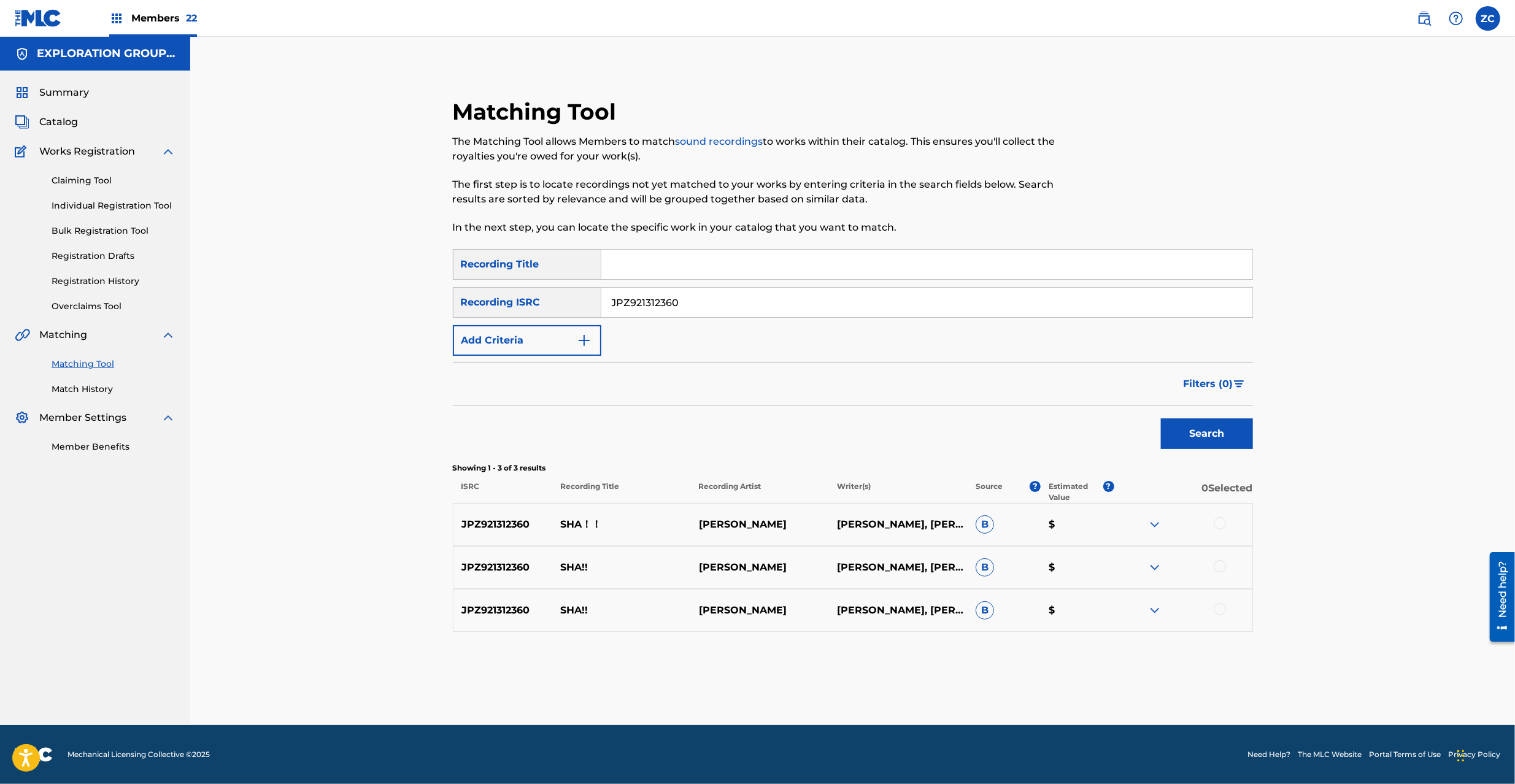
click at [1218, 519] on div at bounding box center [1220, 524] width 12 height 12
click at [1220, 566] on div at bounding box center [1220, 566] width 12 height 12
click at [1221, 611] on div at bounding box center [1220, 609] width 12 height 12
click at [862, 673] on button "Match 3 Groups" at bounding box center [862, 684] width 135 height 30
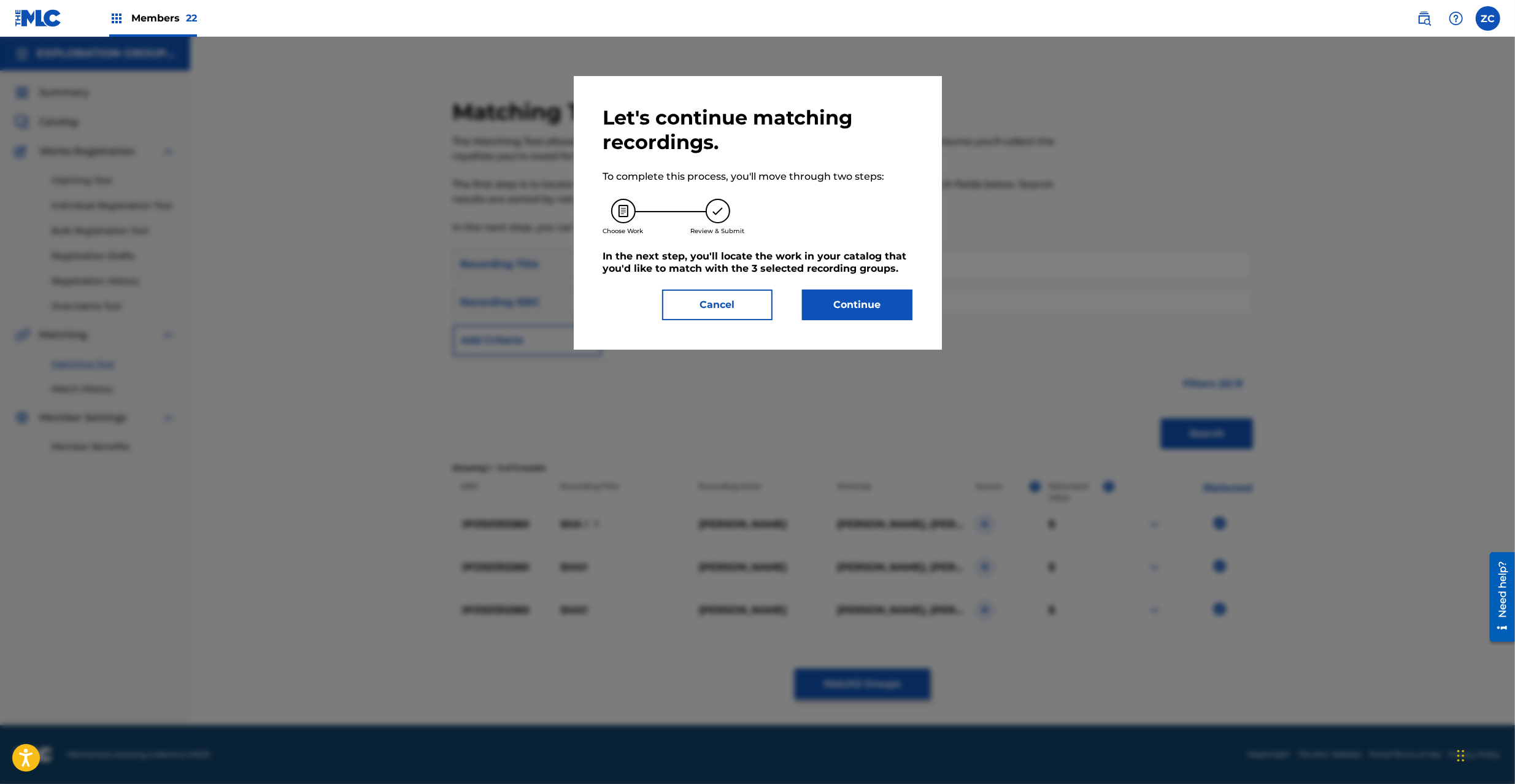
click at [844, 310] on button "Continue" at bounding box center [857, 305] width 111 height 30
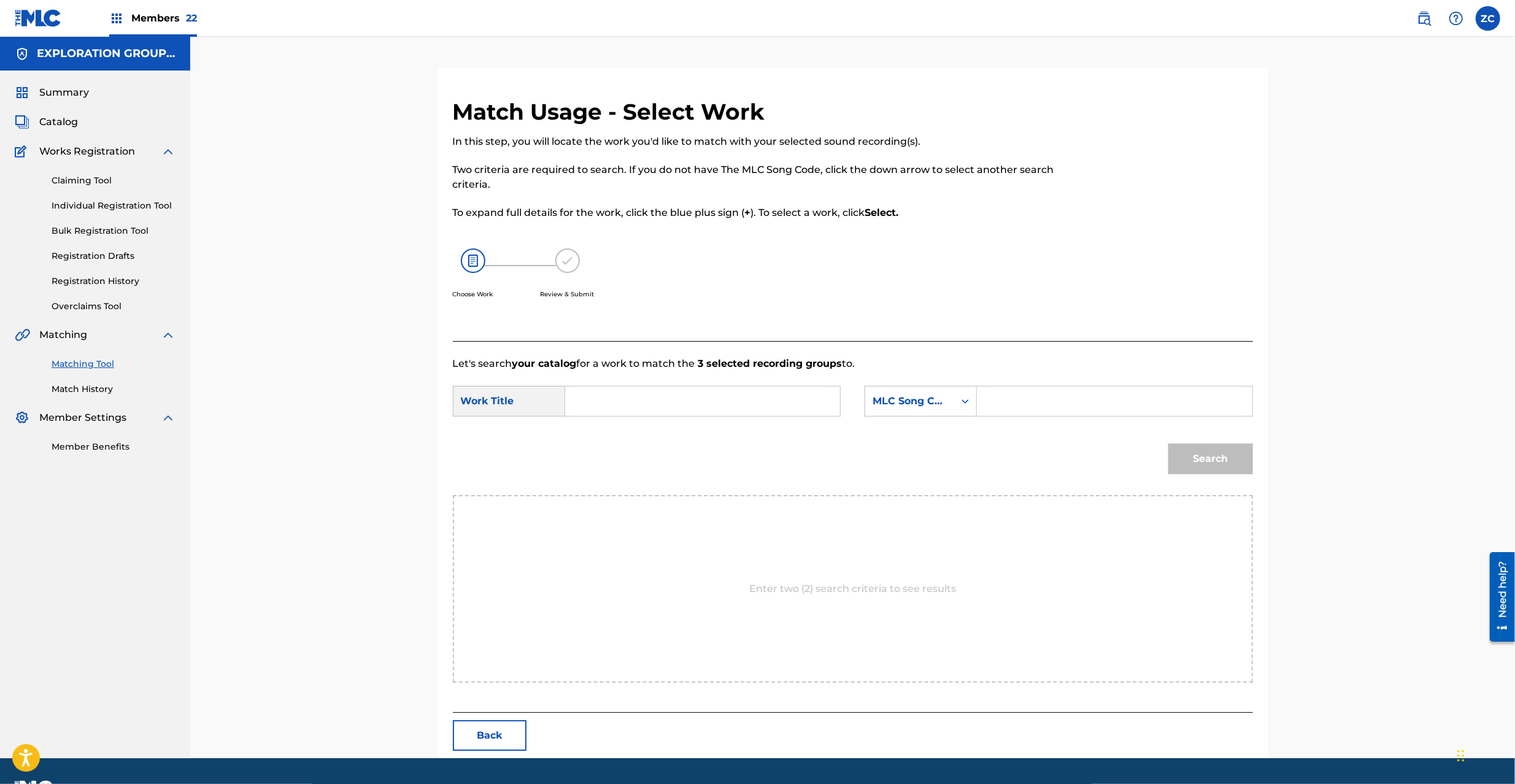
click at [734, 389] on input "Search Form" at bounding box center [703, 401] width 254 height 30
paste input "Sha!! S65WKE"
click at [665, 403] on input "Sha!! S65WKE" at bounding box center [703, 401] width 254 height 30
click at [666, 403] on input "Sha!! S65WKE" at bounding box center [703, 401] width 254 height 30
type input "Sha!!"
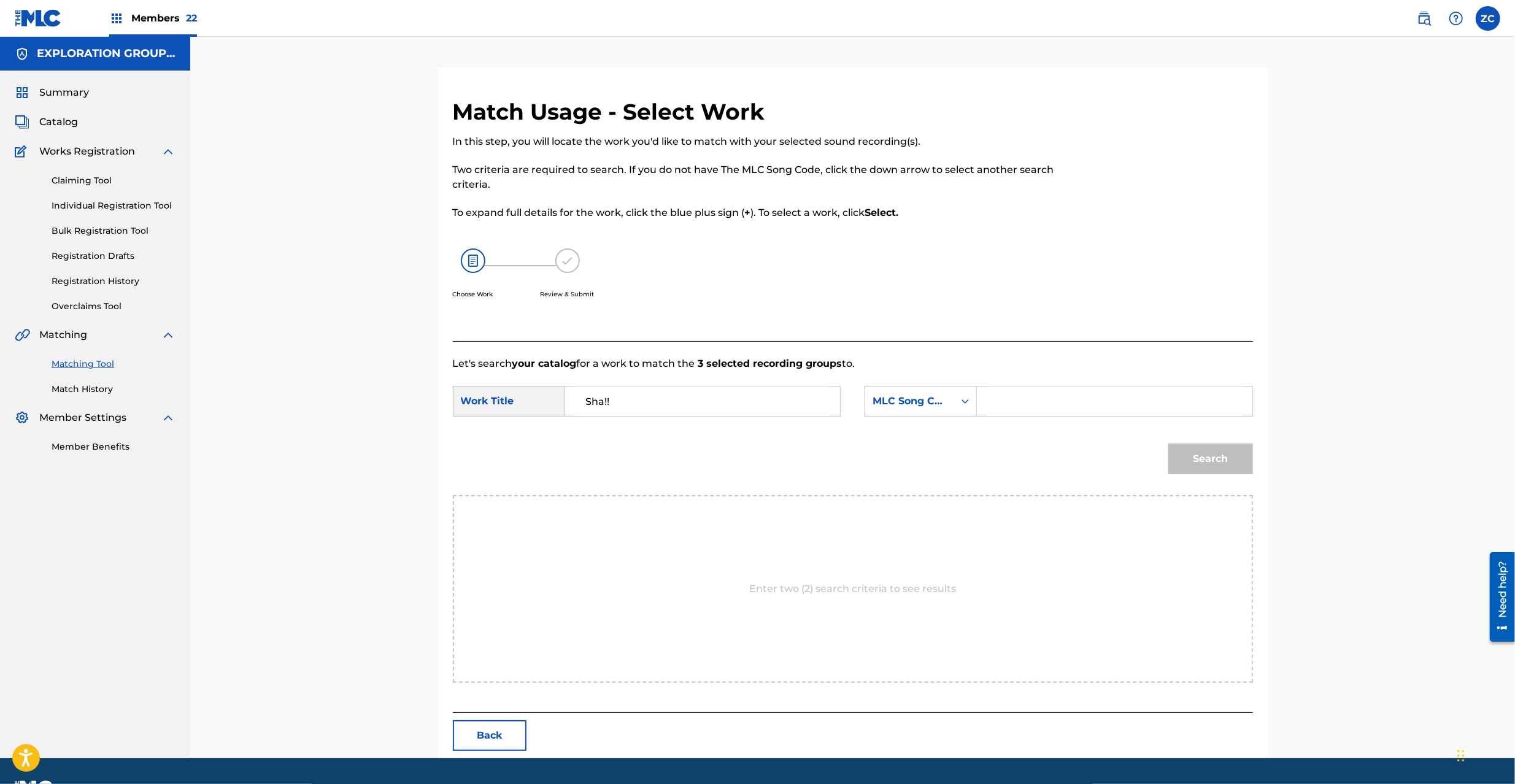
click at [1053, 401] on input "Search Form" at bounding box center [1114, 401] width 254 height 30
paste input "S65WKE"
type input "S65WKE"
click at [1230, 461] on button "Search" at bounding box center [1210, 459] width 85 height 30
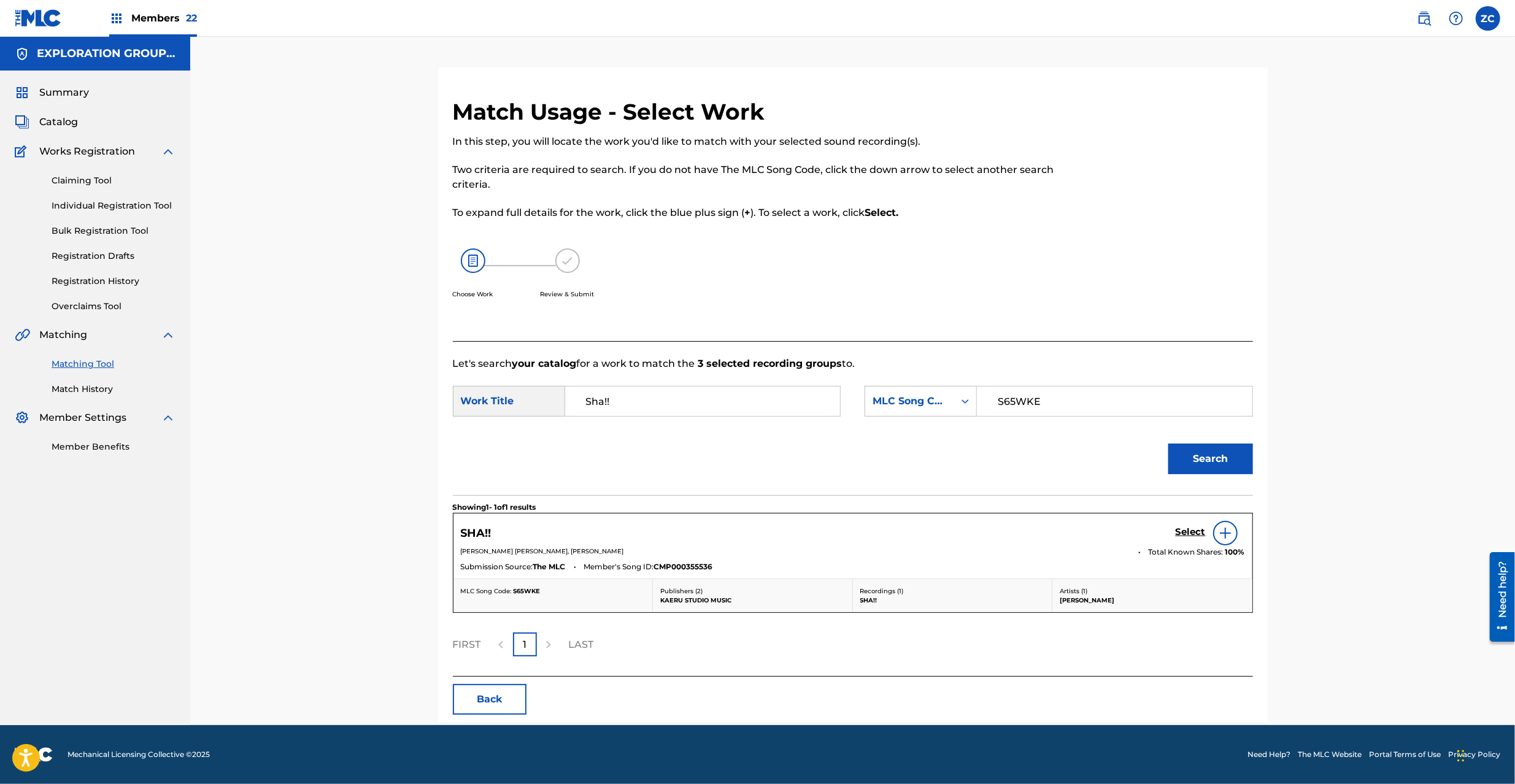
click at [1194, 533] on h5 "Select" at bounding box center [1191, 532] width 30 height 12
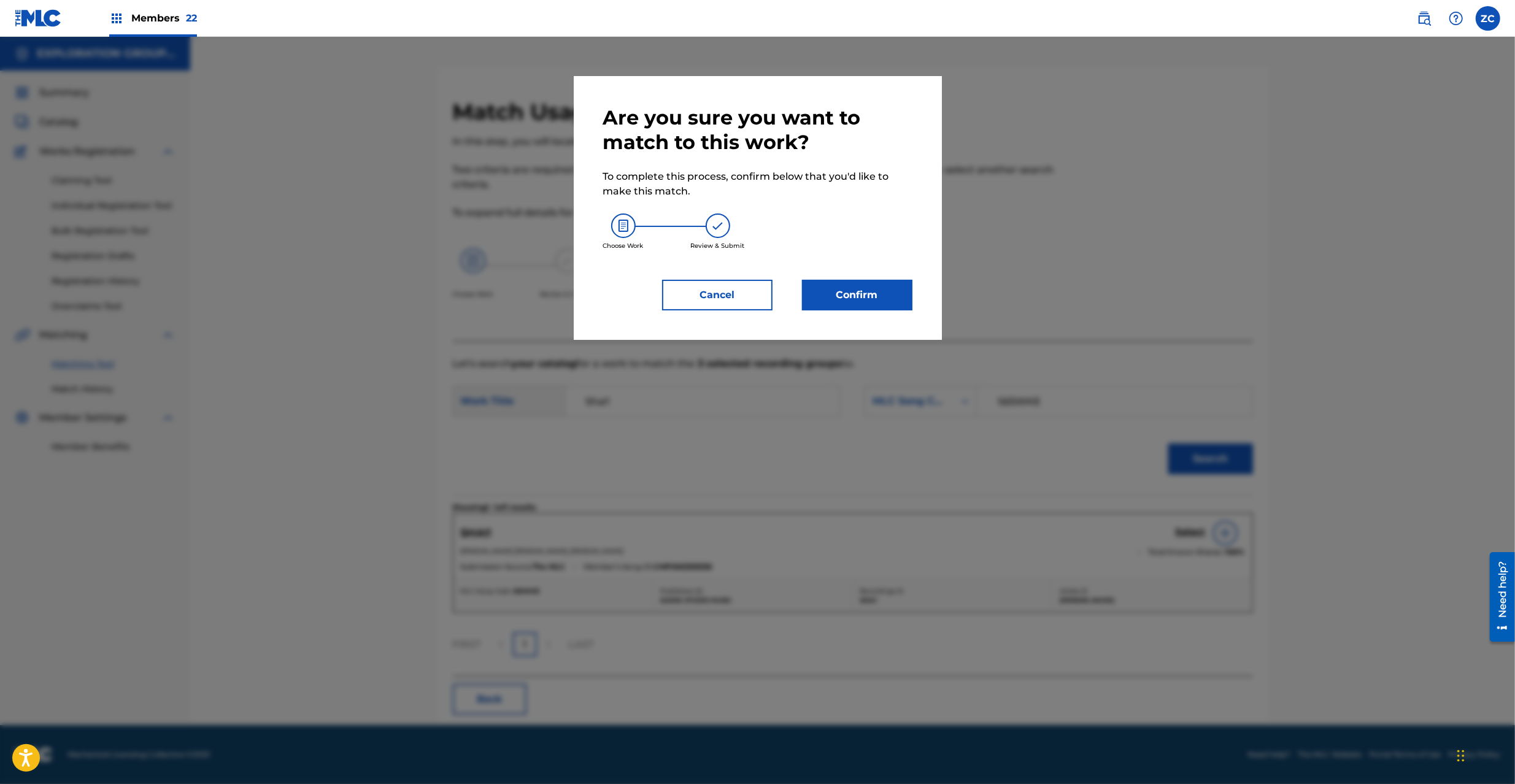
click at [872, 296] on button "Confirm" at bounding box center [857, 295] width 111 height 30
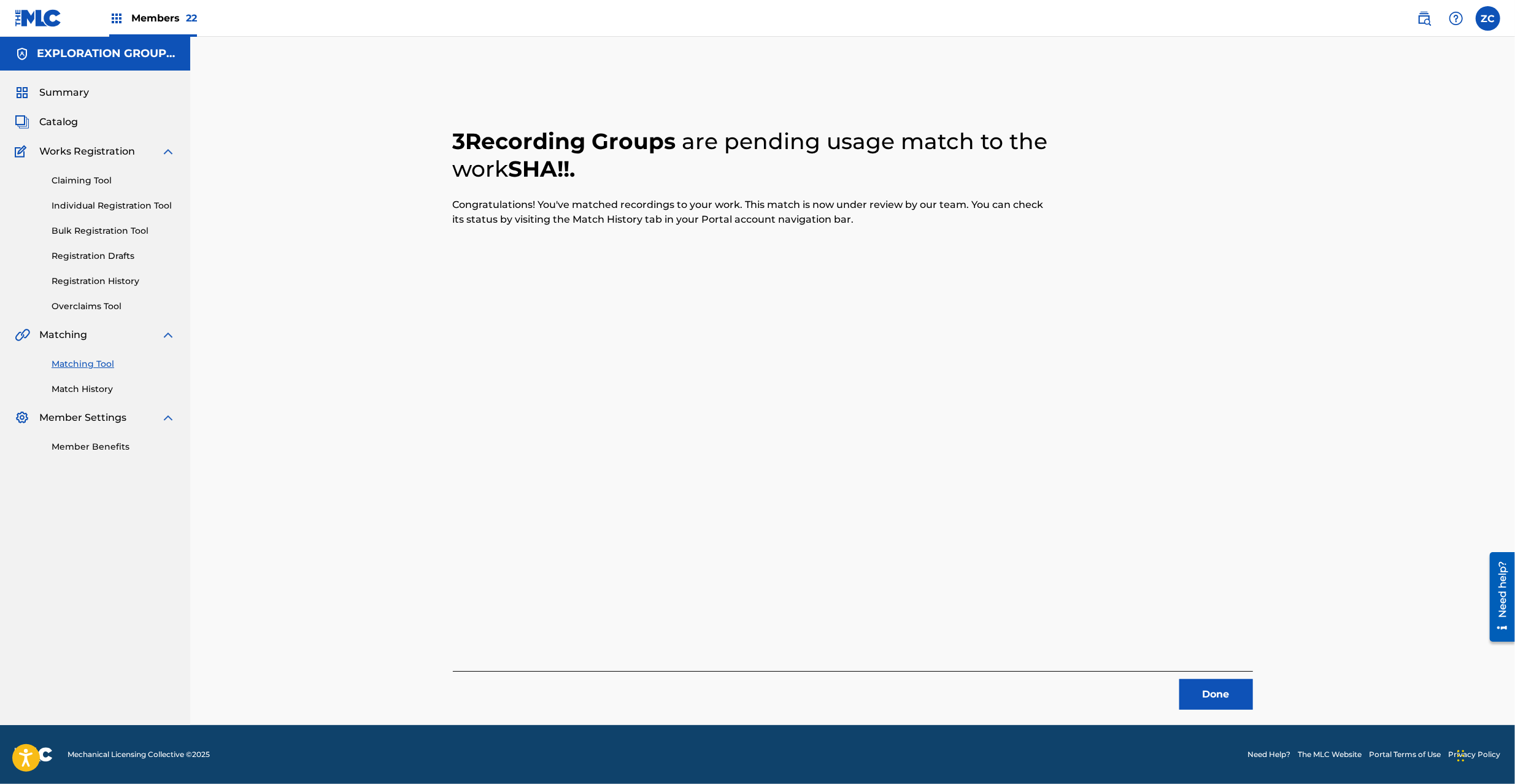
click at [1225, 698] on button "Done" at bounding box center [1216, 694] width 74 height 30
